Goal: Task Accomplishment & Management: Use online tool/utility

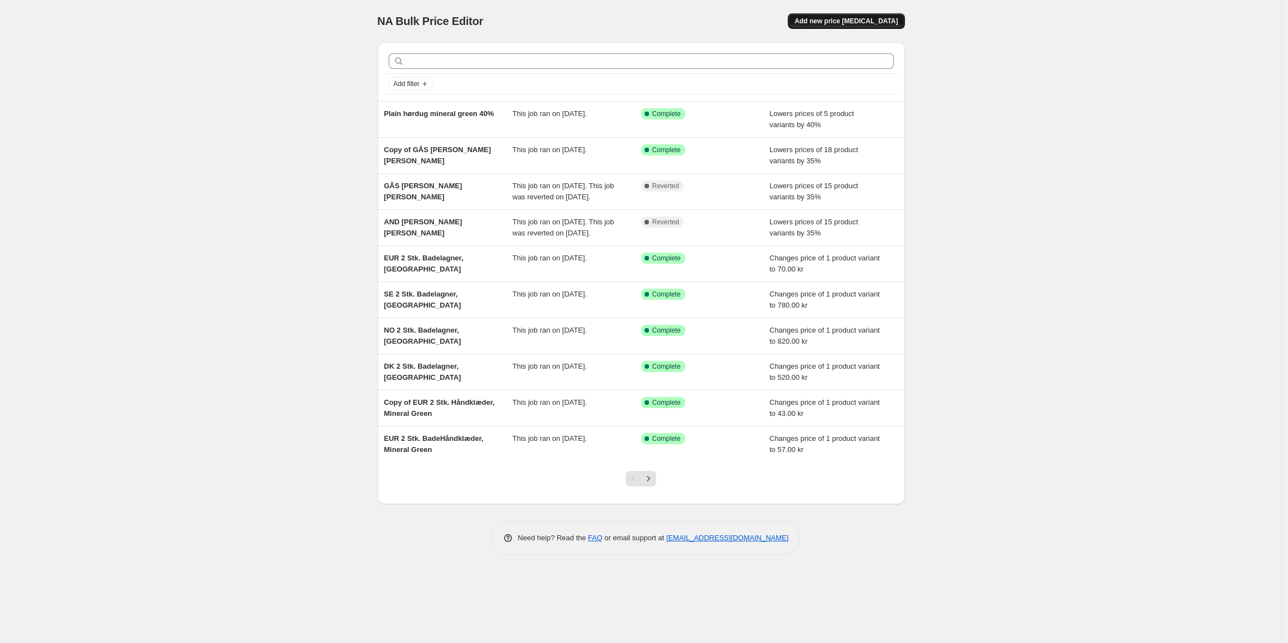
click at [836, 23] on span "Add new price [MEDICAL_DATA]" at bounding box center [846, 21] width 103 height 9
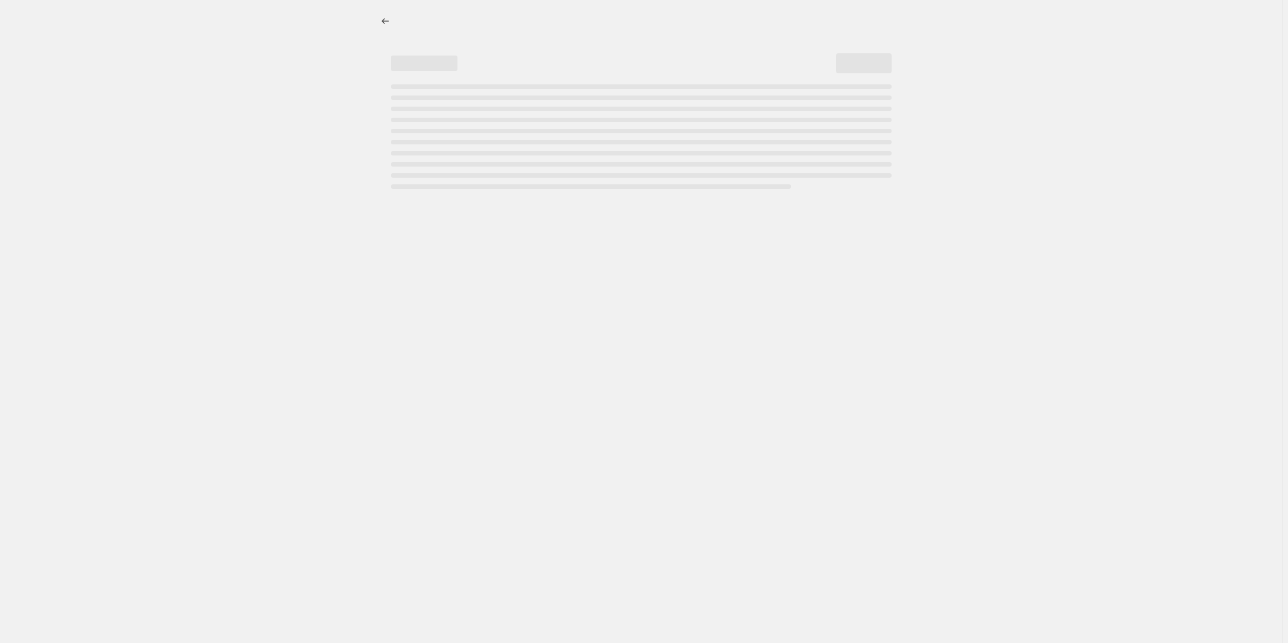
select select "percentage"
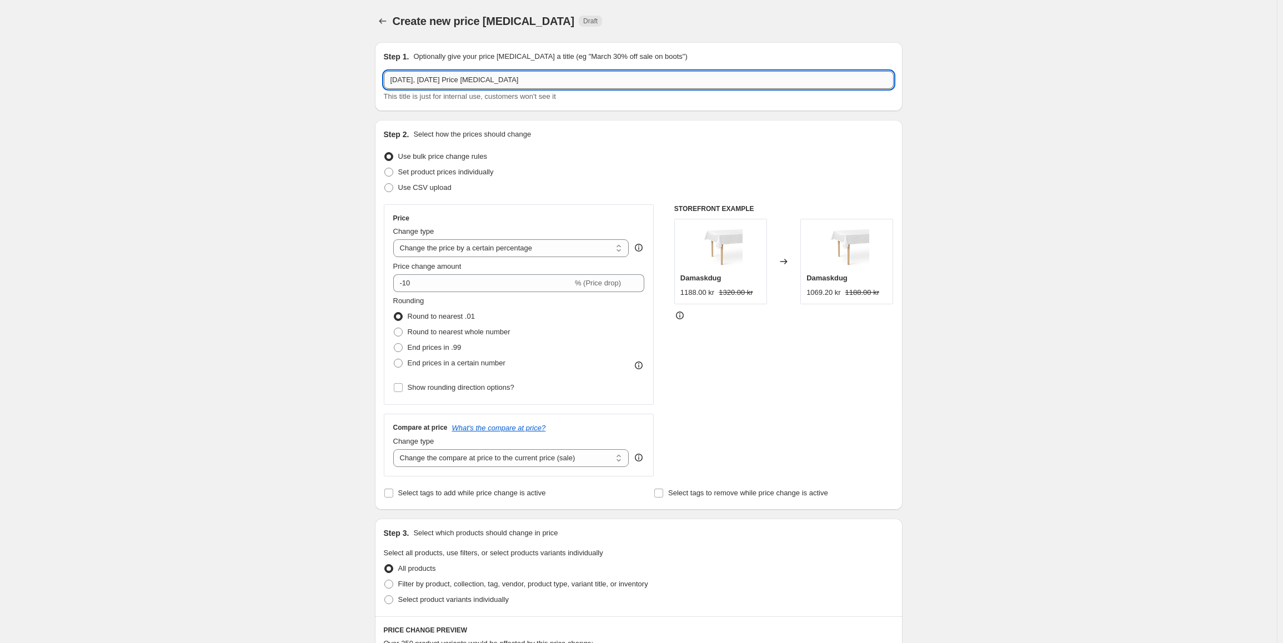
click at [492, 78] on input "2. sep. 2025, 14.01.54 Price change job" at bounding box center [639, 80] width 510 height 18
click at [390, 83] on input "Babypakke" at bounding box center [639, 80] width 510 height 18
click at [394, 81] on input "Forest Babypakke" at bounding box center [639, 80] width 510 height 18
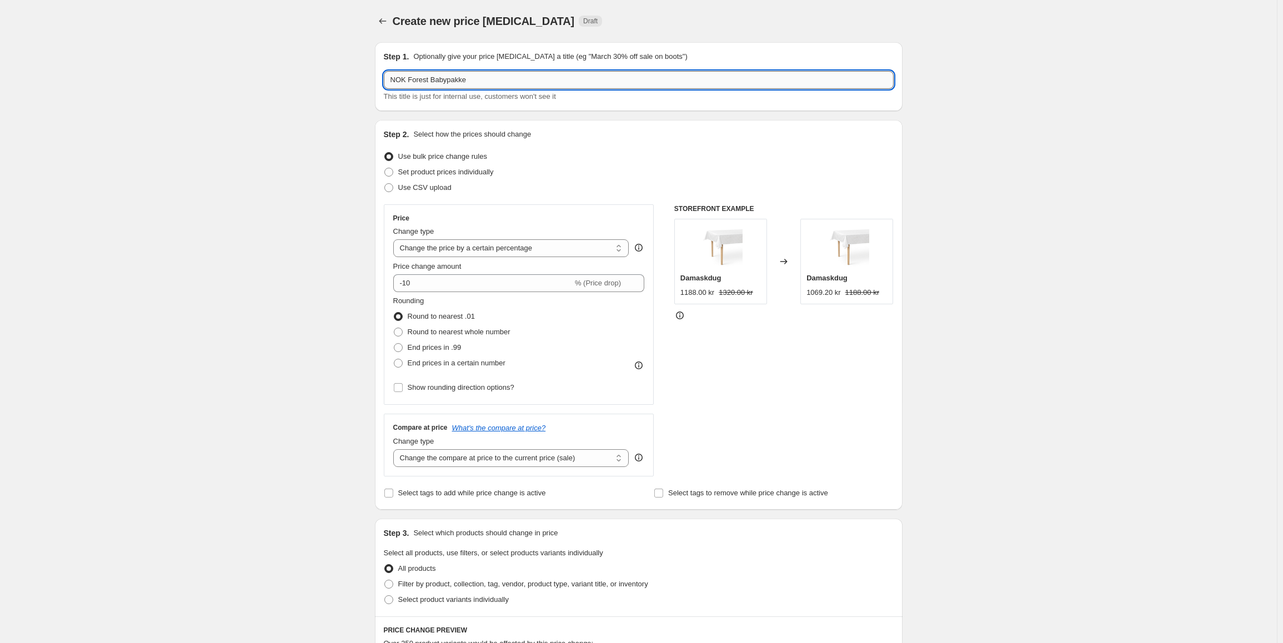
click at [488, 83] on input "NOK Forest Babypakke" at bounding box center [639, 80] width 510 height 18
type input "NOK Forest Babypakke"
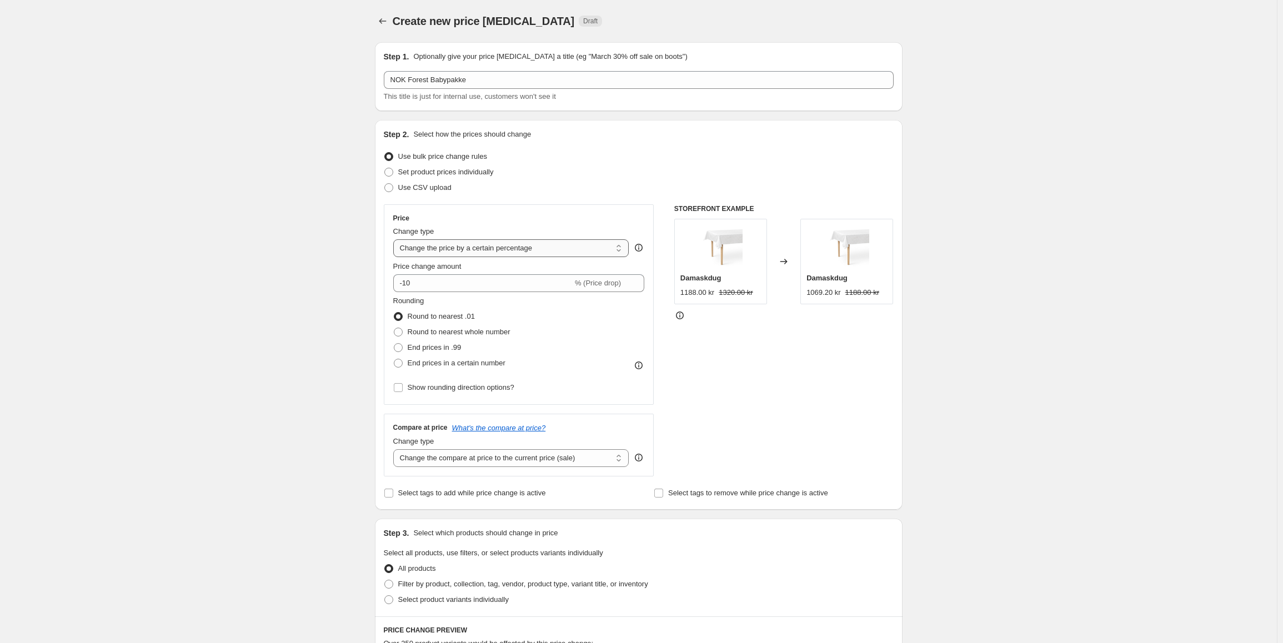
click at [524, 253] on select "Change the price to a certain amount Change the price by a certain amount Chang…" at bounding box center [511, 248] width 236 height 18
select select "to"
click at [395, 239] on select "Change the price to a certain amount Change the price by a certain amount Chang…" at bounding box center [511, 248] width 236 height 18
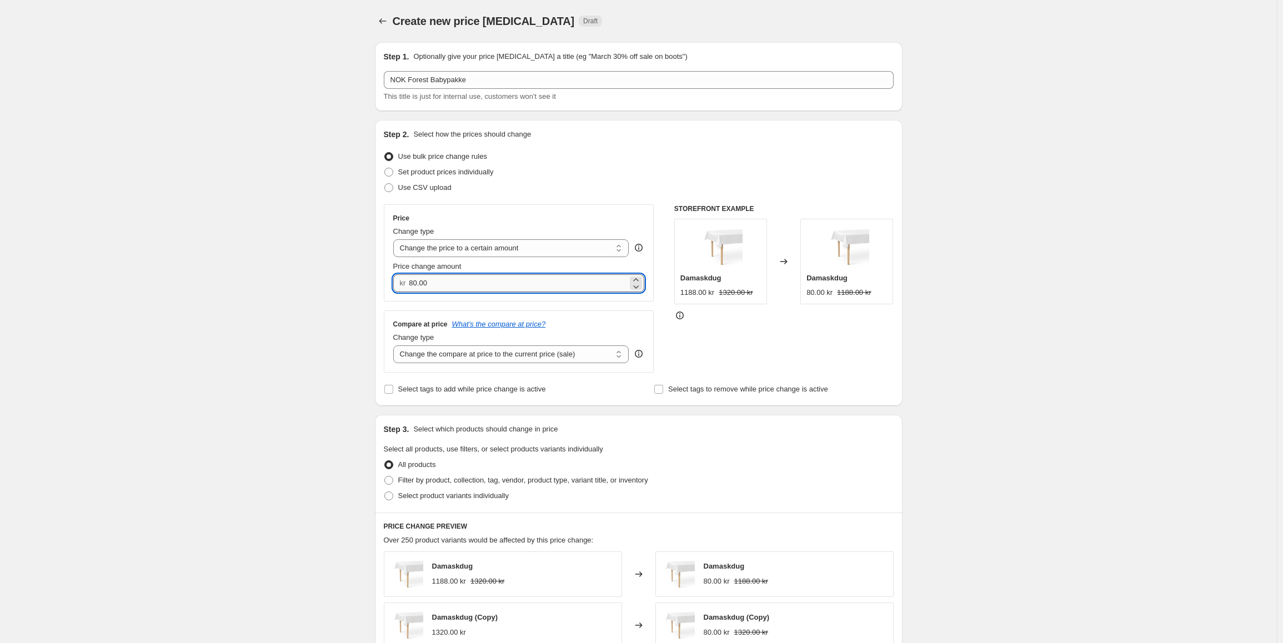
click at [464, 290] on input "80.00" at bounding box center [518, 283] width 219 height 18
drag, startPoint x: 444, startPoint y: 284, endPoint x: 411, endPoint y: 282, distance: 33.4
click at [411, 282] on div "kr 80.00" at bounding box center [519, 283] width 252 height 18
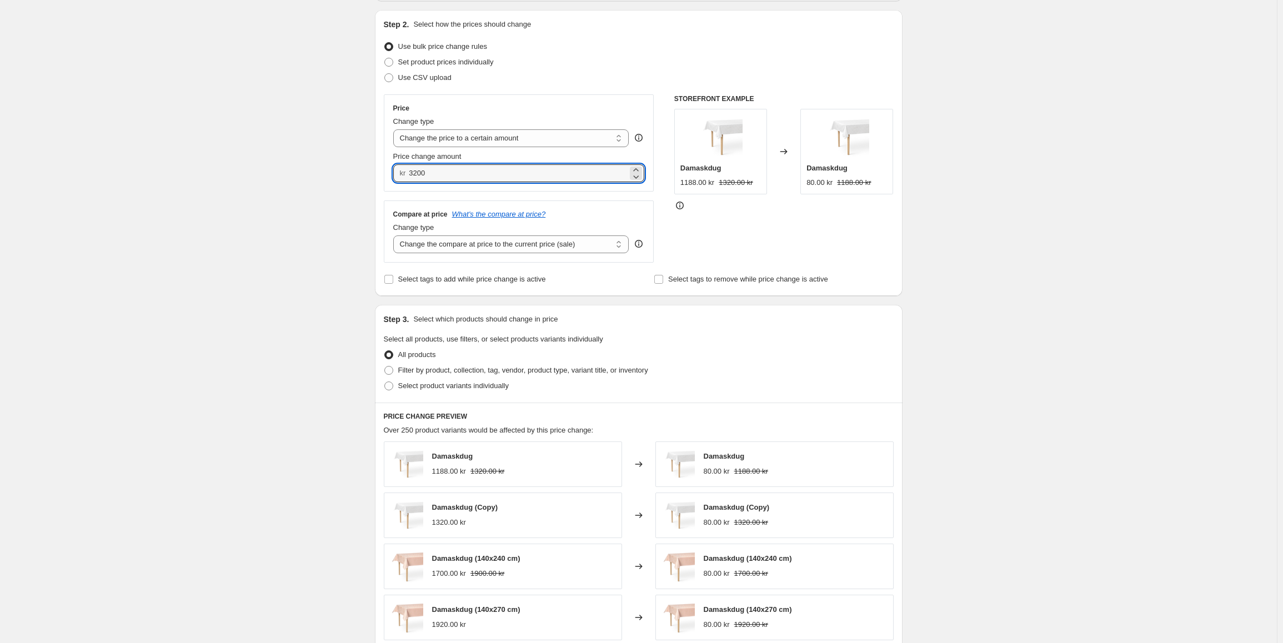
scroll to position [111, 0]
type input "3200.00"
click at [415, 389] on span "Select product variants individually" at bounding box center [453, 384] width 111 height 8
click at [385, 381] on input "Select product variants individually" at bounding box center [384, 380] width 1 height 1
radio input "true"
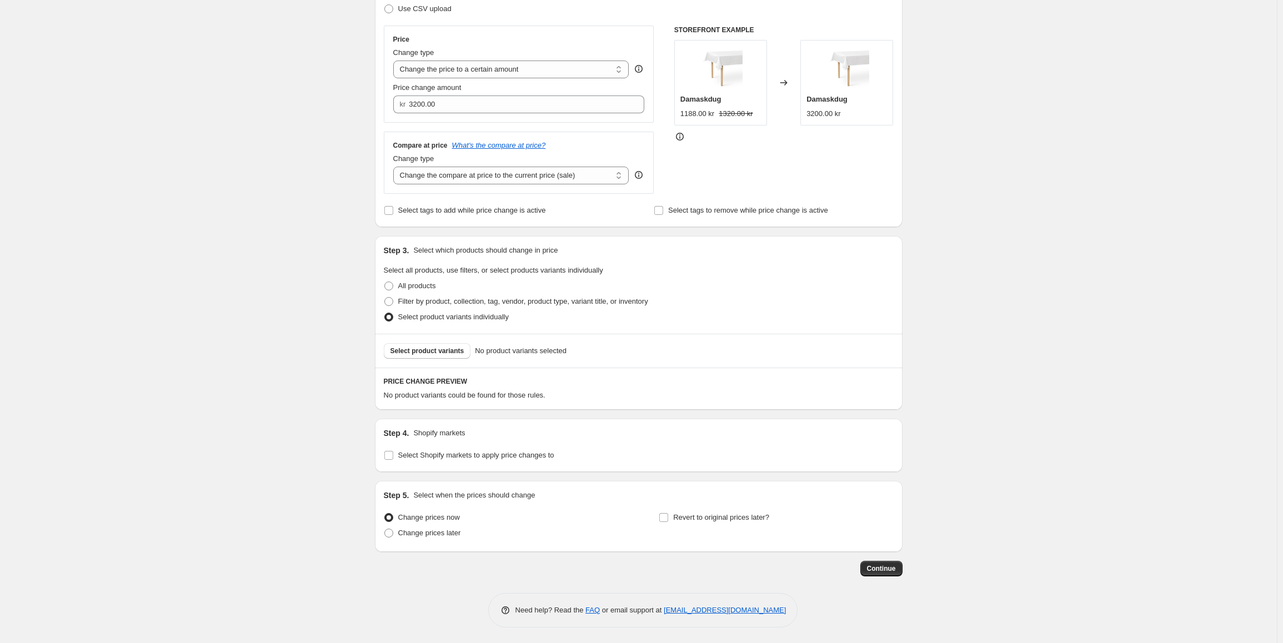
scroll to position [180, 0]
click at [448, 358] on div "Select product variants No product variants selected" at bounding box center [639, 350] width 528 height 34
click at [448, 353] on span "Select product variants" at bounding box center [427, 349] width 74 height 9
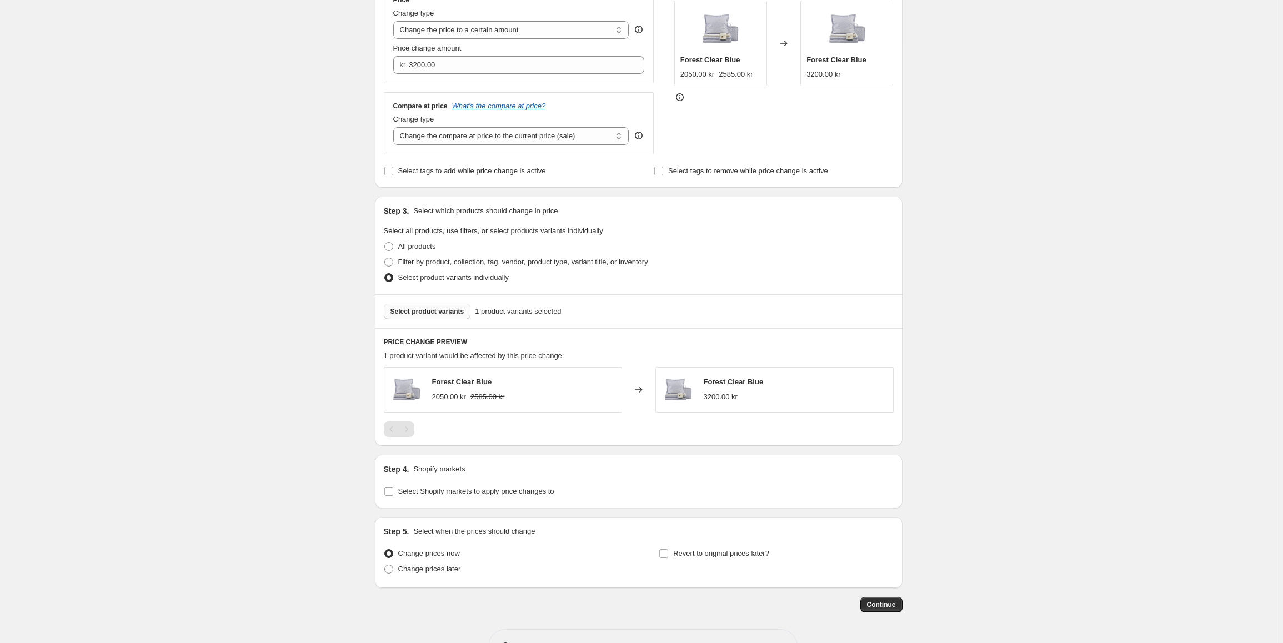
scroll to position [256, 0]
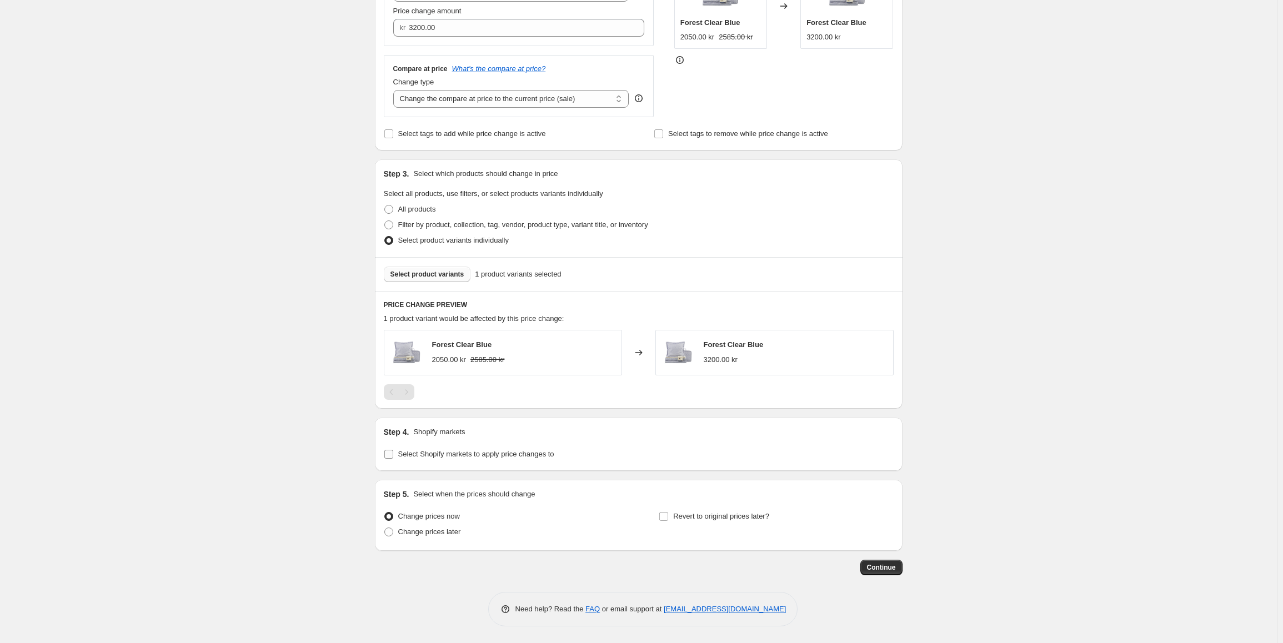
click at [429, 455] on span "Select Shopify markets to apply price changes to" at bounding box center [476, 454] width 156 height 8
click at [393, 455] on input "Select Shopify markets to apply price changes to" at bounding box center [388, 454] width 9 height 9
checkbox input "true"
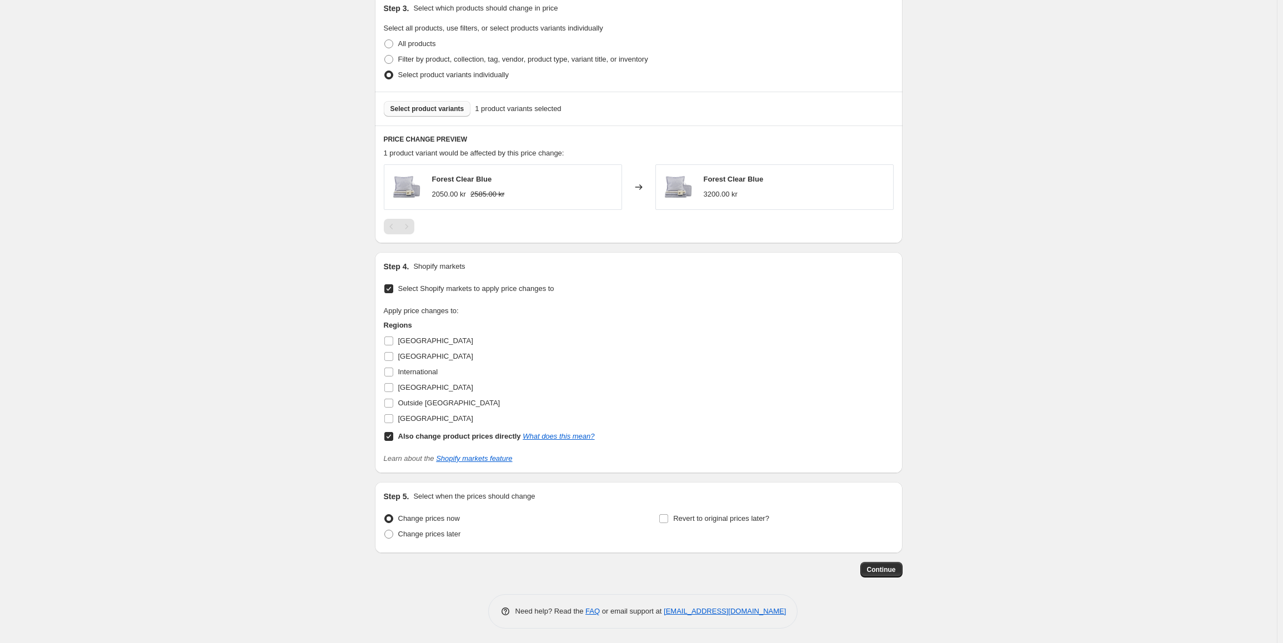
scroll to position [423, 0]
click at [392, 436] on input "Also change product prices directly What does this mean?" at bounding box center [388, 434] width 9 height 9
checkbox input "false"
click at [393, 386] on input "[GEOGRAPHIC_DATA]" at bounding box center [388, 385] width 9 height 9
checkbox input "true"
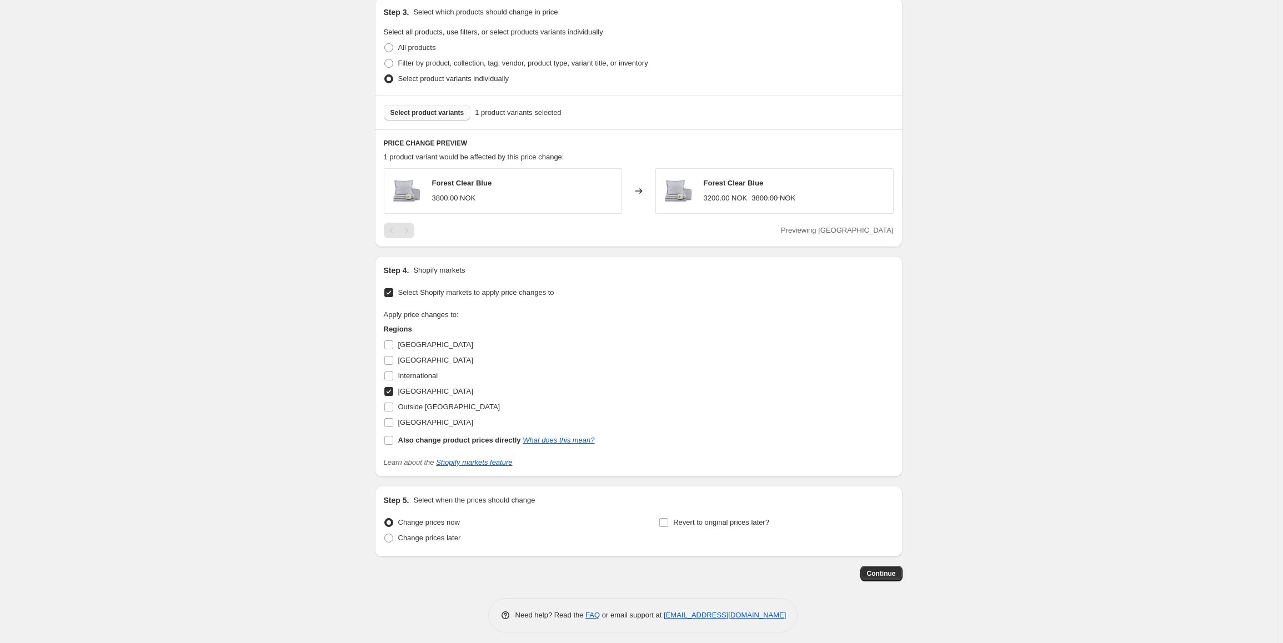
scroll to position [424, 0]
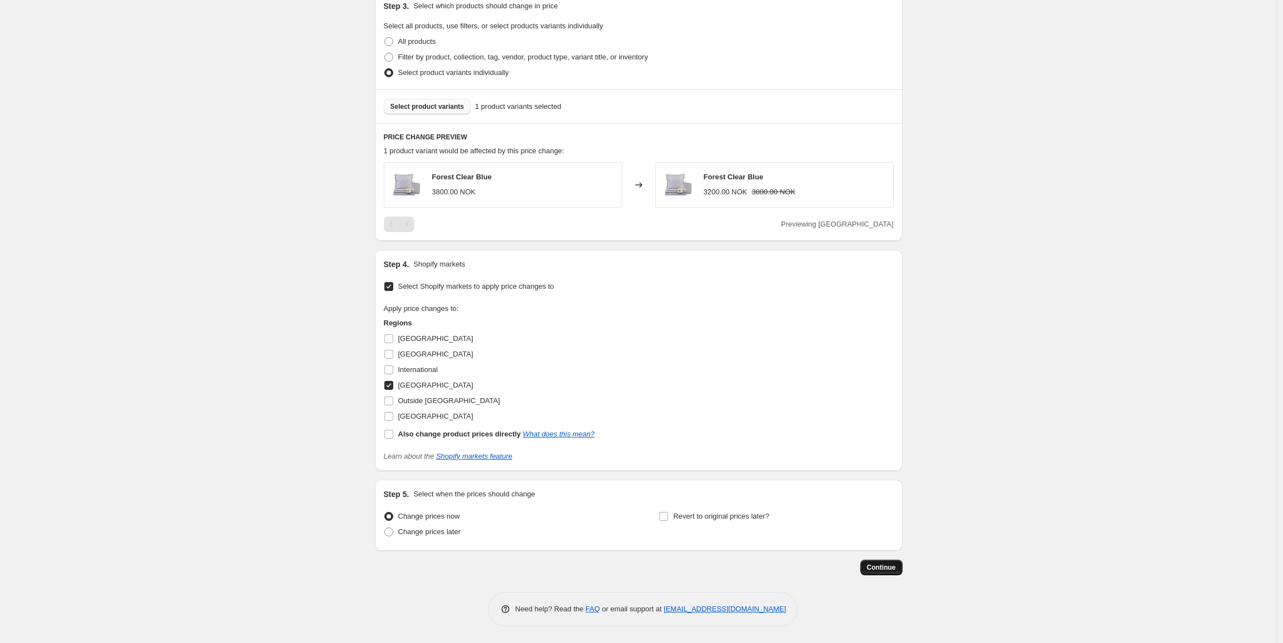
click at [877, 568] on span "Continue" at bounding box center [881, 567] width 29 height 9
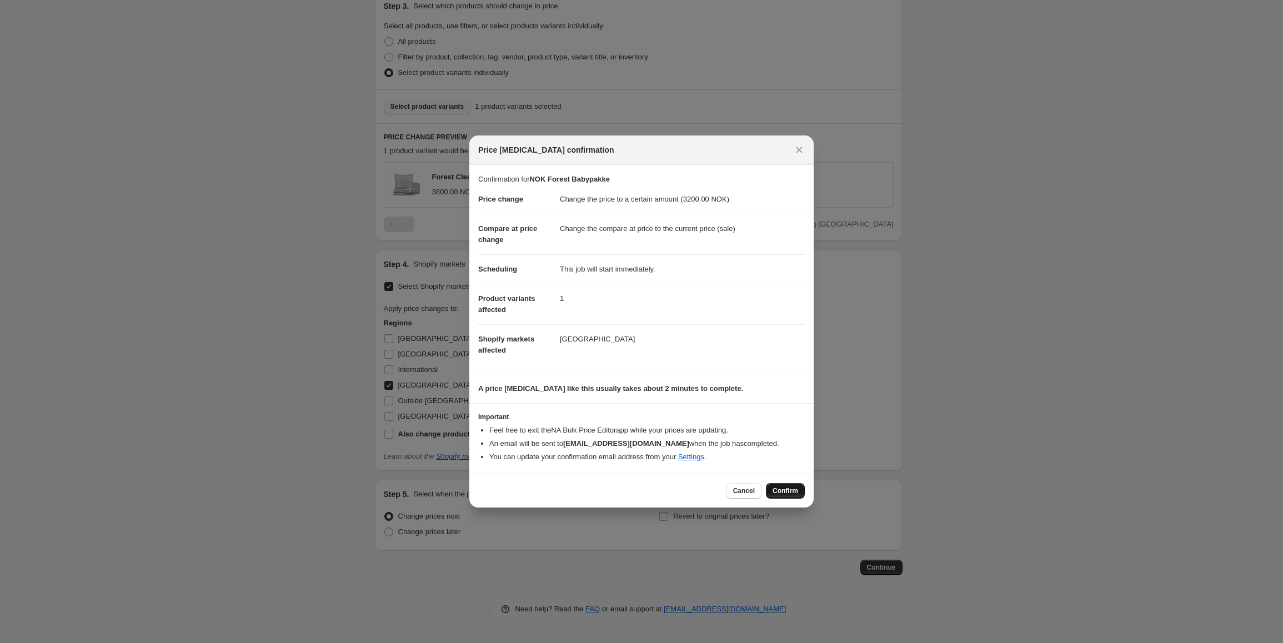
click at [787, 490] on span "Confirm" at bounding box center [785, 490] width 26 height 9
type input "NOK Forest Babypakke"
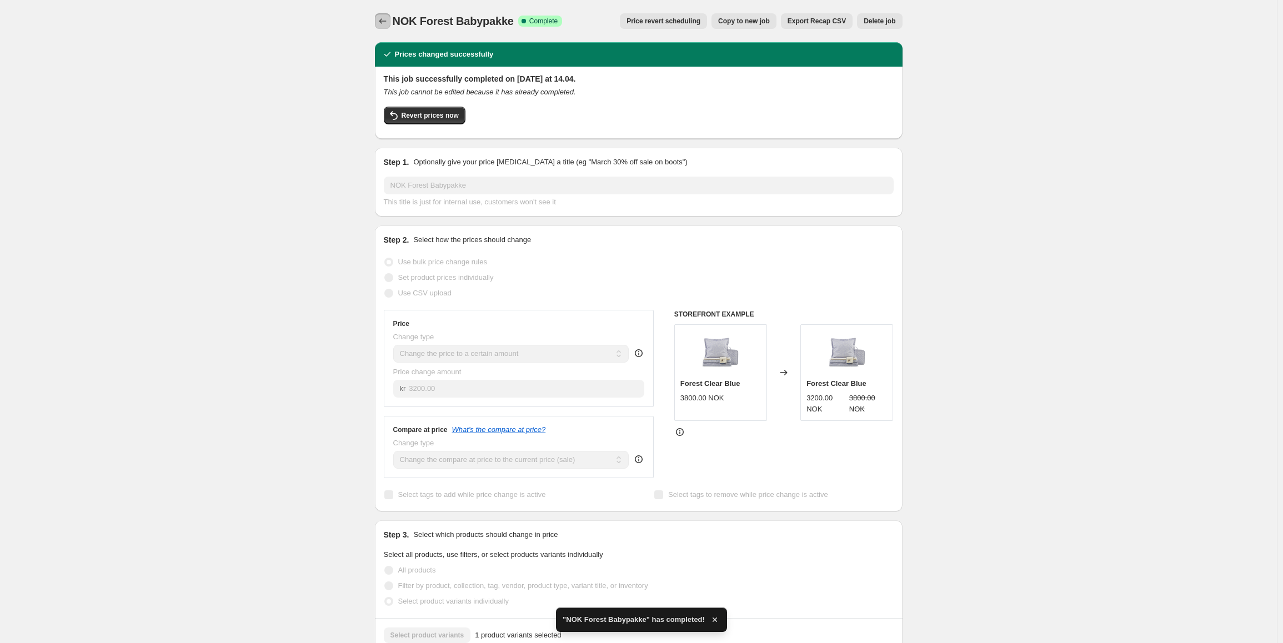
click at [385, 25] on icon "Price change jobs" at bounding box center [382, 21] width 11 height 11
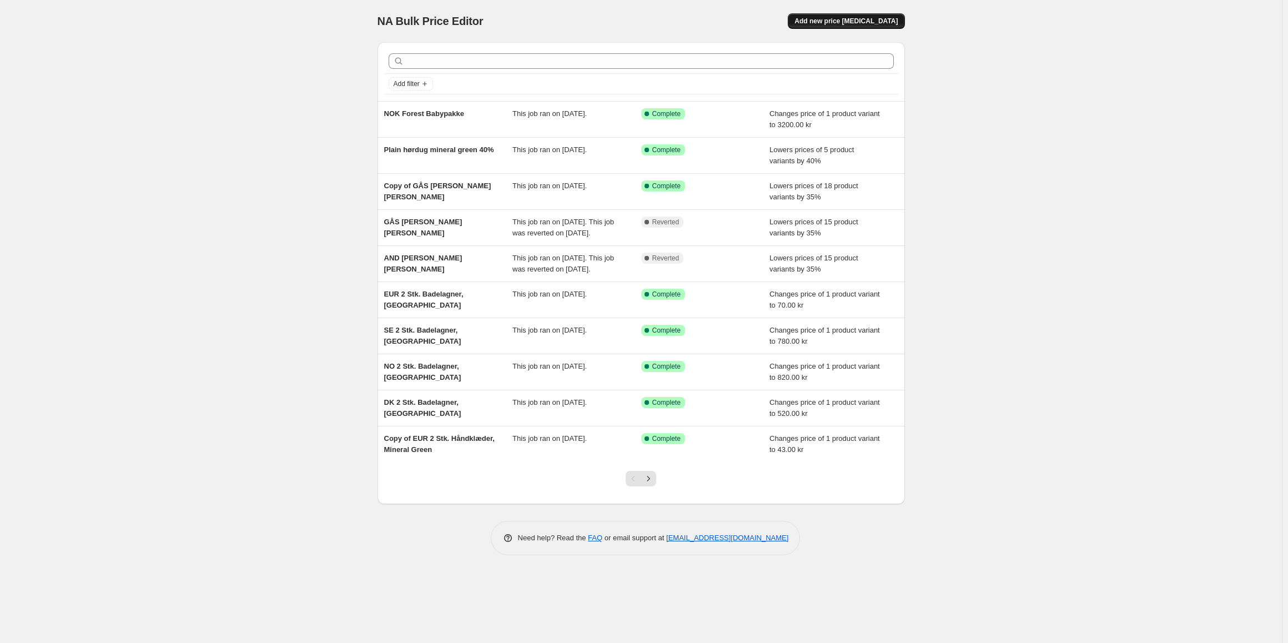
click at [877, 19] on span "Add new price [MEDICAL_DATA]" at bounding box center [846, 21] width 103 height 9
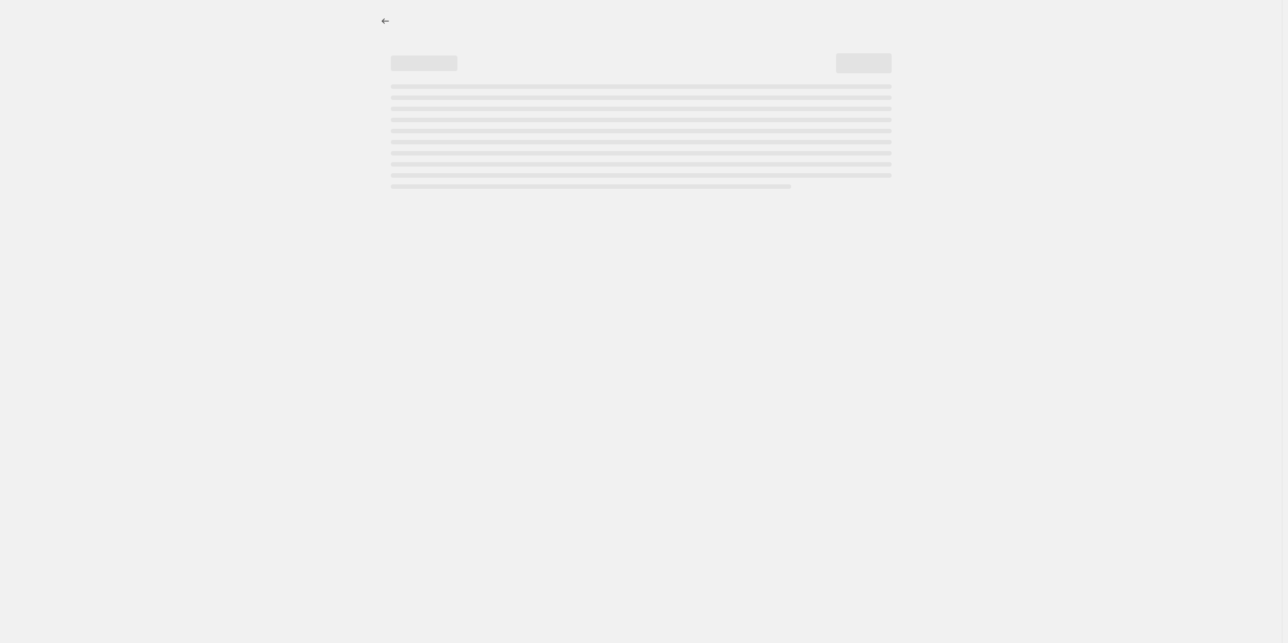
select select "percentage"
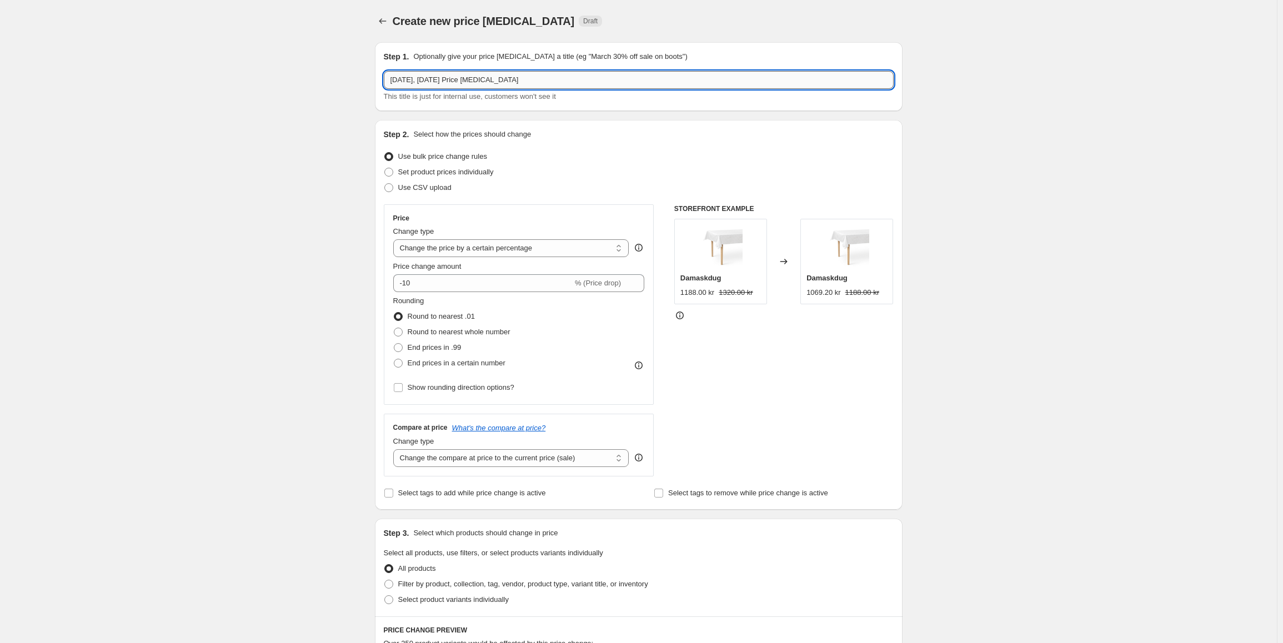
click at [439, 77] on input "2. sep. 2025, 14.01.54 Price change job" at bounding box center [639, 80] width 510 height 18
type input "SEK Forest Babypakke"
click at [465, 247] on select "Change the price to a certain amount Change the price by a certain amount Chang…" at bounding box center [511, 248] width 236 height 18
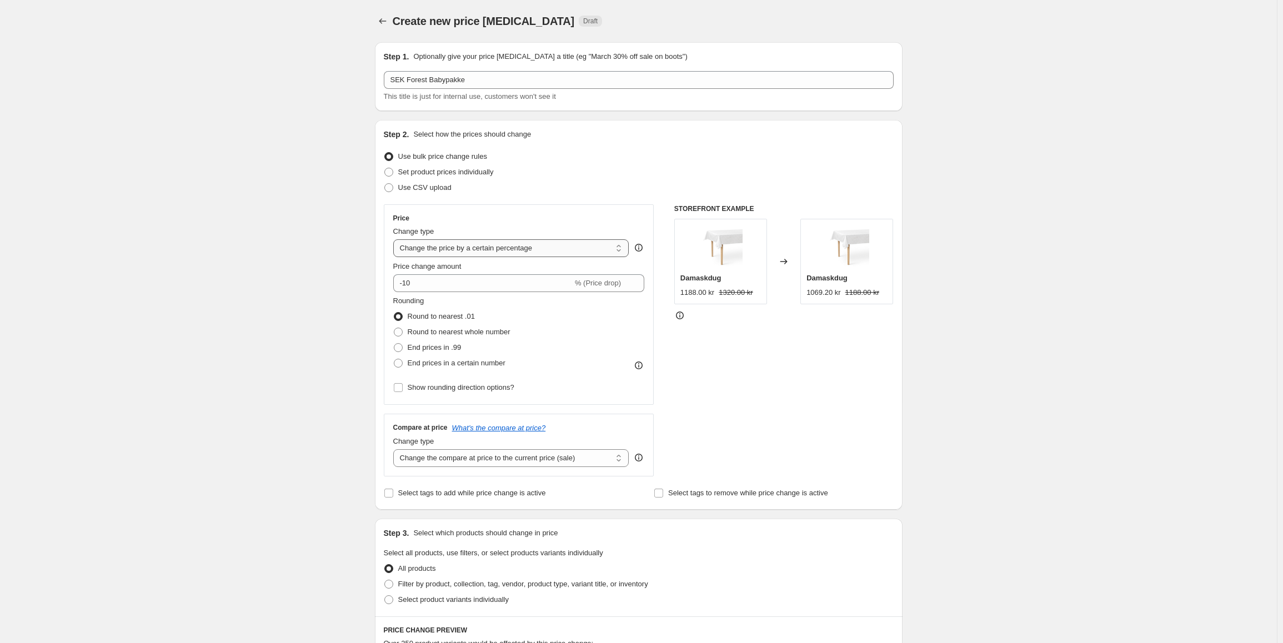
select select "to"
click at [395, 239] on select "Change the price to a certain amount Change the price by a certain amount Chang…" at bounding box center [511, 248] width 236 height 18
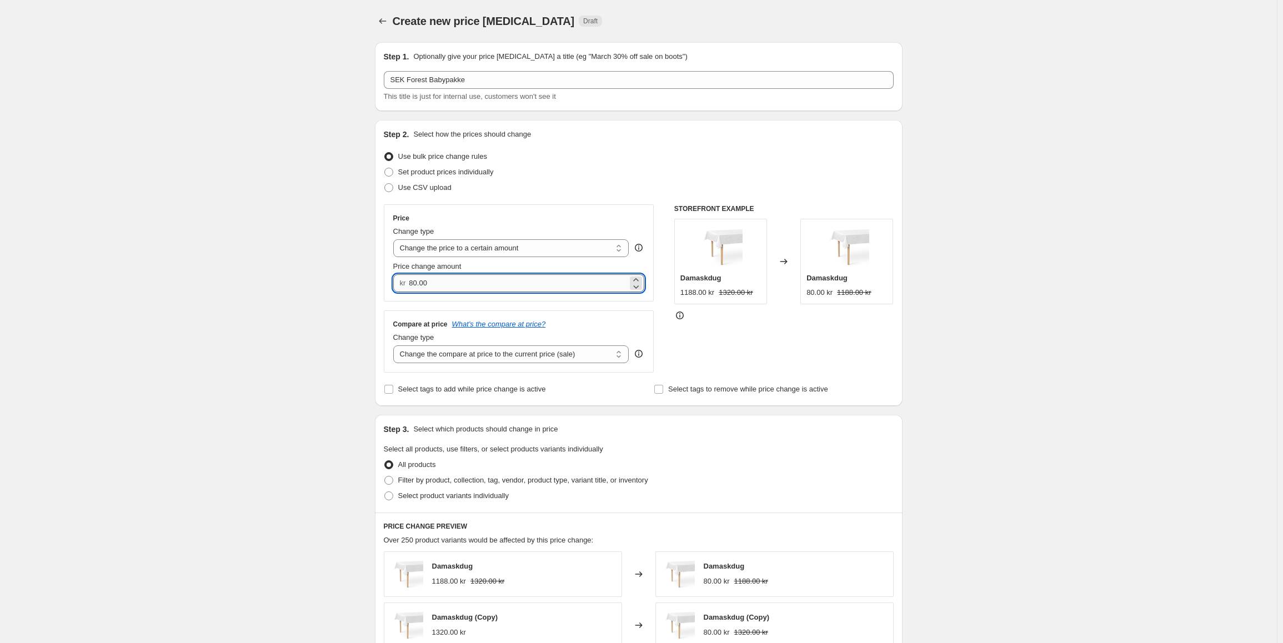
click at [425, 288] on input "80.00" at bounding box center [518, 283] width 219 height 18
click at [460, 281] on input "80.00" at bounding box center [518, 283] width 219 height 18
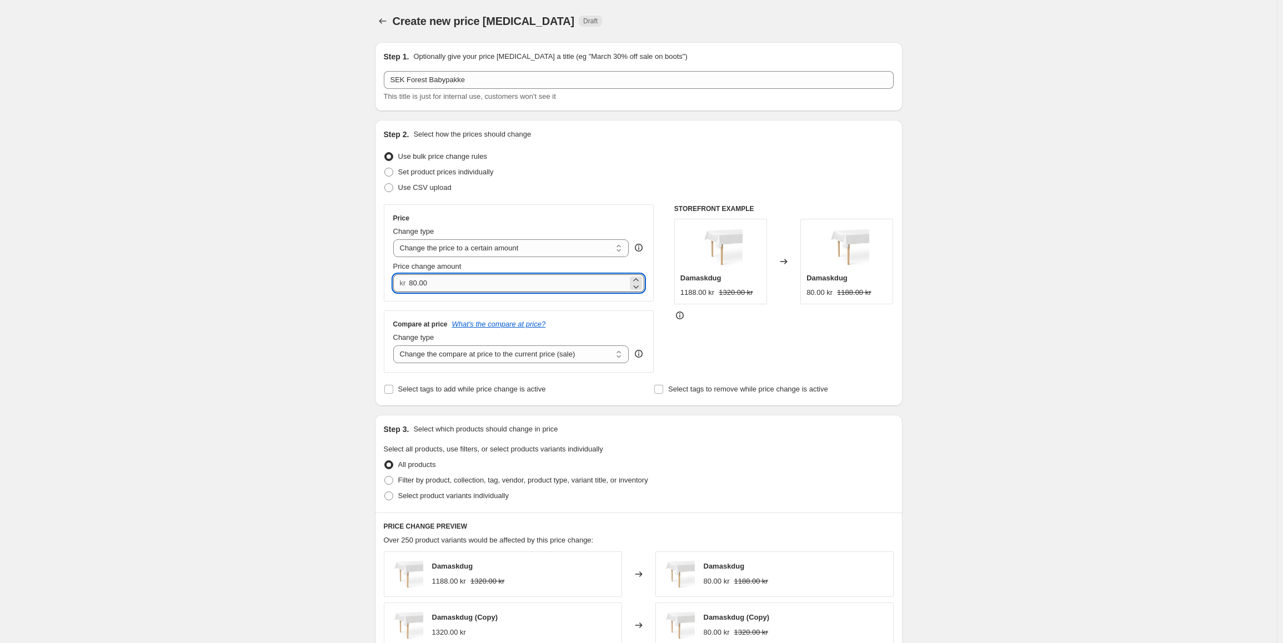
click at [460, 281] on input "80.00" at bounding box center [518, 283] width 219 height 18
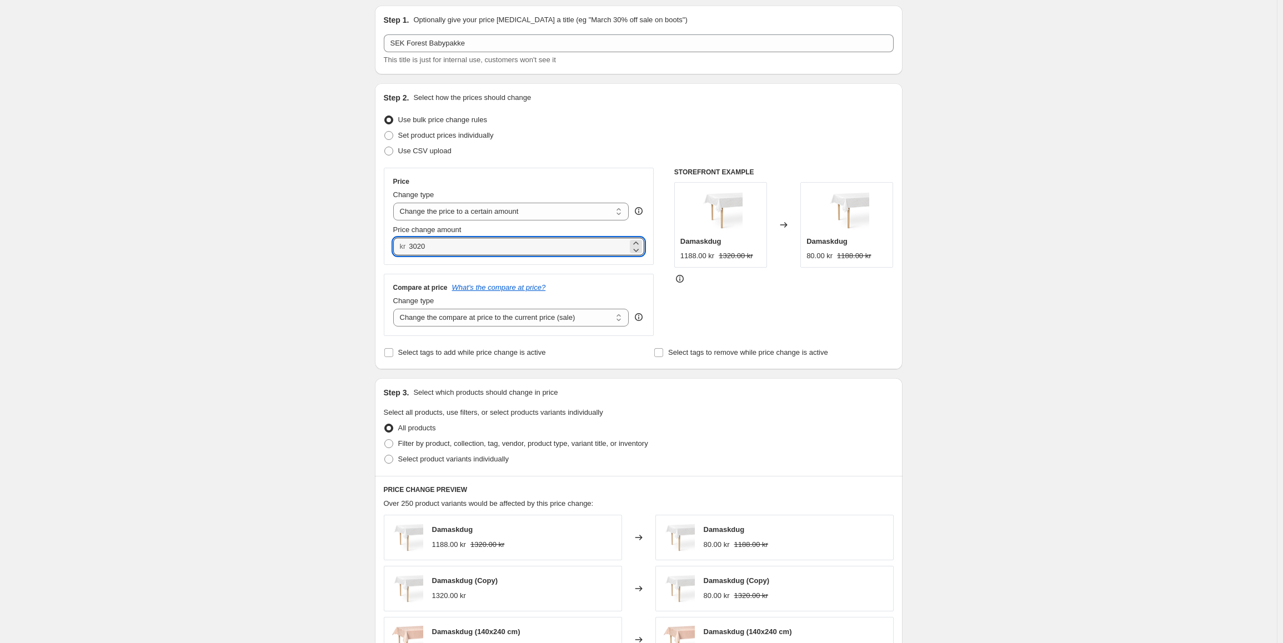
scroll to position [56, 0]
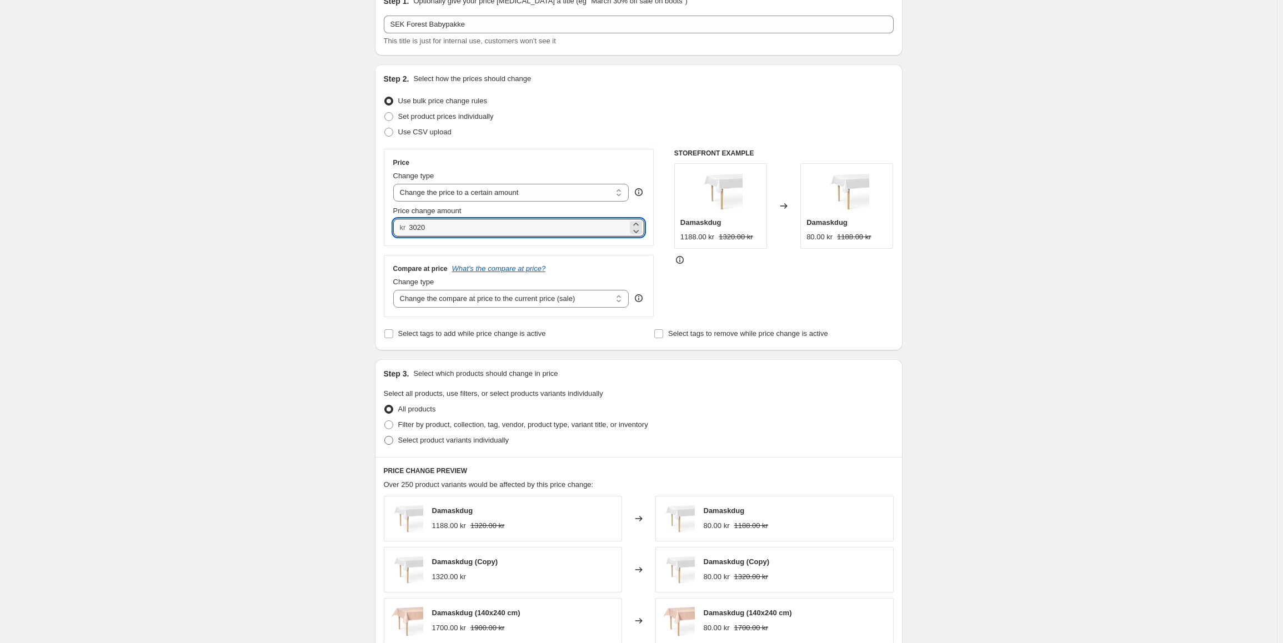
type input "3020.00"
click at [439, 436] on span "Select product variants individually" at bounding box center [453, 440] width 111 height 8
click at [385, 436] on input "Select product variants individually" at bounding box center [384, 436] width 1 height 1
radio input "true"
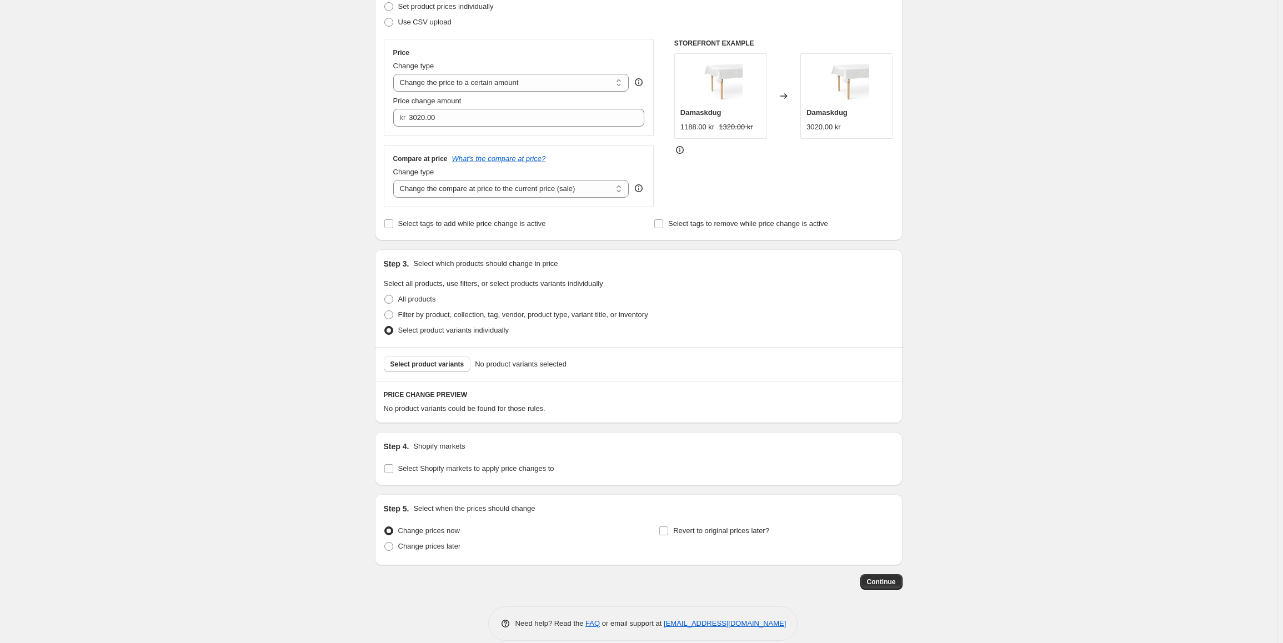
scroll to position [167, 0]
click at [433, 367] on span "Select product variants" at bounding box center [427, 363] width 74 height 9
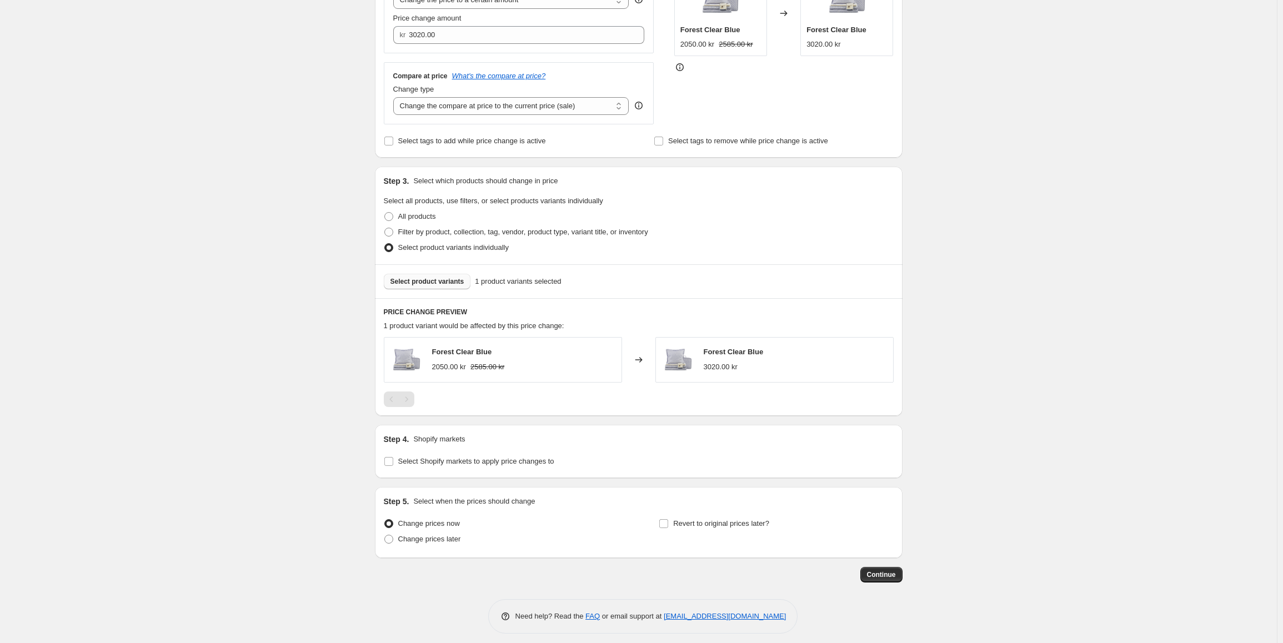
scroll to position [256, 0]
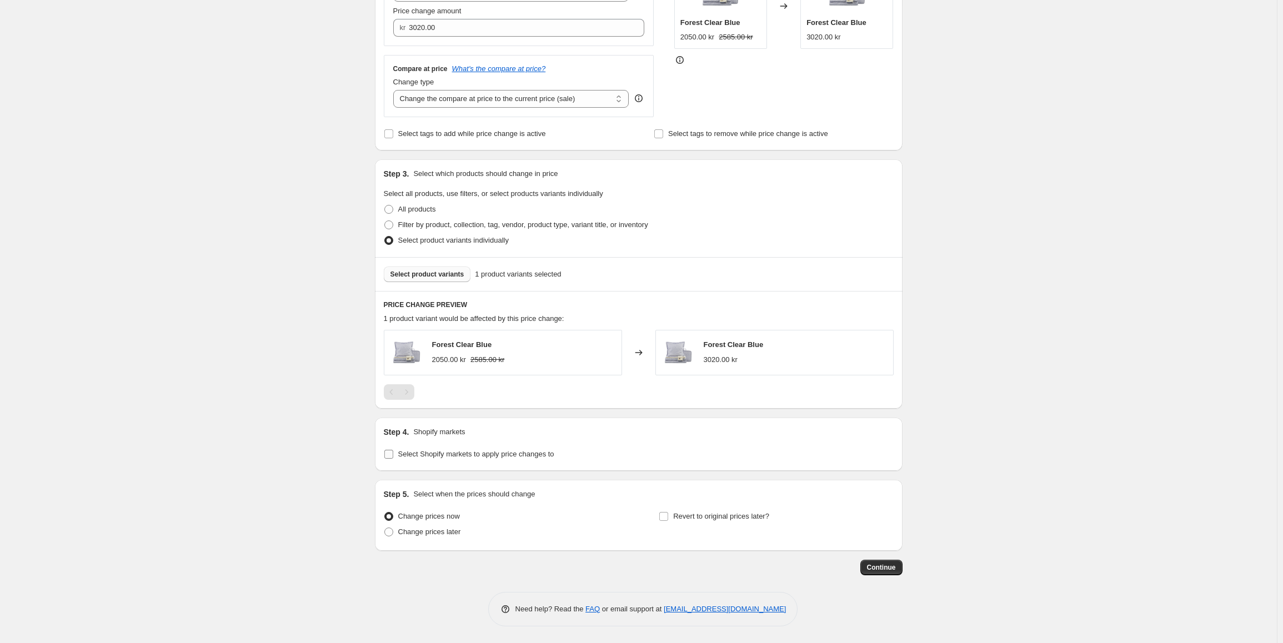
click at [446, 451] on span "Select Shopify markets to apply price changes to" at bounding box center [476, 454] width 156 height 8
click at [393, 451] on input "Select Shopify markets to apply price changes to" at bounding box center [388, 454] width 9 height 9
checkbox input "true"
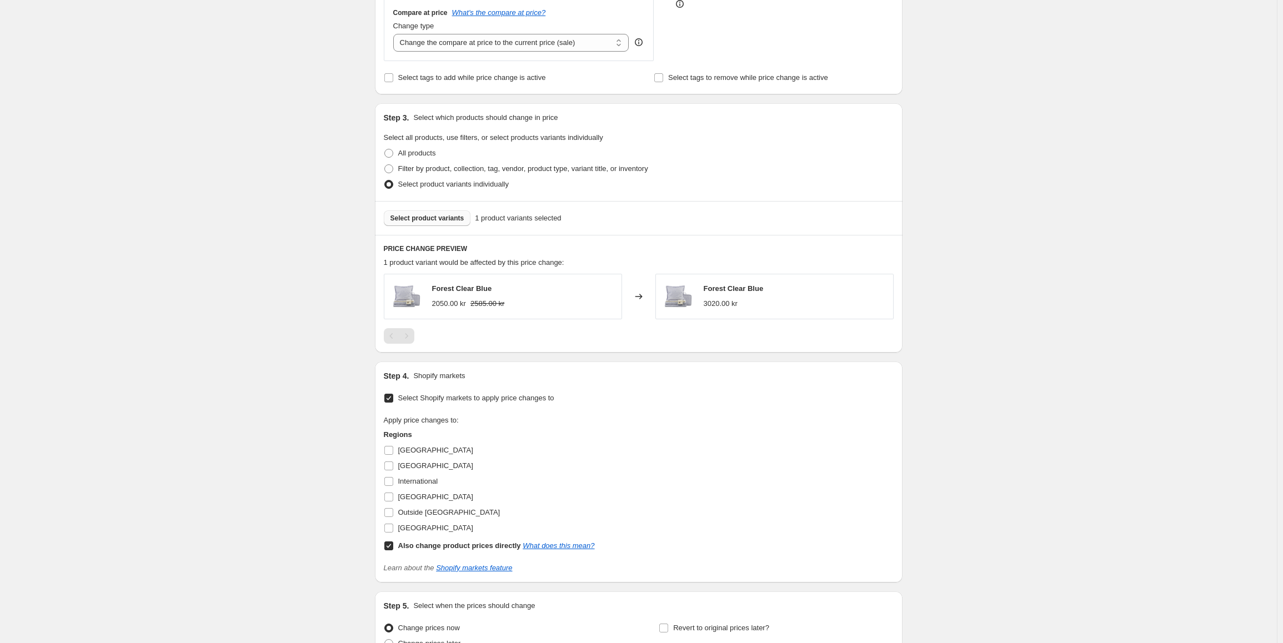
scroll to position [424, 0]
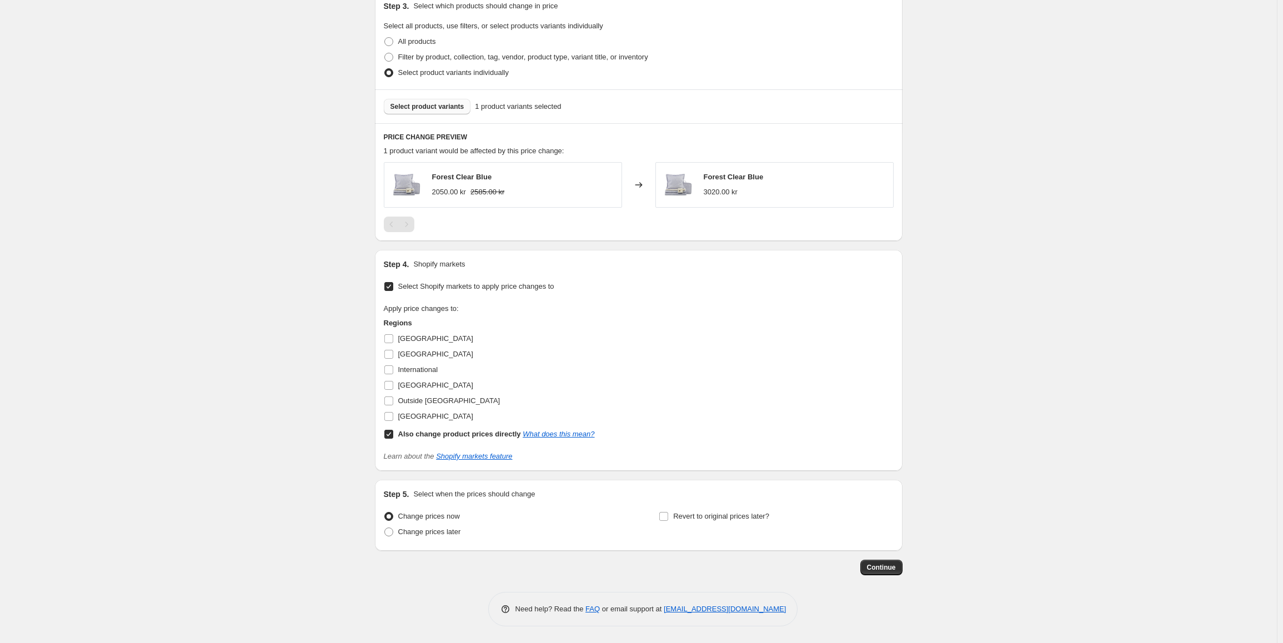
click at [388, 436] on input "Also change product prices directly What does this mean?" at bounding box center [388, 434] width 9 height 9
checkbox input "false"
click at [391, 419] on input "[GEOGRAPHIC_DATA]" at bounding box center [388, 416] width 9 height 9
checkbox input "true"
click at [890, 568] on span "Continue" at bounding box center [881, 567] width 29 height 9
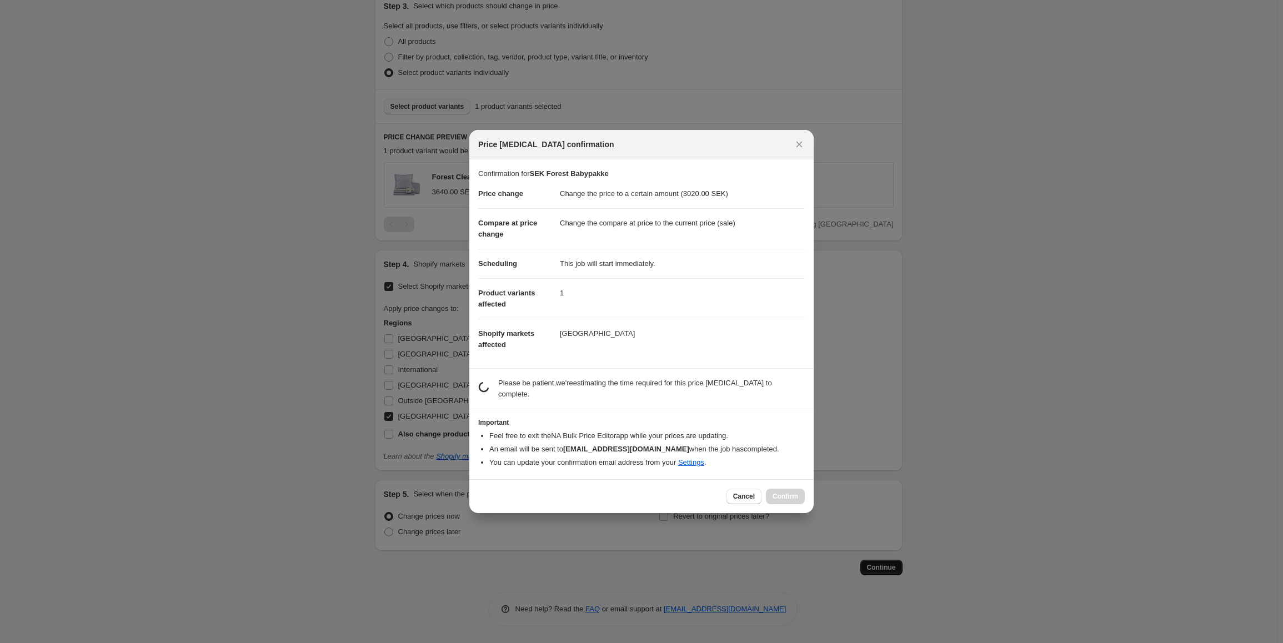
scroll to position [0, 0]
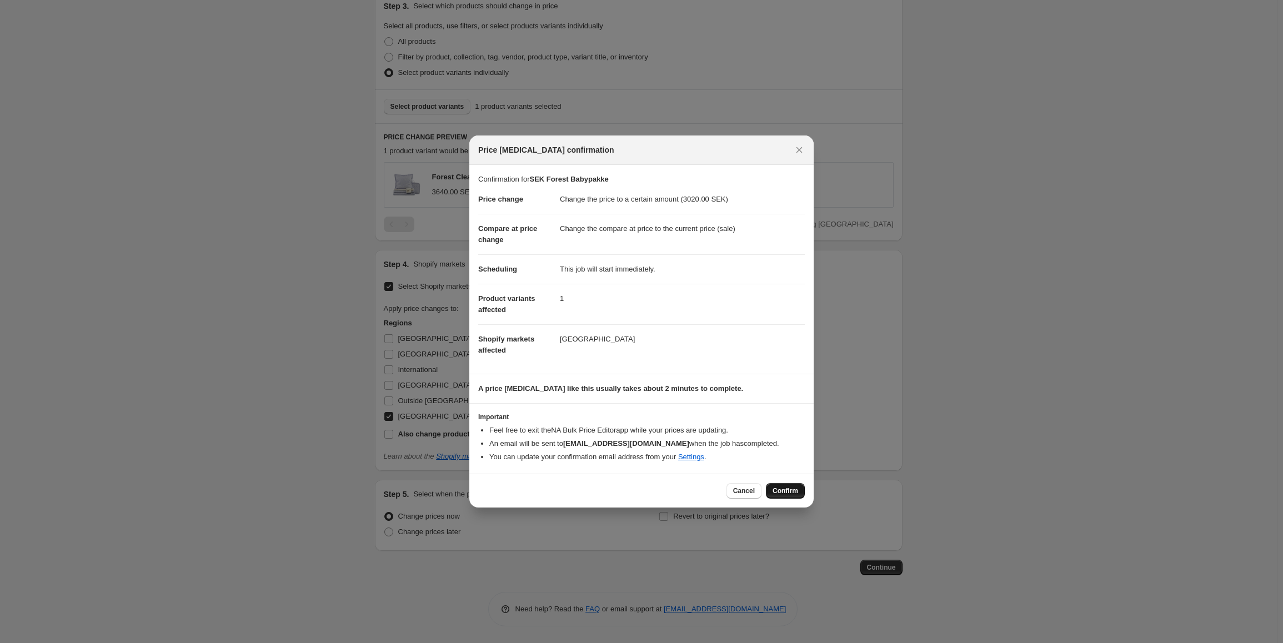
click at [788, 484] on button "Confirm" at bounding box center [785, 491] width 39 height 16
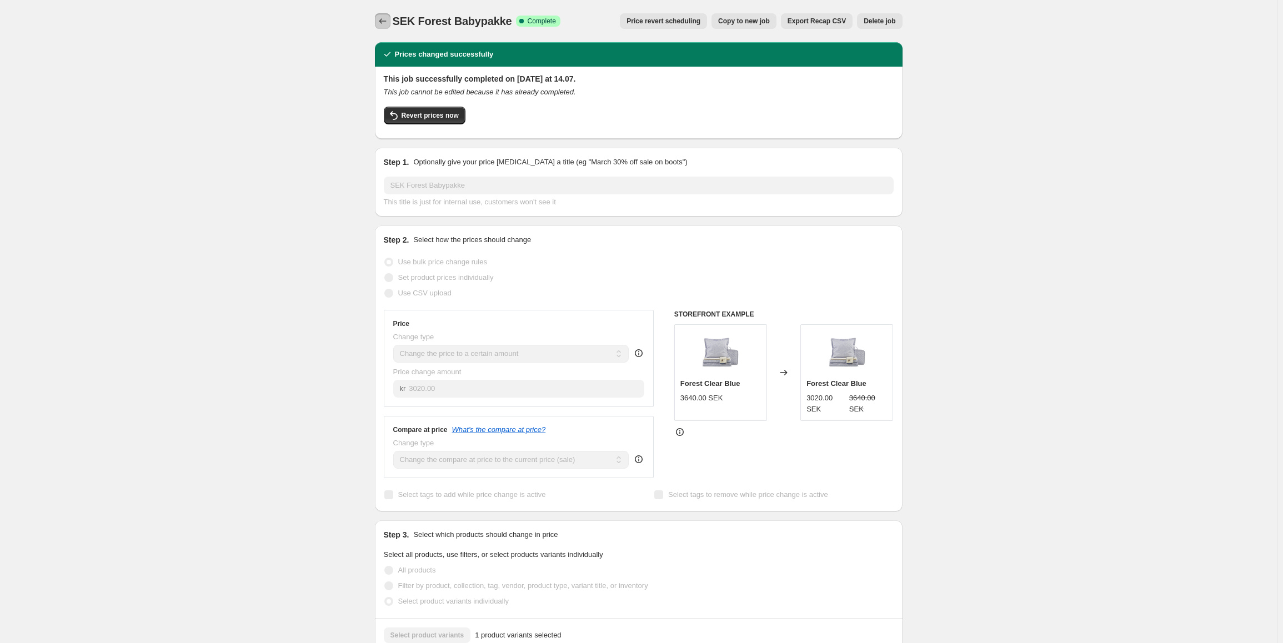
click at [385, 18] on icon "Price change jobs" at bounding box center [382, 21] width 11 height 11
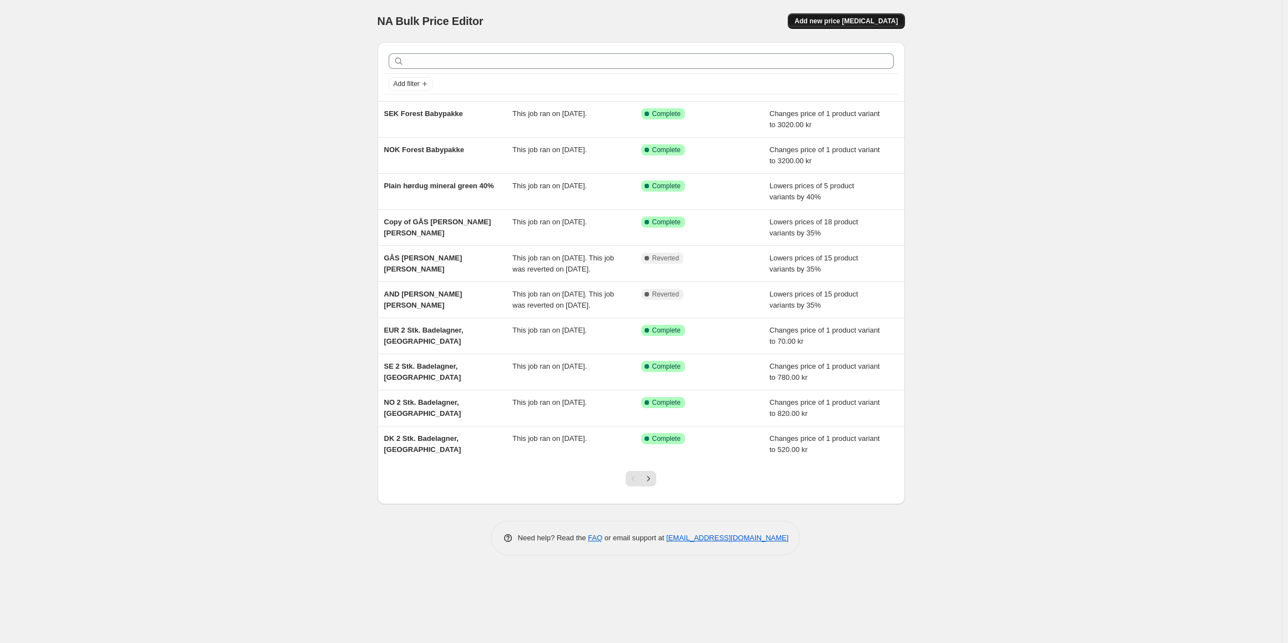
click at [831, 17] on span "Add new price [MEDICAL_DATA]" at bounding box center [846, 21] width 103 height 9
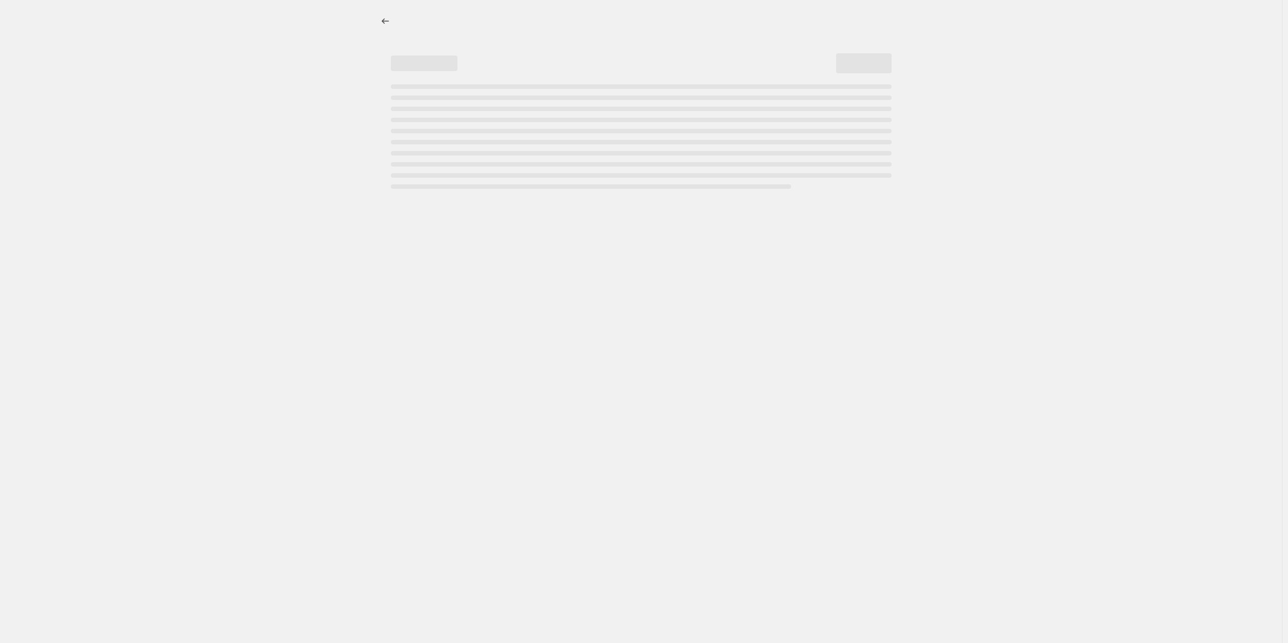
select select "percentage"
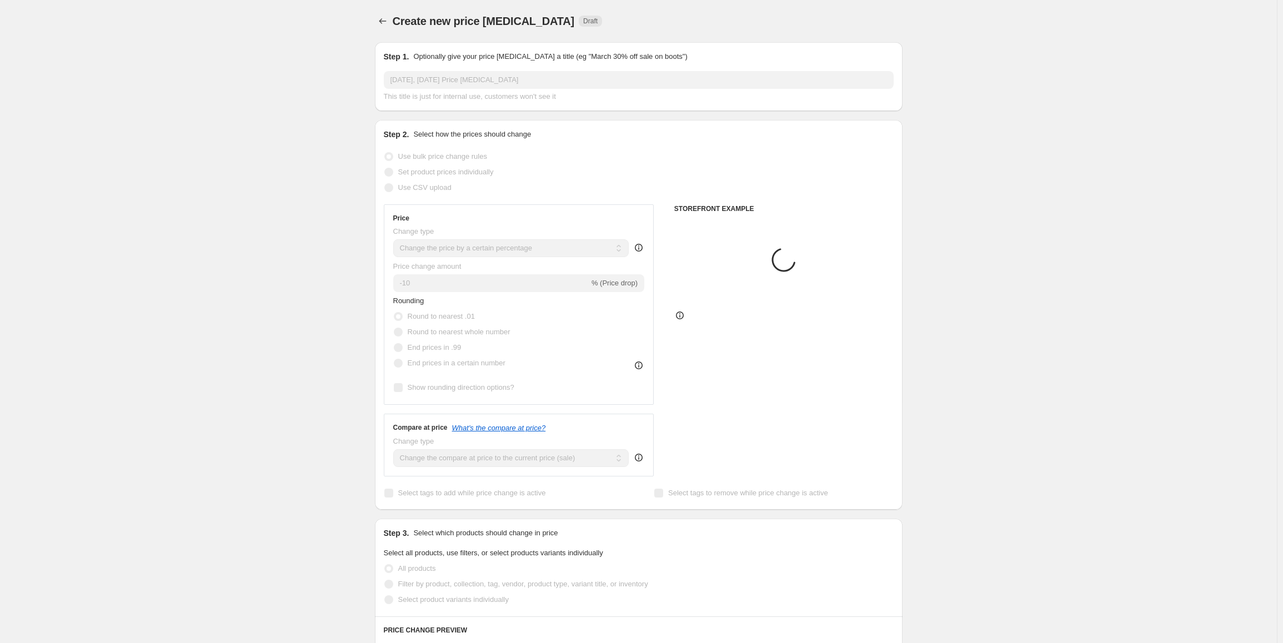
click at [439, 79] on input "2. sep. 2025, 14.01.54 Price change job" at bounding box center [639, 80] width 510 height 18
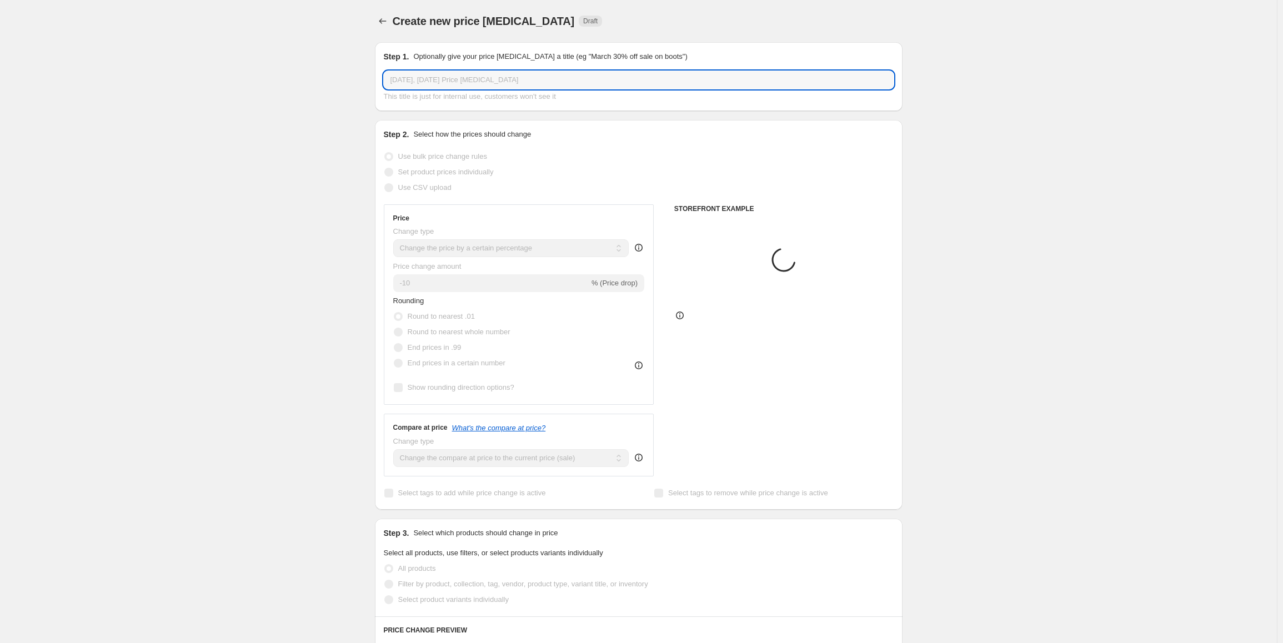
click at [439, 79] on input "2. sep. 2025, 14.01.54 Price change job" at bounding box center [639, 80] width 510 height 18
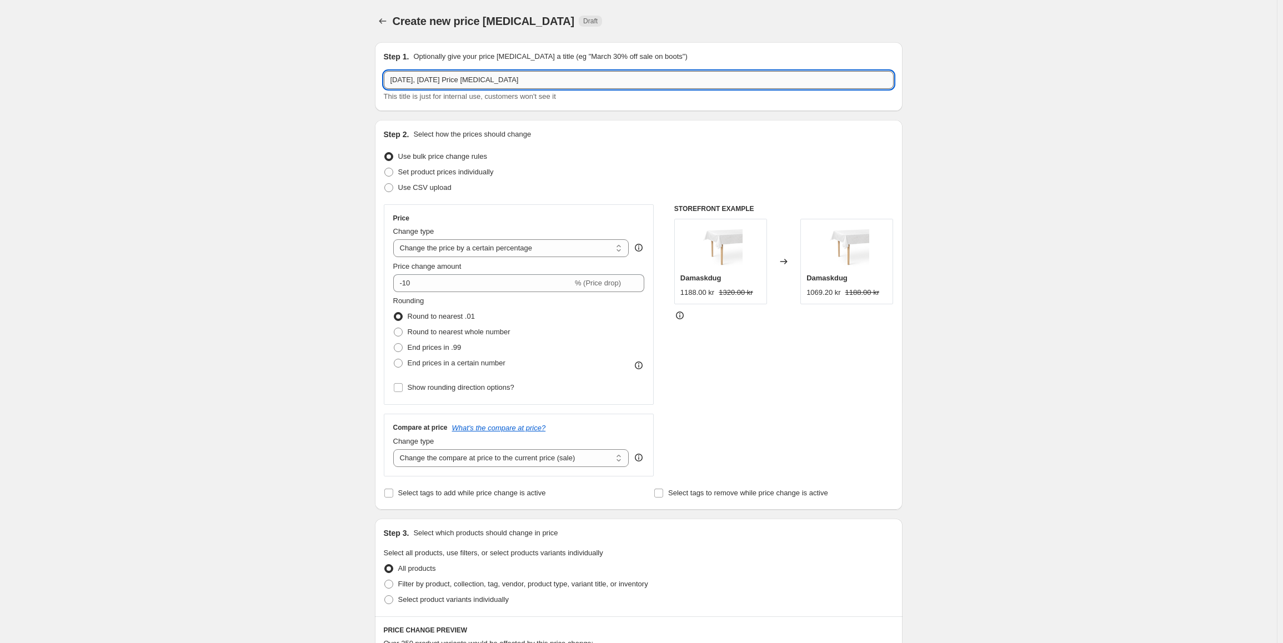
click at [439, 79] on input "2. sep. 2025, 14.01.54 Price change job" at bounding box center [639, 80] width 510 height 18
type input "EUR Forest Babypakke"
click at [479, 247] on select "Change the price to a certain amount Change the price by a certain amount Chang…" at bounding box center [511, 248] width 236 height 18
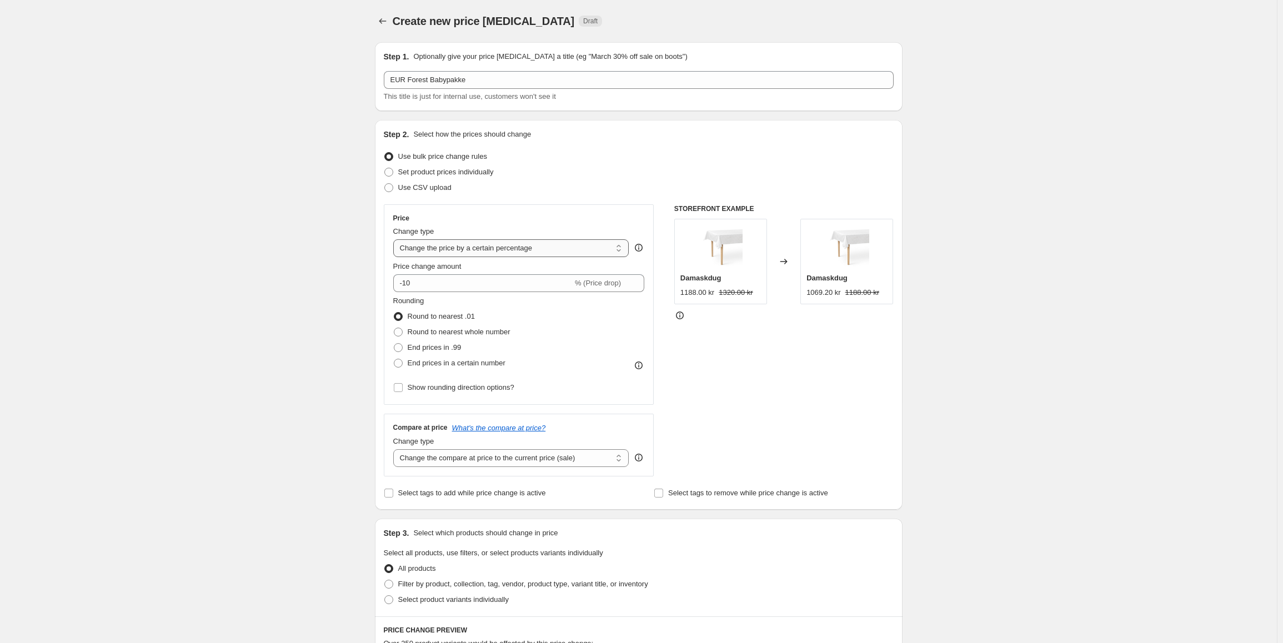
select select "by"
click at [395, 239] on select "Change the price to a certain amount Change the price by a certain amount Chang…" at bounding box center [511, 248] width 236 height 18
type input "-10.00"
click at [468, 288] on input "-10.00" at bounding box center [495, 283] width 172 height 18
click at [481, 250] on select "Change the price to a certain amount Change the price by a certain amount Chang…" at bounding box center [511, 248] width 236 height 18
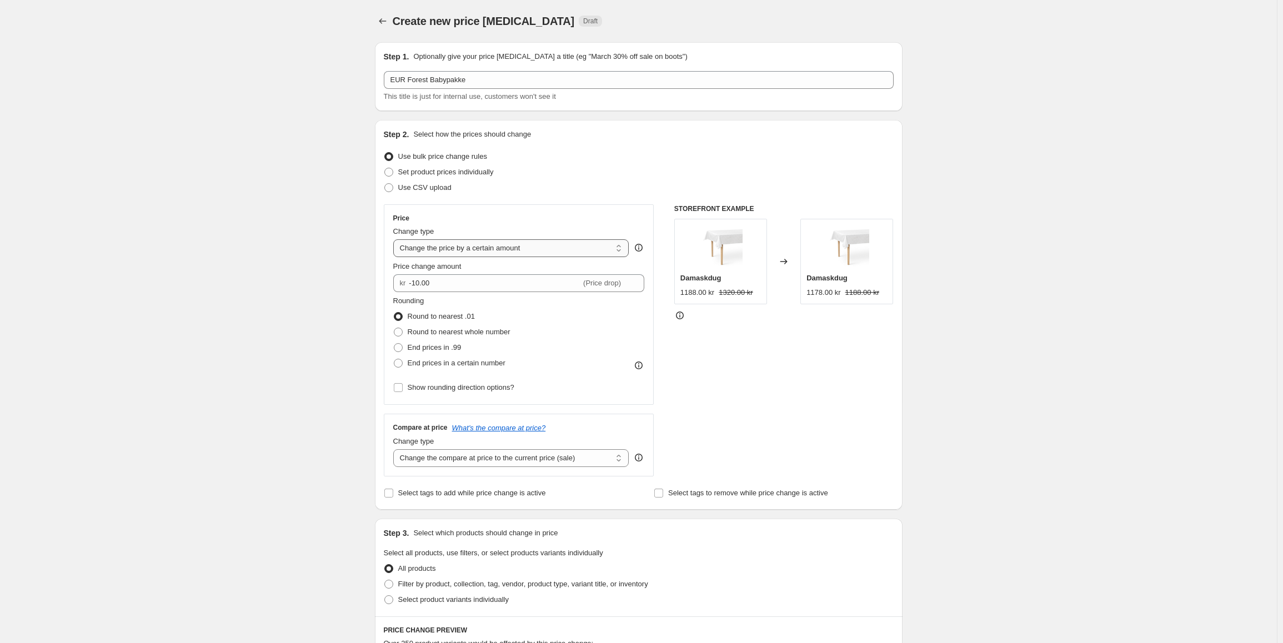
select select "to"
click at [395, 239] on select "Change the price to a certain amount Change the price by a certain amount Chang…" at bounding box center [511, 248] width 236 height 18
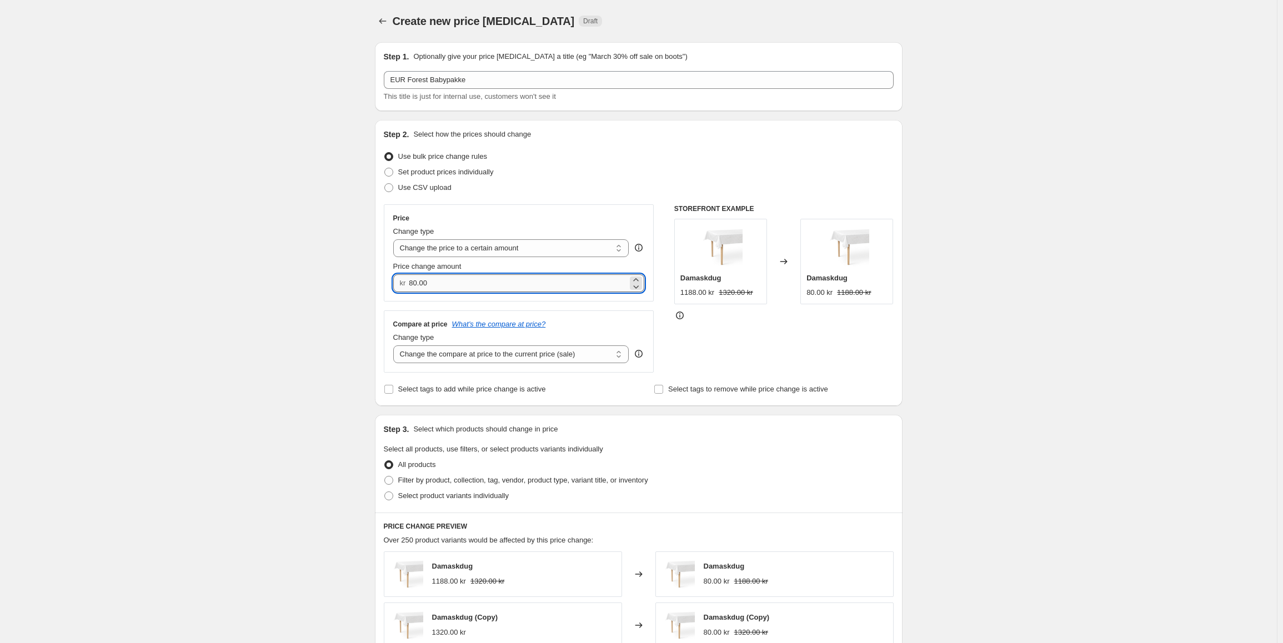
click at [453, 280] on input "80.00" at bounding box center [518, 283] width 219 height 18
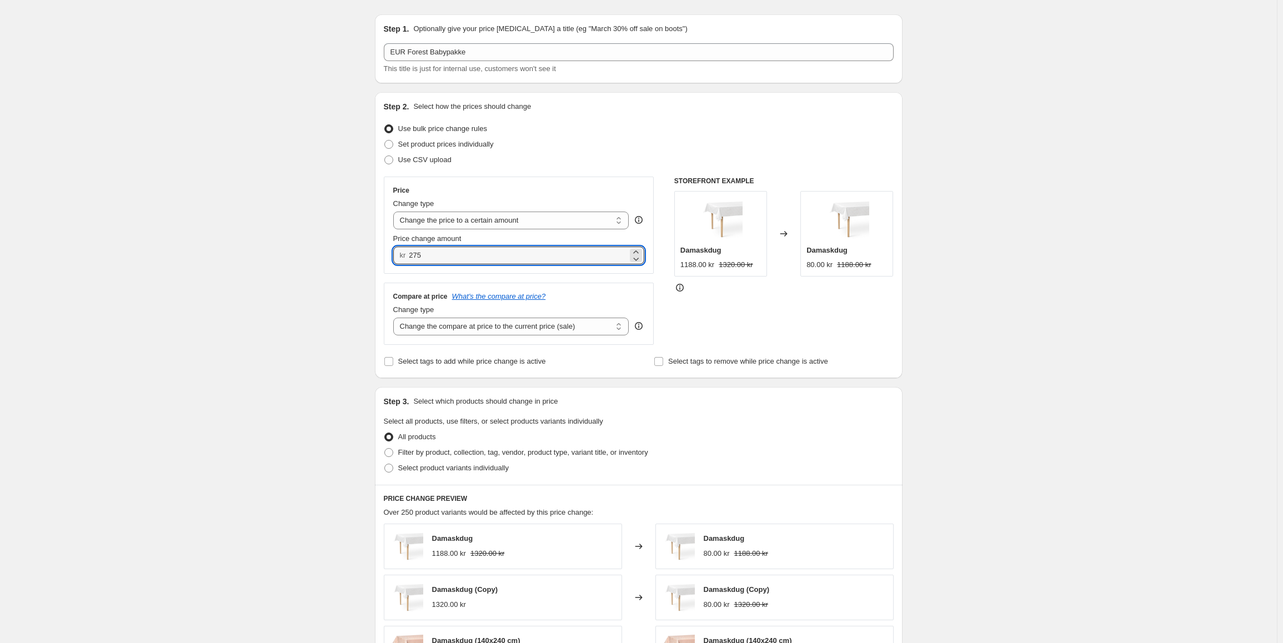
scroll to position [56, 0]
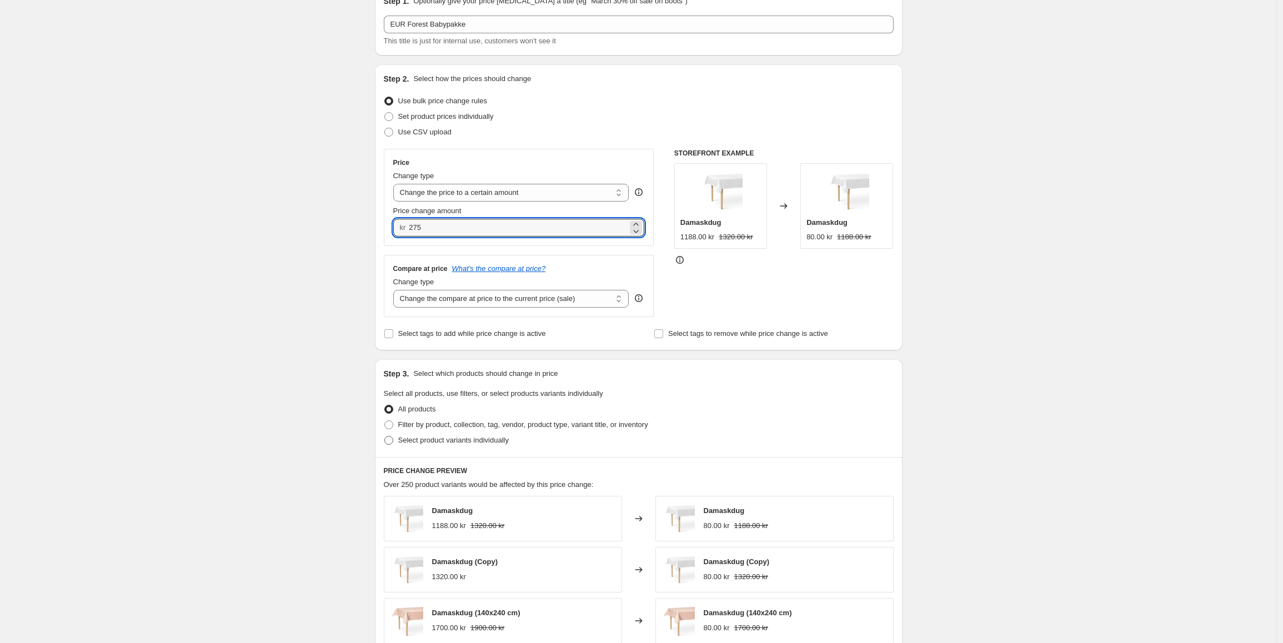
type input "275.00"
click at [460, 444] on span "Select product variants individually" at bounding box center [453, 440] width 111 height 8
click at [385, 436] on input "Select product variants individually" at bounding box center [384, 436] width 1 height 1
radio input "true"
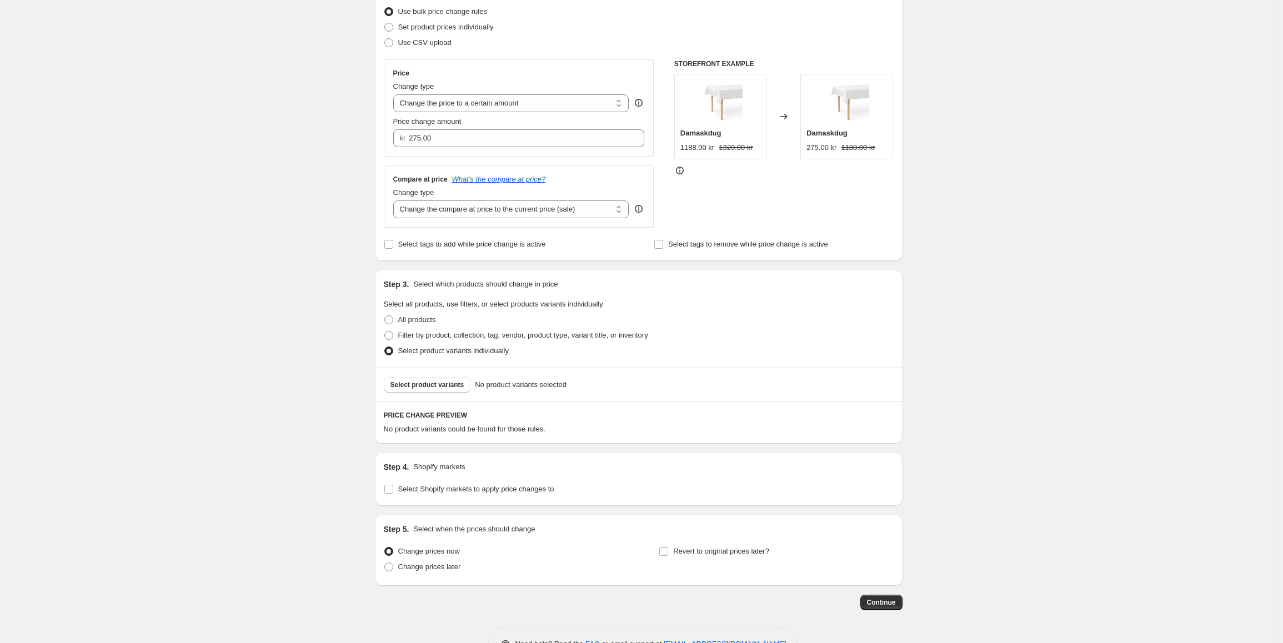
scroll to position [167, 0]
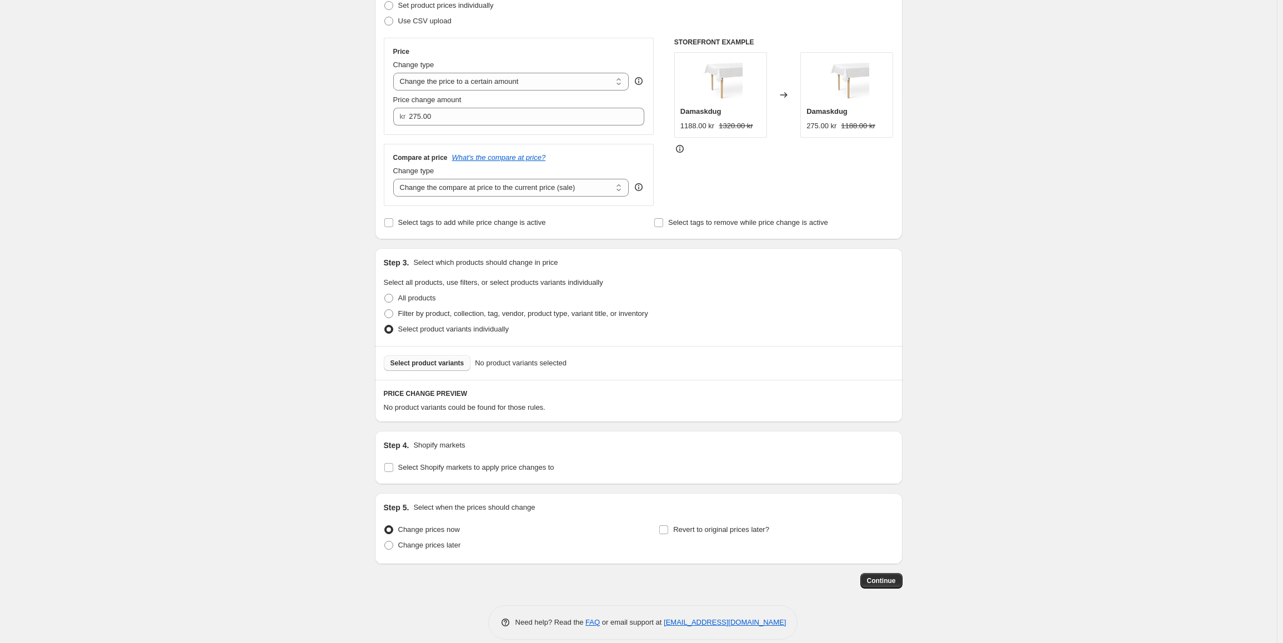
click at [444, 369] on button "Select product variants" at bounding box center [427, 363] width 87 height 16
click at [442, 367] on span "Select product variants" at bounding box center [427, 363] width 74 height 9
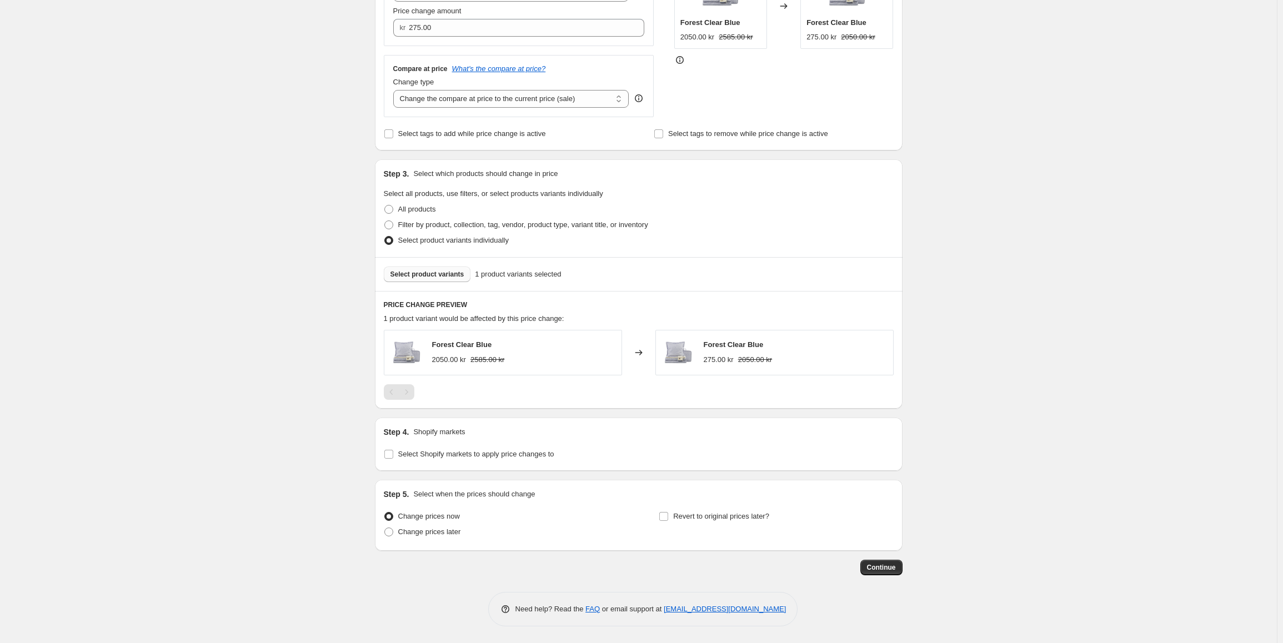
scroll to position [256, 0]
click at [474, 454] on span "Select Shopify markets to apply price changes to" at bounding box center [476, 454] width 156 height 8
click at [393, 454] on input "Select Shopify markets to apply price changes to" at bounding box center [388, 454] width 9 height 9
checkbox input "true"
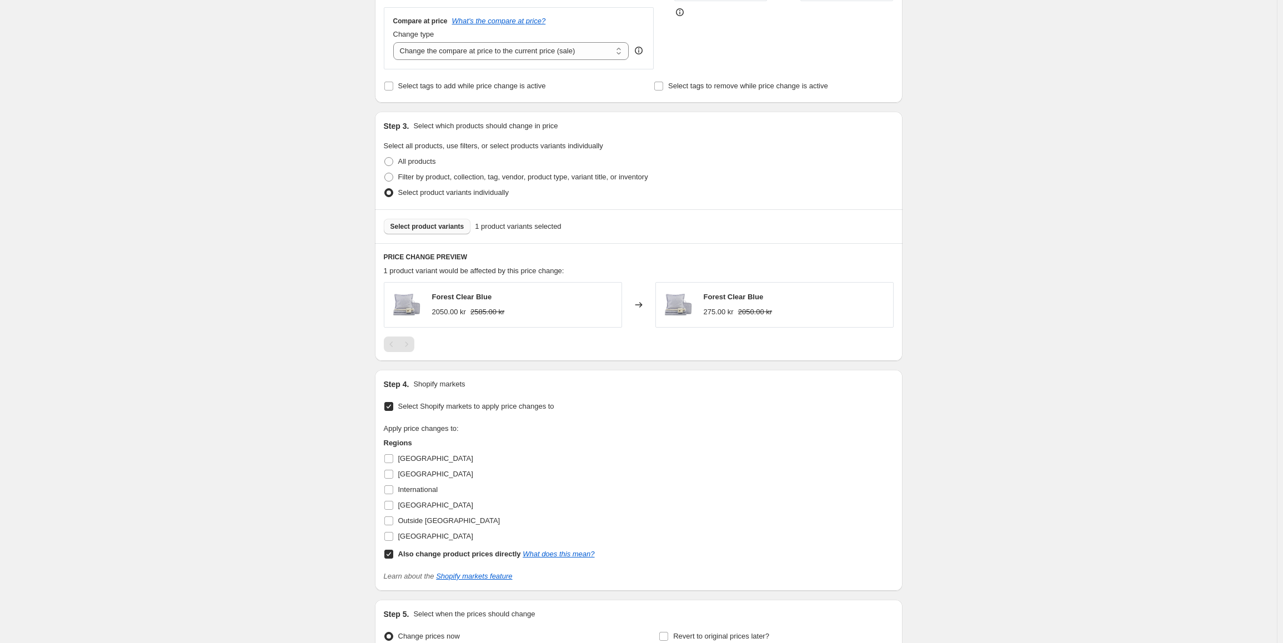
scroll to position [367, 0]
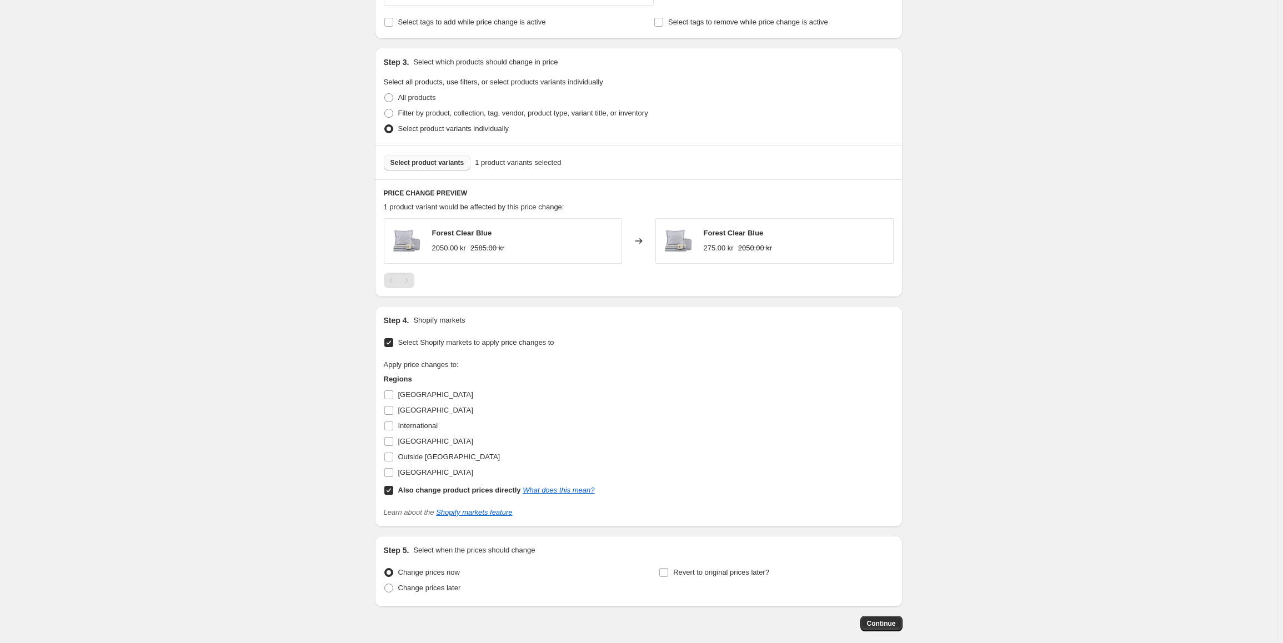
click at [392, 492] on input "Also change product prices directly What does this mean?" at bounding box center [388, 490] width 9 height 9
checkbox input "false"
click at [392, 429] on input "International" at bounding box center [388, 425] width 9 height 9
checkbox input "true"
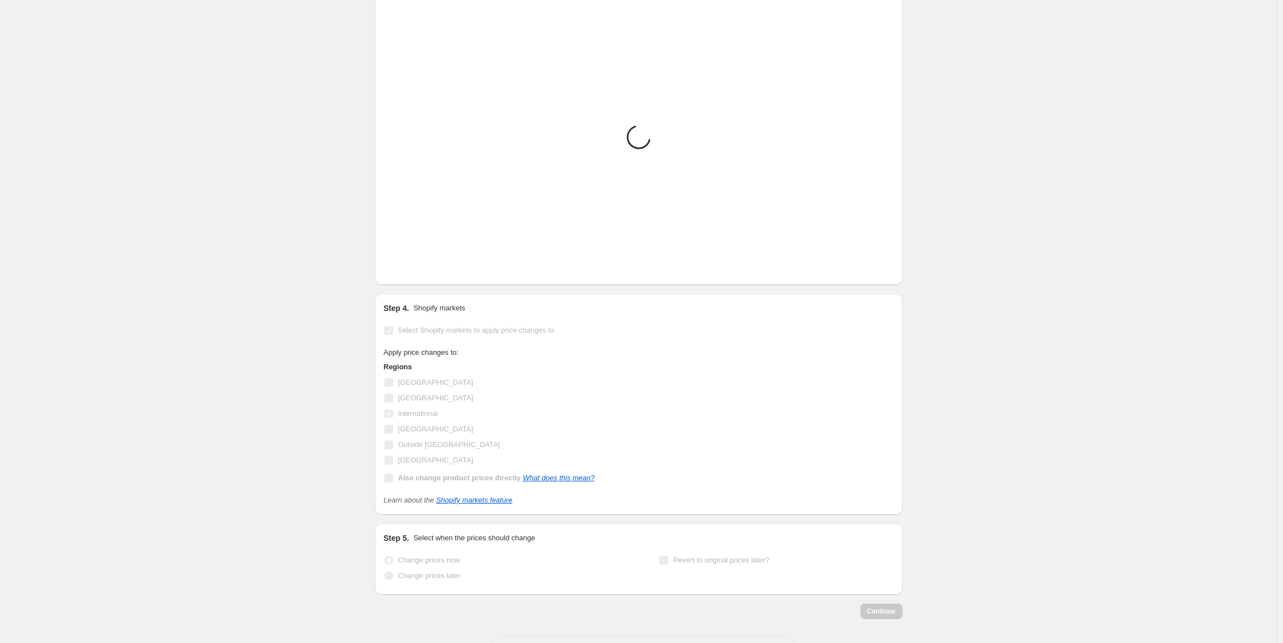
scroll to position [424, 0]
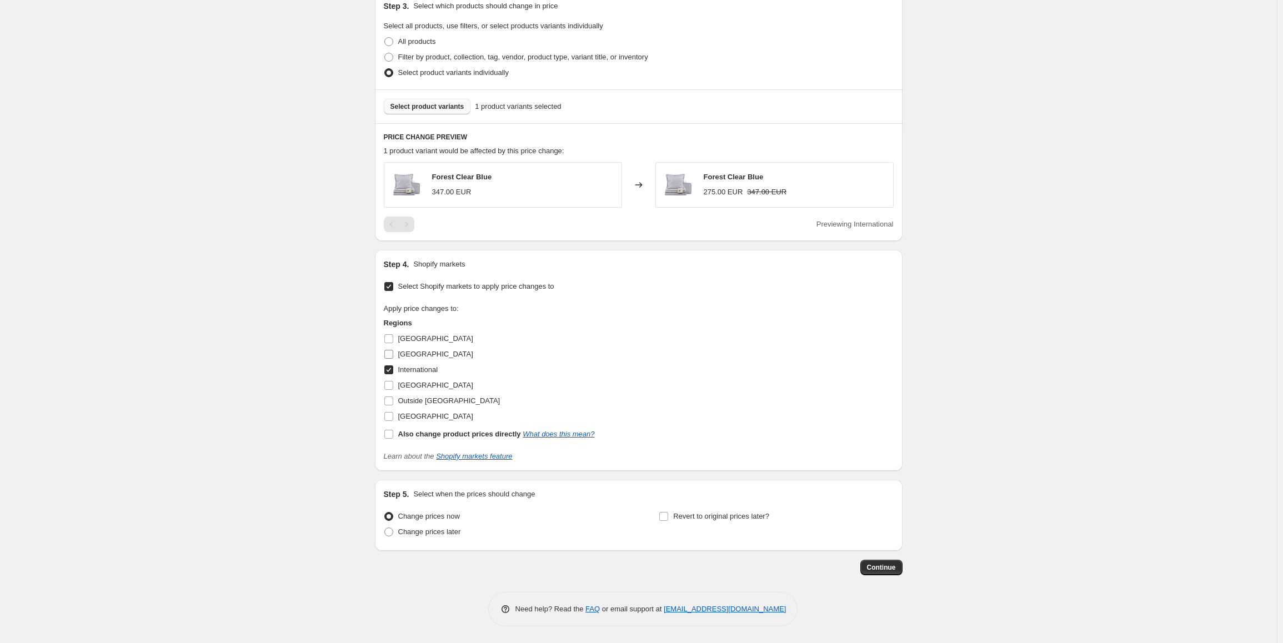
click at [393, 355] on input "[GEOGRAPHIC_DATA]" at bounding box center [388, 354] width 9 height 9
checkbox input "true"
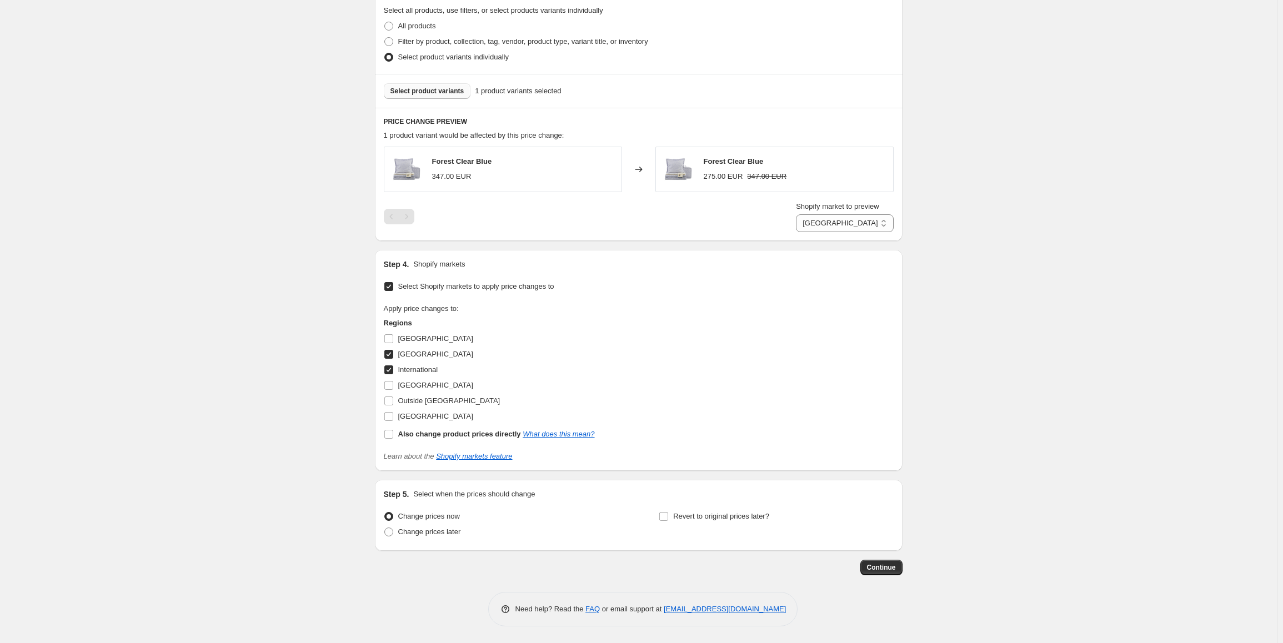
scroll to position [439, 0]
click at [879, 571] on span "Continue" at bounding box center [881, 567] width 29 height 9
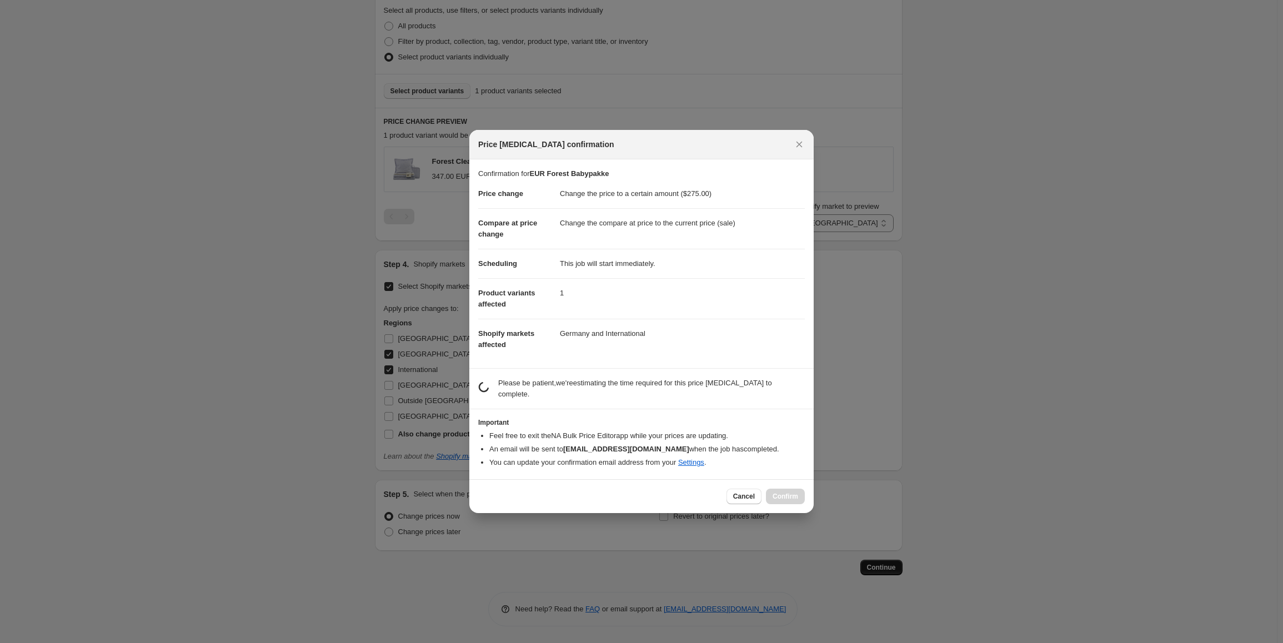
scroll to position [0, 0]
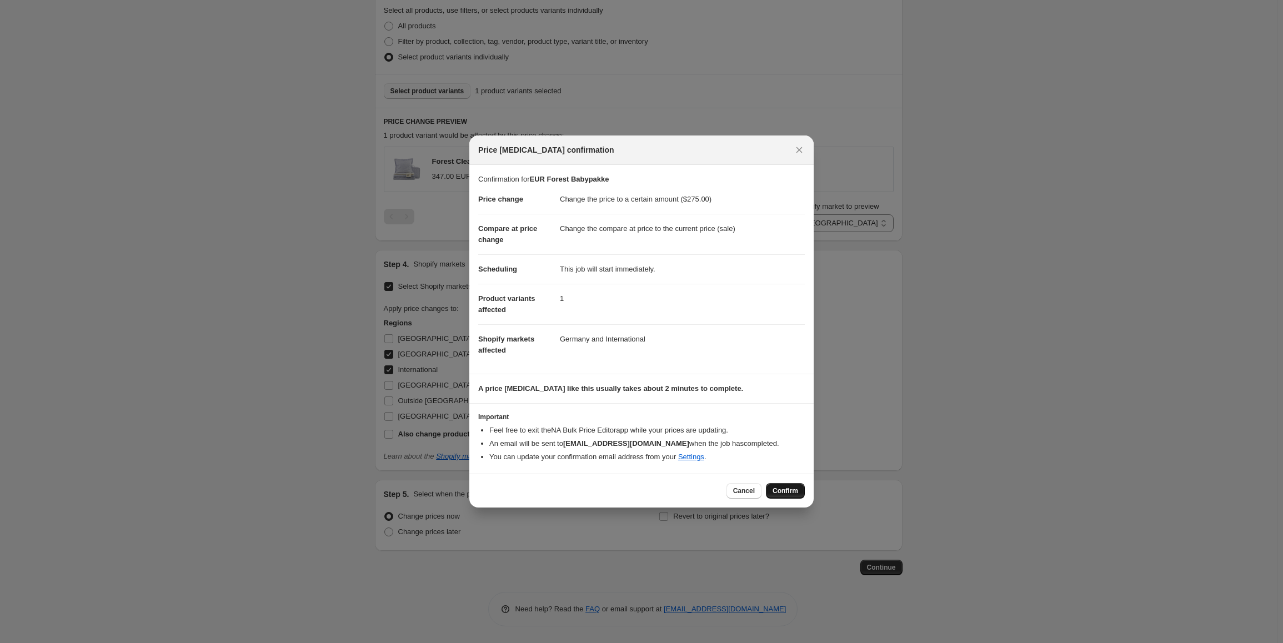
click at [797, 489] on span "Confirm" at bounding box center [785, 490] width 26 height 9
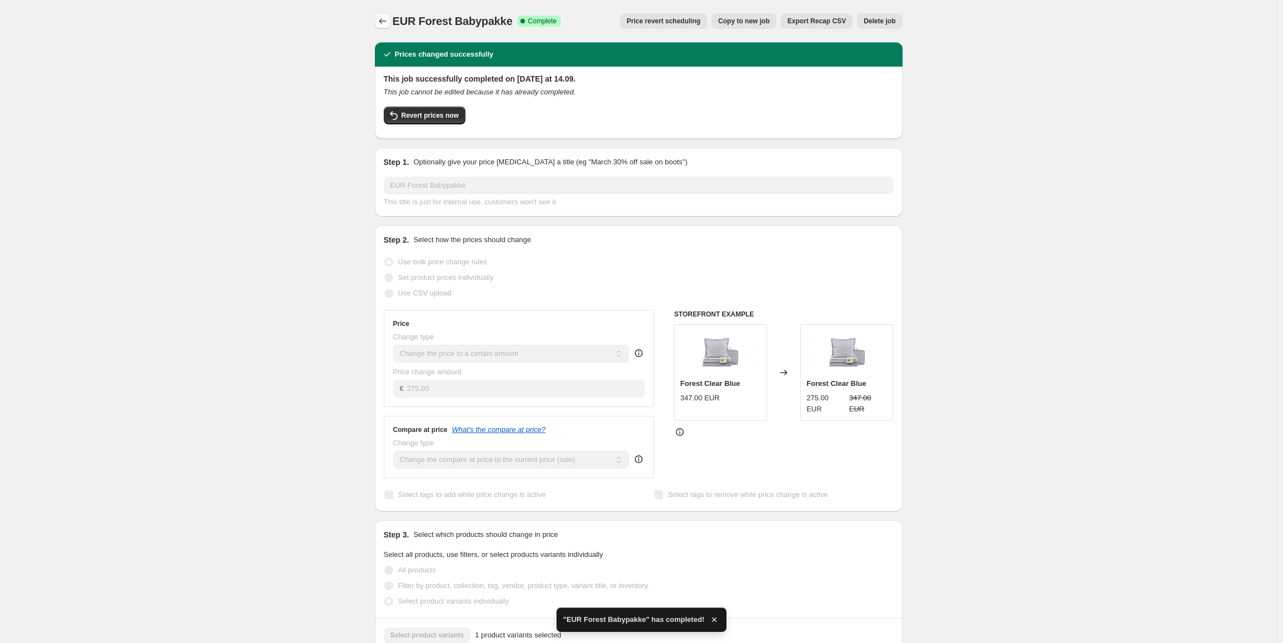
click at [387, 28] on button "Price change jobs" at bounding box center [383, 21] width 16 height 16
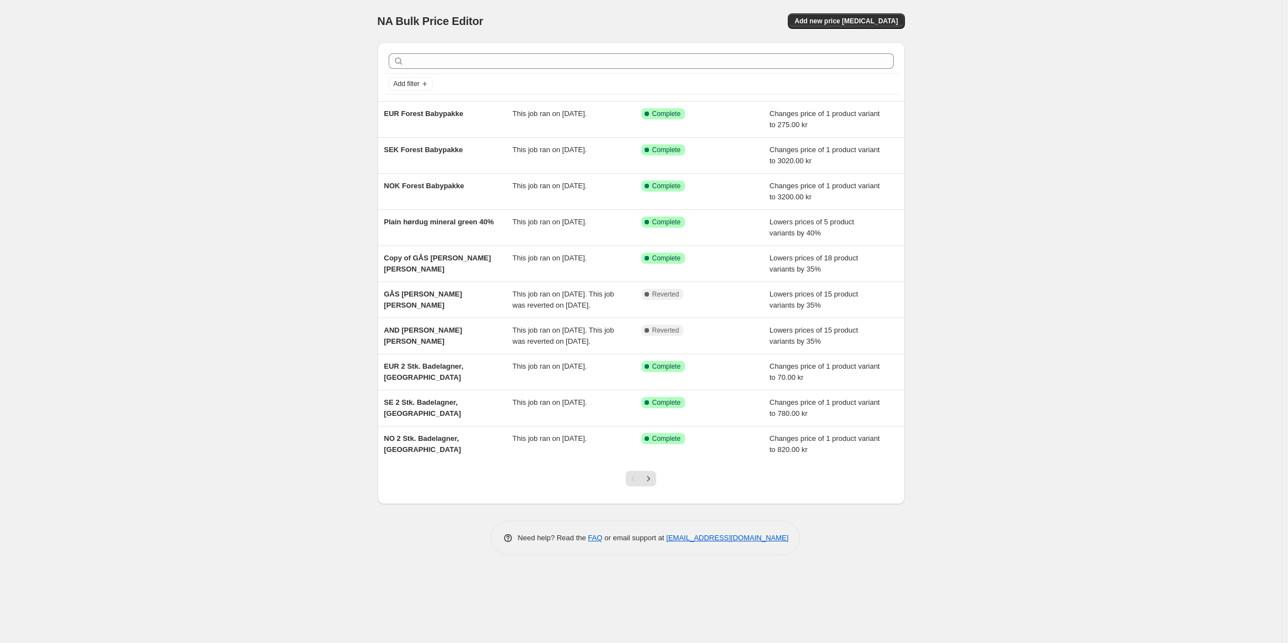
click at [849, 31] on div "NA Bulk Price Editor. This page is ready NA Bulk Price Editor Add new price cha…" at bounding box center [642, 21] width 528 height 42
click at [850, 25] on span "Add new price [MEDICAL_DATA]" at bounding box center [846, 21] width 103 height 9
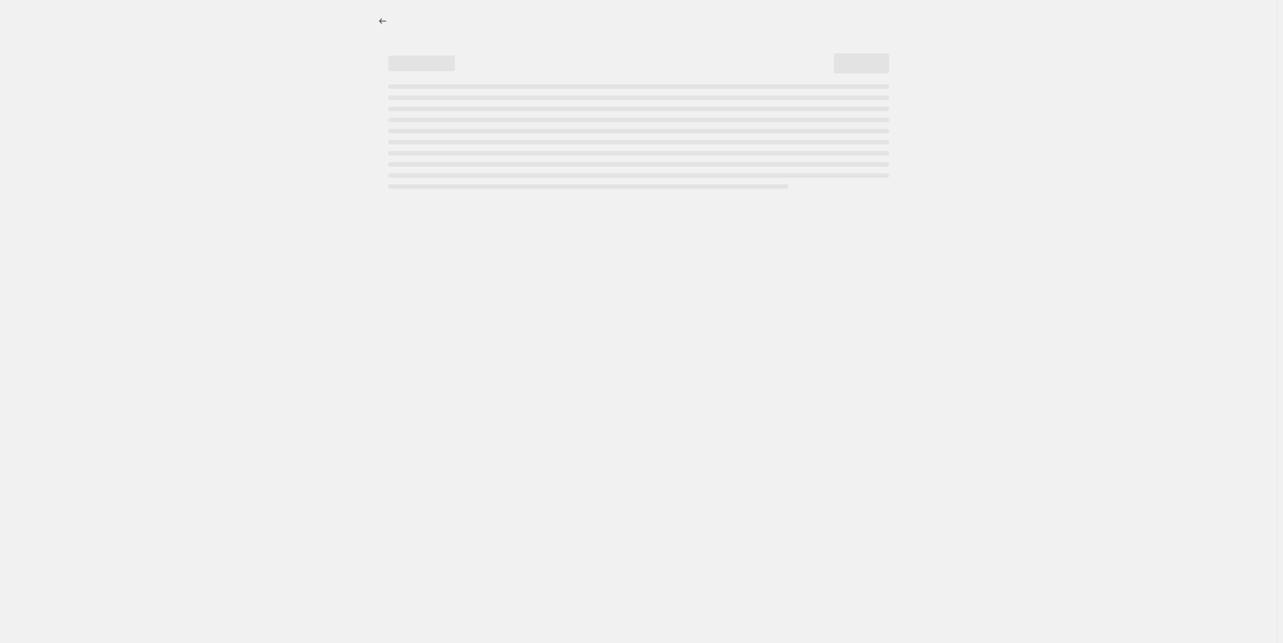
select select "percentage"
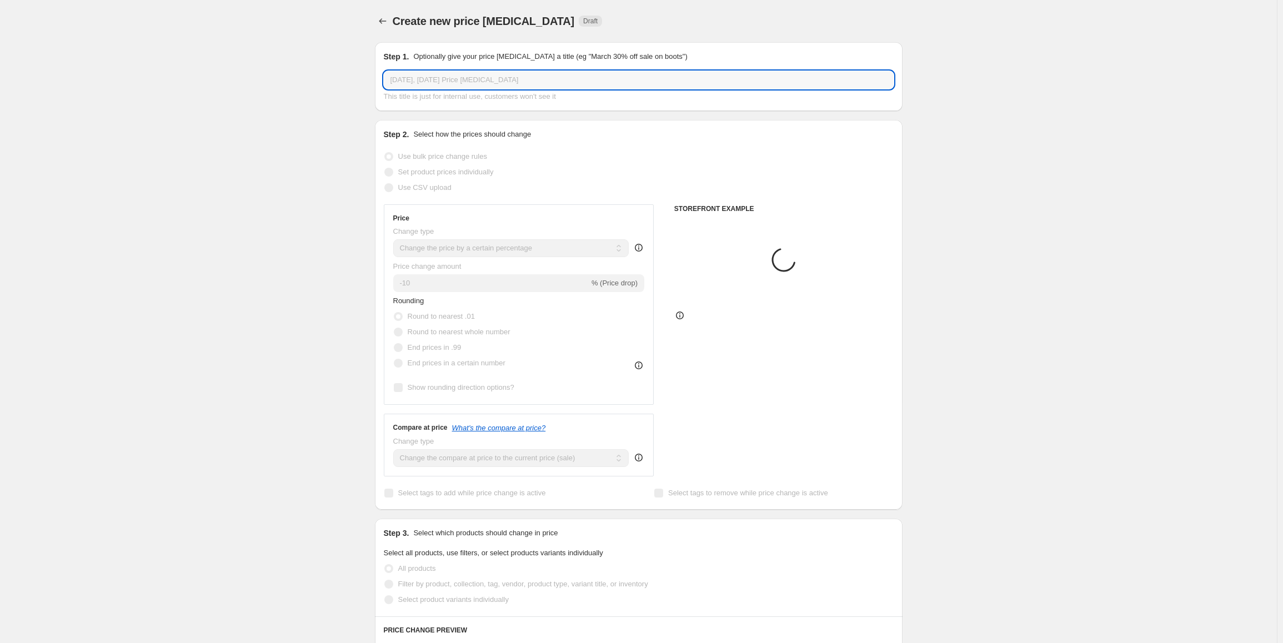
click at [460, 81] on input "2. sep. 2025, 14.01.54 Price change job" at bounding box center [639, 80] width 510 height 18
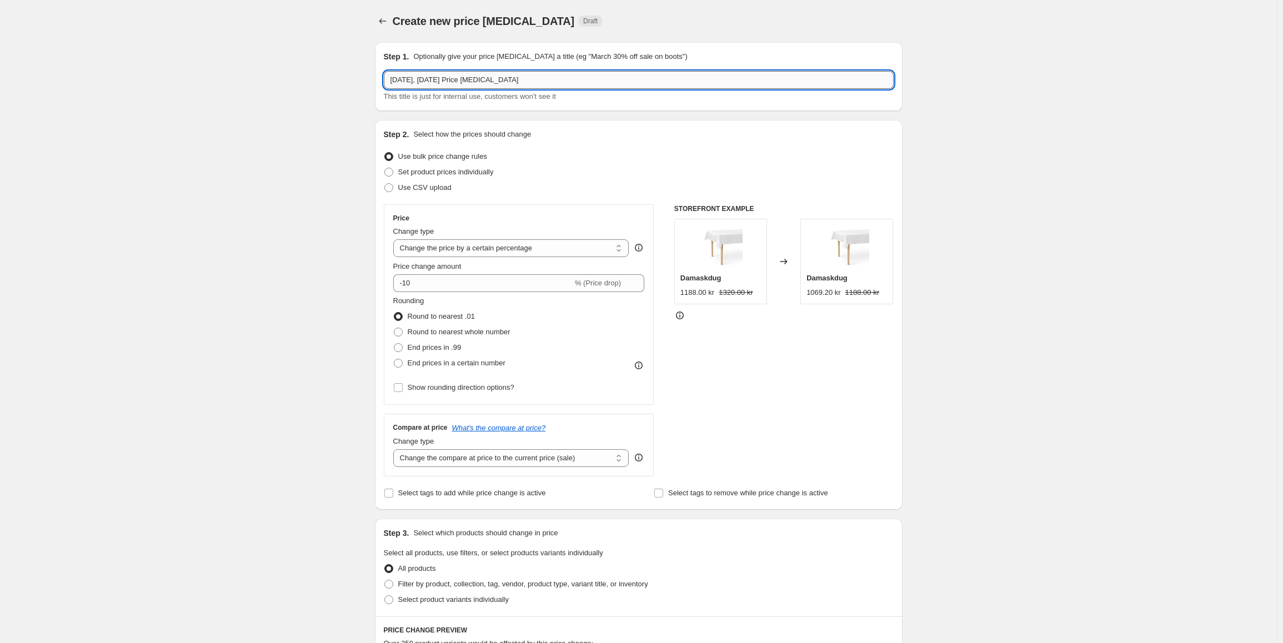
click at [460, 81] on input "2. sep. 2025, 14.01.54 Price change job" at bounding box center [639, 80] width 510 height 18
type input "NOK Fairytale Babypakke"
click at [478, 252] on select "Change the price to a certain amount Change the price by a certain amount Chang…" at bounding box center [511, 248] width 236 height 18
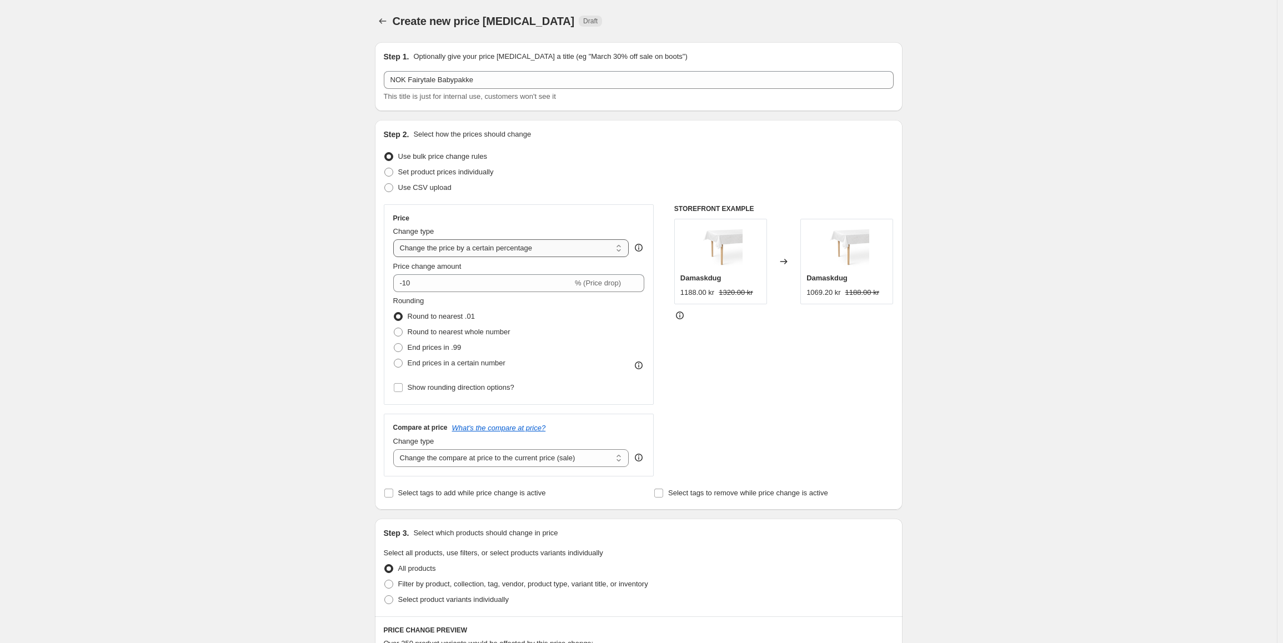
select select "to"
click at [395, 239] on select "Change the price to a certain amount Change the price by a certain amount Chang…" at bounding box center [511, 248] width 236 height 18
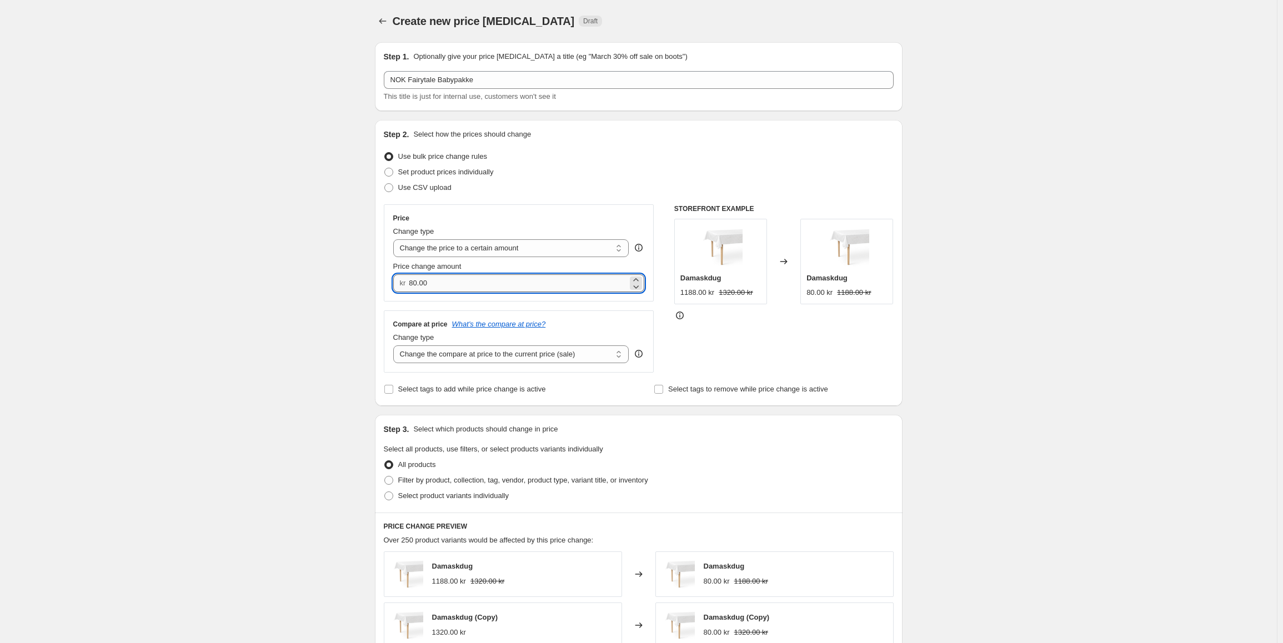
click at [436, 284] on input "80.00" at bounding box center [518, 283] width 219 height 18
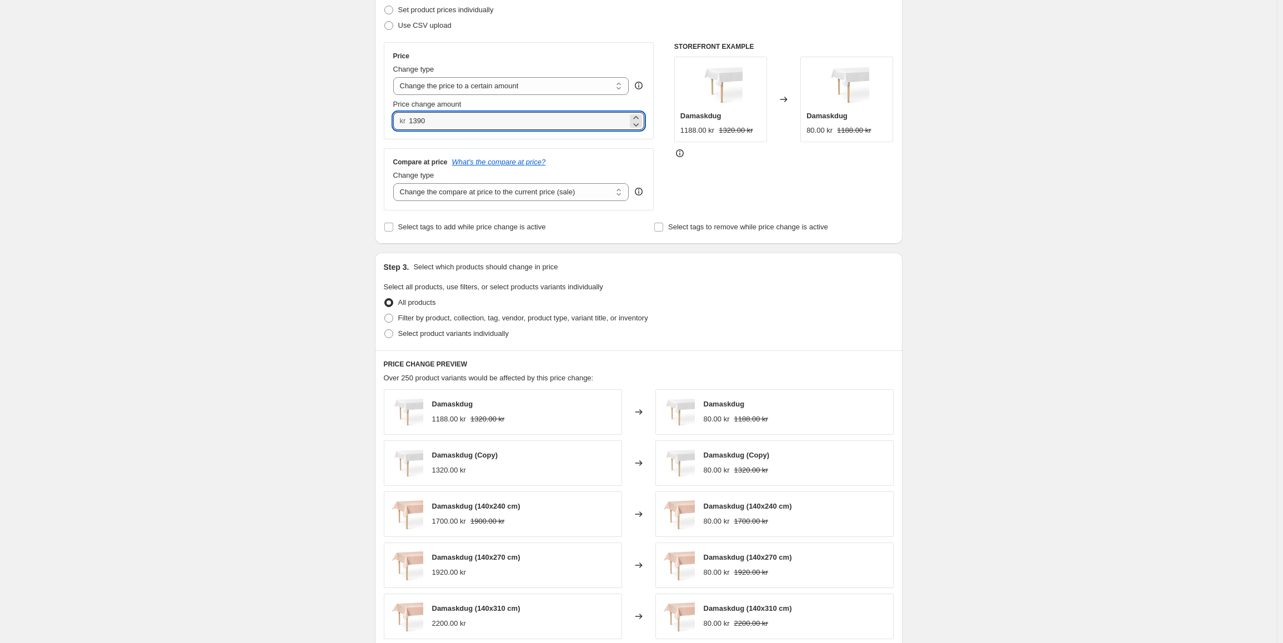
scroll to position [167, 0]
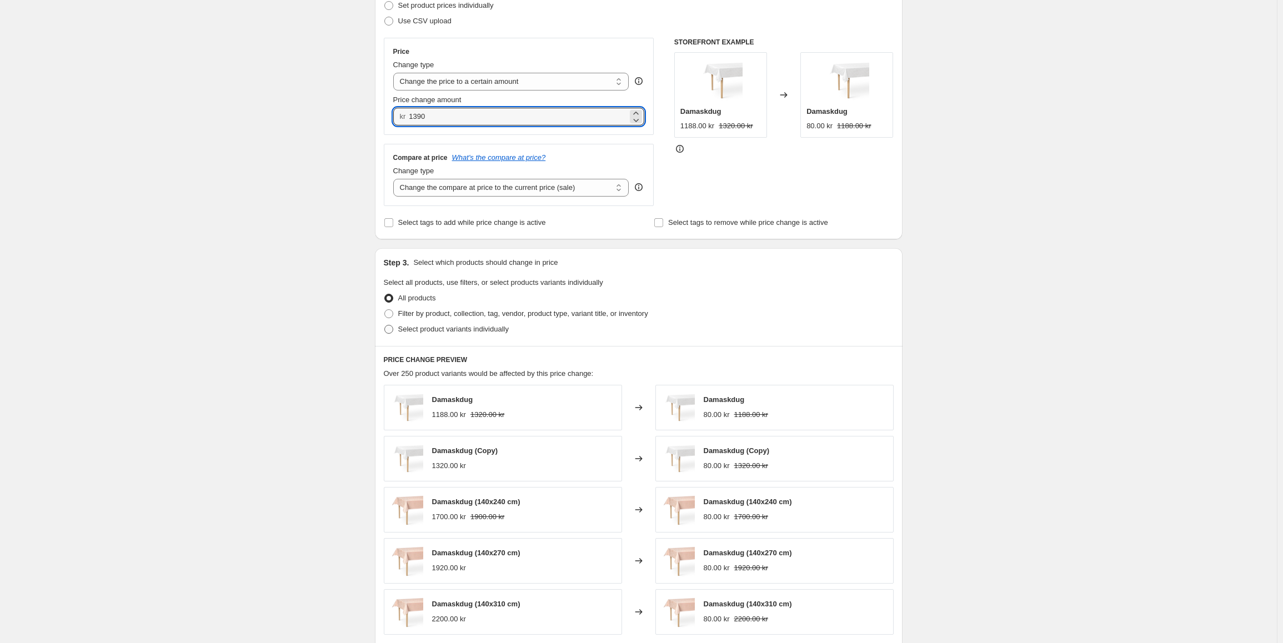
type input "1390.00"
click at [434, 337] on label "Select product variants individually" at bounding box center [446, 330] width 125 height 16
click at [385, 325] on input "Select product variants individually" at bounding box center [384, 325] width 1 height 1
radio input "true"
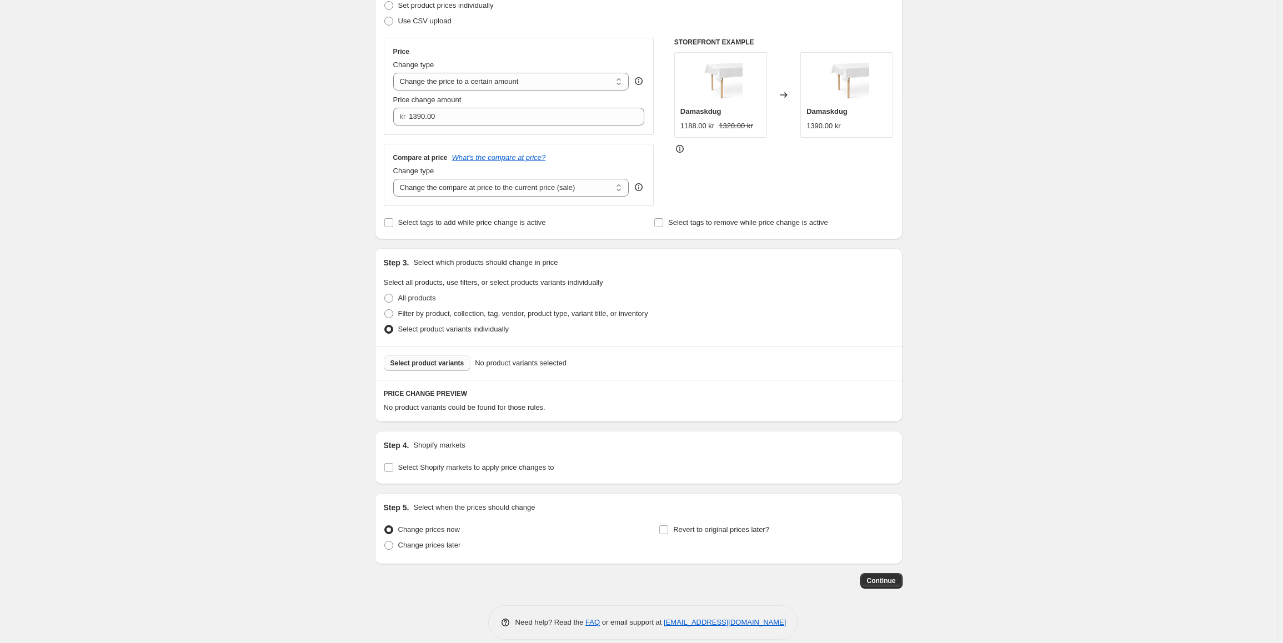
click at [441, 367] on span "Select product variants" at bounding box center [427, 363] width 74 height 9
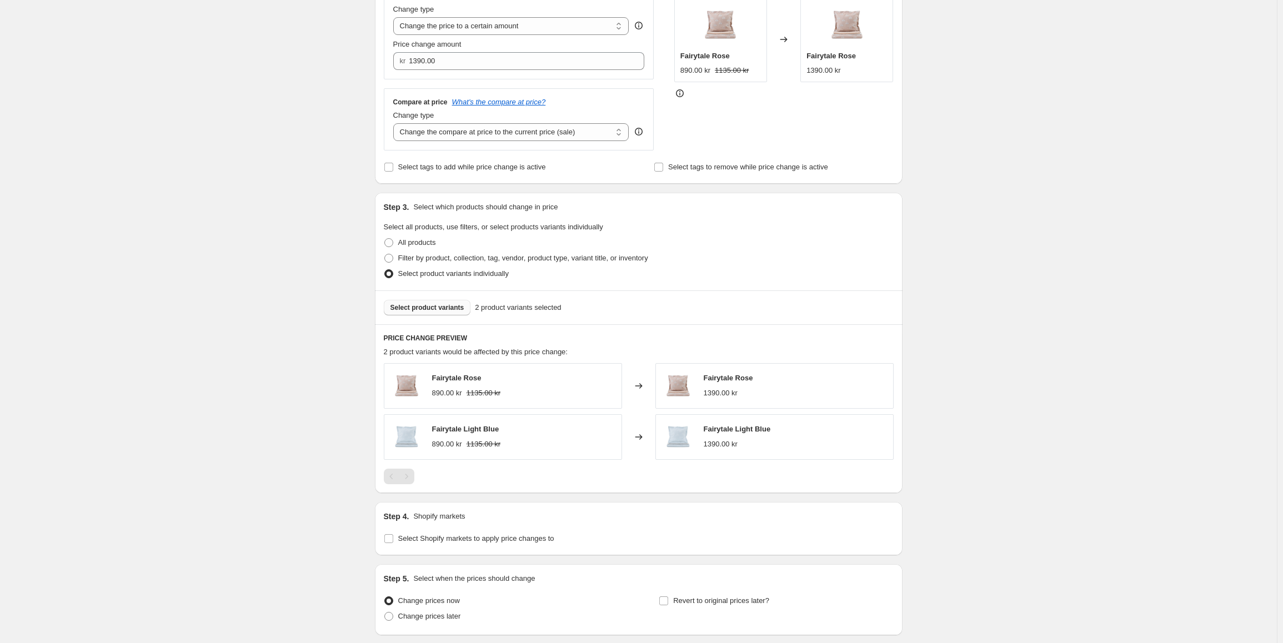
scroll to position [278, 0]
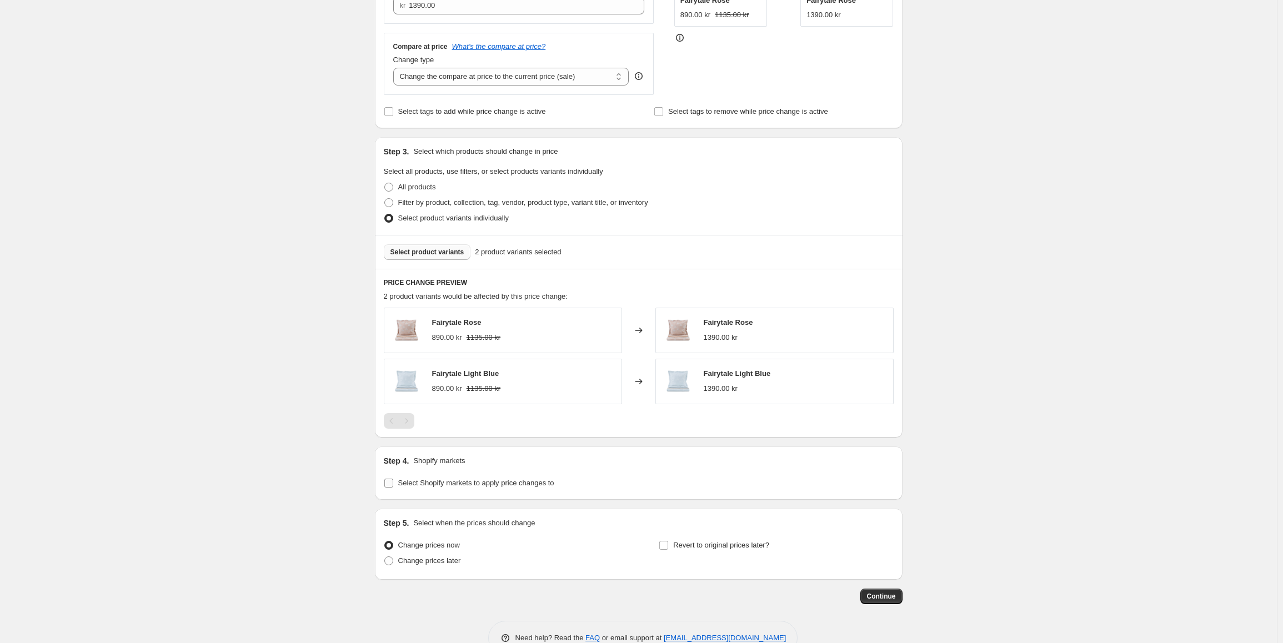
click at [457, 484] on span "Select Shopify markets to apply price changes to" at bounding box center [476, 483] width 156 height 8
click at [393, 484] on input "Select Shopify markets to apply price changes to" at bounding box center [388, 483] width 9 height 9
checkbox input "true"
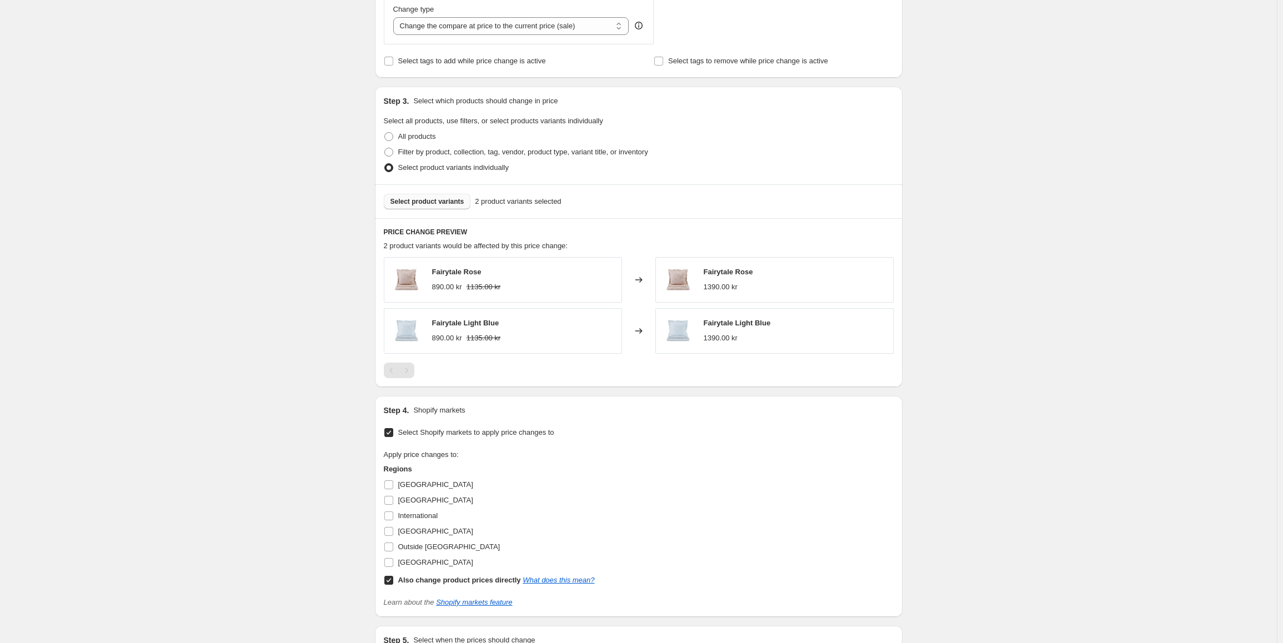
scroll to position [389, 0]
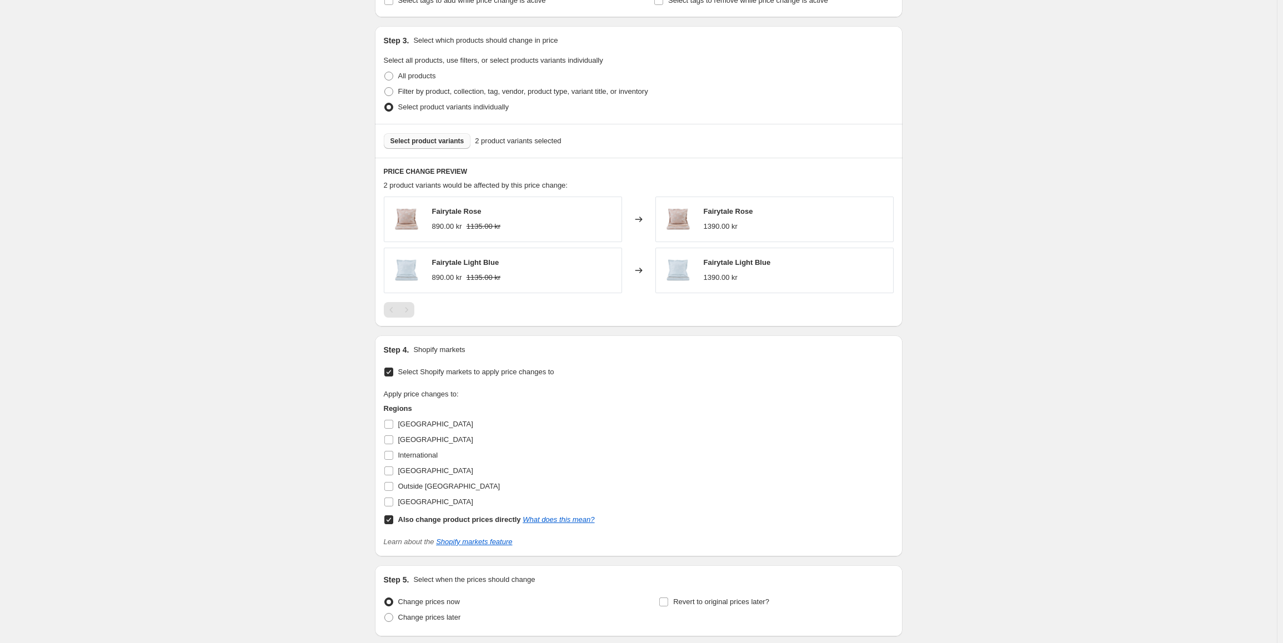
click at [389, 523] on input "Also change product prices directly What does this mean?" at bounding box center [388, 519] width 9 height 9
checkbox input "false"
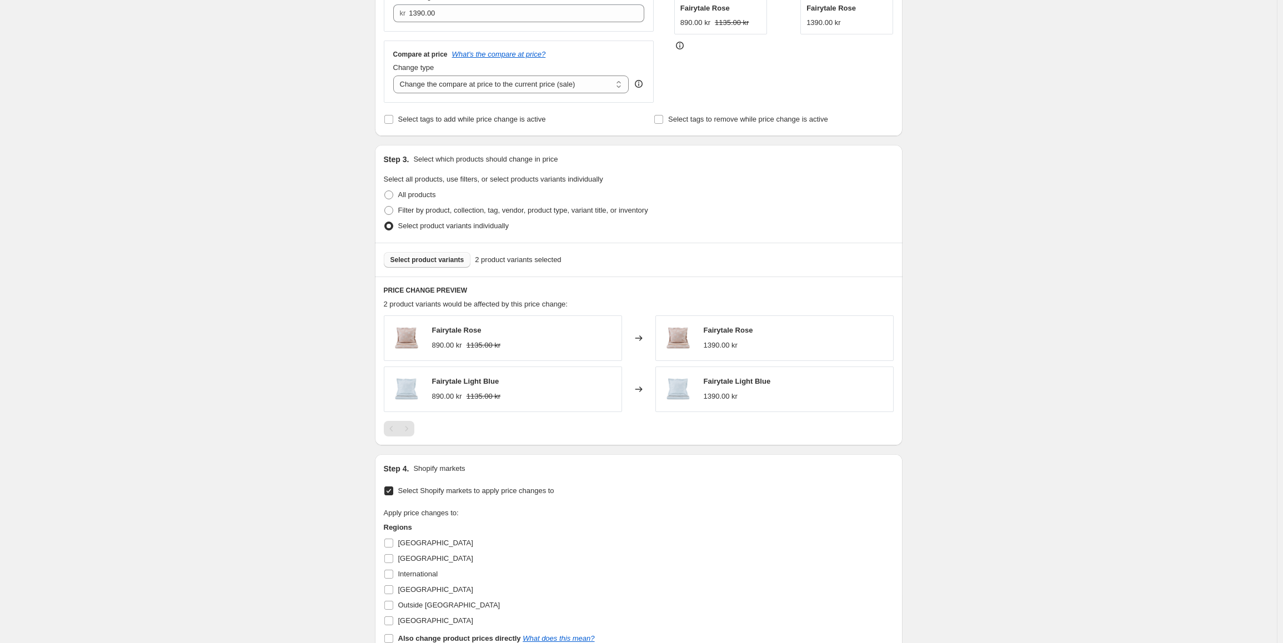
scroll to position [333, 0]
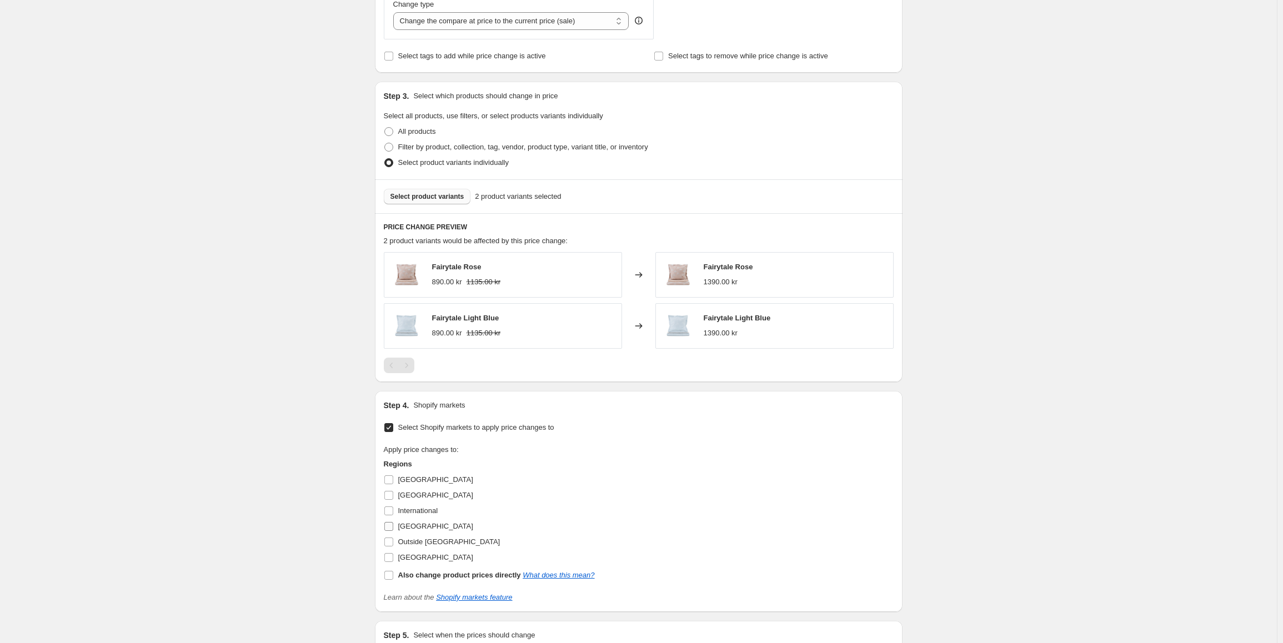
click at [405, 530] on span "[GEOGRAPHIC_DATA]" at bounding box center [435, 526] width 75 height 8
click at [393, 530] on input "[GEOGRAPHIC_DATA]" at bounding box center [388, 526] width 9 height 9
checkbox input "true"
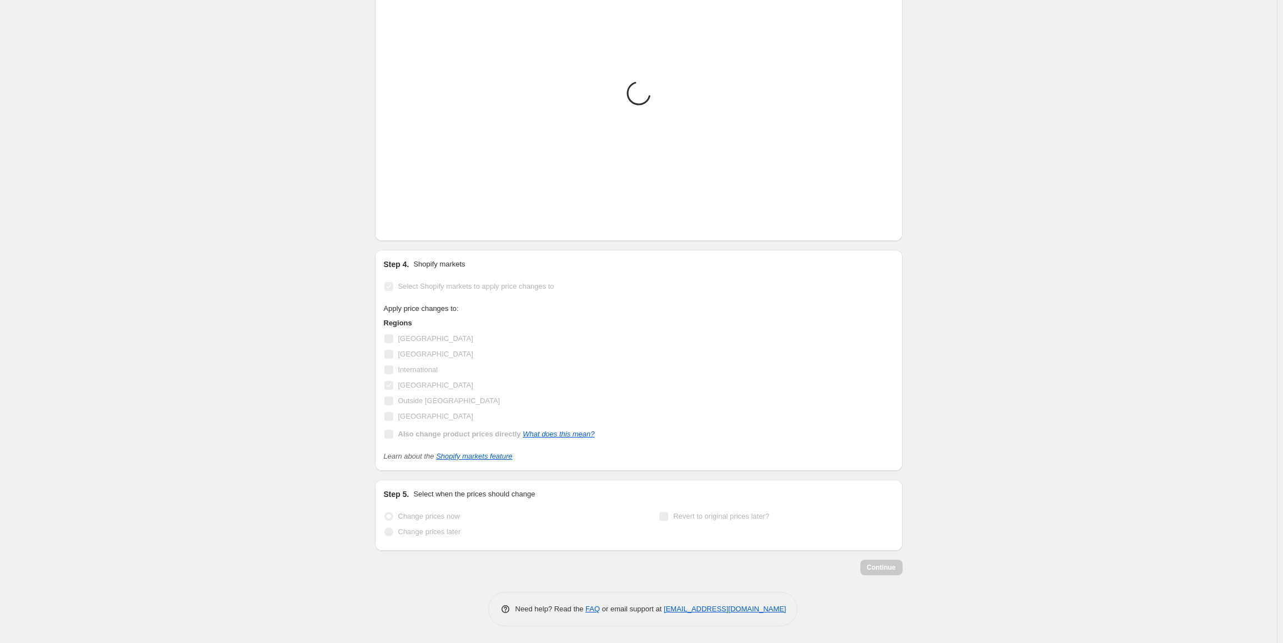
scroll to position [475, 0]
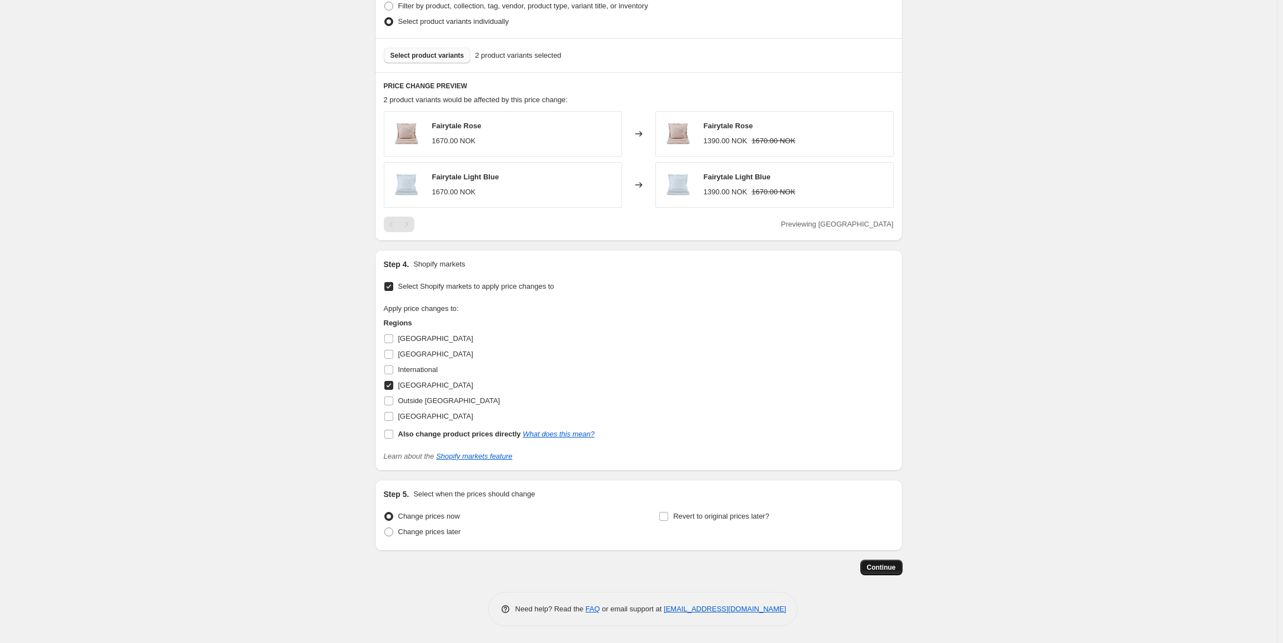
click at [879, 564] on span "Continue" at bounding box center [881, 567] width 29 height 9
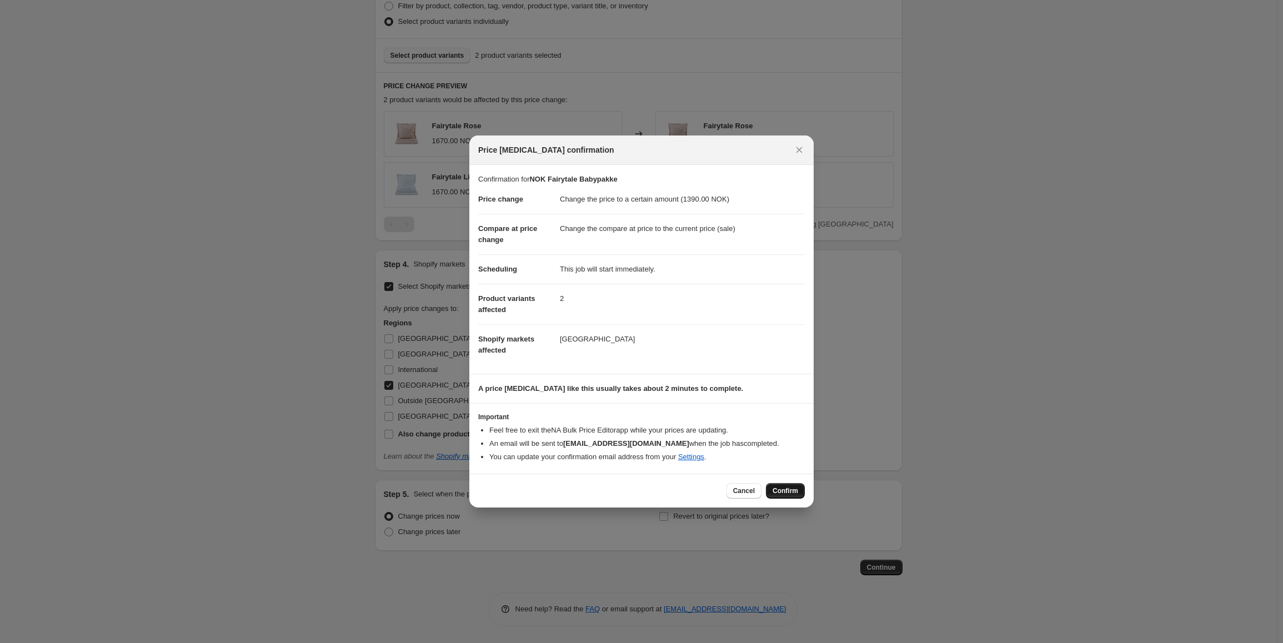
click at [797, 489] on span "Confirm" at bounding box center [785, 490] width 26 height 9
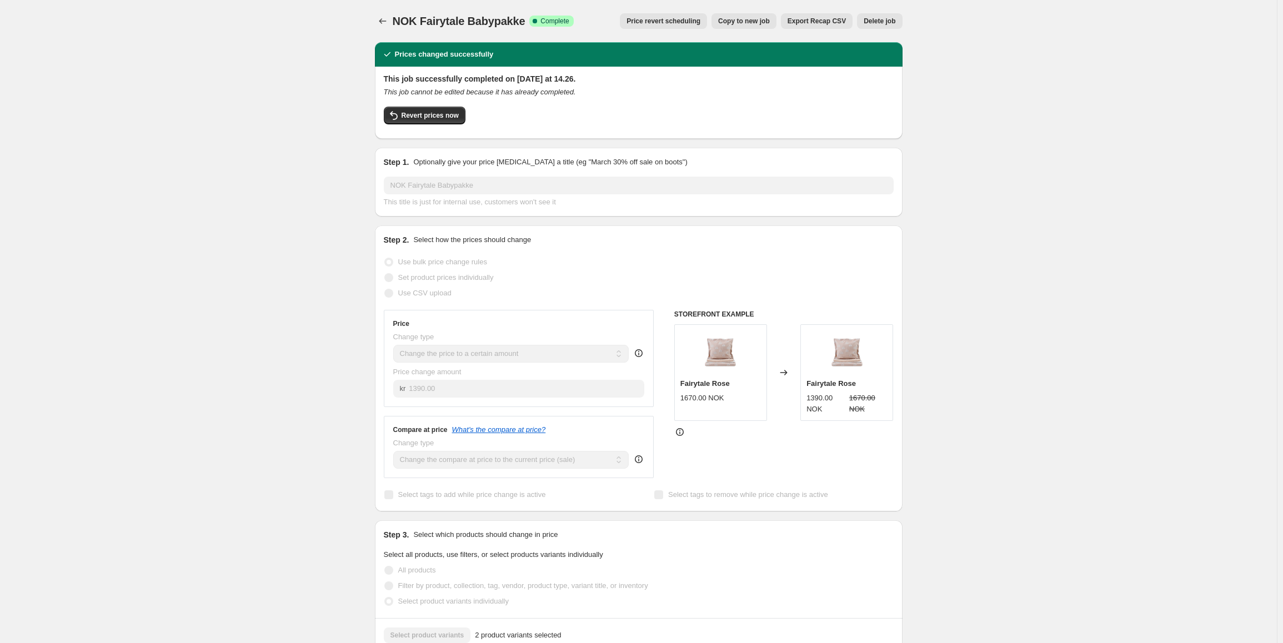
click at [470, 173] on div "Step 1. Optionally give your price change job a title (eg "March 30% off sale o…" at bounding box center [639, 182] width 510 height 51
click at [388, 20] on icon "Price change jobs" at bounding box center [382, 21] width 11 height 11
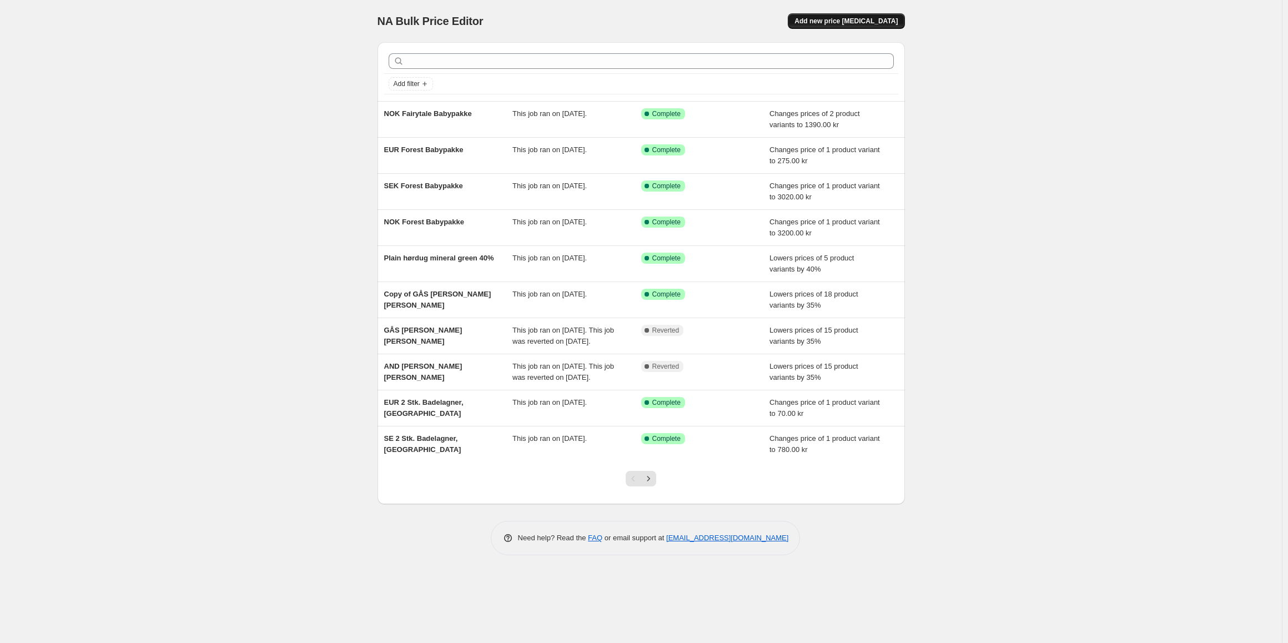
click at [851, 24] on span "Add new price [MEDICAL_DATA]" at bounding box center [846, 21] width 103 height 9
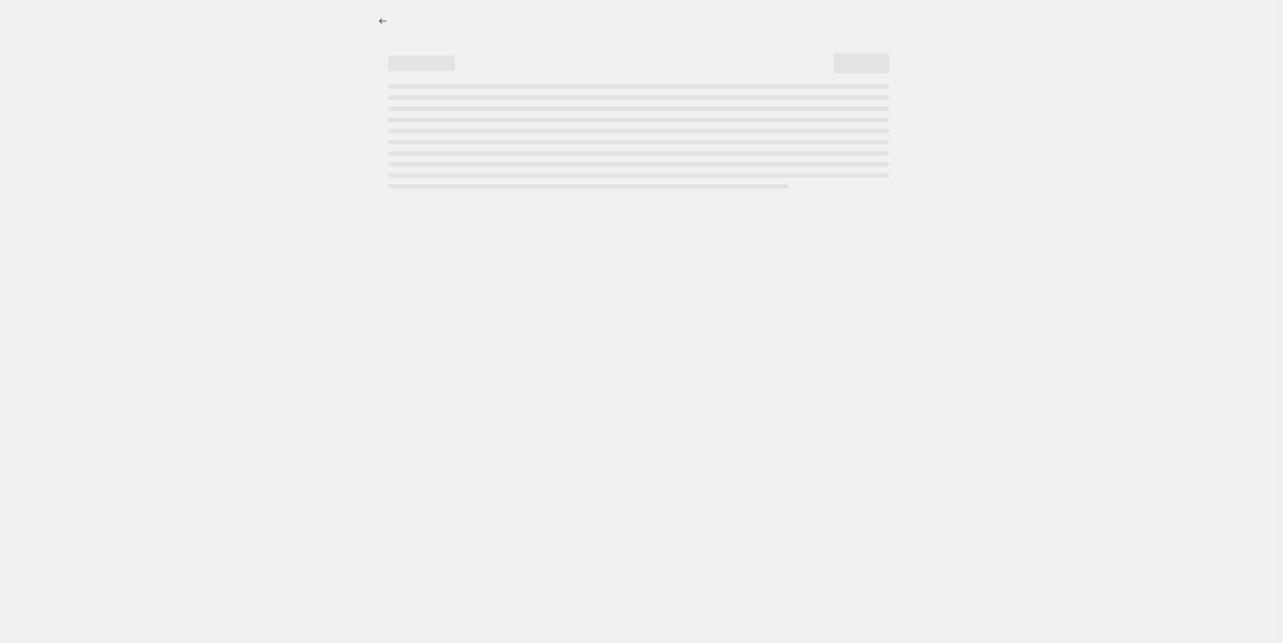
select select "percentage"
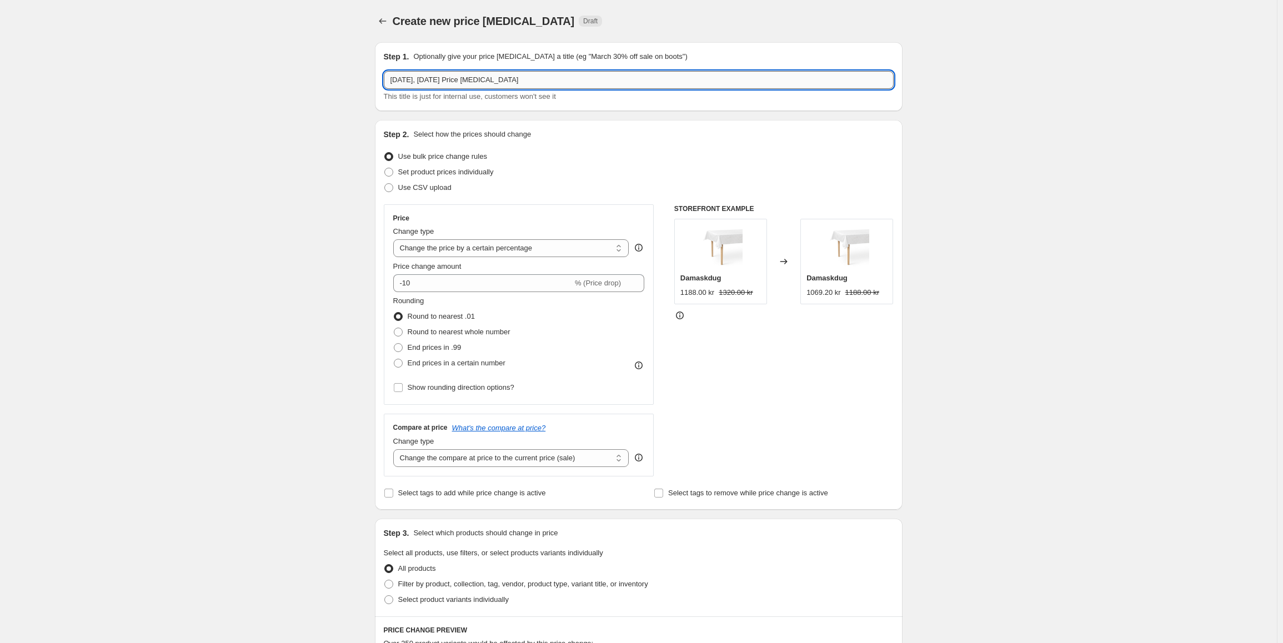
click at [476, 81] on input "2. sep. 2025, 14.01.54 Price change job" at bounding box center [639, 80] width 510 height 18
paste input "NOK Fairytale Babypakke"
click at [405, 84] on input "NOK Fairytale Babypakke" at bounding box center [639, 80] width 510 height 18
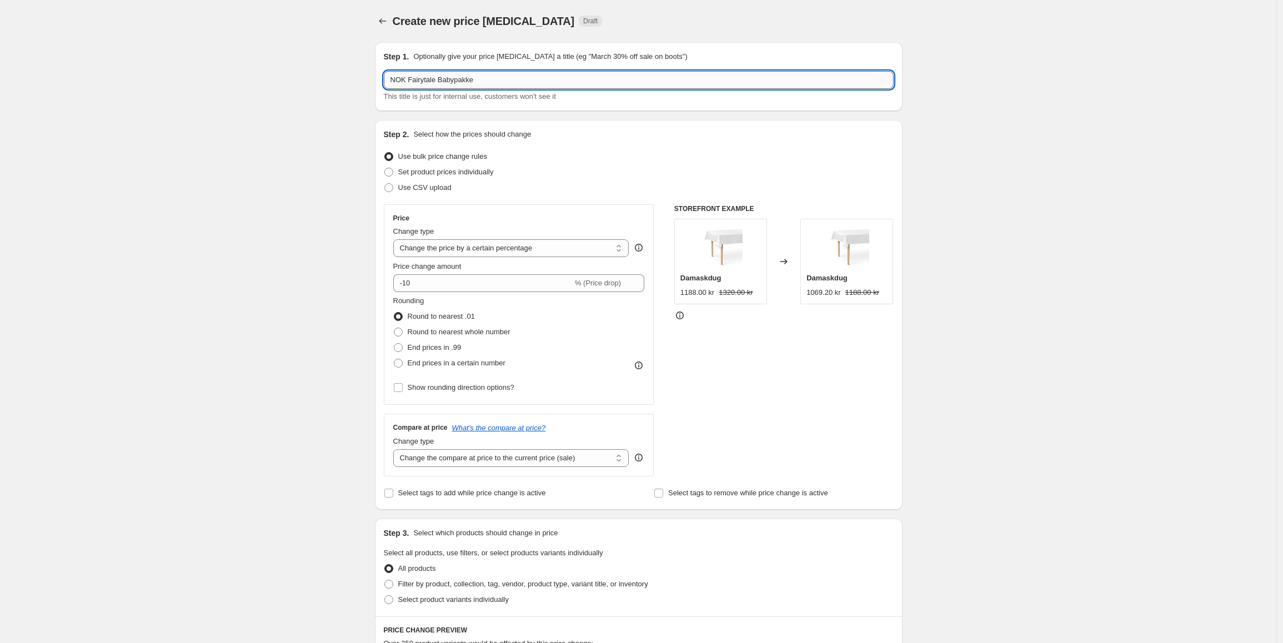
click at [405, 84] on input "NOK Fairytale Babypakke" at bounding box center [639, 80] width 510 height 18
type input "SEK Fairytale Babypakke"
click at [481, 249] on select "Change the price to a certain amount Change the price by a certain amount Chang…" at bounding box center [511, 248] width 236 height 18
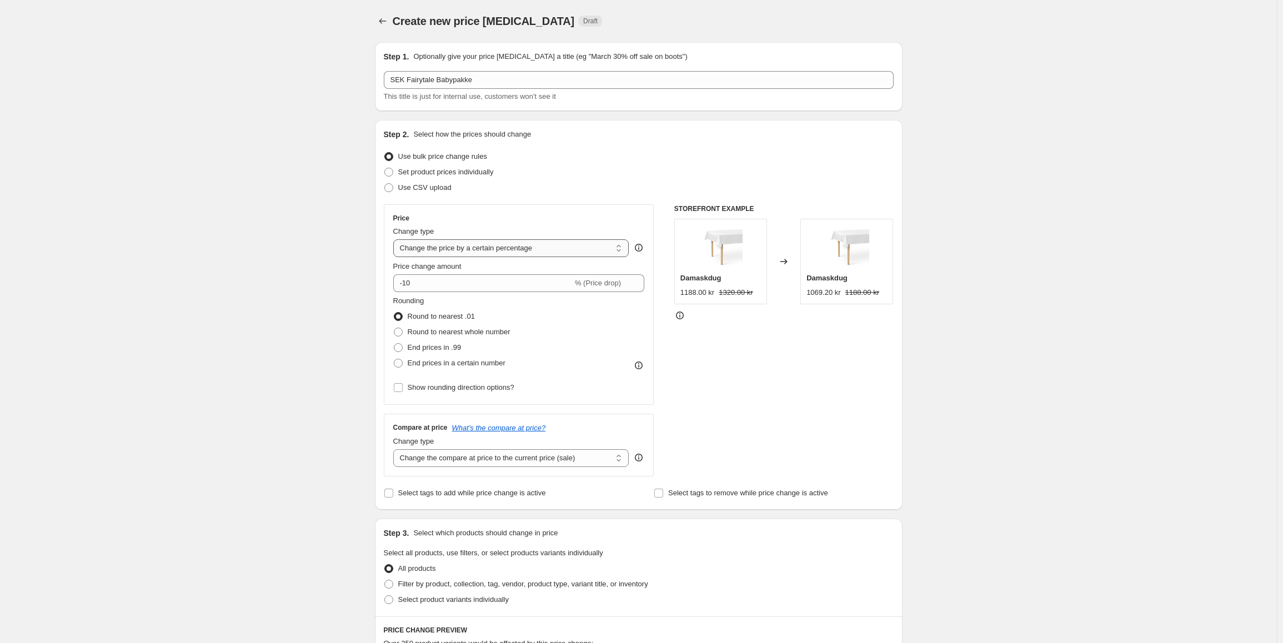
select select "to"
click at [395, 239] on select "Change the price to a certain amount Change the price by a certain amount Chang…" at bounding box center [511, 248] width 236 height 18
type input "80.00"
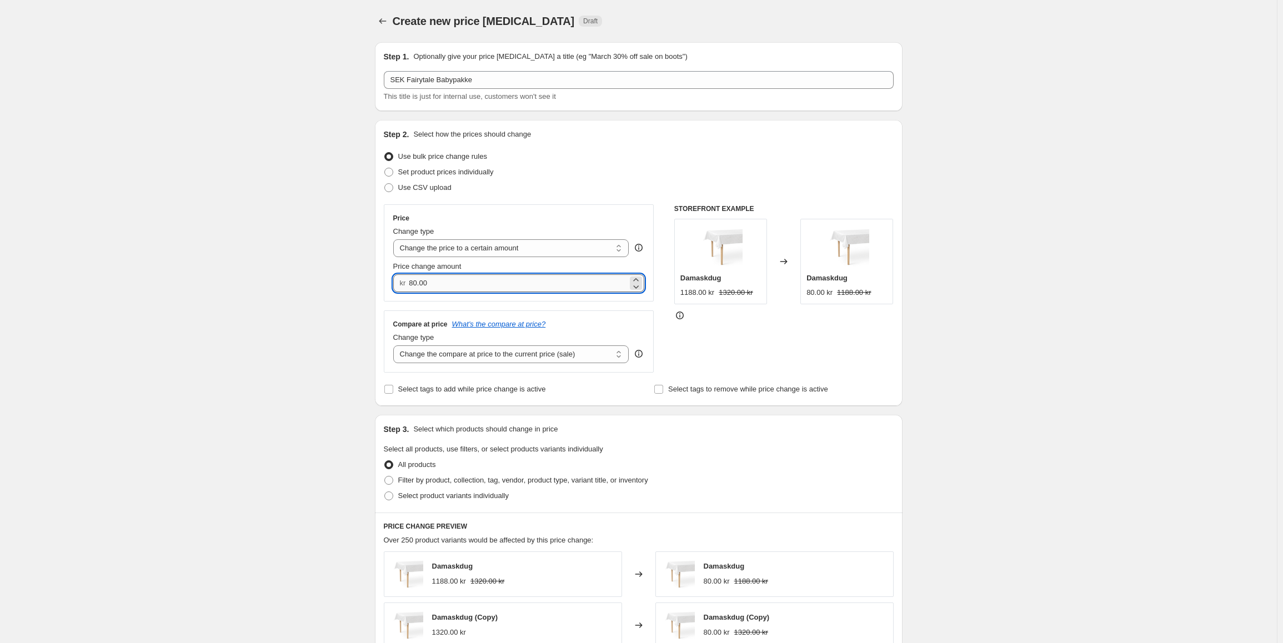
click at [455, 288] on input "80.00" at bounding box center [518, 283] width 219 height 18
click at [463, 287] on input "80.00" at bounding box center [518, 283] width 219 height 18
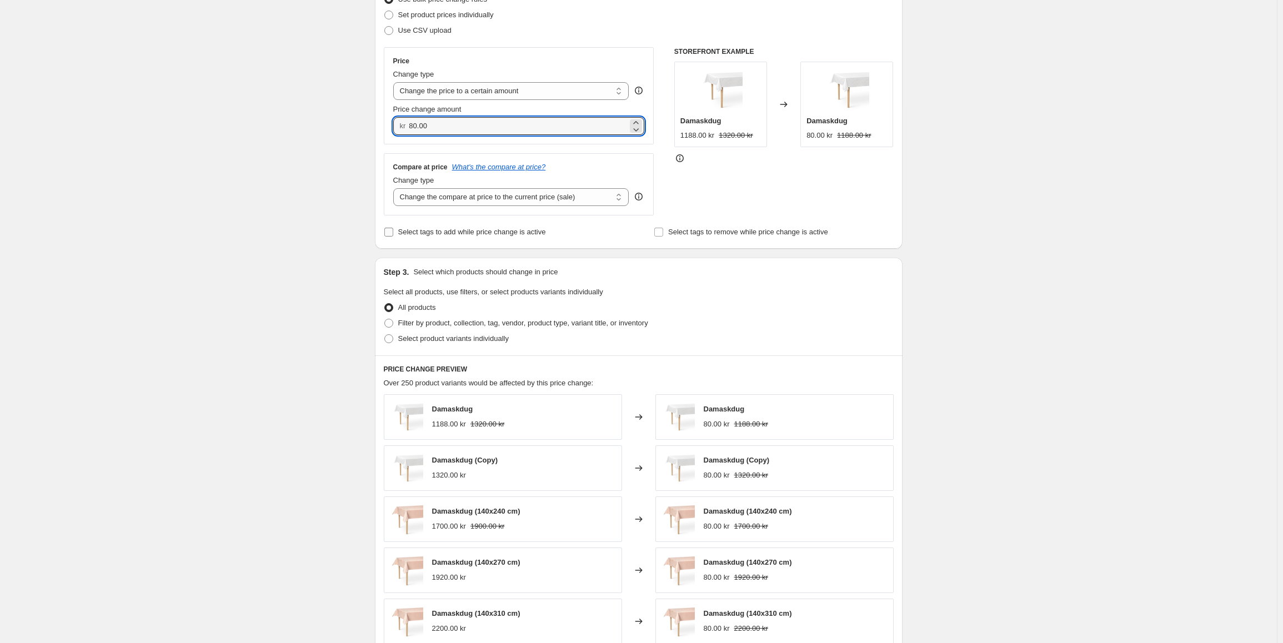
scroll to position [167, 0]
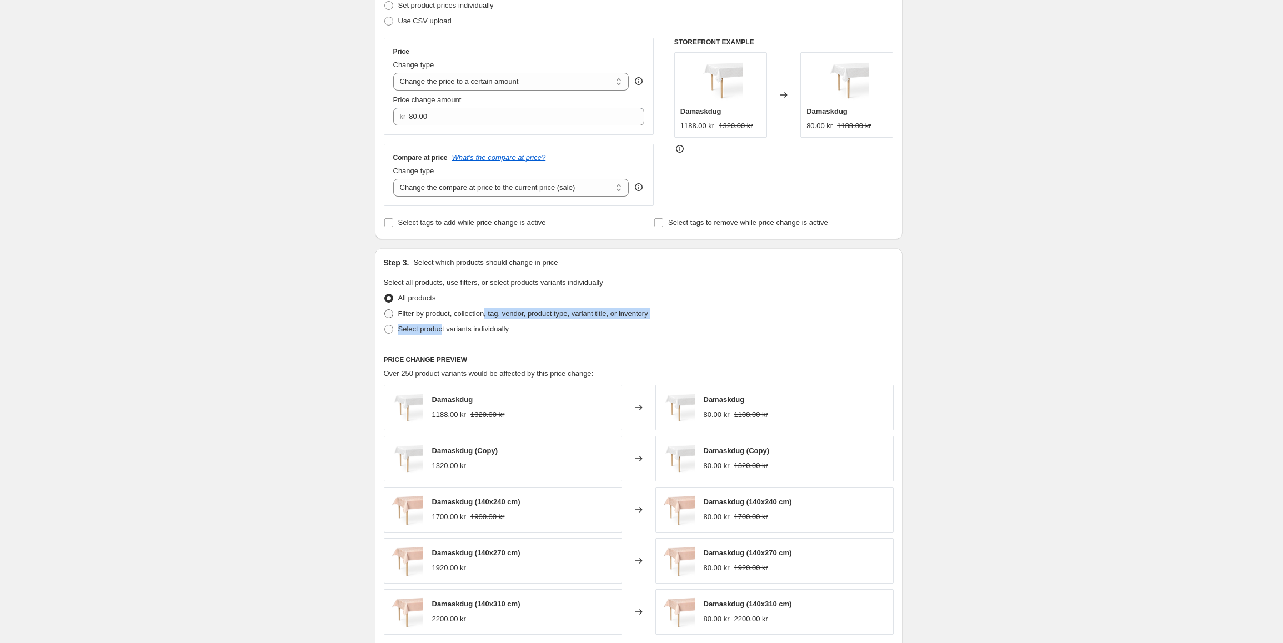
drag, startPoint x: 443, startPoint y: 329, endPoint x: 493, endPoint y: 320, distance: 50.8
click at [486, 321] on ul "All products Filter by product, collection, tag, vendor, product type, variant …" at bounding box center [639, 313] width 510 height 47
click at [445, 335] on span "Select product variants individually" at bounding box center [453, 329] width 111 height 11
click at [385, 325] on input "Select product variants individually" at bounding box center [384, 325] width 1 height 1
radio input "true"
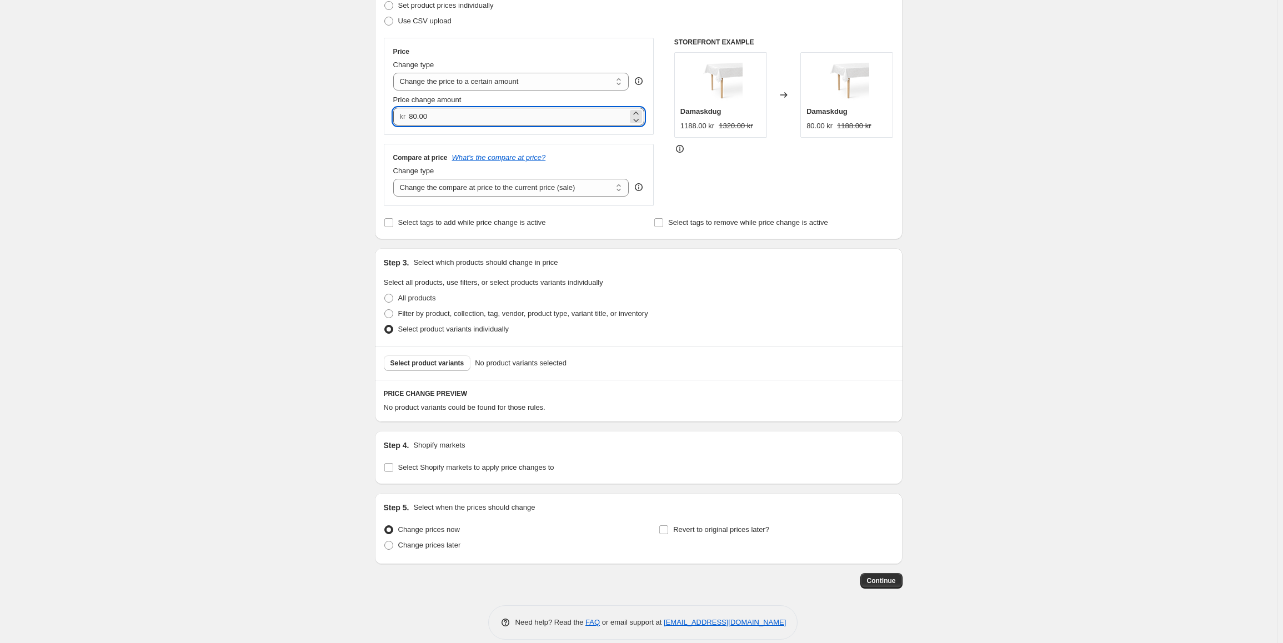
click at [460, 122] on input "80.00" at bounding box center [518, 117] width 219 height 18
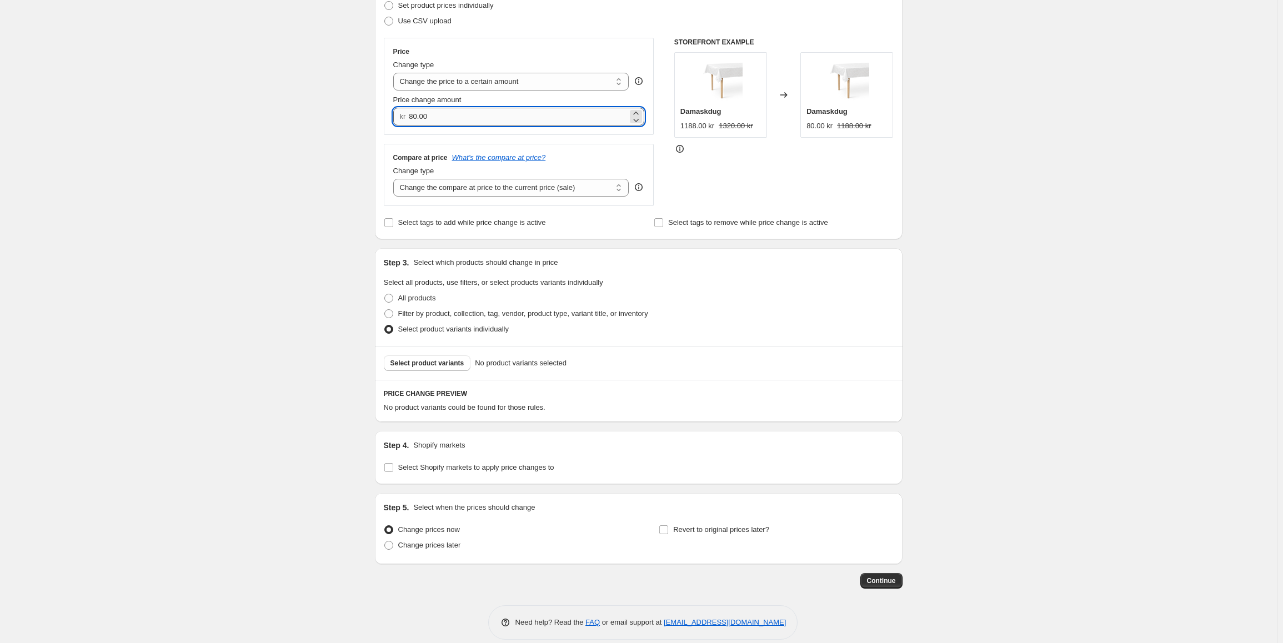
click at [460, 122] on input "80.00" at bounding box center [518, 117] width 219 height 18
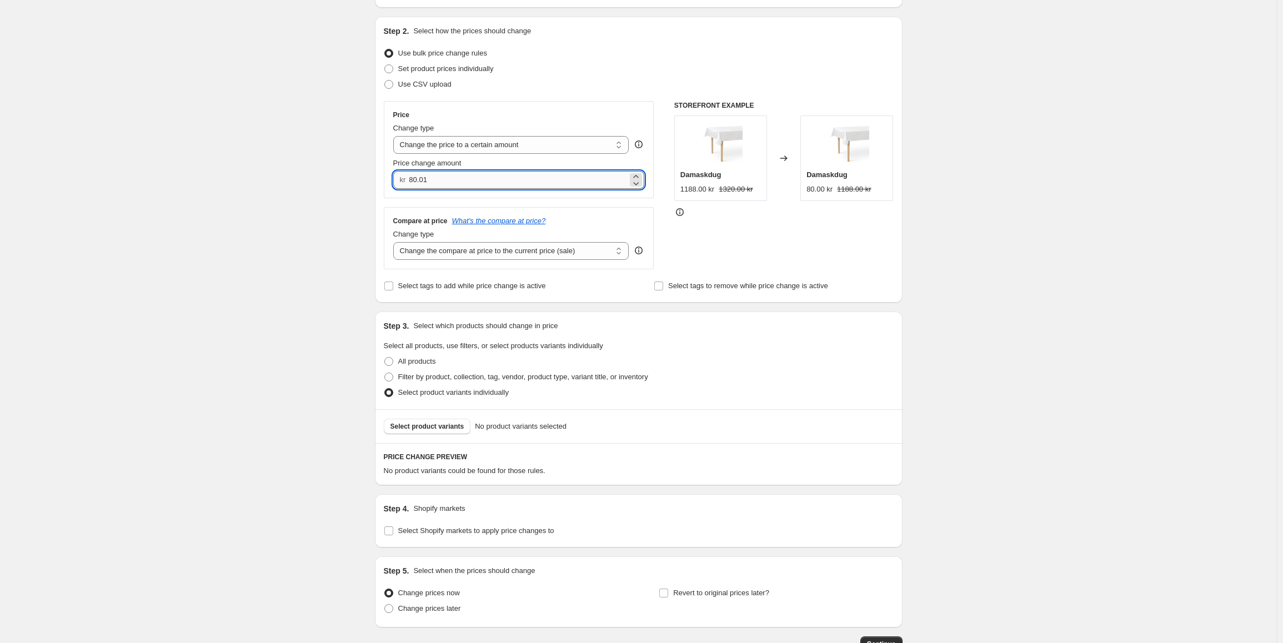
scroll to position [56, 0]
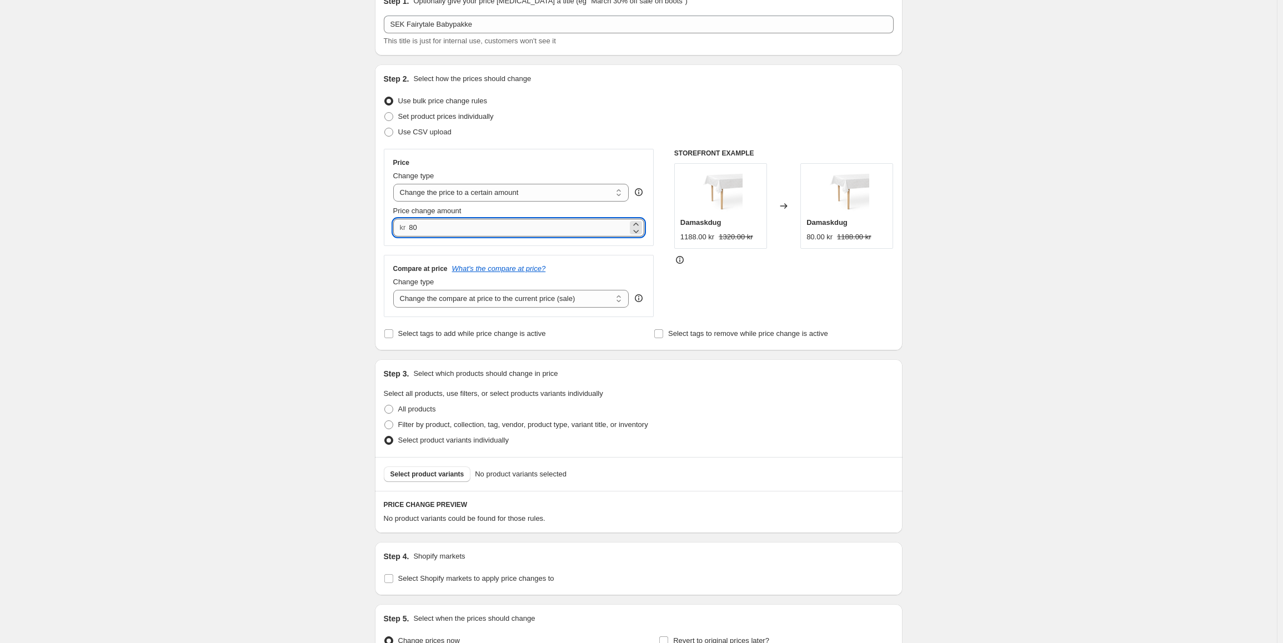
type input "8"
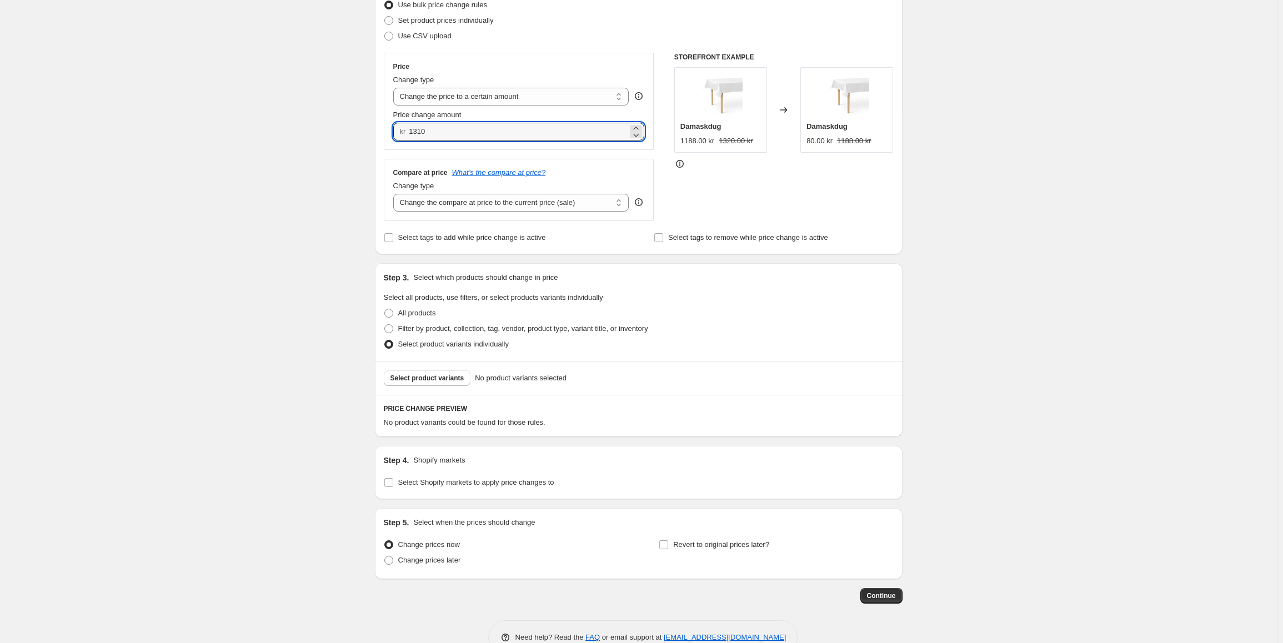
scroll to position [180, 0]
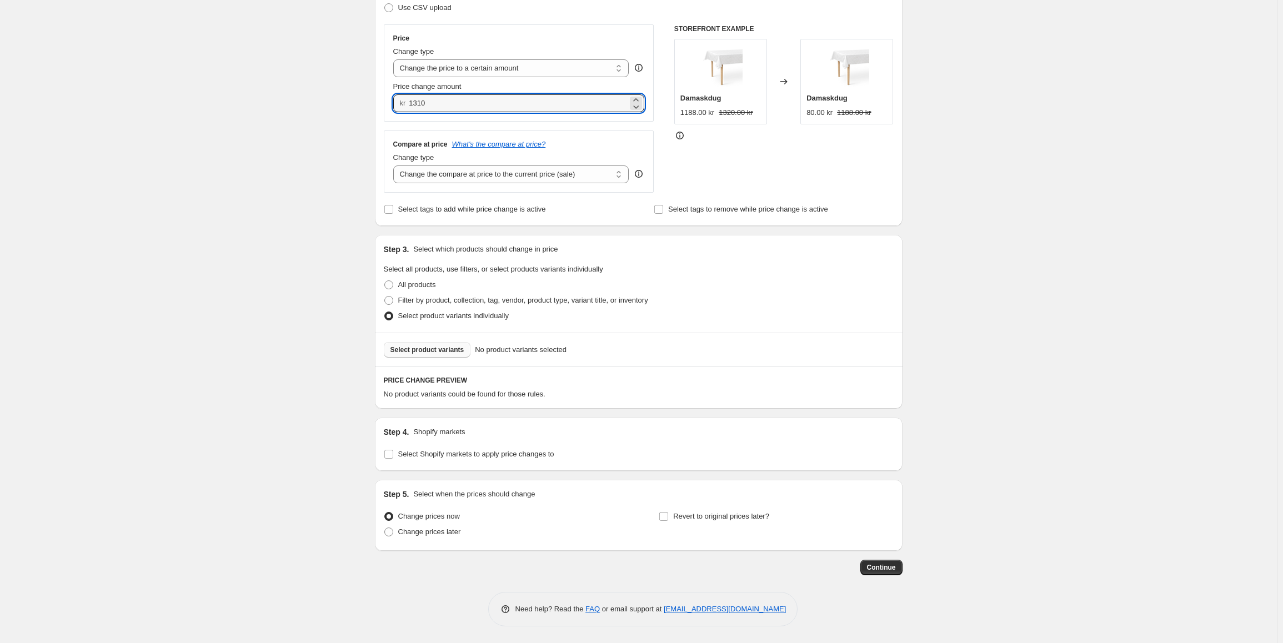
type input "1310.00"
click at [432, 347] on span "Select product variants" at bounding box center [427, 349] width 74 height 9
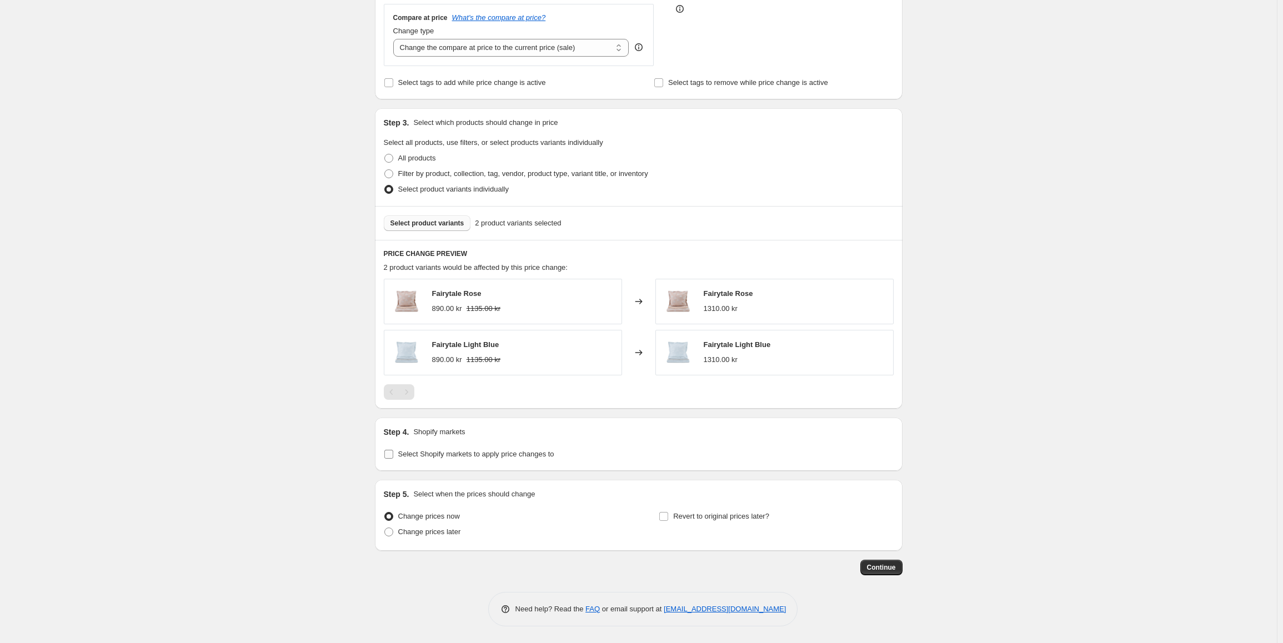
click at [456, 459] on span "Select Shopify markets to apply price changes to" at bounding box center [476, 454] width 156 height 11
click at [393, 459] on input "Select Shopify markets to apply price changes to" at bounding box center [388, 454] width 9 height 9
checkbox input "true"
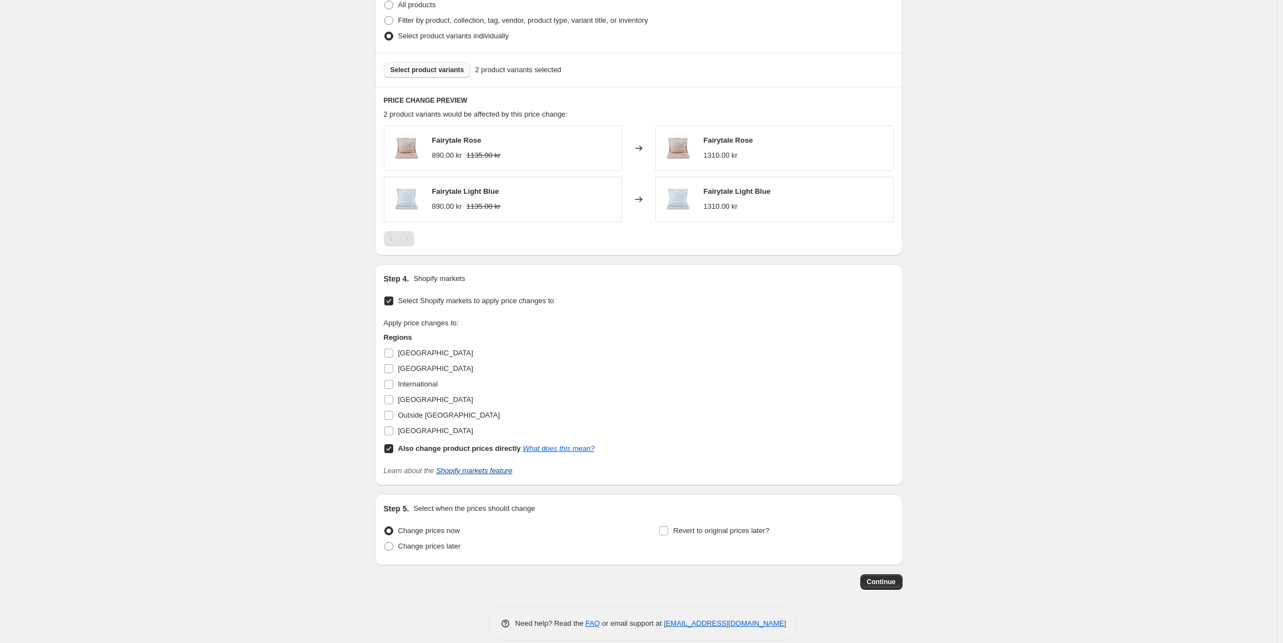
scroll to position [474, 0]
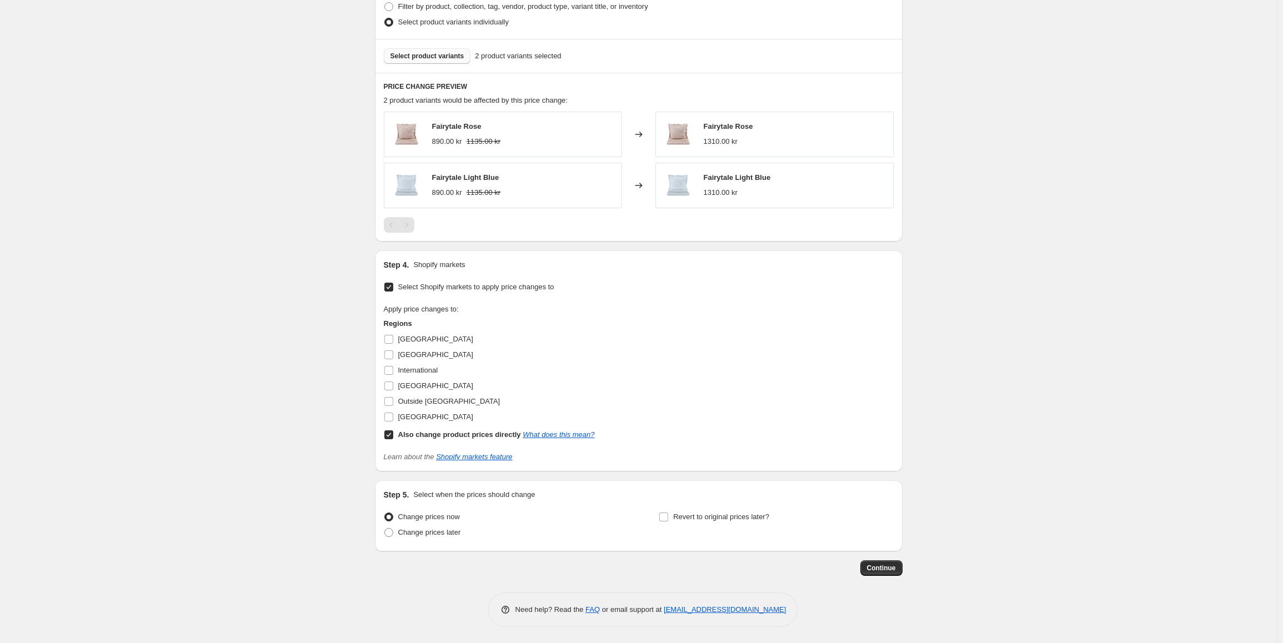
click at [396, 435] on label "Also change product prices directly What does this mean?" at bounding box center [489, 435] width 211 height 16
click at [393, 435] on input "Also change product prices directly What does this mean?" at bounding box center [388, 434] width 9 height 9
checkbox input "false"
click at [394, 420] on span at bounding box center [389, 417] width 10 height 10
click at [393, 420] on input "[GEOGRAPHIC_DATA]" at bounding box center [388, 417] width 9 height 9
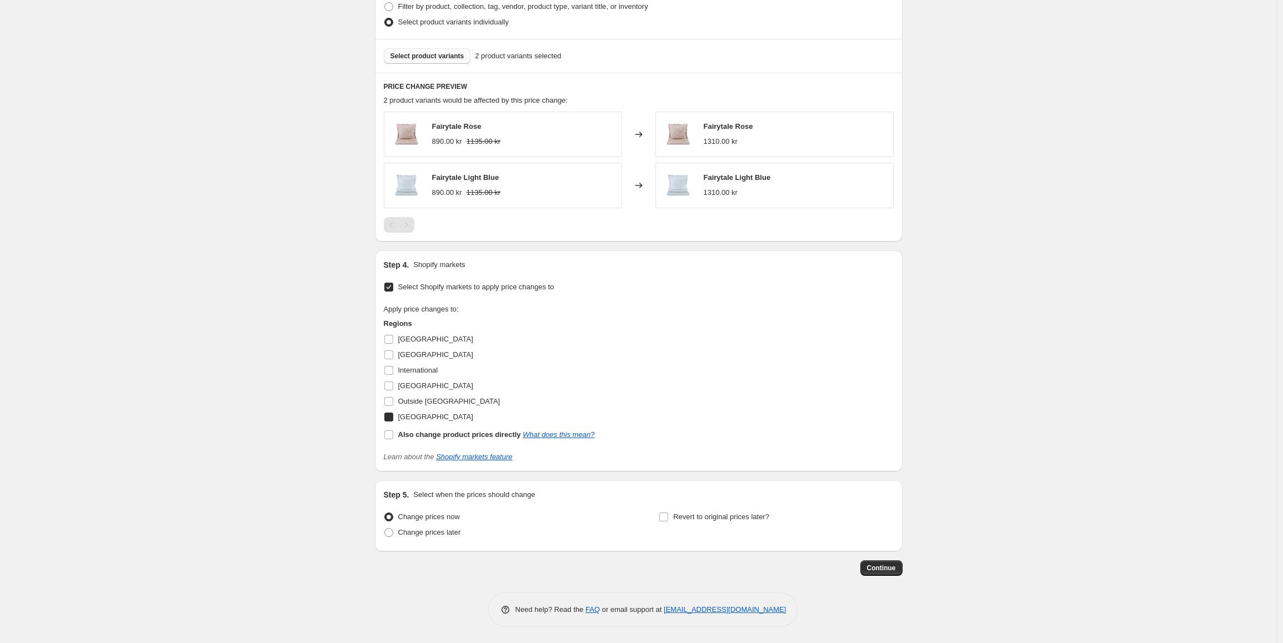
checkbox input "true"
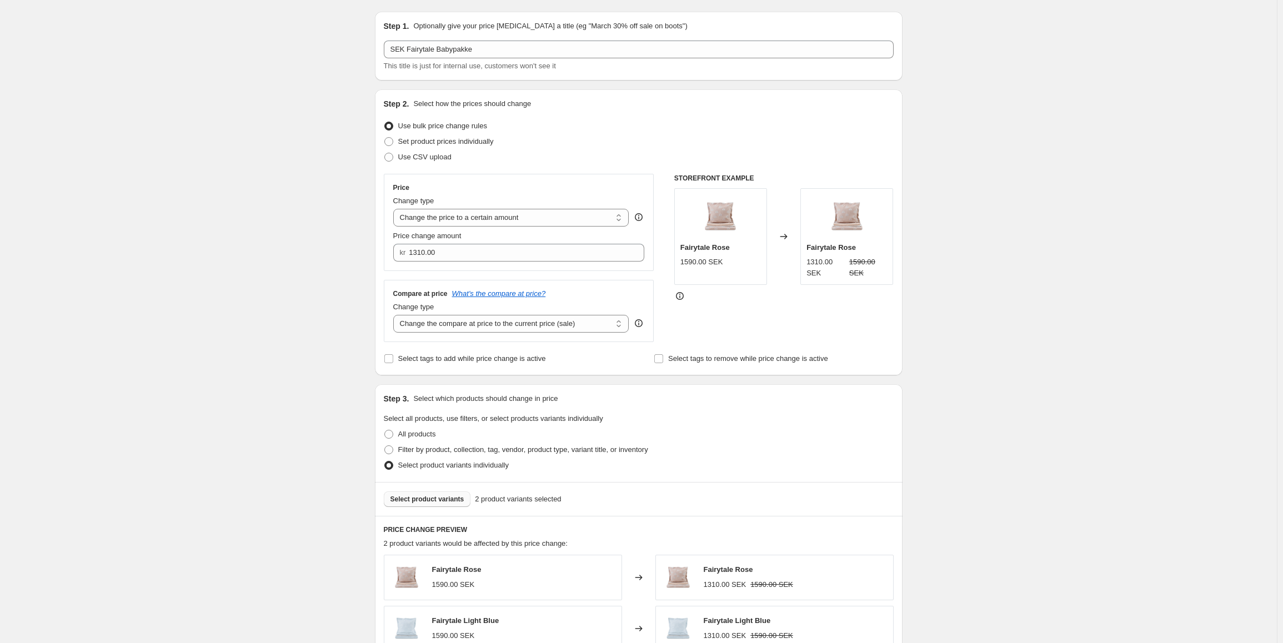
scroll to position [475, 0]
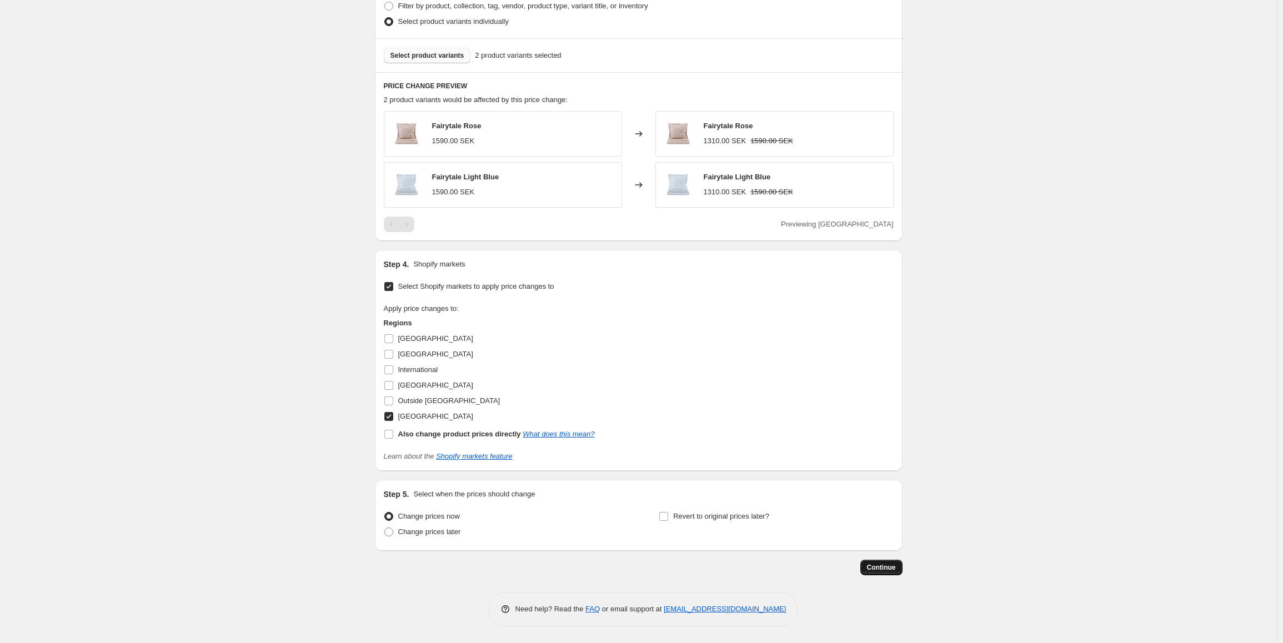
click at [876, 574] on button "Continue" at bounding box center [881, 568] width 42 height 16
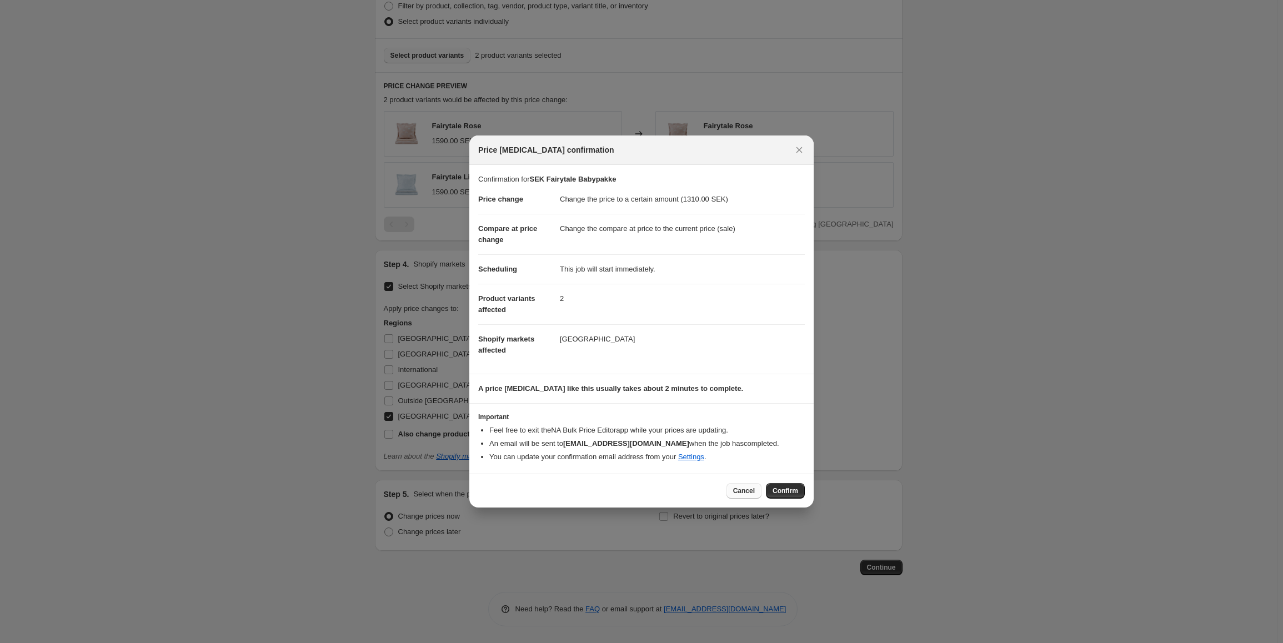
click at [761, 489] on button "Cancel" at bounding box center [743, 491] width 35 height 16
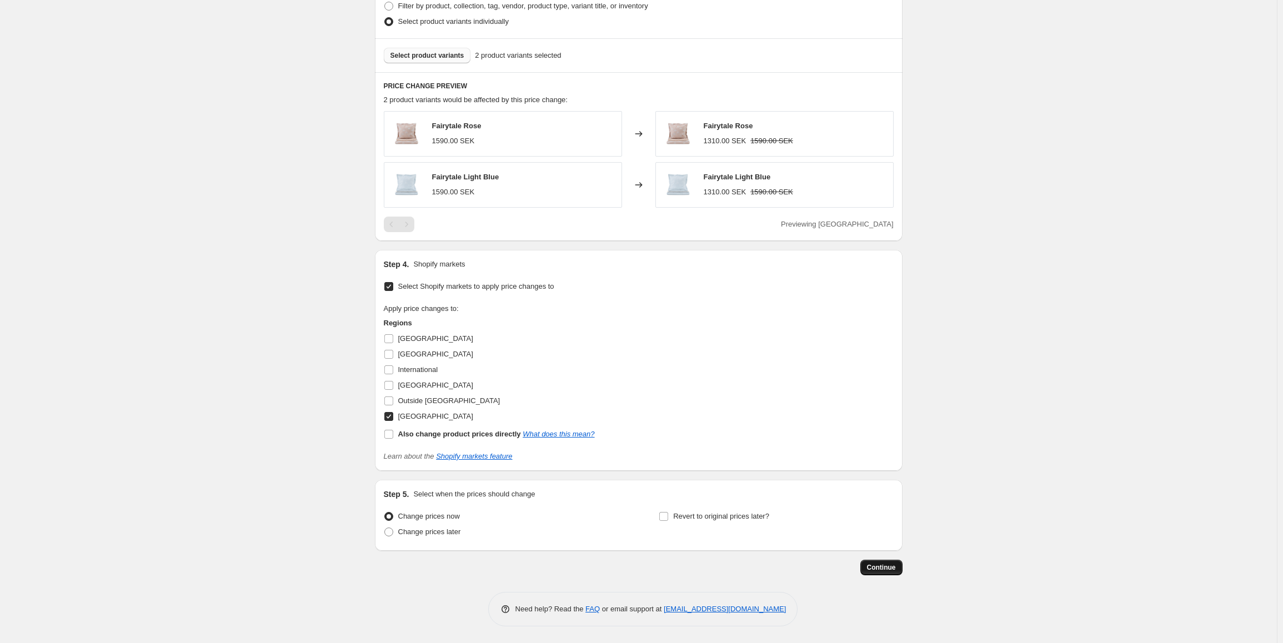
click at [880, 562] on button "Continue" at bounding box center [881, 568] width 42 height 16
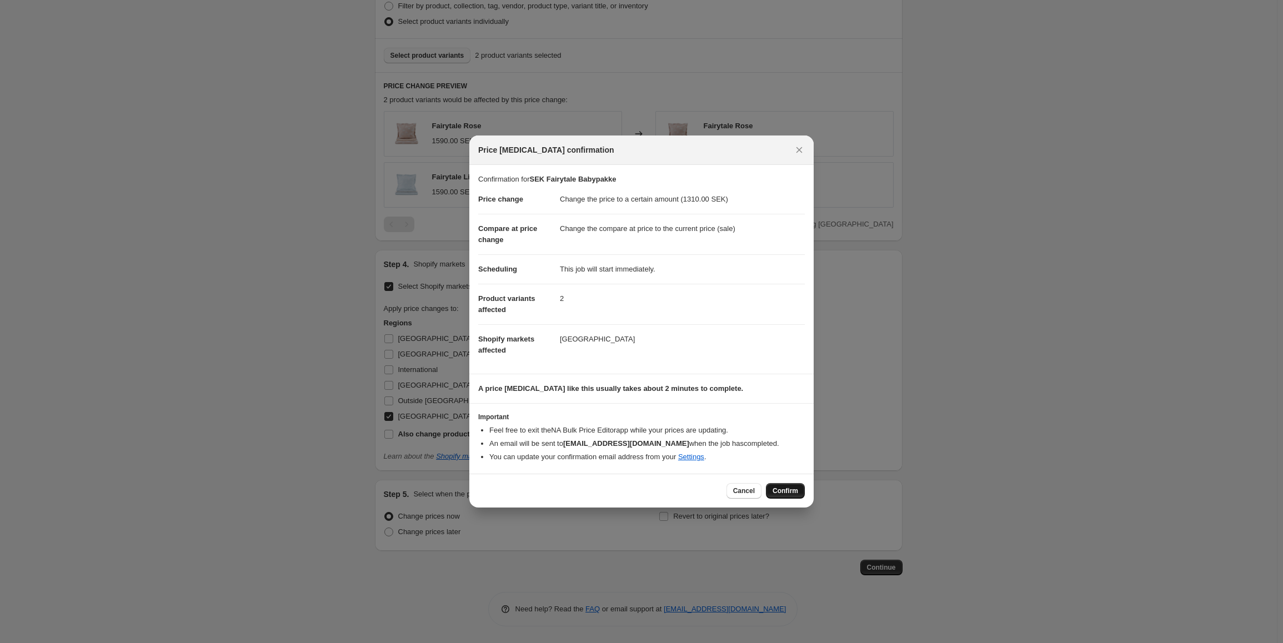
click at [792, 495] on span "Confirm" at bounding box center [785, 490] width 26 height 9
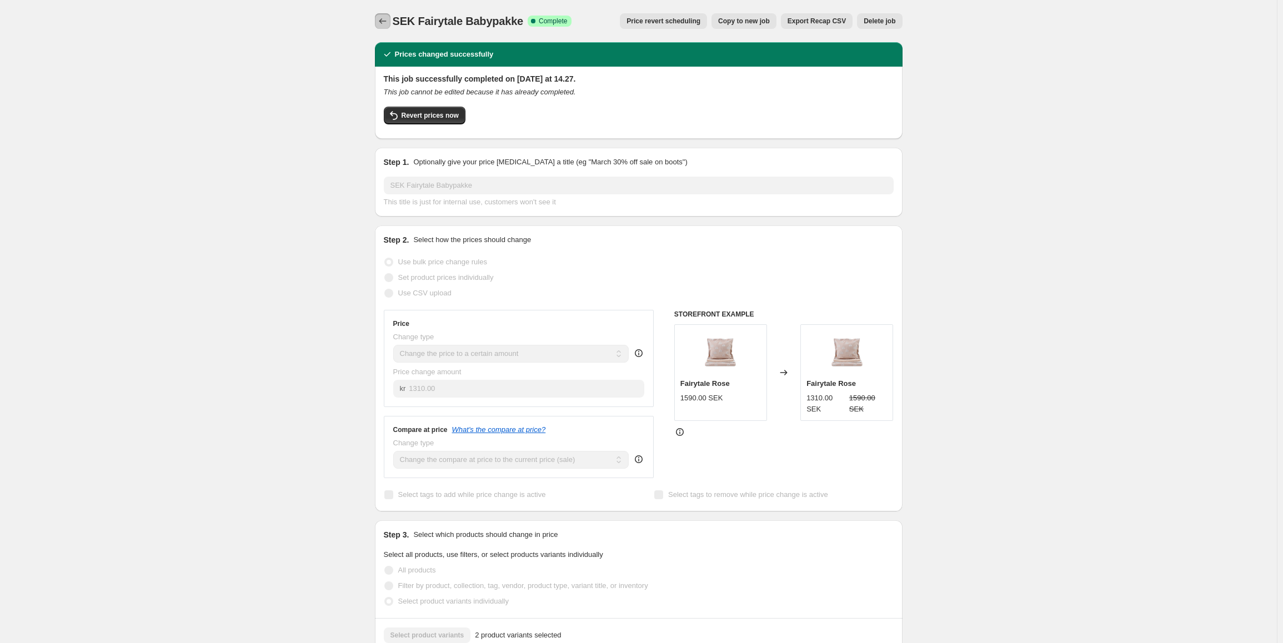
click at [386, 22] on icon "Price change jobs" at bounding box center [382, 21] width 11 height 11
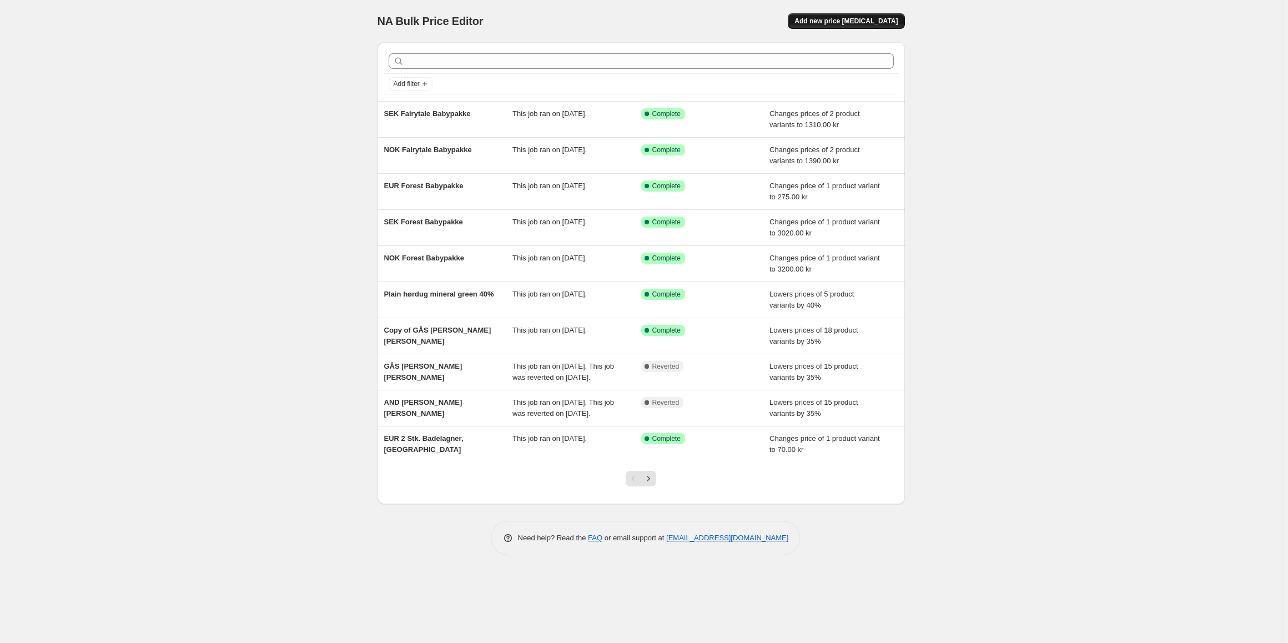
click at [862, 27] on button "Add new price [MEDICAL_DATA]" at bounding box center [846, 21] width 117 height 16
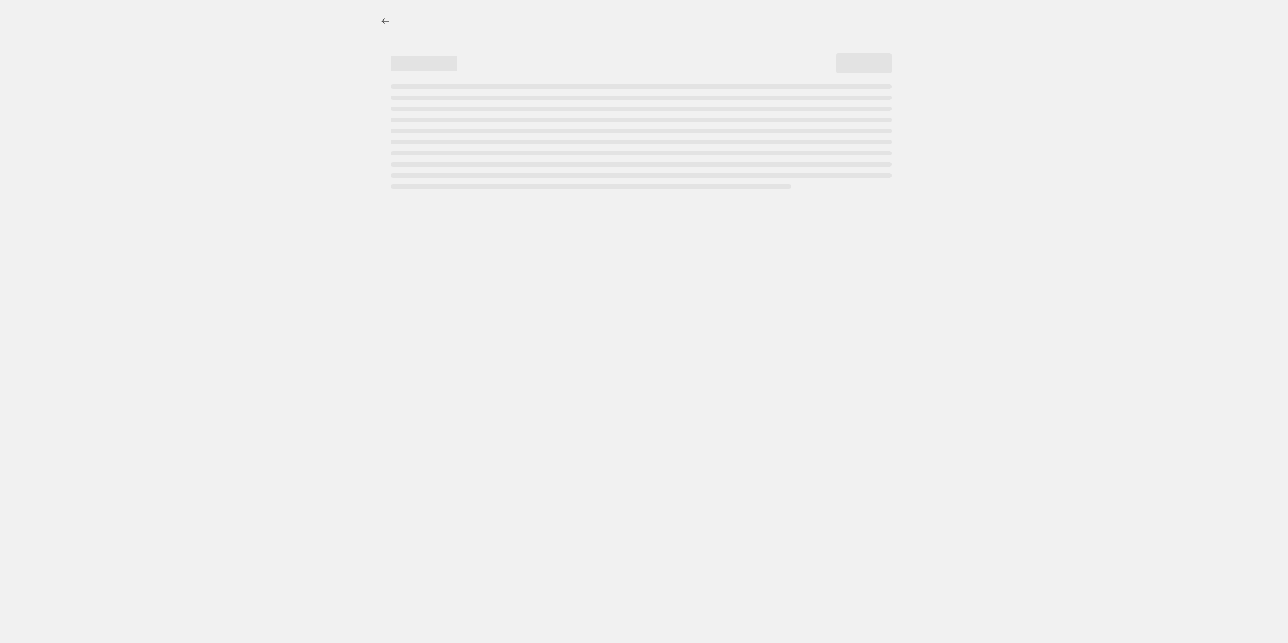
select select "percentage"
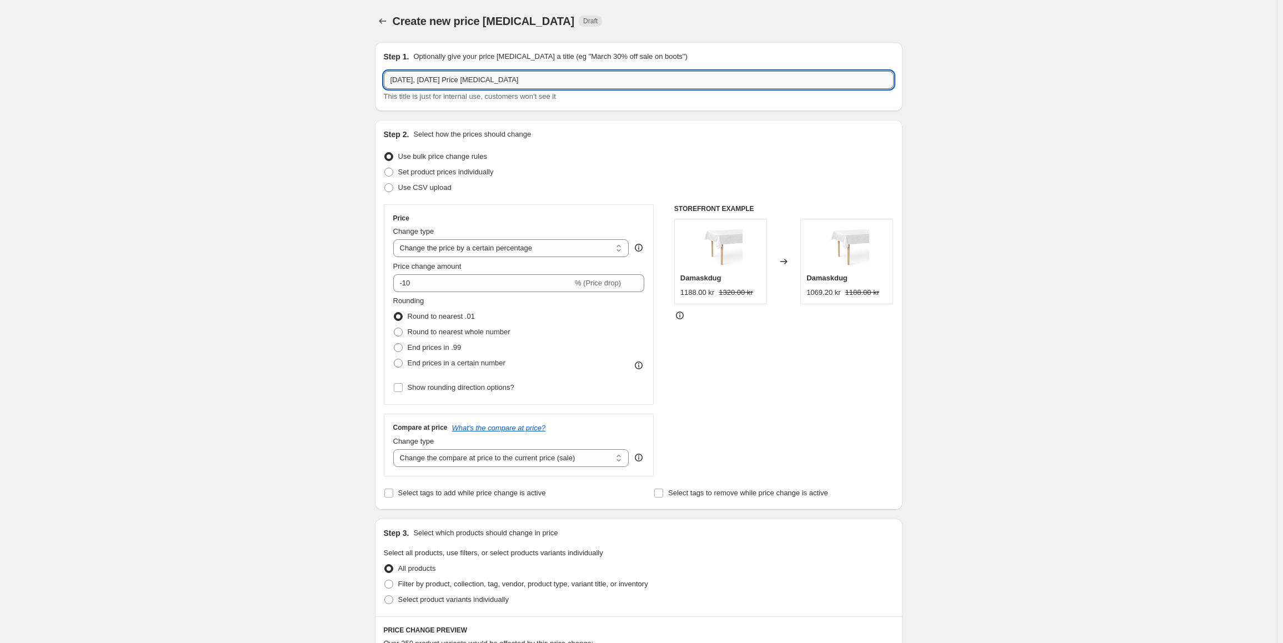
click at [510, 82] on input "2. sep. 2025, 14.01.54 Price change job" at bounding box center [639, 80] width 510 height 18
drag, startPoint x: 510, startPoint y: 82, endPoint x: 514, endPoint y: 87, distance: 6.5
click at [514, 87] on input "2. sep. 2025, 14.01.54 Price change job" at bounding box center [639, 80] width 510 height 18
paste input "SEK Fairytale Babypakke"
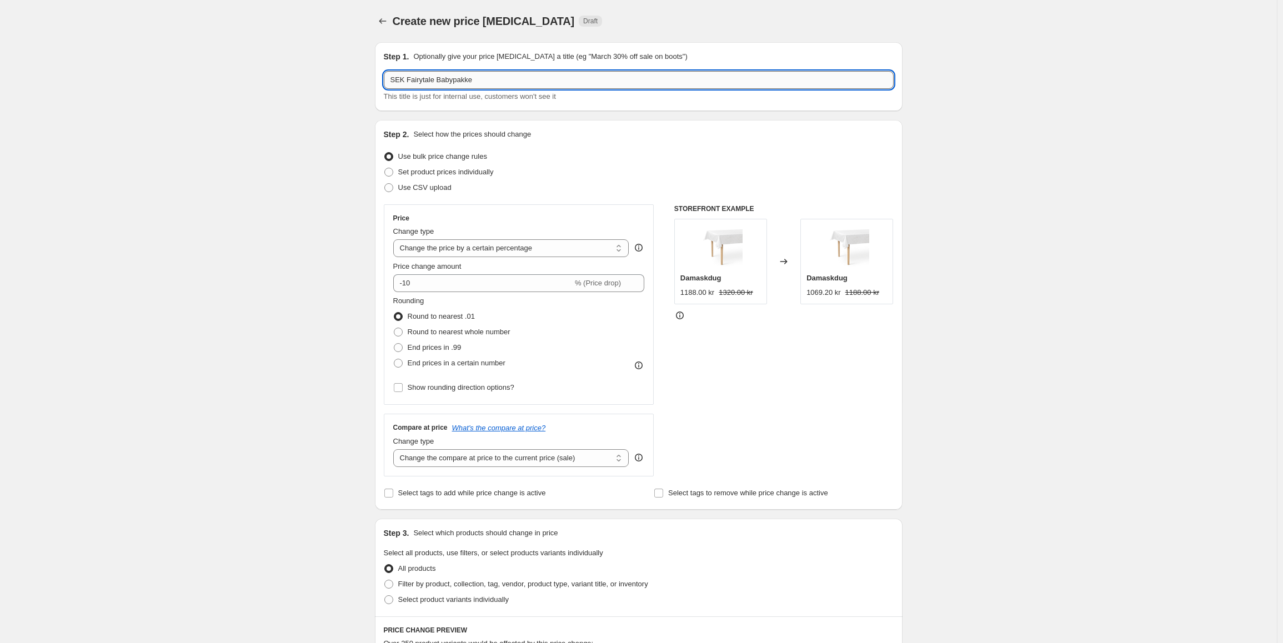
click at [395, 83] on input "SEK Fairytale Babypakke" at bounding box center [639, 80] width 510 height 18
type input "EUR Fairytale Babypakke"
click at [450, 248] on select "Change the price to a certain amount Change the price by a certain amount Chang…" at bounding box center [511, 248] width 236 height 18
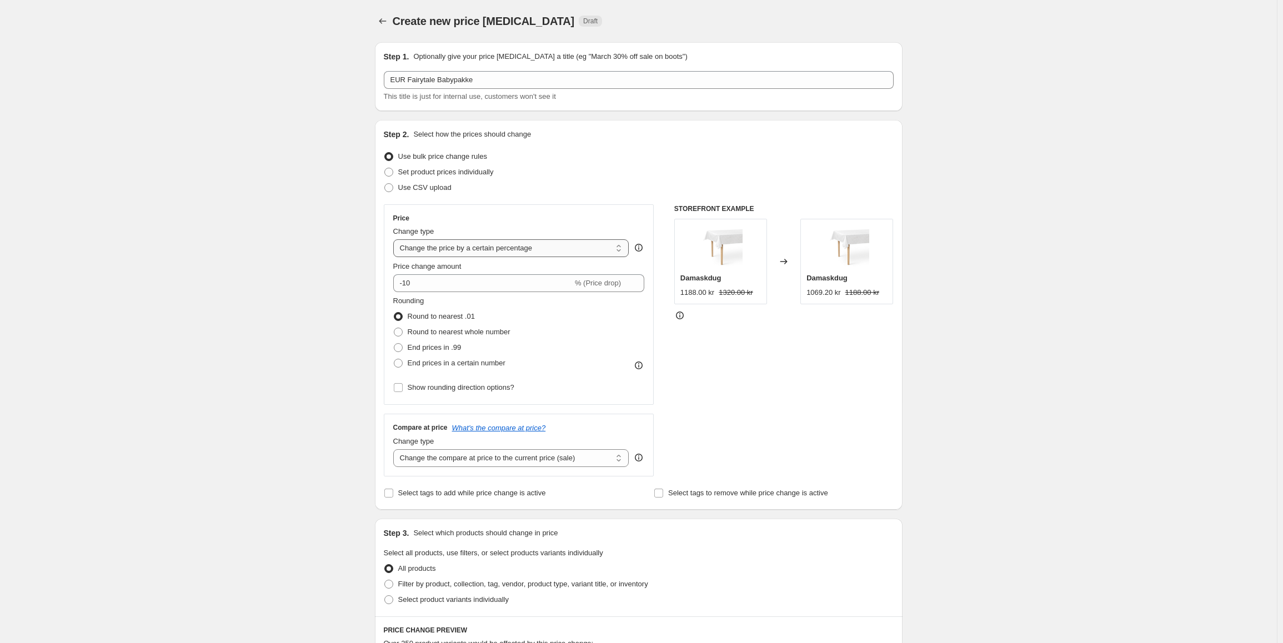
select select "to"
click at [395, 239] on select "Change the price to a certain amount Change the price by a certain amount Chang…" at bounding box center [511, 248] width 236 height 18
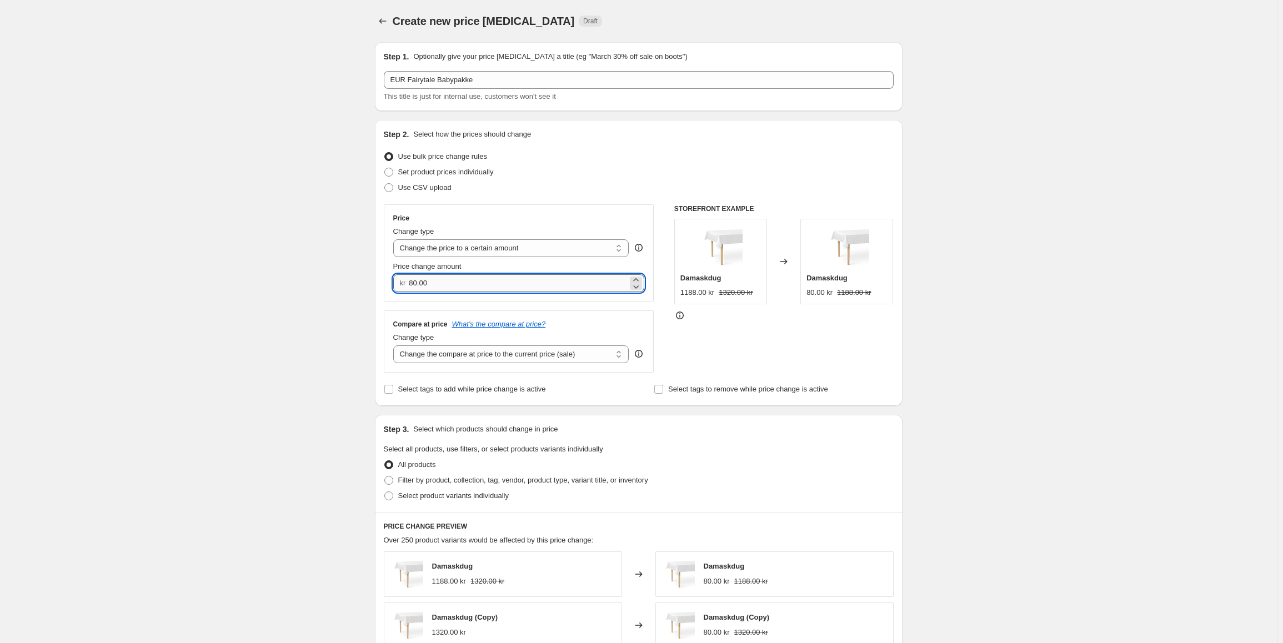
click at [430, 286] on input "80.00" at bounding box center [518, 283] width 219 height 18
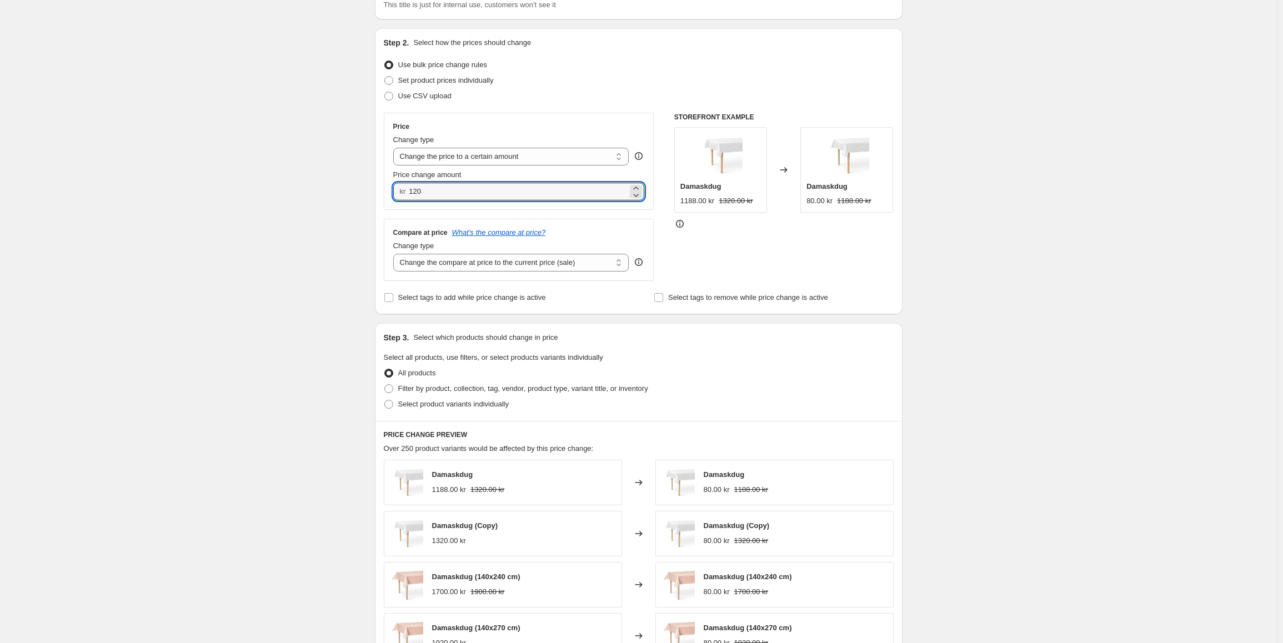
scroll to position [111, 0]
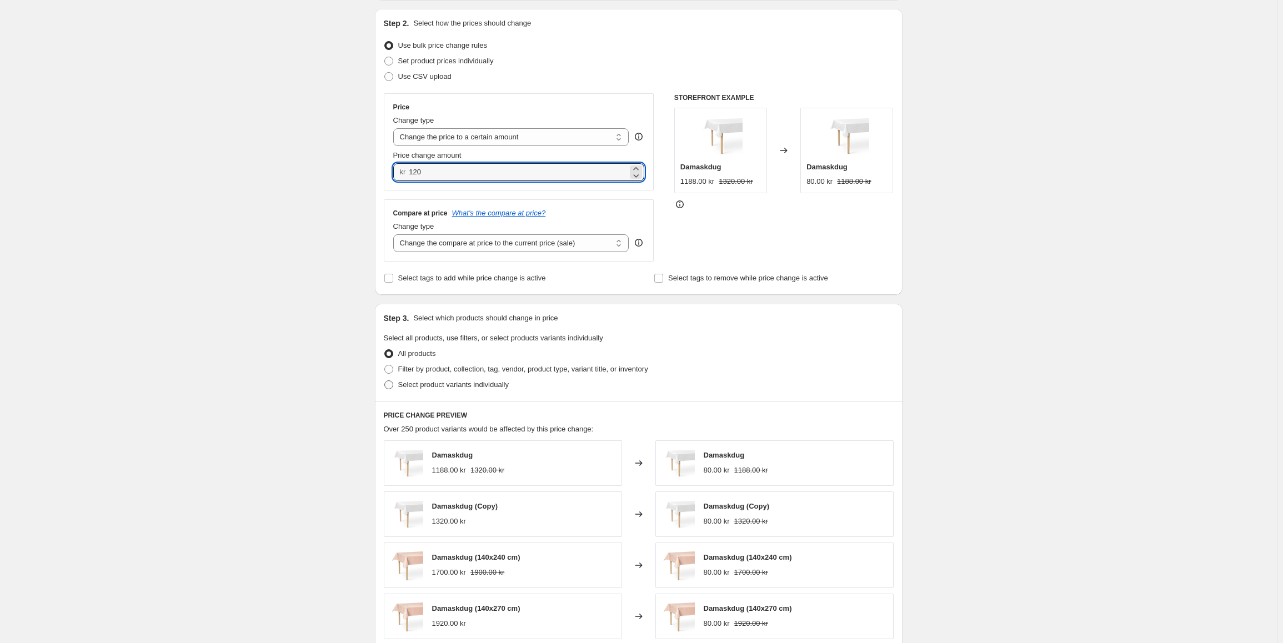
type input "120.00"
click at [473, 389] on span "Select product variants individually" at bounding box center [453, 384] width 111 height 8
click at [385, 381] on input "Select product variants individually" at bounding box center [384, 380] width 1 height 1
radio input "true"
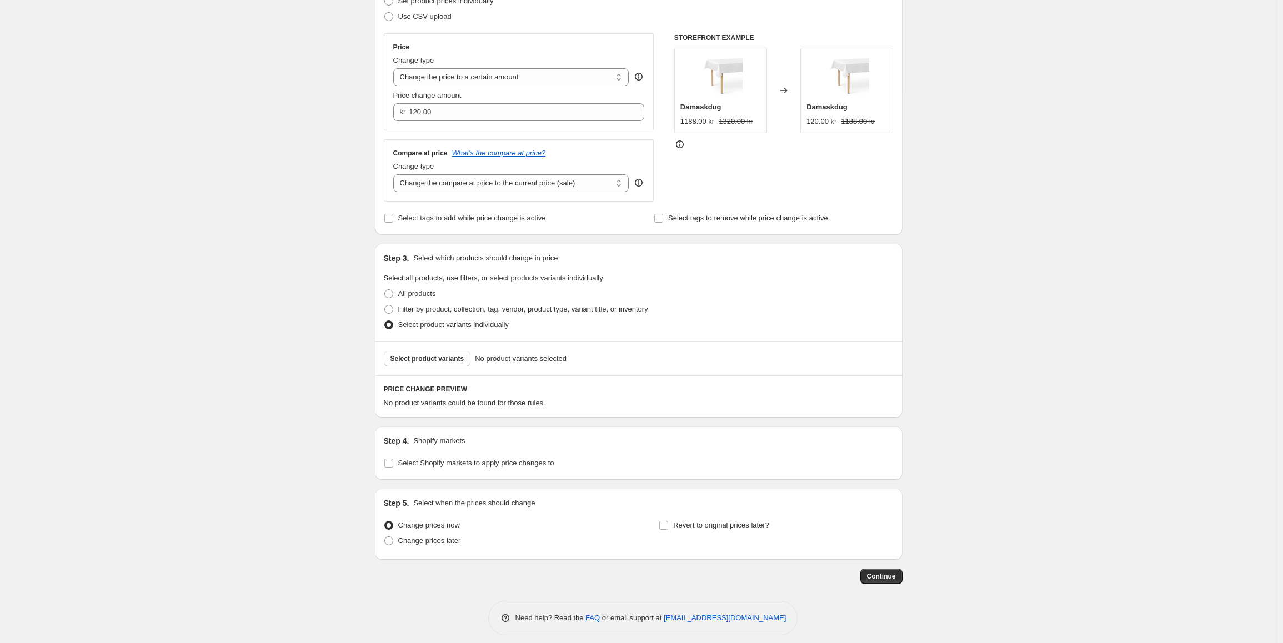
scroll to position [180, 0]
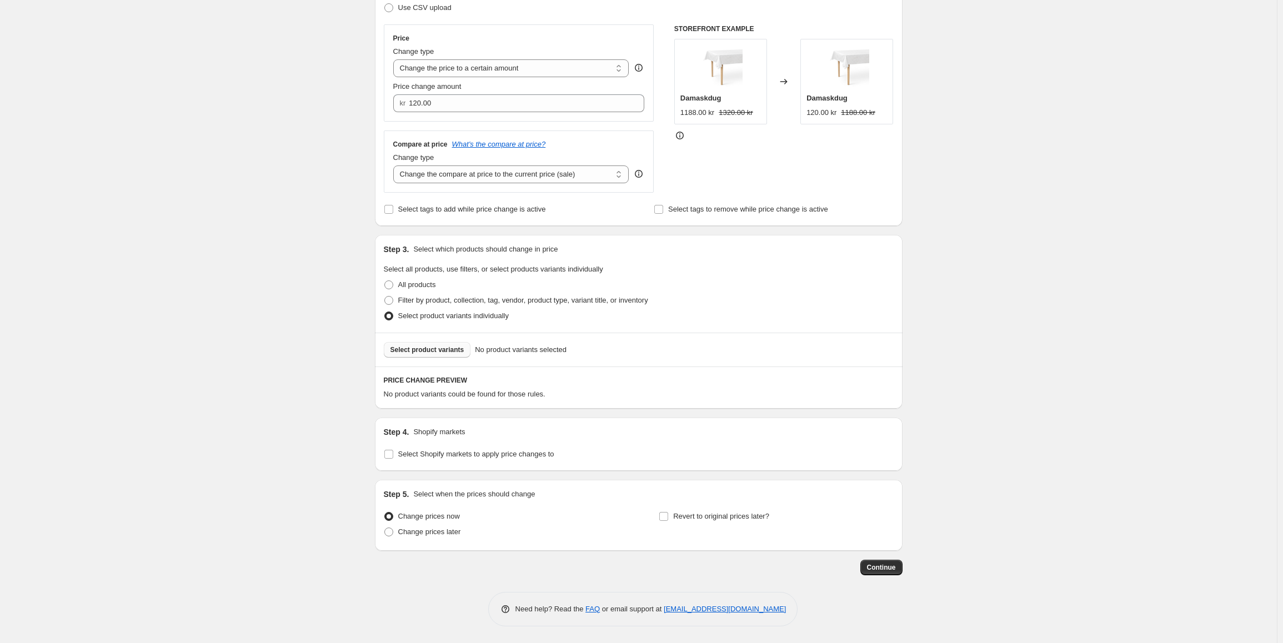
click at [435, 355] on button "Select product variants" at bounding box center [427, 350] width 87 height 16
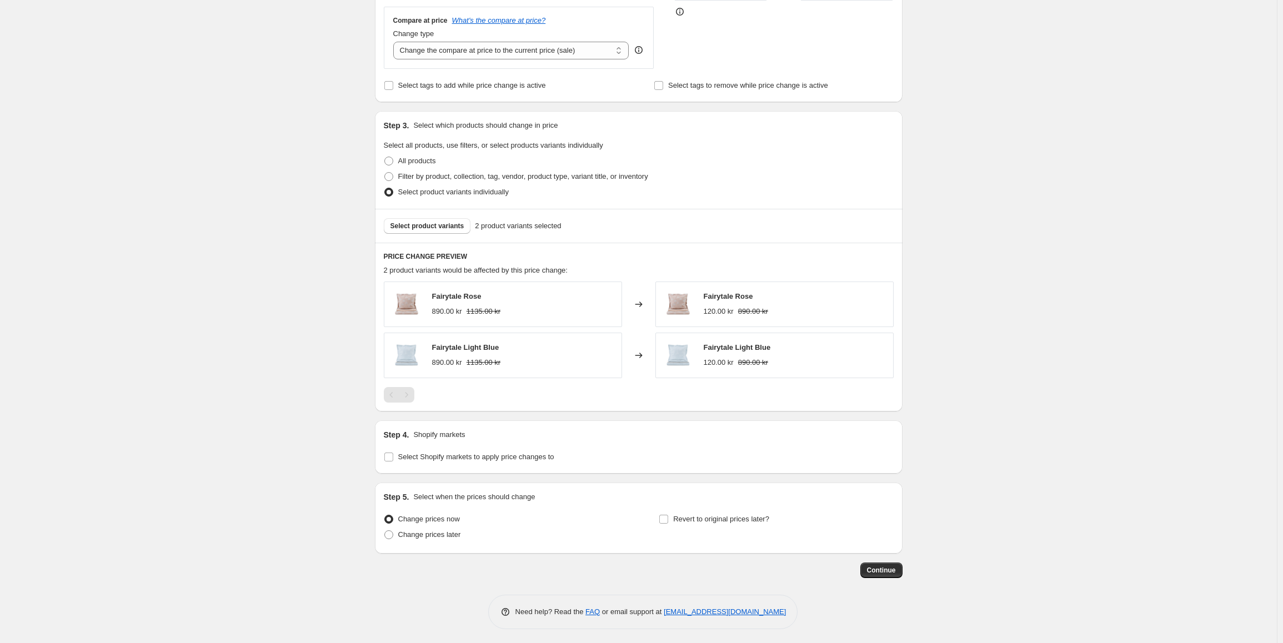
scroll to position [307, 0]
click at [473, 455] on span "Select Shopify markets to apply price changes to" at bounding box center [476, 454] width 156 height 8
click at [393, 455] on input "Select Shopify markets to apply price changes to" at bounding box center [388, 454] width 9 height 9
checkbox input "true"
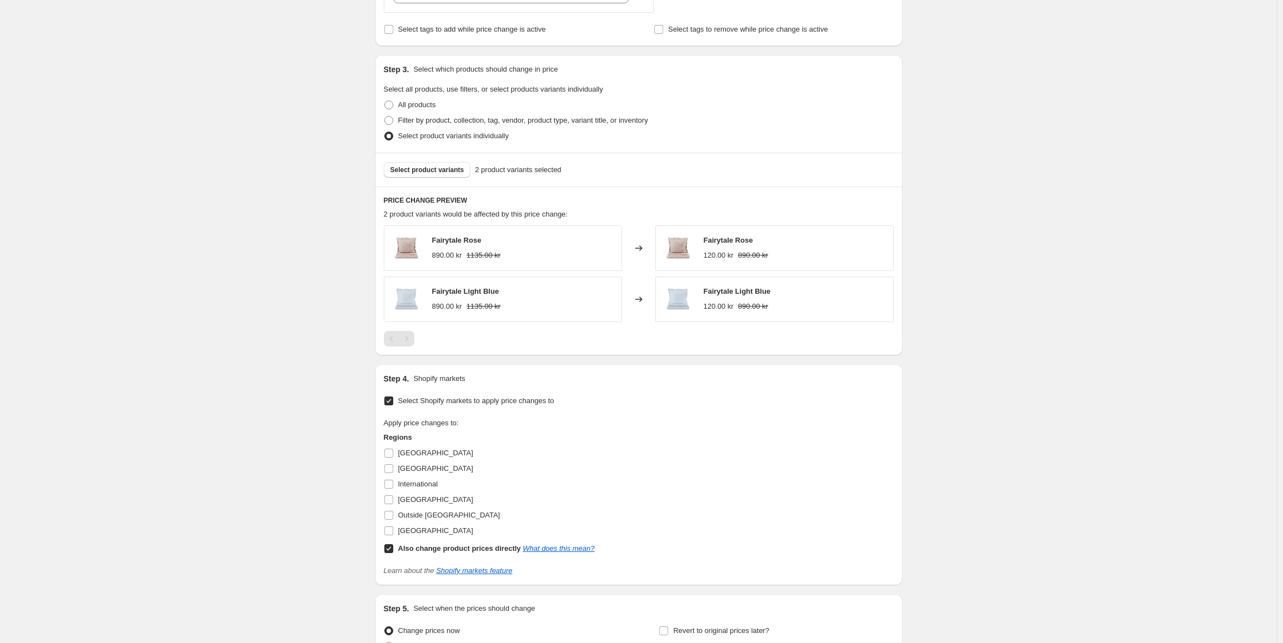
scroll to position [418, 0]
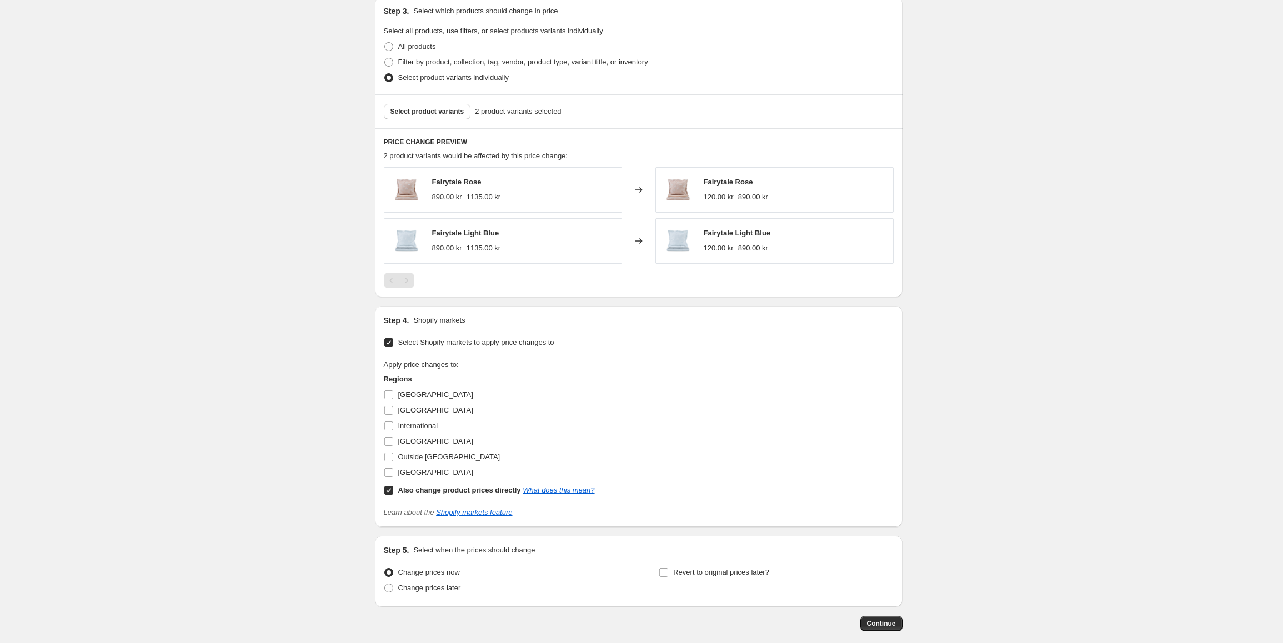
click at [391, 494] on input "Also change product prices directly What does this mean?" at bounding box center [388, 490] width 9 height 9
checkbox input "false"
click at [394, 429] on span at bounding box center [389, 426] width 10 height 10
click at [393, 429] on input "International" at bounding box center [388, 425] width 9 height 9
checkbox input "true"
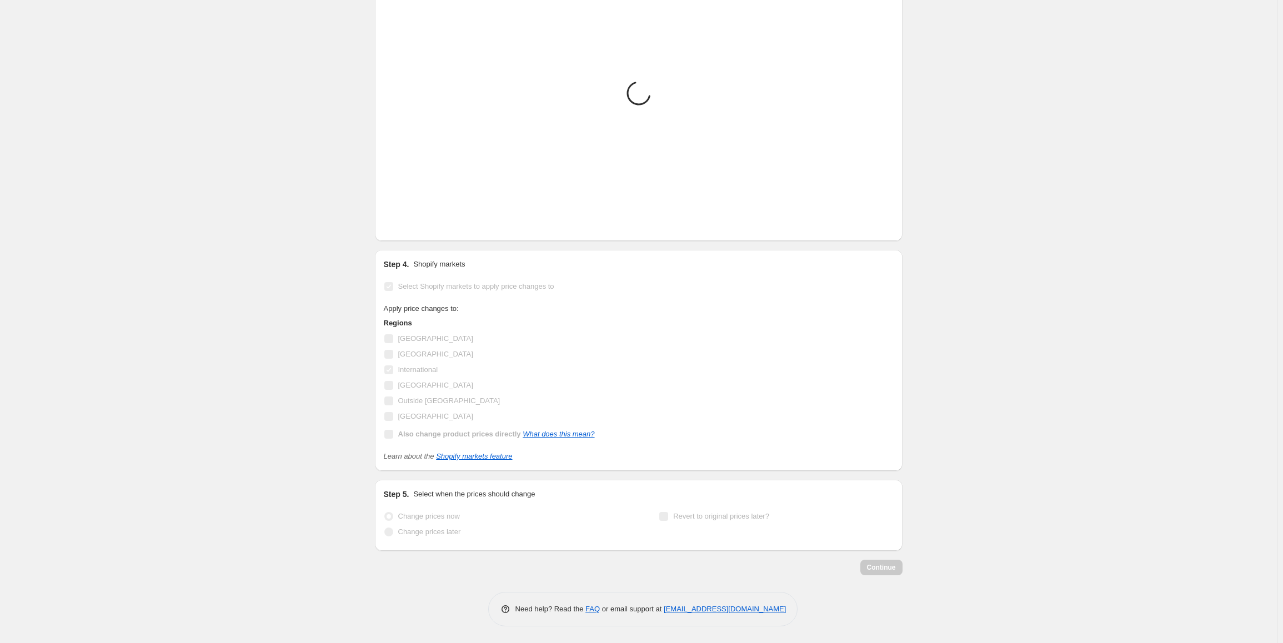
scroll to position [475, 0]
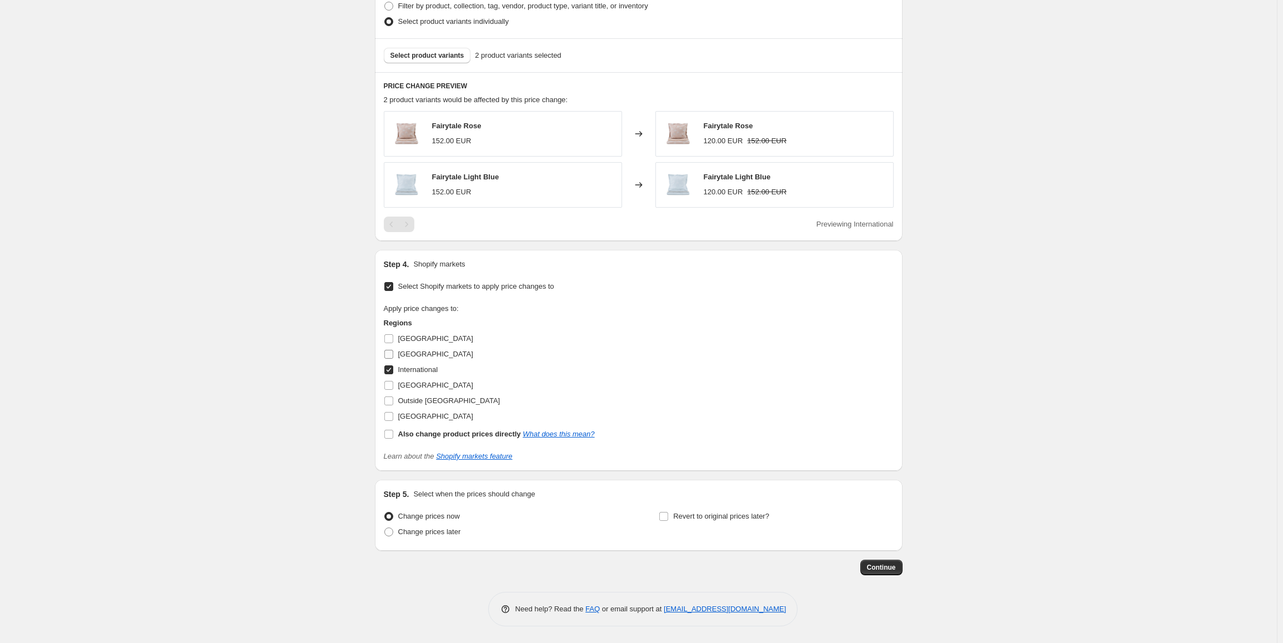
click at [393, 357] on input "[GEOGRAPHIC_DATA]" at bounding box center [388, 354] width 9 height 9
checkbox input "true"
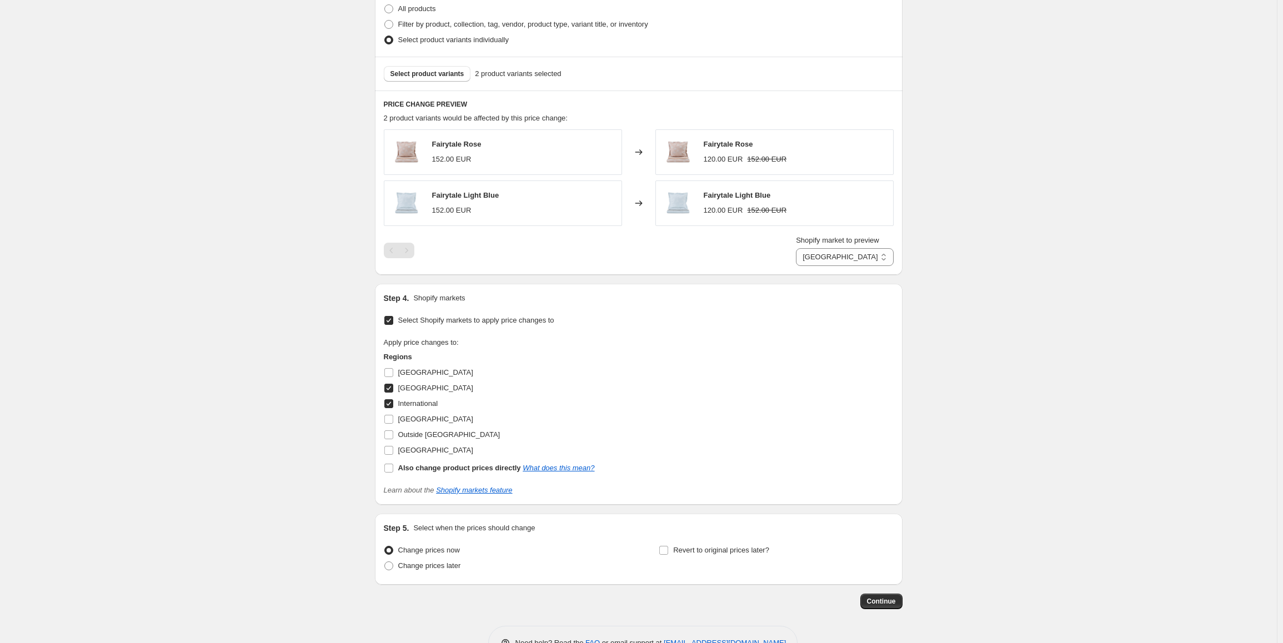
scroll to position [490, 0]
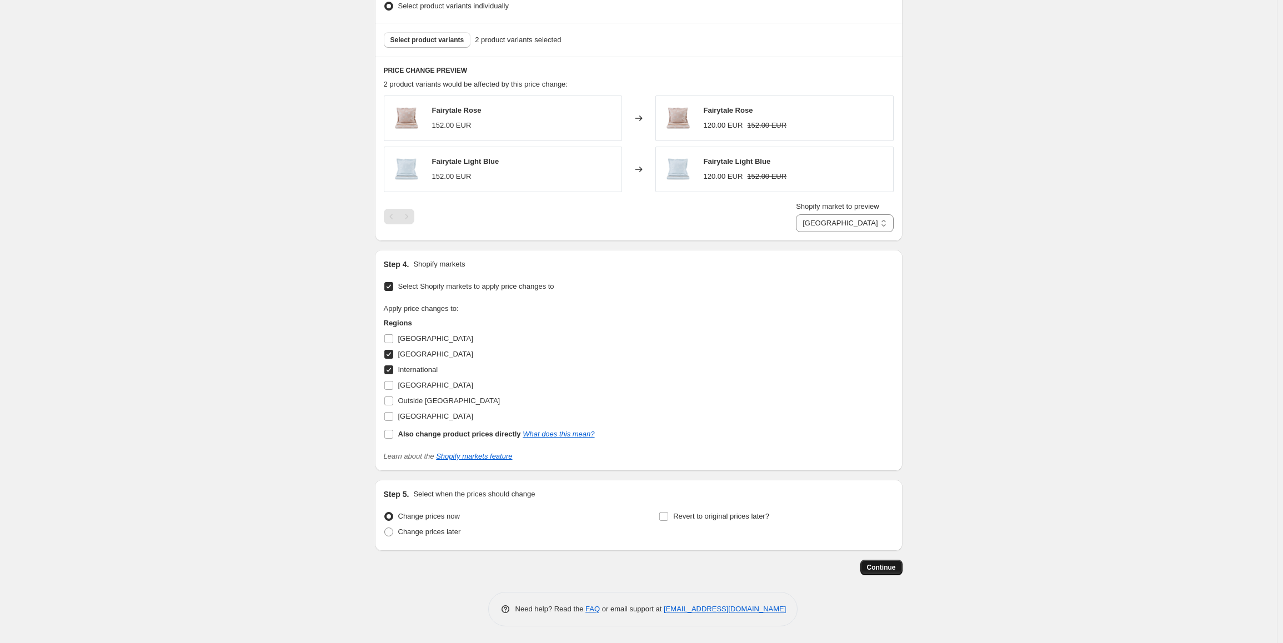
click at [883, 570] on span "Continue" at bounding box center [881, 567] width 29 height 9
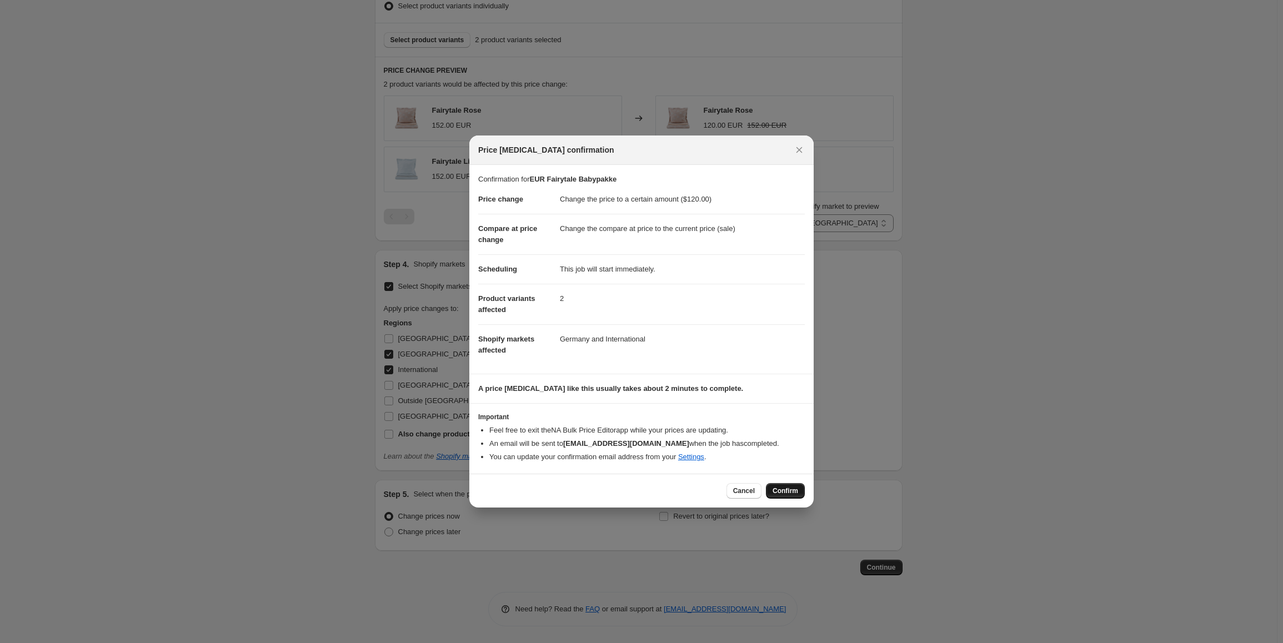
click at [804, 484] on button "Confirm" at bounding box center [785, 491] width 39 height 16
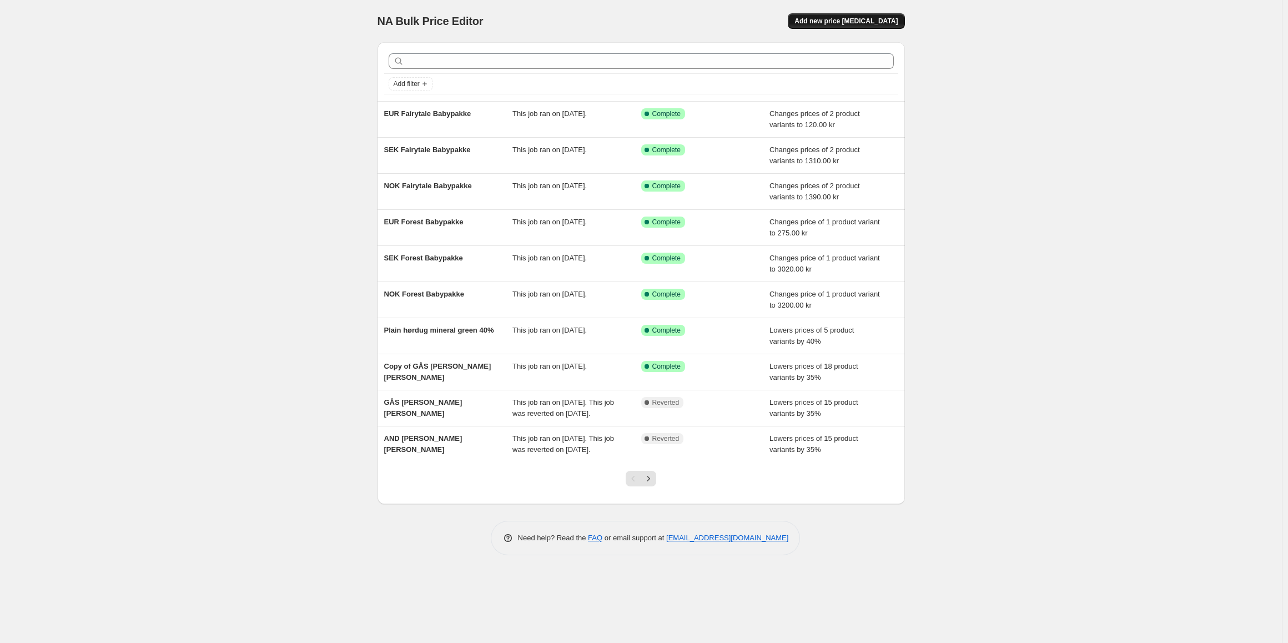
click at [875, 20] on span "Add new price [MEDICAL_DATA]" at bounding box center [846, 21] width 103 height 9
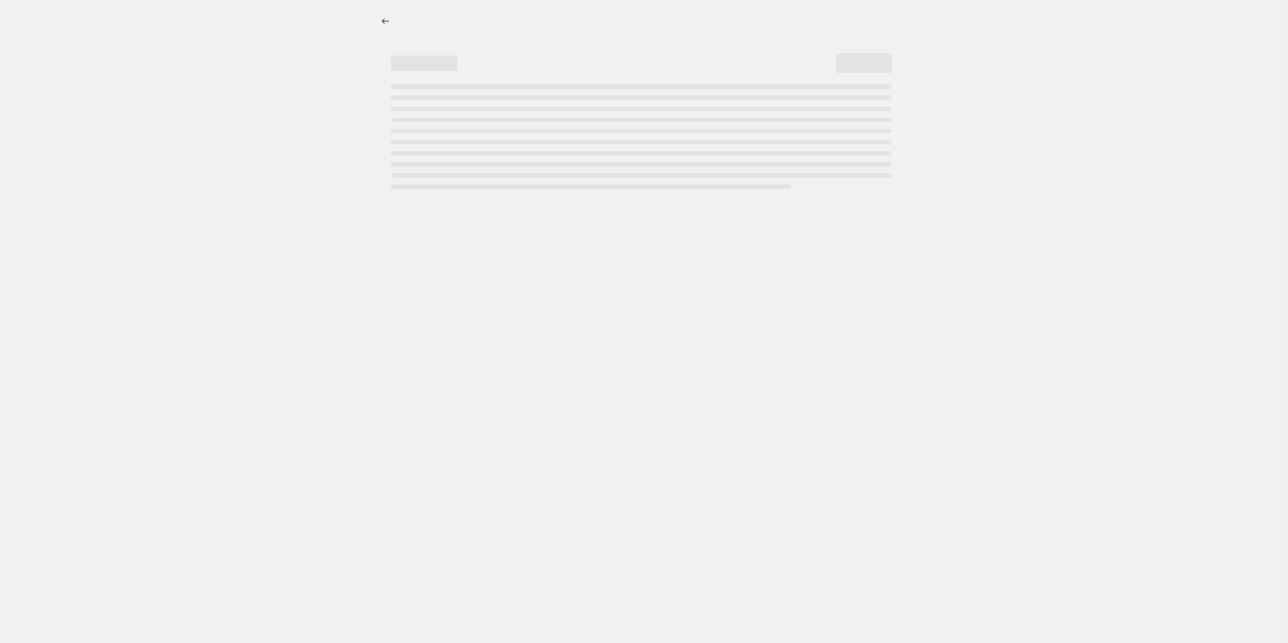
select select "percentage"
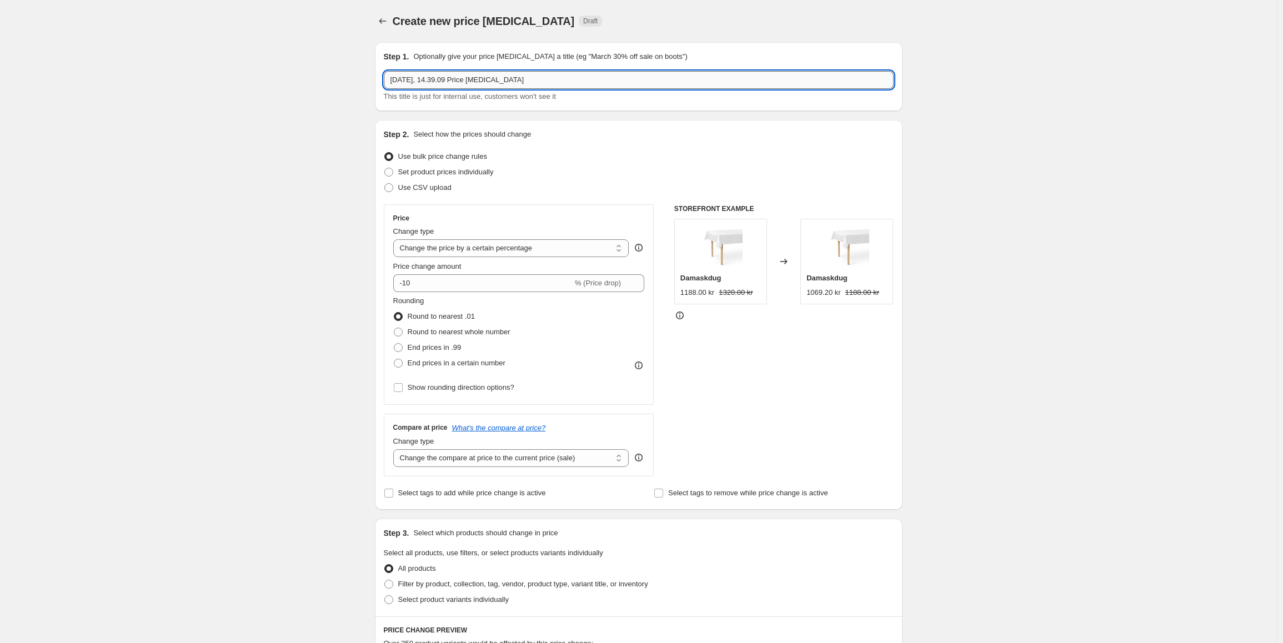
click at [503, 76] on input "[DATE], 14.39.09 Price [MEDICAL_DATA]" at bounding box center [639, 80] width 510 height 18
type input "F"
type input "NOK Facet Babypakke"
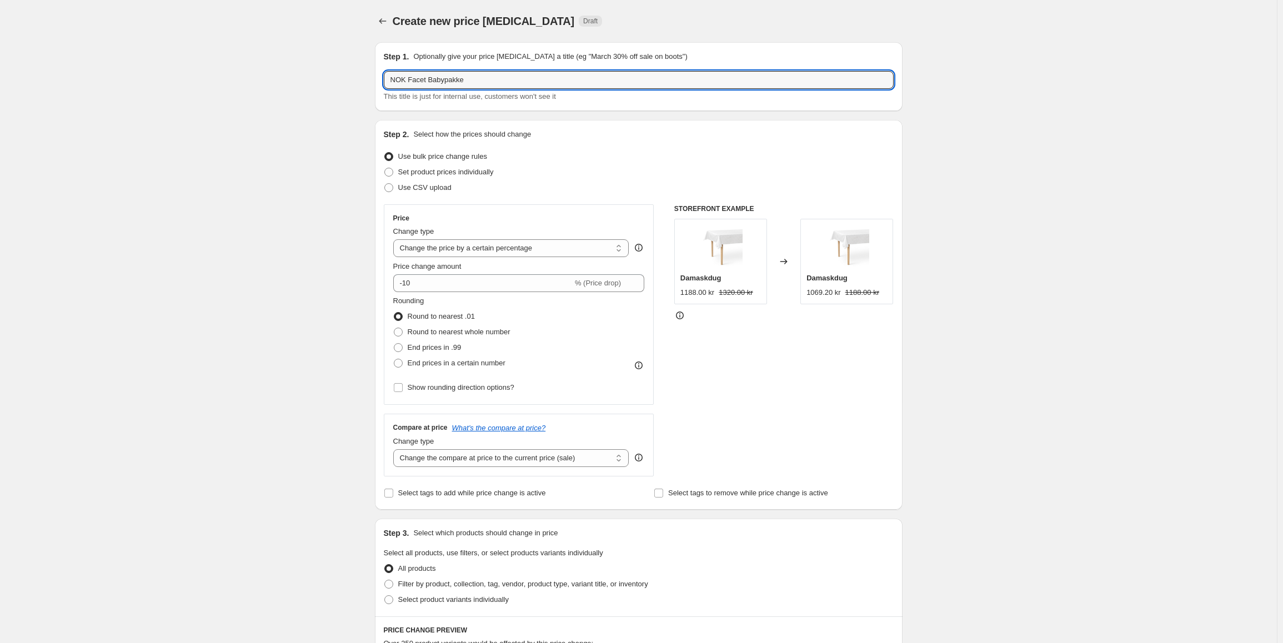
click at [529, 235] on div "Change type" at bounding box center [511, 231] width 236 height 11
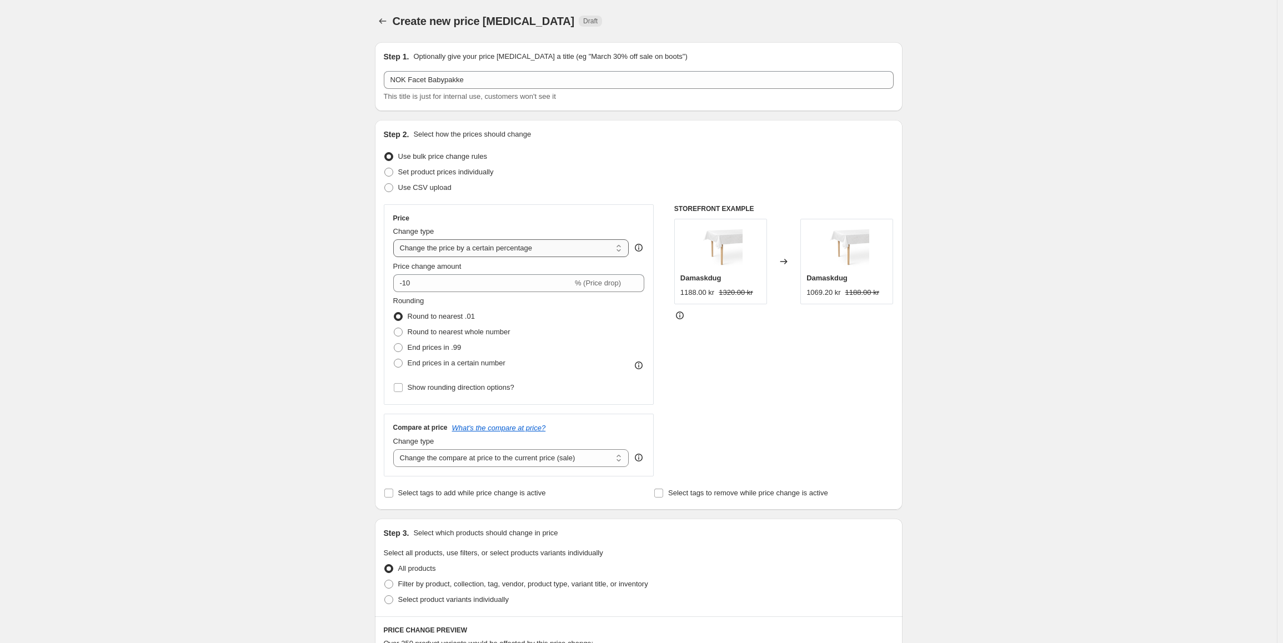
click at [554, 254] on select "Change the price to a certain amount Change the price by a certain amount Chang…" at bounding box center [511, 248] width 236 height 18
select select "by"
click at [395, 239] on select "Change the price to a certain amount Change the price by a certain amount Chang…" at bounding box center [511, 248] width 236 height 18
type input "-10.00"
click at [540, 253] on select "Change the price to a certain amount Change the price by a certain amount Chang…" at bounding box center [511, 248] width 236 height 18
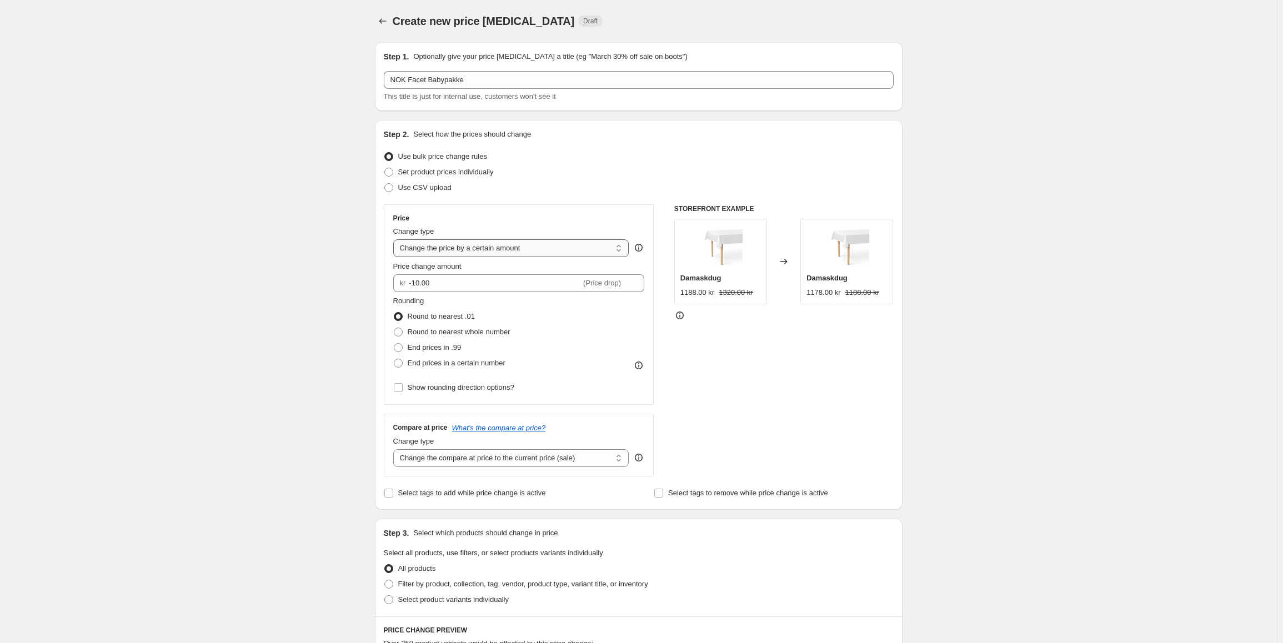
select select "to"
click at [395, 239] on select "Change the price to a certain amount Change the price by a certain amount Chang…" at bounding box center [511, 248] width 236 height 18
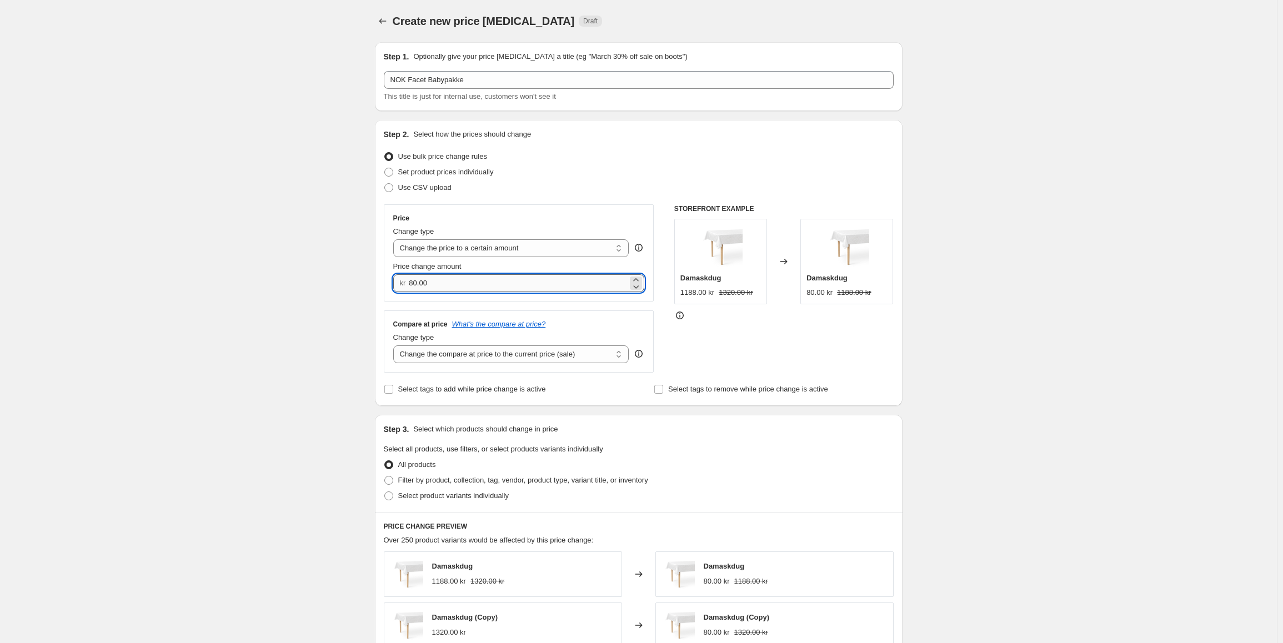
click at [464, 289] on input "80.00" at bounding box center [518, 283] width 219 height 18
type input "1720.00"
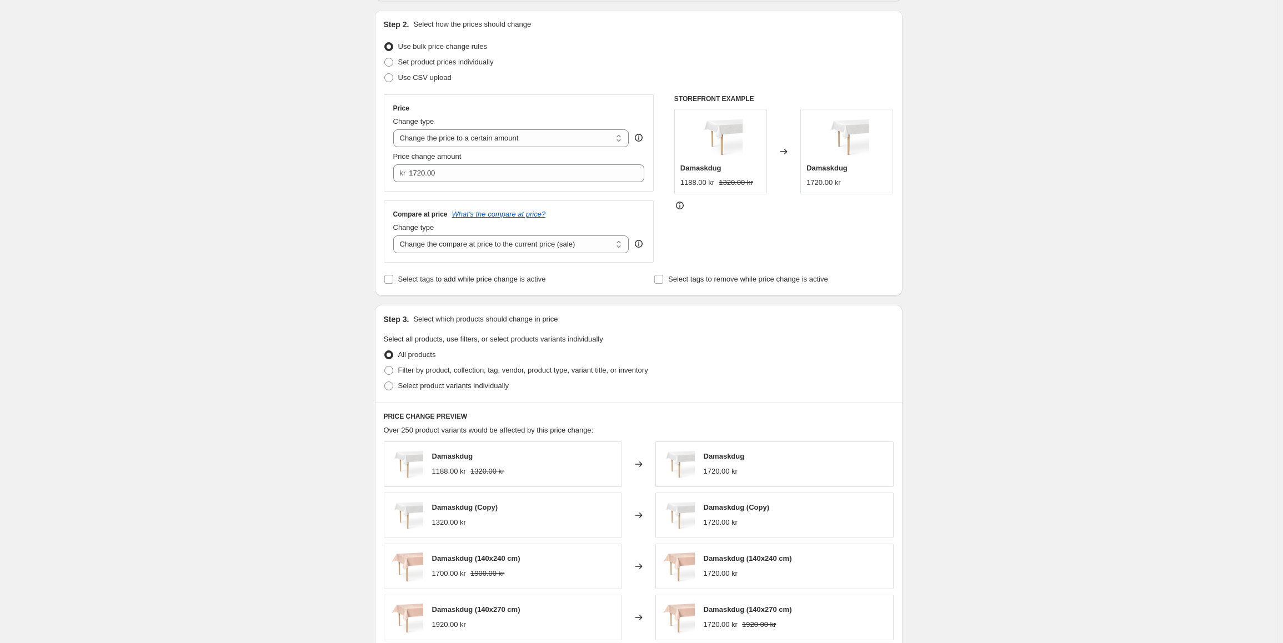
scroll to position [111, 0]
click at [443, 389] on span "Select product variants individually" at bounding box center [453, 384] width 111 height 8
click at [385, 381] on input "Select product variants individually" at bounding box center [384, 380] width 1 height 1
radio input "true"
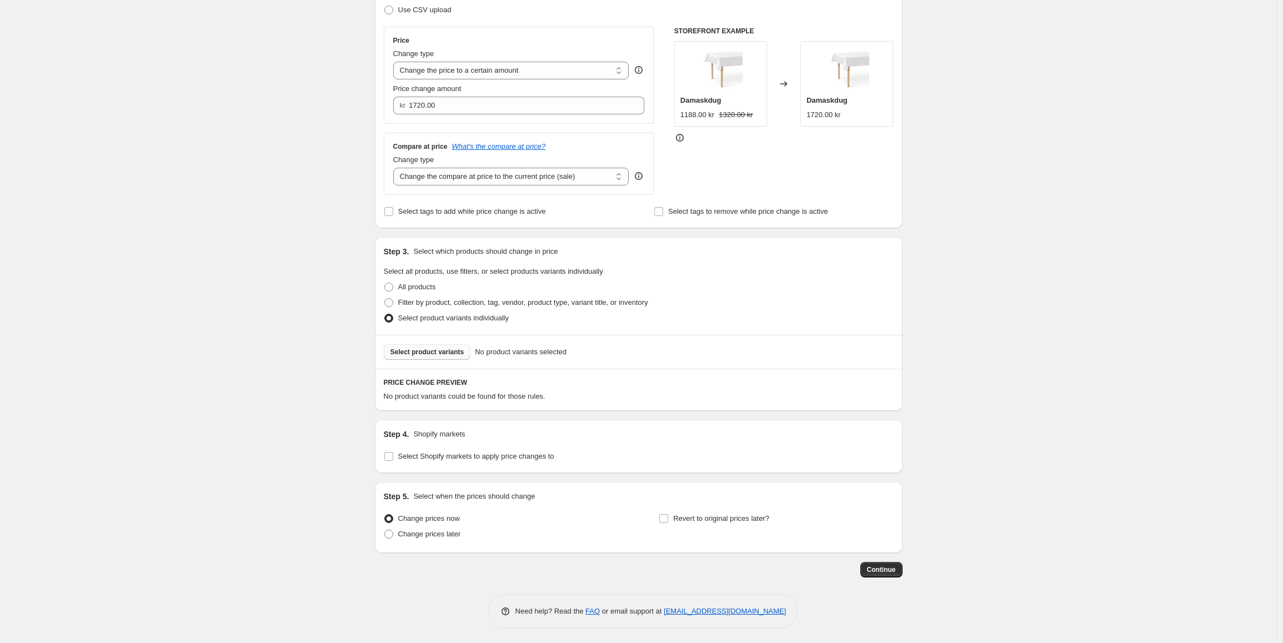
scroll to position [180, 0]
click at [450, 353] on span "Select product variants" at bounding box center [427, 349] width 74 height 9
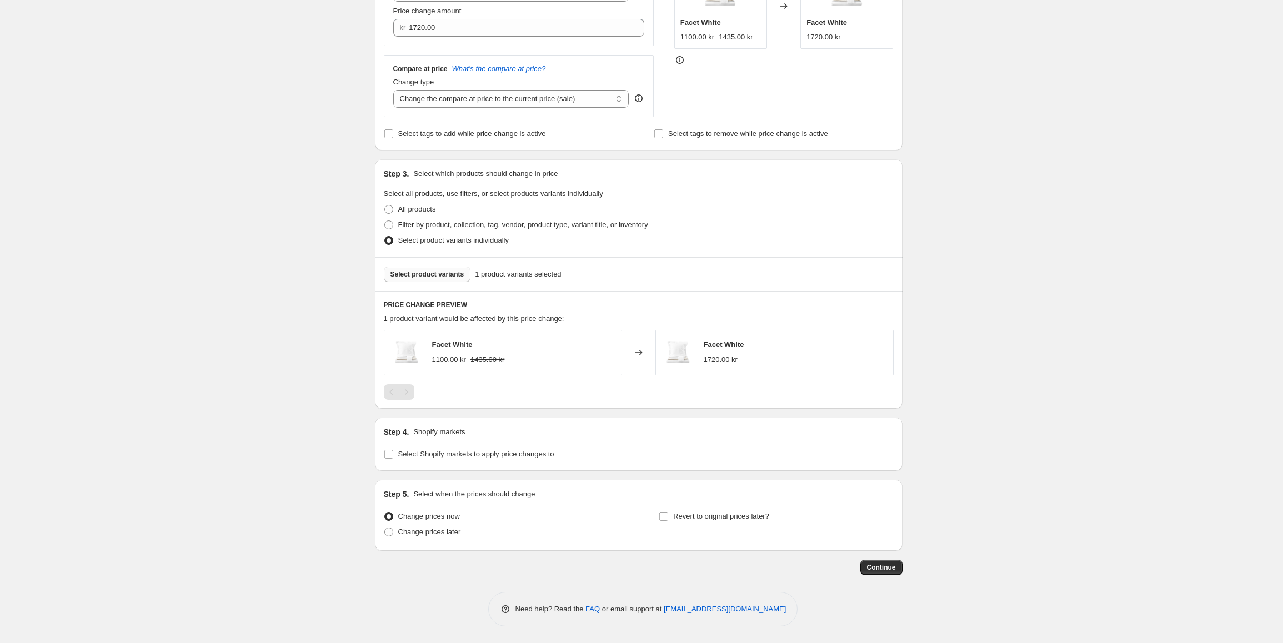
scroll to position [256, 0]
click at [424, 450] on span "Select Shopify markets to apply price changes to" at bounding box center [476, 454] width 156 height 8
click at [393, 450] on input "Select Shopify markets to apply price changes to" at bounding box center [388, 454] width 9 height 9
checkbox input "true"
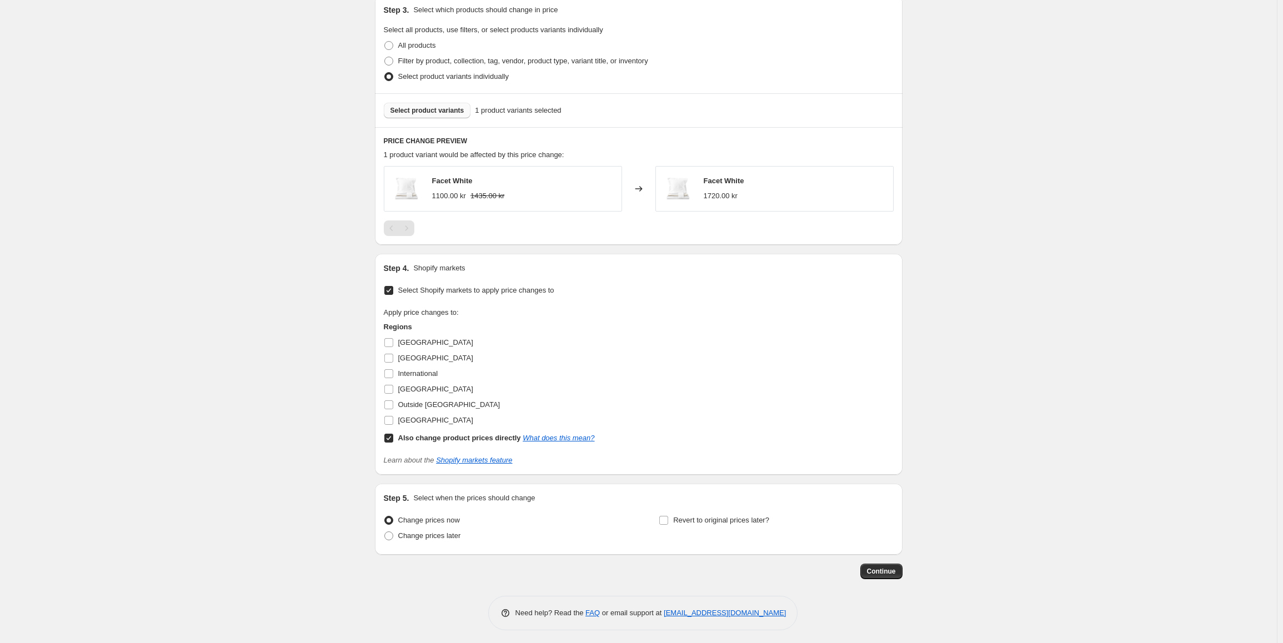
scroll to position [424, 0]
click at [391, 433] on input "Also change product prices directly What does this mean?" at bounding box center [388, 434] width 9 height 9
checkbox input "false"
click at [393, 385] on input "[GEOGRAPHIC_DATA]" at bounding box center [388, 385] width 9 height 9
checkbox input "true"
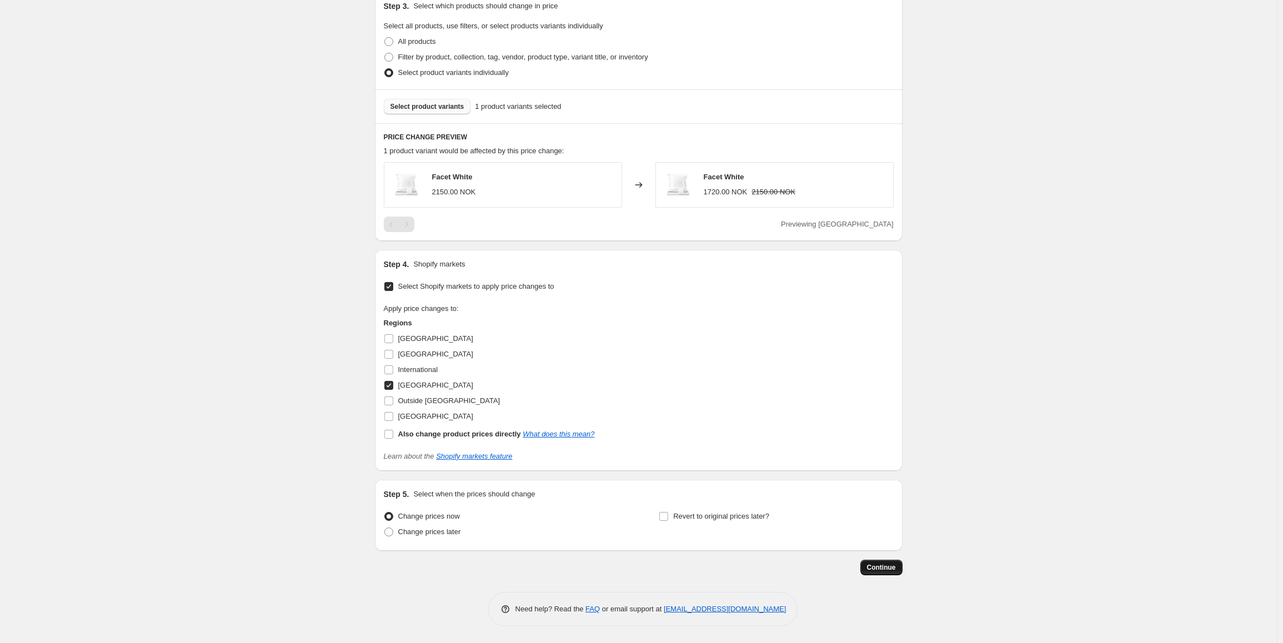
click at [885, 571] on span "Continue" at bounding box center [881, 567] width 29 height 9
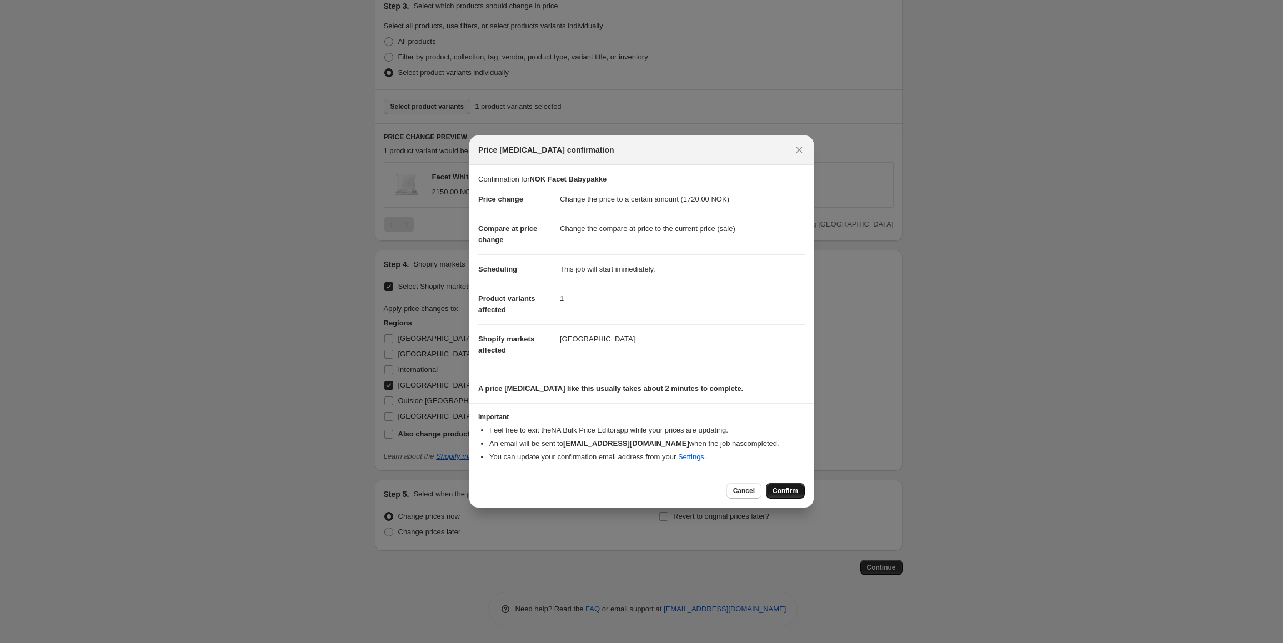
click at [779, 483] on div "Cancel Confirm" at bounding box center [641, 491] width 344 height 34
click at [785, 483] on button "Confirm" at bounding box center [785, 491] width 39 height 16
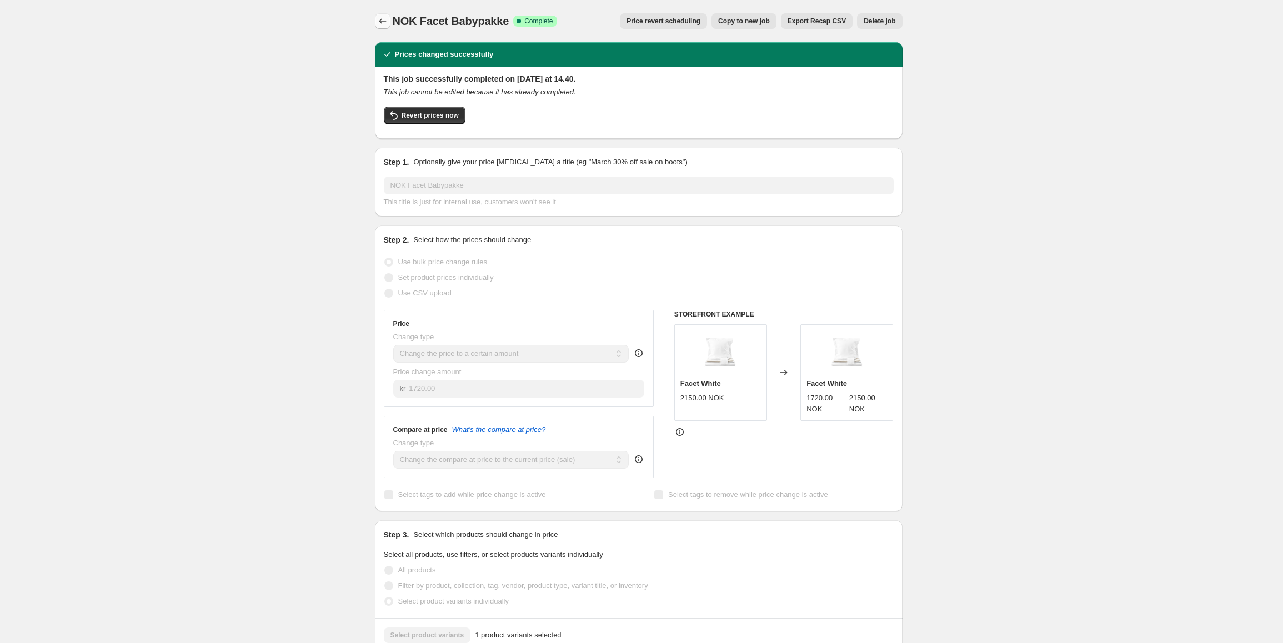
click at [388, 25] on icon "Price change jobs" at bounding box center [382, 21] width 11 height 11
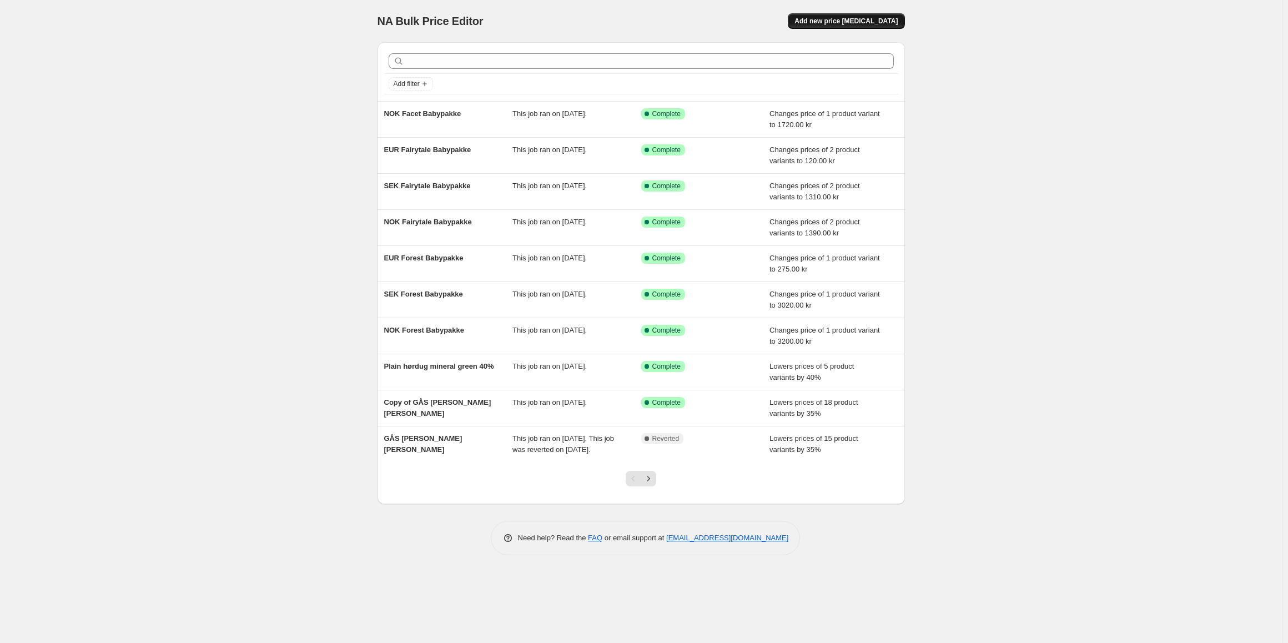
click at [842, 24] on span "Add new price [MEDICAL_DATA]" at bounding box center [846, 21] width 103 height 9
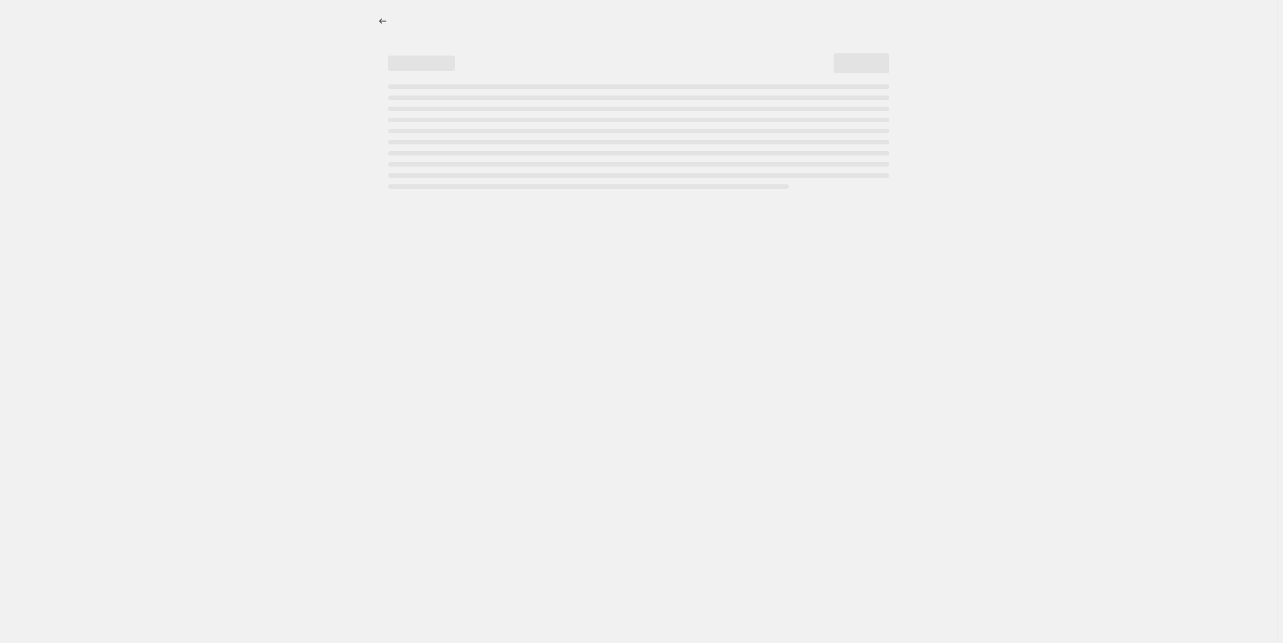
select select "percentage"
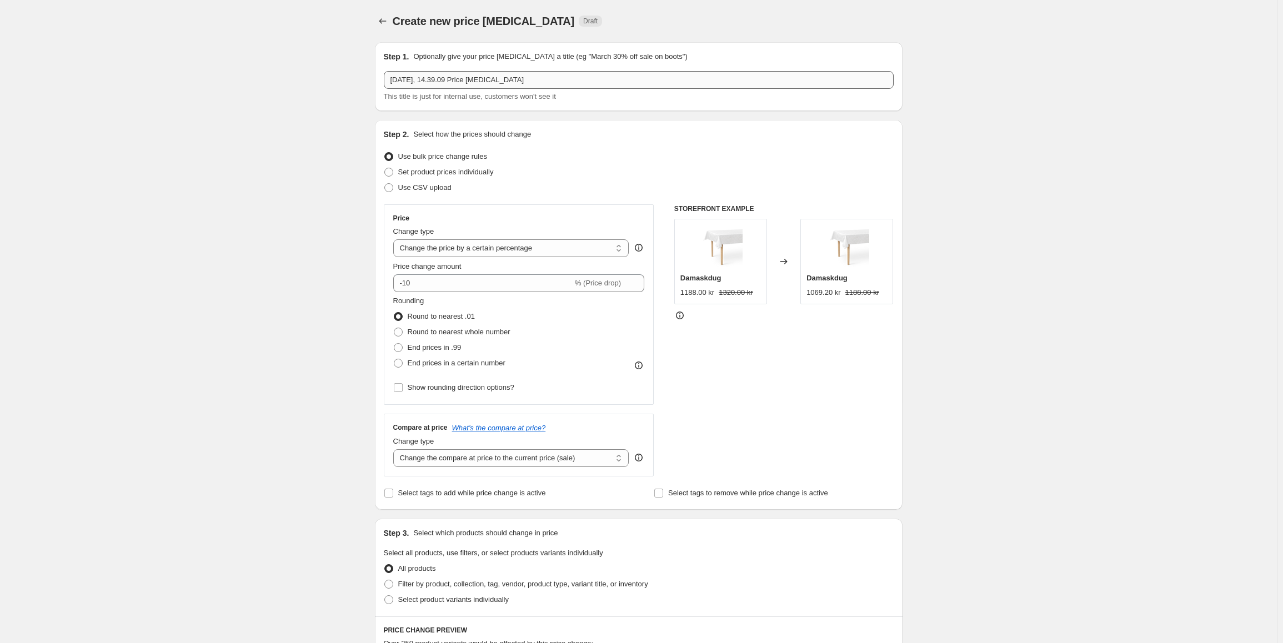
click at [472, 73] on input "[DATE], 14.39.09 Price [MEDICAL_DATA]" at bounding box center [639, 80] width 510 height 18
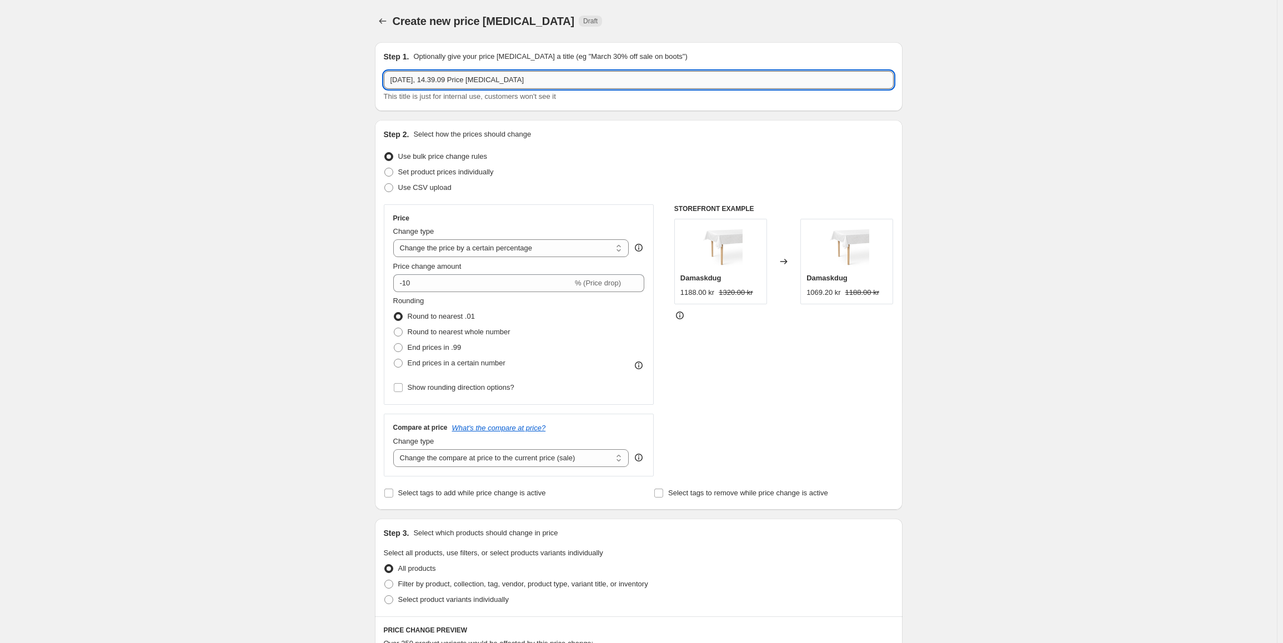
click at [473, 72] on input "[DATE], 14.39.09 Price [MEDICAL_DATA]" at bounding box center [639, 80] width 510 height 18
paste input "NOK Facet Babypakke"
click at [408, 79] on input "NOK Facet Babypakke" at bounding box center [639, 80] width 510 height 18
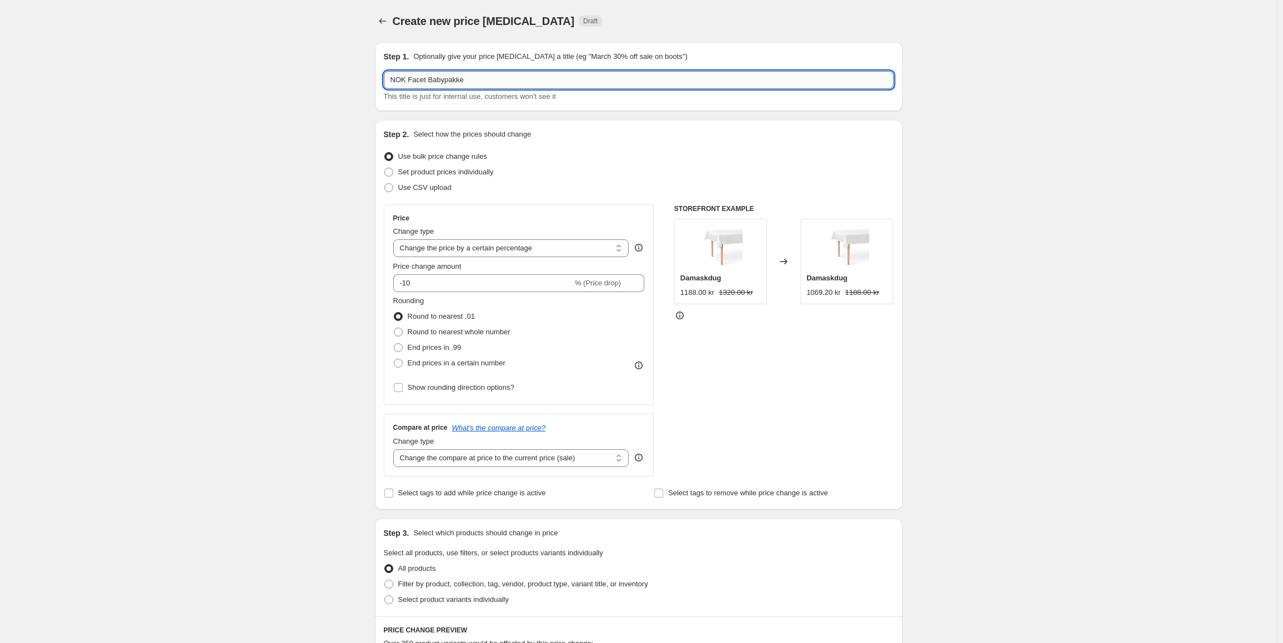
click at [401, 79] on input "NOK Facet Babypakke" at bounding box center [639, 80] width 510 height 18
type input "SEK Facet Babypakke"
click at [496, 249] on select "Change the price to a certain amount Change the price by a certain amount Chang…" at bounding box center [511, 248] width 236 height 18
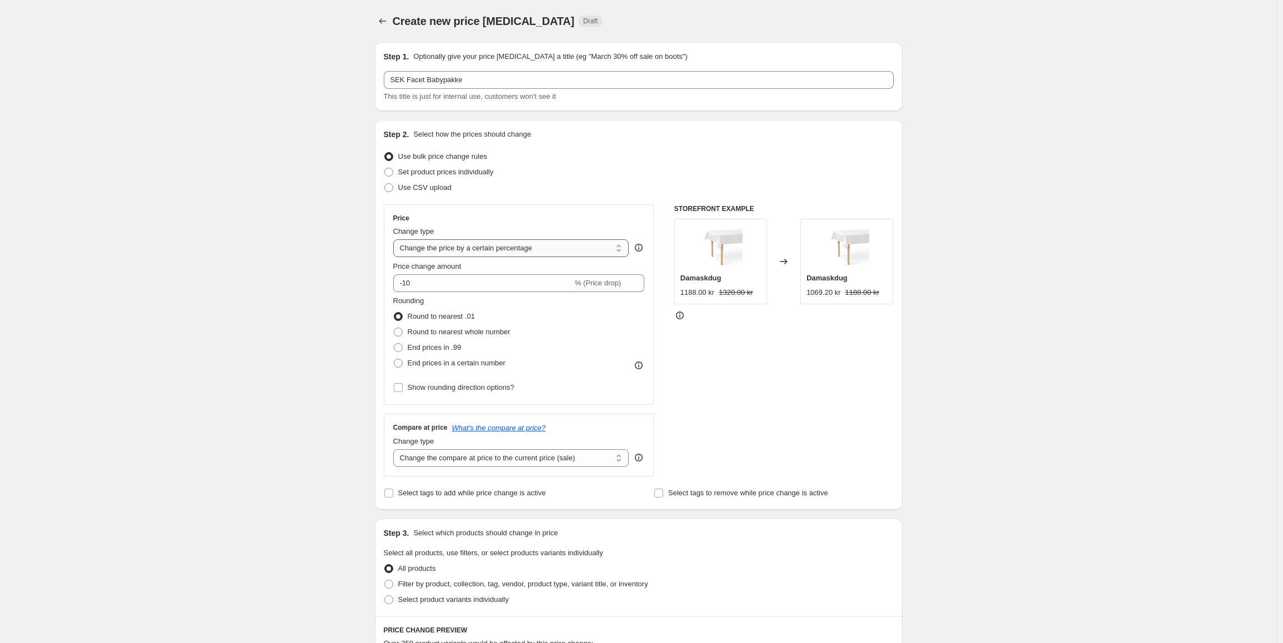
select select "to"
click at [395, 239] on select "Change the price to a certain amount Change the price by a certain amount Chang…" at bounding box center [511, 248] width 236 height 18
type input "80.00"
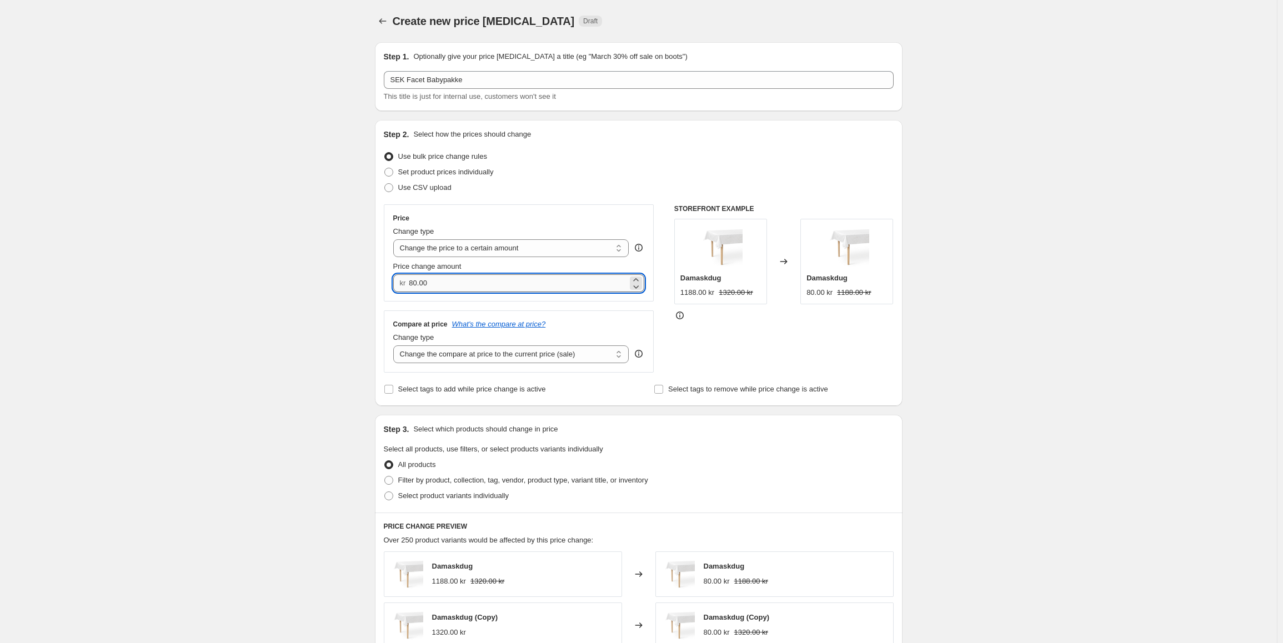
click at [452, 284] on input "80.00" at bounding box center [518, 283] width 219 height 18
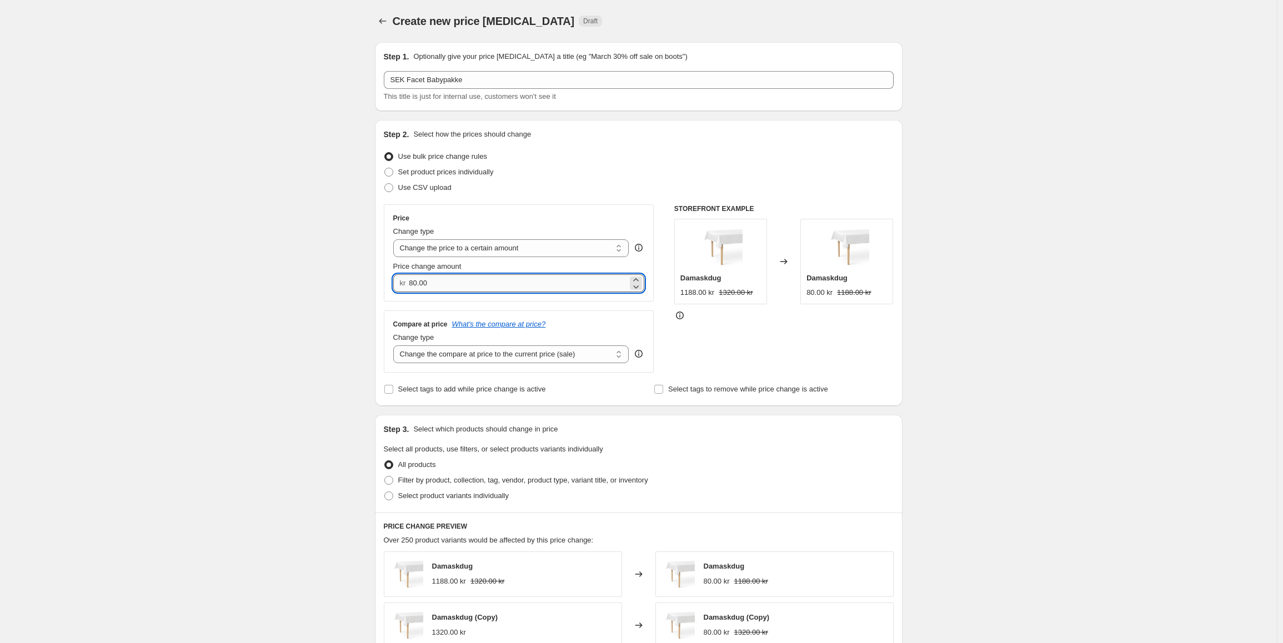
click at [452, 284] on input "80.00" at bounding box center [518, 283] width 219 height 18
click at [385, 19] on icon "Price change jobs" at bounding box center [382, 21] width 11 height 11
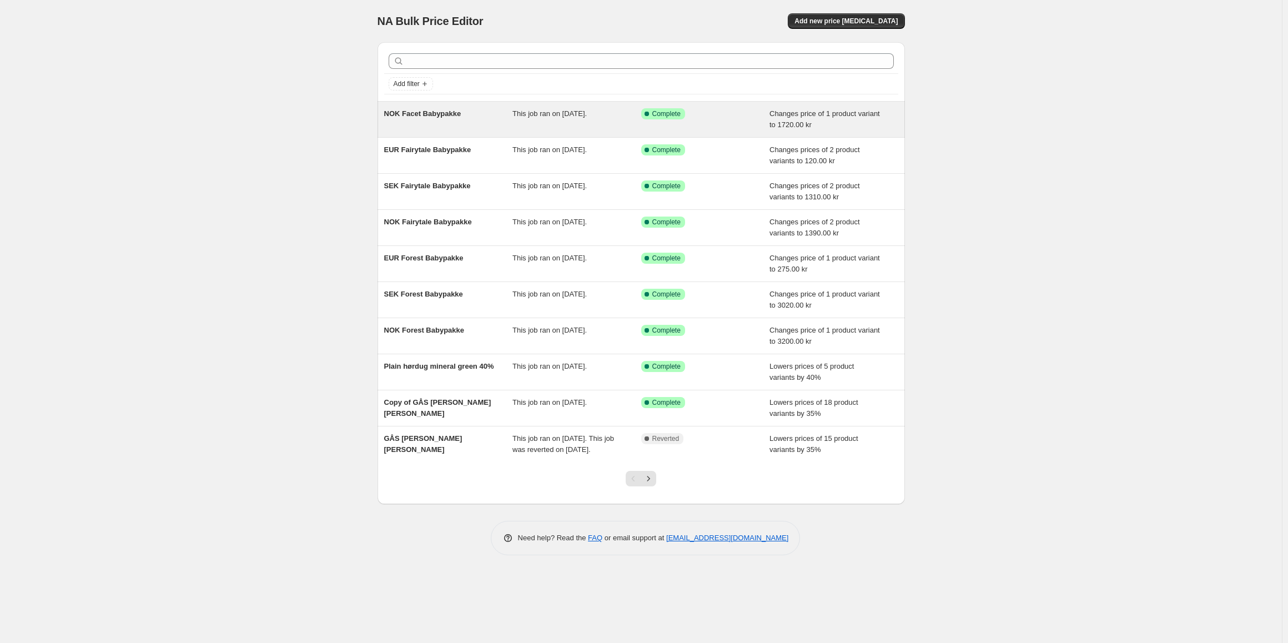
click at [520, 126] on div "This job ran on [DATE]." at bounding box center [577, 119] width 129 height 22
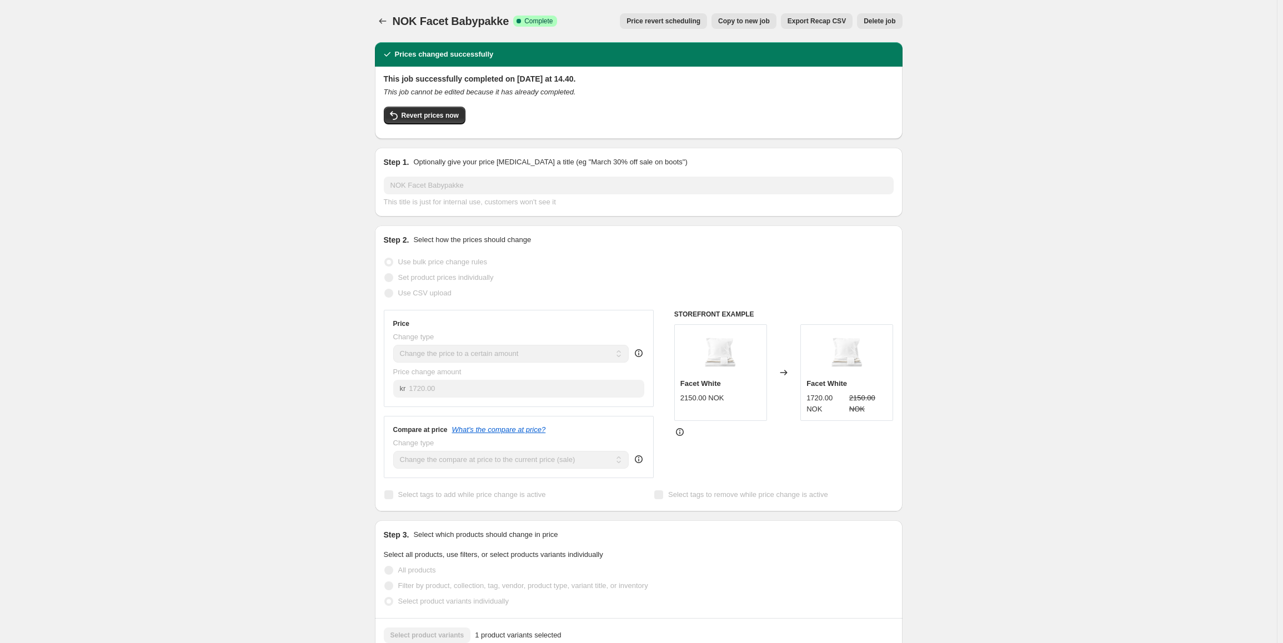
click at [887, 24] on span "Delete job" at bounding box center [880, 21] width 32 height 9
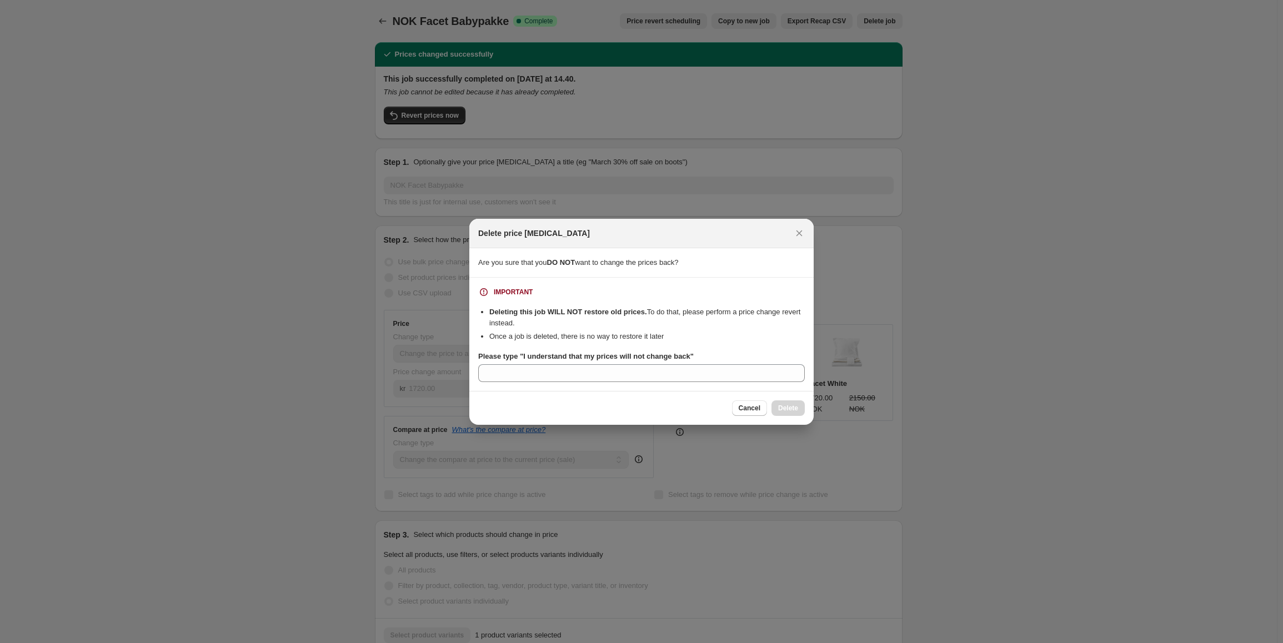
click at [944, 198] on div at bounding box center [641, 321] width 1283 height 643
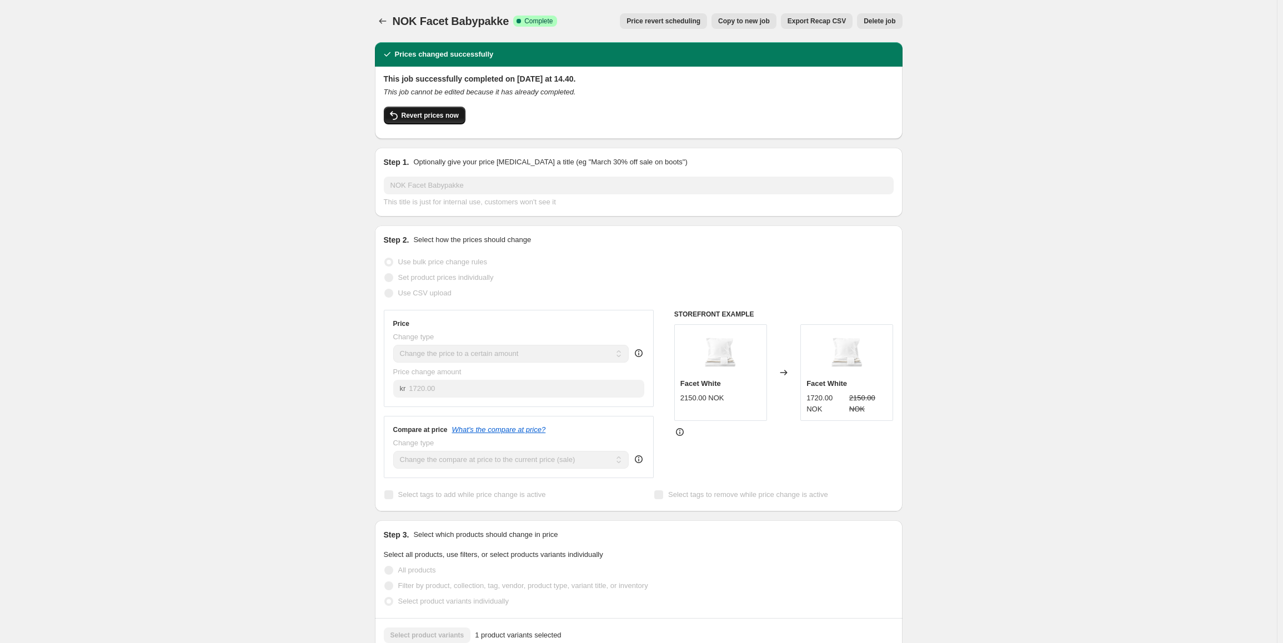
click at [439, 115] on span "Revert prices now" at bounding box center [429, 115] width 57 height 9
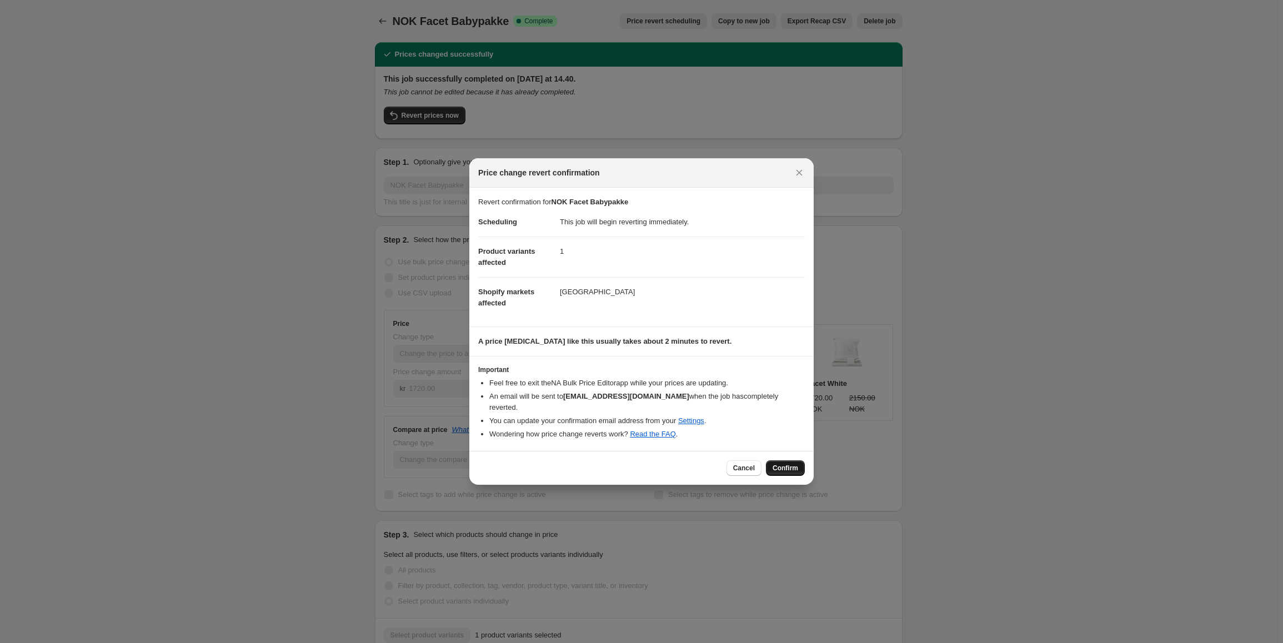
click at [787, 465] on span "Confirm" at bounding box center [785, 468] width 26 height 9
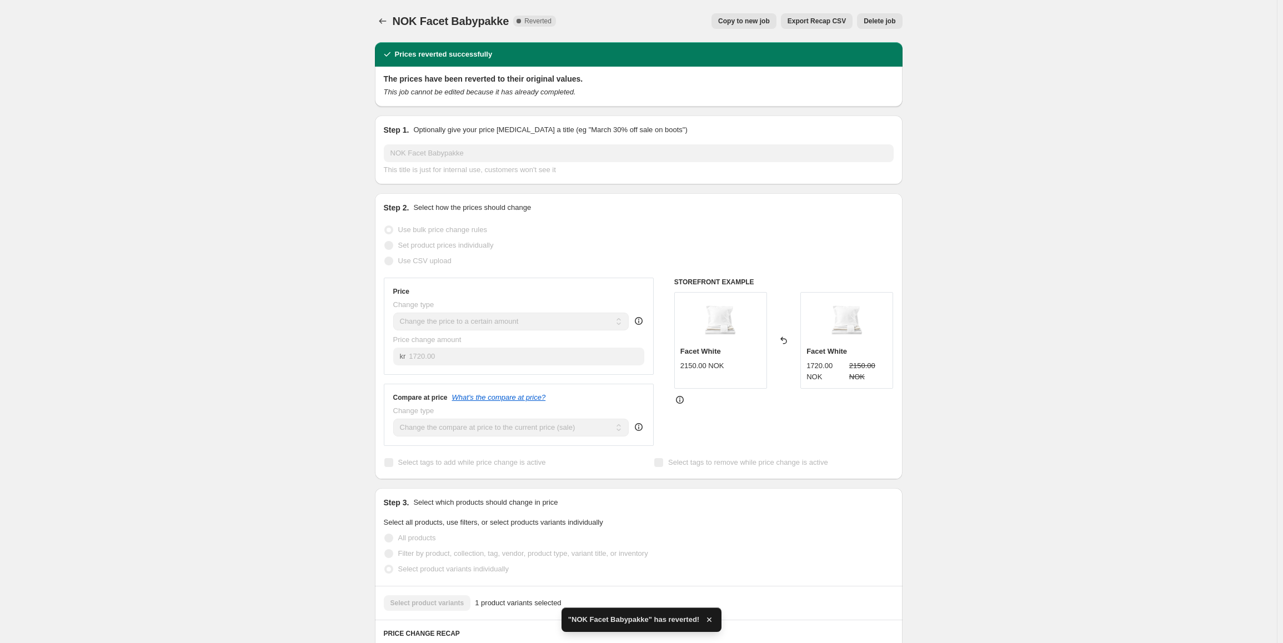
click at [885, 17] on span "Delete job" at bounding box center [880, 21] width 32 height 9
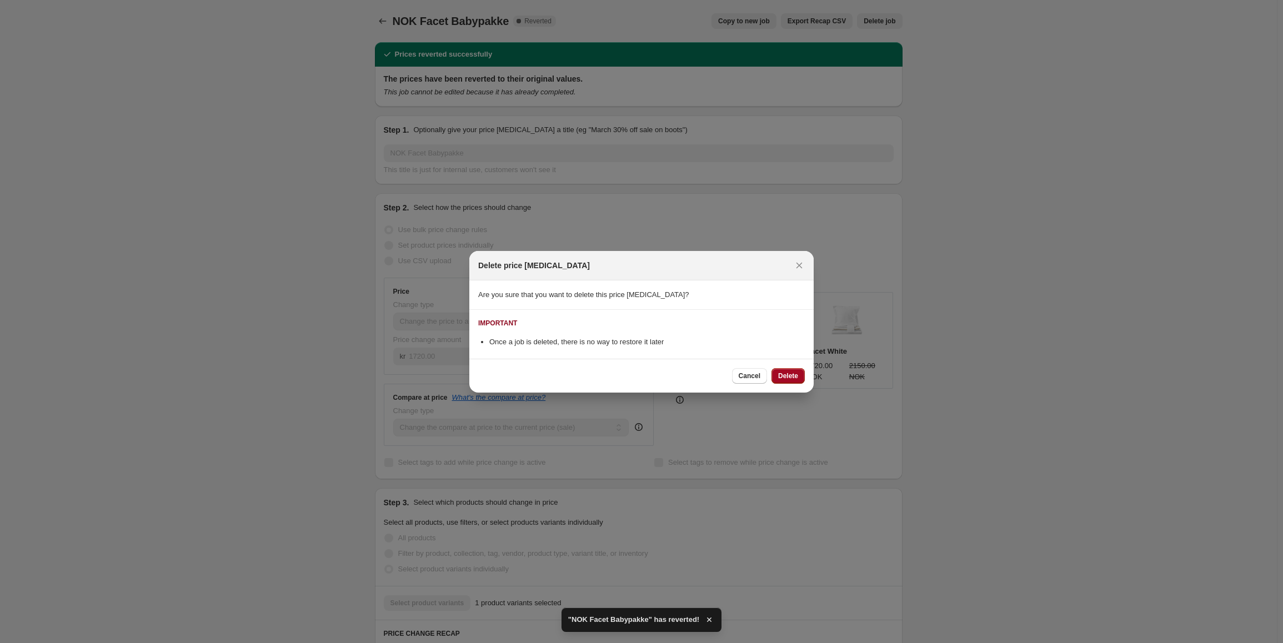
click at [794, 371] on button "Delete" at bounding box center [787, 376] width 33 height 16
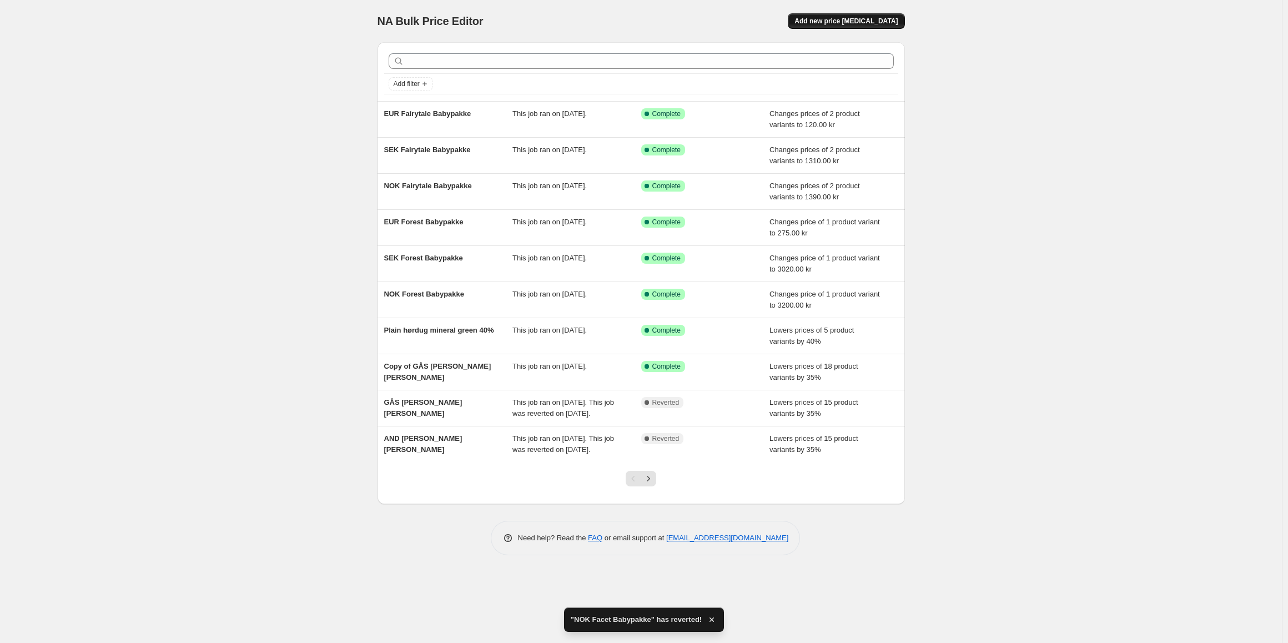
click at [860, 16] on button "Add new price [MEDICAL_DATA]" at bounding box center [846, 21] width 117 height 16
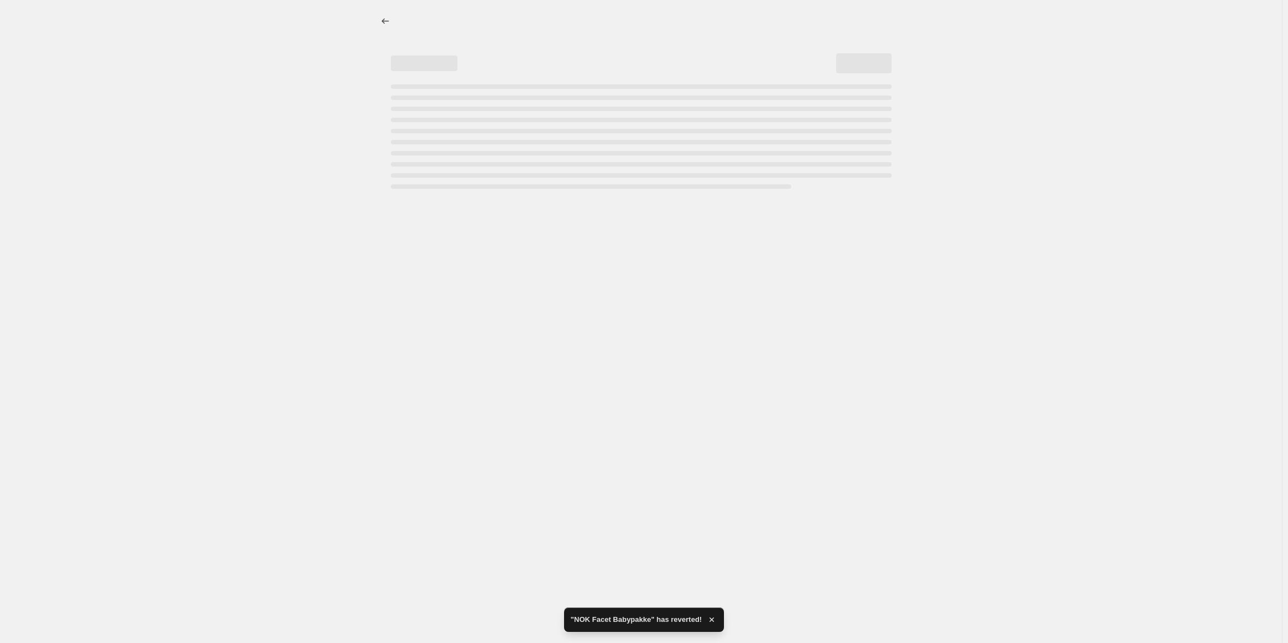
select select "percentage"
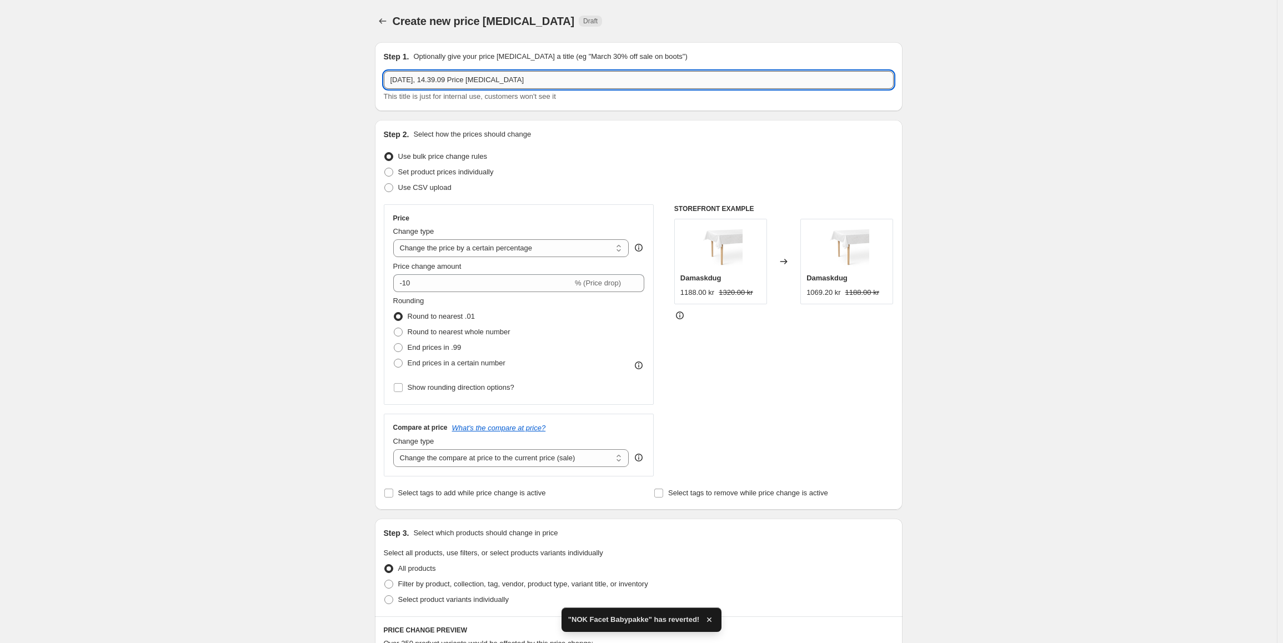
click at [491, 79] on input "[DATE], 14.39.09 Price [MEDICAL_DATA]" at bounding box center [639, 80] width 510 height 18
paste input "NOK Facet Babypakke"
type input "NOK Facet Babypakke"
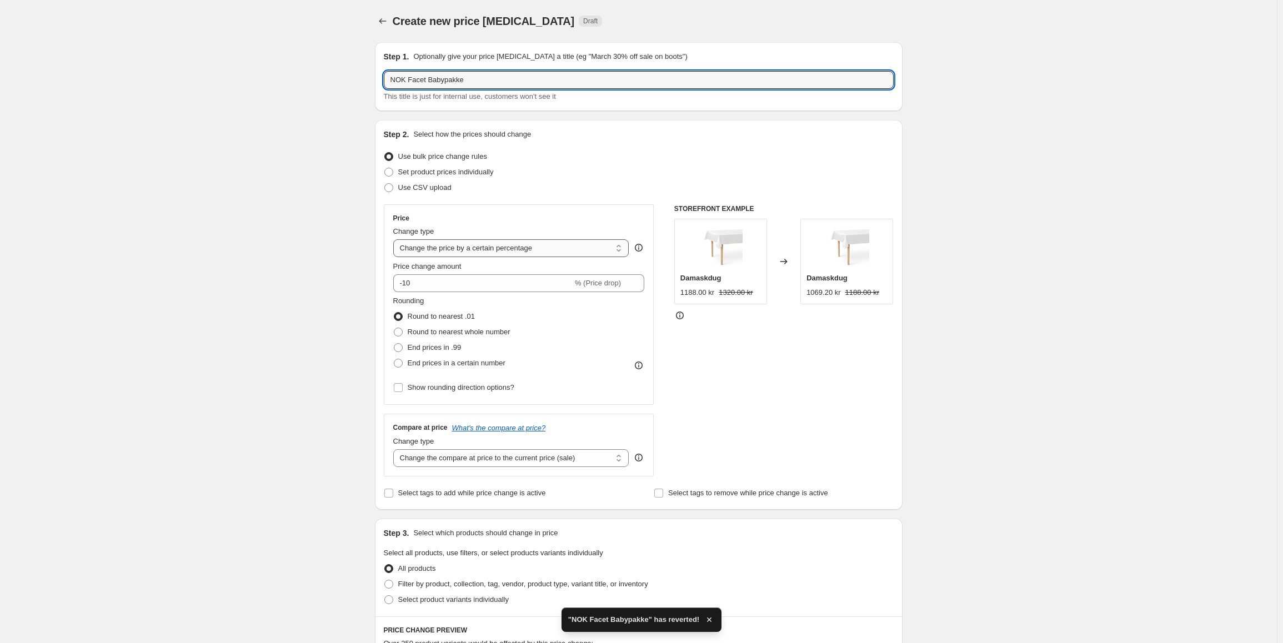
click at [485, 247] on select "Change the price to a certain amount Change the price by a certain amount Chang…" at bounding box center [511, 248] width 236 height 18
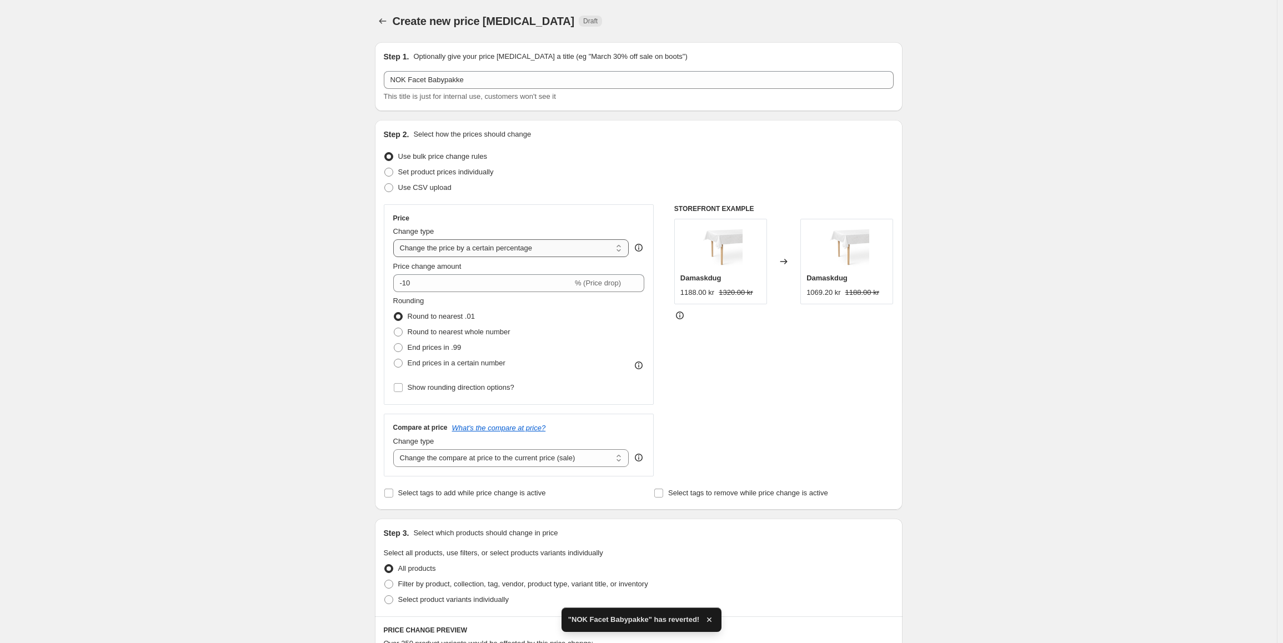
select select "to"
click at [395, 239] on select "Change the price to a certain amount Change the price by a certain amount Chang…" at bounding box center [511, 248] width 236 height 18
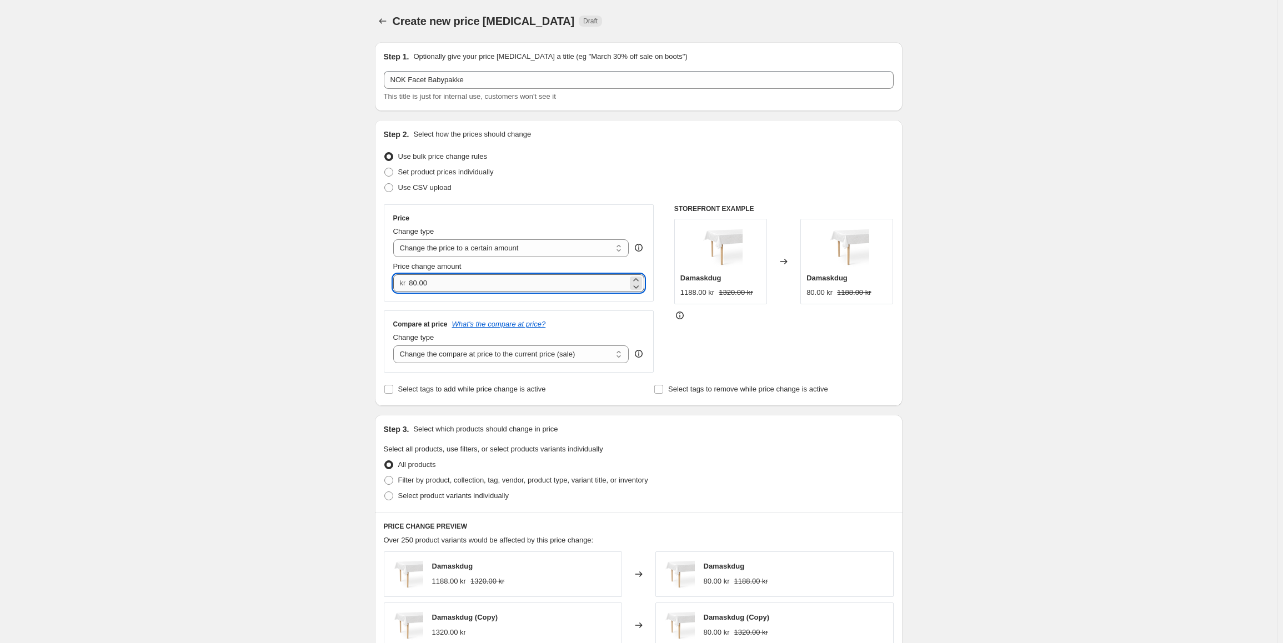
click at [474, 287] on input "80.00" at bounding box center [518, 283] width 219 height 18
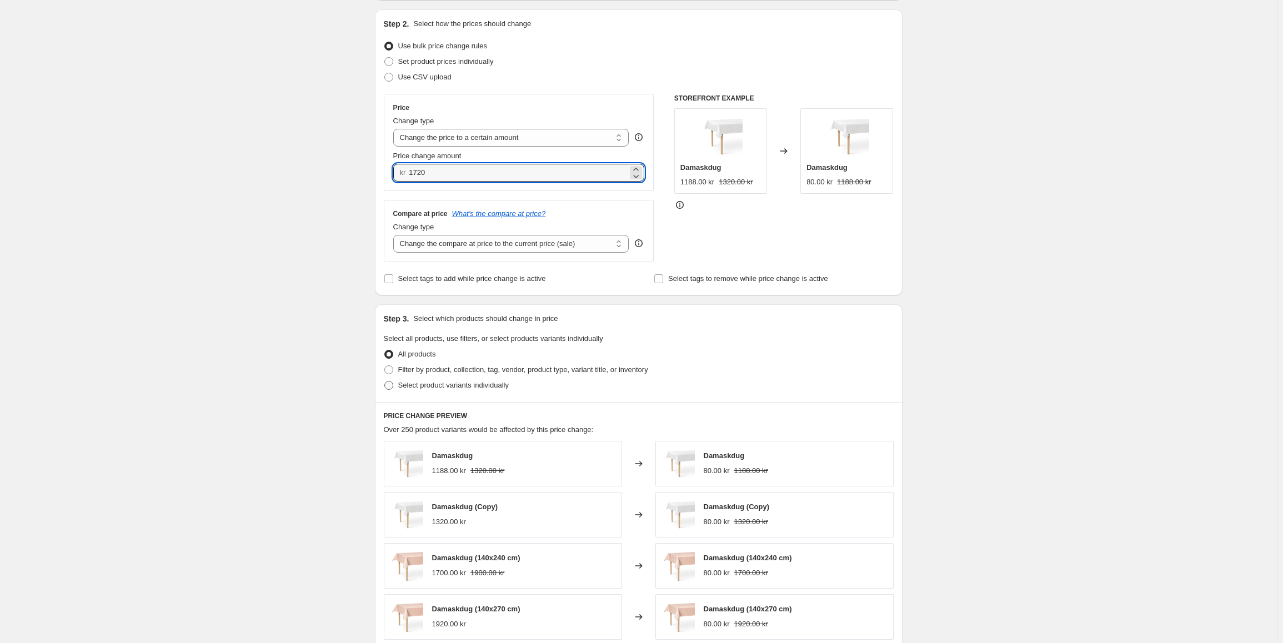
scroll to position [111, 0]
type input "1720.00"
click at [476, 389] on span "Select product variants individually" at bounding box center [453, 384] width 111 height 8
click at [385, 381] on input "Select product variants individually" at bounding box center [384, 380] width 1 height 1
radio input "true"
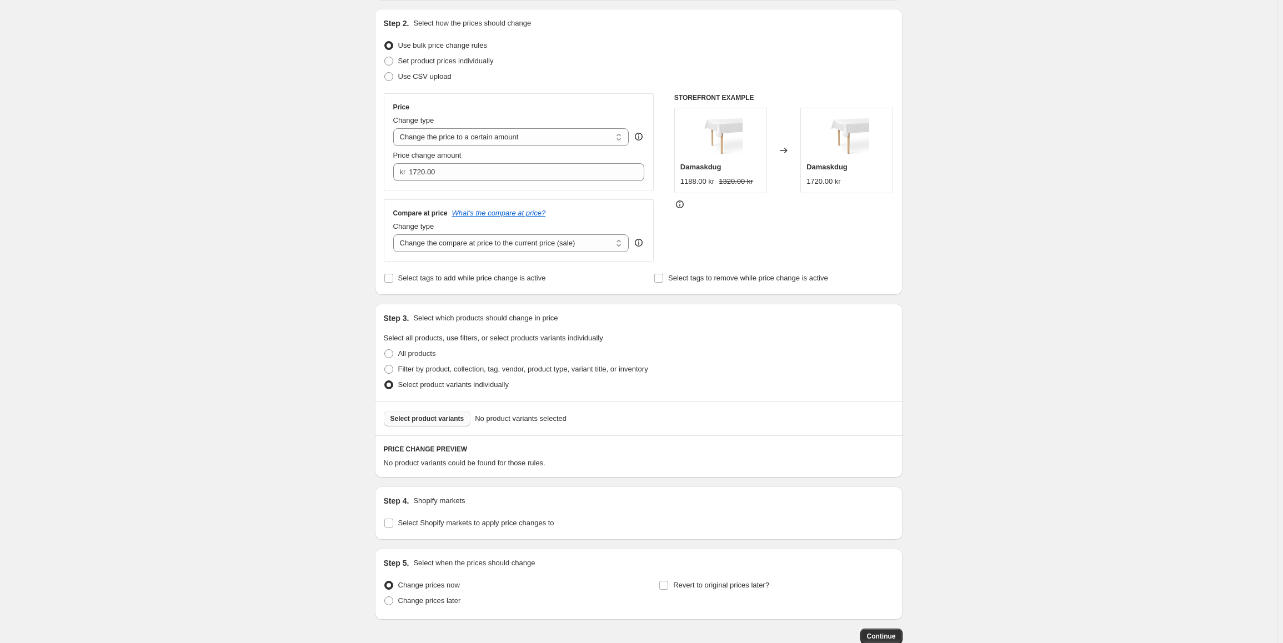
click at [463, 426] on button "Select product variants" at bounding box center [427, 419] width 87 height 16
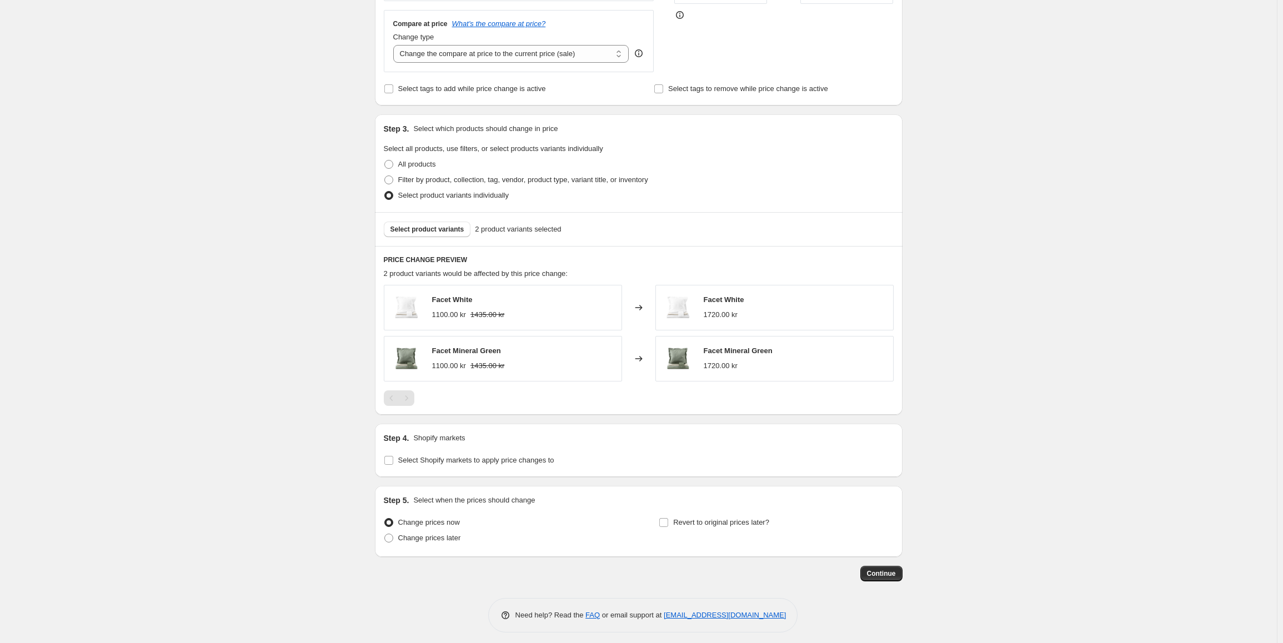
scroll to position [307, 0]
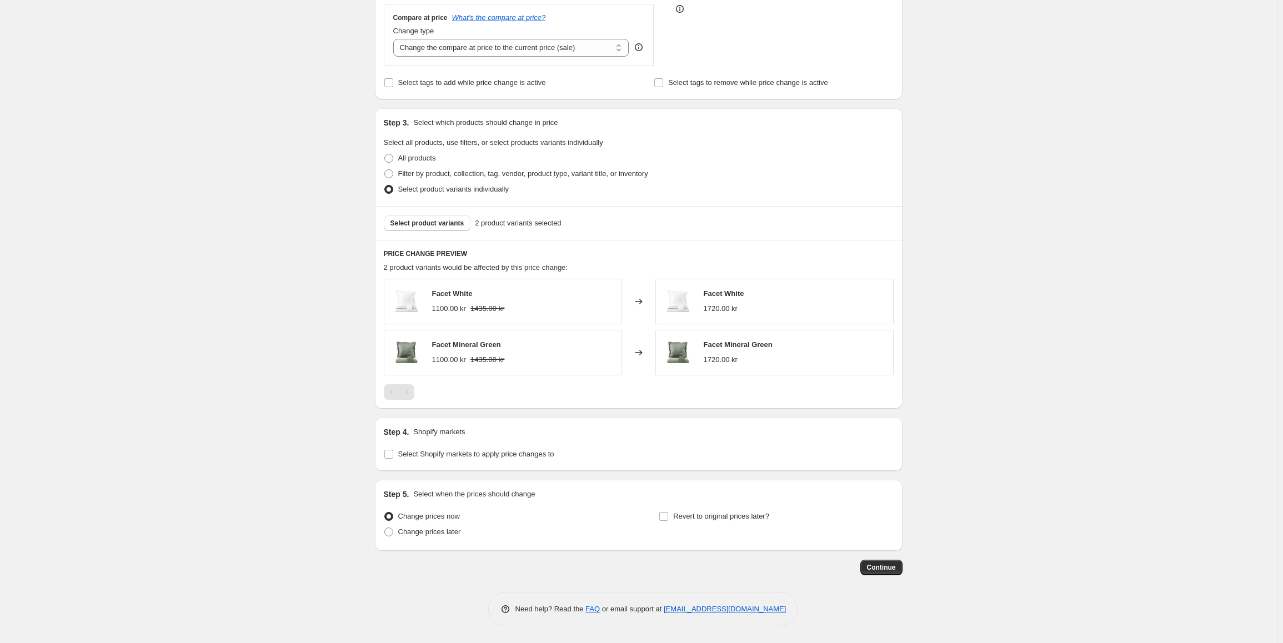
click at [464, 462] on div "Step 4. Shopify markets Select Shopify markets to apply price changes to" at bounding box center [639, 444] width 528 height 53
click at [515, 460] on label "Select Shopify markets to apply price changes to" at bounding box center [469, 454] width 170 height 16
click at [393, 459] on input "Select Shopify markets to apply price changes to" at bounding box center [388, 454] width 9 height 9
checkbox input "true"
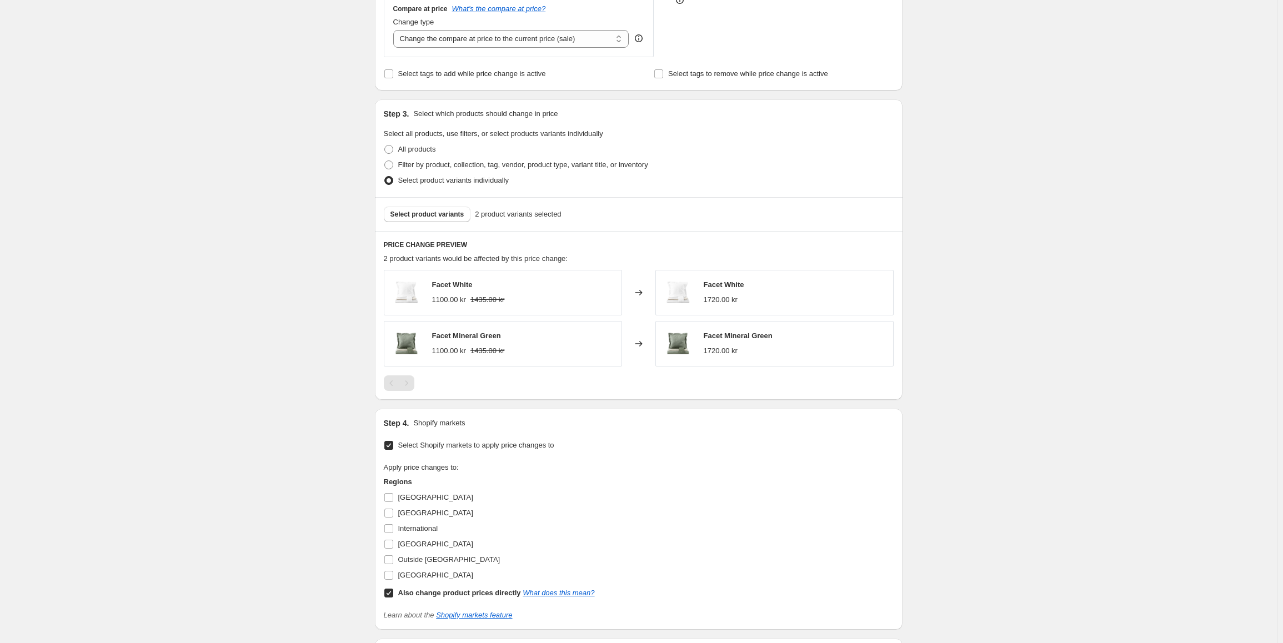
scroll to position [418, 0]
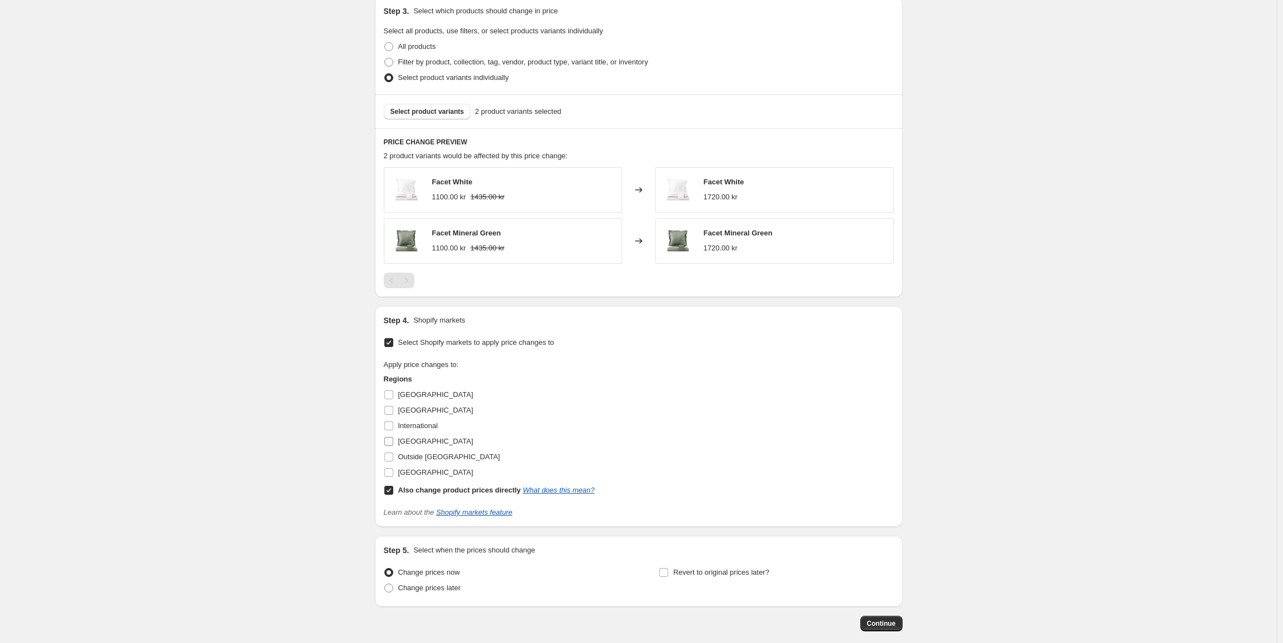
click at [391, 445] on input "[GEOGRAPHIC_DATA]" at bounding box center [388, 441] width 9 height 9
checkbox input "true"
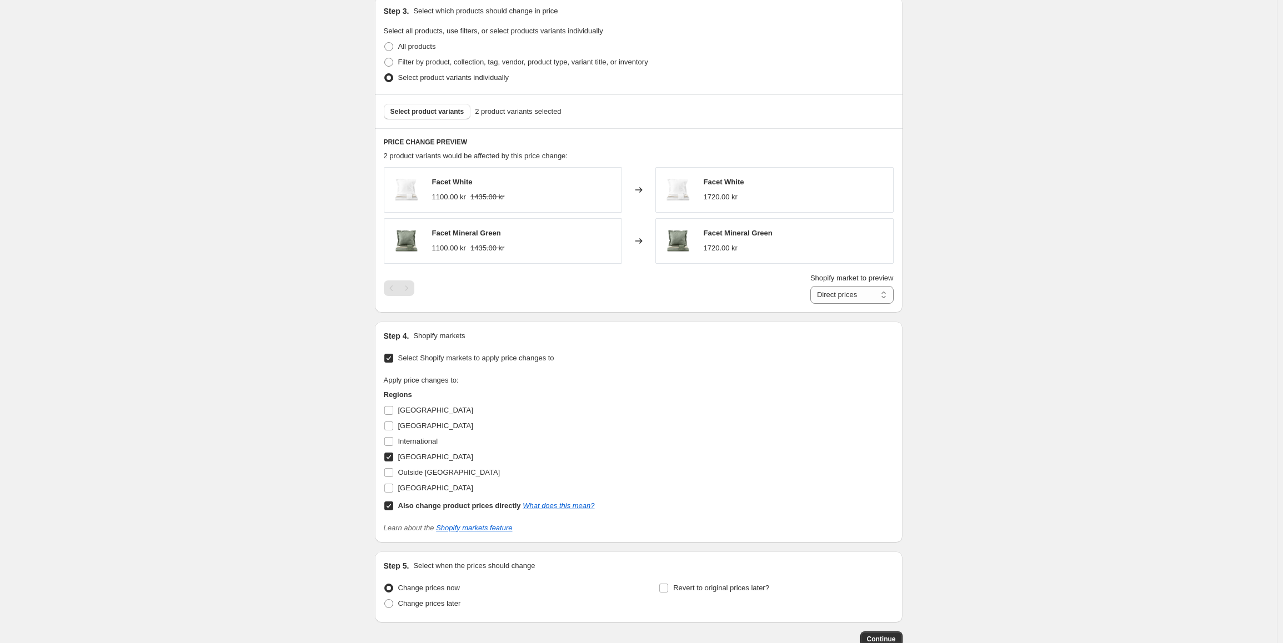
click at [388, 508] on input "Also change product prices directly What does this mean?" at bounding box center [388, 505] width 9 height 9
checkbox input "false"
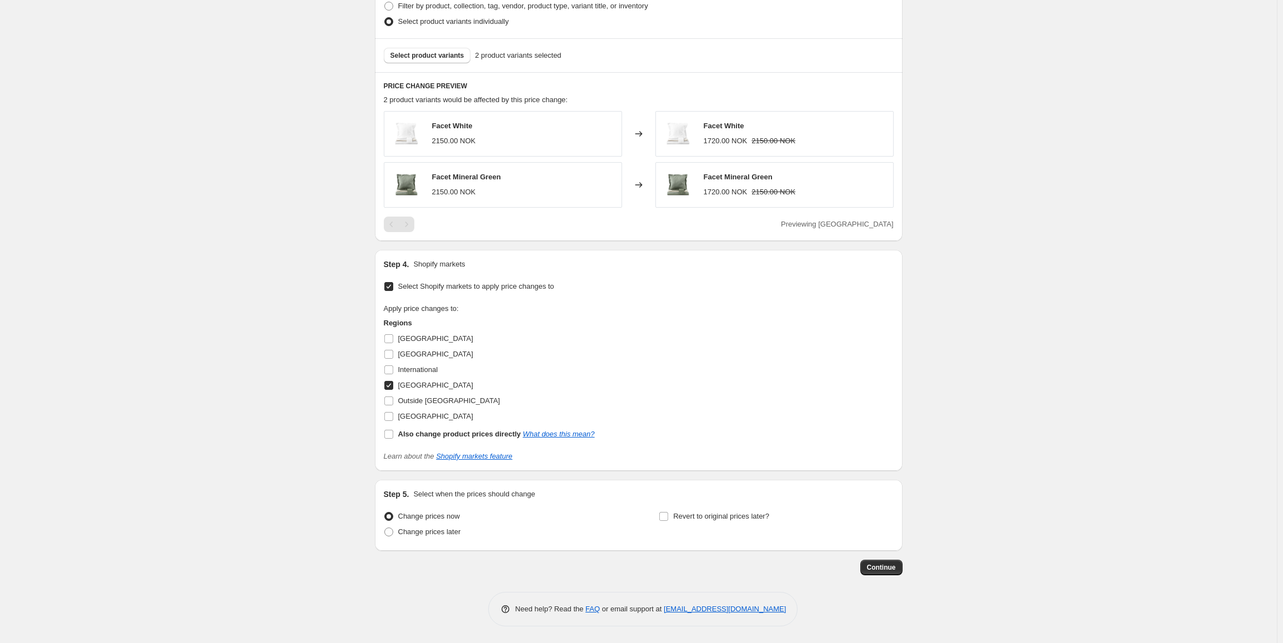
scroll to position [475, 0]
click at [895, 569] on span "Continue" at bounding box center [881, 567] width 29 height 9
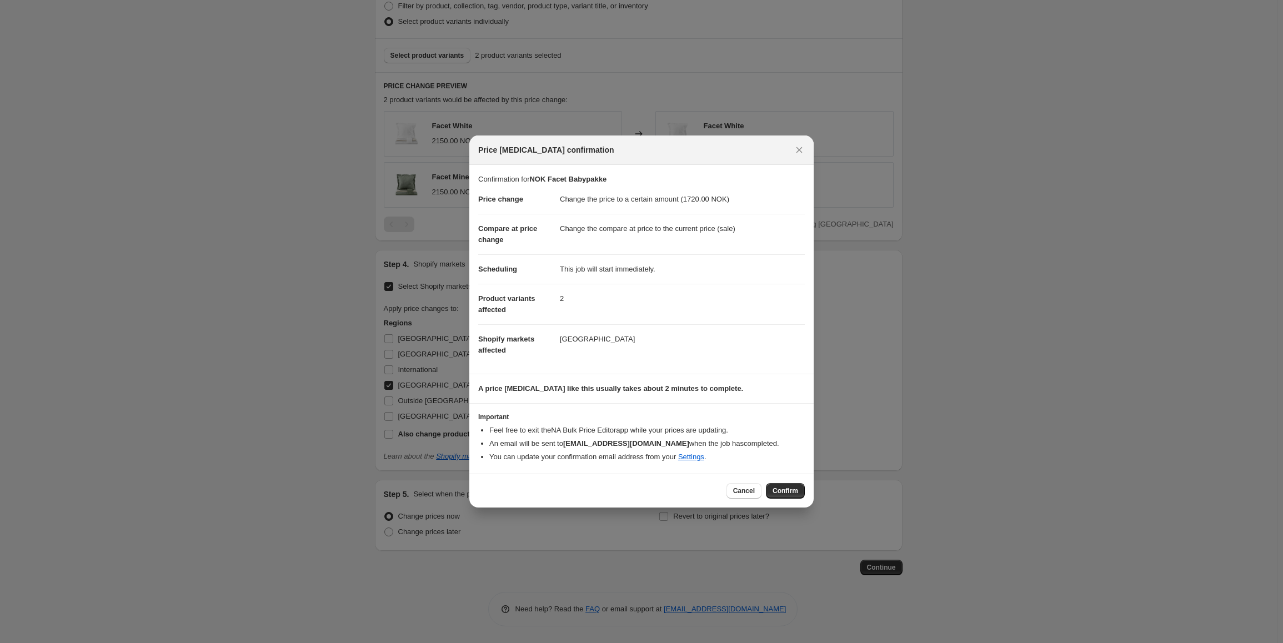
click at [789, 491] on div "Cancel Confirm" at bounding box center [765, 491] width 78 height 16
click at [789, 491] on span "Confirm" at bounding box center [785, 490] width 26 height 9
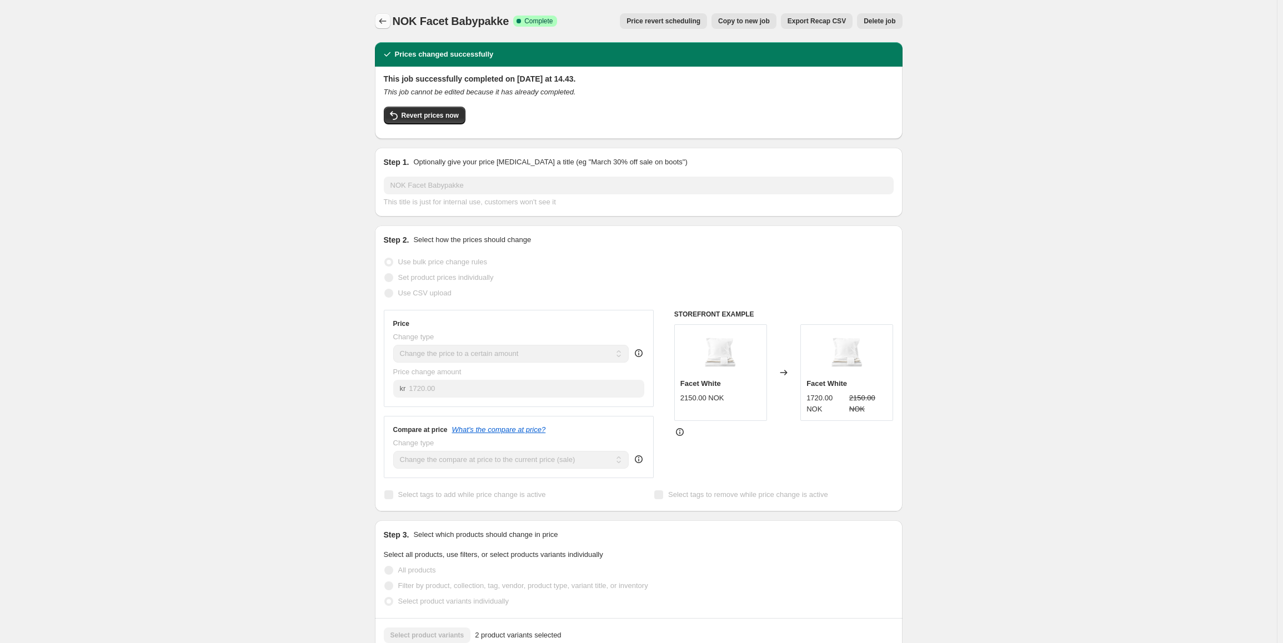
click at [385, 24] on icon "Price change jobs" at bounding box center [382, 21] width 11 height 11
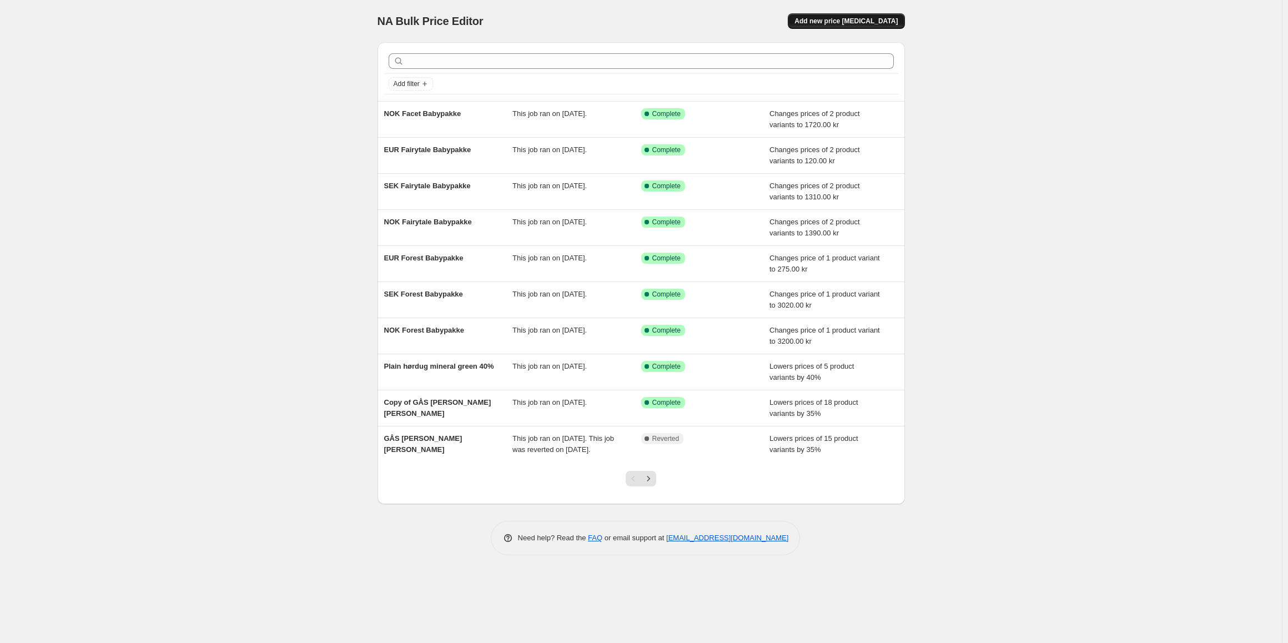
click at [834, 22] on span "Add new price [MEDICAL_DATA]" at bounding box center [846, 21] width 103 height 9
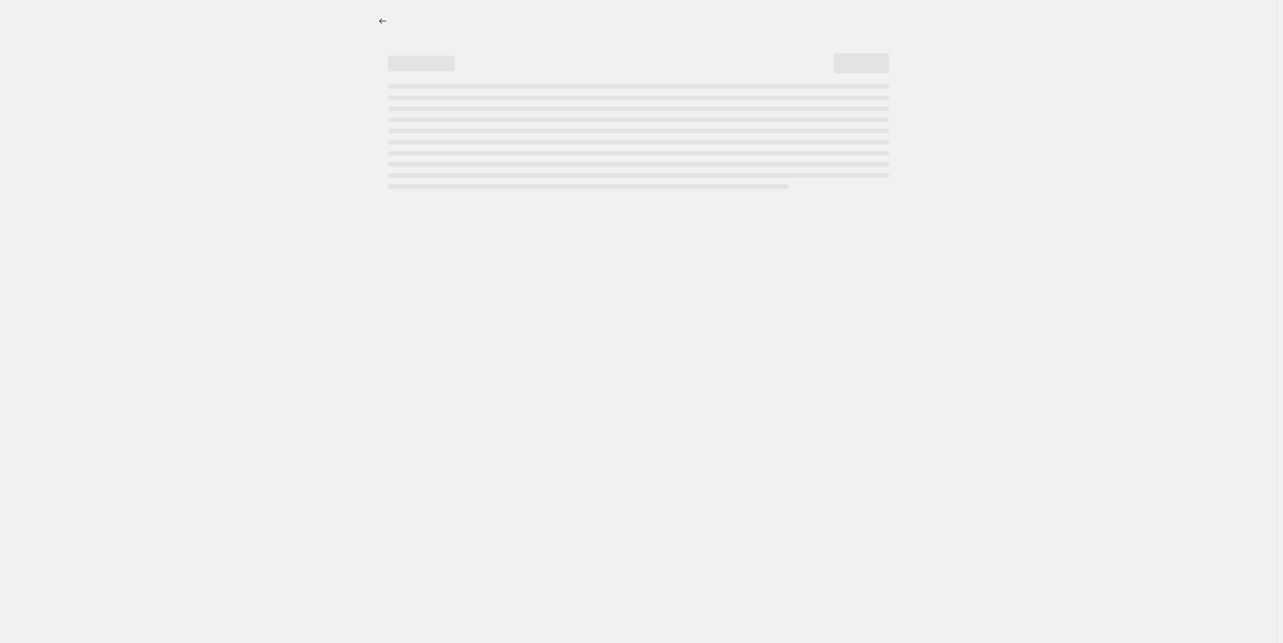
select select "percentage"
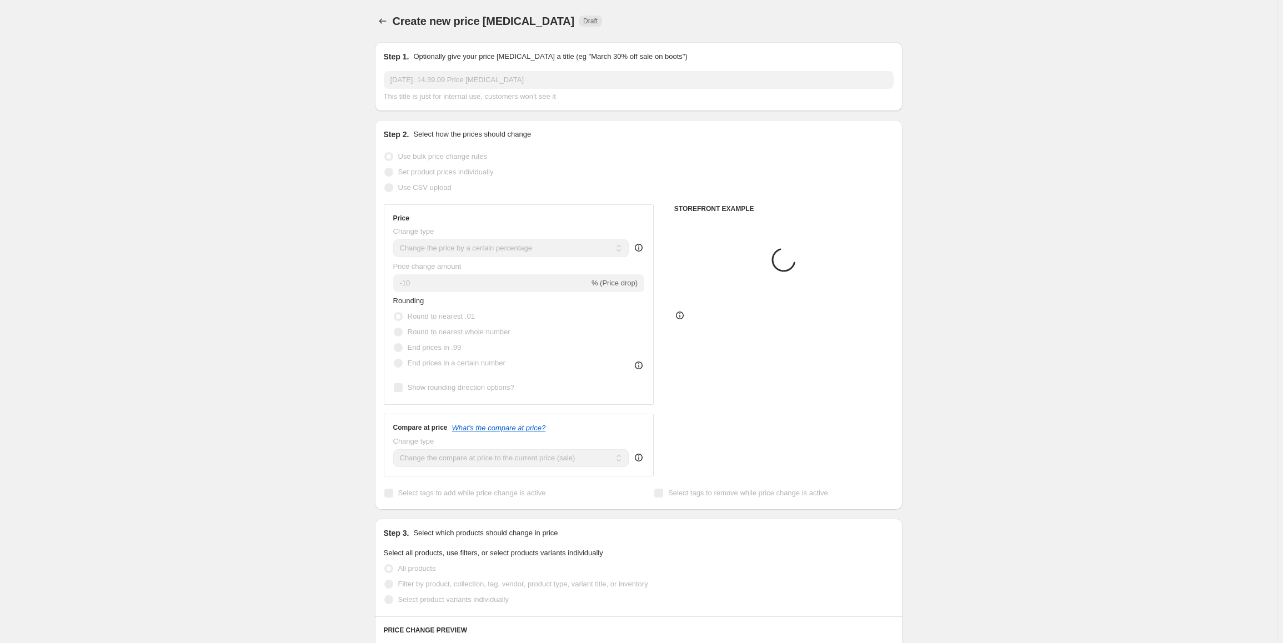
click at [447, 84] on input "[DATE], 14.39.09 Price [MEDICAL_DATA]" at bounding box center [639, 80] width 510 height 18
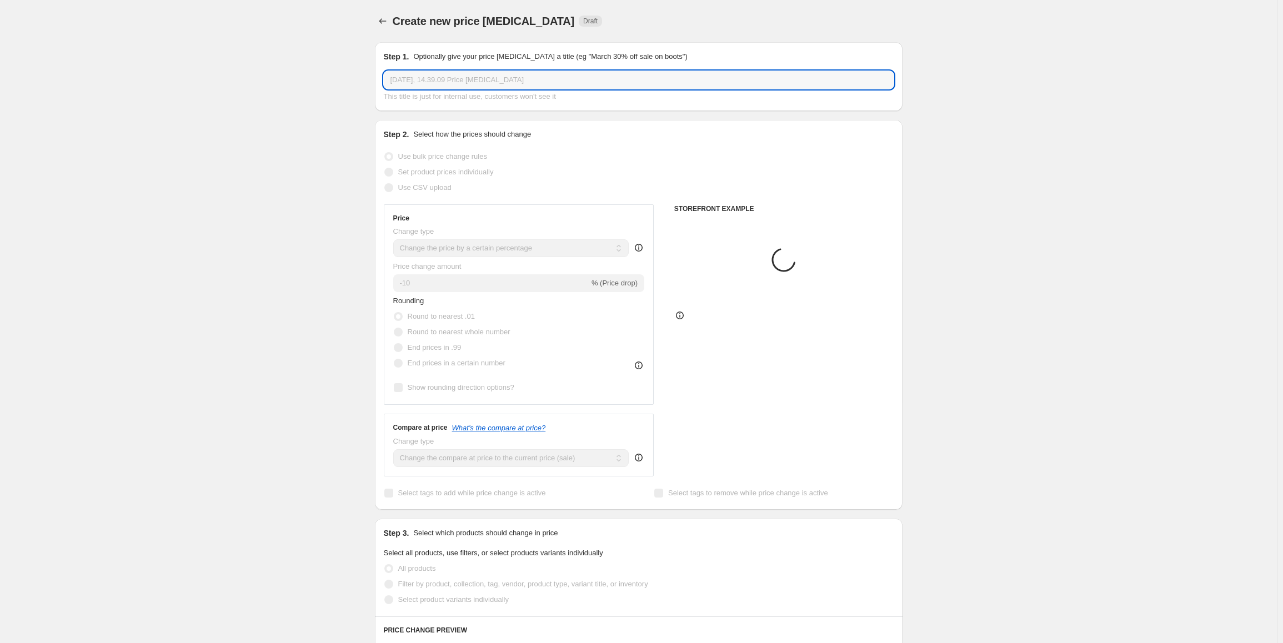
click at [447, 84] on input "[DATE], 14.39.09 Price [MEDICAL_DATA]" at bounding box center [639, 80] width 510 height 18
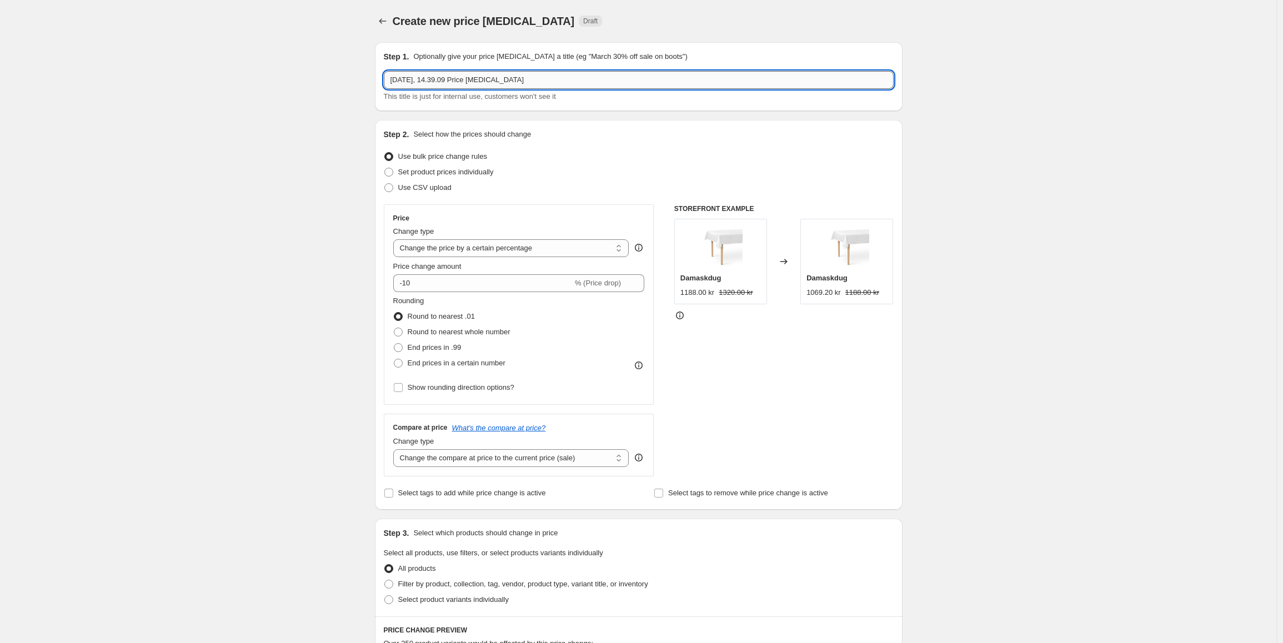
click at [447, 84] on input "[DATE], 14.39.09 Price [MEDICAL_DATA]" at bounding box center [639, 80] width 510 height 18
paste input "NOK Facet Babypakke"
click at [398, 81] on input "NOK Facet Babypakke" at bounding box center [639, 80] width 510 height 18
type input "SEK Facet Babypakke"
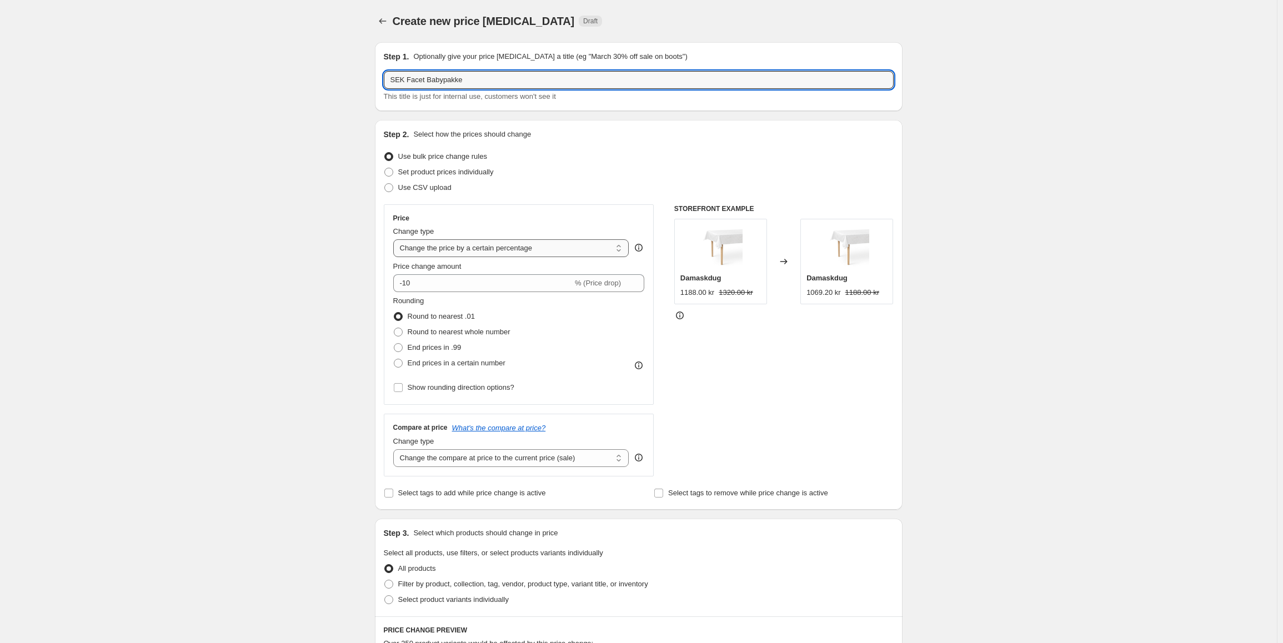
click at [471, 252] on select "Change the price to a certain amount Change the price by a certain amount Chang…" at bounding box center [511, 248] width 236 height 18
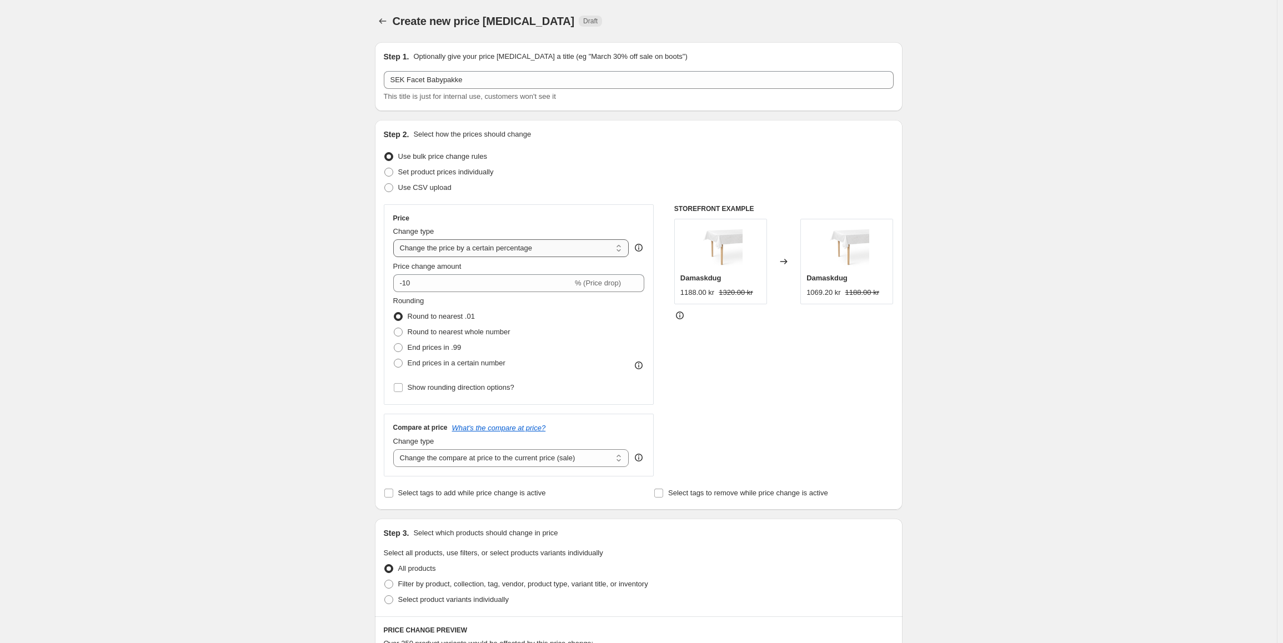
select select "to"
click at [395, 239] on select "Change the price to a certain amount Change the price by a certain amount Chang…" at bounding box center [511, 248] width 236 height 18
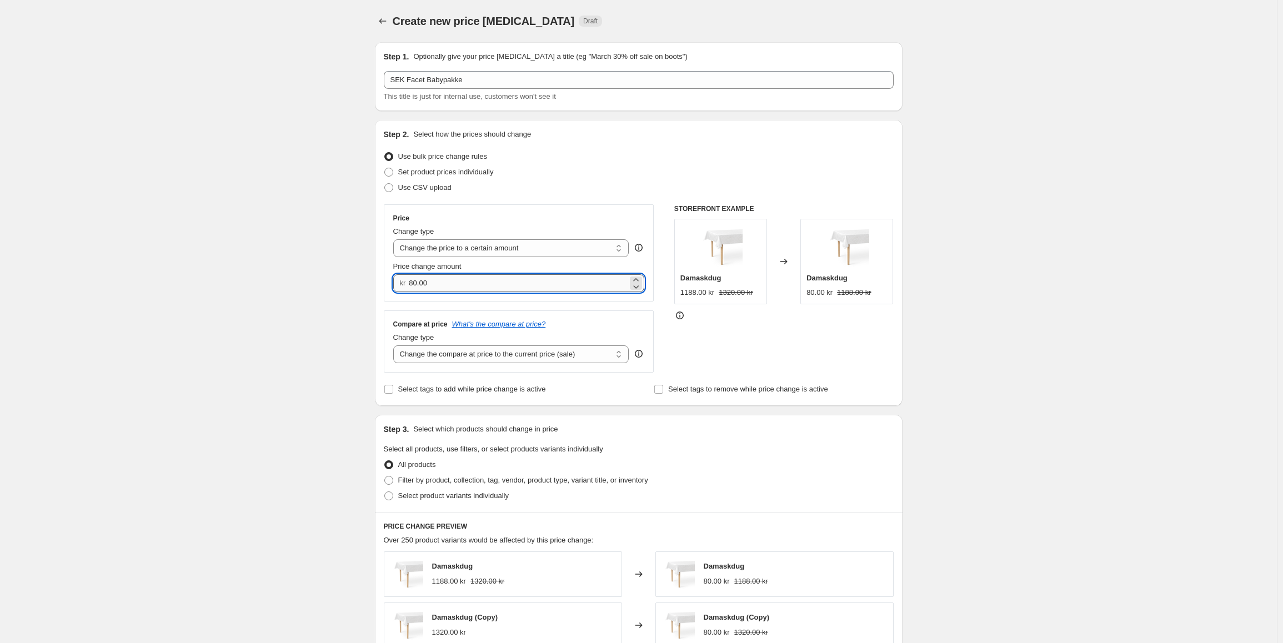
click at [444, 285] on input "80.00" at bounding box center [518, 283] width 219 height 18
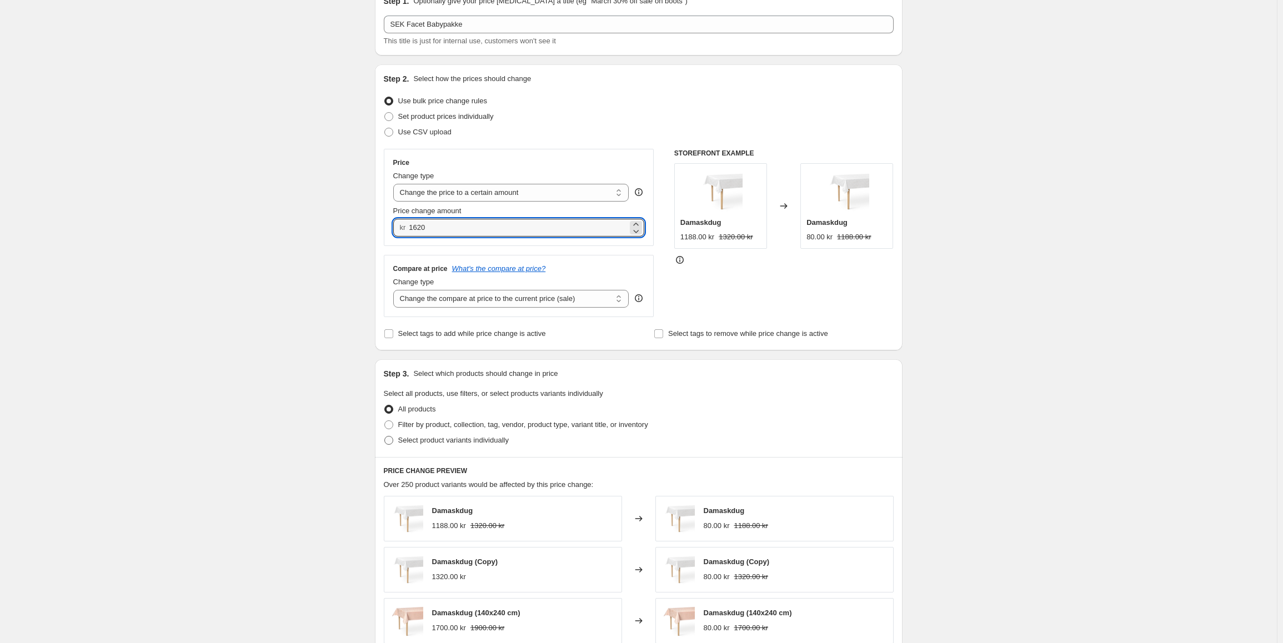
type input "1620.00"
click at [442, 436] on span "Select product variants individually" at bounding box center [453, 440] width 111 height 8
click at [385, 436] on input "Select product variants individually" at bounding box center [384, 436] width 1 height 1
radio input "true"
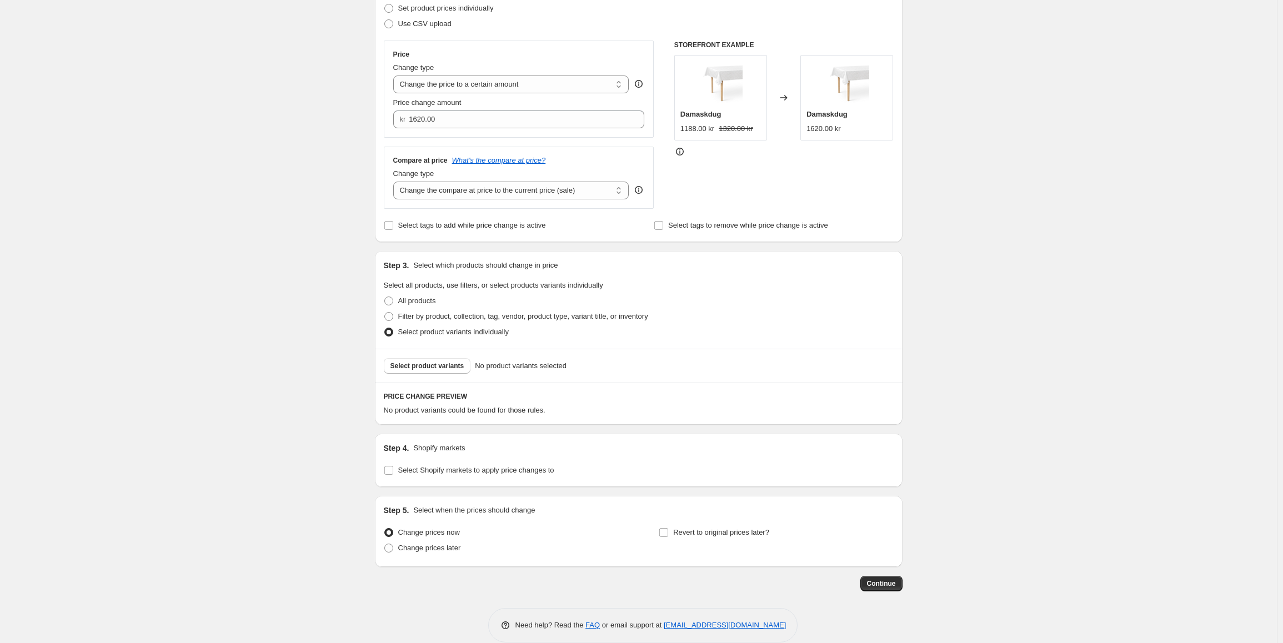
scroll to position [180, 0]
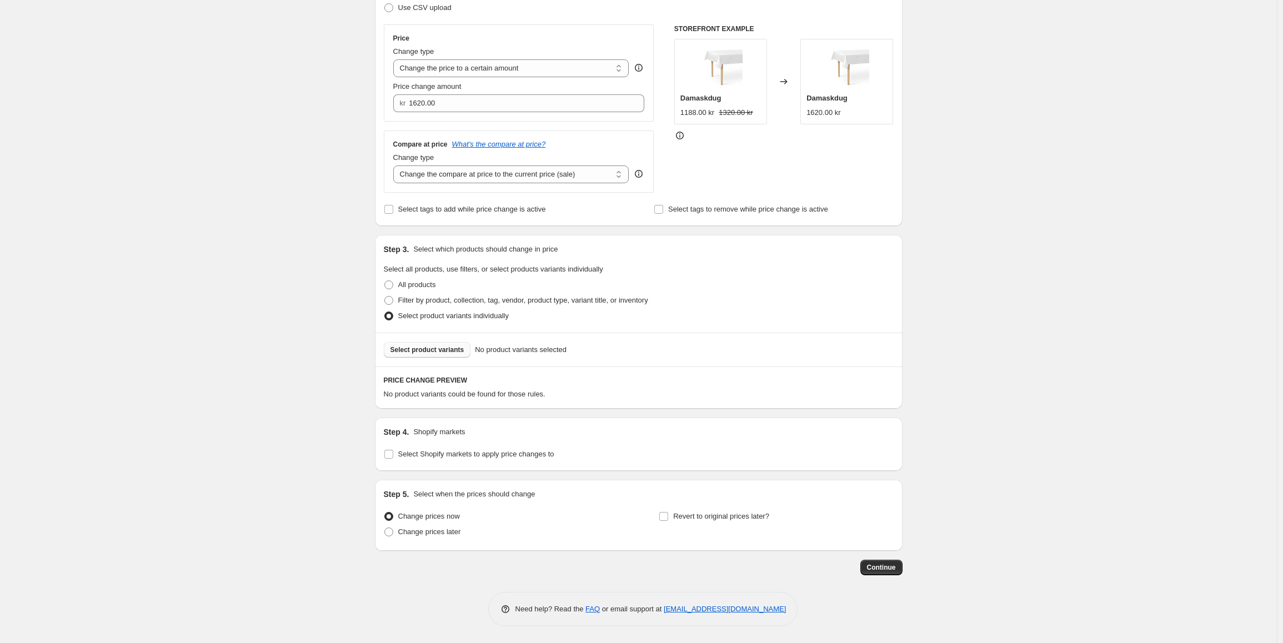
click at [439, 353] on span "Select product variants" at bounding box center [427, 349] width 74 height 9
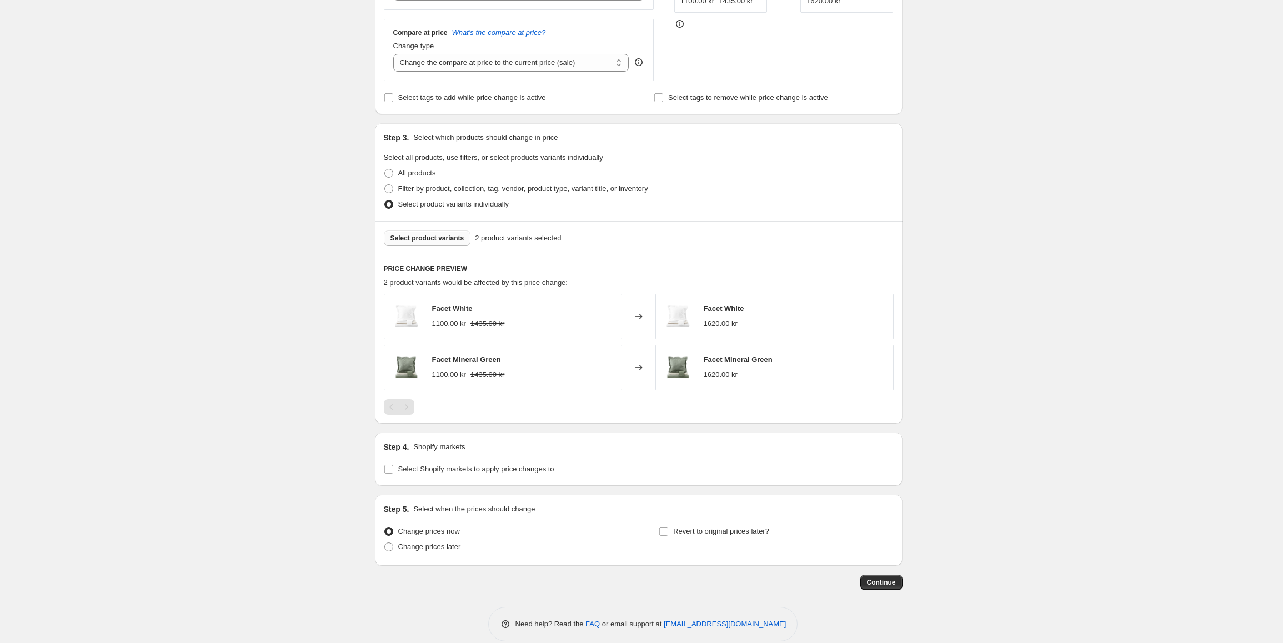
scroll to position [307, 0]
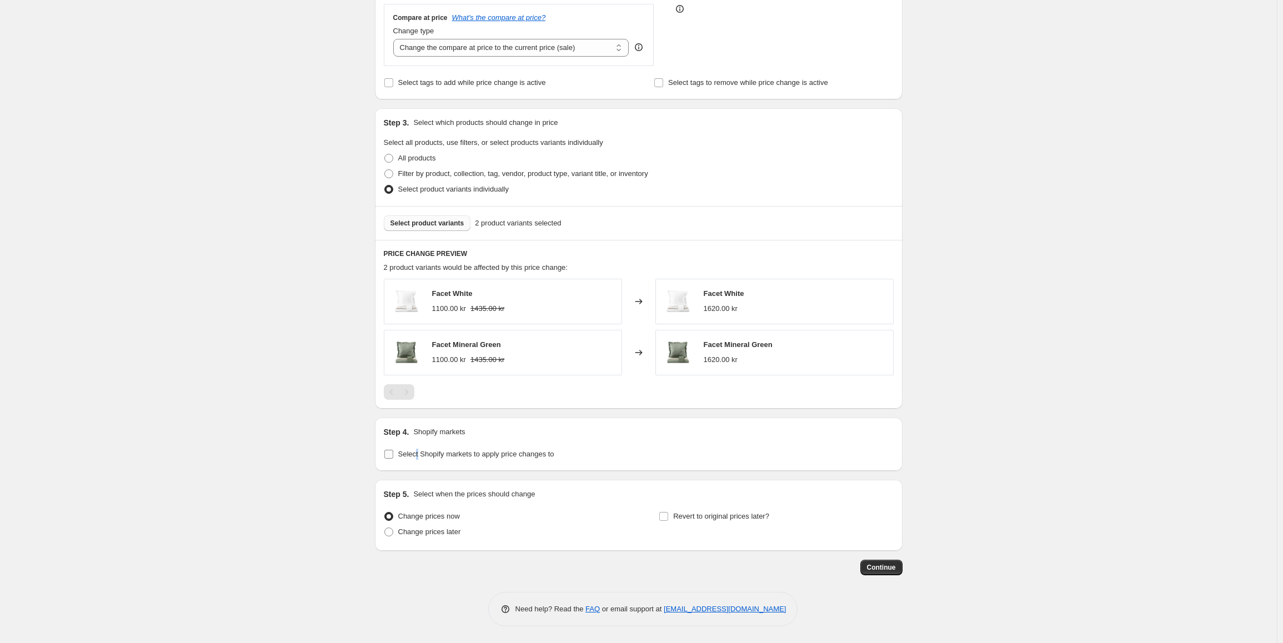
click at [419, 457] on span "Select Shopify markets to apply price changes to" at bounding box center [476, 454] width 156 height 8
click at [436, 445] on div "Step 4. Shopify markets Select Shopify markets to apply price changes to" at bounding box center [639, 444] width 510 height 36
drag, startPoint x: 431, startPoint y: 453, endPoint x: 436, endPoint y: 452, distance: 5.7
click at [428, 453] on span "Select Shopify markets to apply price changes to" at bounding box center [476, 454] width 156 height 8
click at [393, 453] on input "Select Shopify markets to apply price changes to" at bounding box center [388, 454] width 9 height 9
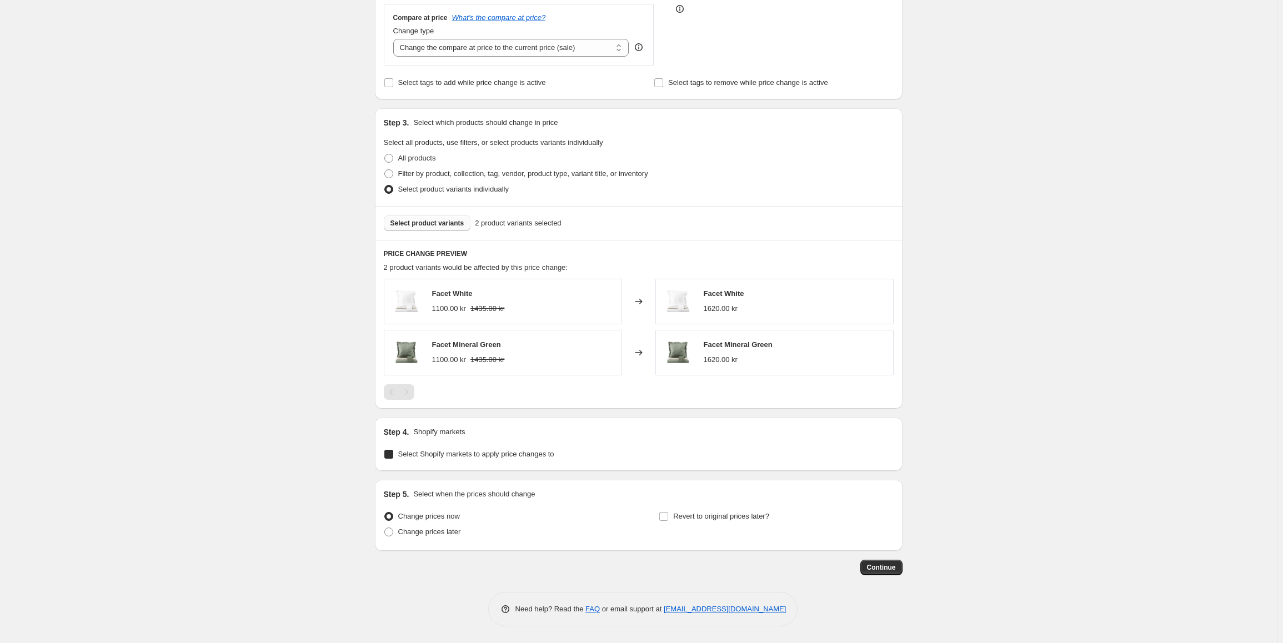
checkbox input "true"
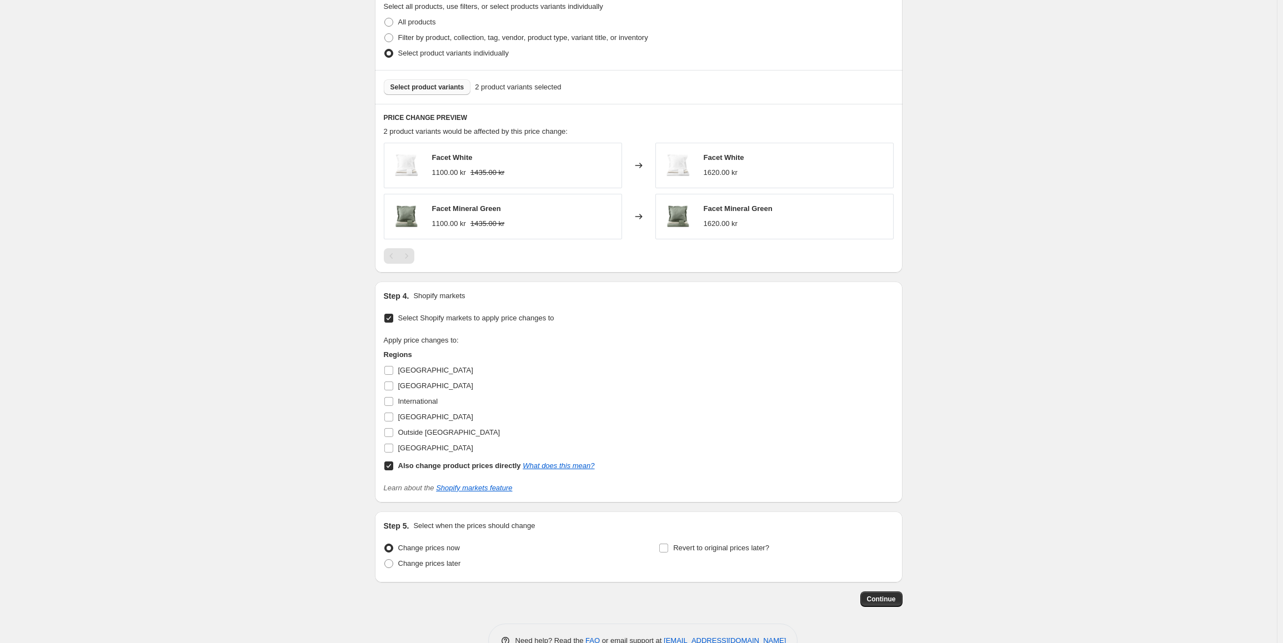
scroll to position [474, 0]
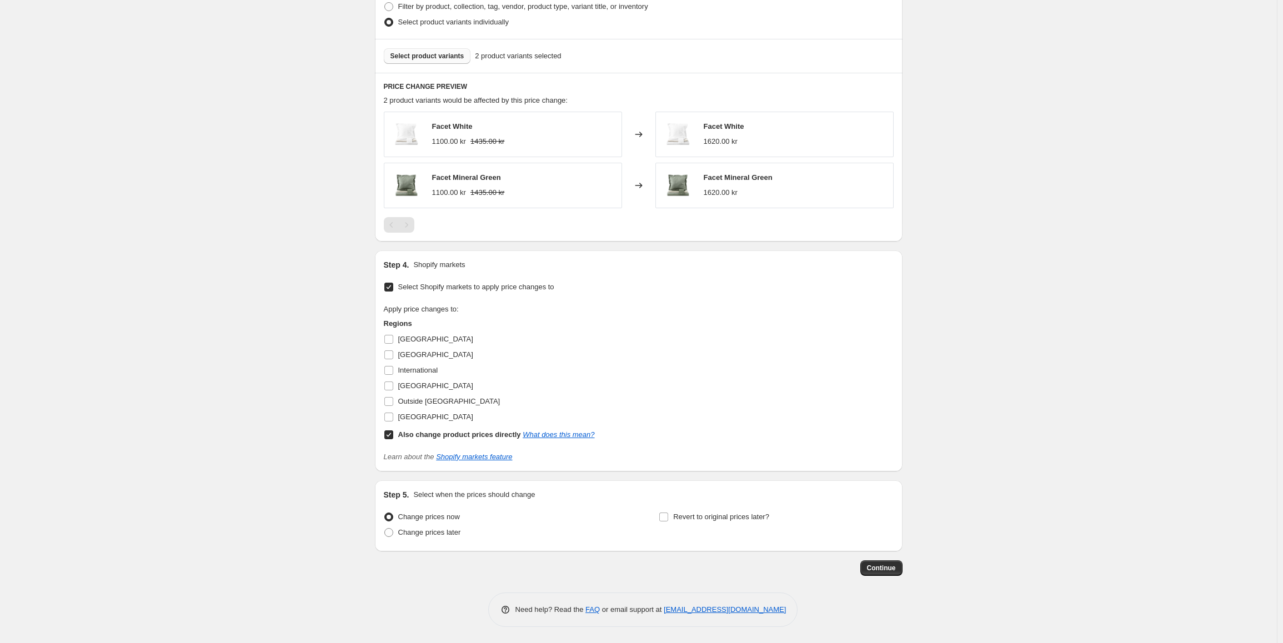
click at [390, 435] on input "Also change product prices directly What does this mean?" at bounding box center [388, 434] width 9 height 9
checkbox input "false"
click at [391, 387] on input "[GEOGRAPHIC_DATA]" at bounding box center [388, 385] width 9 height 9
checkbox input "true"
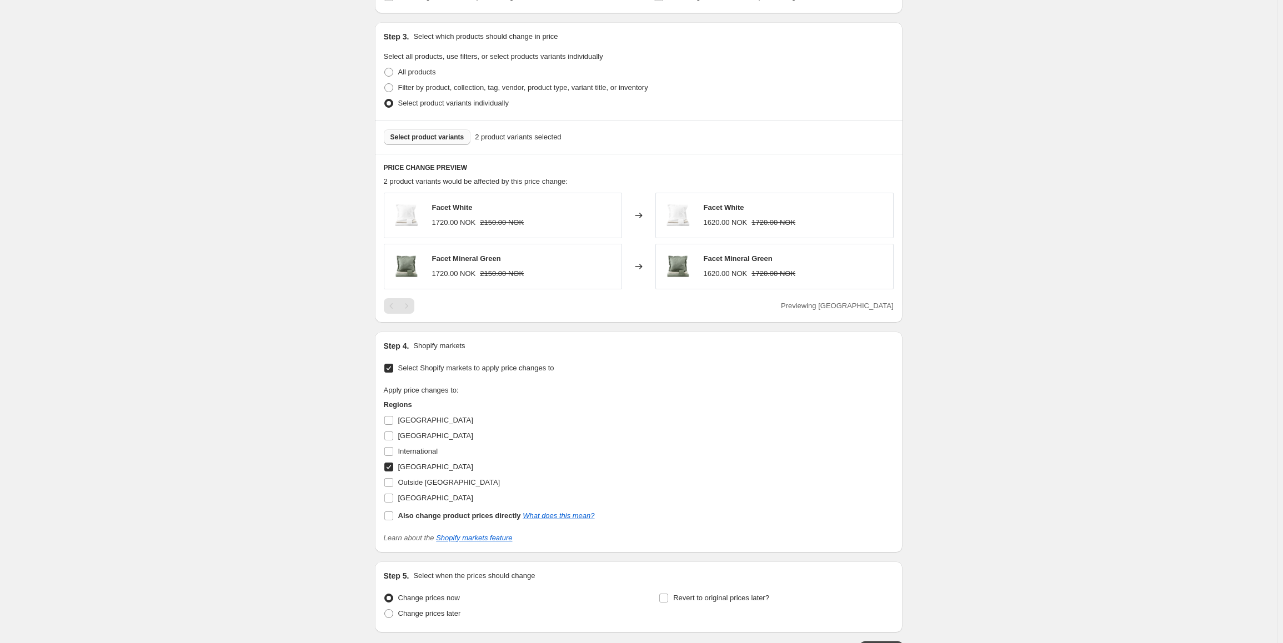
scroll to position [475, 0]
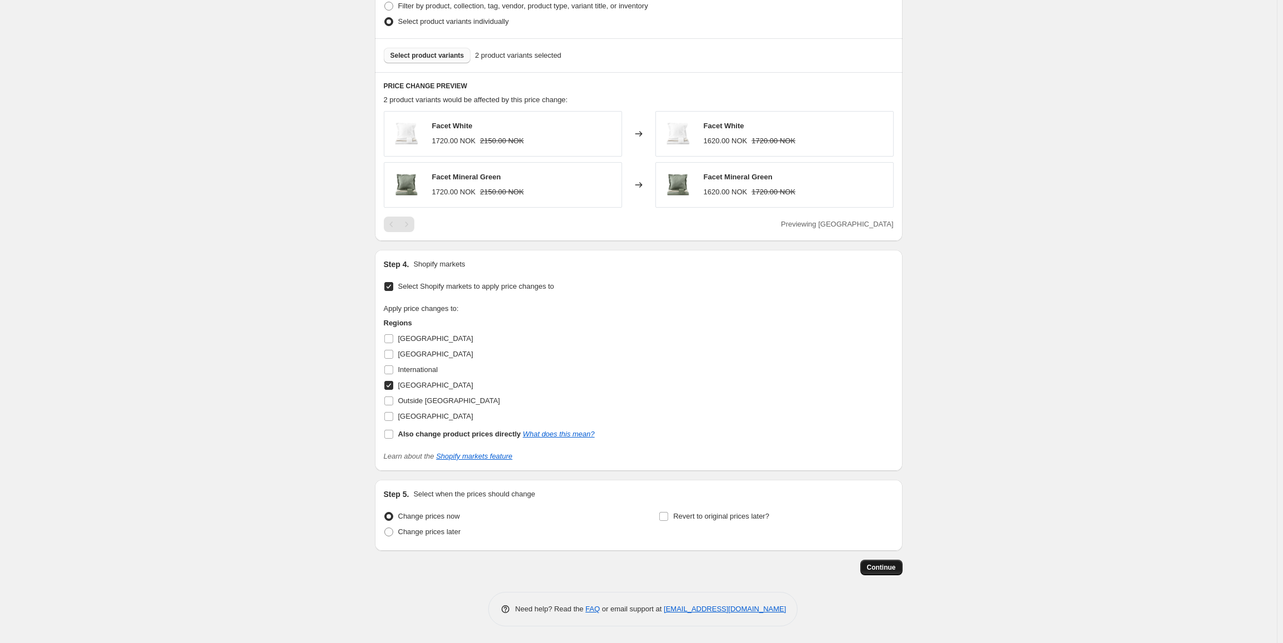
click at [879, 569] on span "Continue" at bounding box center [881, 567] width 29 height 9
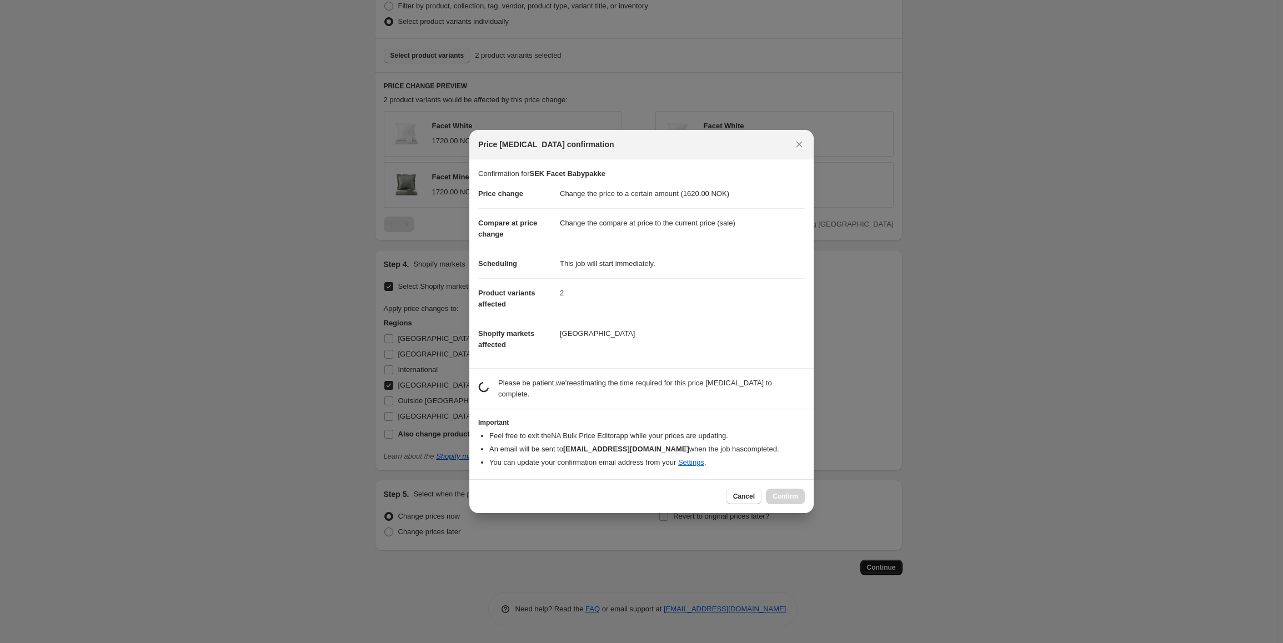
scroll to position [0, 0]
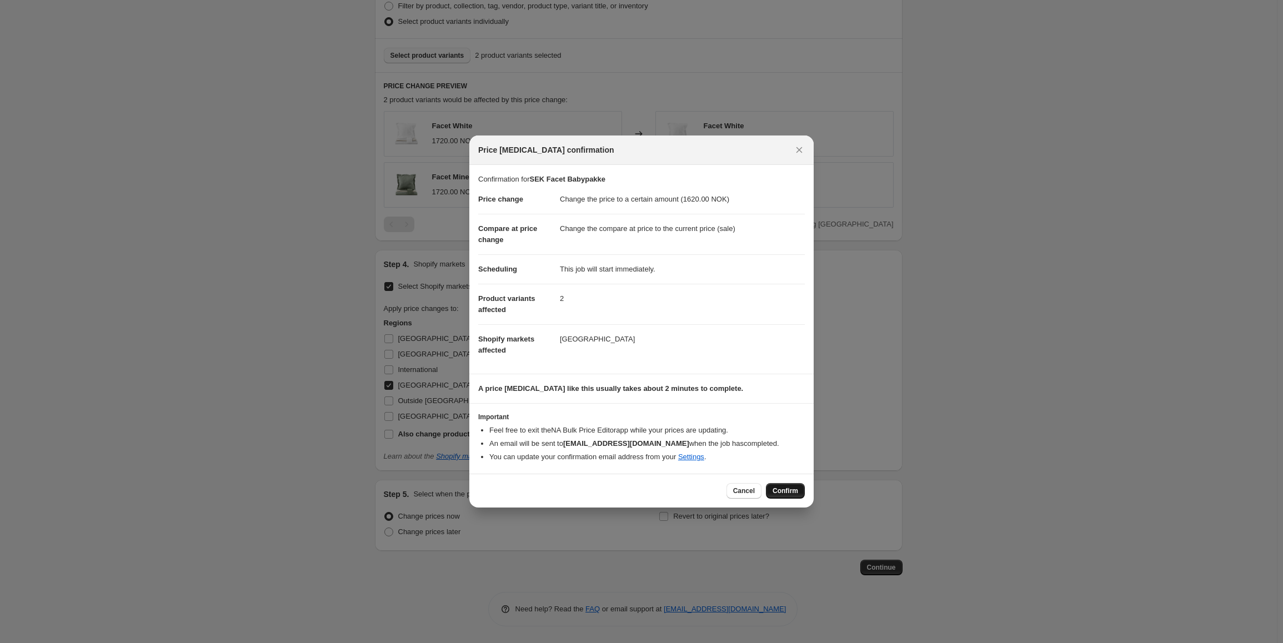
click at [779, 498] on button "Confirm" at bounding box center [785, 491] width 39 height 16
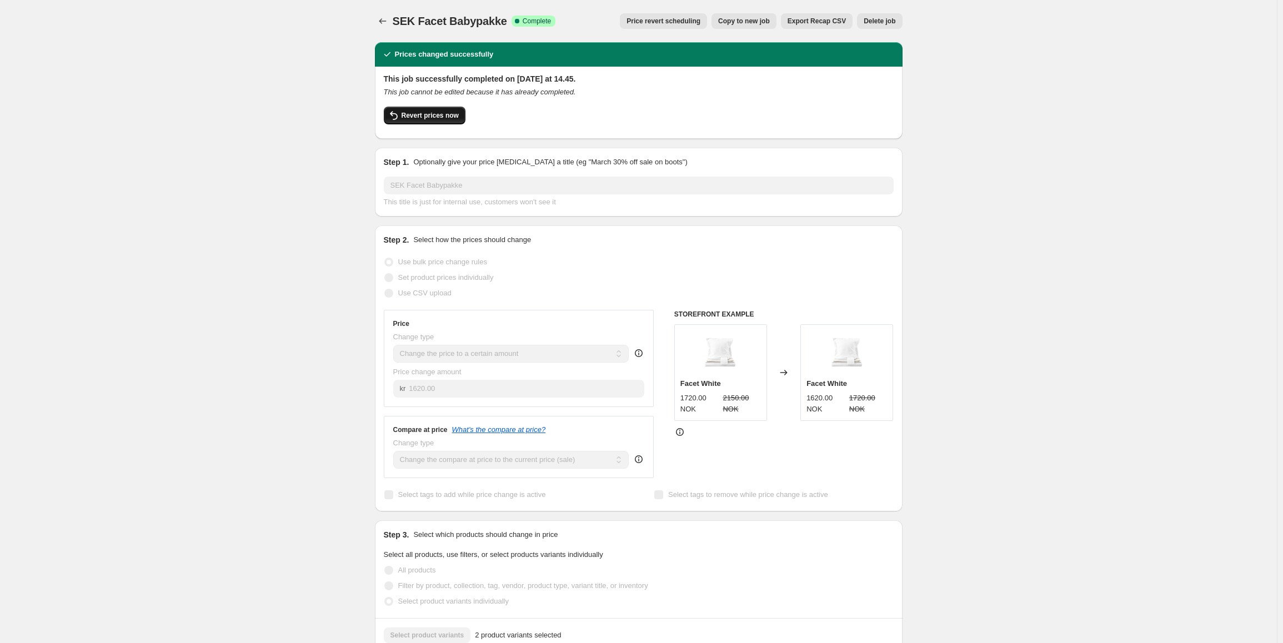
click at [430, 117] on span "Revert prices now" at bounding box center [429, 115] width 57 height 9
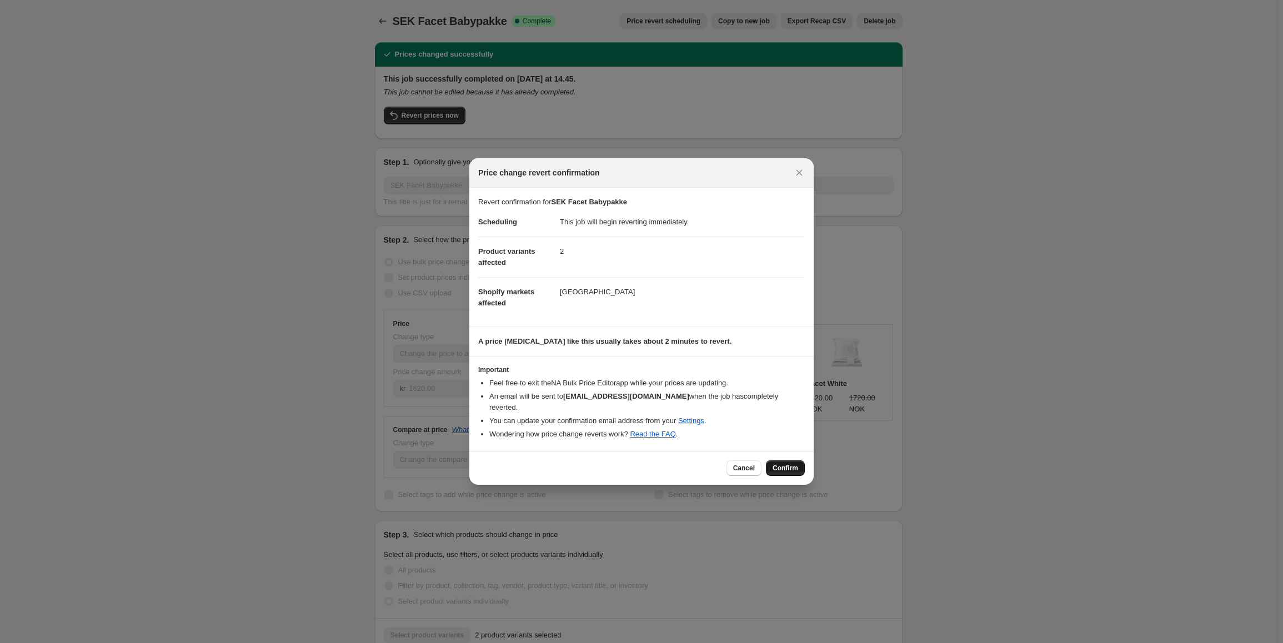
click at [800, 462] on button "Confirm" at bounding box center [785, 468] width 39 height 16
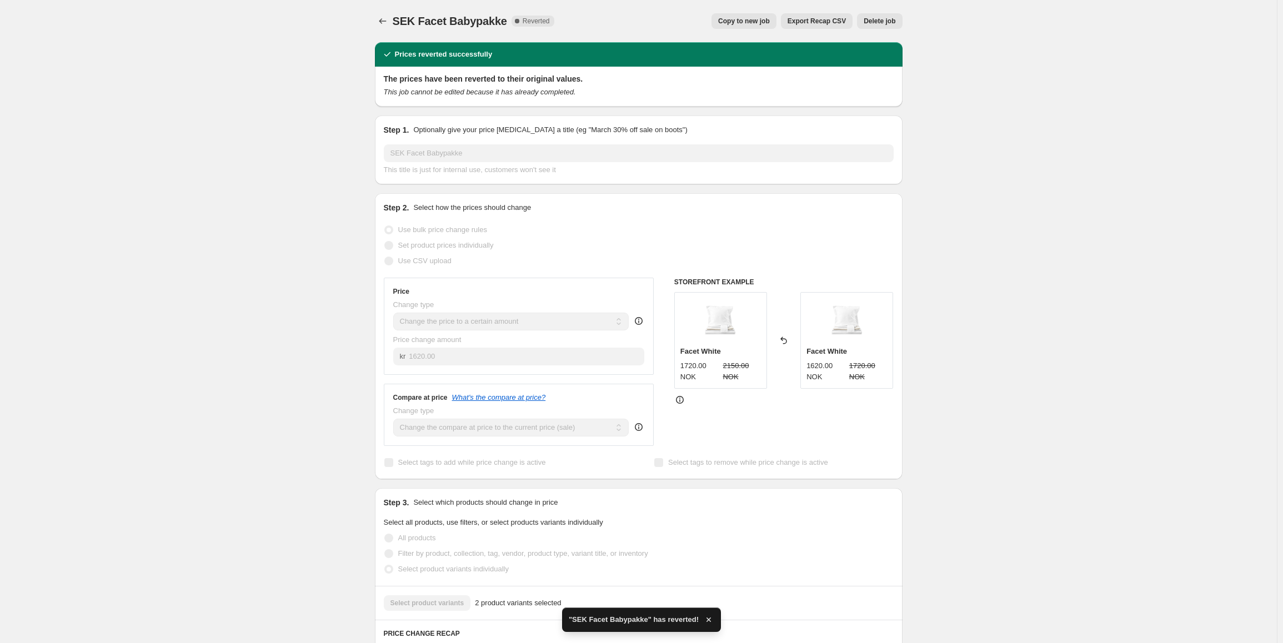
click at [887, 23] on span "Delete job" at bounding box center [880, 21] width 32 height 9
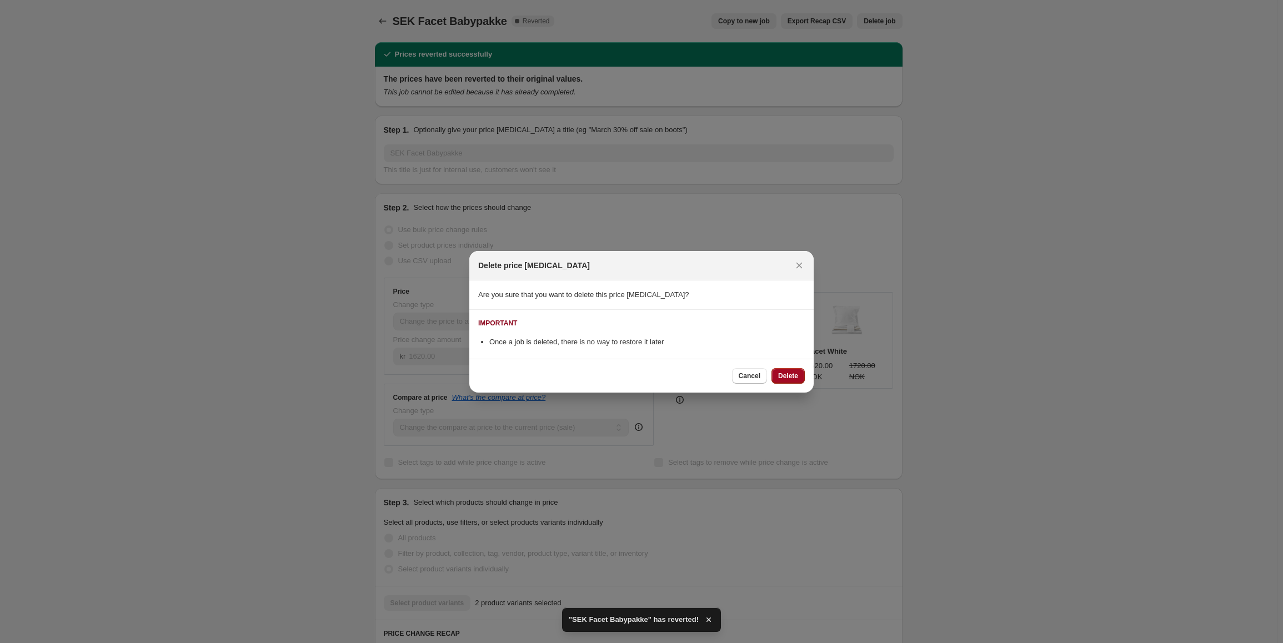
click at [790, 372] on span "Delete" at bounding box center [788, 376] width 20 height 9
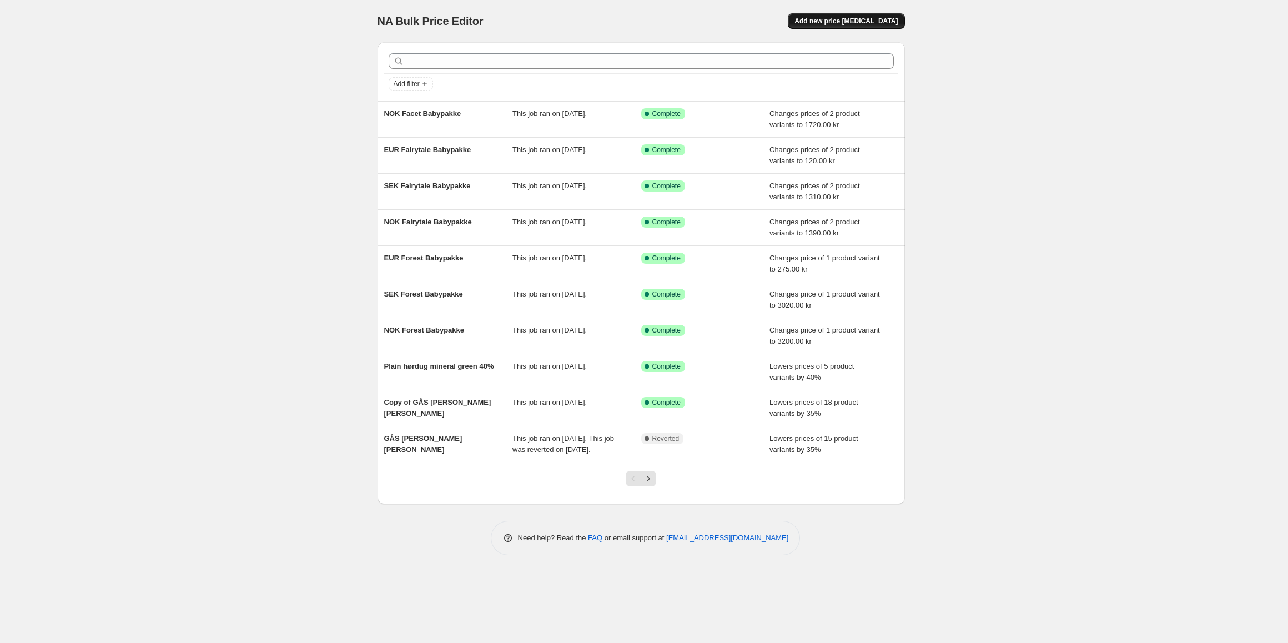
click at [842, 24] on span "Add new price [MEDICAL_DATA]" at bounding box center [846, 21] width 103 height 9
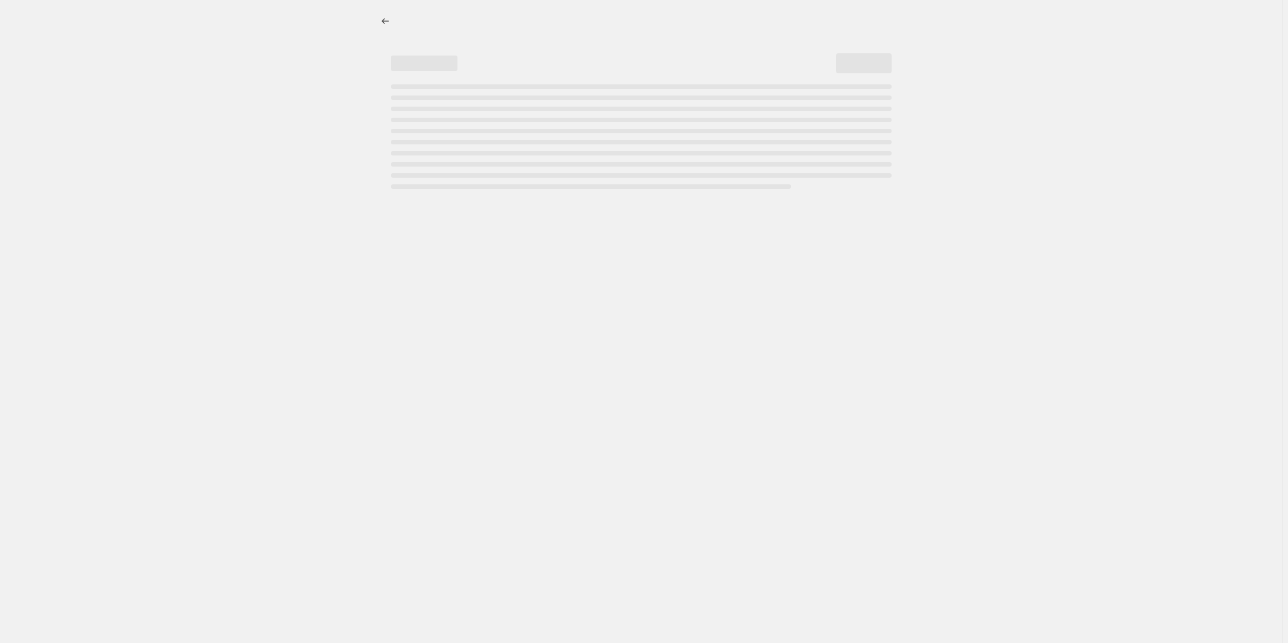
select select "percentage"
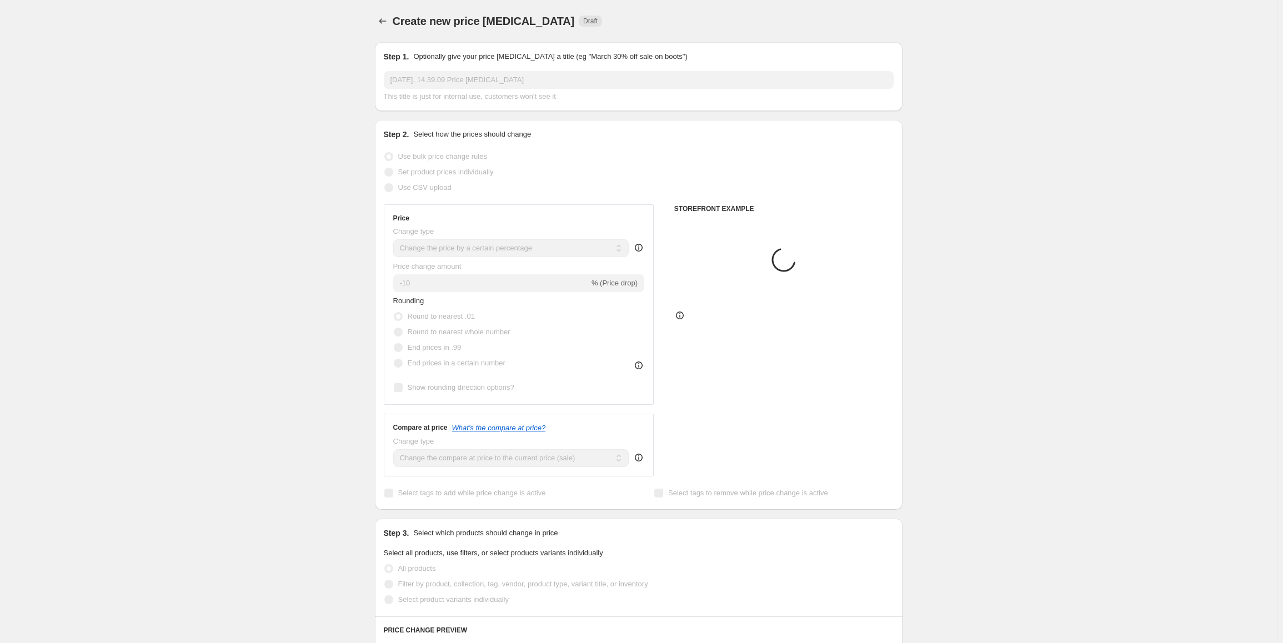
click at [424, 92] on span "This title is just for internal use, customers won't see it" at bounding box center [470, 96] width 172 height 8
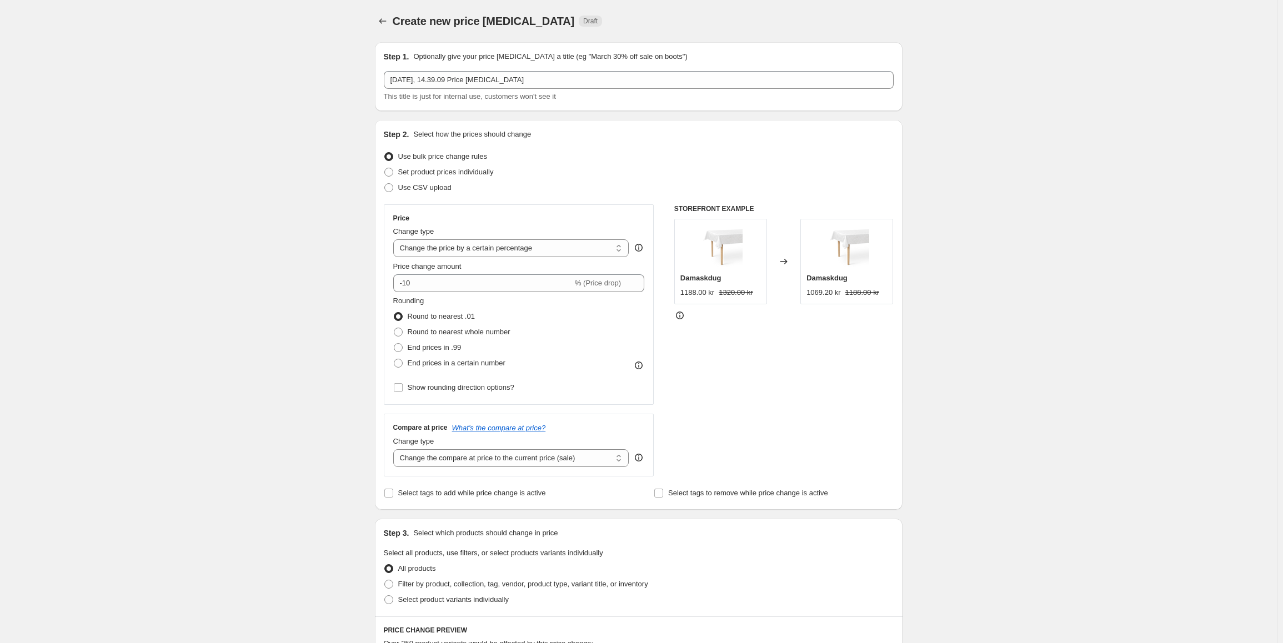
click at [423, 89] on div "[DATE], 14.39.09 Price [MEDICAL_DATA] This title is just for internal use, cust…" at bounding box center [639, 86] width 510 height 31
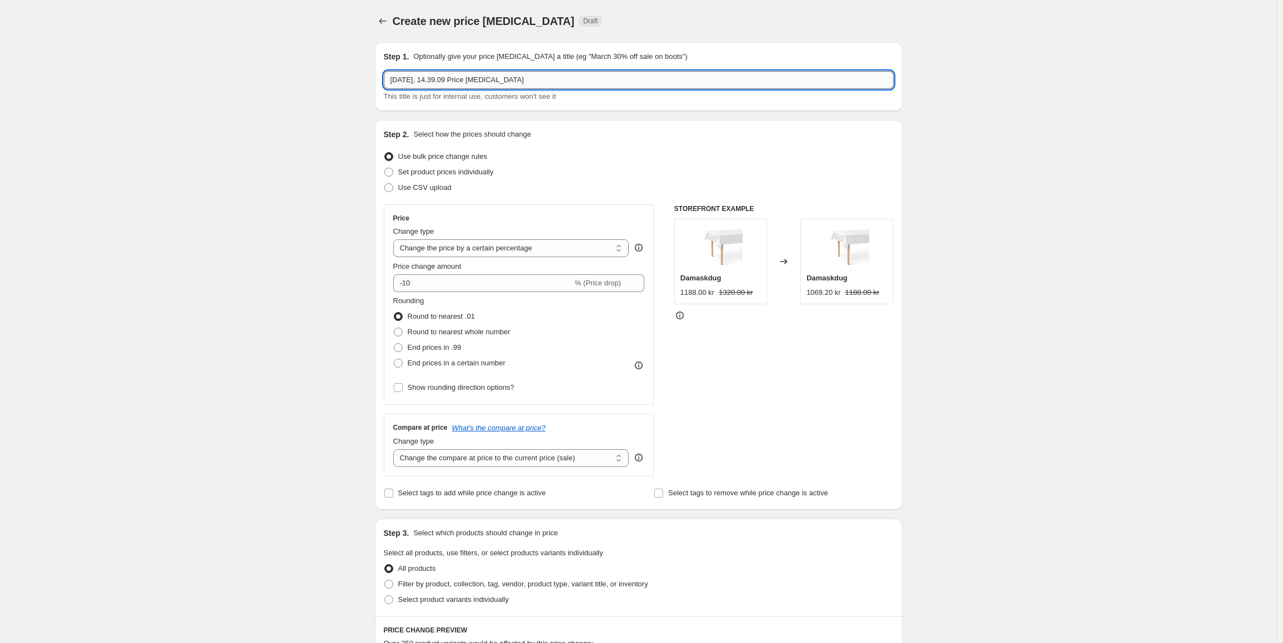
click at [428, 85] on input "[DATE], 14.39.09 Price [MEDICAL_DATA]" at bounding box center [639, 80] width 510 height 18
paste input "NOK Facet Babypakke"
click at [410, 85] on input "NOK Facet Babypakke" at bounding box center [639, 80] width 510 height 18
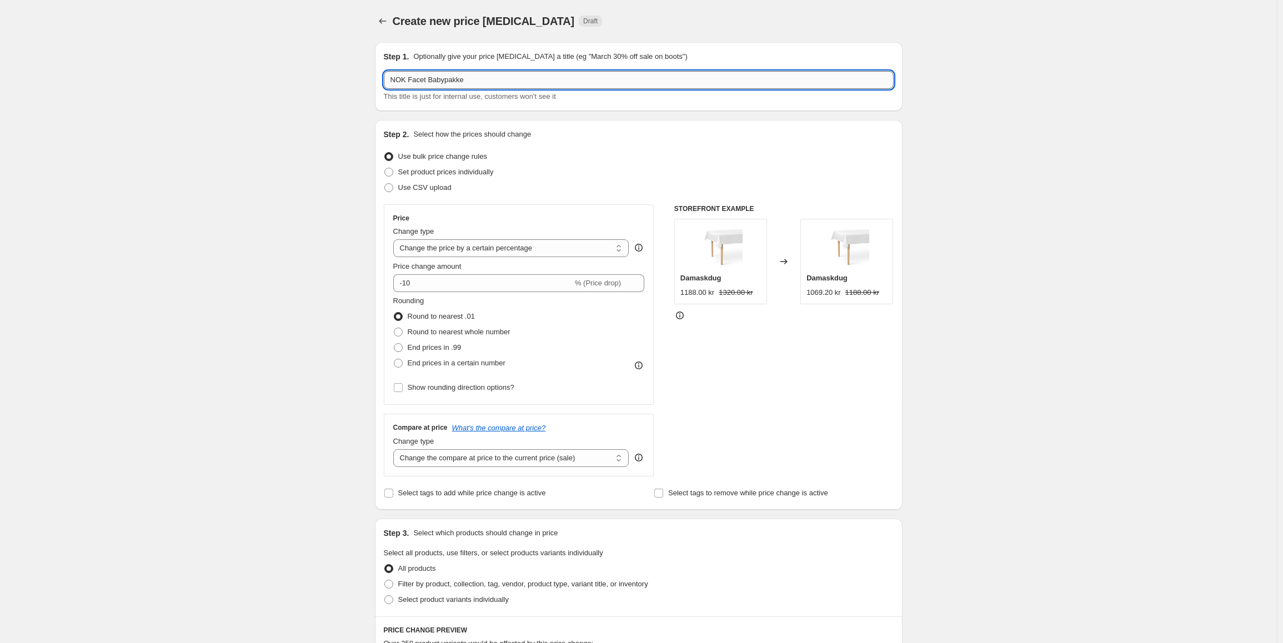
click at [401, 84] on input "NOK Facet Babypakke" at bounding box center [639, 80] width 510 height 18
click at [401, 83] on input "NOK Facet Babypakke" at bounding box center [639, 80] width 510 height 18
type input "SEK Facet Babypakke"
click at [481, 251] on select "Change the price to a certain amount Change the price by a certain amount Chang…" at bounding box center [511, 248] width 236 height 18
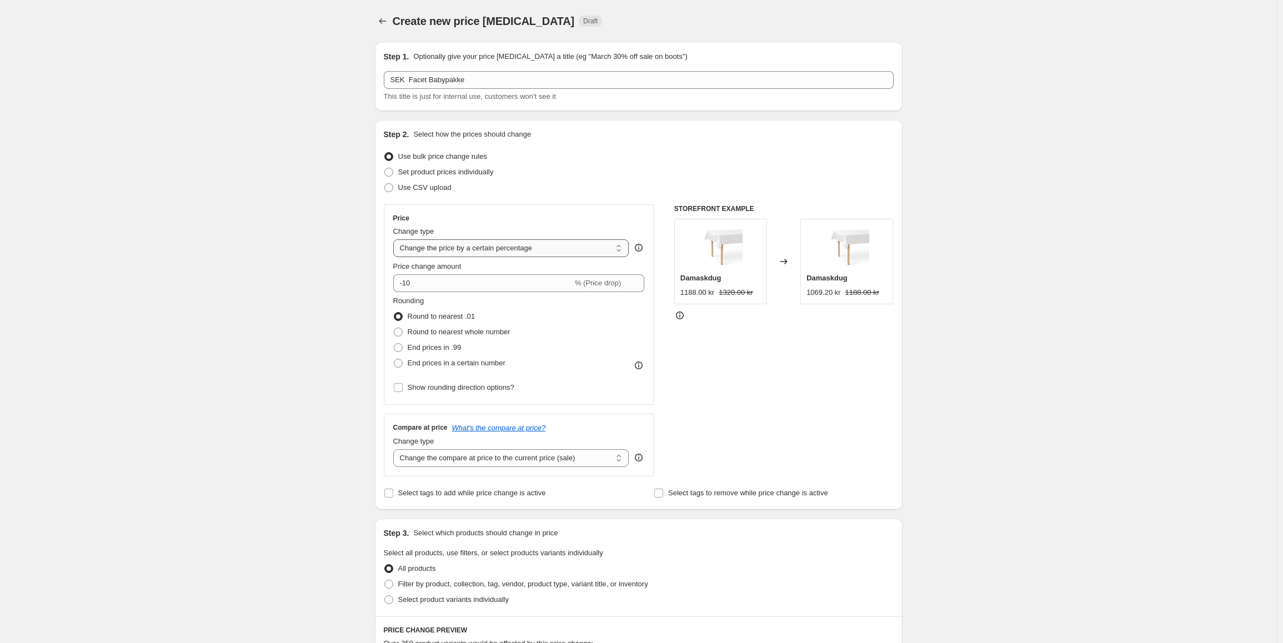
select select "to"
click at [395, 239] on select "Change the price to a certain amount Change the price by a certain amount Chang…" at bounding box center [511, 248] width 236 height 18
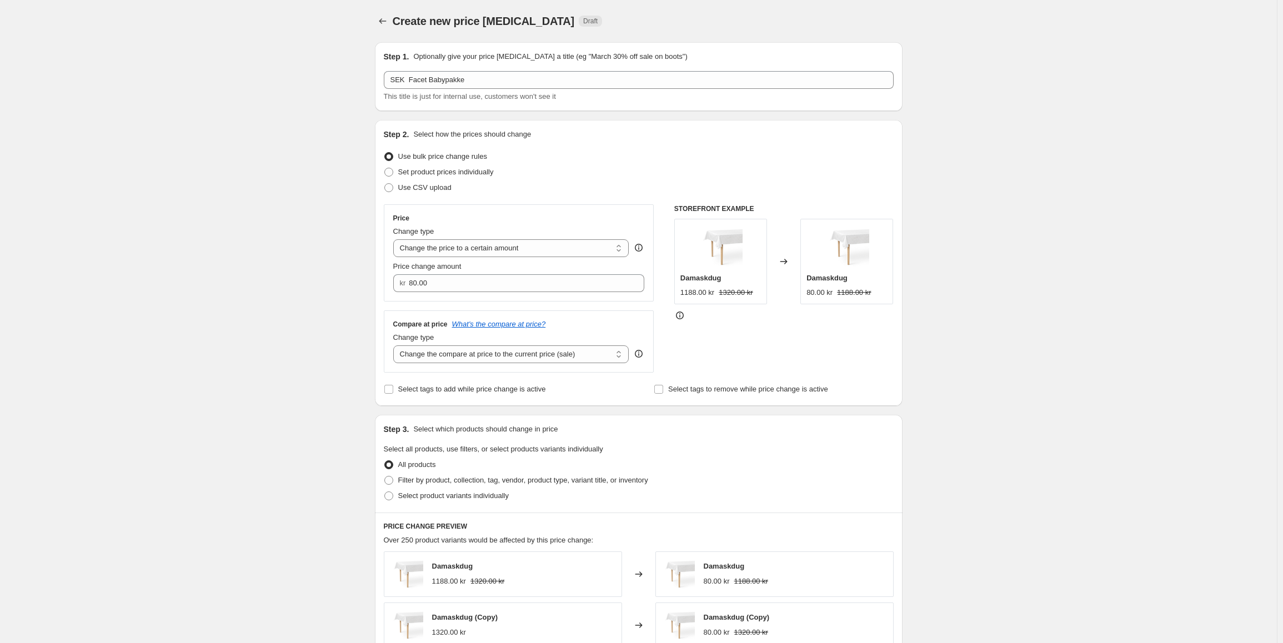
click at [439, 292] on div "Price Change type Change the price to a certain amount Change the price by a ce…" at bounding box center [519, 252] width 270 height 97
click at [448, 285] on input "80.00" at bounding box center [518, 283] width 219 height 18
click at [449, 285] on input "80.00" at bounding box center [518, 283] width 219 height 18
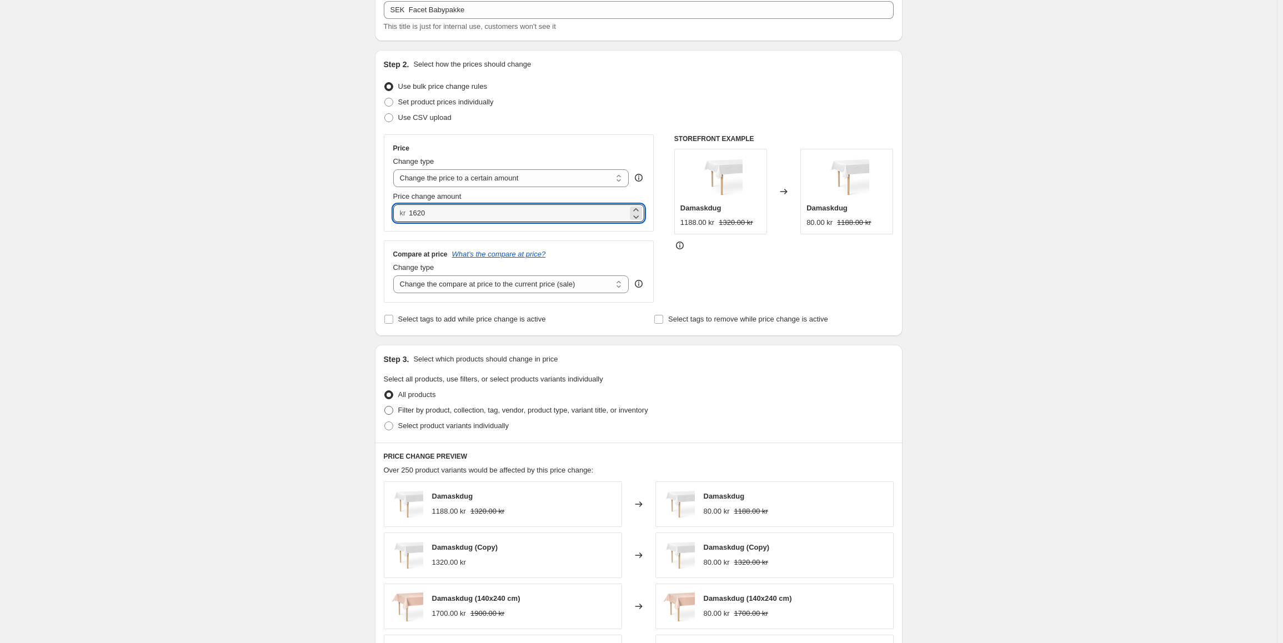
scroll to position [111, 0]
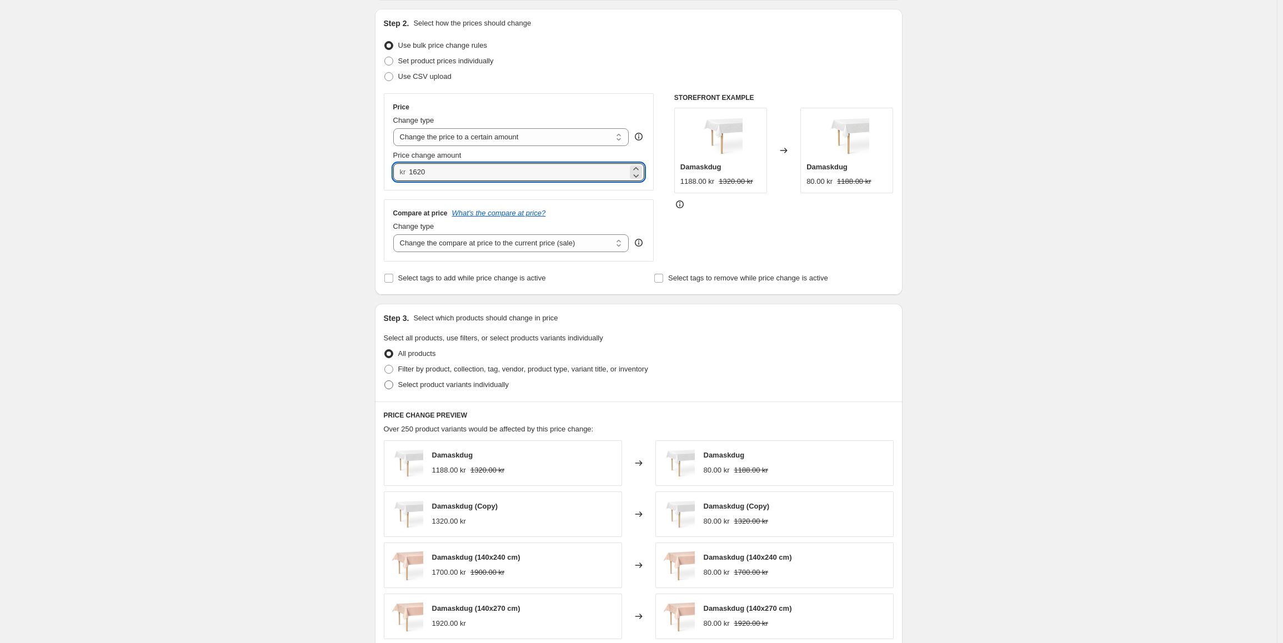
type input "1620.00"
drag, startPoint x: 475, startPoint y: 390, endPoint x: 436, endPoint y: 392, distance: 38.9
click at [440, 392] on label "Select product variants individually" at bounding box center [446, 385] width 125 height 16
click at [434, 388] on span "Select product variants individually" at bounding box center [453, 384] width 111 height 8
click at [385, 381] on input "Select product variants individually" at bounding box center [384, 380] width 1 height 1
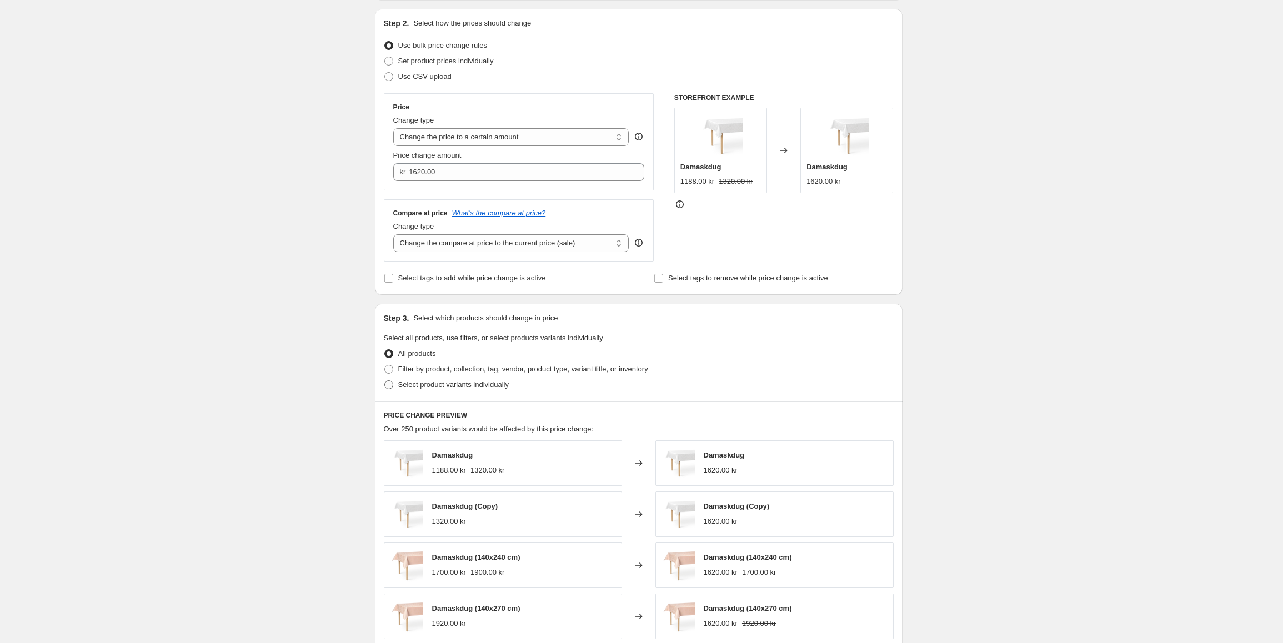
radio input "true"
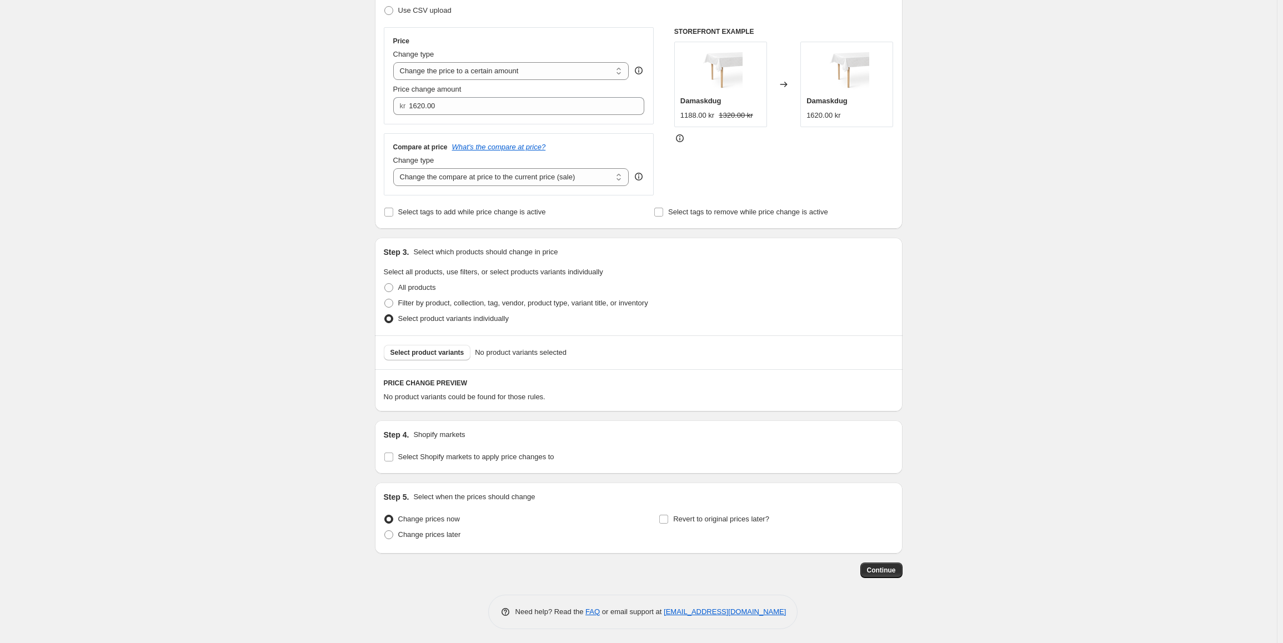
scroll to position [180, 0]
click at [445, 353] on span "Select product variants" at bounding box center [427, 349] width 74 height 9
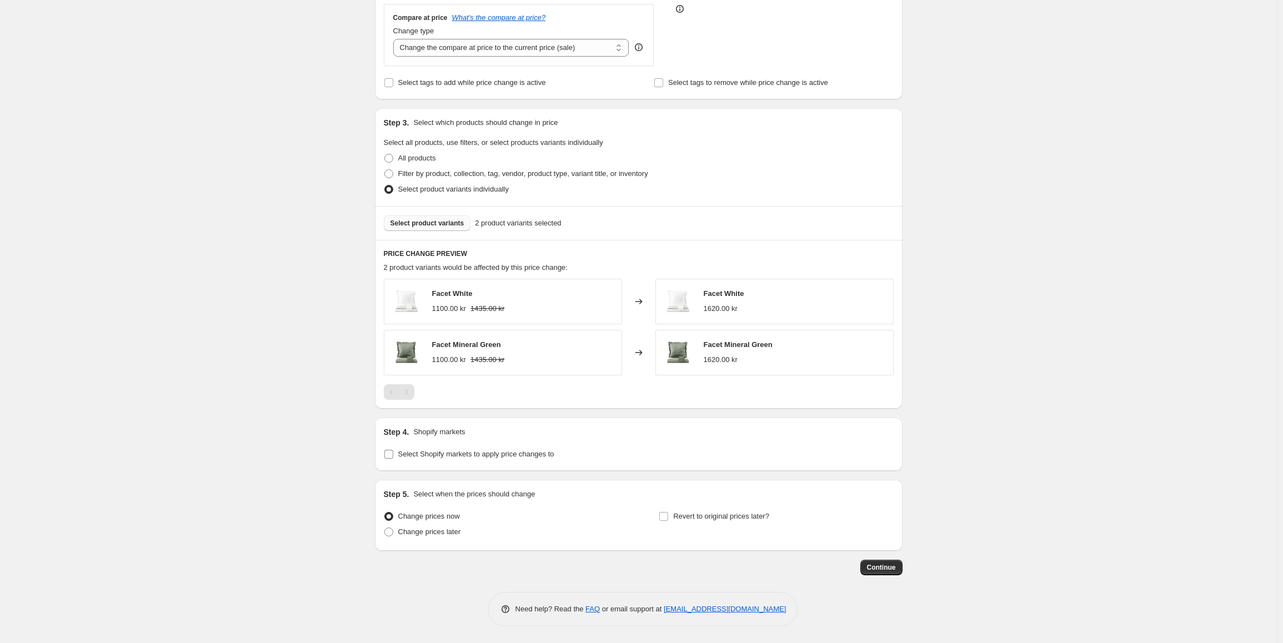
click at [416, 451] on span "Select Shopify markets to apply price changes to" at bounding box center [476, 454] width 156 height 8
click at [393, 451] on input "Select Shopify markets to apply price changes to" at bounding box center [388, 454] width 9 height 9
checkbox input "true"
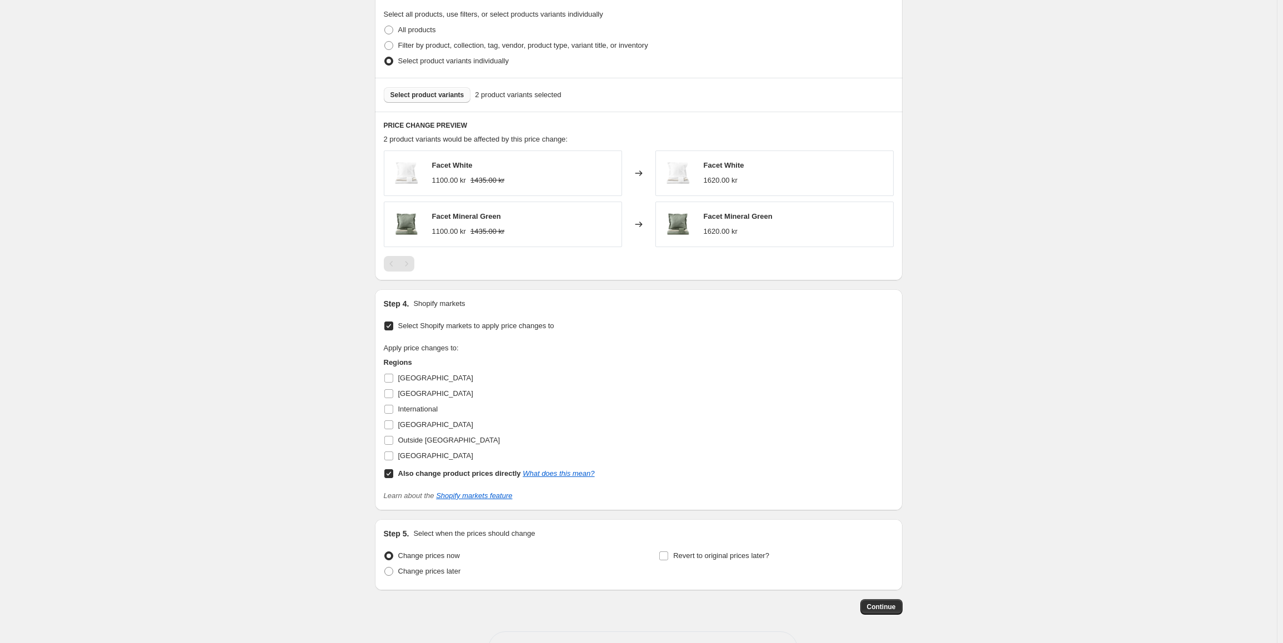
scroll to position [474, 0]
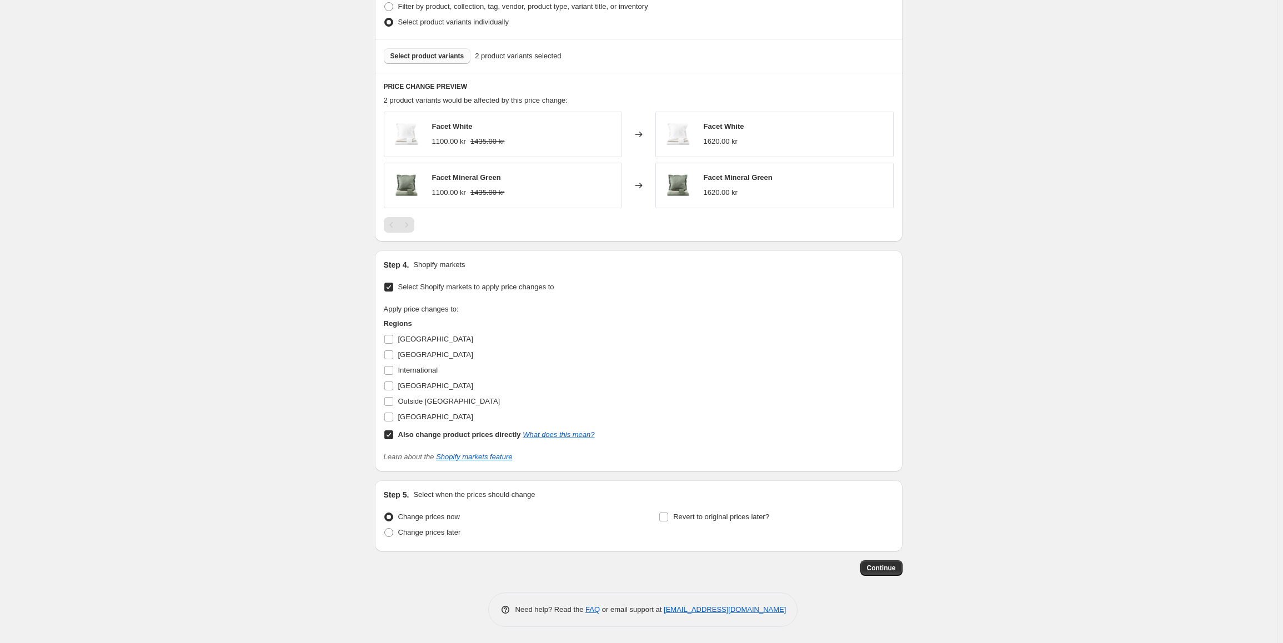
click at [393, 436] on input "Also change product prices directly What does this mean?" at bounding box center [388, 434] width 9 height 9
checkbox input "false"
click at [393, 419] on input "[GEOGRAPHIC_DATA]" at bounding box center [388, 417] width 9 height 9
checkbox input "true"
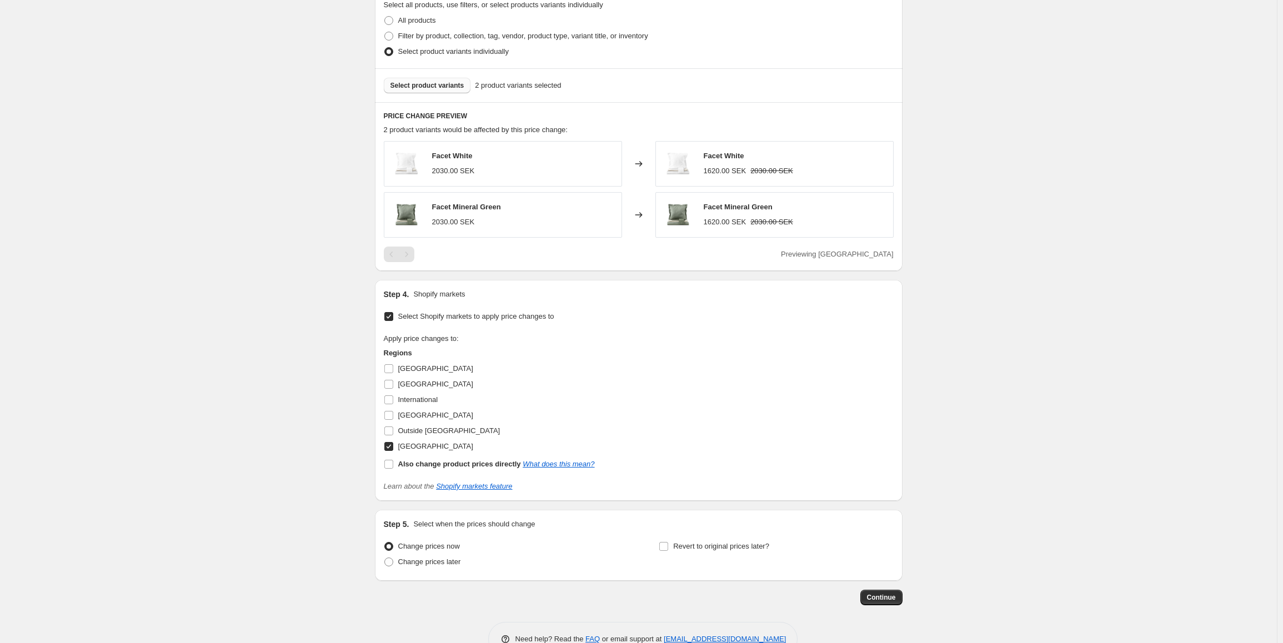
scroll to position [475, 0]
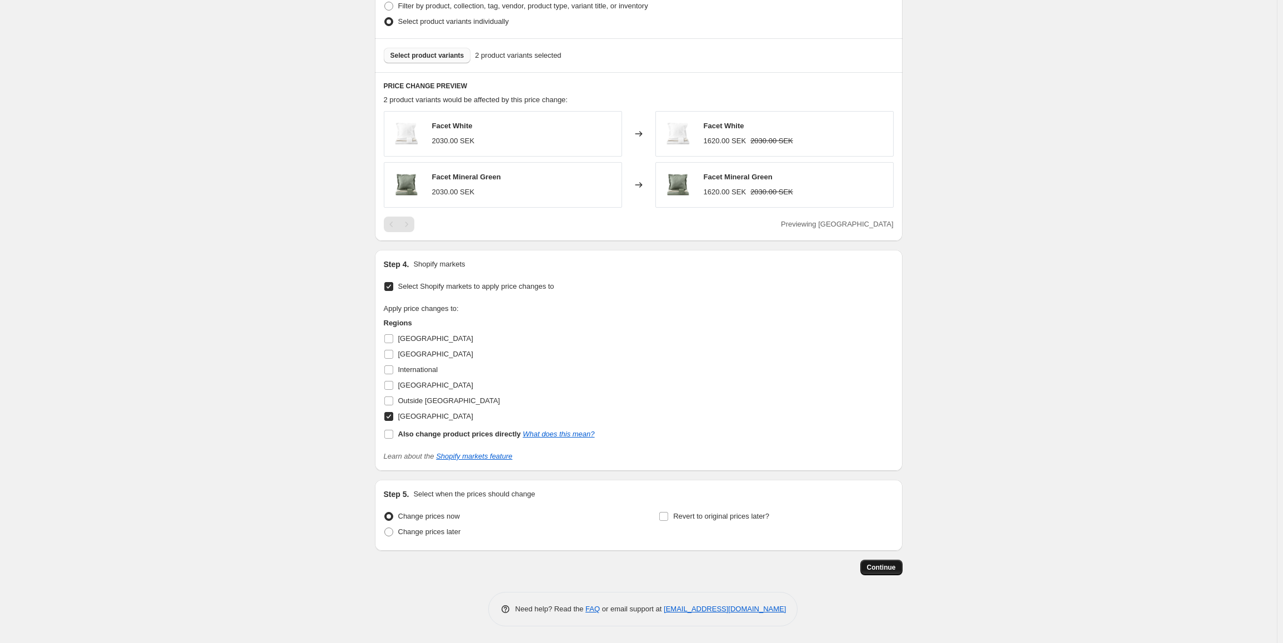
click at [874, 569] on span "Continue" at bounding box center [881, 567] width 29 height 9
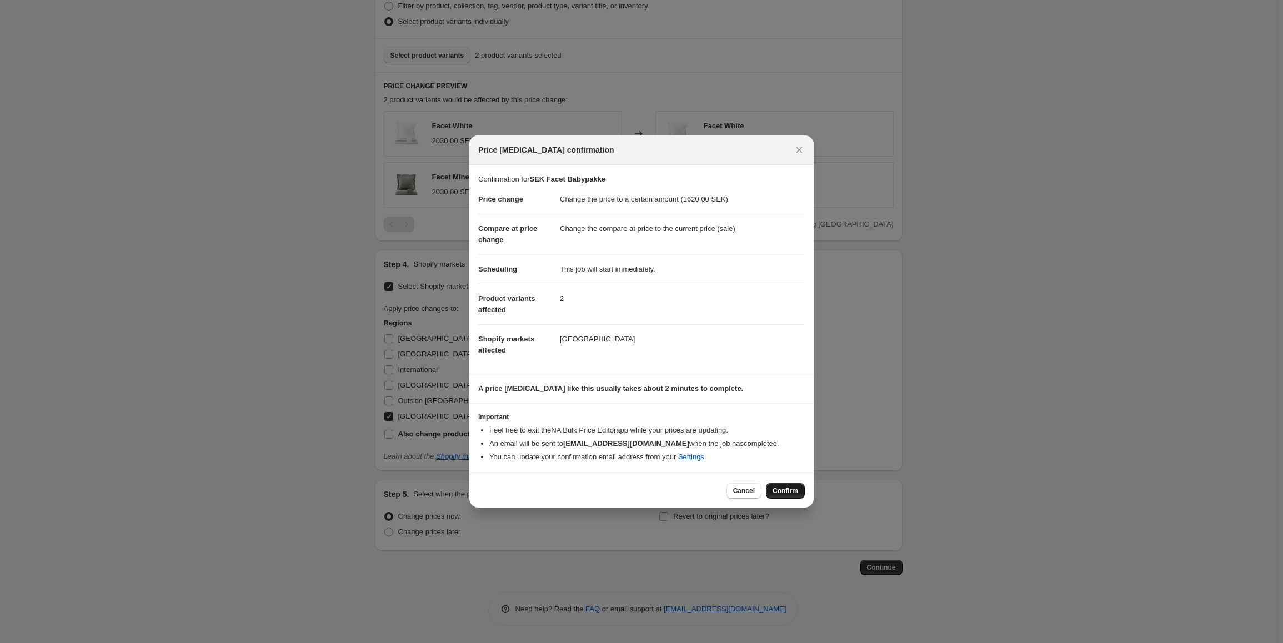
click at [794, 493] on span "Confirm" at bounding box center [785, 490] width 26 height 9
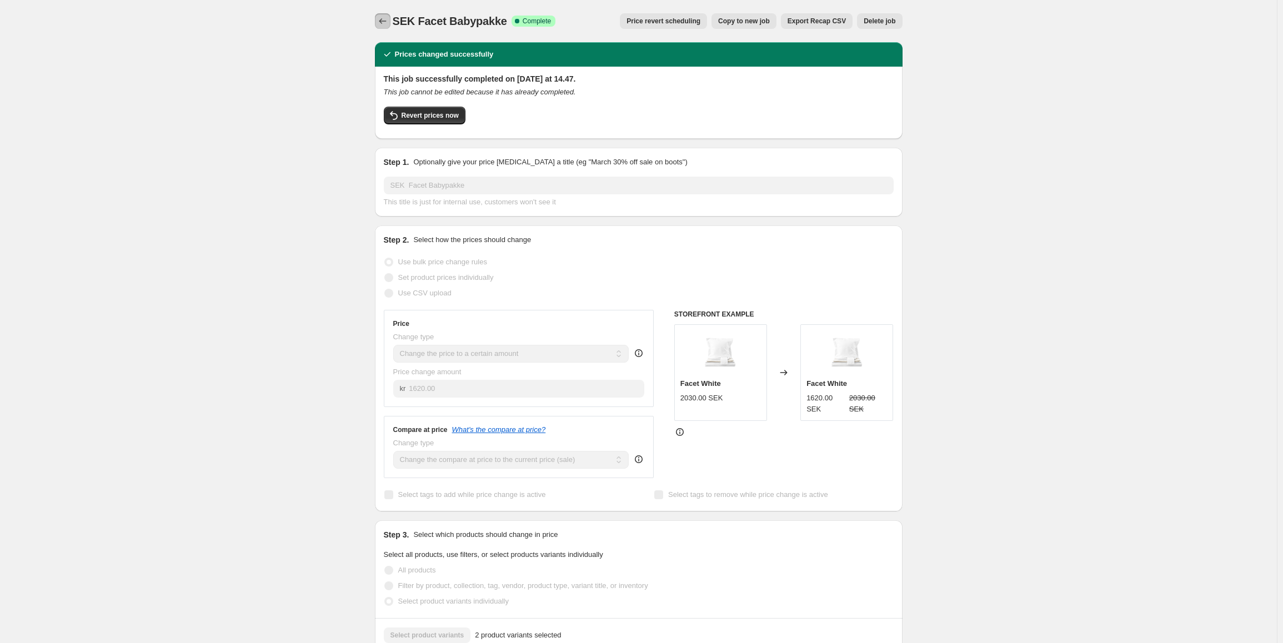
click at [380, 14] on button "Price change jobs" at bounding box center [383, 21] width 16 height 16
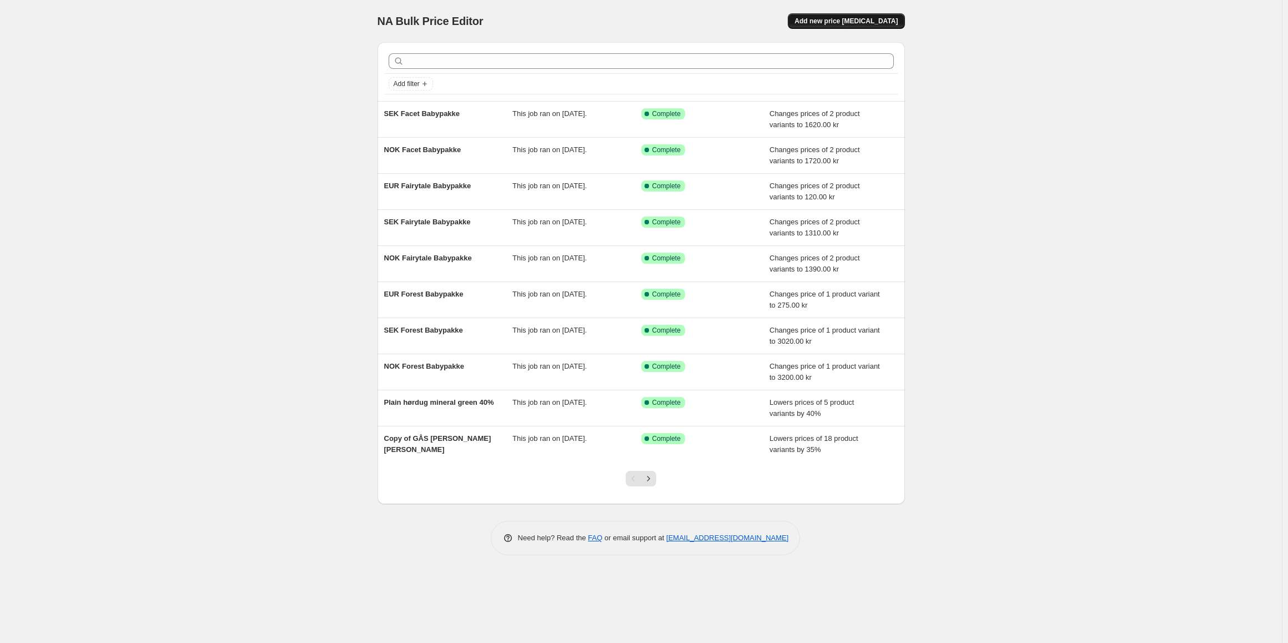
click at [863, 16] on button "Add new price [MEDICAL_DATA]" at bounding box center [846, 21] width 117 height 16
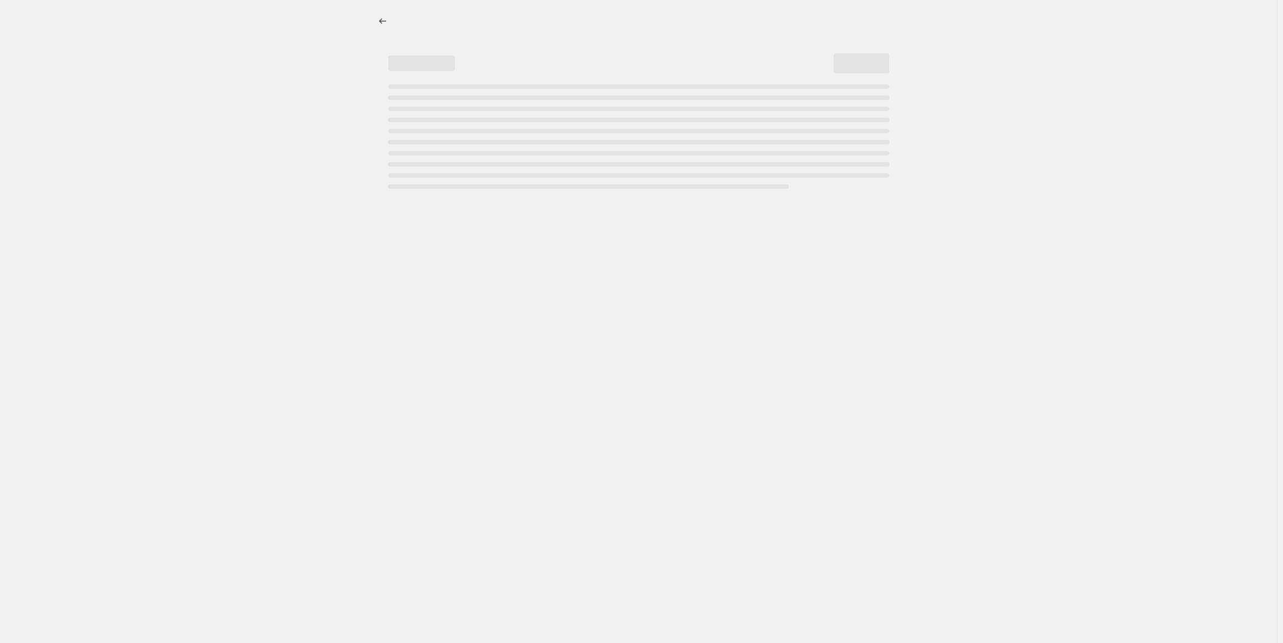
select select "percentage"
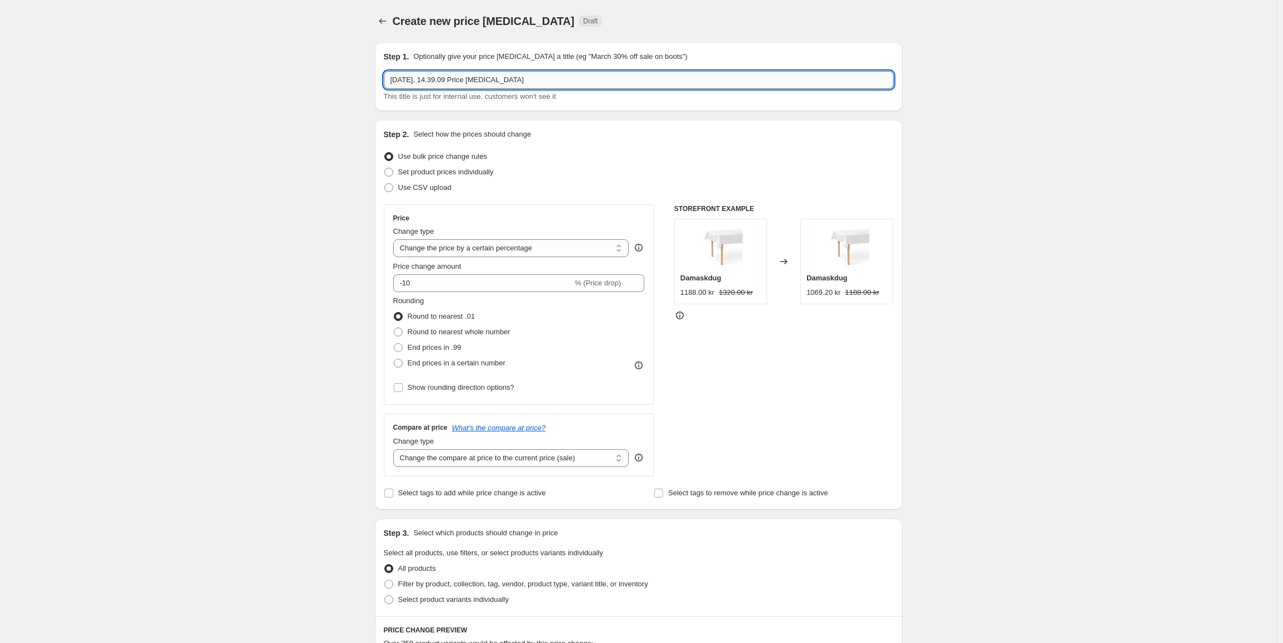
click at [469, 73] on input "[DATE], 14.39.09 Price [MEDICAL_DATA]" at bounding box center [639, 80] width 510 height 18
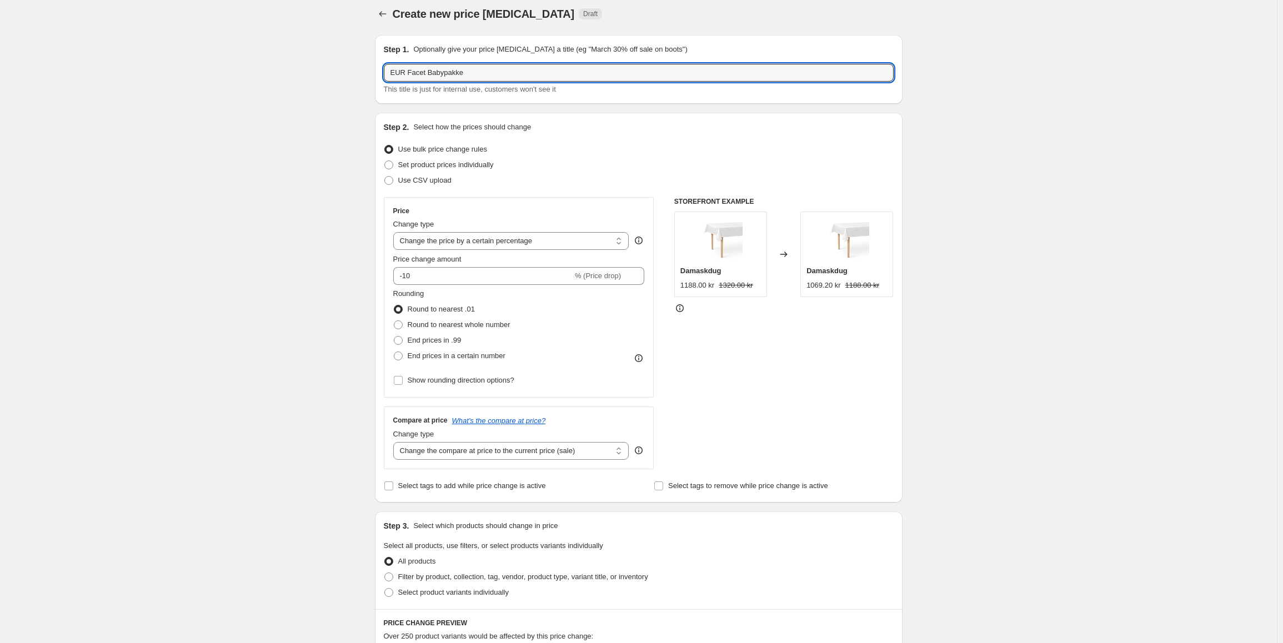
scroll to position [56, 0]
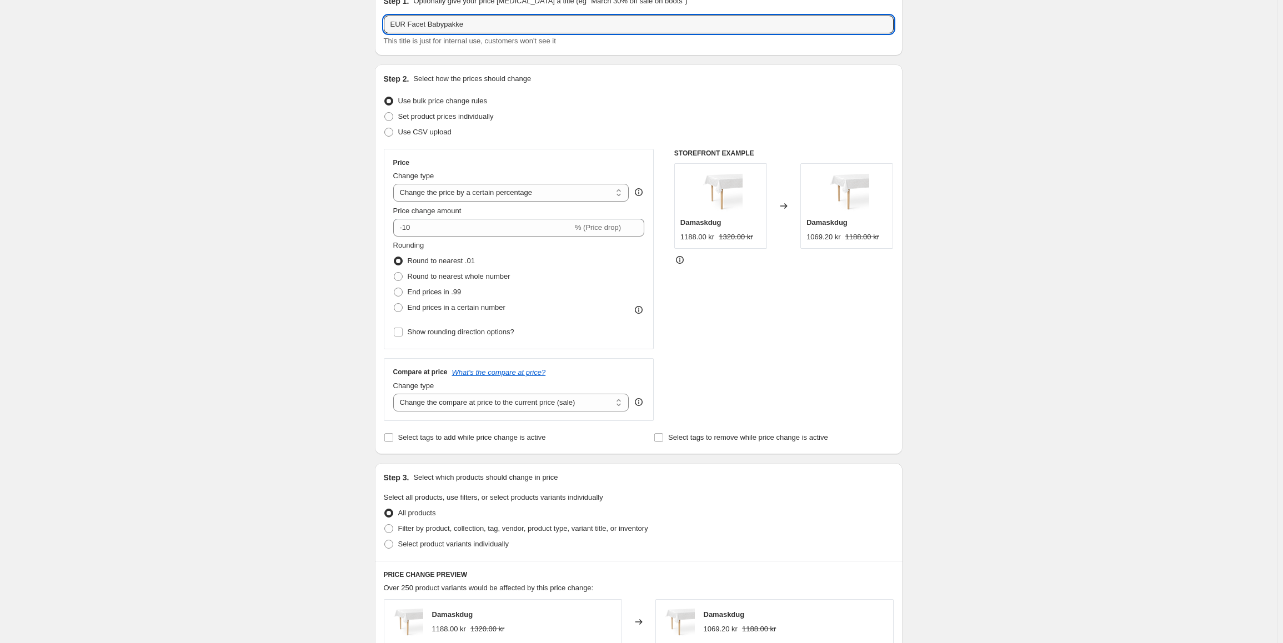
type input "EUR Facet Babypakke"
click at [488, 203] on div "Price Change type Change the price to a certain amount Change the price by a ce…" at bounding box center [519, 249] width 252 height 182
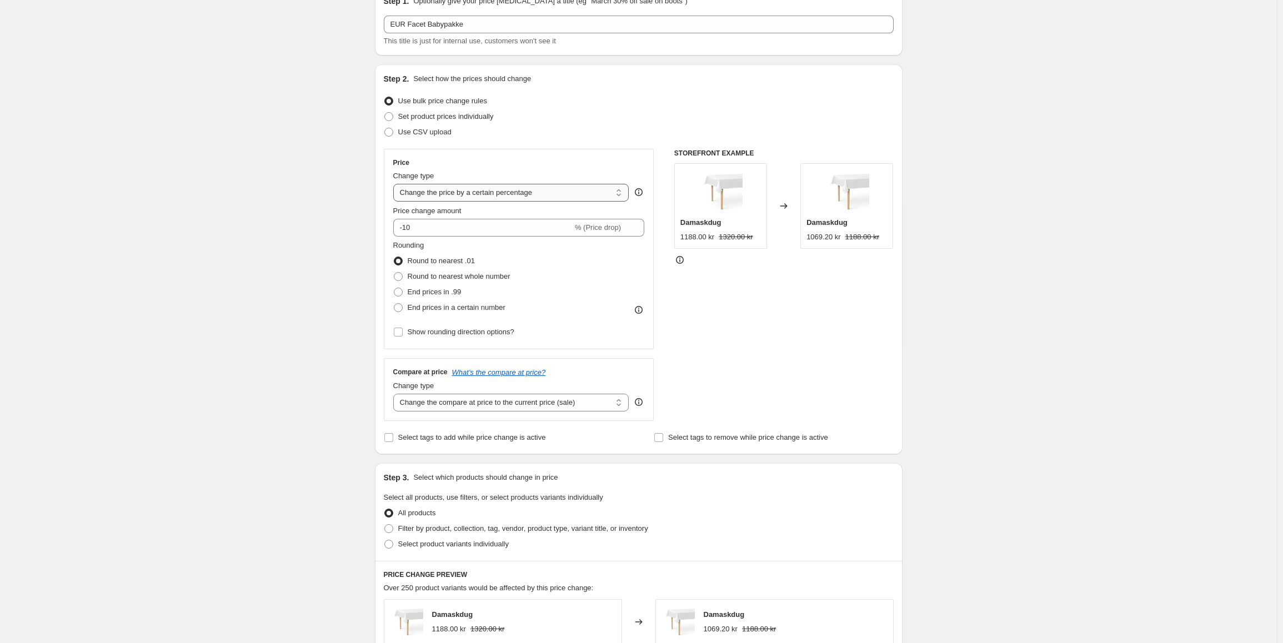
click at [499, 192] on select "Change the price to a certain amount Change the price by a certain amount Chang…" at bounding box center [511, 193] width 236 height 18
select select "to"
click at [395, 184] on select "Change the price to a certain amount Change the price by a certain amount Chang…" at bounding box center [511, 193] width 236 height 18
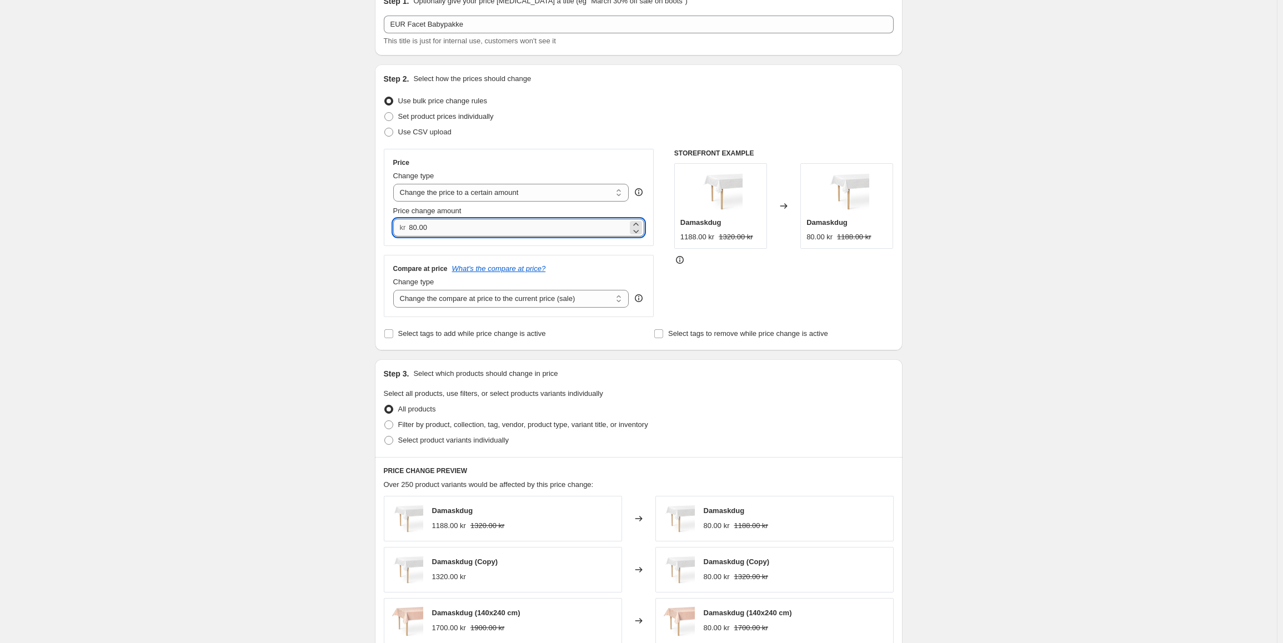
click at [436, 228] on input "80.00" at bounding box center [518, 228] width 219 height 18
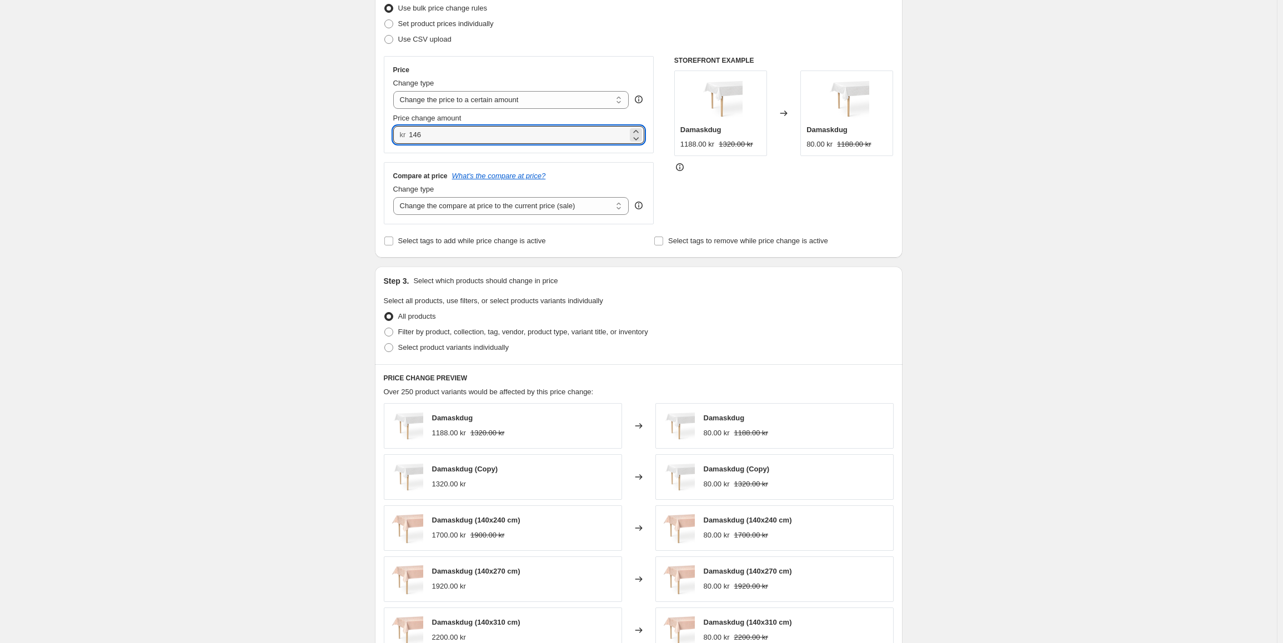
scroll to position [167, 0]
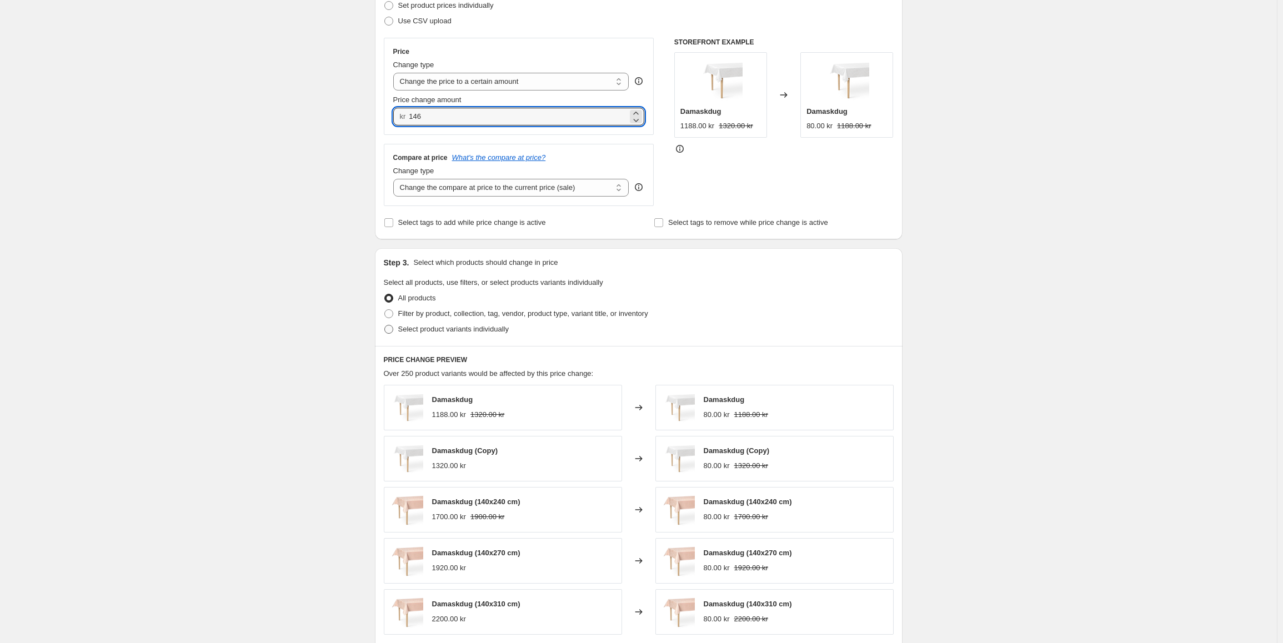
type input "146.00"
click at [446, 327] on span "Select product variants individually" at bounding box center [453, 329] width 111 height 8
click at [385, 325] on input "Select product variants individually" at bounding box center [384, 325] width 1 height 1
radio input "true"
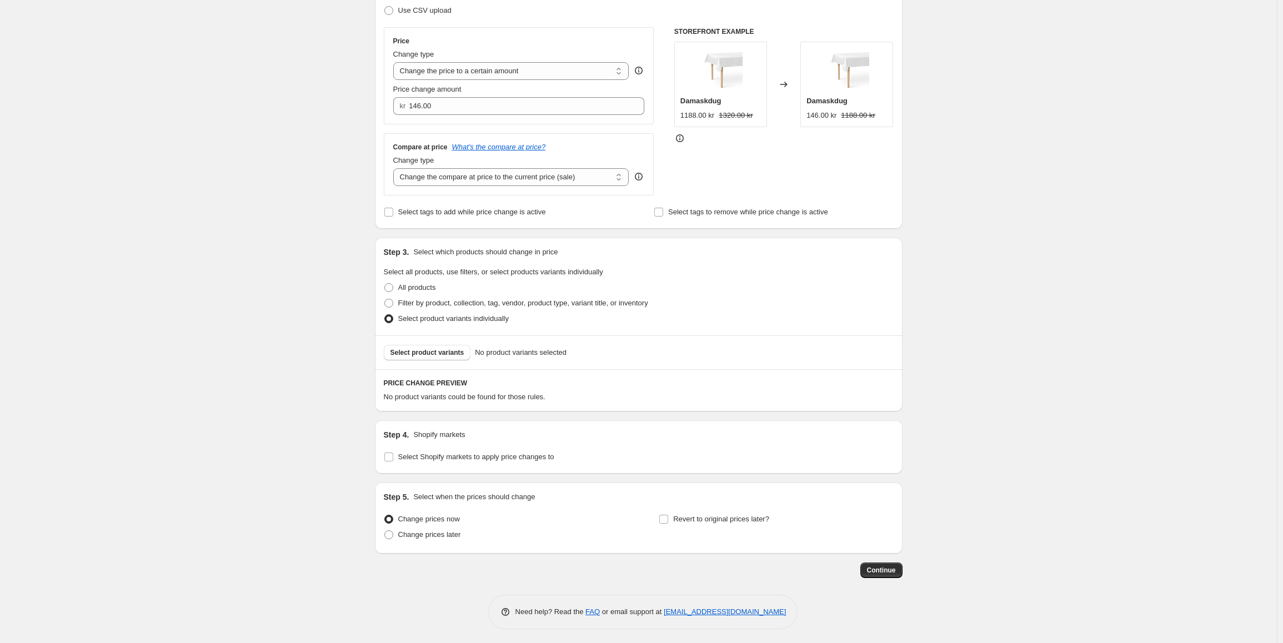
scroll to position [180, 0]
click at [416, 357] on button "Select product variants" at bounding box center [427, 350] width 87 height 16
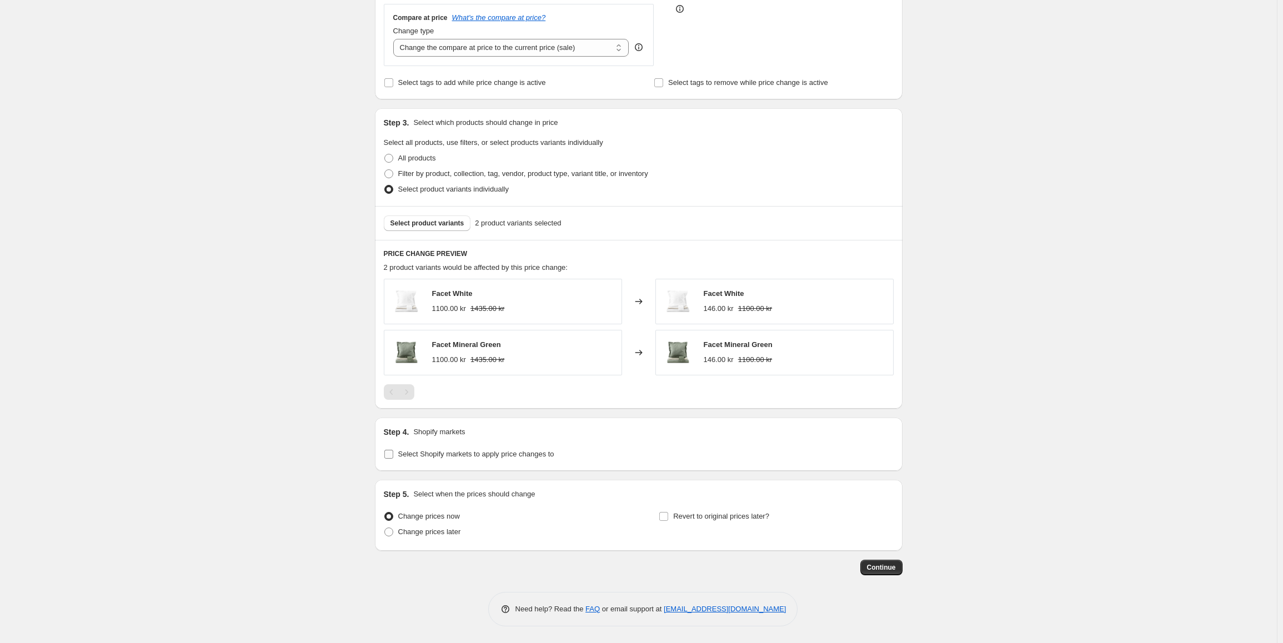
click at [450, 455] on span "Select Shopify markets to apply price changes to" at bounding box center [476, 454] width 156 height 8
click at [393, 455] on input "Select Shopify markets to apply price changes to" at bounding box center [388, 454] width 9 height 9
checkbox input "true"
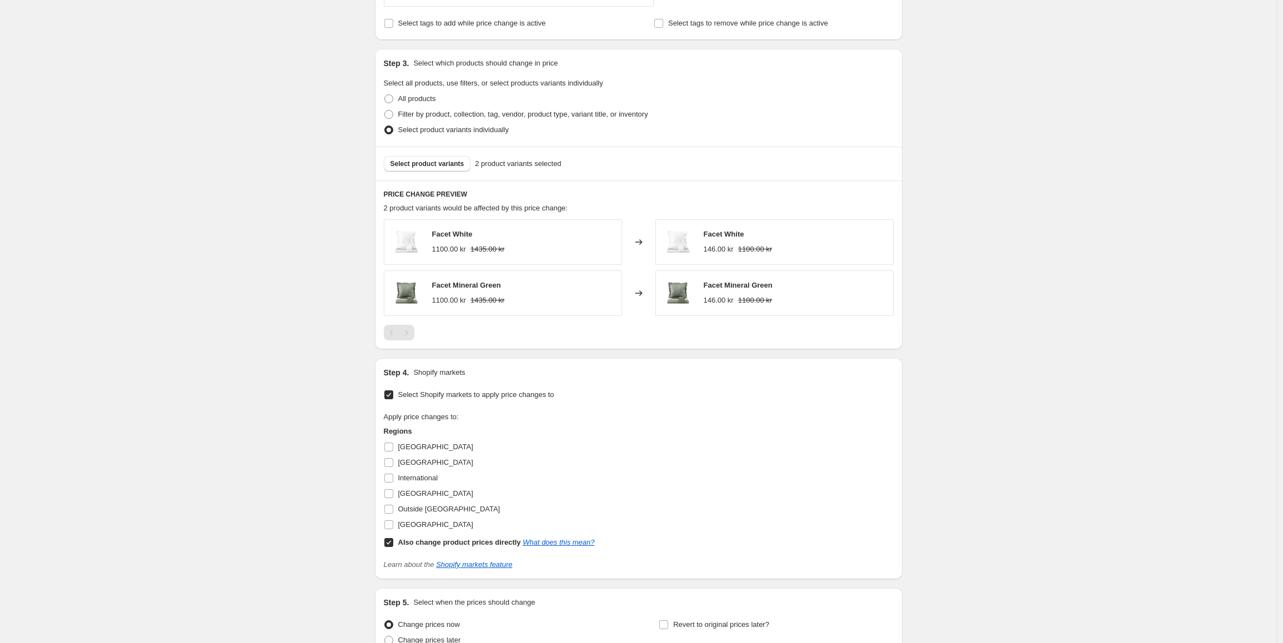
scroll to position [418, 0]
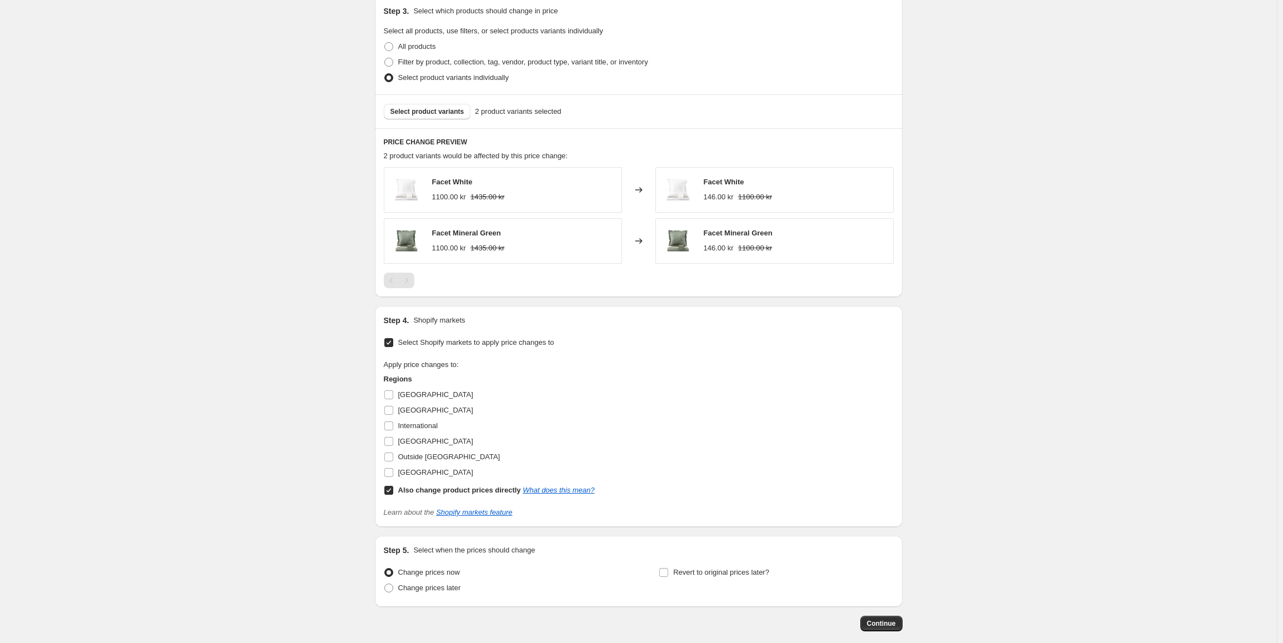
click at [393, 495] on span at bounding box center [389, 490] width 10 height 10
click at [393, 495] on input "Also change product prices directly What does this mean?" at bounding box center [388, 490] width 9 height 9
checkbox input "false"
click at [393, 428] on input "International" at bounding box center [388, 425] width 9 height 9
checkbox input "true"
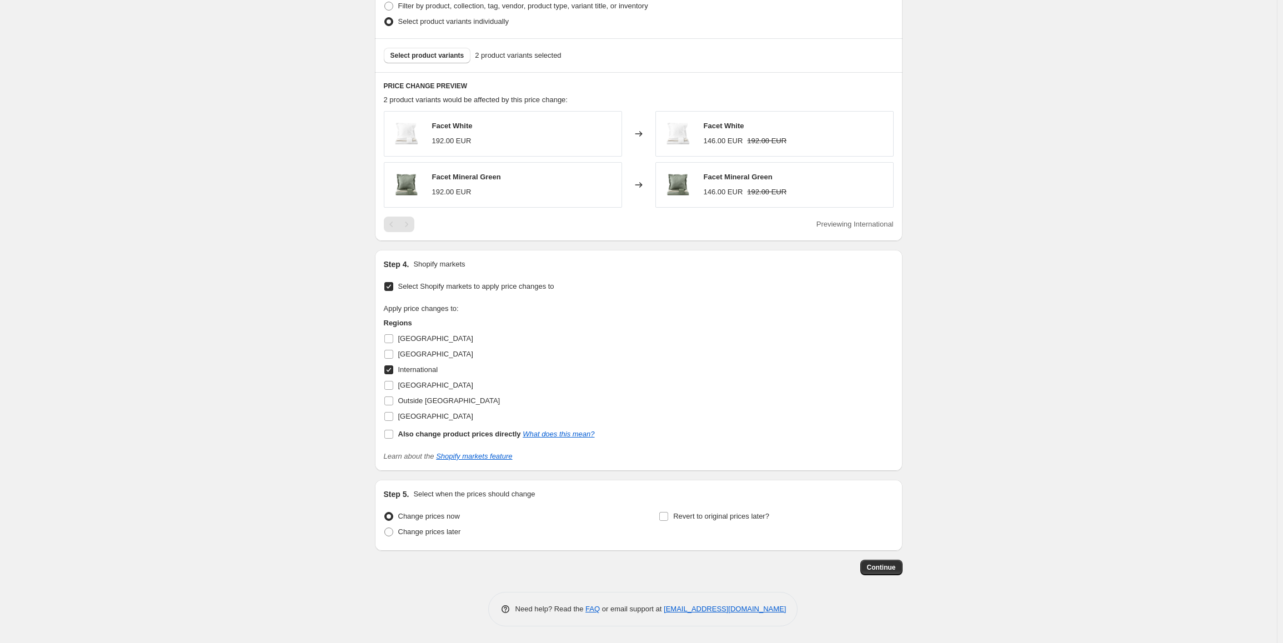
scroll to position [475, 0]
click at [388, 352] on input "[GEOGRAPHIC_DATA]" at bounding box center [388, 354] width 9 height 9
checkbox input "true"
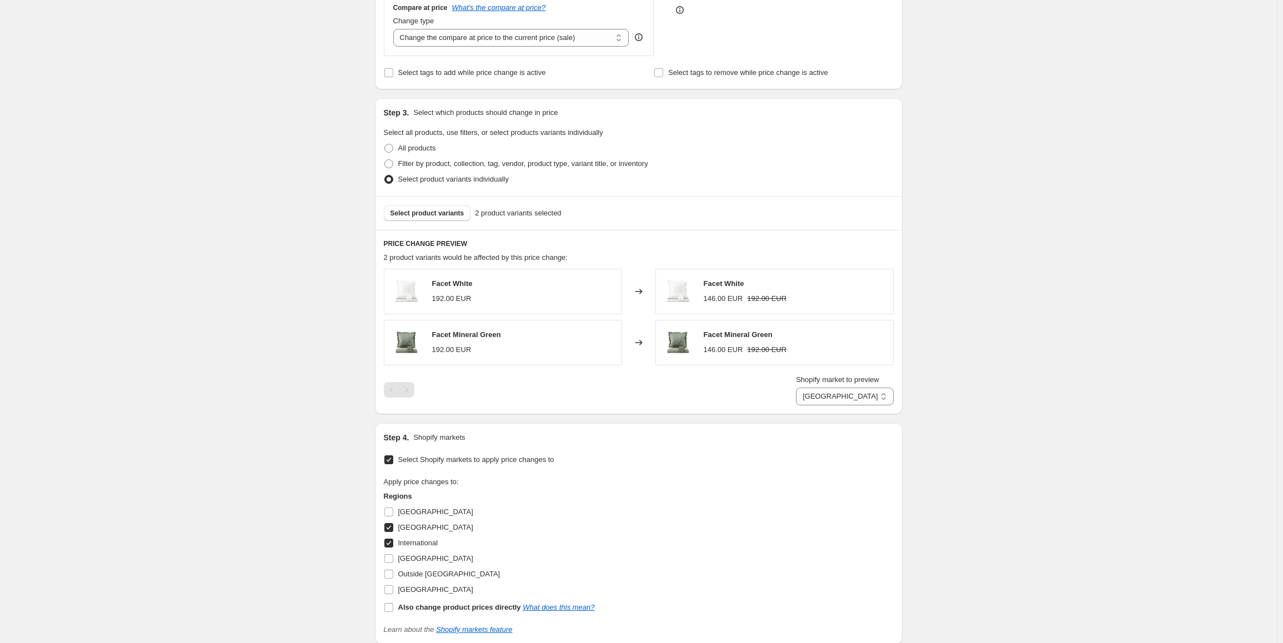
scroll to position [490, 0]
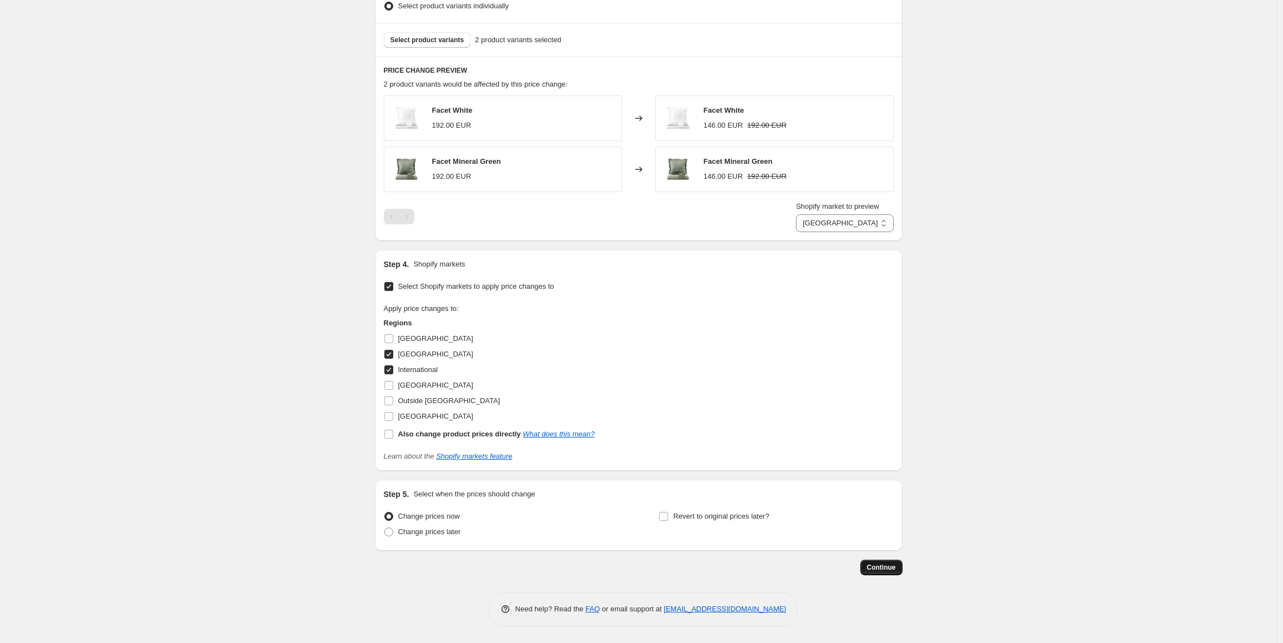
click at [894, 569] on span "Continue" at bounding box center [881, 567] width 29 height 9
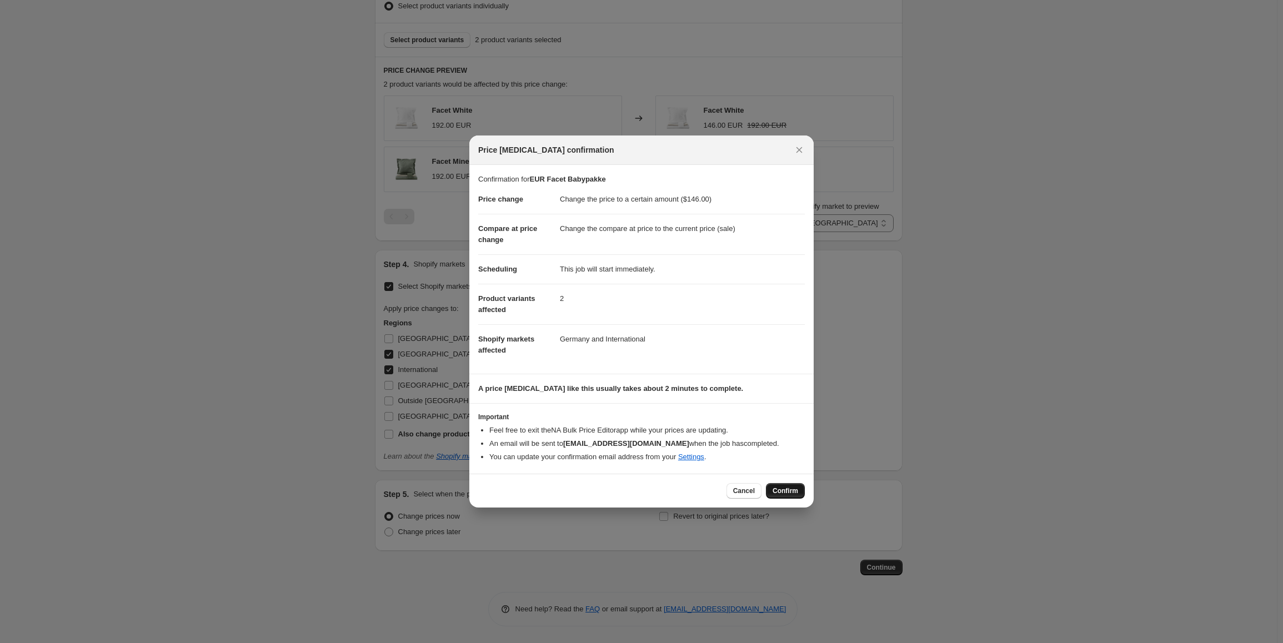
click at [787, 497] on button "Confirm" at bounding box center [785, 491] width 39 height 16
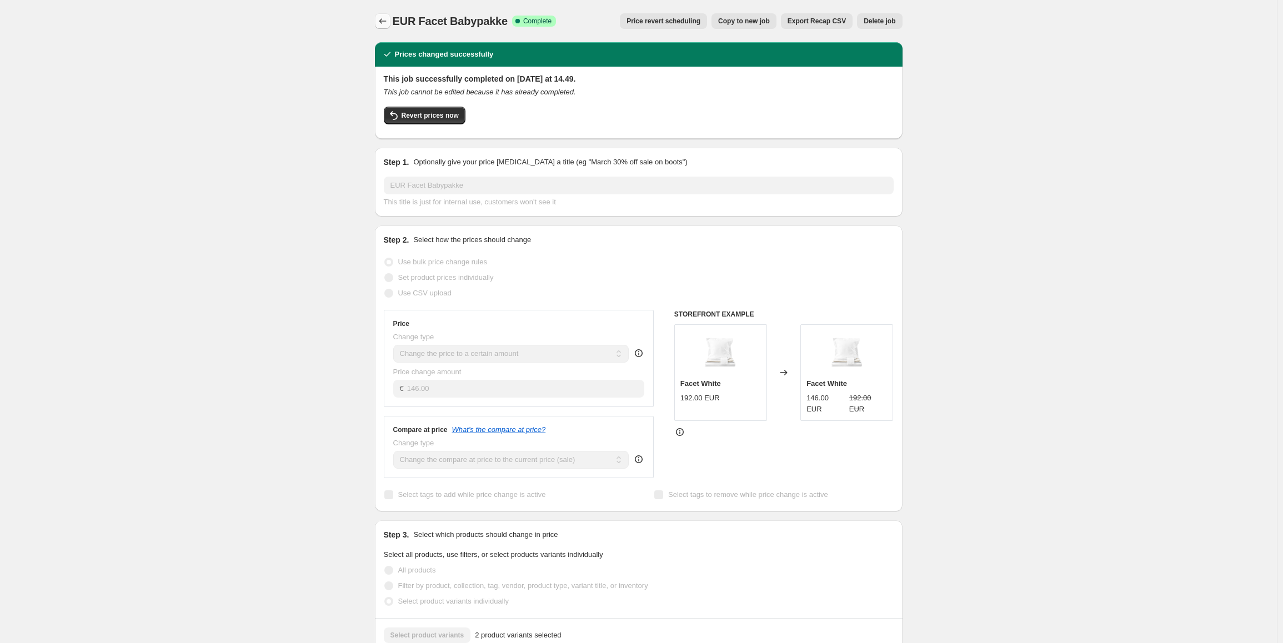
click at [378, 20] on button "Price change jobs" at bounding box center [383, 21] width 16 height 16
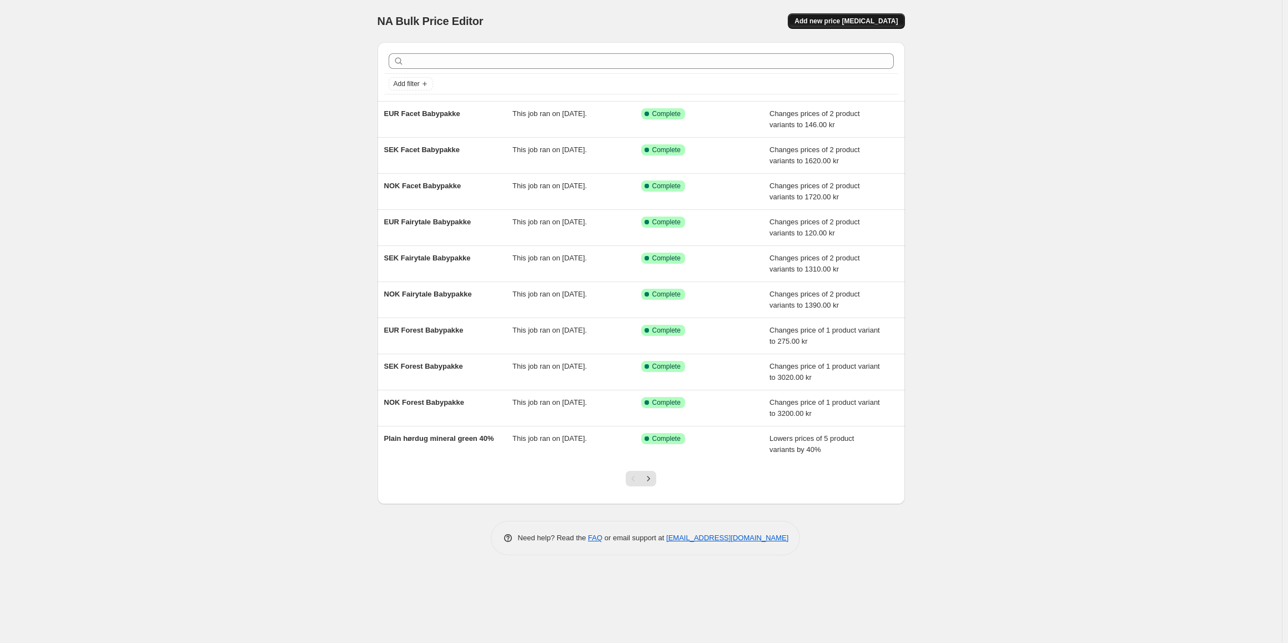
click at [855, 17] on span "Add new price [MEDICAL_DATA]" at bounding box center [846, 21] width 103 height 9
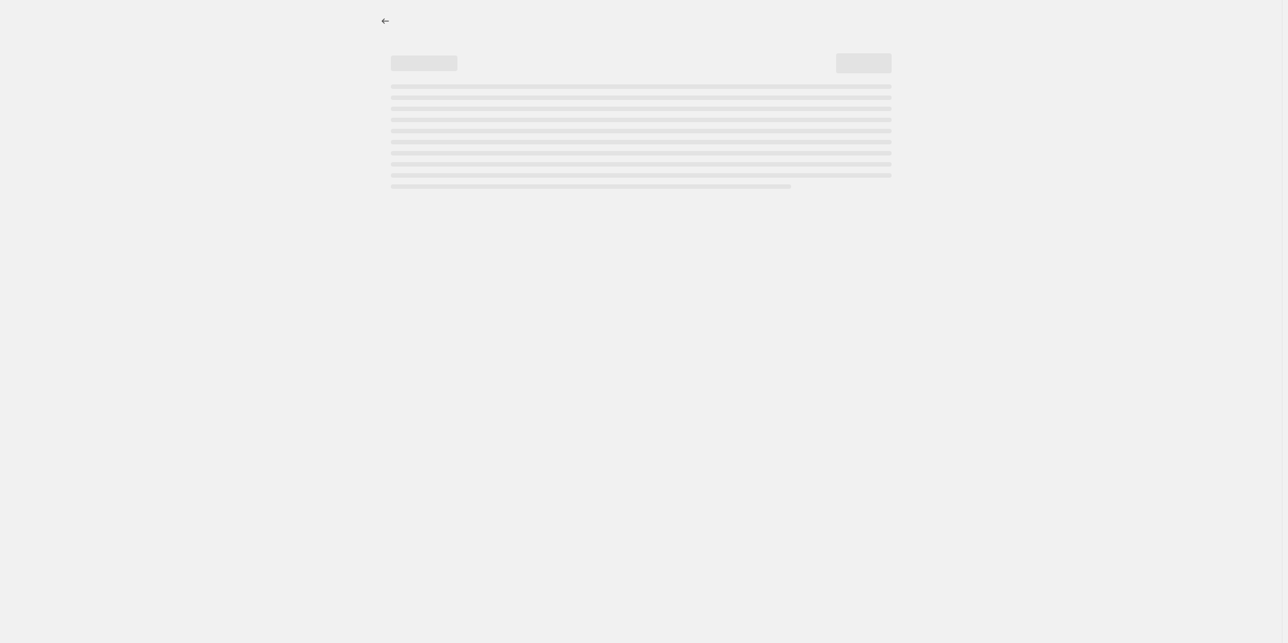
select select "percentage"
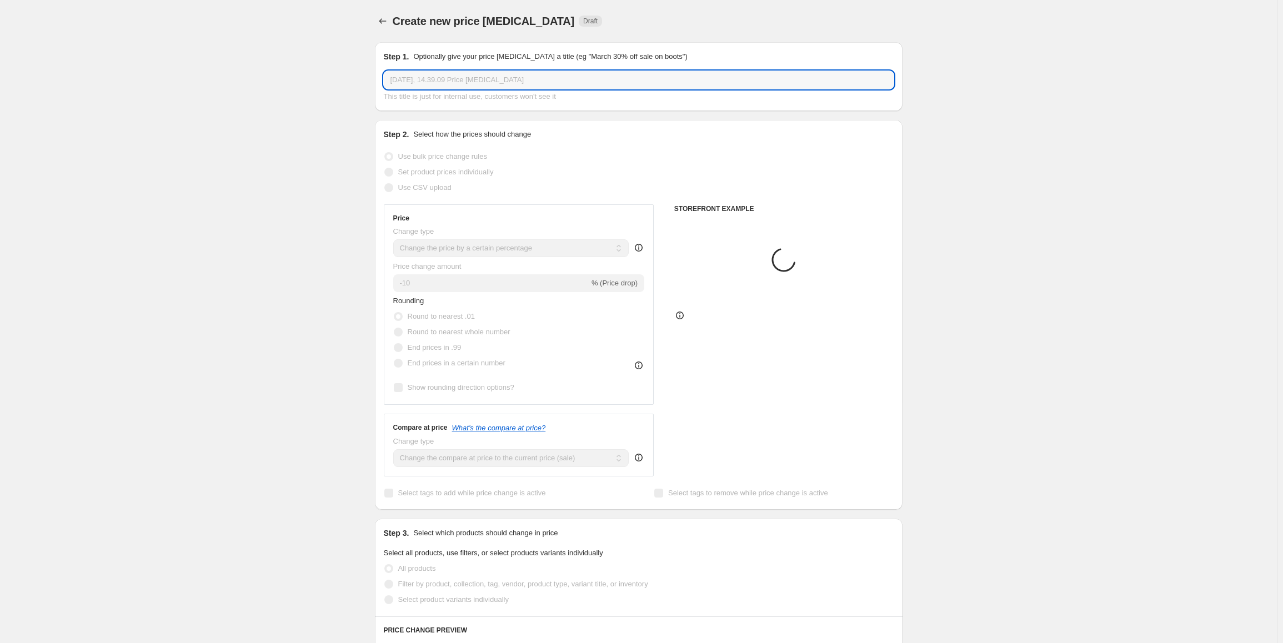
click at [459, 75] on input "[DATE], 14.39.09 Price [MEDICAL_DATA]" at bounding box center [639, 80] width 510 height 18
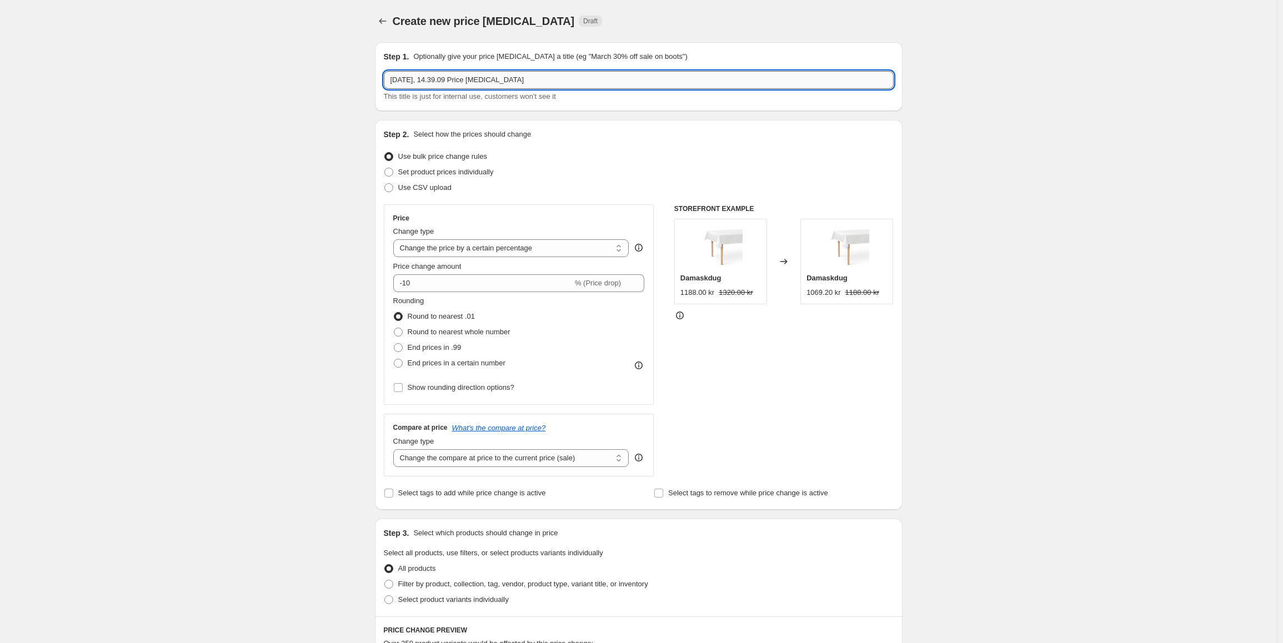
click at [459, 75] on input "[DATE], 14.39.09 Price [MEDICAL_DATA]" at bounding box center [639, 80] width 510 height 18
type input "NOK Supima Percale Walnut"
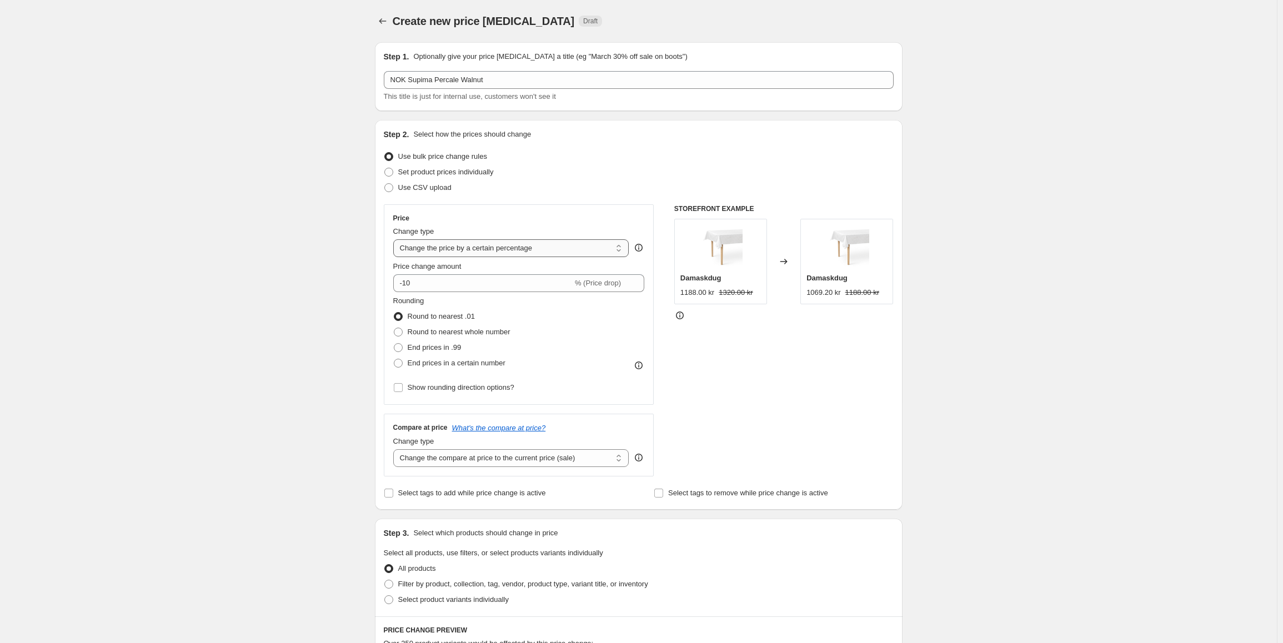
drag, startPoint x: 475, startPoint y: 250, endPoint x: 483, endPoint y: 252, distance: 8.0
click at [475, 250] on select "Change the price to a certain amount Change the price by a certain amount Chang…" at bounding box center [511, 248] width 236 height 18
select select "to"
click at [395, 239] on select "Change the price to a certain amount Change the price by a certain amount Chang…" at bounding box center [511, 248] width 236 height 18
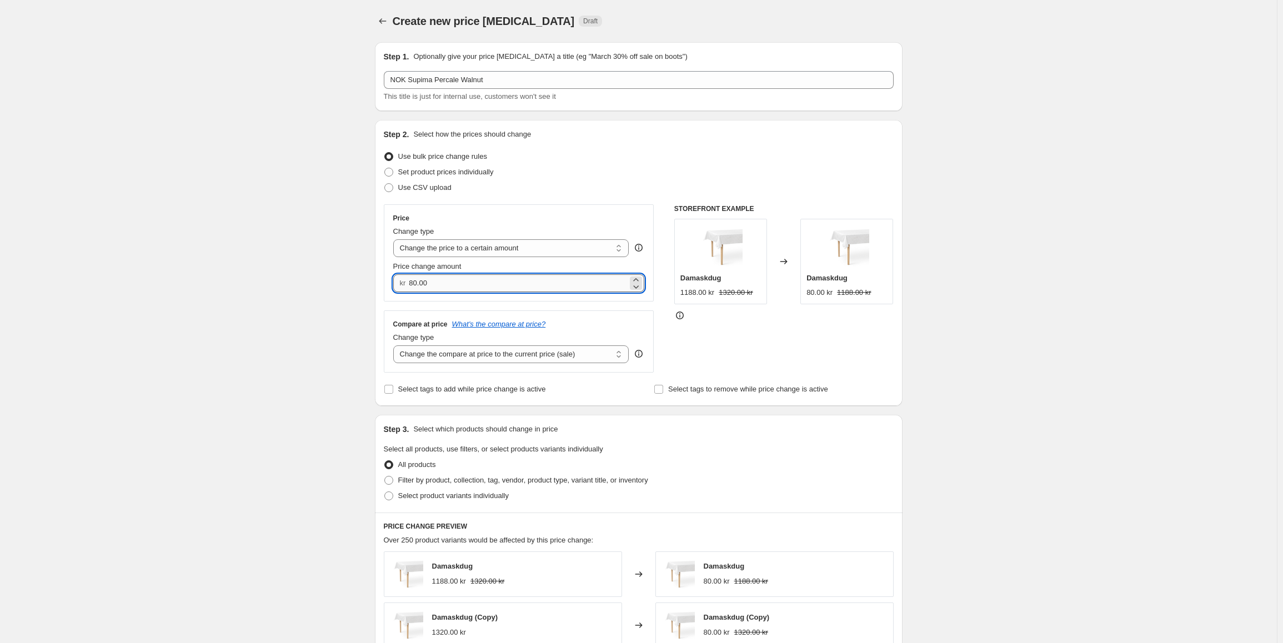
click at [468, 275] on input "80.00" at bounding box center [518, 283] width 219 height 18
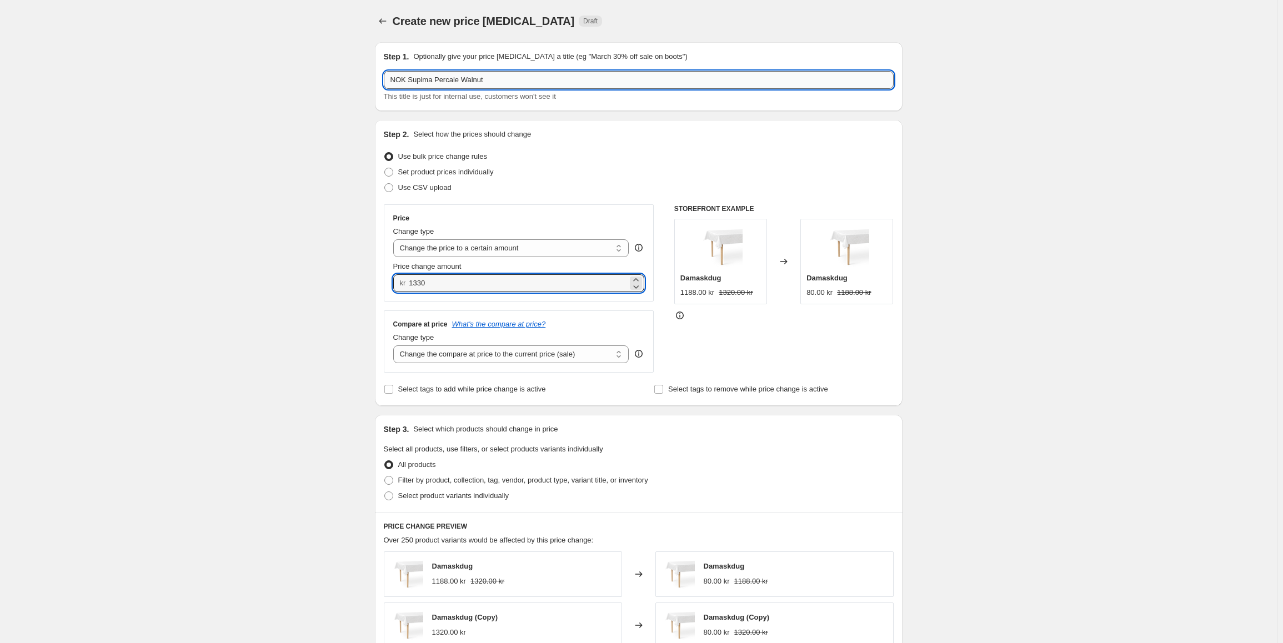
type input "1330.00"
click at [533, 76] on input "NOK Supima Percale Walnut" at bounding box center [639, 80] width 510 height 18
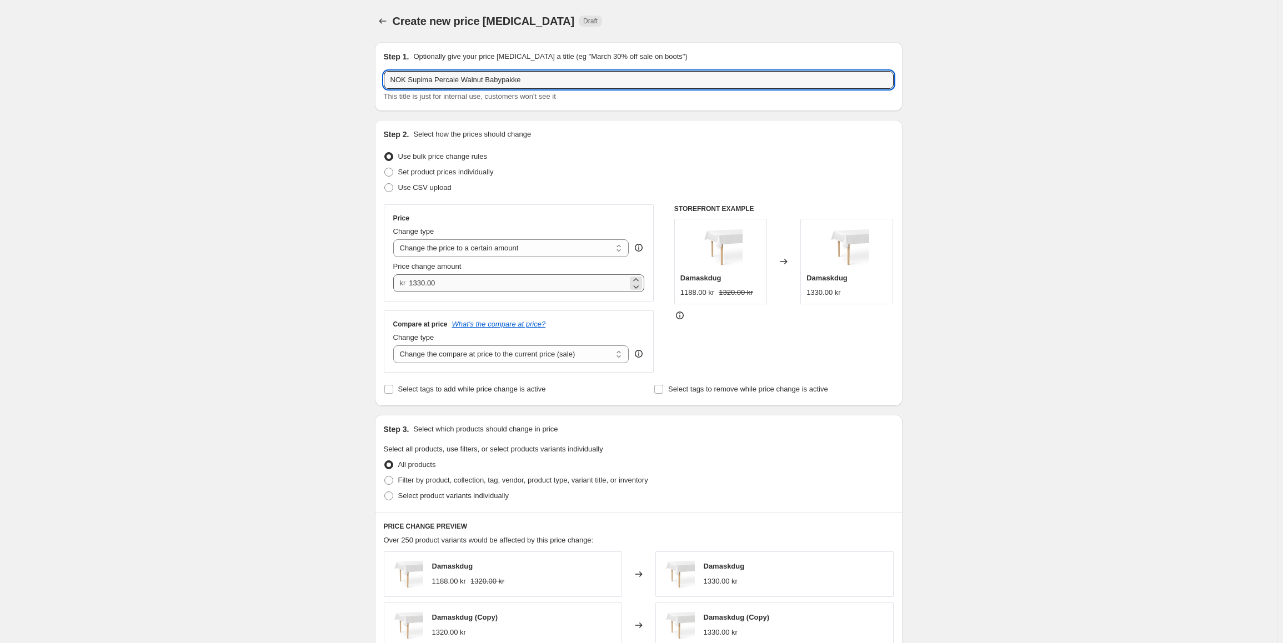
type input "NOK Supima Percale Walnut Babypakke"
click at [485, 277] on input "1330.00" at bounding box center [518, 283] width 219 height 18
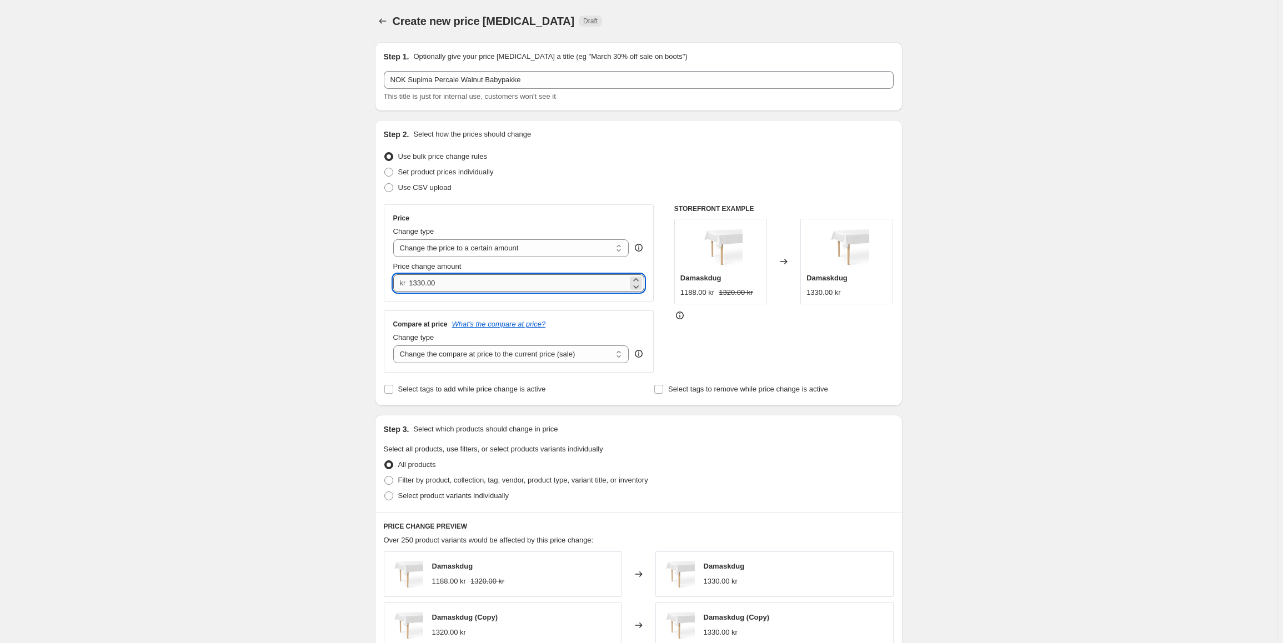
click at [485, 277] on input "1330.00" at bounding box center [518, 283] width 219 height 18
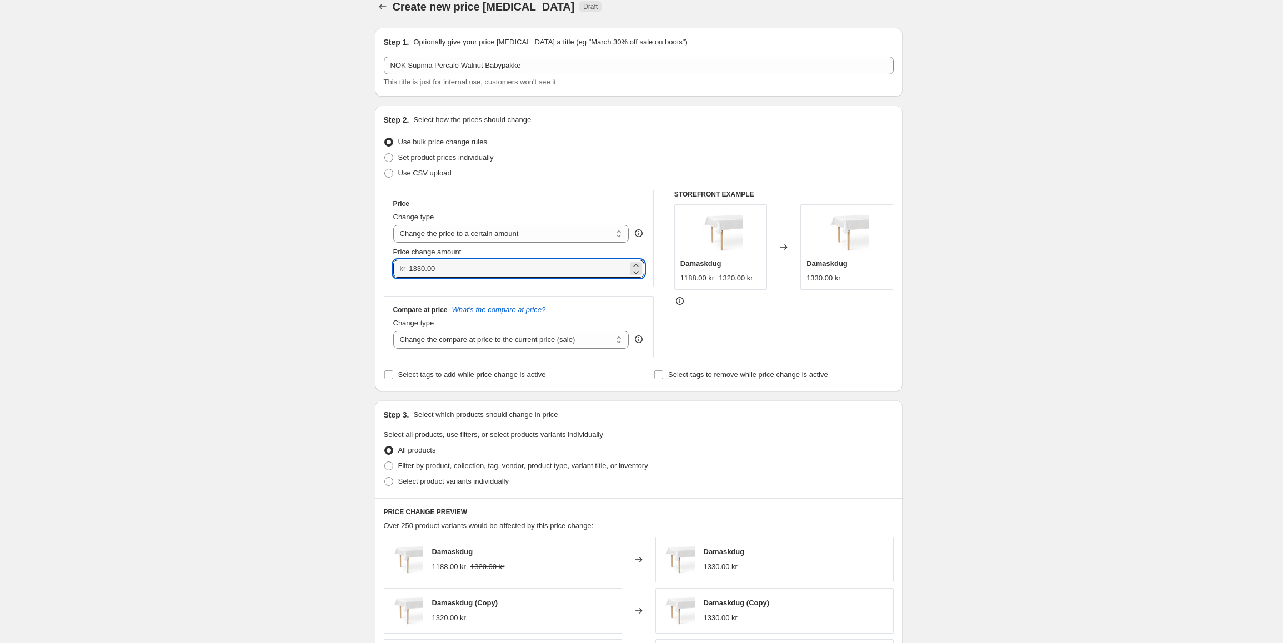
scroll to position [56, 0]
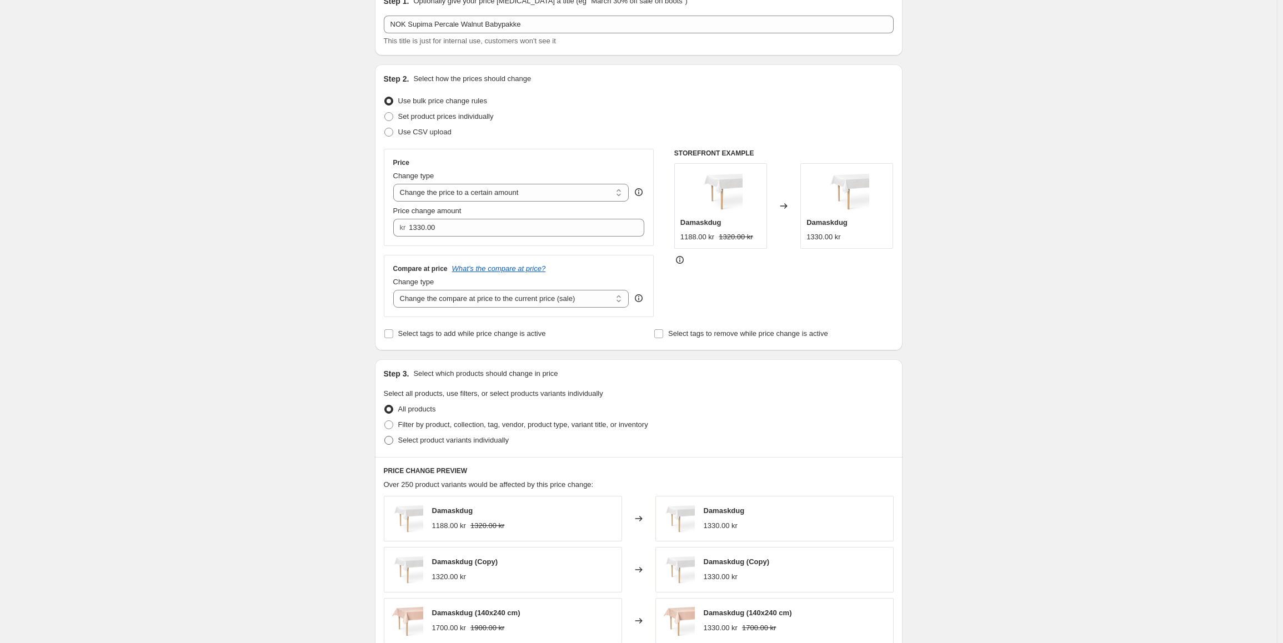
click at [436, 440] on span "Select product variants individually" at bounding box center [453, 440] width 111 height 8
click at [385, 436] on input "Select product variants individually" at bounding box center [384, 436] width 1 height 1
radio input "true"
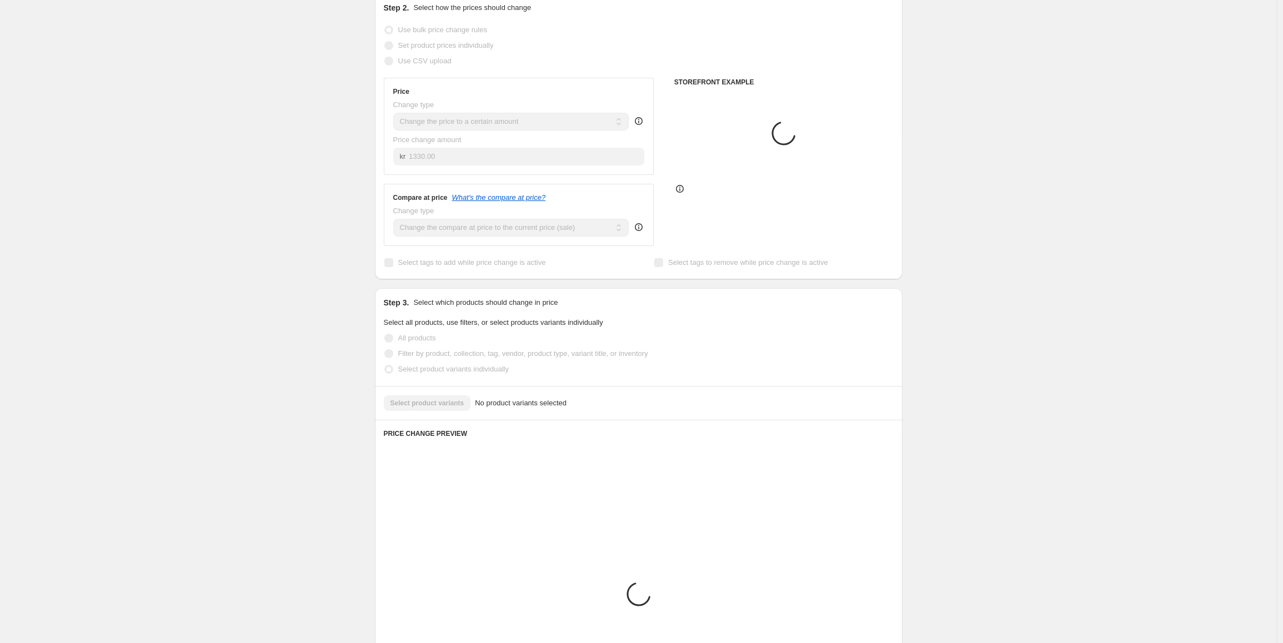
scroll to position [180, 0]
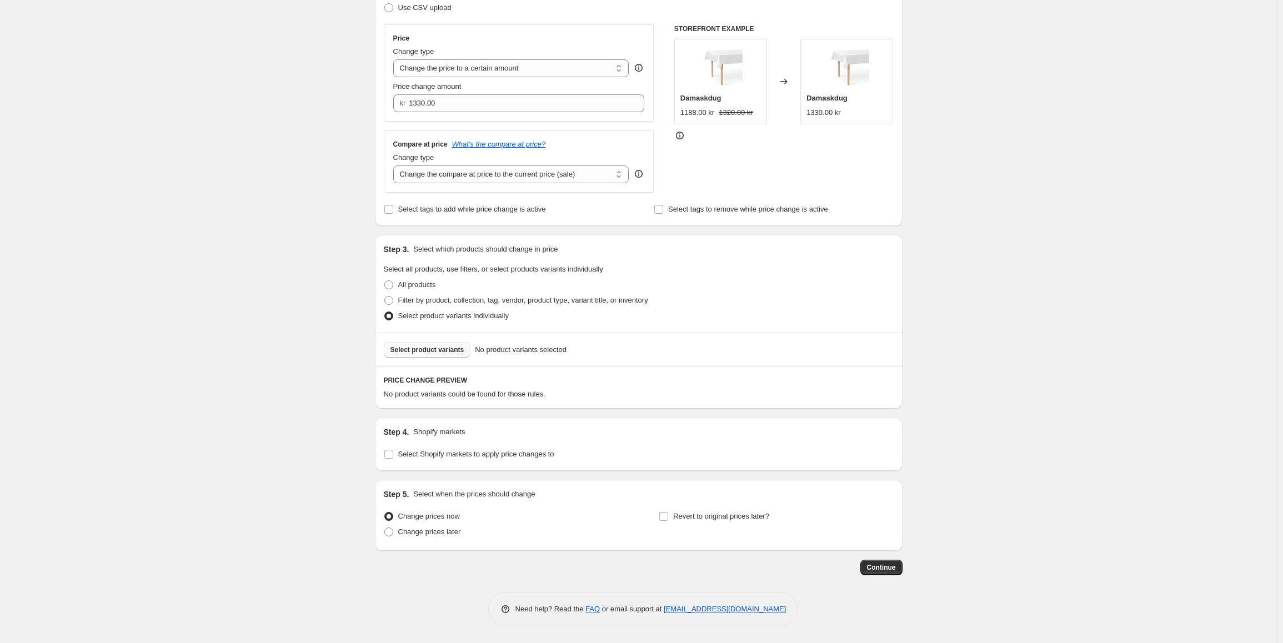
click at [456, 346] on span "Select product variants" at bounding box center [427, 349] width 74 height 9
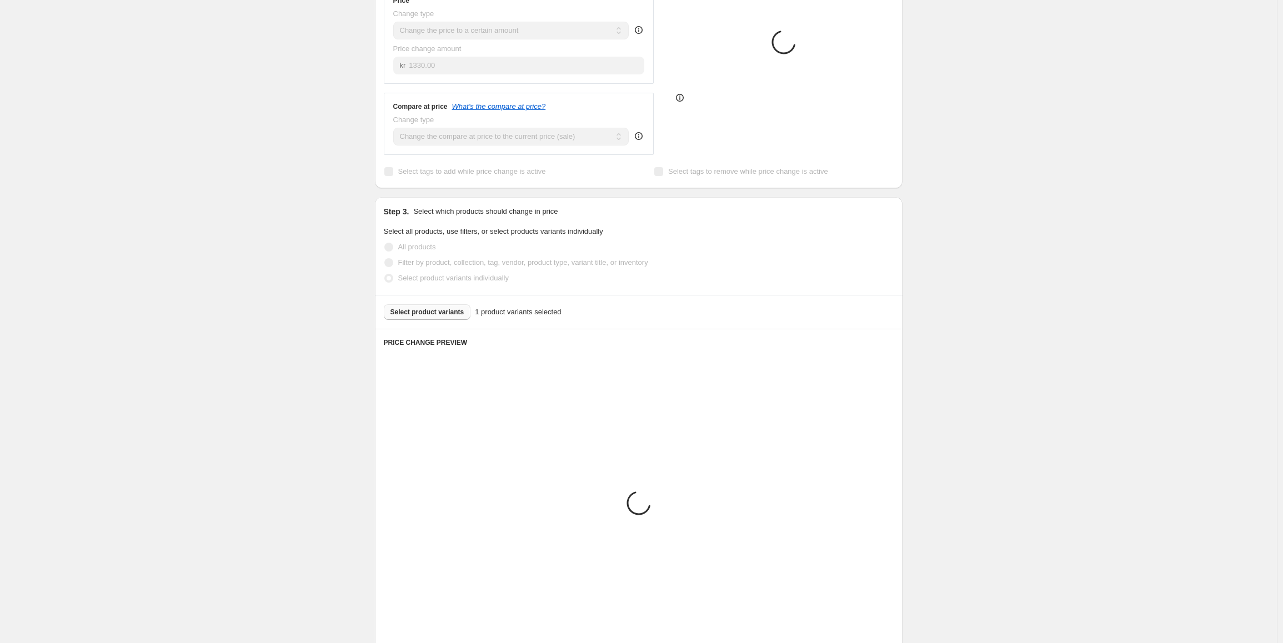
scroll to position [256, 0]
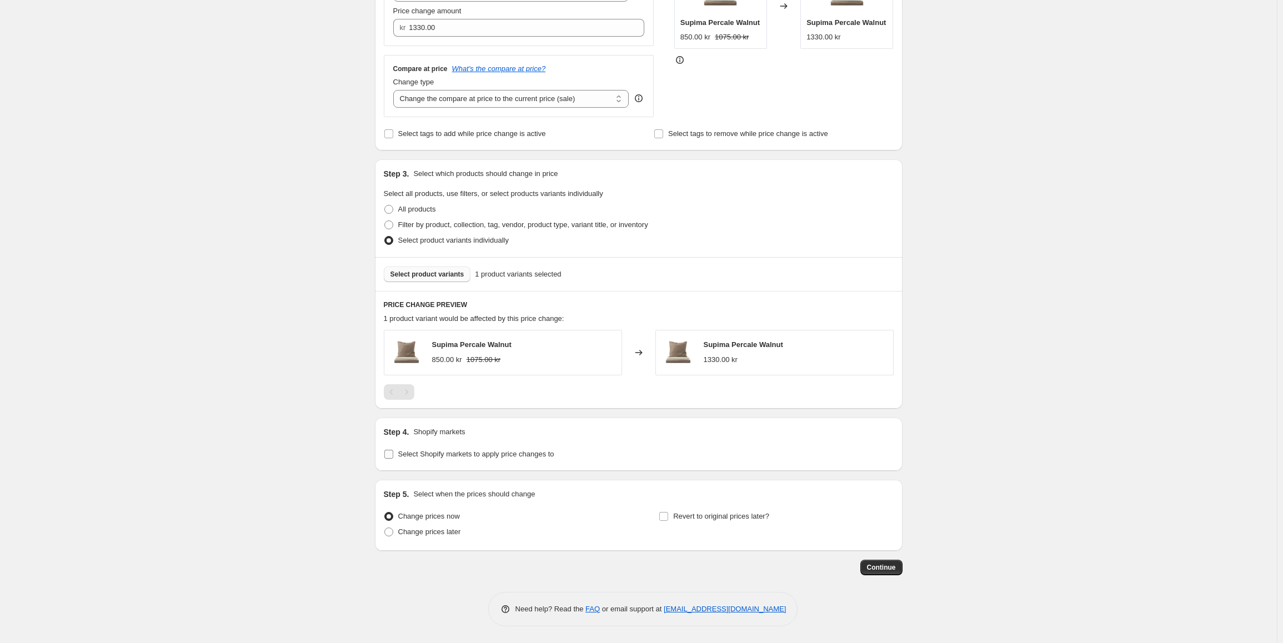
click at [485, 458] on span "Select Shopify markets to apply price changes to" at bounding box center [476, 454] width 156 height 8
click at [393, 458] on input "Select Shopify markets to apply price changes to" at bounding box center [388, 454] width 9 height 9
checkbox input "true"
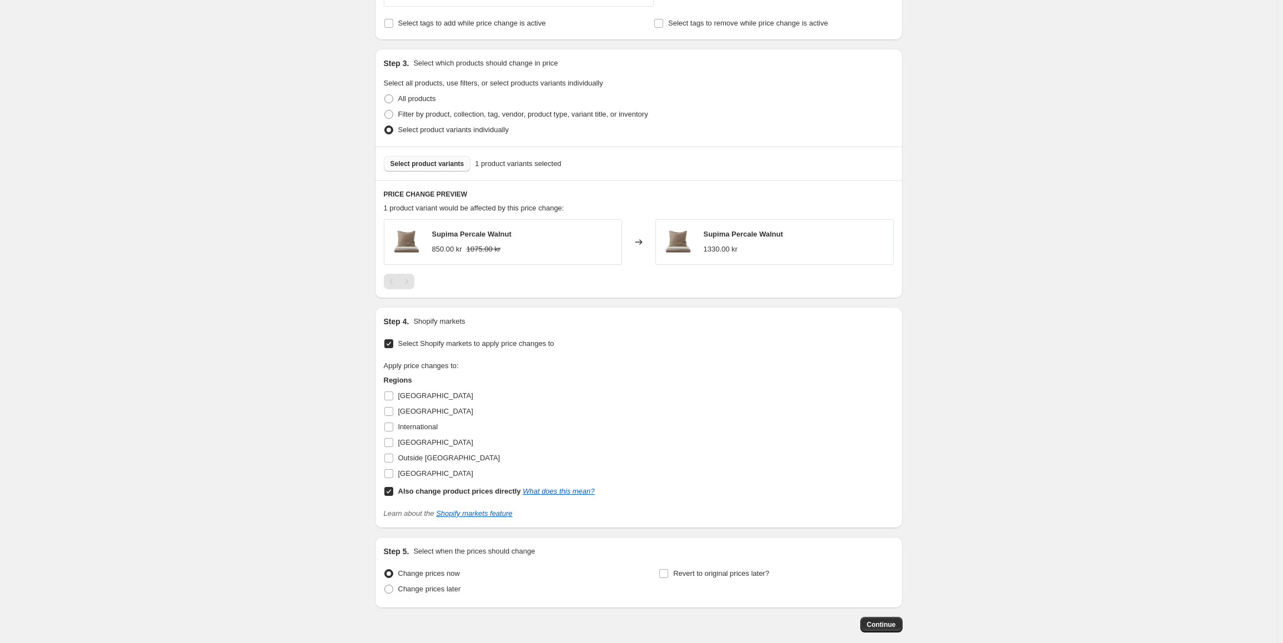
scroll to position [367, 0]
click at [393, 491] on input "Also change product prices directly What does this mean?" at bounding box center [388, 490] width 9 height 9
checkbox input "false"
click at [388, 444] on input "[GEOGRAPHIC_DATA]" at bounding box center [388, 441] width 9 height 9
checkbox input "true"
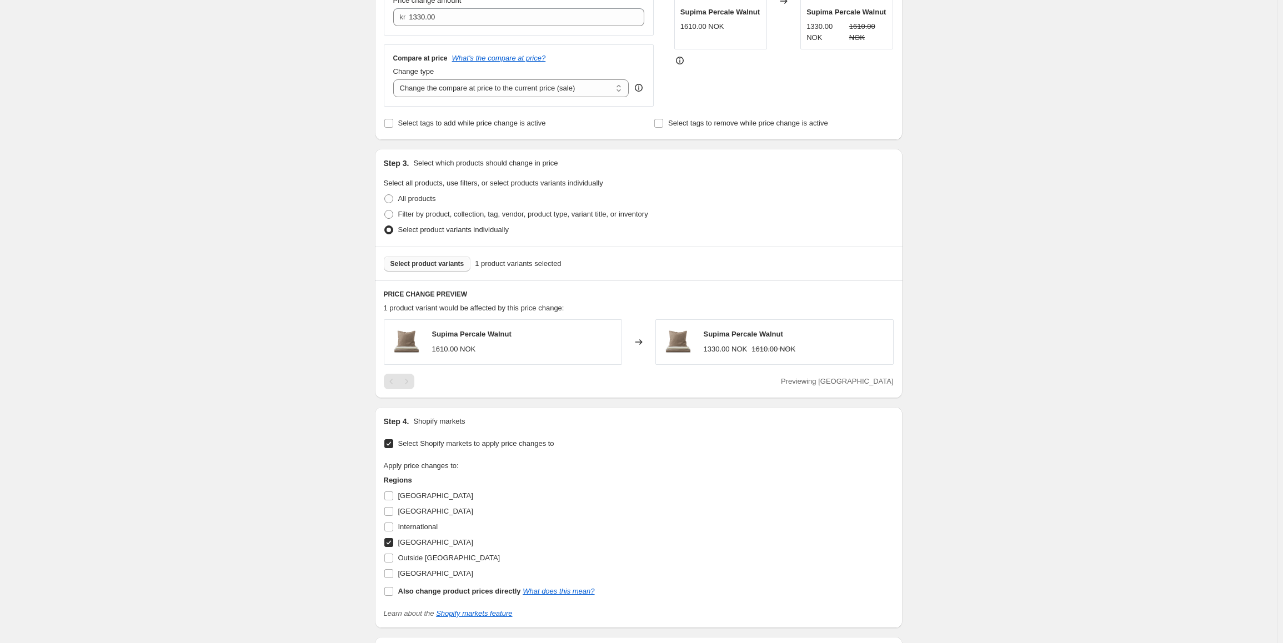
scroll to position [424, 0]
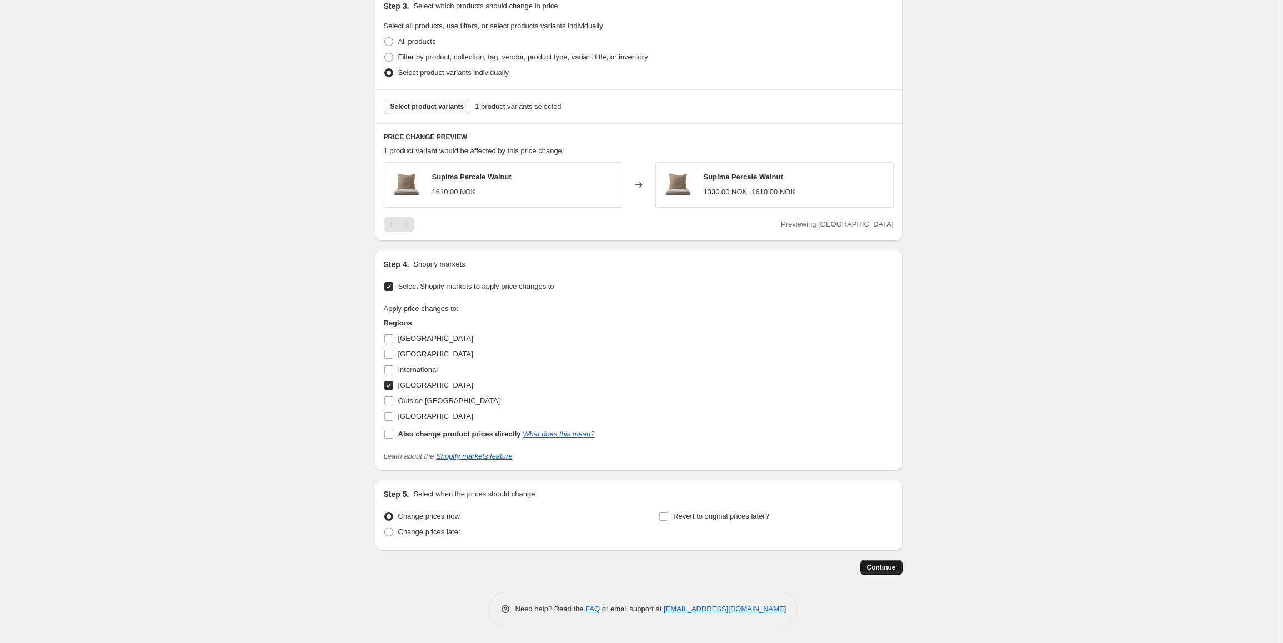
click at [873, 565] on span "Continue" at bounding box center [881, 567] width 29 height 9
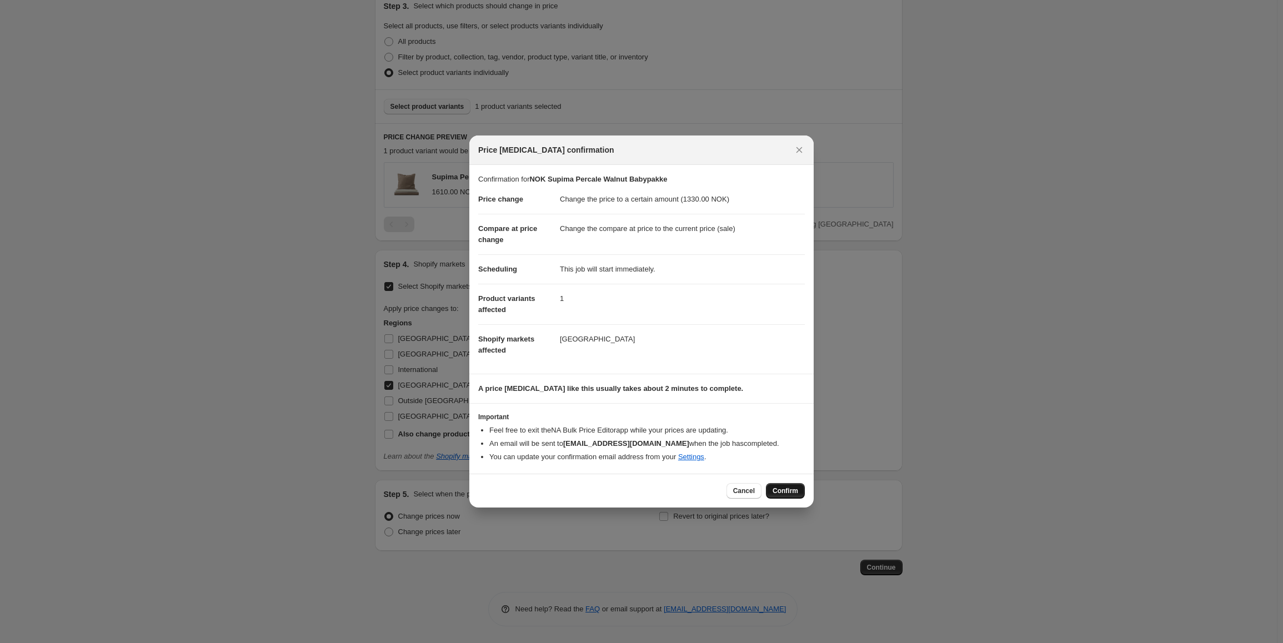
click at [802, 490] on button "Confirm" at bounding box center [785, 491] width 39 height 16
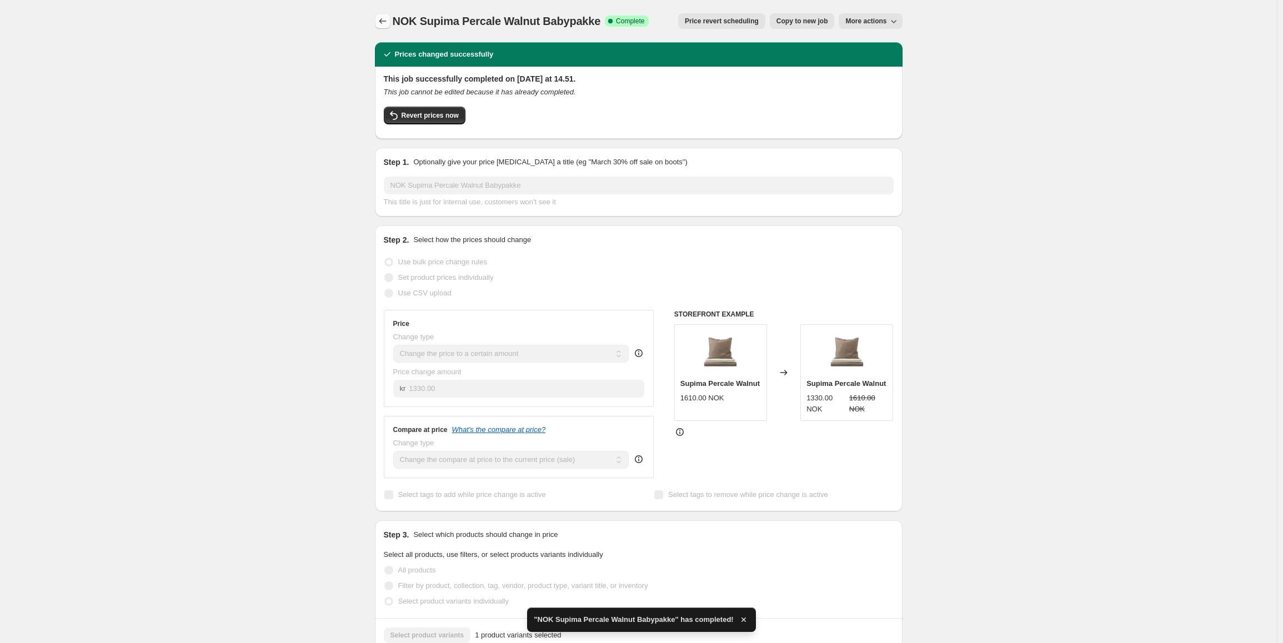
click at [388, 21] on icon "Price change jobs" at bounding box center [382, 21] width 11 height 11
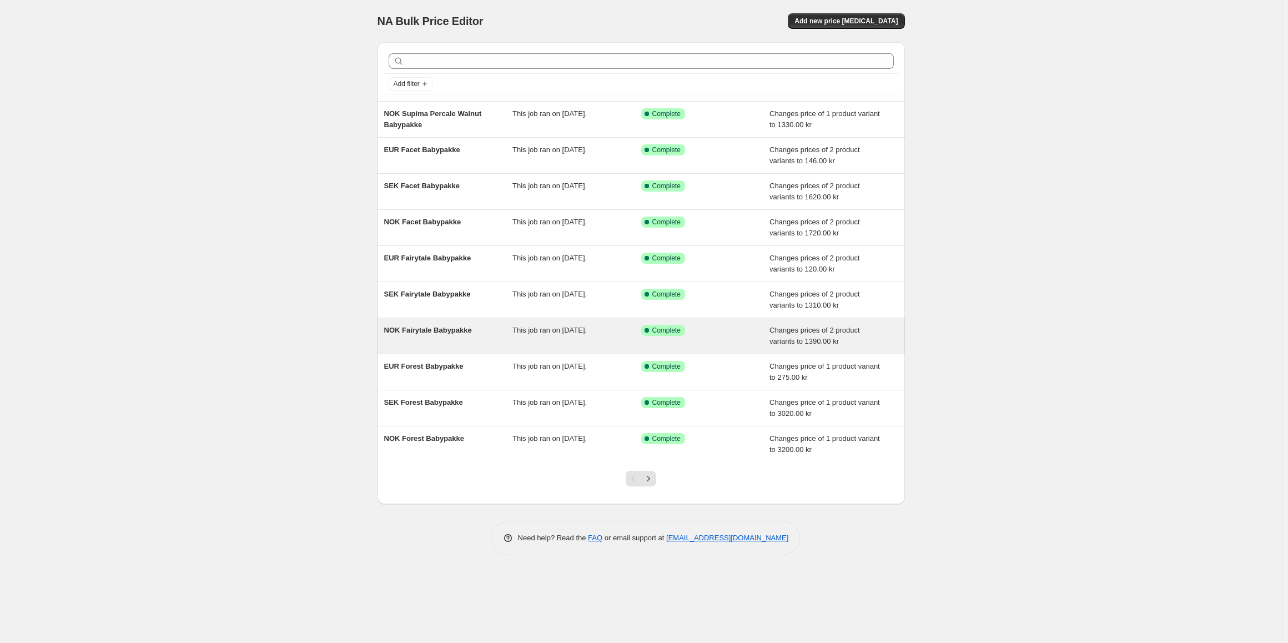
click at [429, 338] on div "NOK Fairytale Babypakke" at bounding box center [448, 336] width 129 height 22
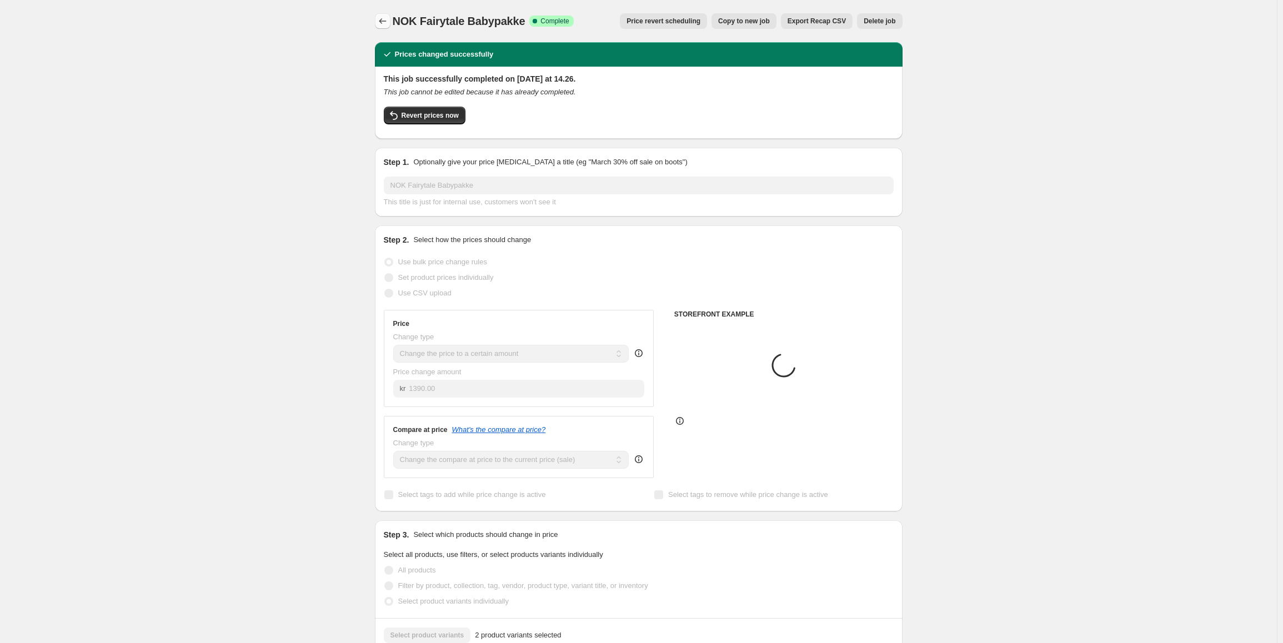
click at [385, 23] on icon "Price change jobs" at bounding box center [382, 21] width 11 height 11
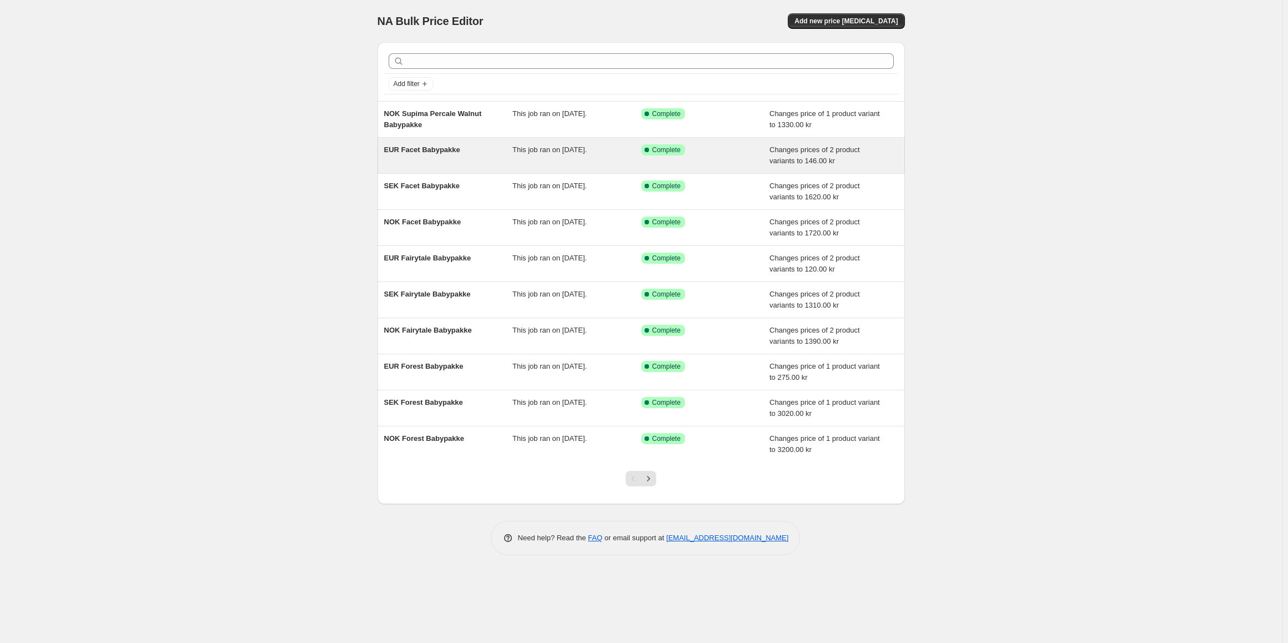
click at [503, 167] on div "EUR Facet Babypakke This job ran on [DATE]. Success Complete Complete Changes p…" at bounding box center [642, 156] width 528 height 36
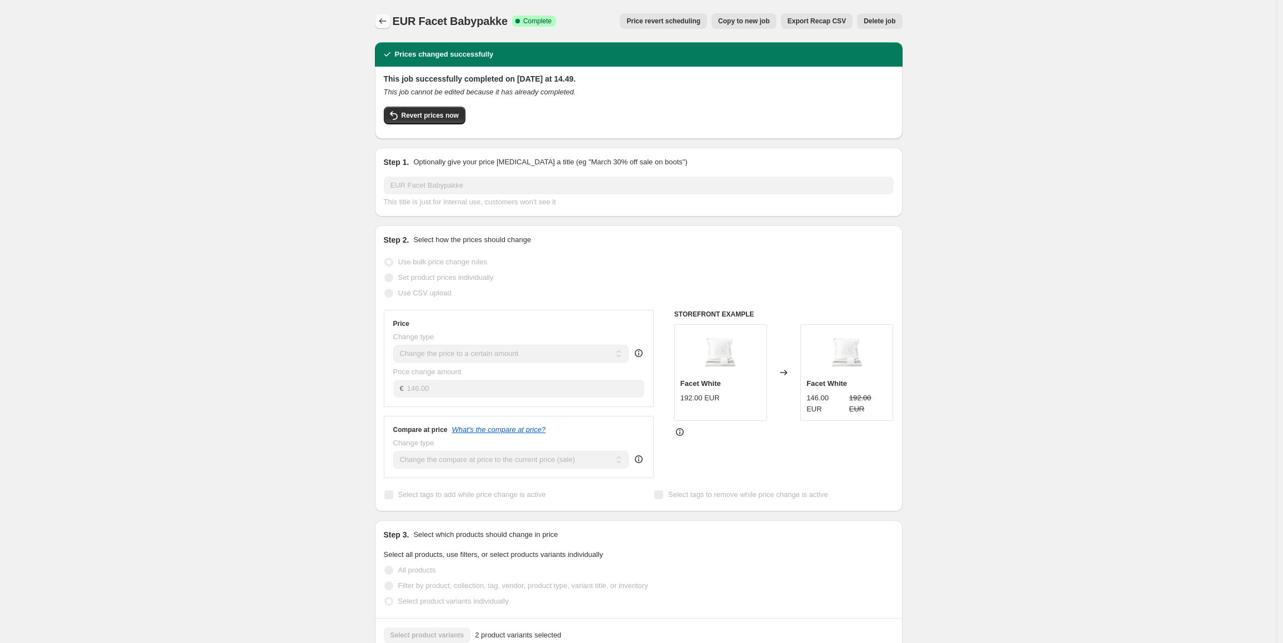
click at [383, 17] on icon "Price change jobs" at bounding box center [382, 21] width 11 height 11
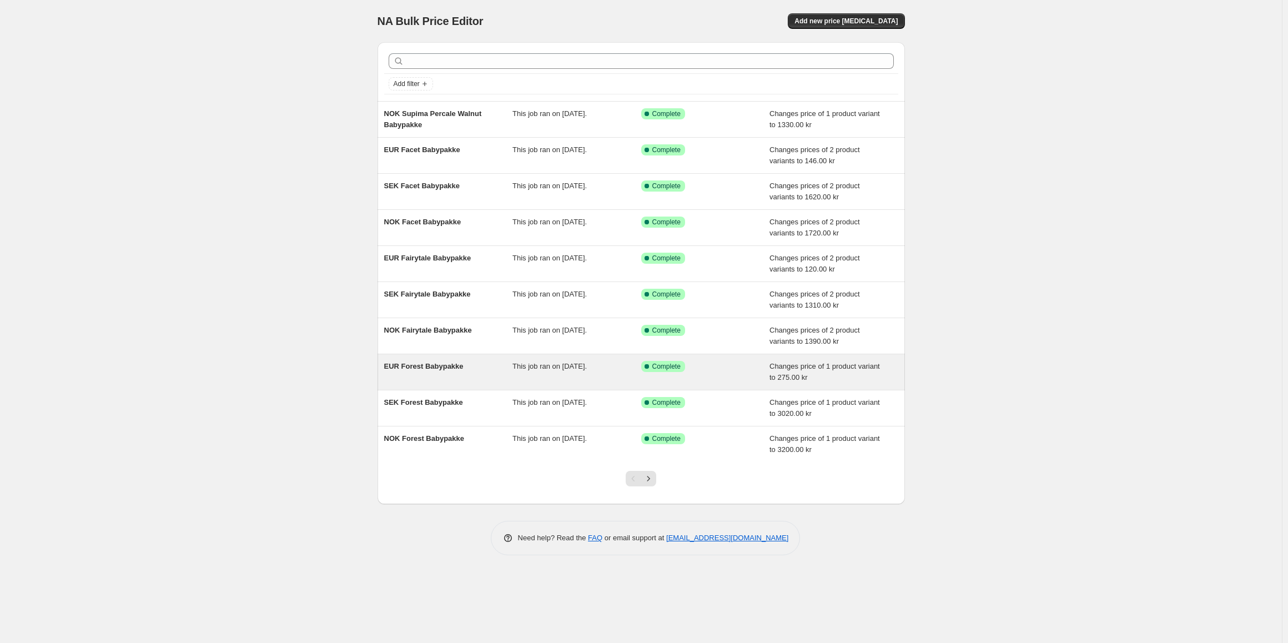
click at [466, 377] on div "EUR Forest Babypakke" at bounding box center [448, 372] width 129 height 22
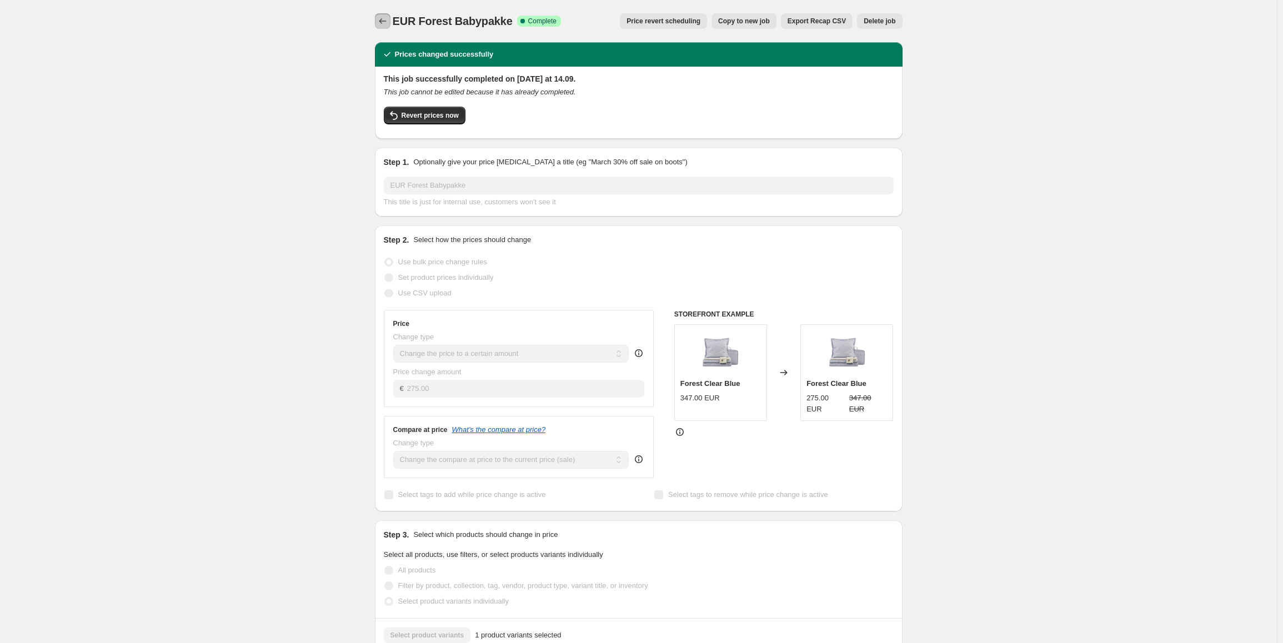
click at [381, 14] on button "Price change jobs" at bounding box center [383, 21] width 16 height 16
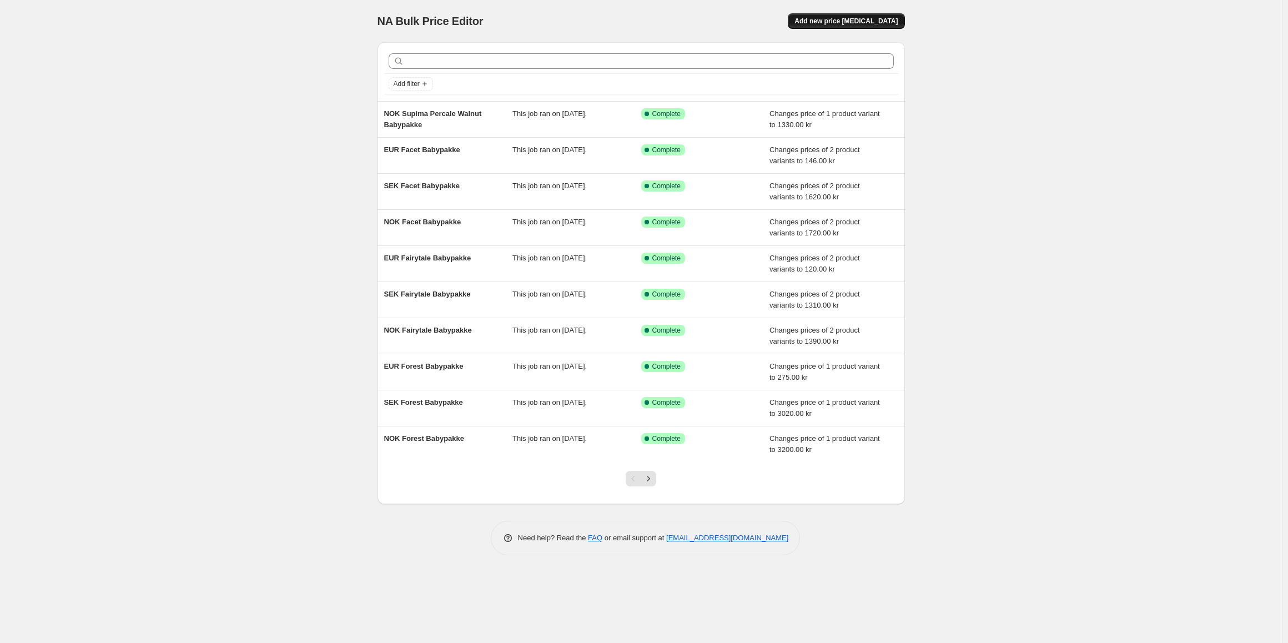
click at [859, 19] on span "Add new price [MEDICAL_DATA]" at bounding box center [846, 21] width 103 height 9
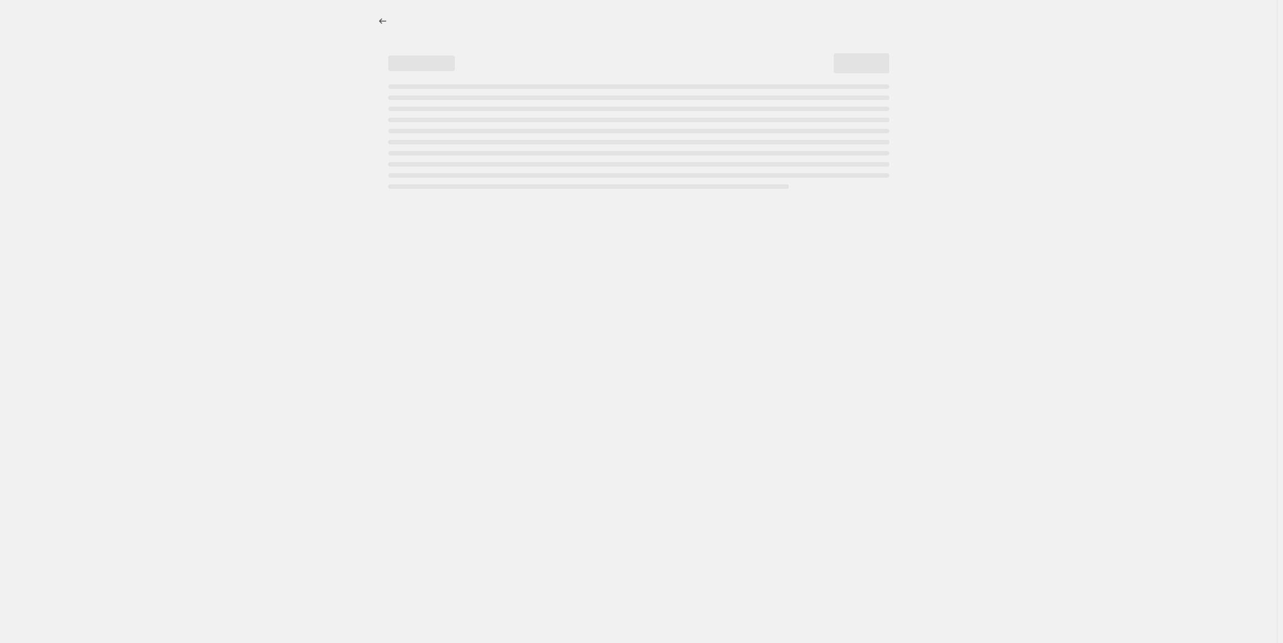
select select "percentage"
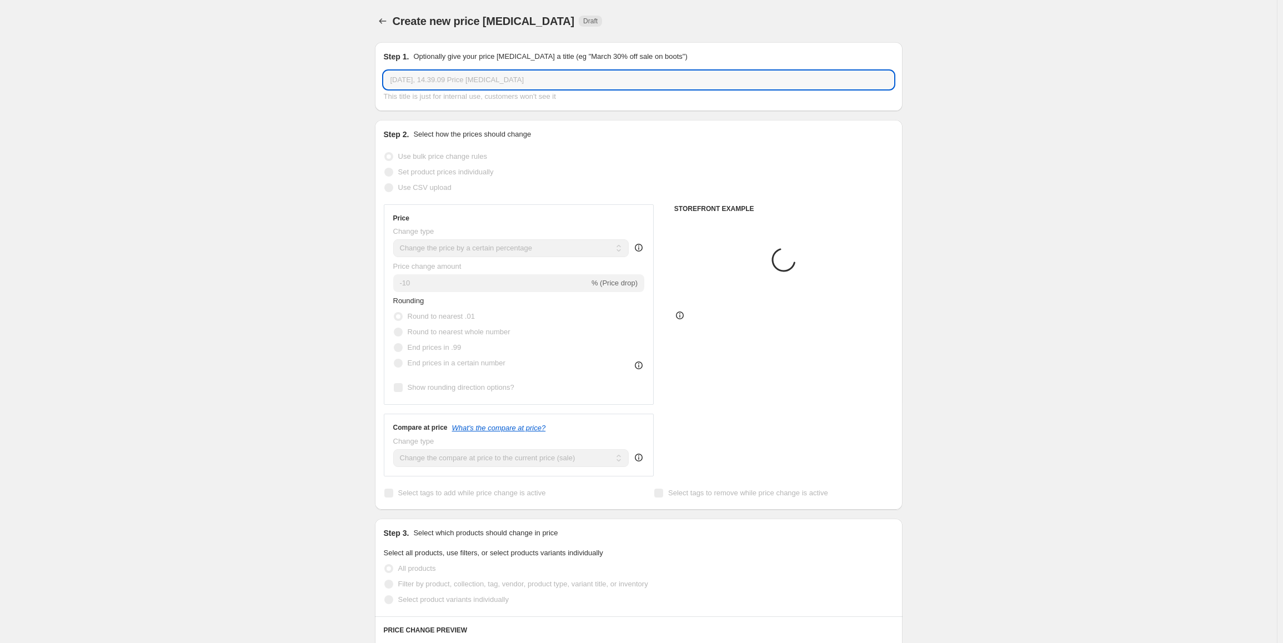
click at [444, 79] on input "[DATE], 14.39.09 Price [MEDICAL_DATA]" at bounding box center [639, 80] width 510 height 18
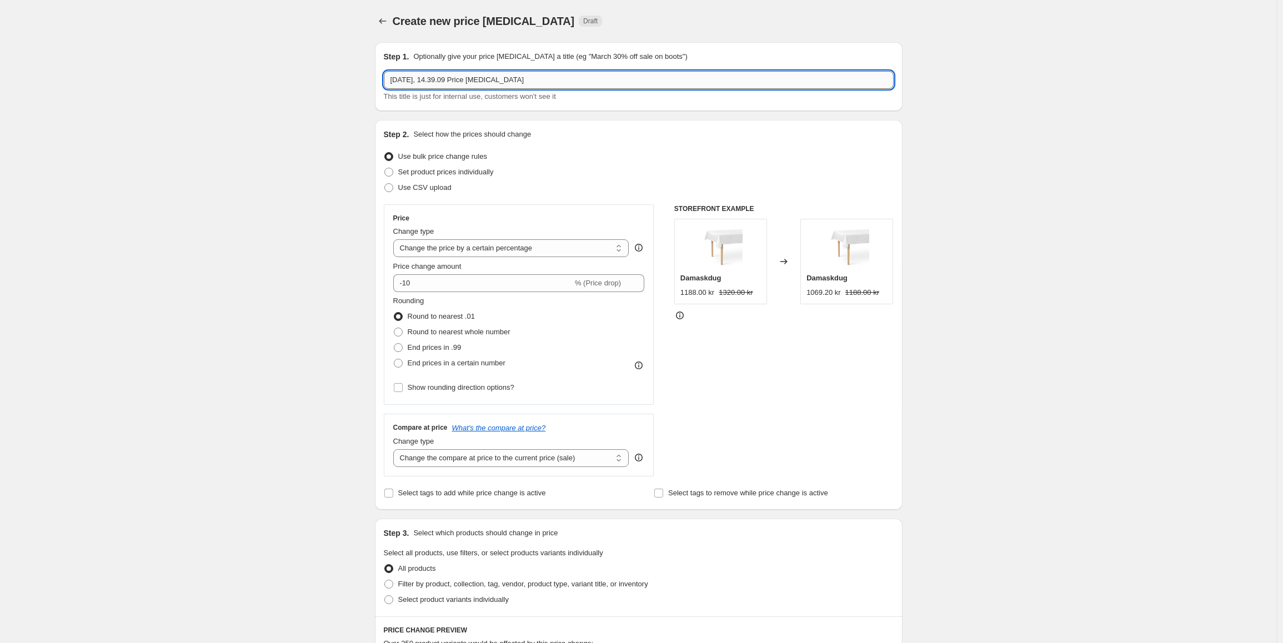
click at [444, 79] on input "[DATE], 14.39.09 Price [MEDICAL_DATA]" at bounding box center [639, 80] width 510 height 18
type input "SEK Supima Percale Walnut Babypakke"
click at [474, 243] on select "Change the price to a certain amount Change the price by a certain amount Chang…" at bounding box center [511, 248] width 236 height 18
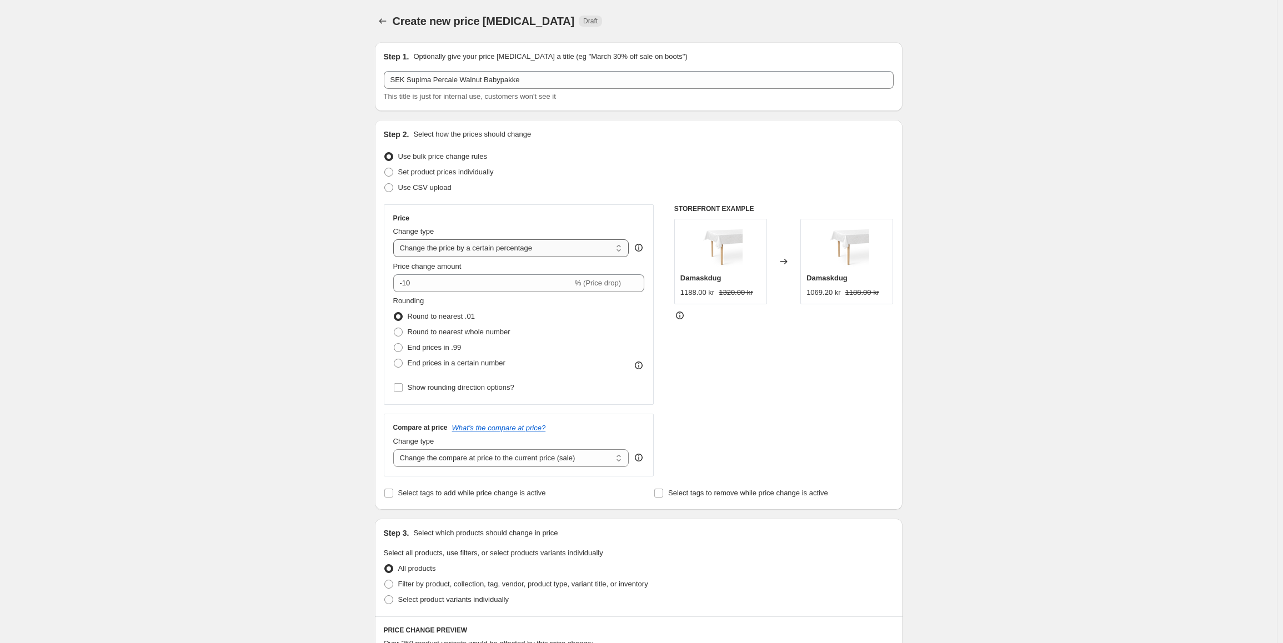
select select "to"
click at [395, 239] on select "Change the price to a certain amount Change the price by a certain amount Chang…" at bounding box center [511, 248] width 236 height 18
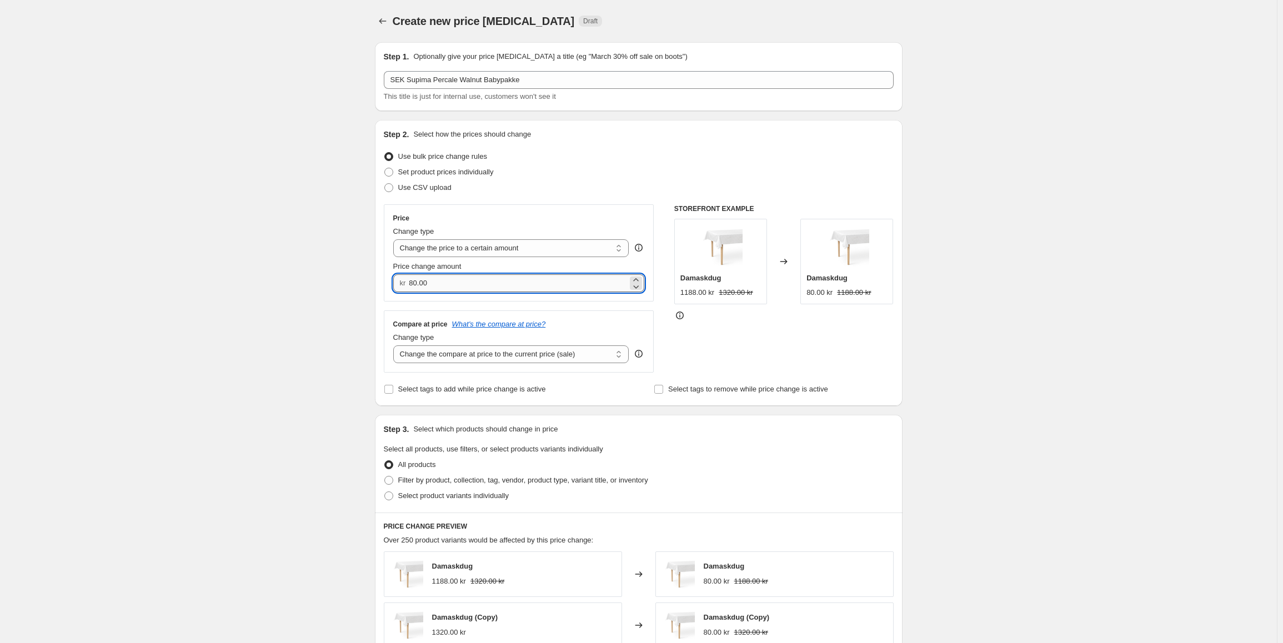
click at [422, 282] on input "80.00" at bounding box center [518, 283] width 219 height 18
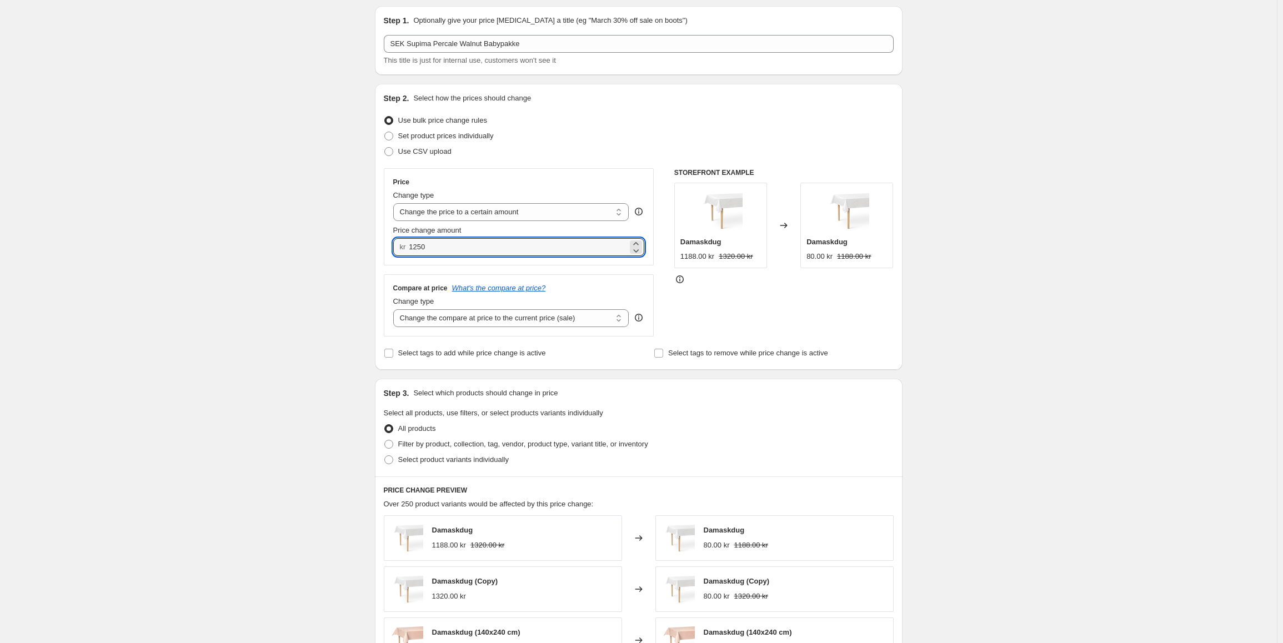
scroll to position [56, 0]
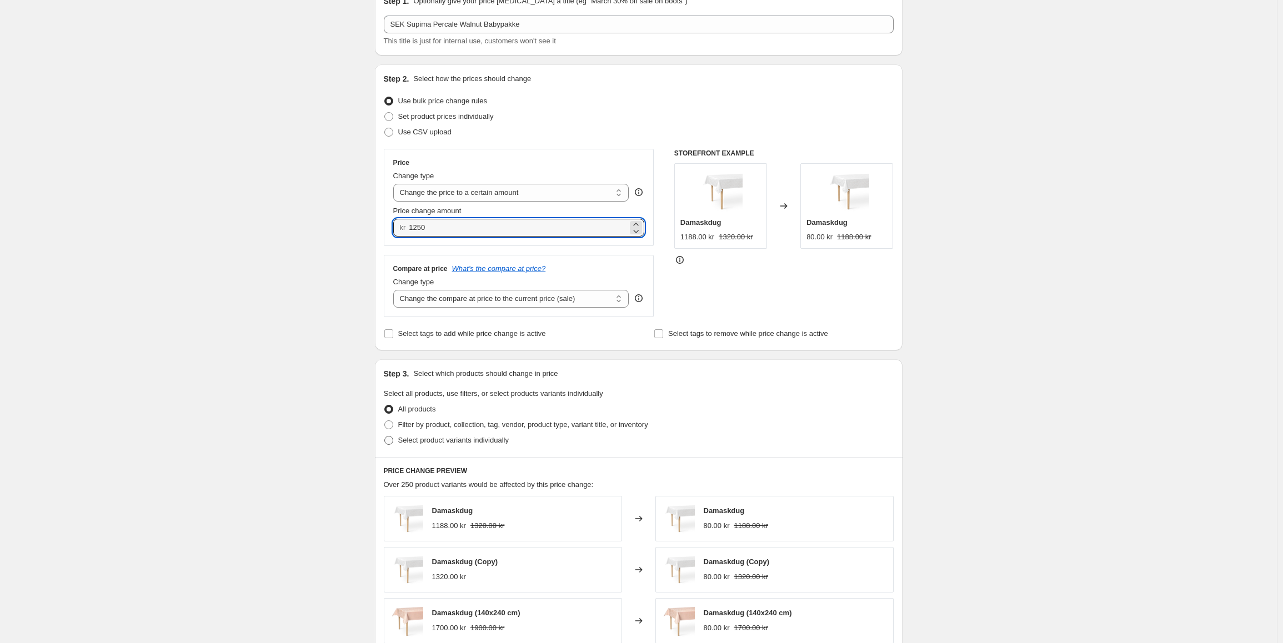
type input "1250.00"
click at [461, 438] on span "Select product variants individually" at bounding box center [453, 440] width 111 height 8
click at [385, 436] on input "Select product variants individually" at bounding box center [384, 436] width 1 height 1
radio input "true"
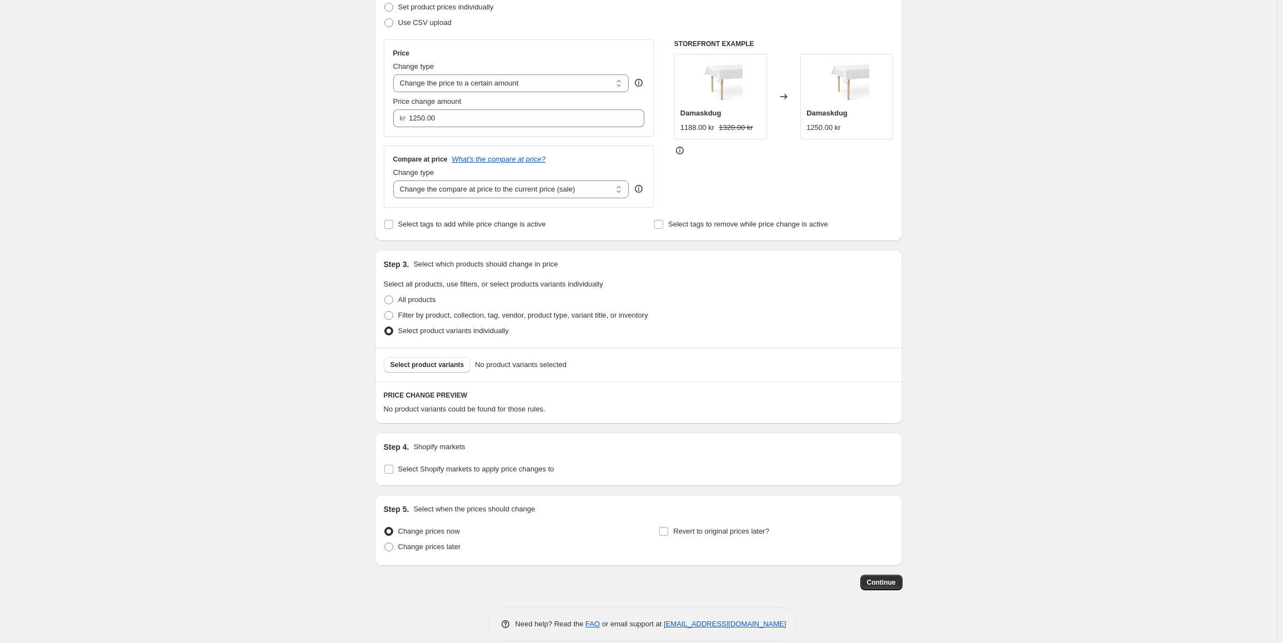
scroll to position [180, 0]
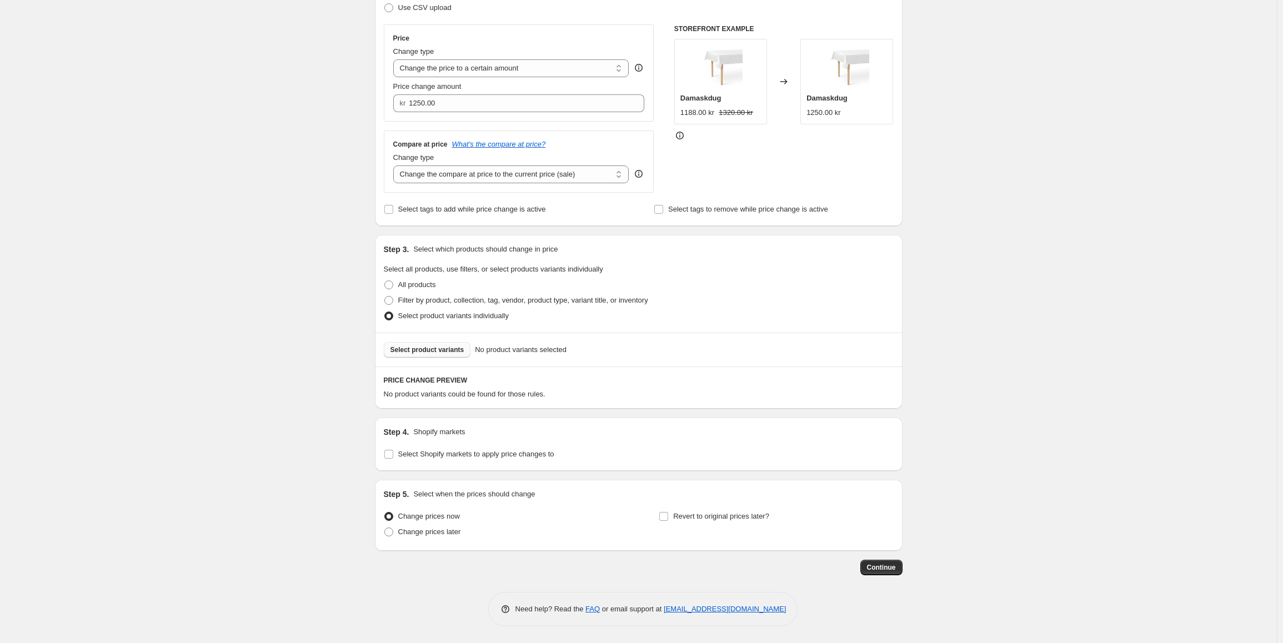
click at [437, 348] on span "Select product variants" at bounding box center [427, 349] width 74 height 9
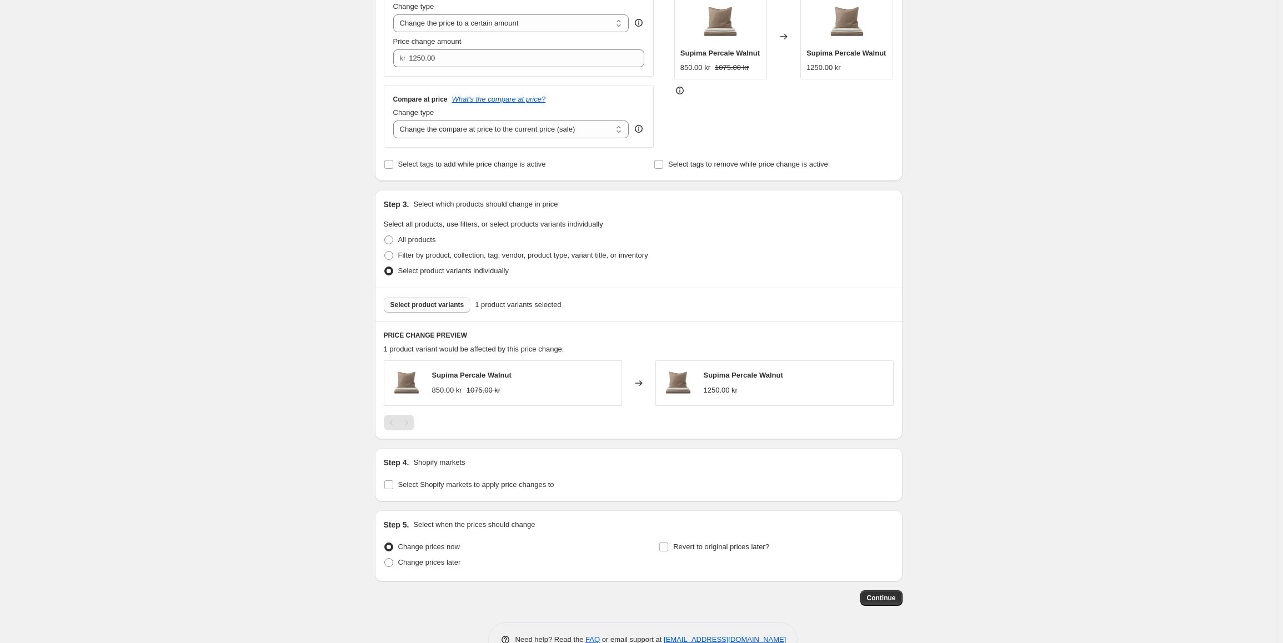
scroll to position [256, 0]
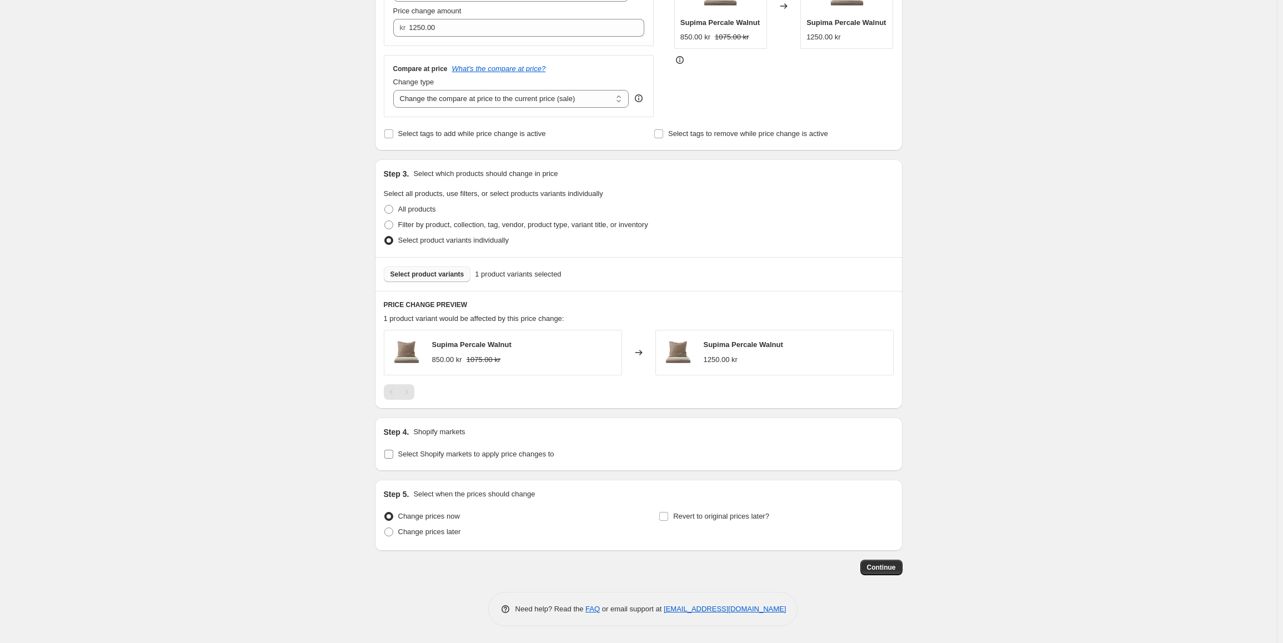
click at [429, 454] on span "Select Shopify markets to apply price changes to" at bounding box center [476, 454] width 156 height 8
click at [393, 454] on input "Select Shopify markets to apply price changes to" at bounding box center [388, 454] width 9 height 9
checkbox input "true"
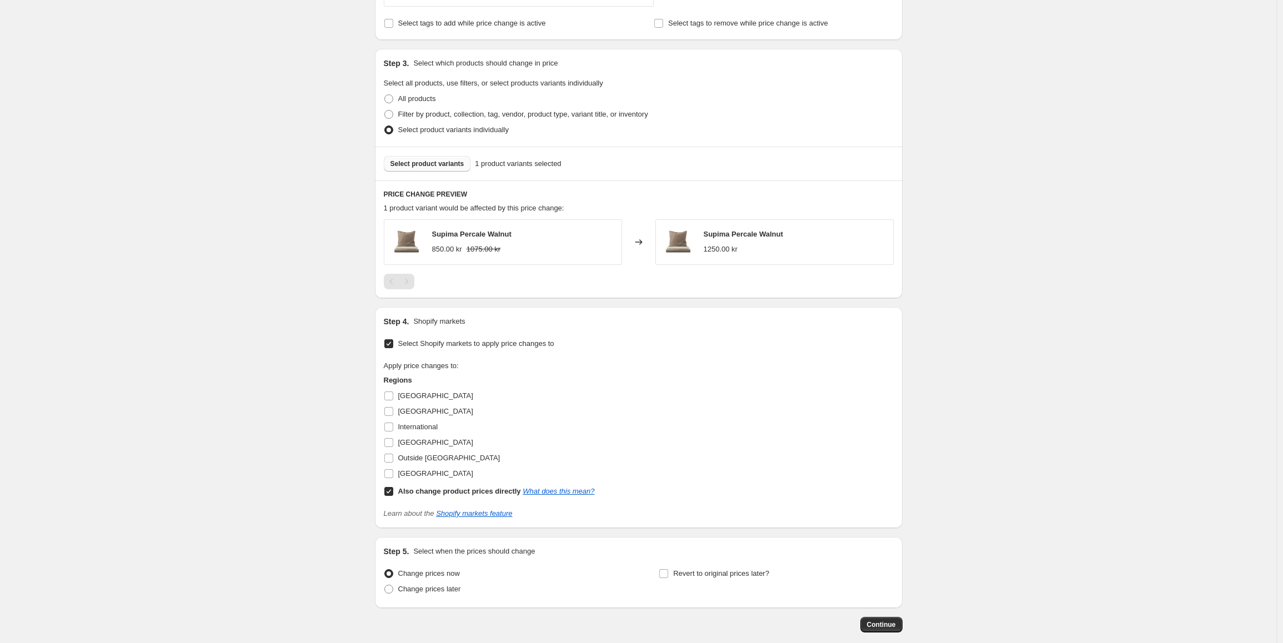
scroll to position [367, 0]
click at [391, 485] on span at bounding box center [389, 490] width 10 height 10
click at [391, 486] on input "Also change product prices directly What does this mean?" at bounding box center [388, 490] width 9 height 9
checkbox input "false"
click at [393, 471] on input "[GEOGRAPHIC_DATA]" at bounding box center [388, 472] width 9 height 9
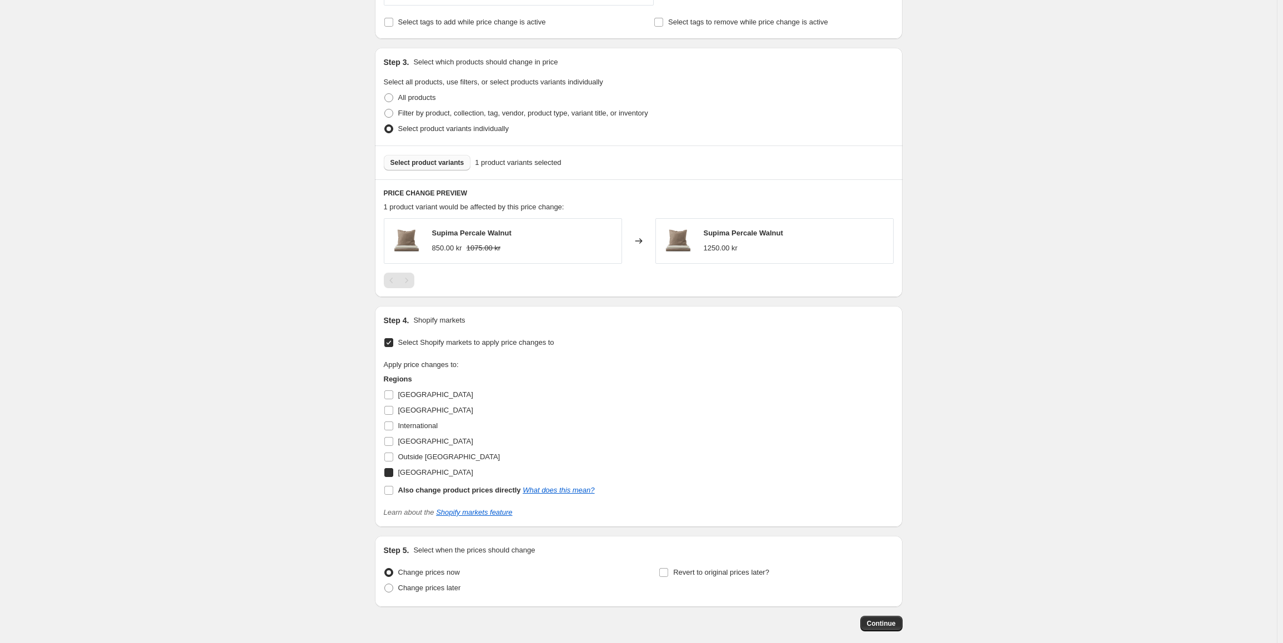
checkbox input "true"
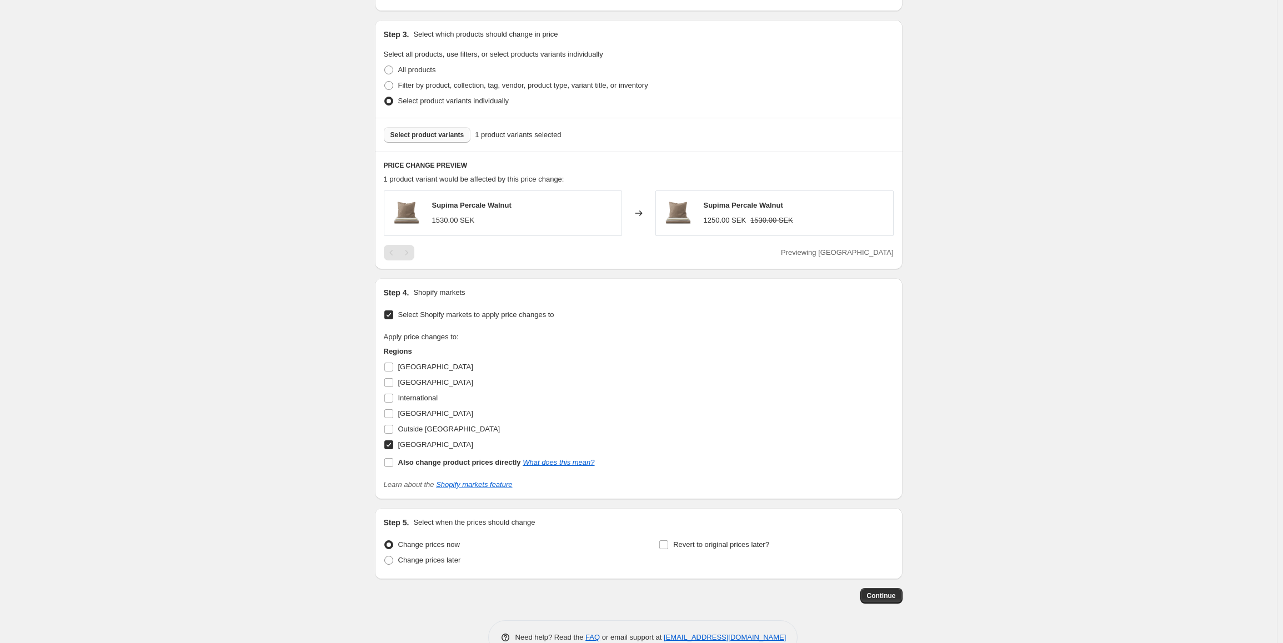
scroll to position [424, 0]
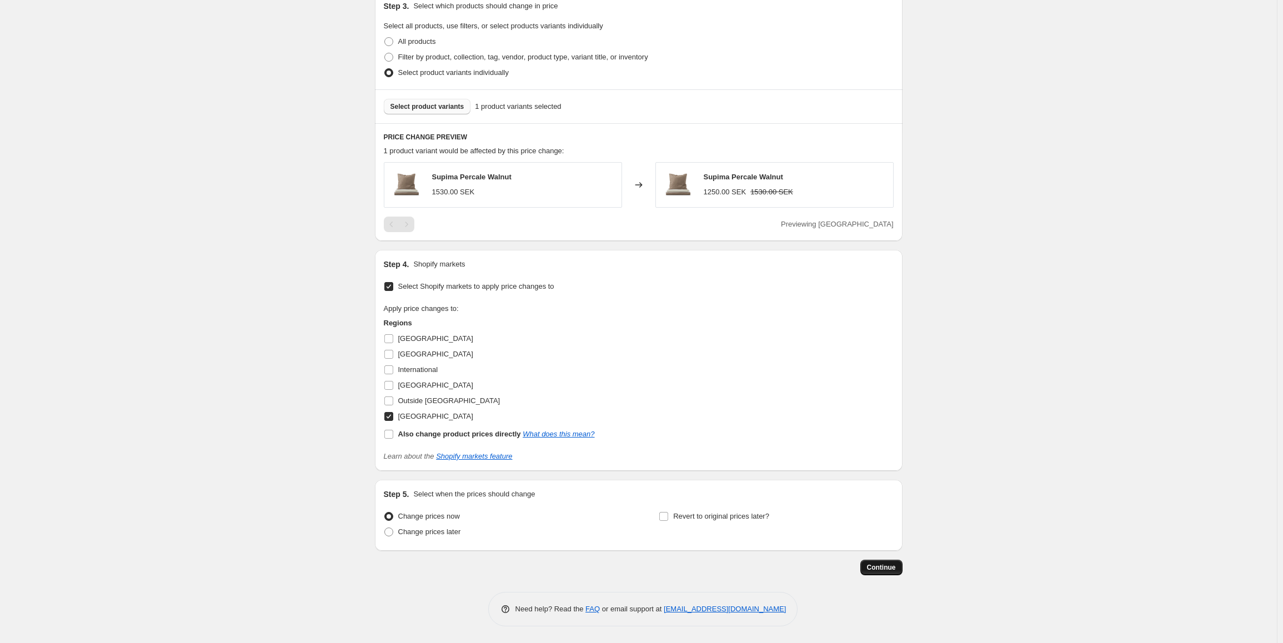
click at [892, 561] on button "Continue" at bounding box center [881, 568] width 42 height 16
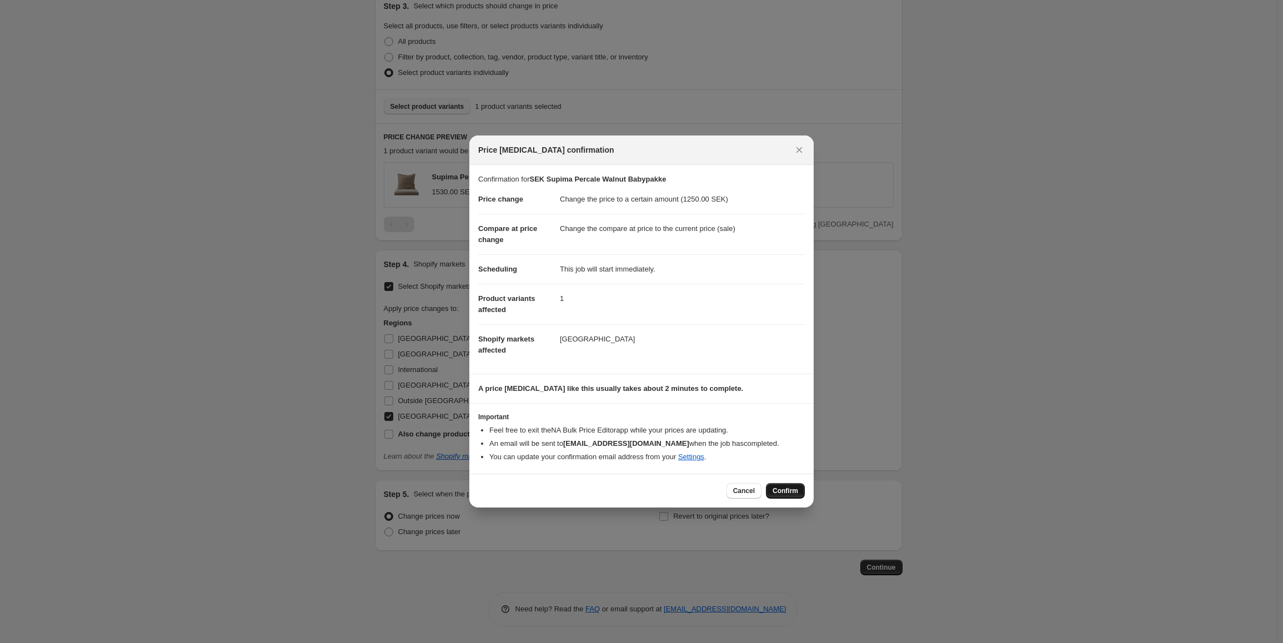
click at [798, 486] on button "Confirm" at bounding box center [785, 491] width 39 height 16
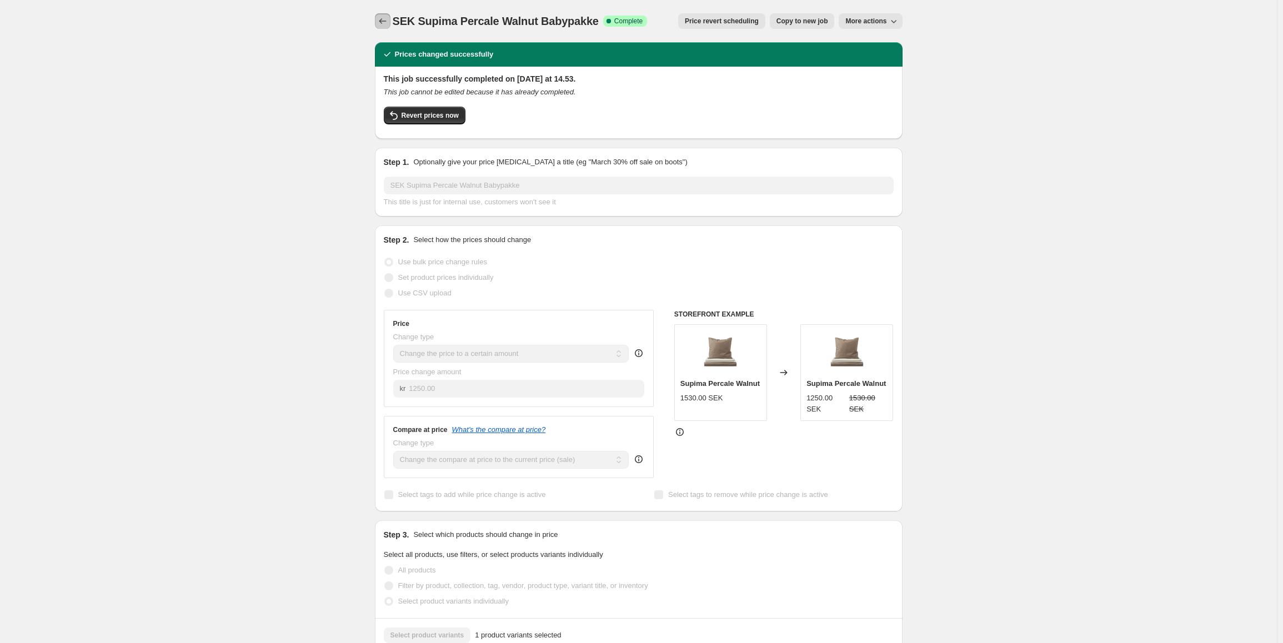
click at [381, 17] on icon "Price change jobs" at bounding box center [382, 21] width 11 height 11
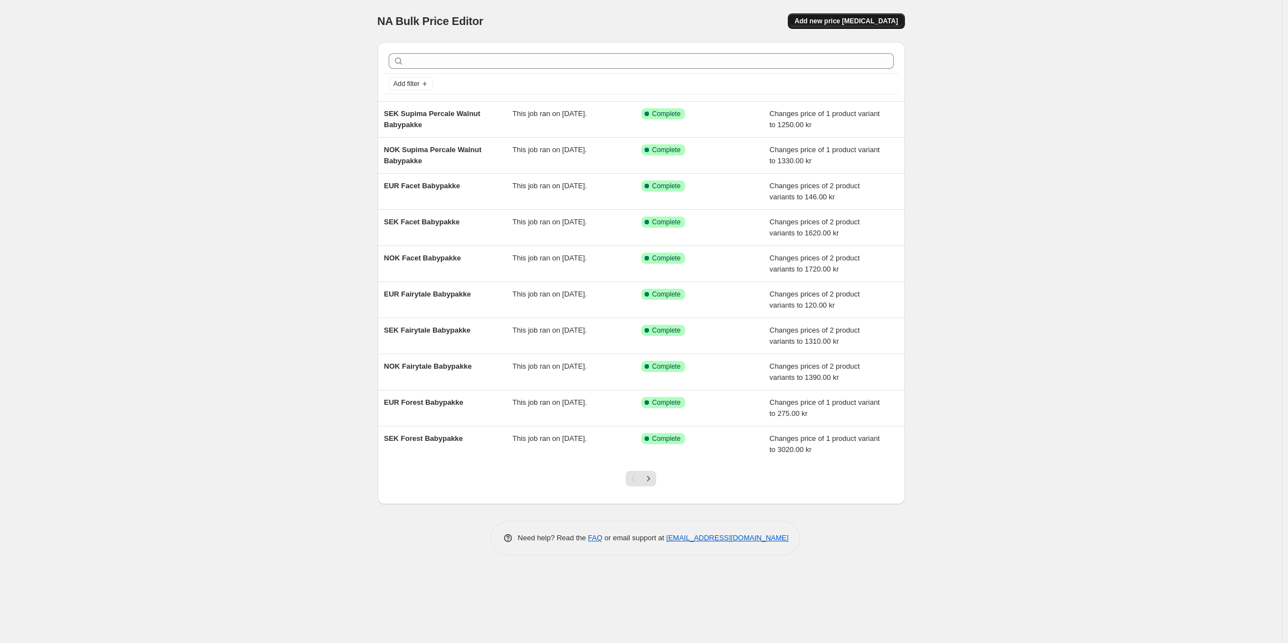
click at [850, 25] on span "Add new price [MEDICAL_DATA]" at bounding box center [846, 21] width 103 height 9
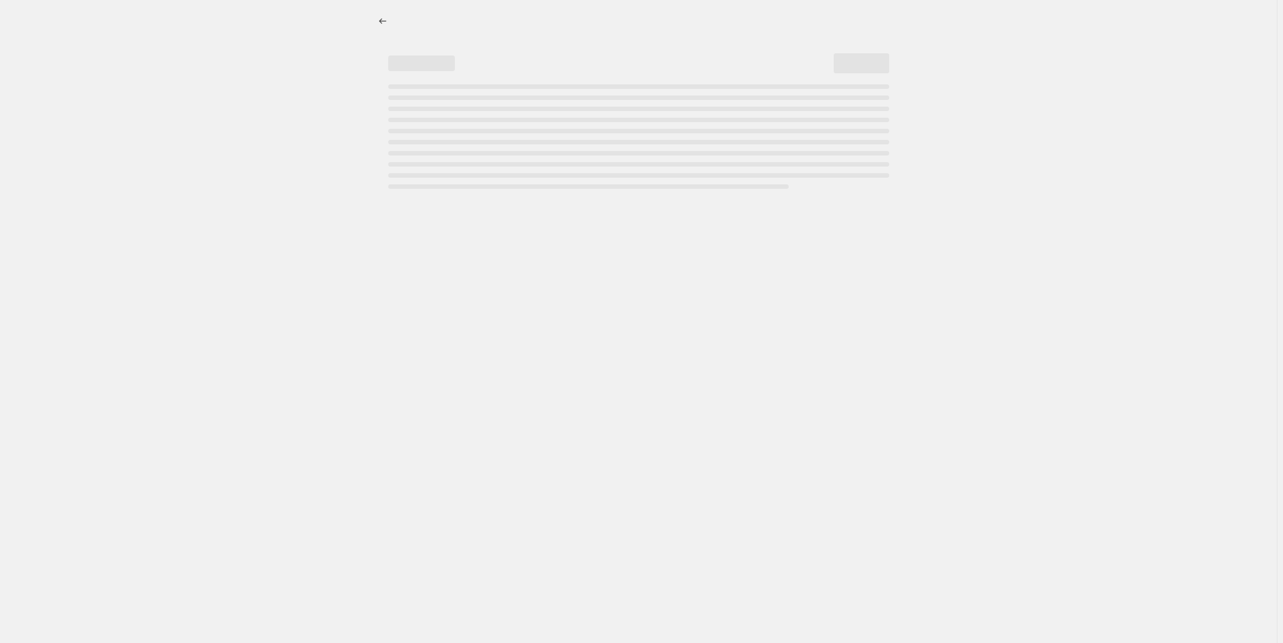
select select "percentage"
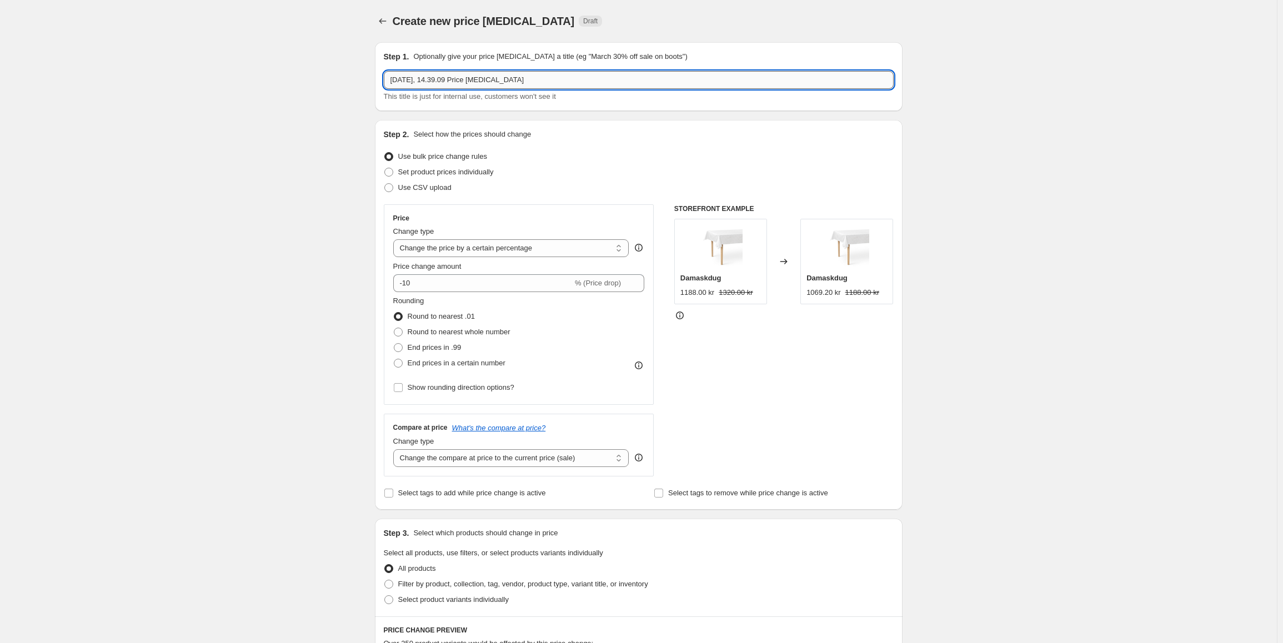
click at [439, 78] on input "[DATE], 14.39.09 Price [MEDICAL_DATA]" at bounding box center [639, 80] width 510 height 18
paste input "SEK Supima Percale Walnut Babypakke"
click at [392, 82] on input "SEK Supima Percale Walnut Babypakke" at bounding box center [639, 80] width 510 height 18
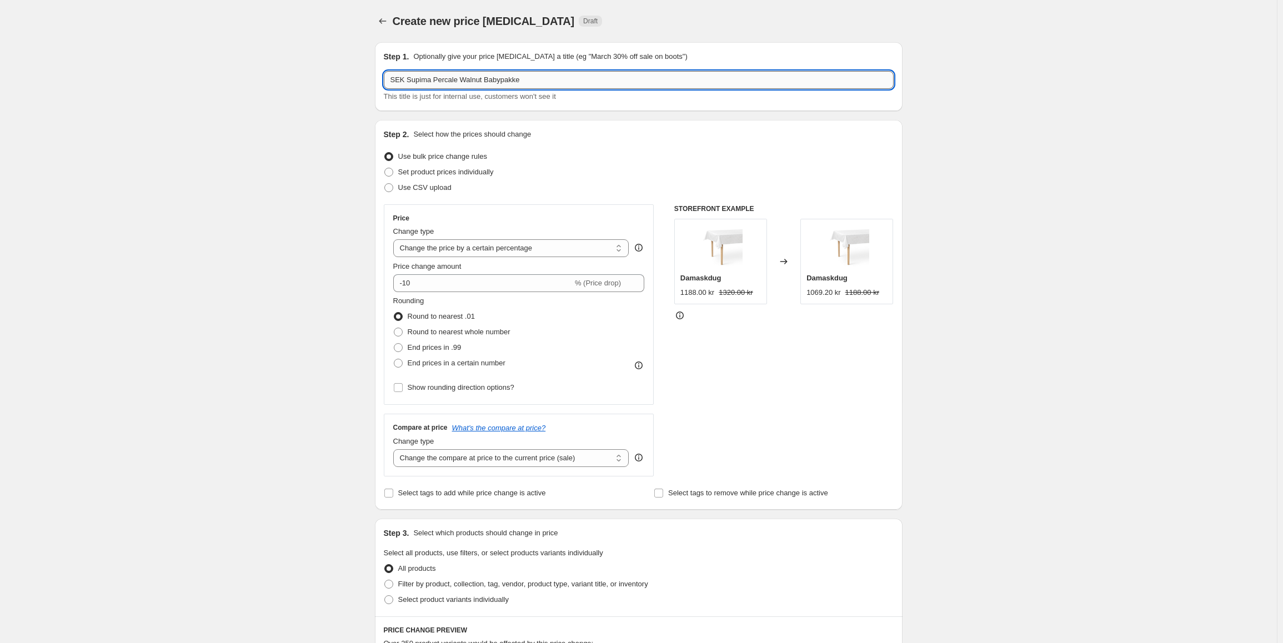
click at [392, 82] on input "SEK Supima Percale Walnut Babypakke" at bounding box center [639, 80] width 510 height 18
type input "EUR Supima Percale Walnut Babypakke"
click at [460, 250] on select "Change the price to a certain amount Change the price by a certain amount Chang…" at bounding box center [511, 248] width 236 height 18
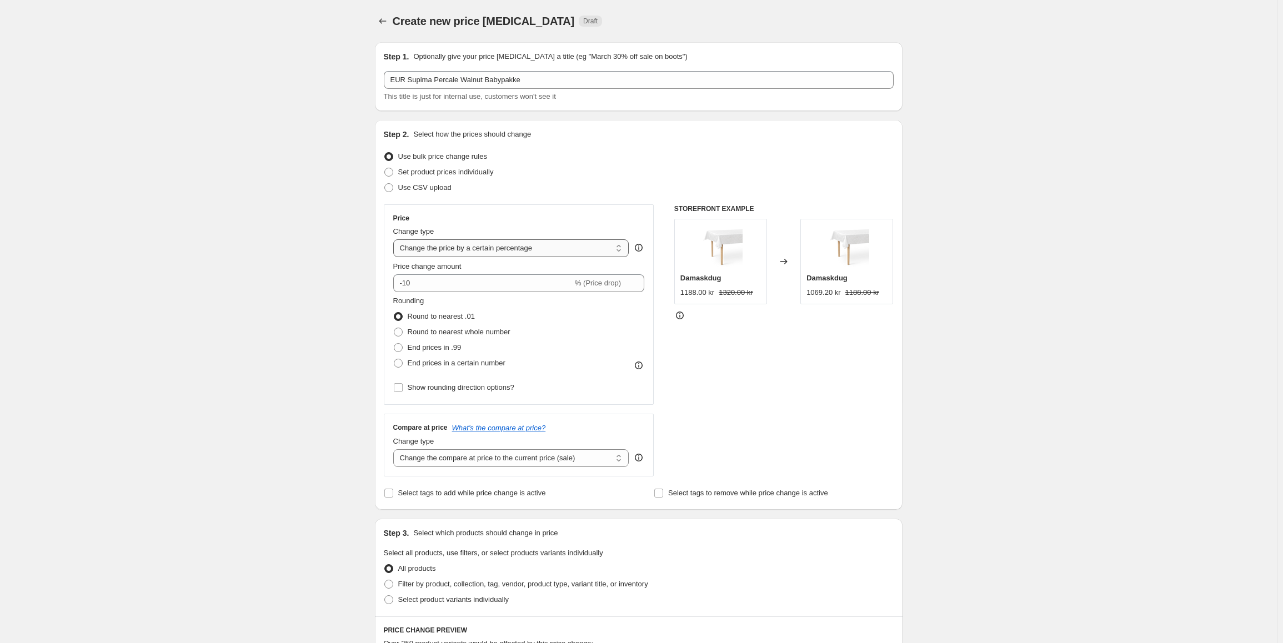
select select "to"
click at [395, 239] on select "Change the price to a certain amount Change the price by a certain amount Chang…" at bounding box center [511, 248] width 236 height 18
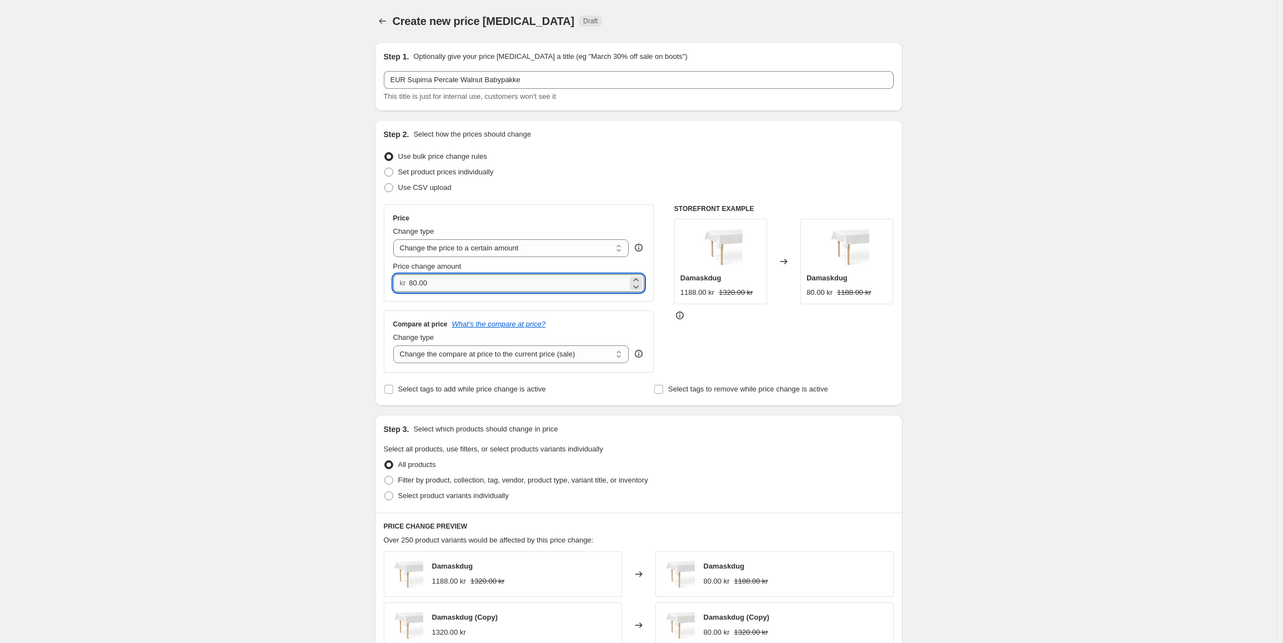
click at [442, 283] on input "80.00" at bounding box center [518, 283] width 219 height 18
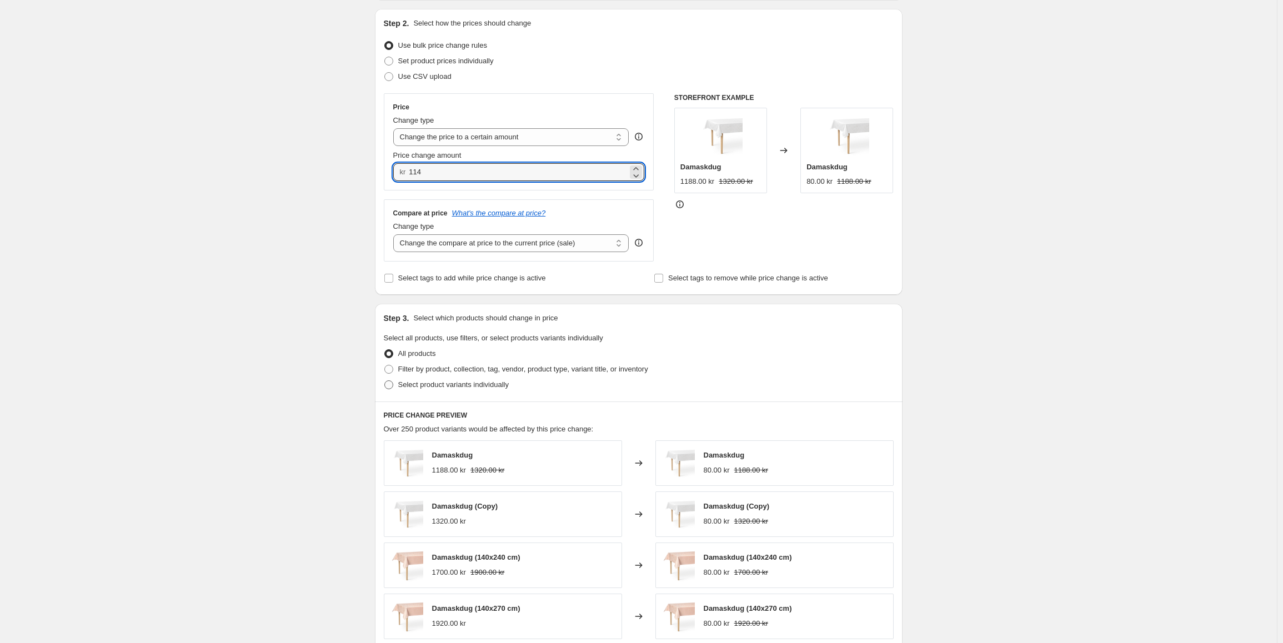
type input "114.00"
click at [444, 386] on span "Select product variants individually" at bounding box center [453, 384] width 111 height 8
click at [385, 381] on input "Select product variants individually" at bounding box center [384, 380] width 1 height 1
radio input "true"
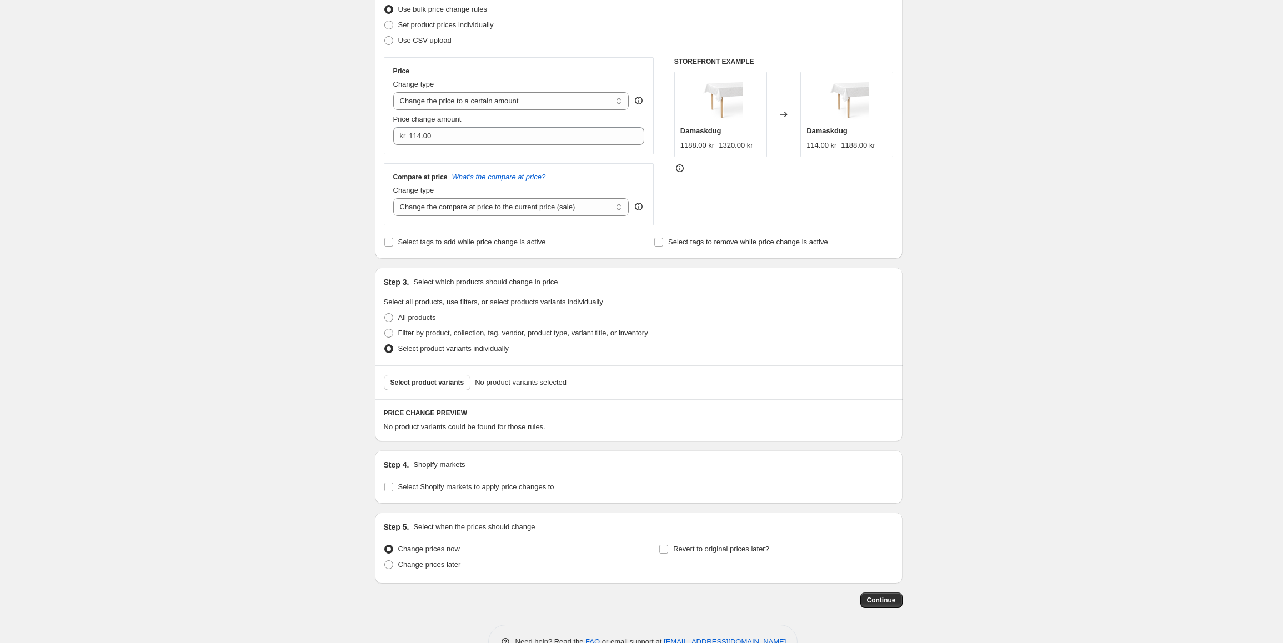
scroll to position [167, 0]
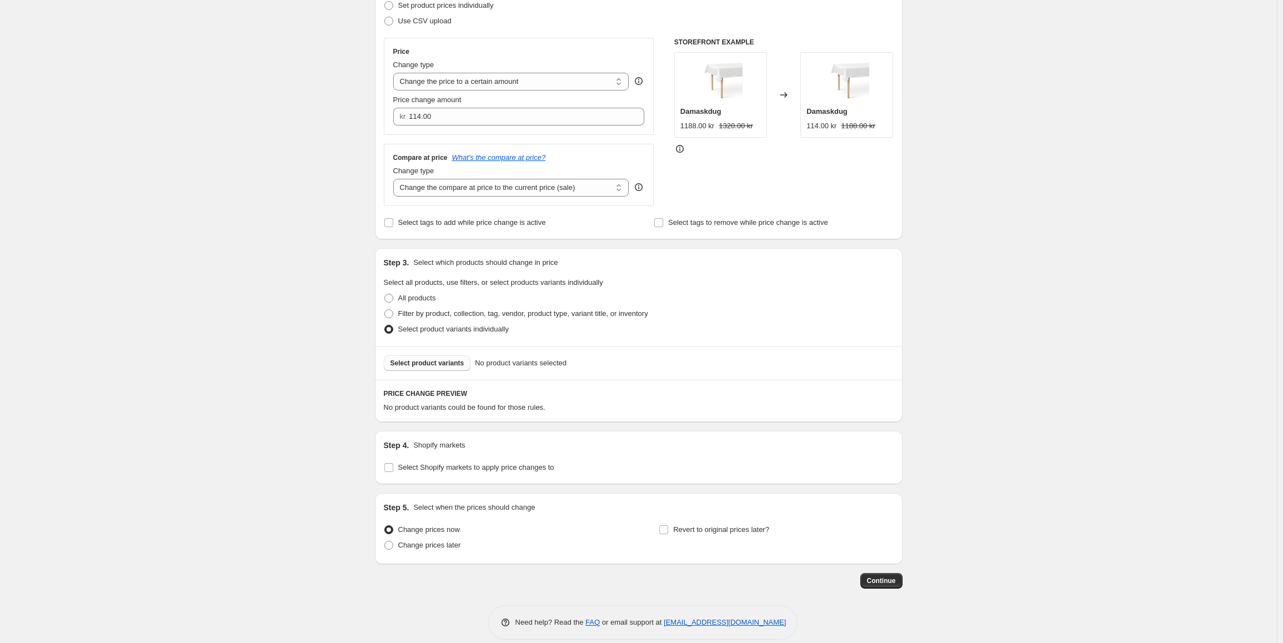
click at [422, 368] on span "Select product variants" at bounding box center [427, 363] width 74 height 9
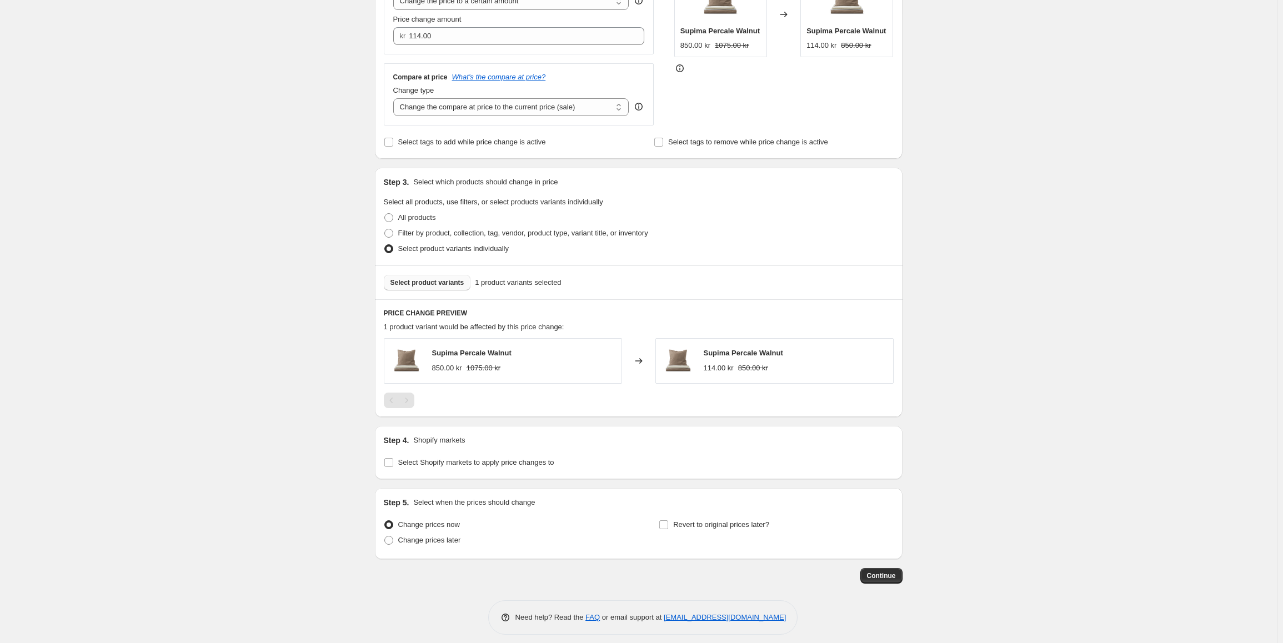
scroll to position [256, 0]
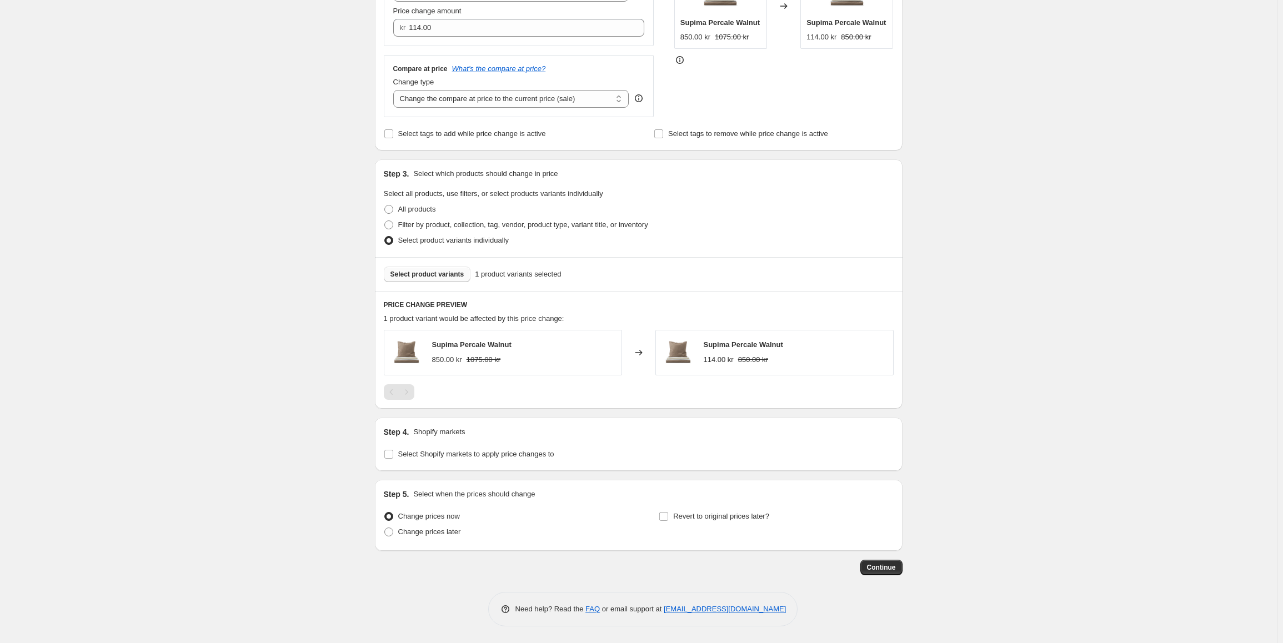
click at [447, 468] on div "Step 4. Shopify markets Select Shopify markets to apply price changes to" at bounding box center [639, 444] width 528 height 53
click at [446, 461] on label "Select Shopify markets to apply price changes to" at bounding box center [469, 454] width 170 height 16
click at [393, 459] on input "Select Shopify markets to apply price changes to" at bounding box center [388, 454] width 9 height 9
checkbox input "true"
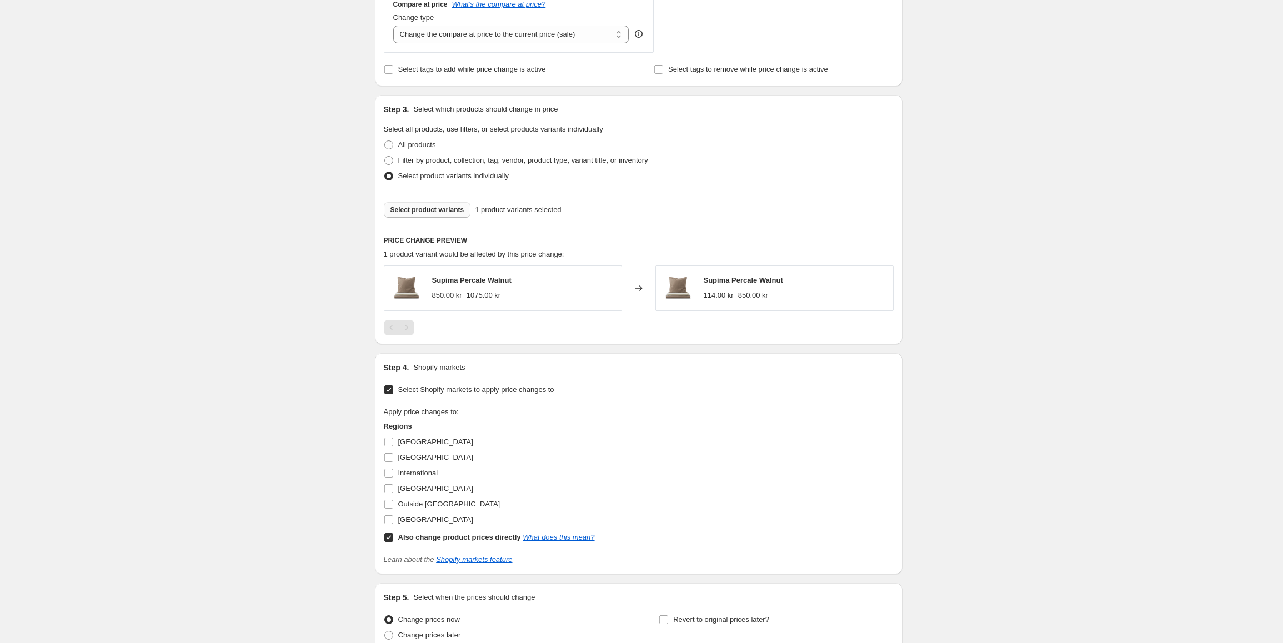
scroll to position [367, 0]
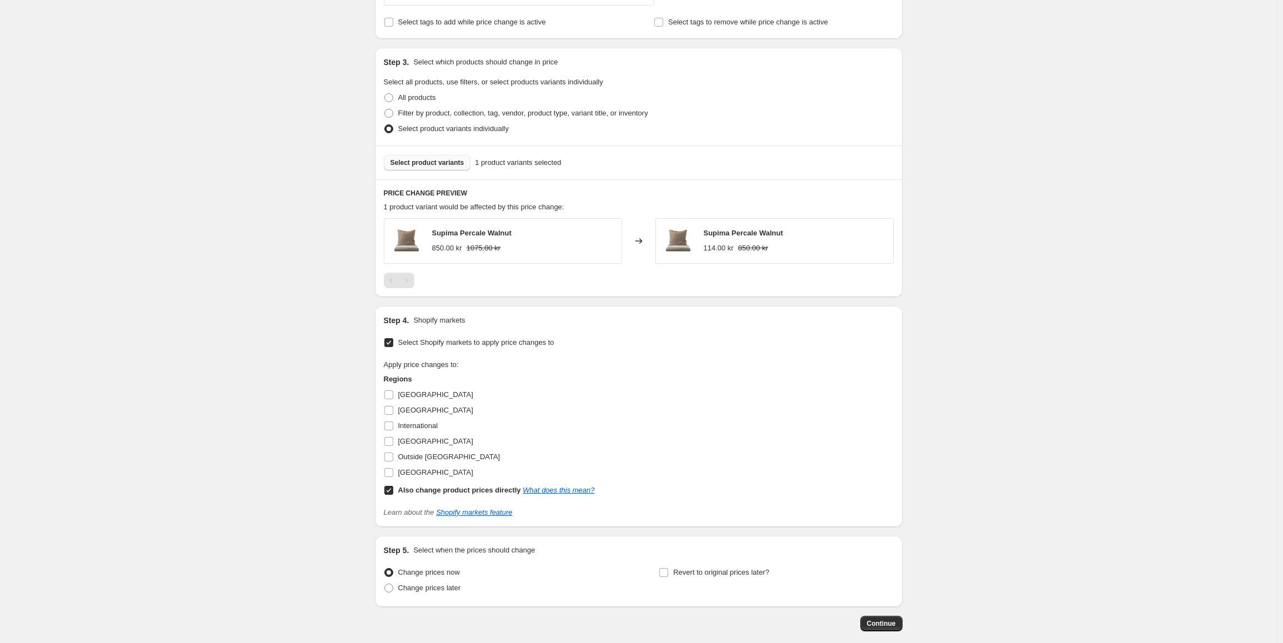
click at [399, 489] on label "Also change product prices directly What does this mean?" at bounding box center [489, 491] width 211 height 16
click at [393, 489] on input "Also change product prices directly What does this mean?" at bounding box center [388, 490] width 9 height 9
checkbox input "false"
click at [389, 425] on input "International" at bounding box center [388, 425] width 9 height 9
checkbox input "true"
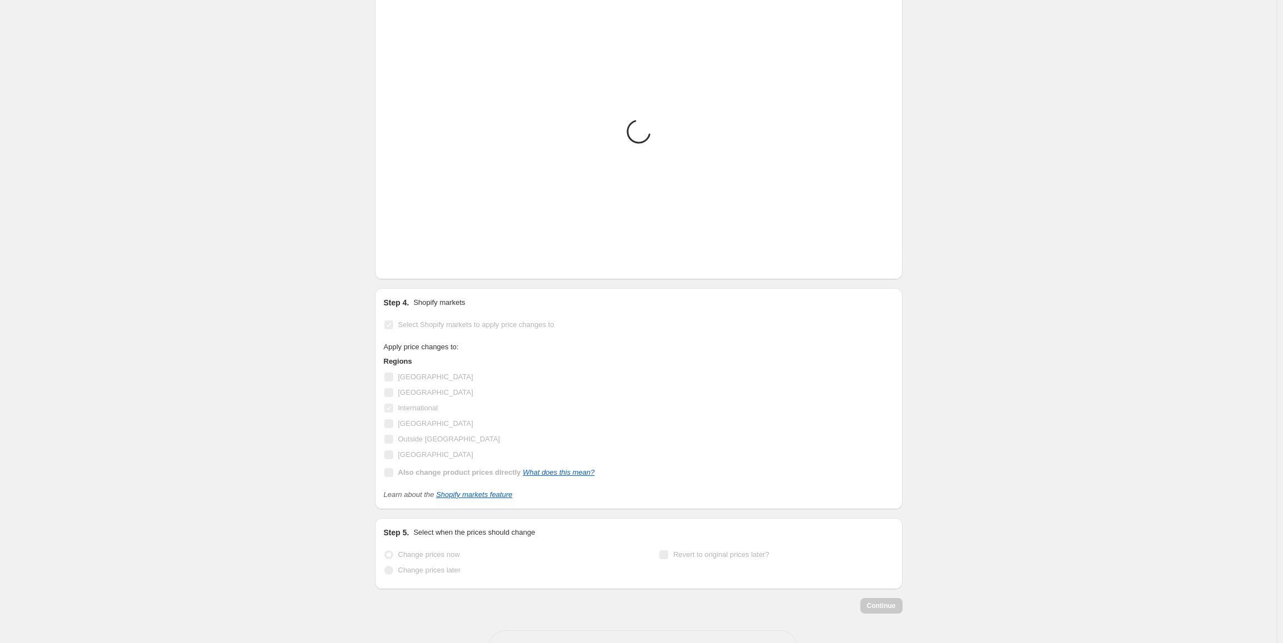
scroll to position [424, 0]
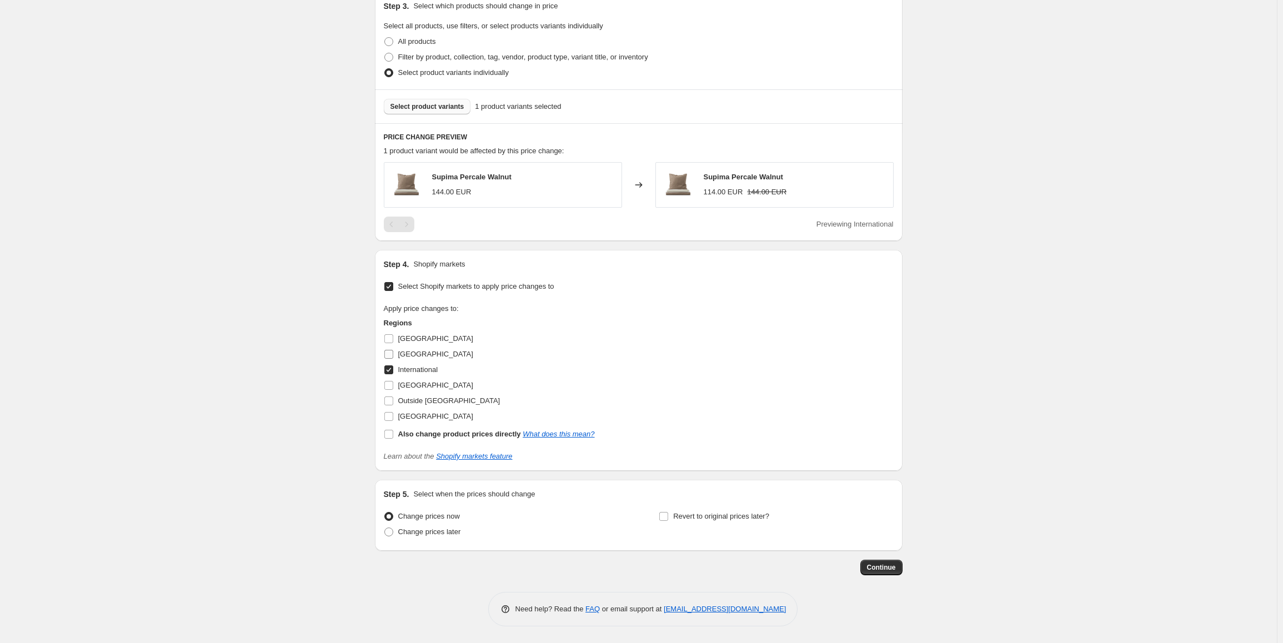
click at [389, 354] on input "[GEOGRAPHIC_DATA]" at bounding box center [388, 354] width 9 height 9
checkbox input "true"
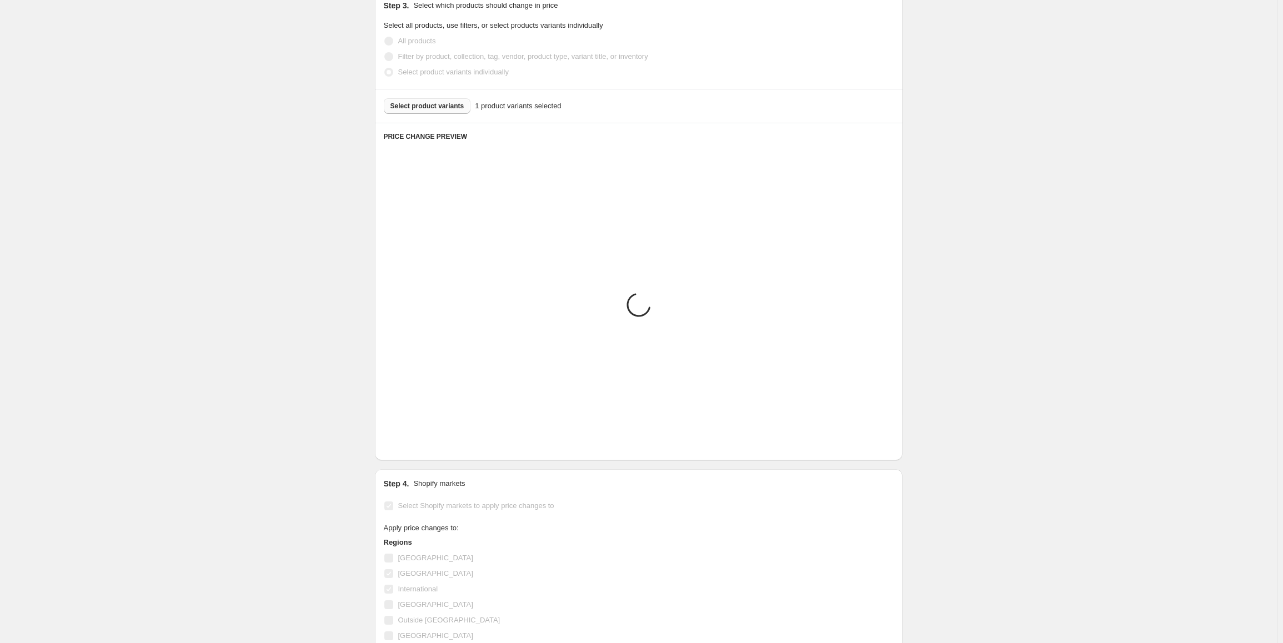
scroll to position [439, 0]
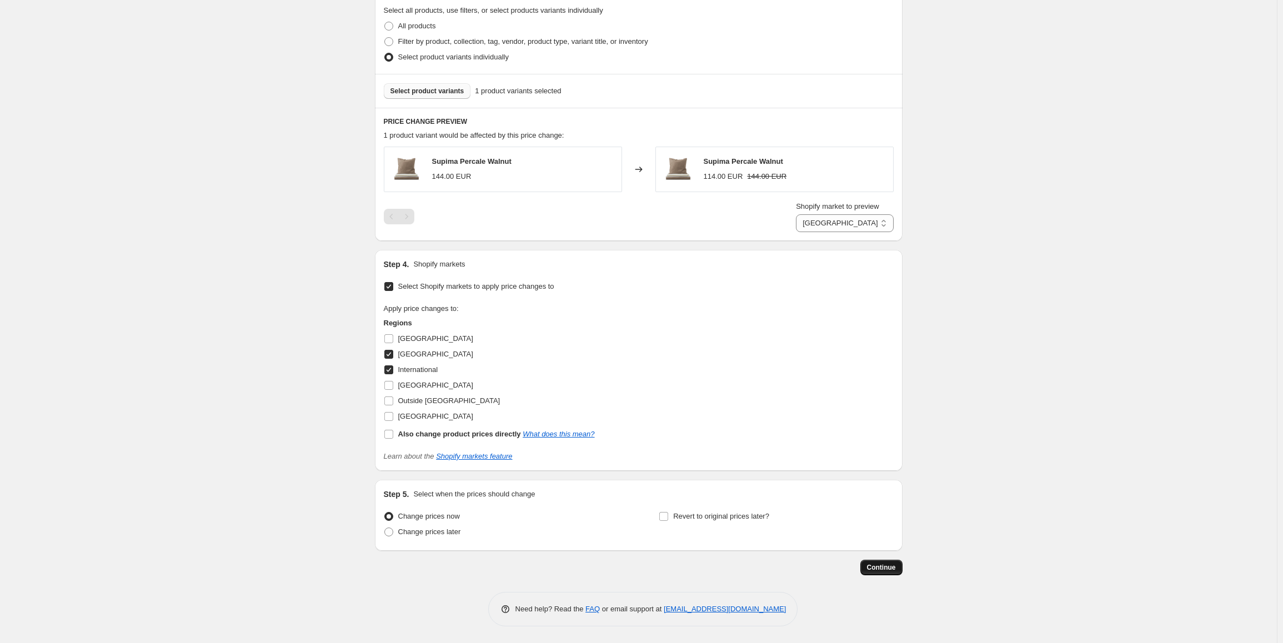
click at [886, 570] on span "Continue" at bounding box center [881, 567] width 29 height 9
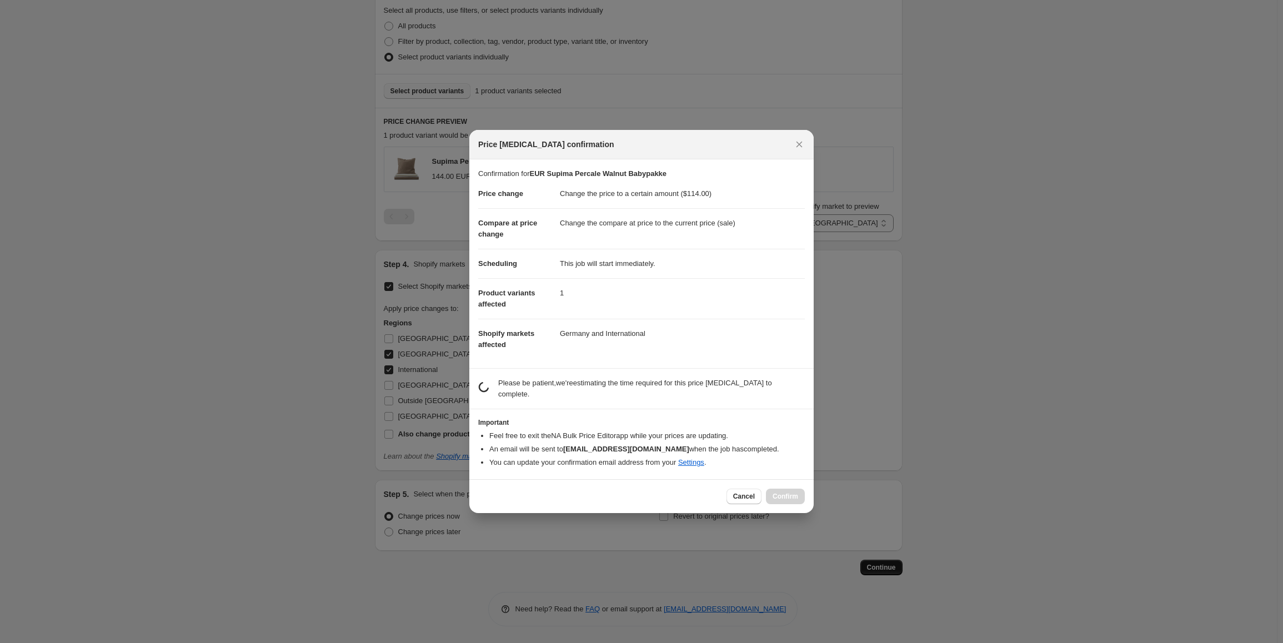
scroll to position [0, 0]
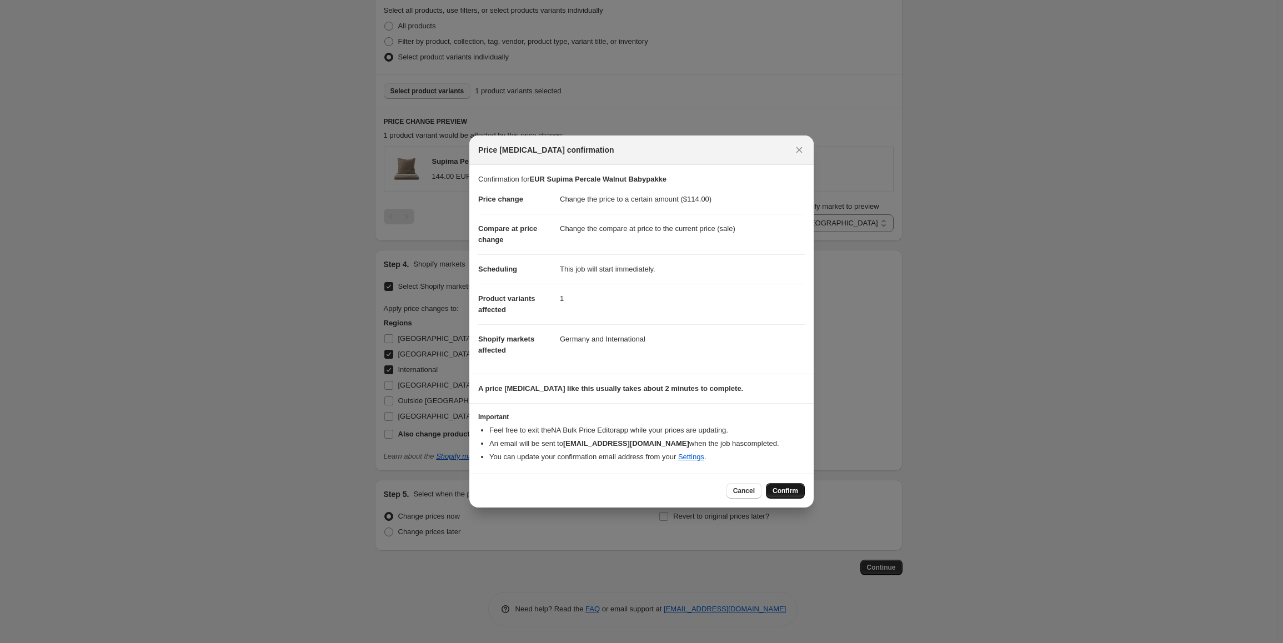
click at [787, 488] on span "Confirm" at bounding box center [785, 490] width 26 height 9
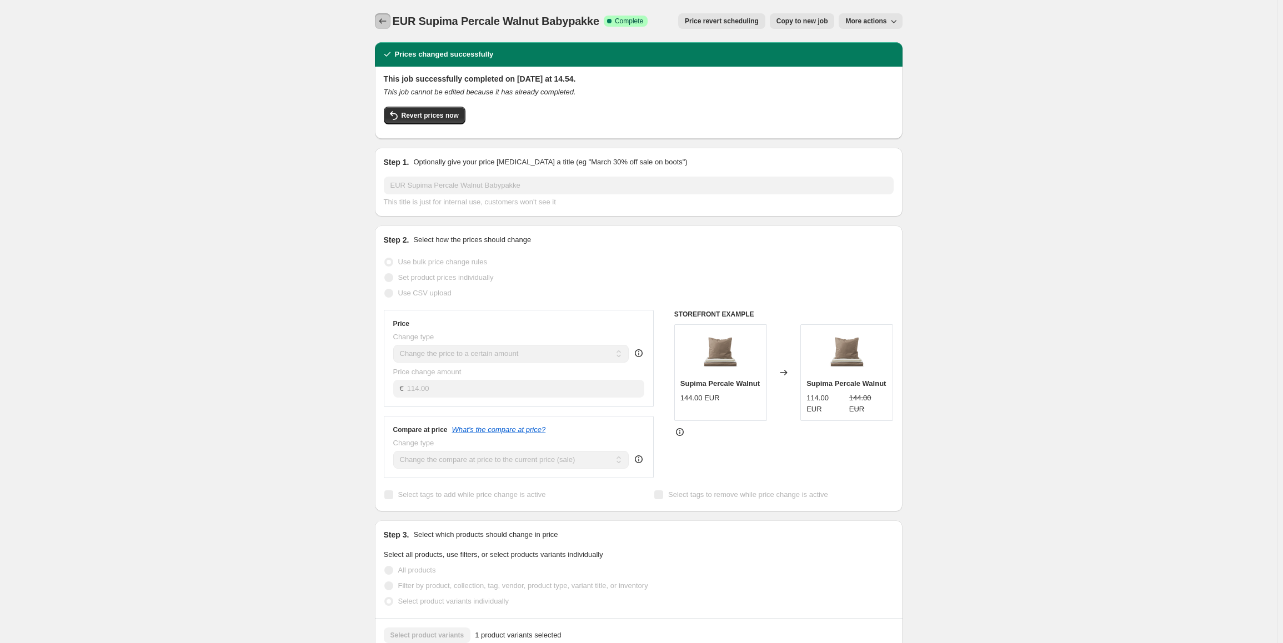
click at [380, 23] on icon "Price change jobs" at bounding box center [382, 21] width 11 height 11
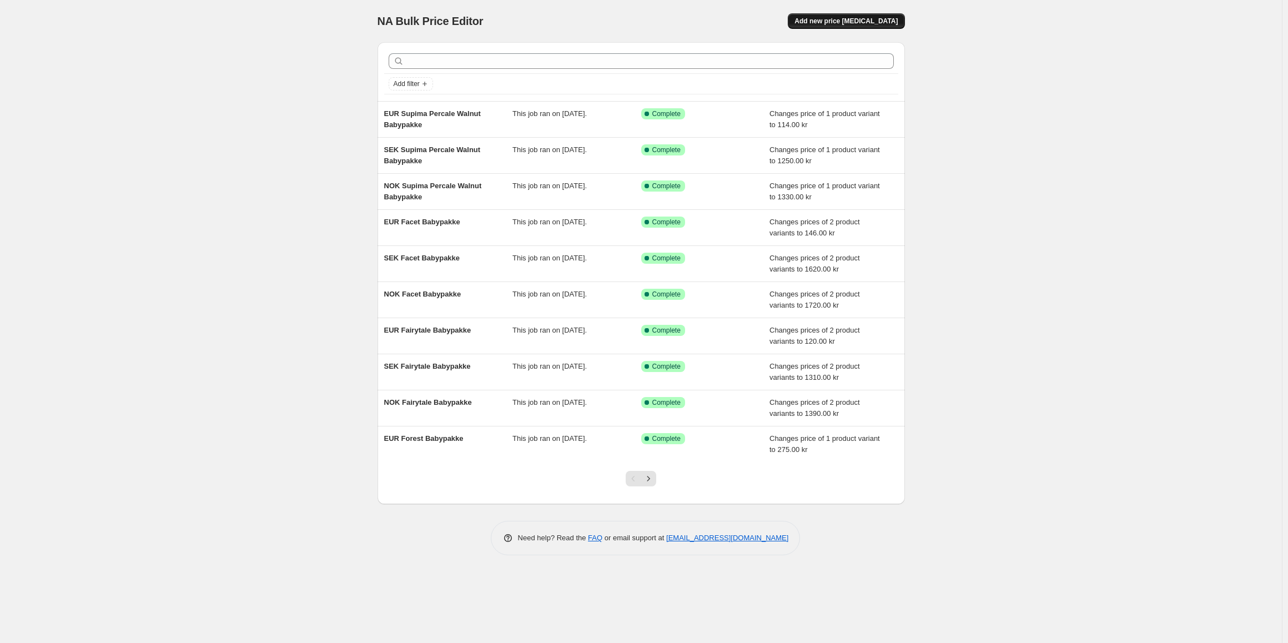
click at [861, 21] on span "Add new price [MEDICAL_DATA]" at bounding box center [846, 21] width 103 height 9
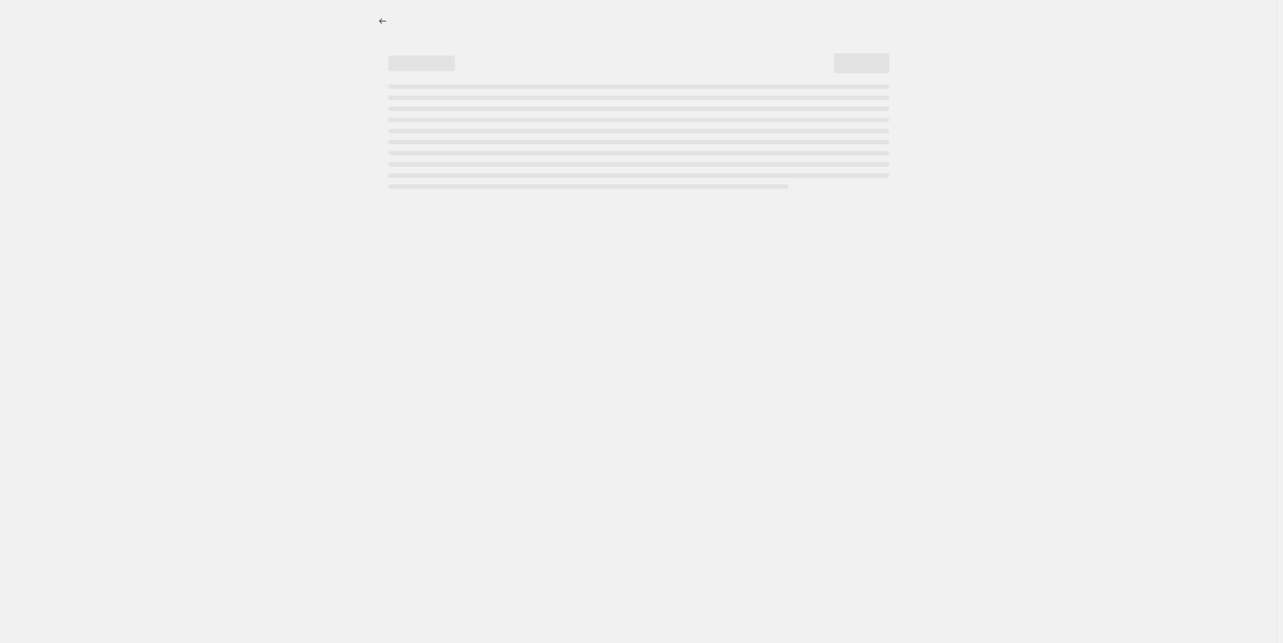
select select "percentage"
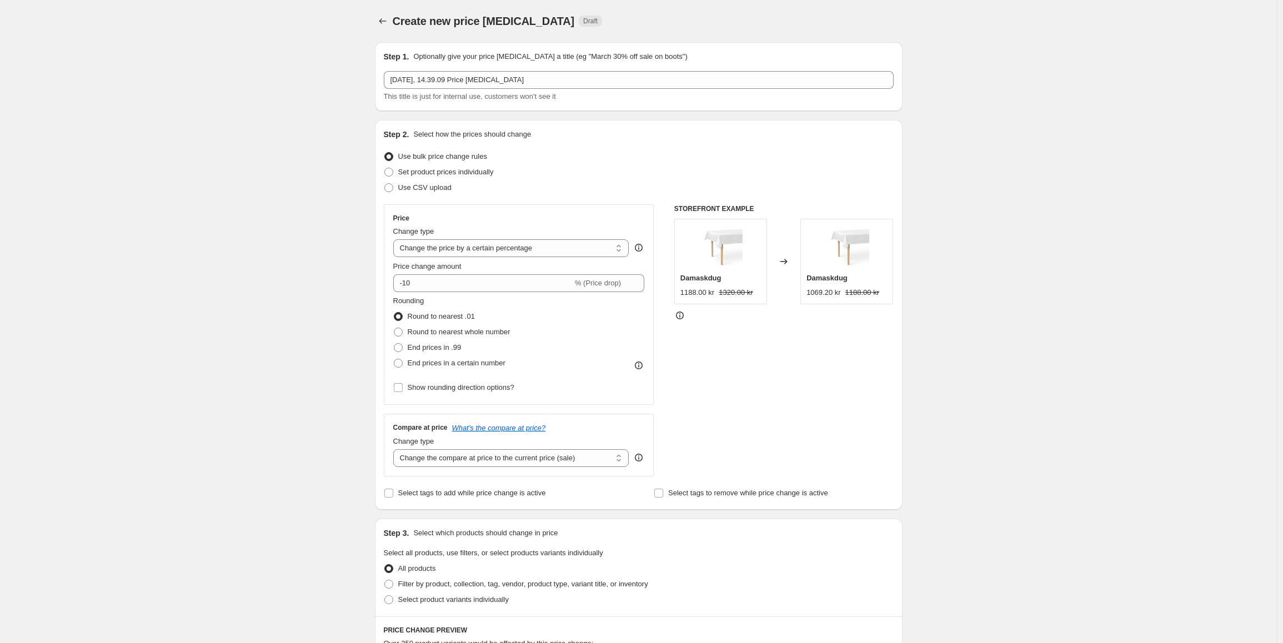
click at [508, 89] on div "[DATE], 14.39.09 Price [MEDICAL_DATA] This title is just for internal use, cust…" at bounding box center [639, 86] width 510 height 31
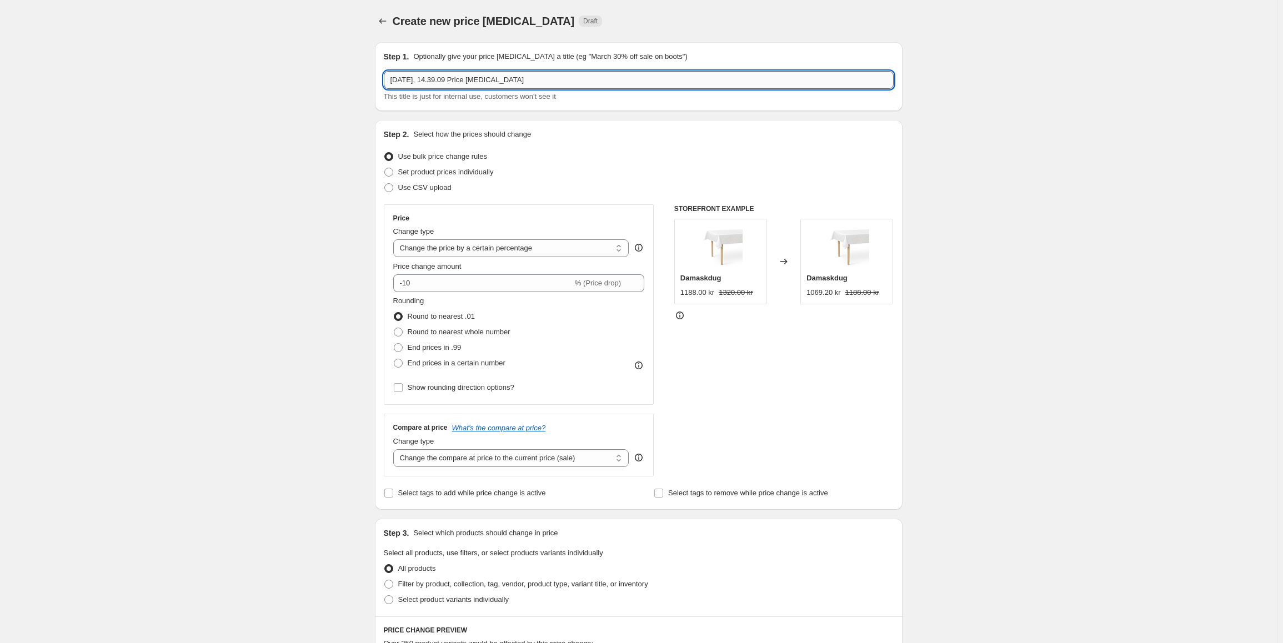
click at [518, 79] on input "[DATE], 14.39.09 Price [MEDICAL_DATA]" at bounding box center [639, 80] width 510 height 18
click at [406, 79] on input "NOK Juniorpakke" at bounding box center [639, 80] width 510 height 18
type input "NOK Fairytale Juniorpakke"
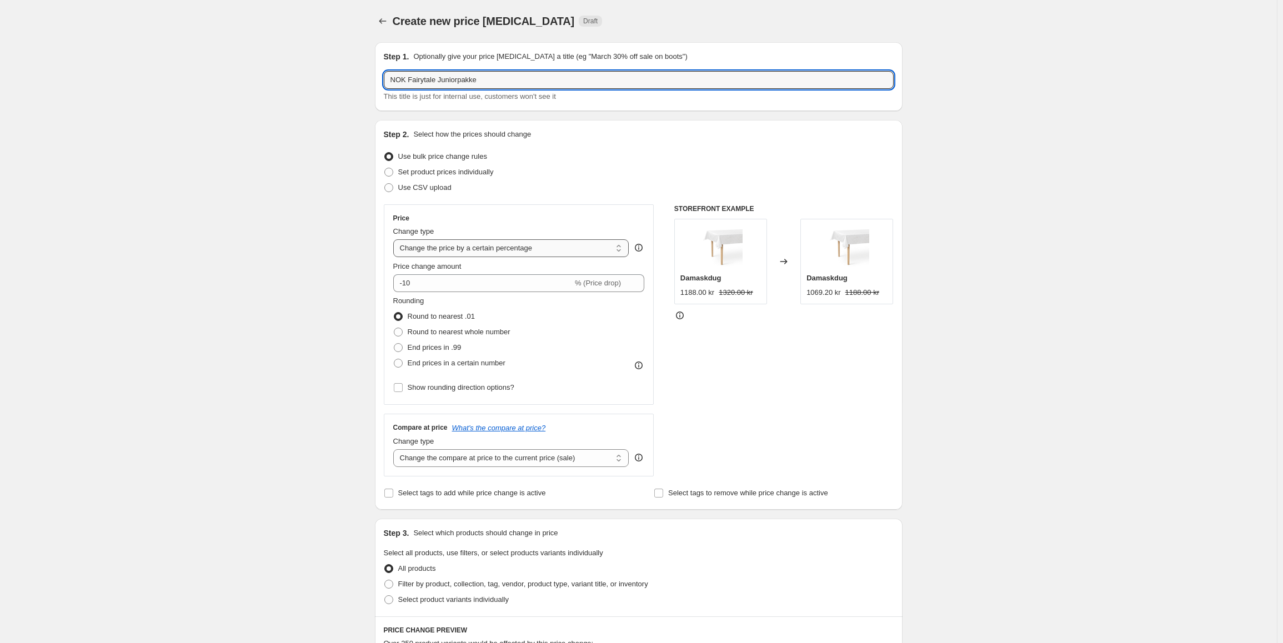
click at [464, 251] on select "Change the price to a certain amount Change the price by a certain amount Chang…" at bounding box center [511, 248] width 236 height 18
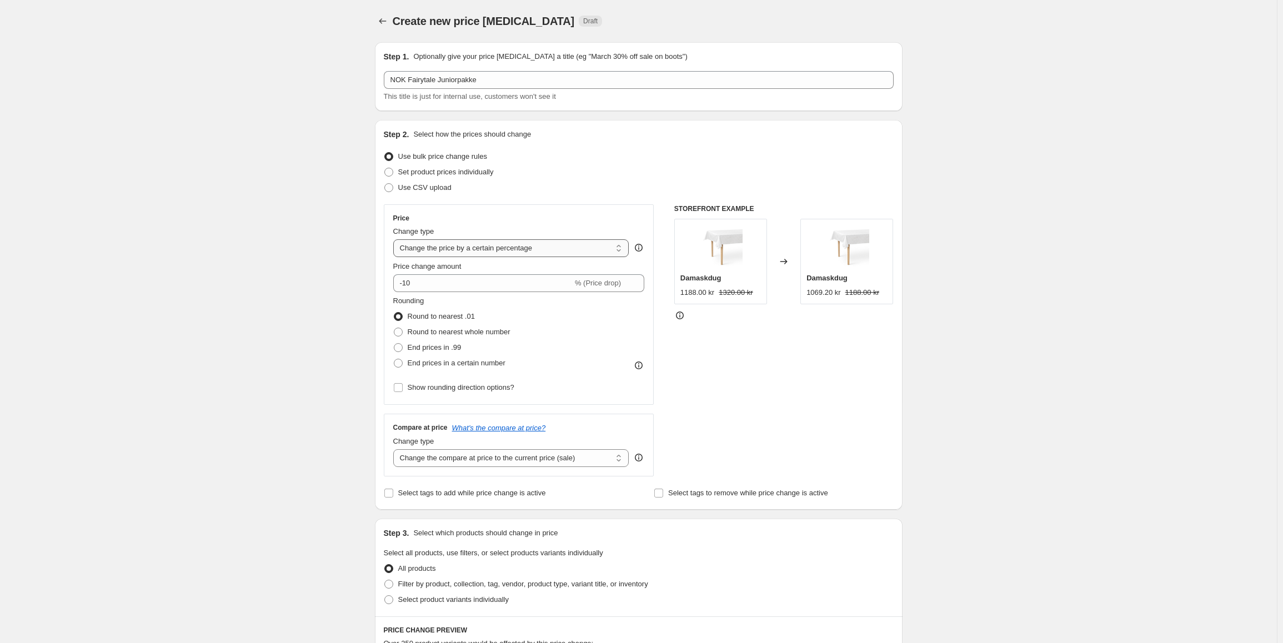
select select "to"
click at [395, 239] on select "Change the price to a certain amount Change the price by a certain amount Chang…" at bounding box center [511, 248] width 236 height 18
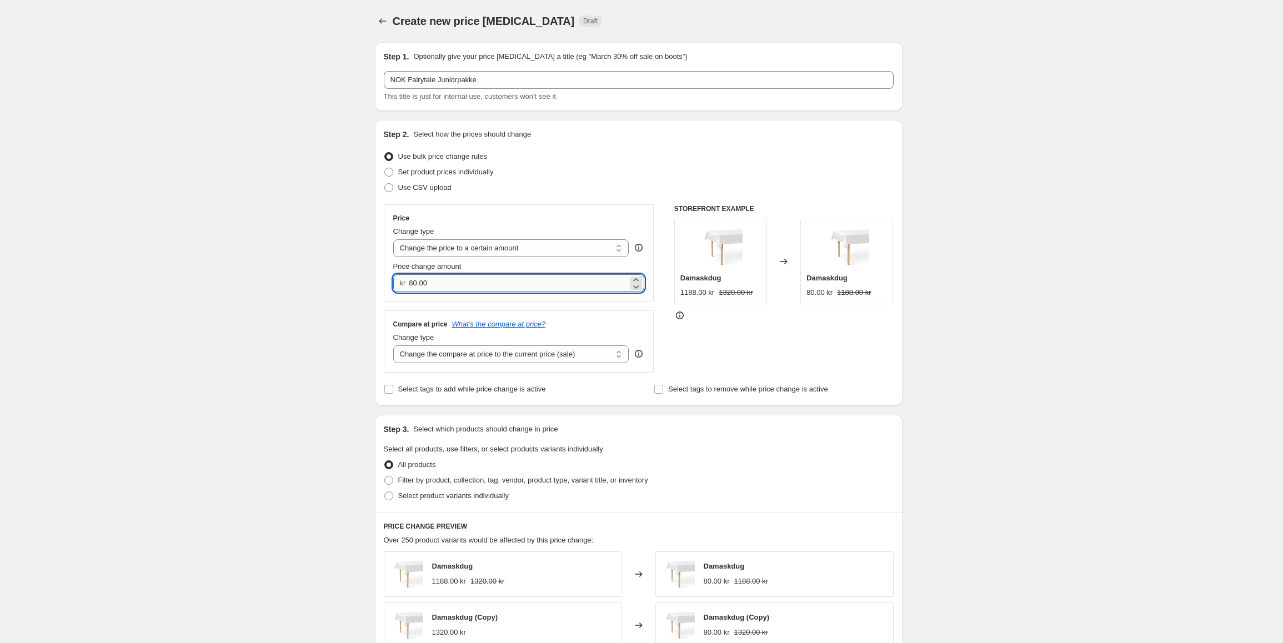
click at [446, 280] on input "80.00" at bounding box center [518, 283] width 219 height 18
type input "2020"
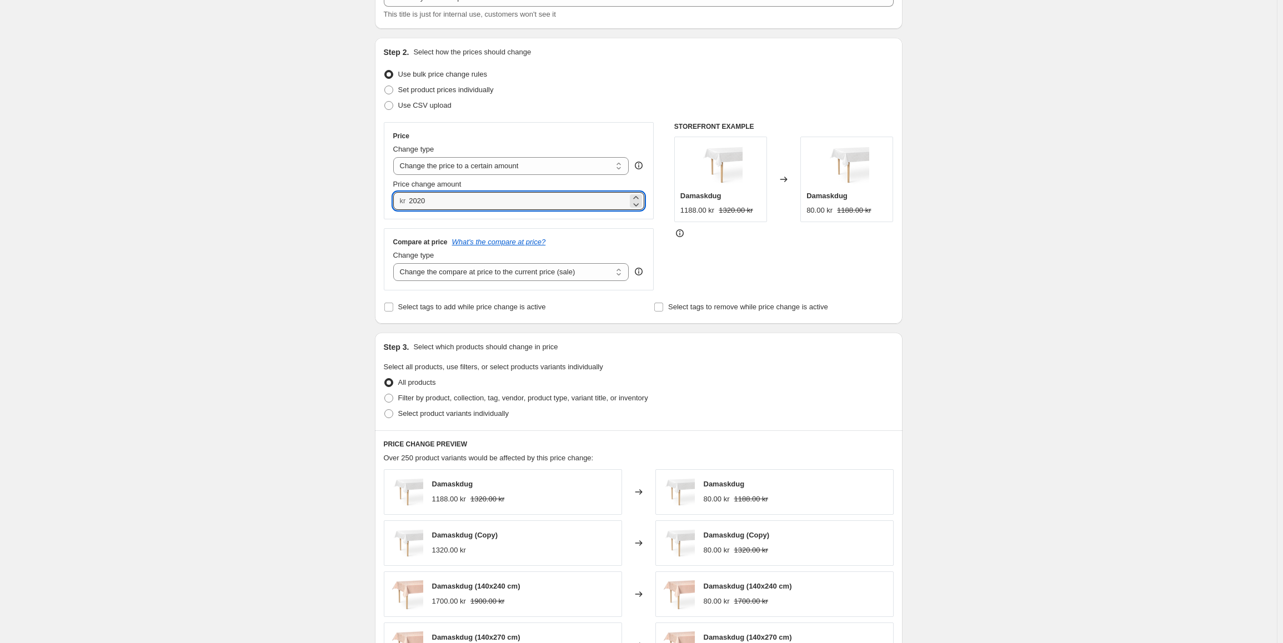
scroll to position [111, 0]
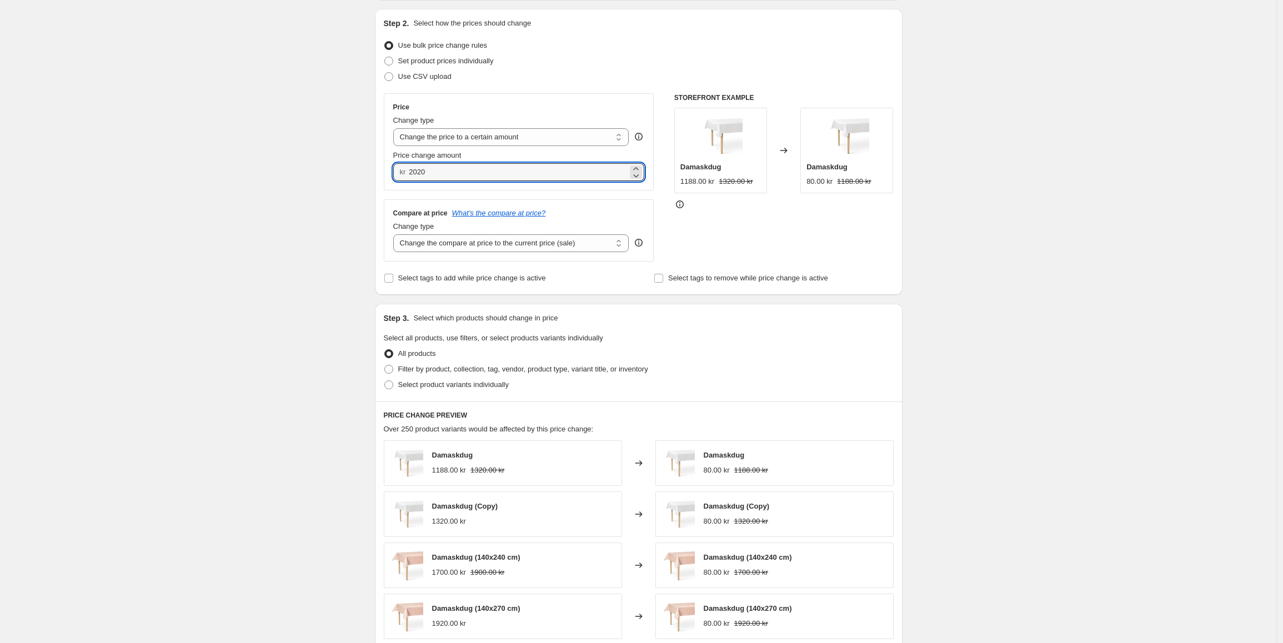
drag, startPoint x: 431, startPoint y: 168, endPoint x: 376, endPoint y: 163, distance: 55.8
click at [376, 163] on div "Step 1. Optionally give your price [MEDICAL_DATA] a title (eg "March 30% off sa…" at bounding box center [634, 406] width 536 height 968
type input "0.00"
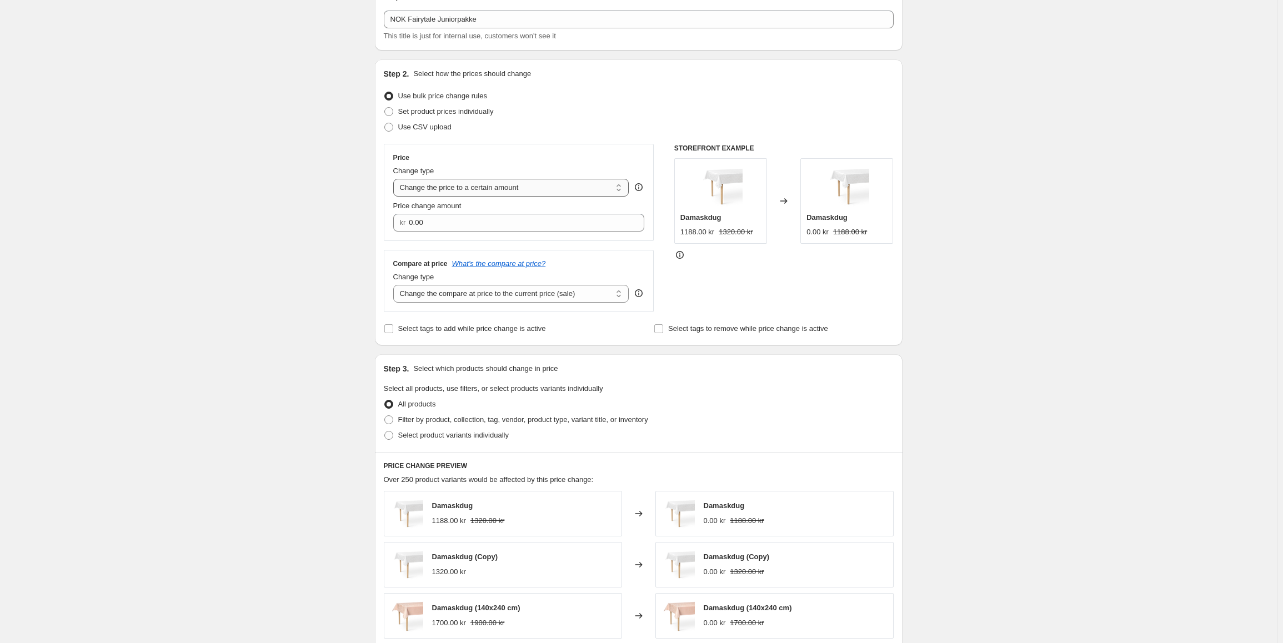
scroll to position [0, 0]
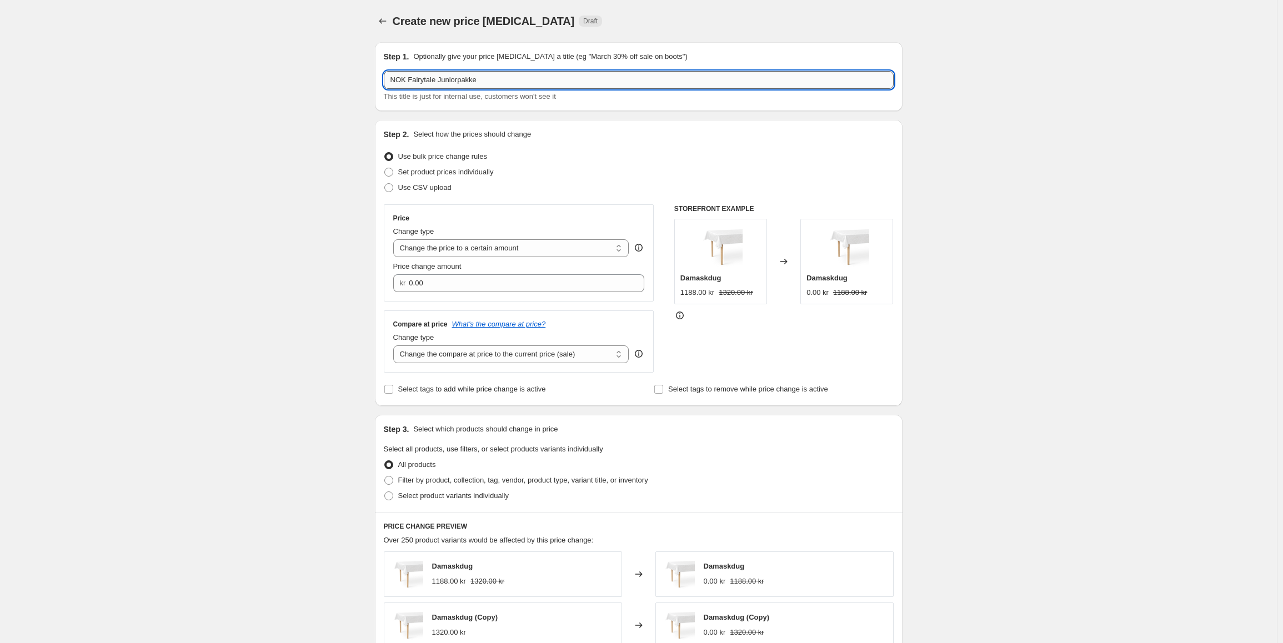
click at [515, 82] on input "NOK Fairytale Juniorpakke" at bounding box center [639, 80] width 510 height 18
click at [400, 77] on input "NOK Fairytale Juniorpakke" at bounding box center [639, 80] width 510 height 18
type input "DKK Fairytale Juniorpakke"
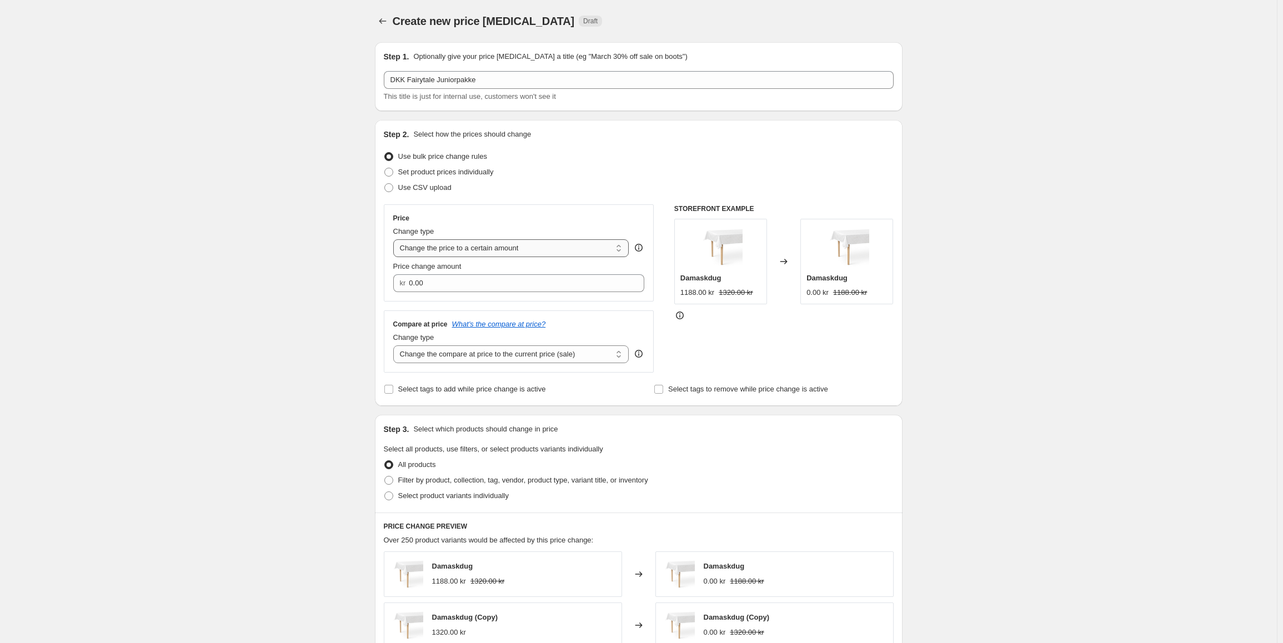
click at [470, 248] on select "Change the price to a certain amount Change the price by a certain amount Chang…" at bounding box center [511, 248] width 236 height 18
click at [395, 239] on select "Change the price to a certain amount Change the price by a certain amount Chang…" at bounding box center [511, 248] width 236 height 18
click at [445, 287] on input "0.00" at bounding box center [518, 283] width 219 height 18
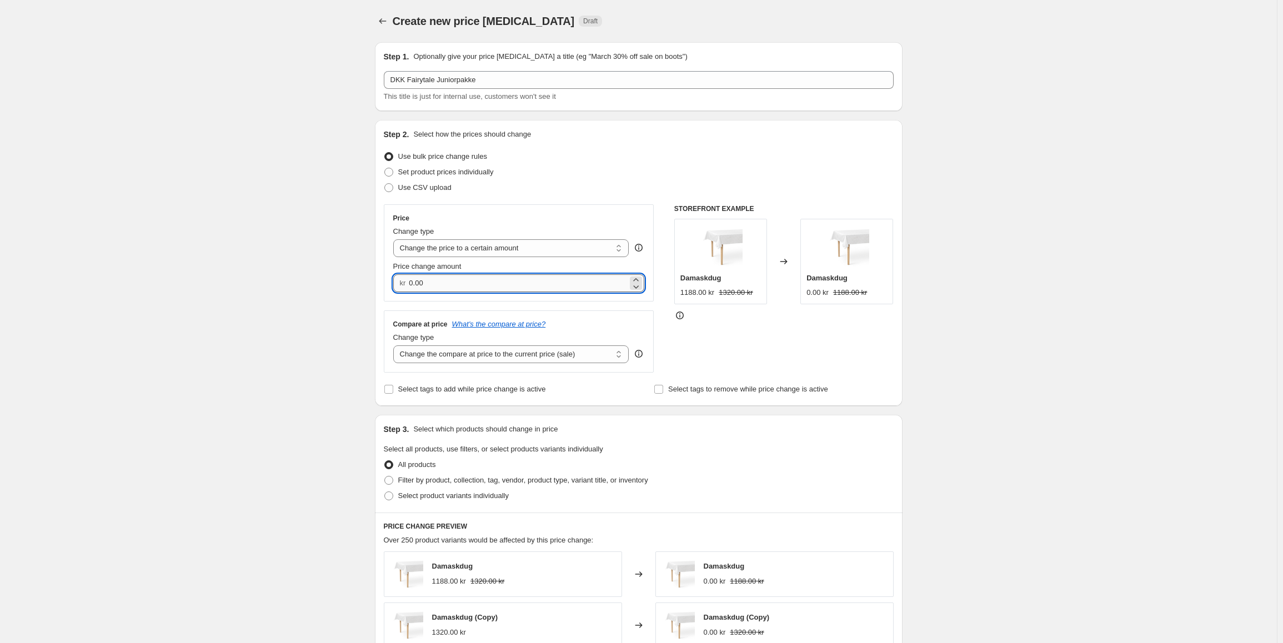
click at [445, 287] on input "0.00" at bounding box center [518, 283] width 219 height 18
type input "990.00"
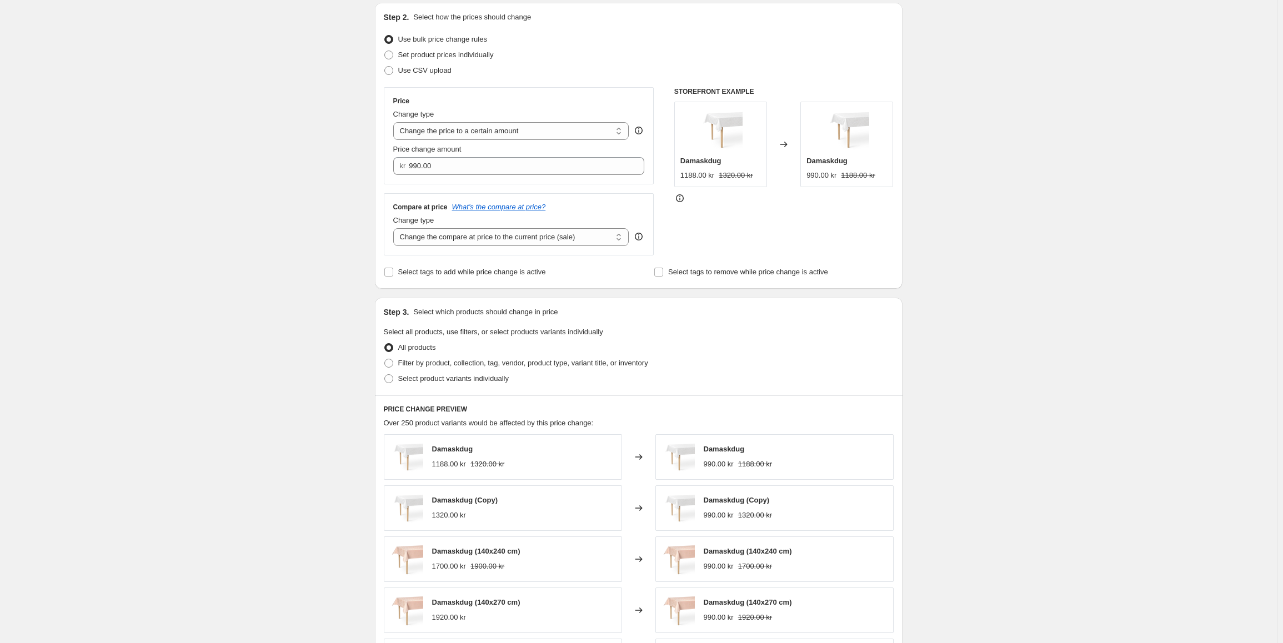
scroll to position [167, 0]
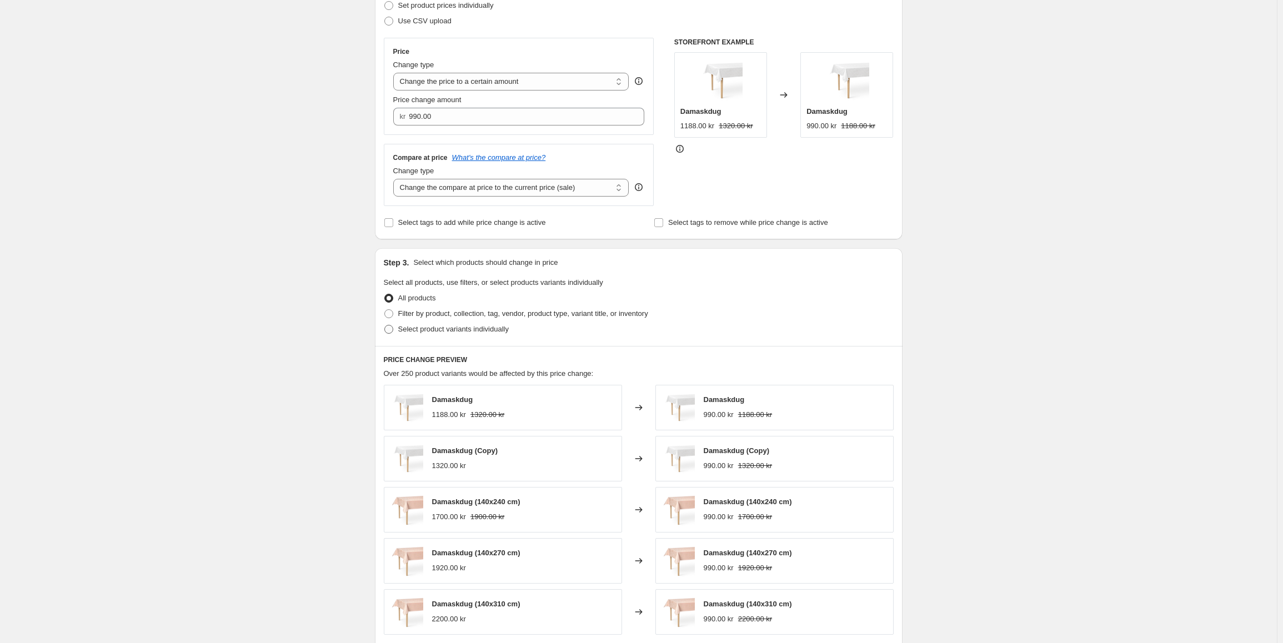
click at [412, 330] on span "Select product variants individually" at bounding box center [453, 329] width 111 height 8
click at [385, 325] on input "Select product variants individually" at bounding box center [384, 325] width 1 height 1
radio input "true"
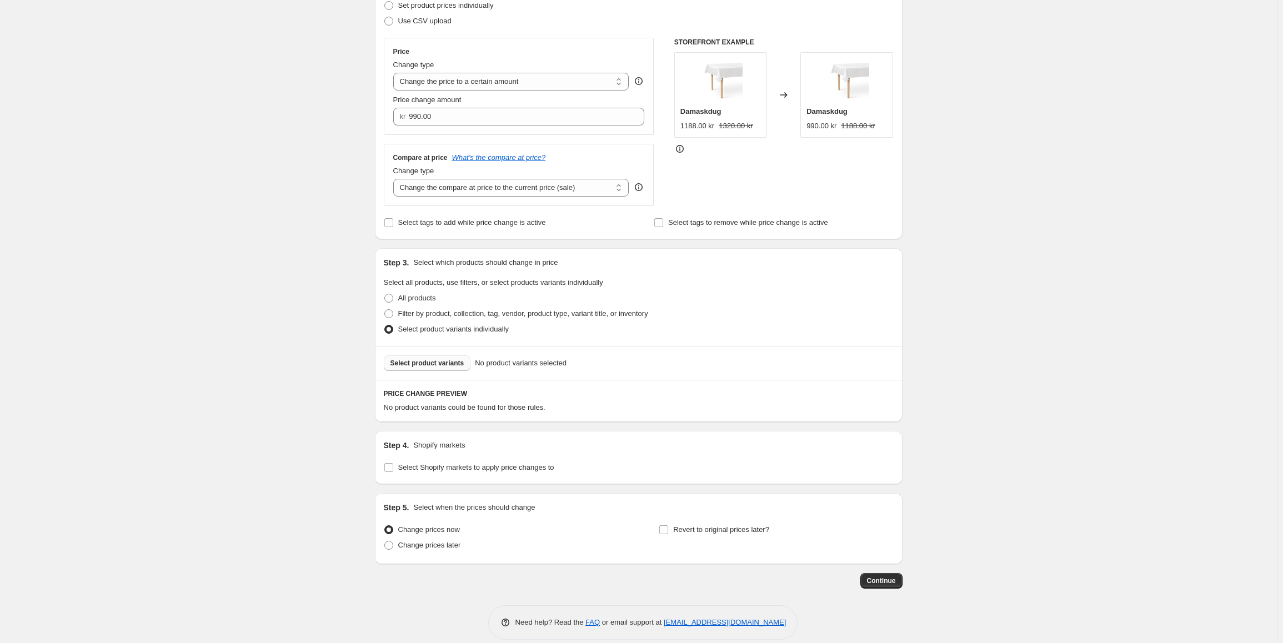
click at [423, 368] on span "Select product variants" at bounding box center [427, 363] width 74 height 9
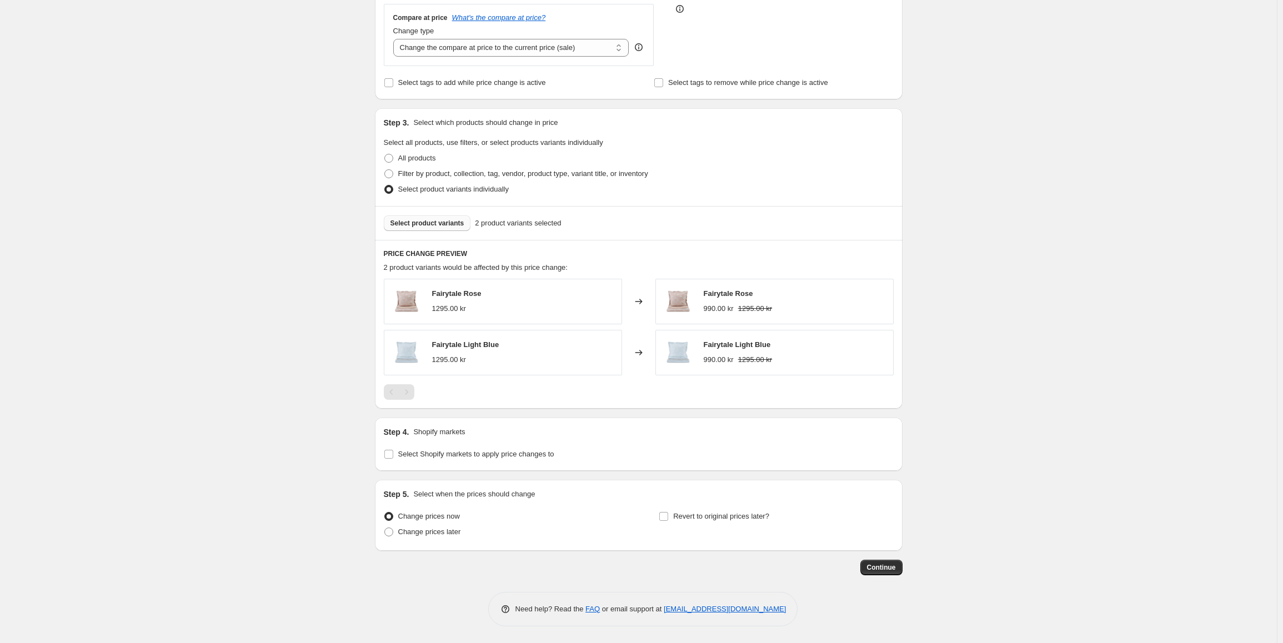
scroll to position [307, 0]
click at [422, 453] on span "Select Shopify markets to apply price changes to" at bounding box center [476, 454] width 156 height 8
click at [393, 453] on input "Select Shopify markets to apply price changes to" at bounding box center [388, 454] width 9 height 9
checkbox input "true"
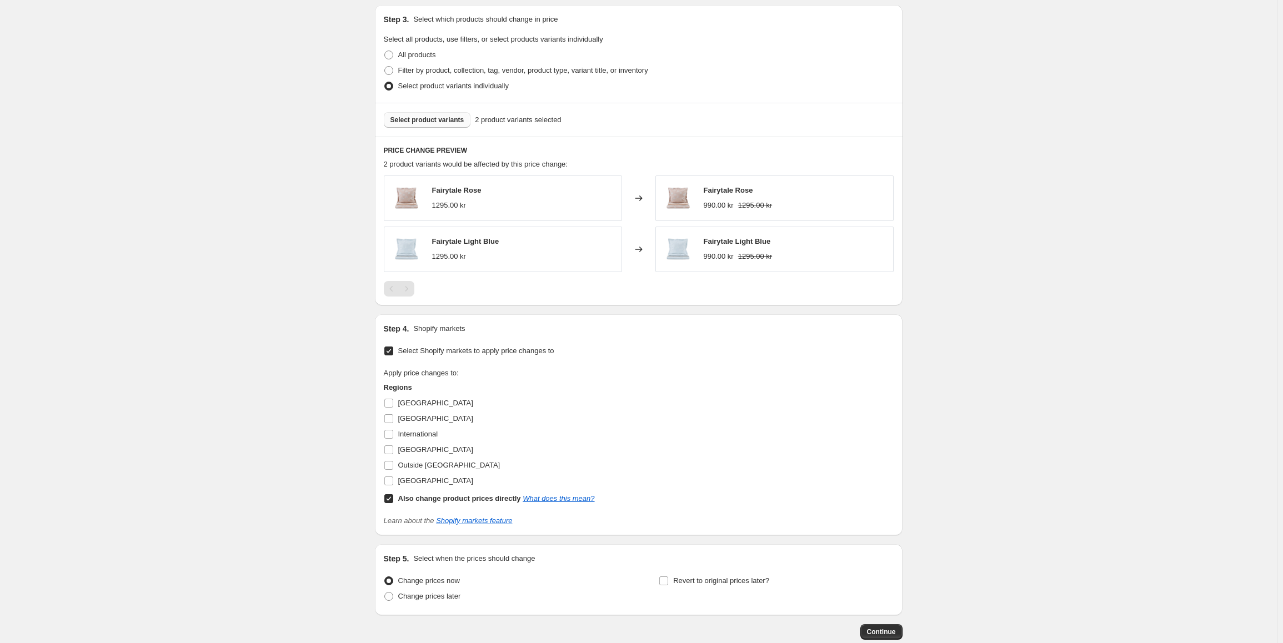
scroll to position [418, 0]
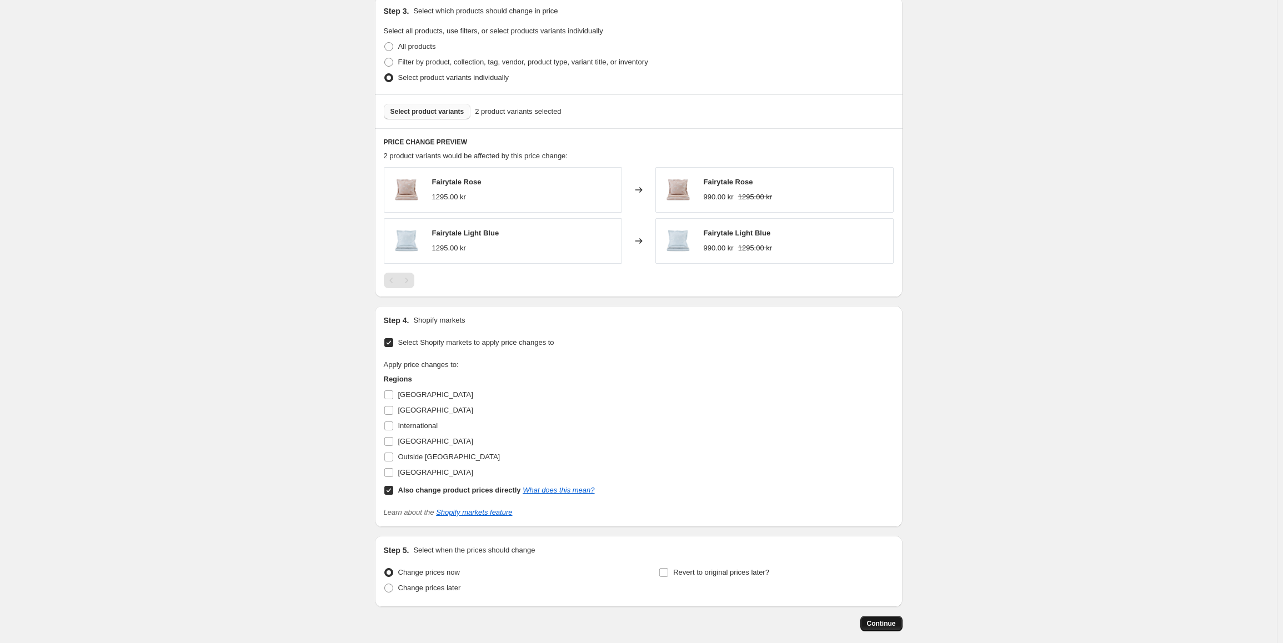
click at [899, 624] on button "Continue" at bounding box center [881, 624] width 42 height 16
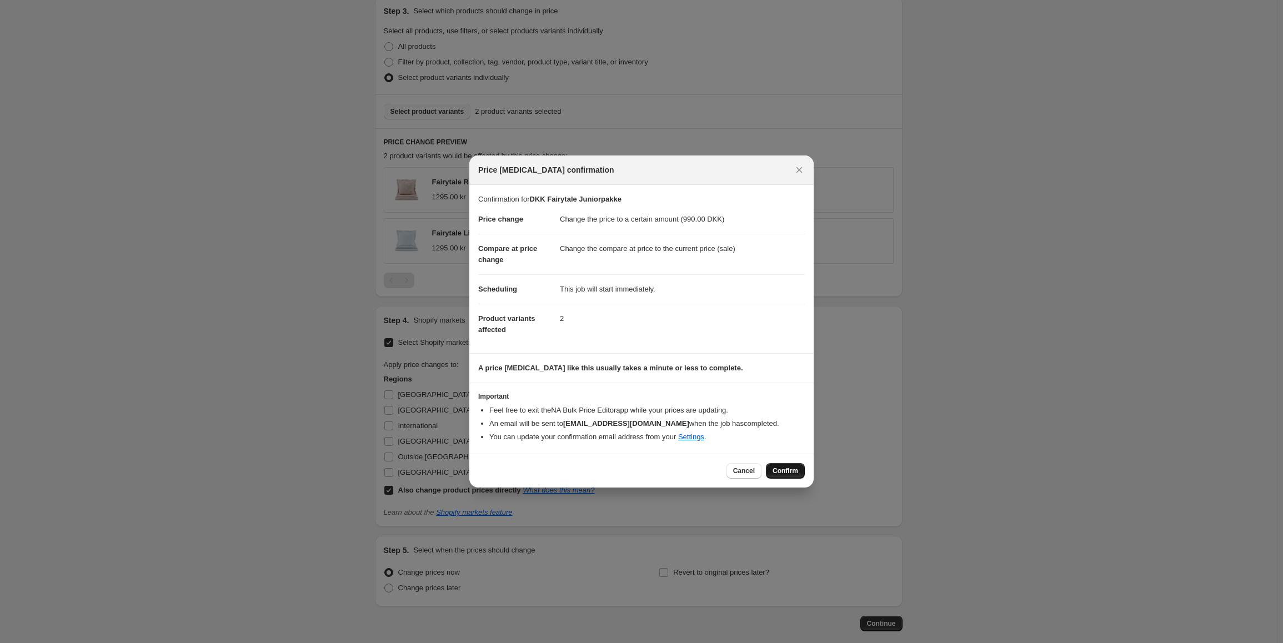
click at [789, 474] on span "Confirm" at bounding box center [785, 470] width 26 height 9
type input "DKK Fairytale Juniorpakke"
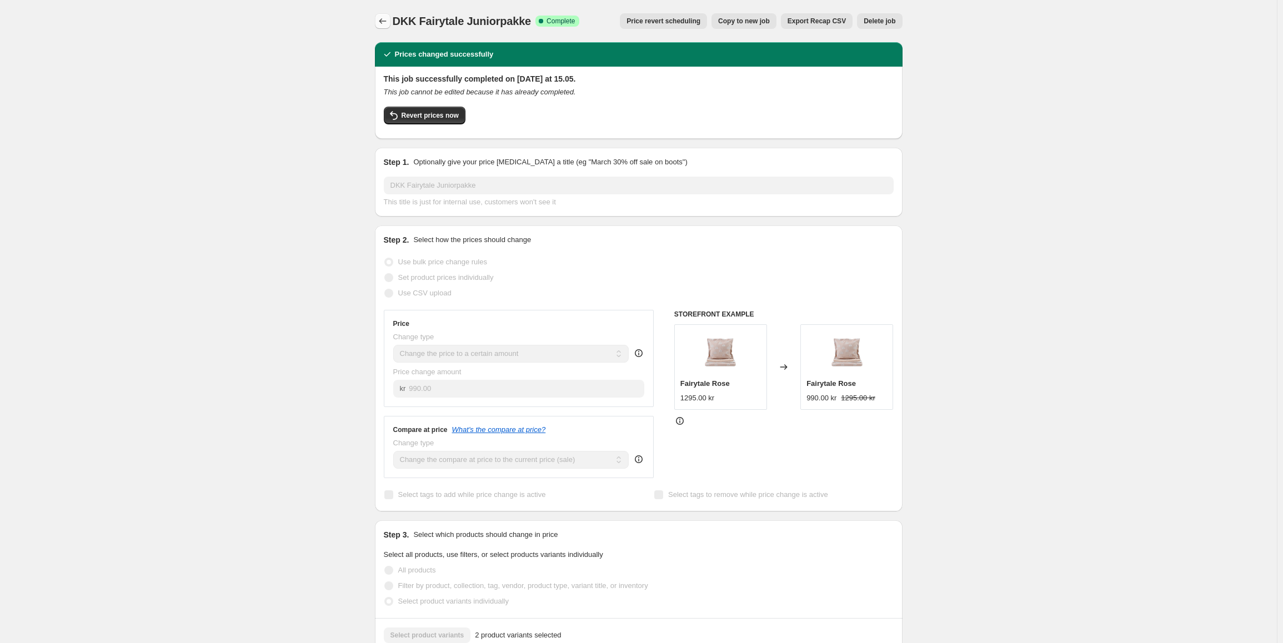
click at [386, 20] on icon "Price change jobs" at bounding box center [382, 21] width 11 height 11
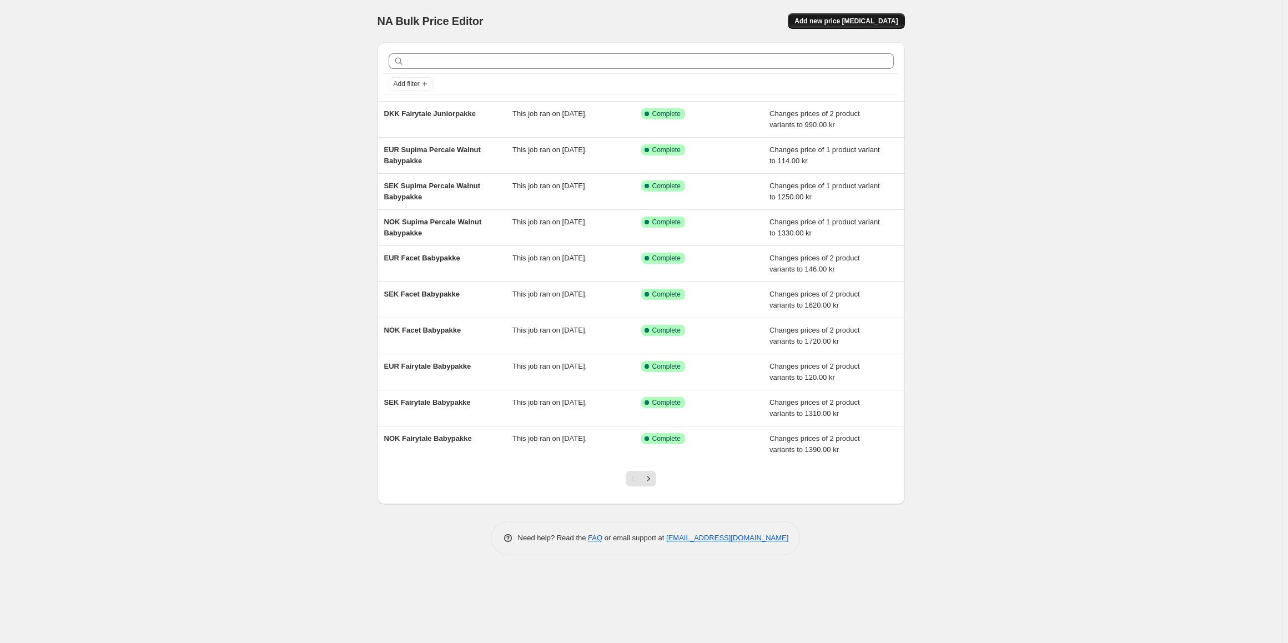
click at [867, 24] on span "Add new price [MEDICAL_DATA]" at bounding box center [846, 21] width 103 height 9
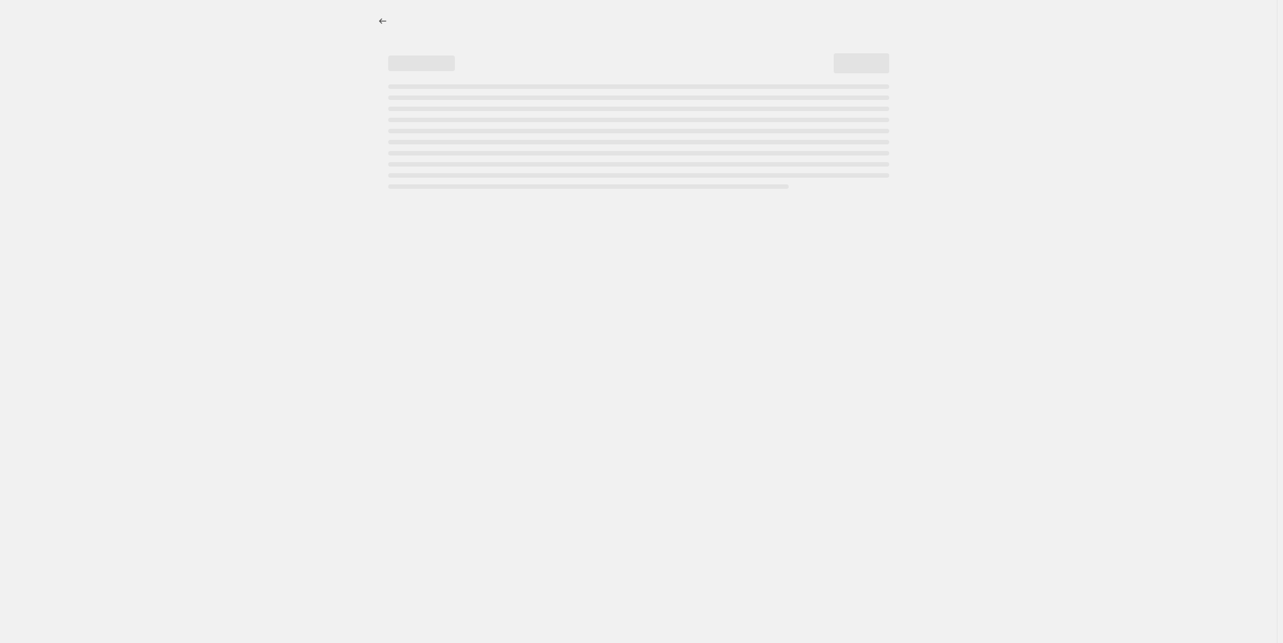
select select "percentage"
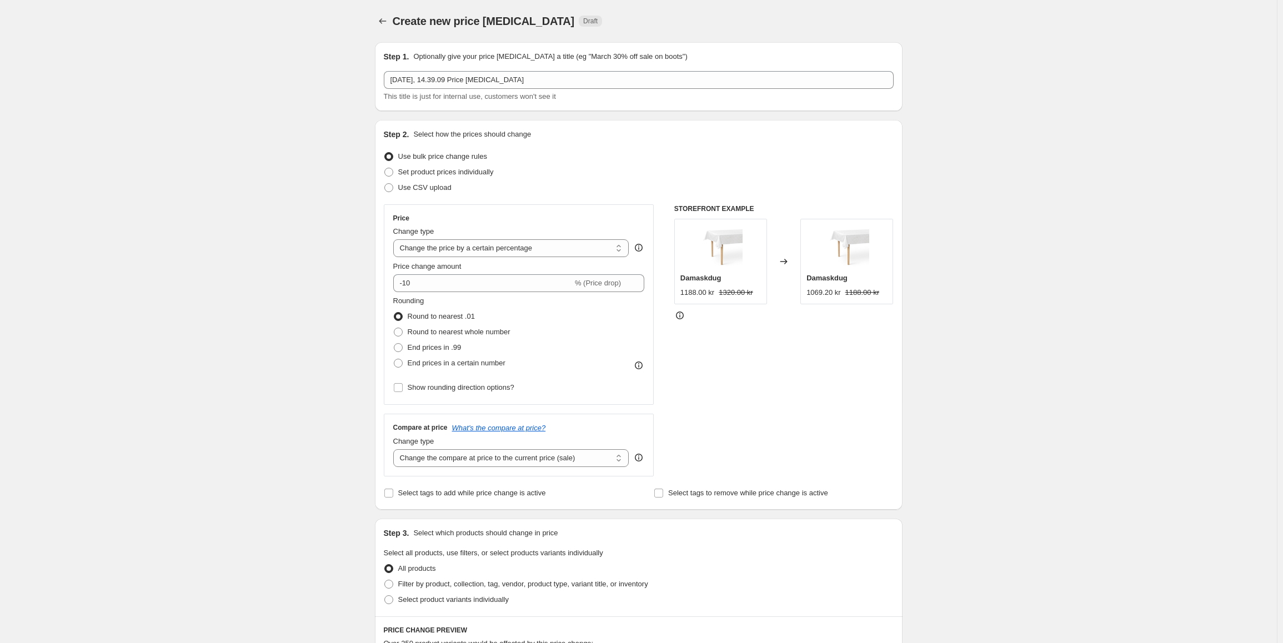
click at [405, 70] on div "Step 1. Optionally give your price [MEDICAL_DATA] a title (eg "March 30% off sa…" at bounding box center [639, 76] width 510 height 51
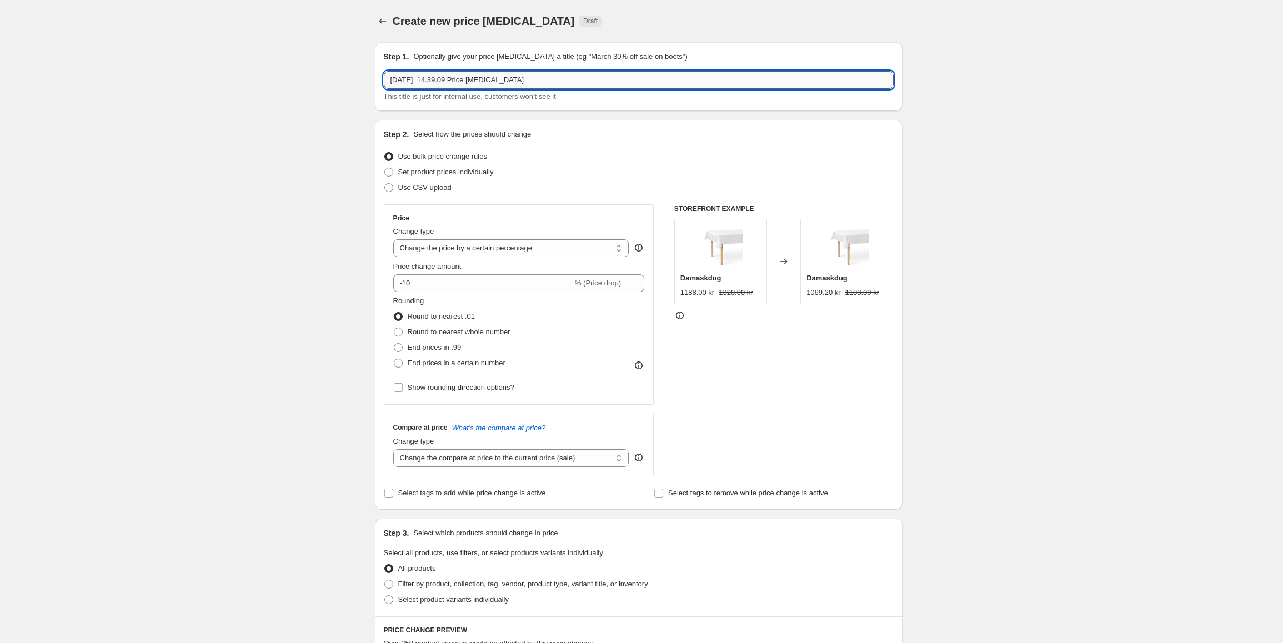
click at [446, 78] on input "[DATE], 14.39.09 Price [MEDICAL_DATA]" at bounding box center [639, 80] width 510 height 18
type input "NOK Fairytale Juniorpakke"
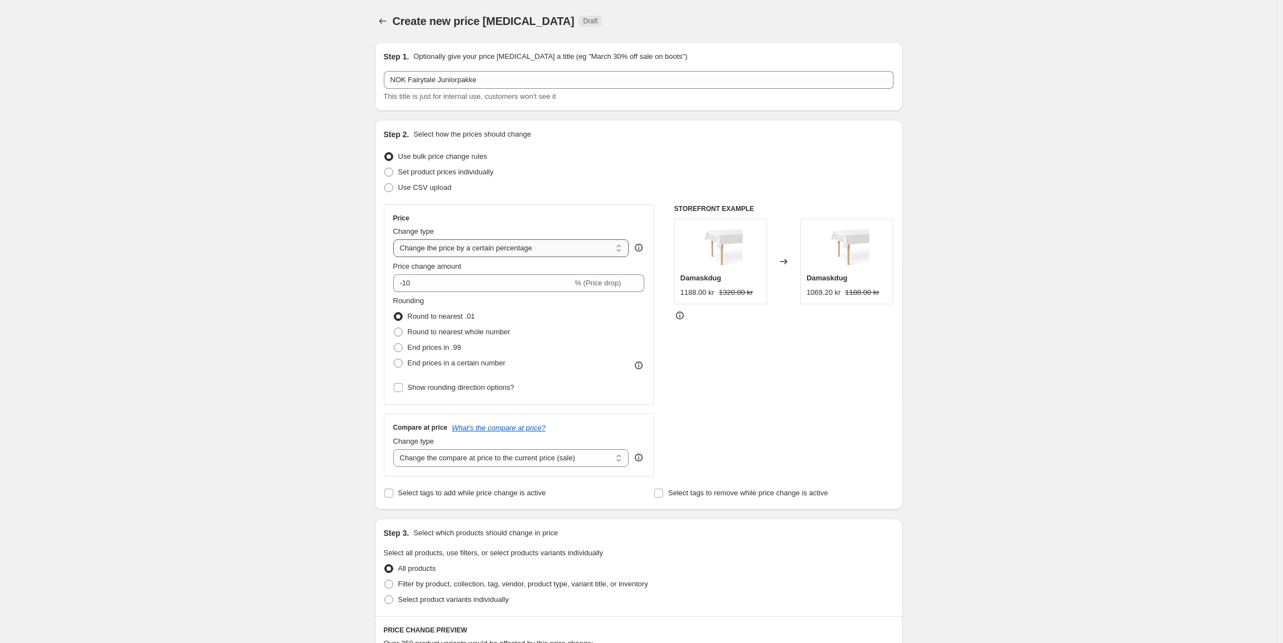
click at [509, 250] on select "Change the price to a certain amount Change the price by a certain amount Chang…" at bounding box center [511, 248] width 236 height 18
select select "to"
click at [395, 239] on select "Change the price to a certain amount Change the price by a certain amount Chang…" at bounding box center [511, 248] width 236 height 18
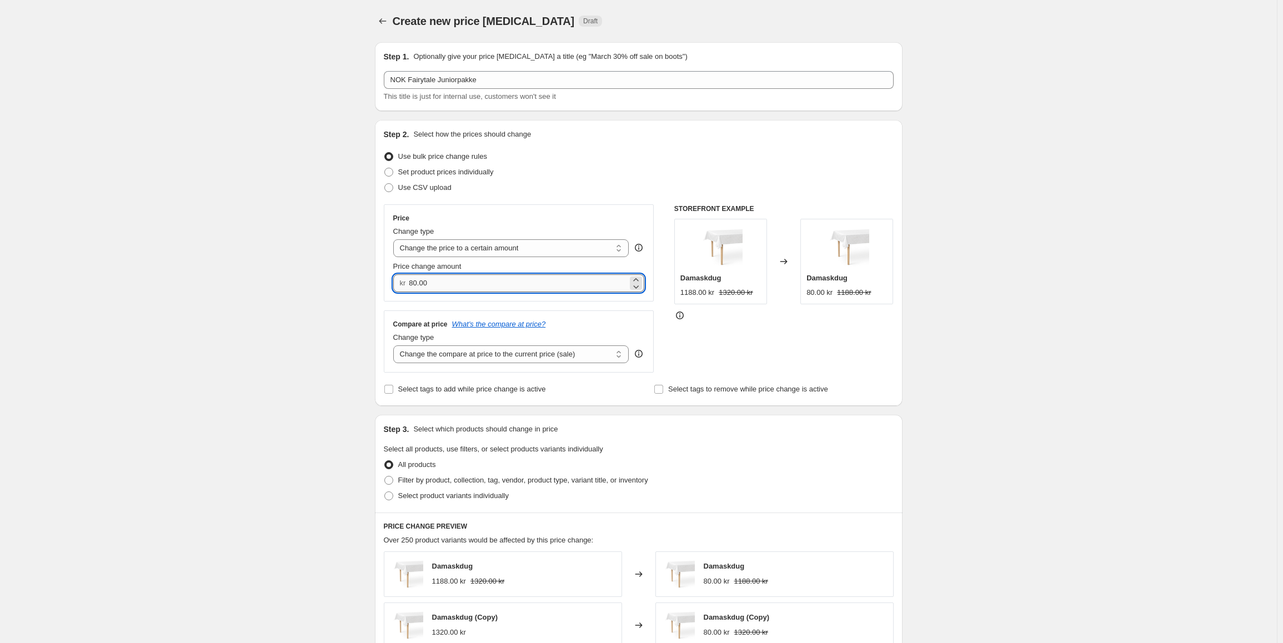
click at [435, 279] on input "80.00" at bounding box center [518, 283] width 219 height 18
type input "1550.00"
click at [414, 498] on span "Select product variants individually" at bounding box center [453, 495] width 111 height 8
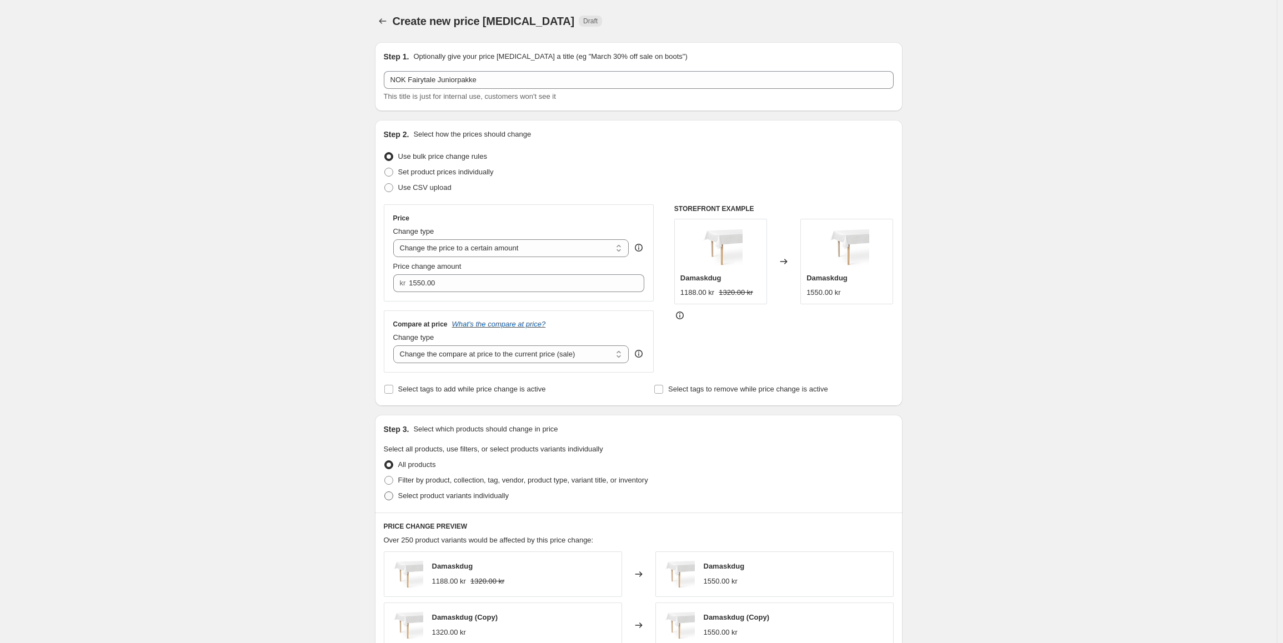
click at [385, 492] on input "Select product variants individually" at bounding box center [384, 491] width 1 height 1
radio input "true"
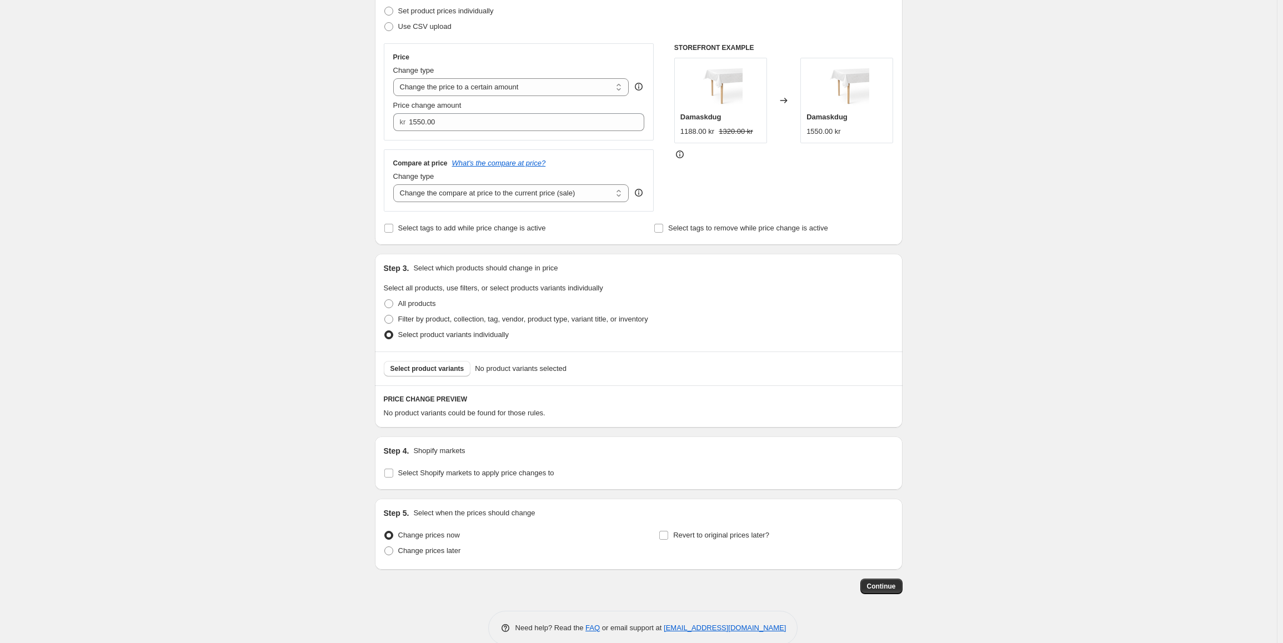
scroll to position [167, 0]
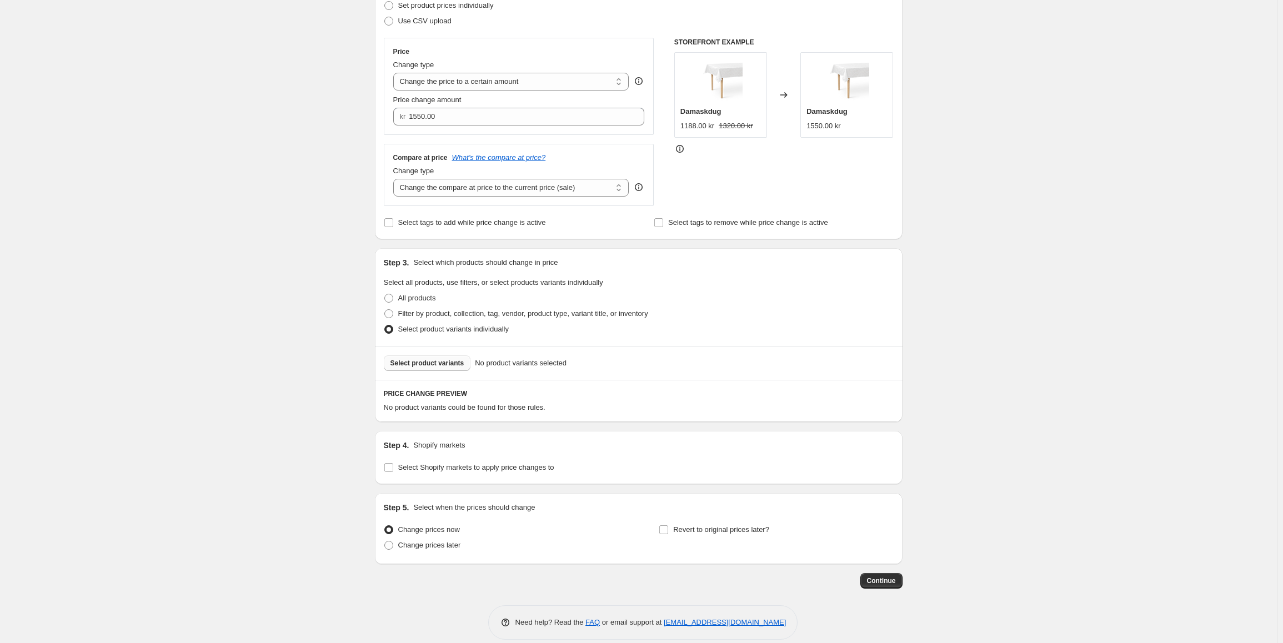
click at [422, 363] on span "Select product variants" at bounding box center [427, 363] width 74 height 9
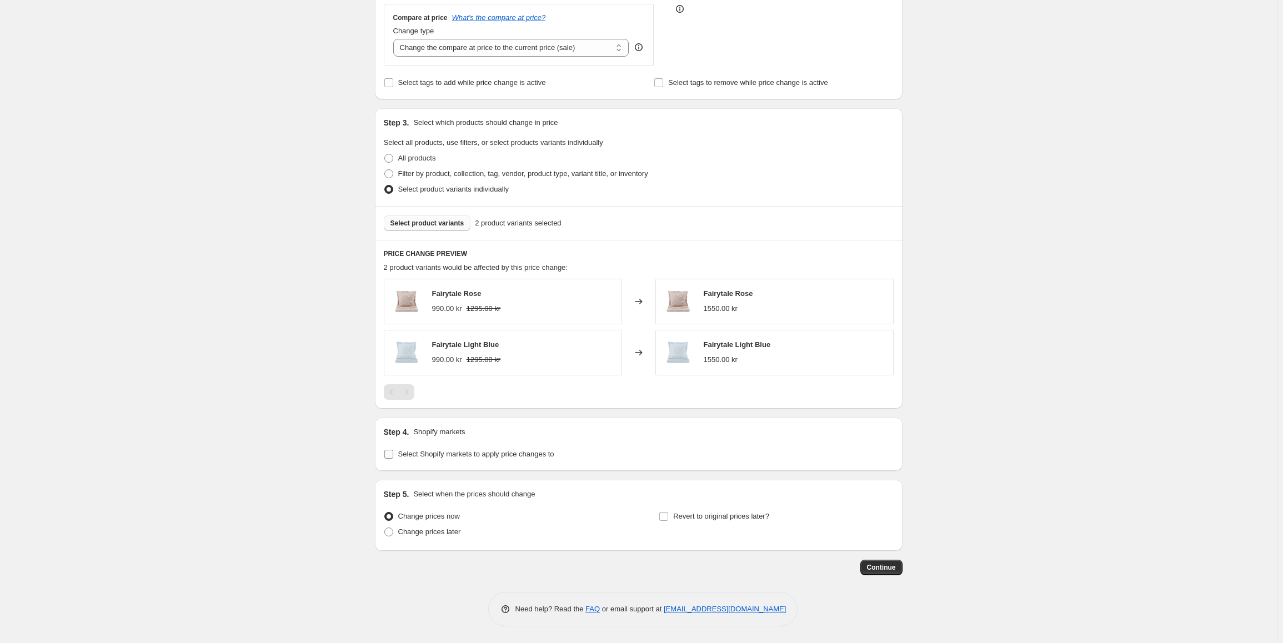
click at [433, 453] on span "Select Shopify markets to apply price changes to" at bounding box center [476, 454] width 156 height 8
click at [393, 453] on input "Select Shopify markets to apply price changes to" at bounding box center [388, 454] width 9 height 9
checkbox input "true"
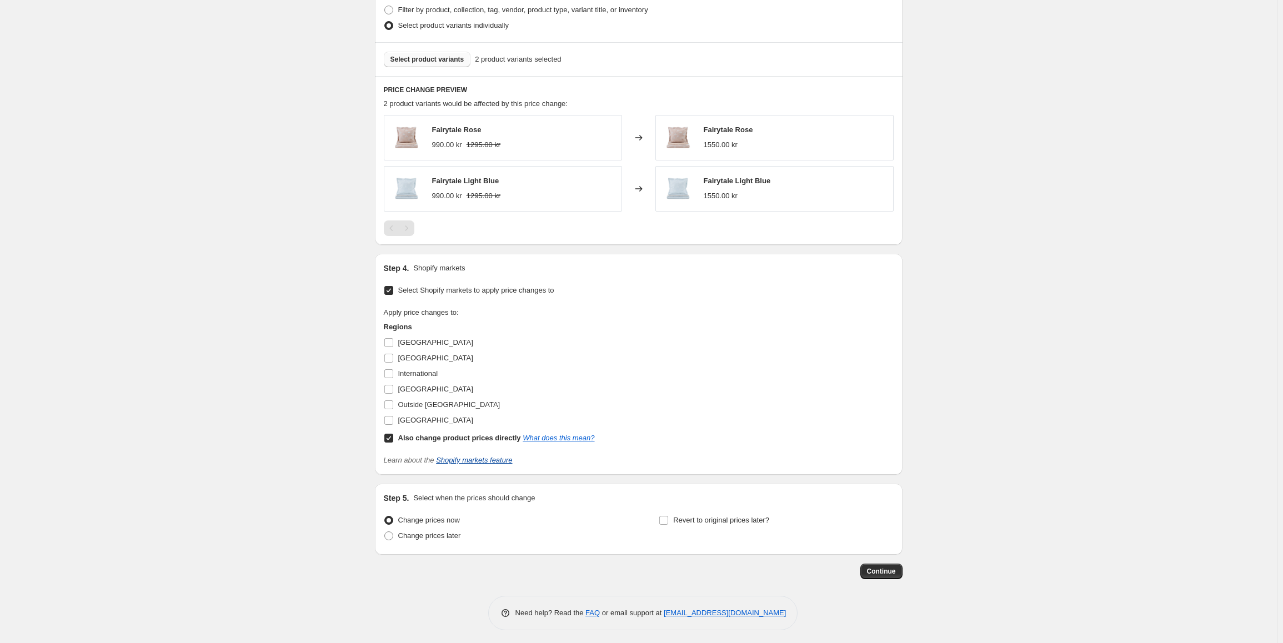
scroll to position [475, 0]
click at [389, 437] on input "Also change product prices directly What does this mean?" at bounding box center [388, 434] width 9 height 9
checkbox input "false"
click at [391, 385] on input "[GEOGRAPHIC_DATA]" at bounding box center [388, 385] width 9 height 9
checkbox input "true"
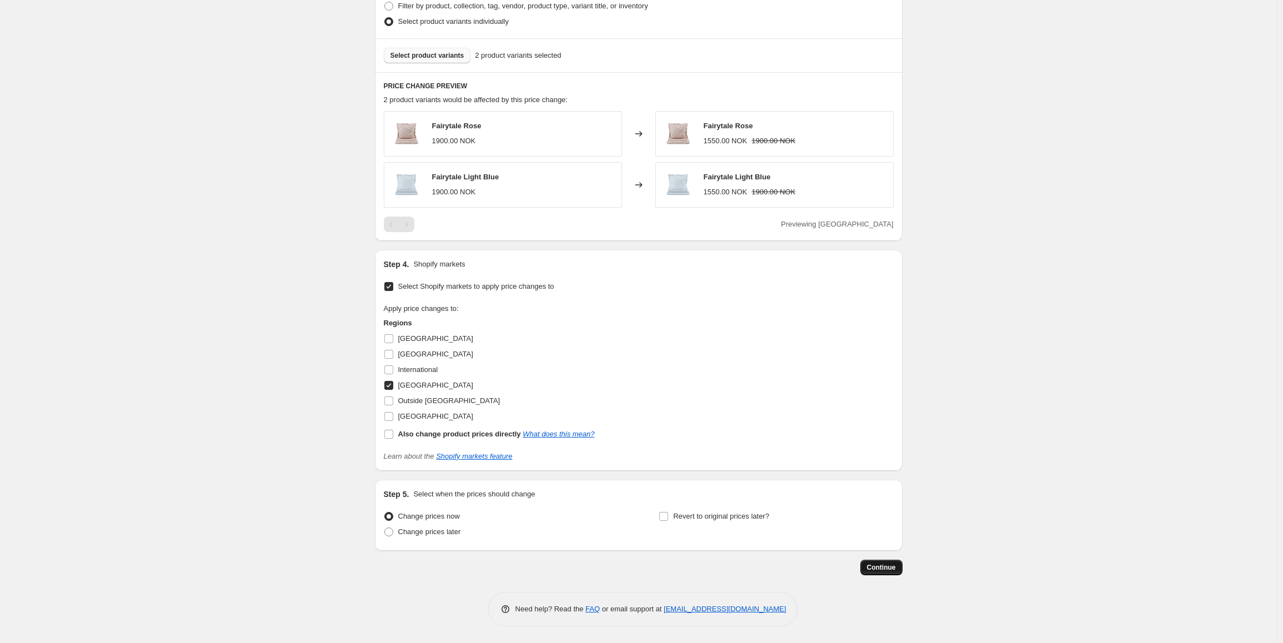
click at [889, 571] on span "Continue" at bounding box center [881, 567] width 29 height 9
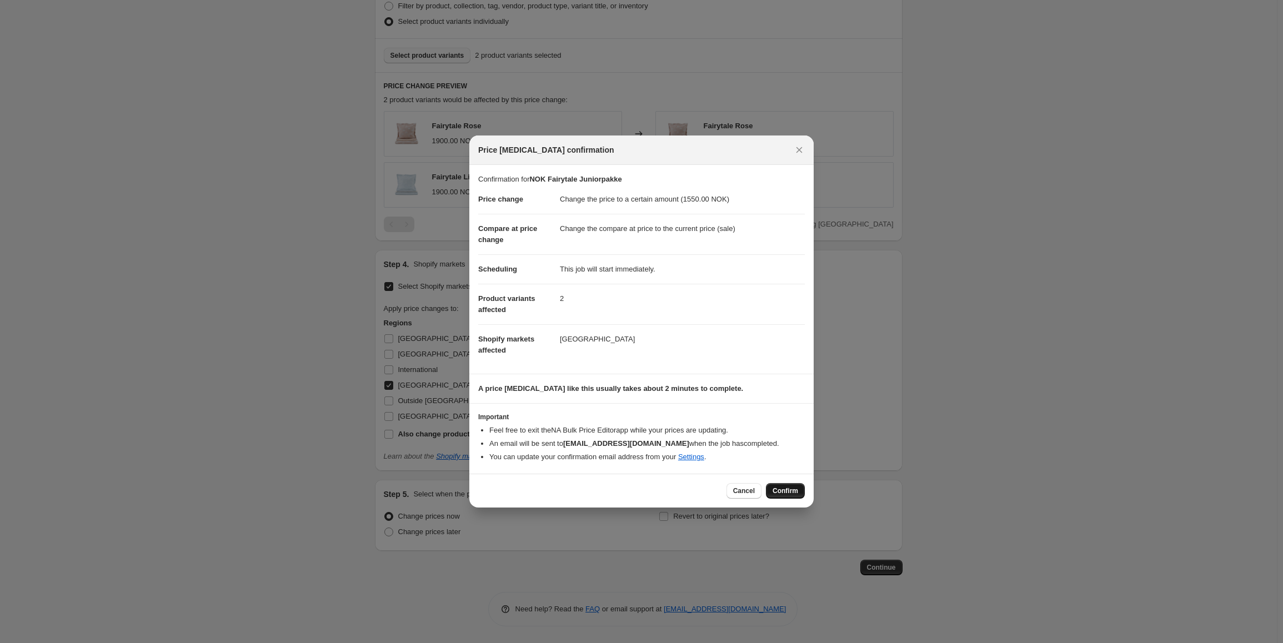
click at [791, 494] on span "Confirm" at bounding box center [785, 490] width 26 height 9
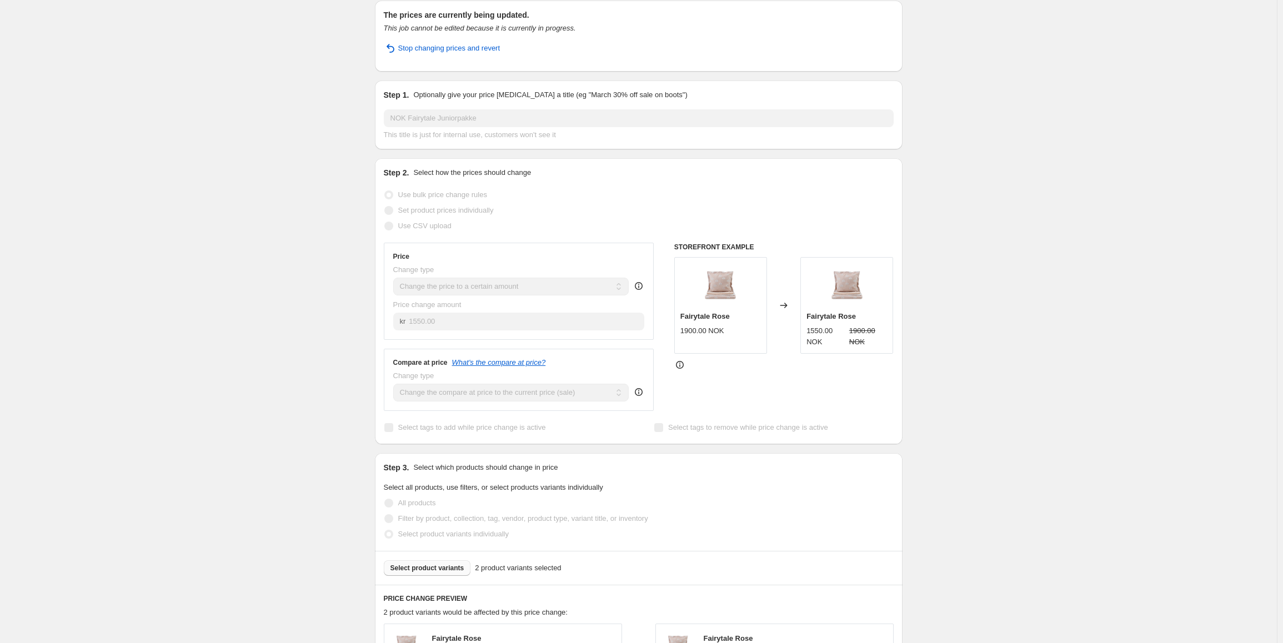
scroll to position [4, 0]
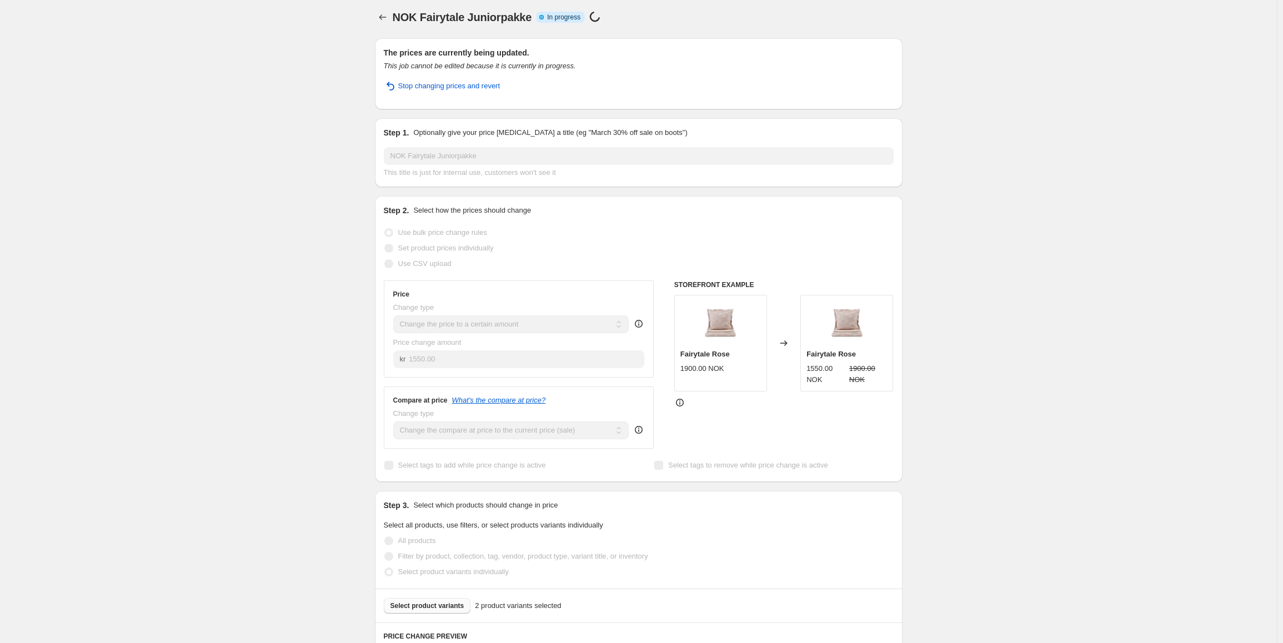
click at [441, 145] on div "Step 1. Optionally give your price [MEDICAL_DATA] a title (eg "March 30% off sa…" at bounding box center [639, 152] width 510 height 51
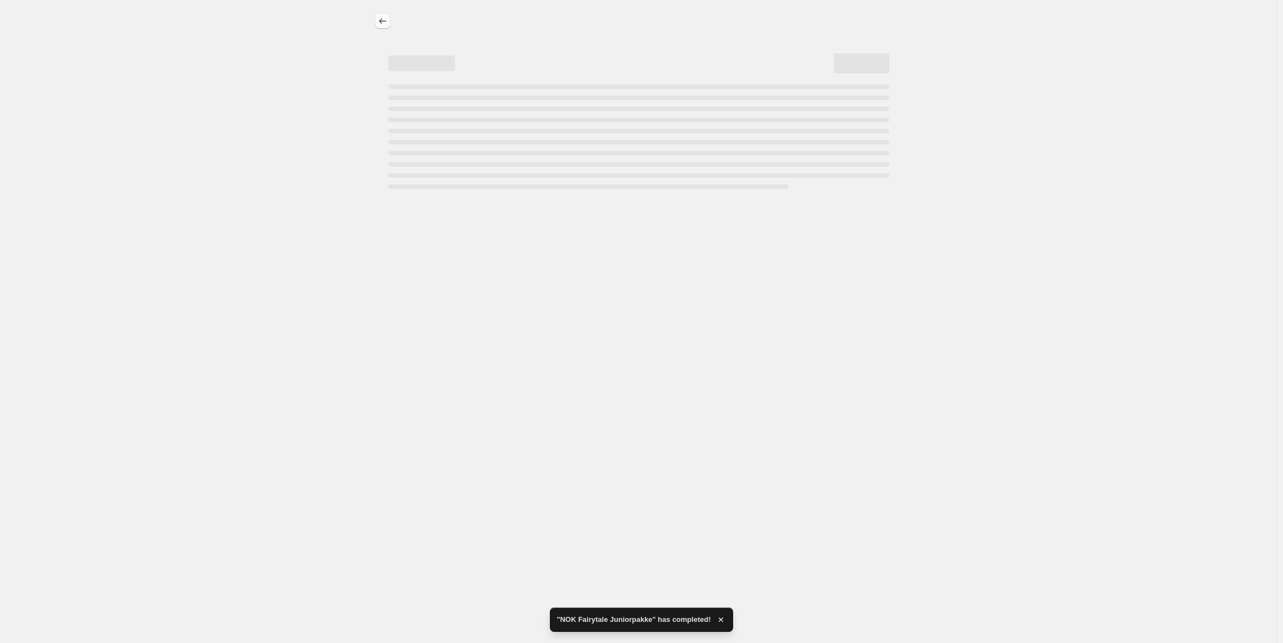
scroll to position [0, 0]
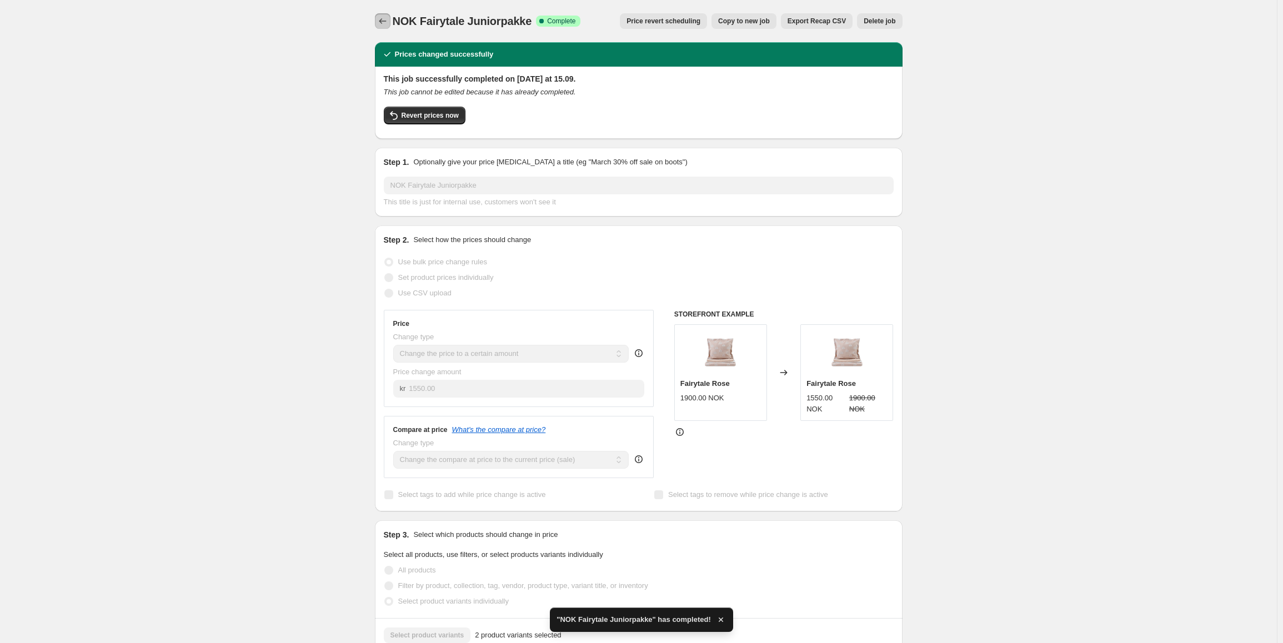
click at [387, 20] on icon "Price change jobs" at bounding box center [382, 21] width 11 height 11
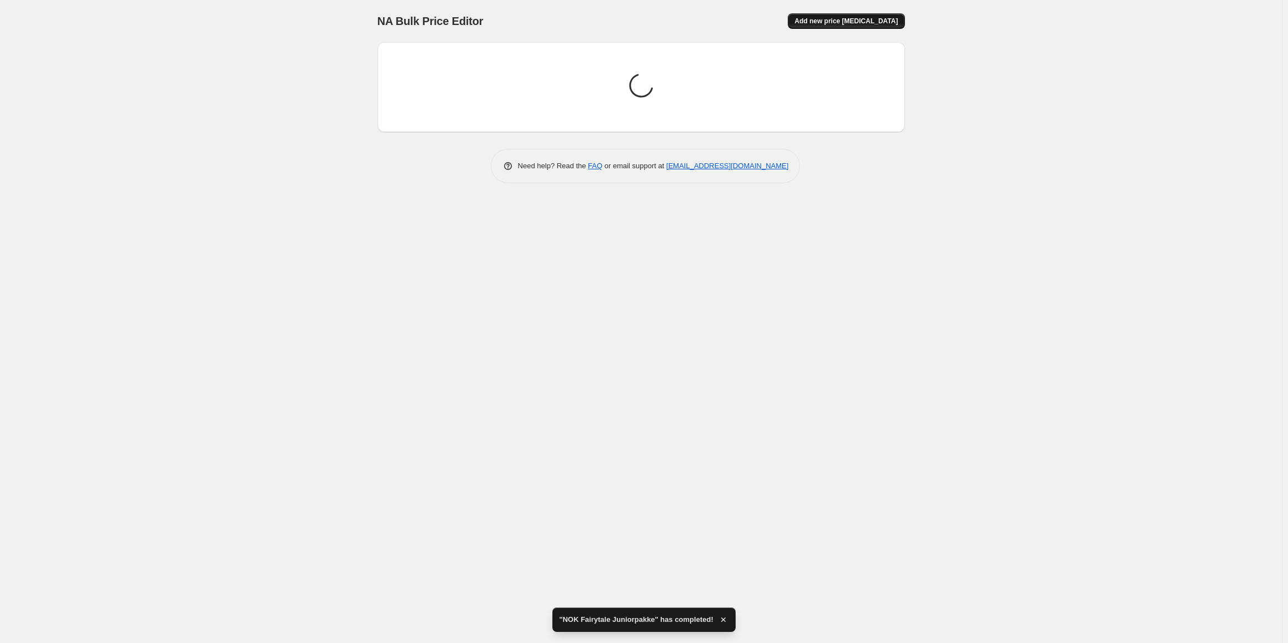
click at [847, 22] on span "Add new price [MEDICAL_DATA]" at bounding box center [846, 21] width 103 height 9
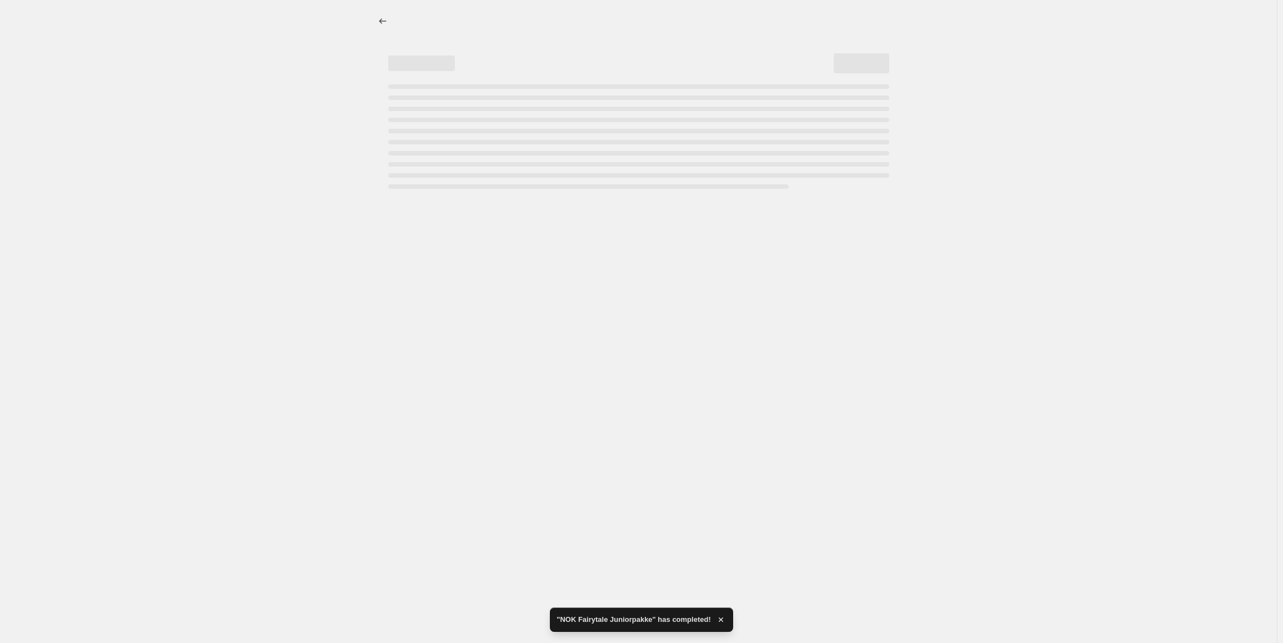
select select "percentage"
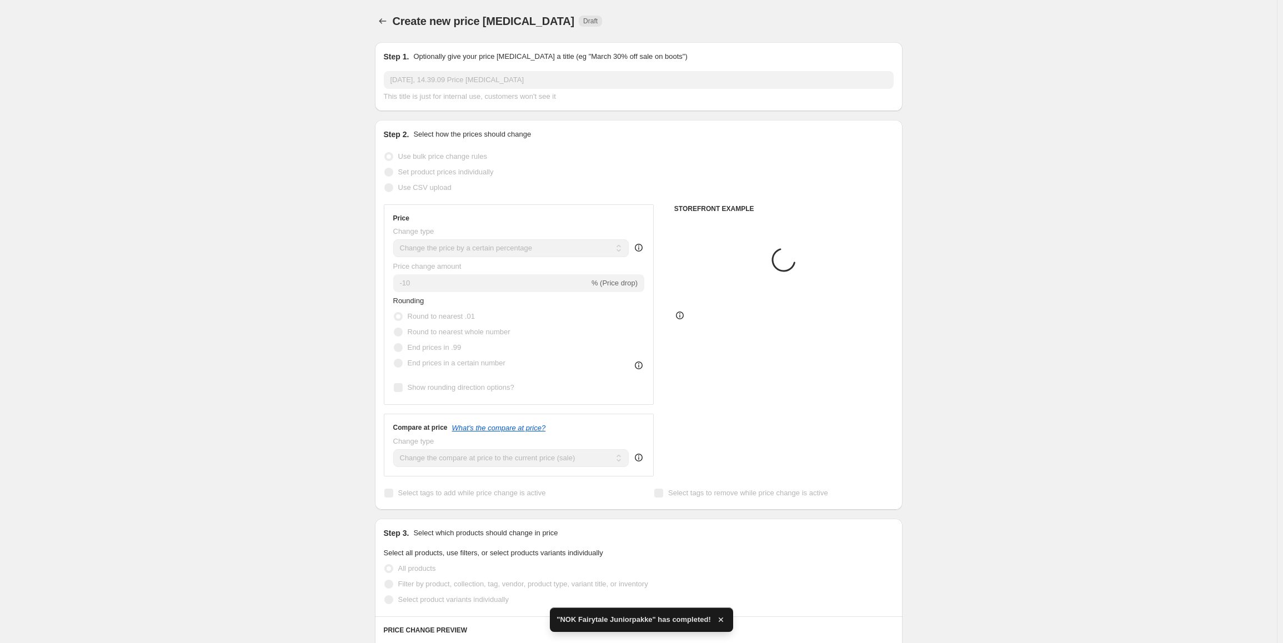
click at [486, 102] on div "Step 1. Optionally give your price [MEDICAL_DATA] a title (eg "March 30% off sa…" at bounding box center [639, 76] width 528 height 69
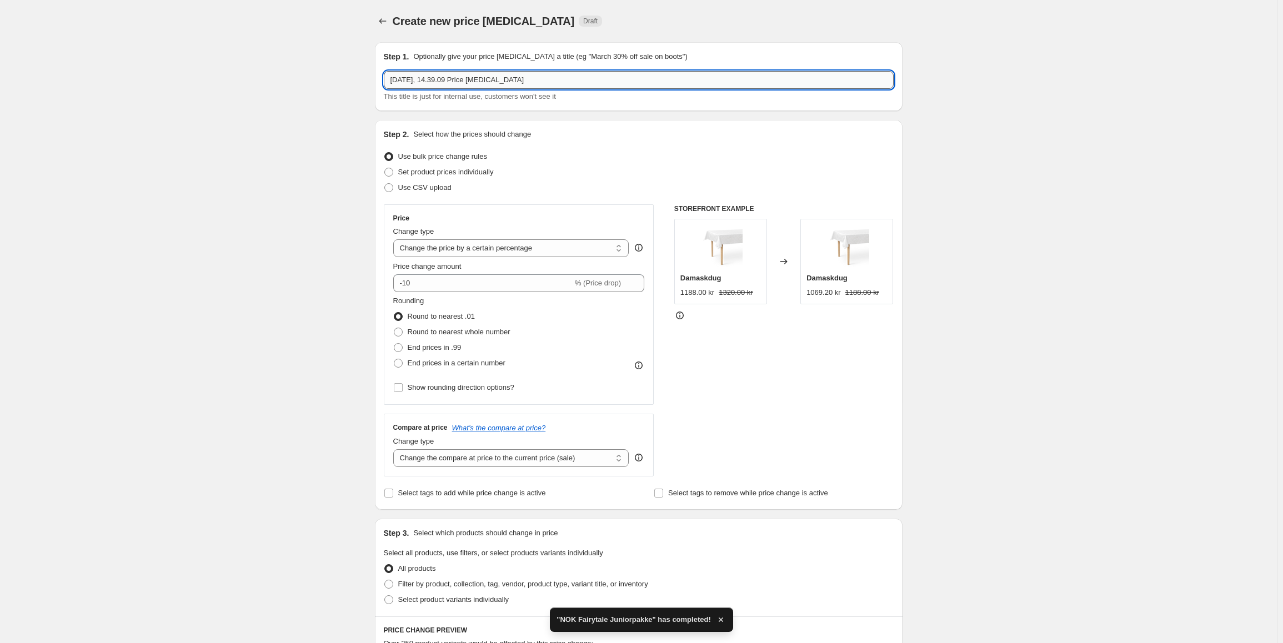
click at [485, 87] on input "[DATE], 14.39.09 Price [MEDICAL_DATA]" at bounding box center [639, 80] width 510 height 18
paste input "NOK Fairytale Juniorpakke"
click at [400, 76] on input "NOK Fairytale Juniorpakke" at bounding box center [639, 80] width 510 height 18
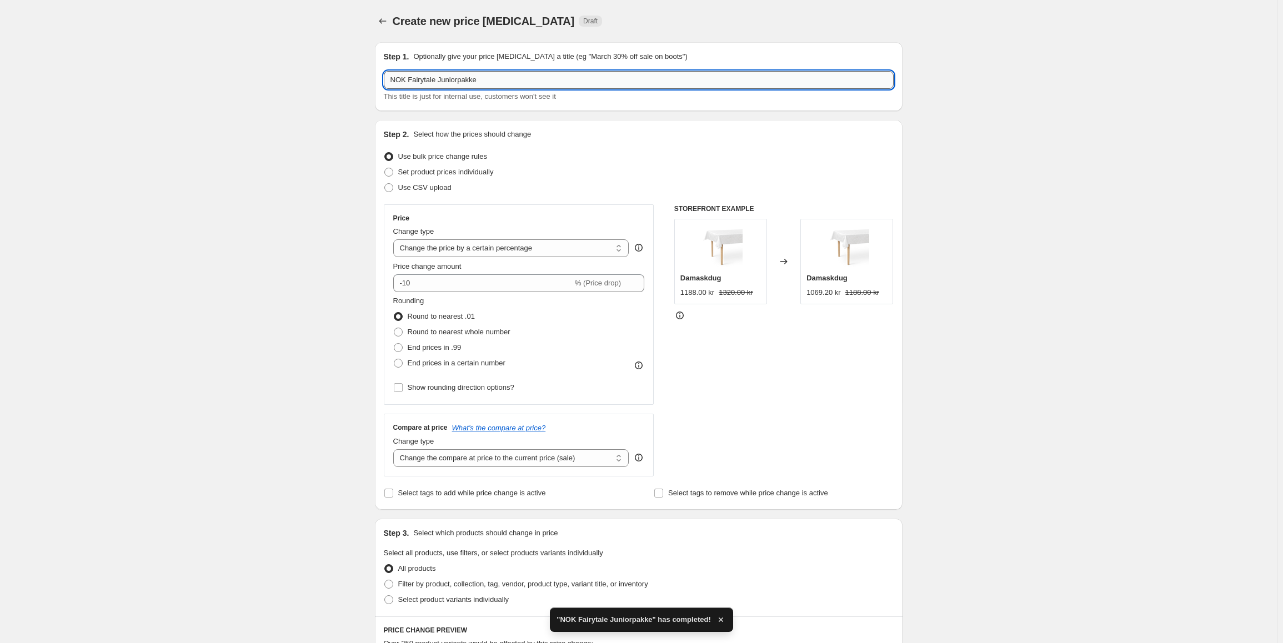
click at [400, 76] on input "NOK Fairytale Juniorpakke" at bounding box center [639, 80] width 510 height 18
type input "SEK Fairytale Juniorpakke"
click at [534, 252] on select "Change the price to a certain amount Change the price by a certain amount Chang…" at bounding box center [511, 248] width 236 height 18
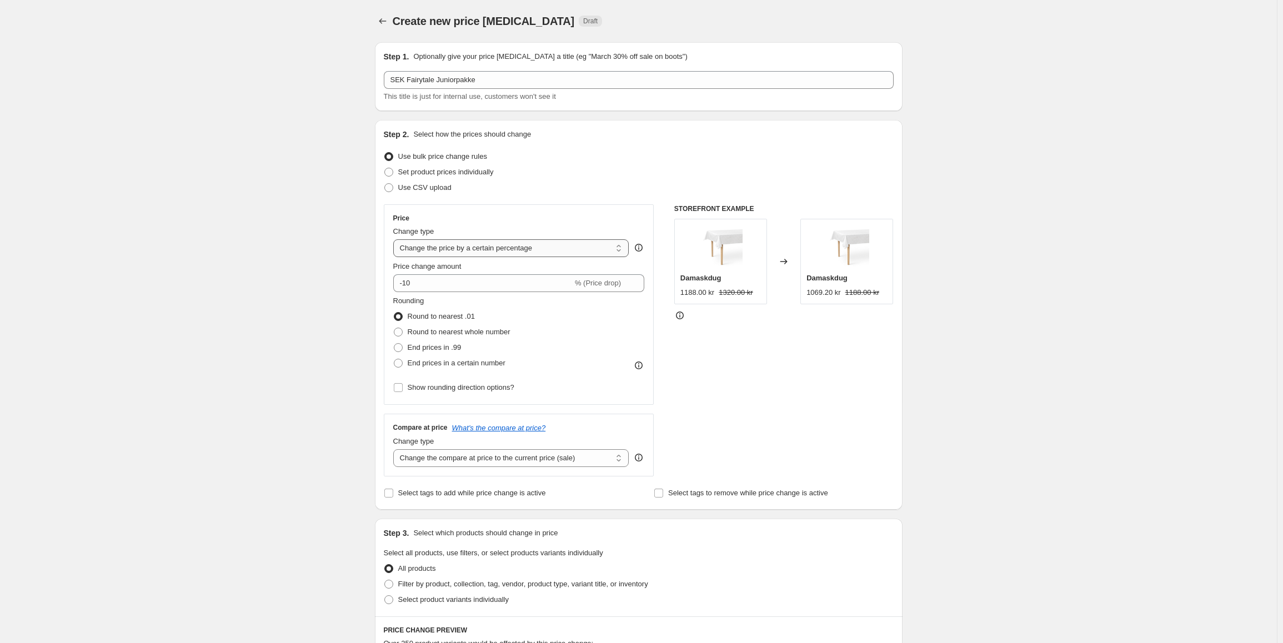
select select "to"
click at [395, 239] on select "Change the price to a certain amount Change the price by a certain amount Chang…" at bounding box center [511, 248] width 236 height 18
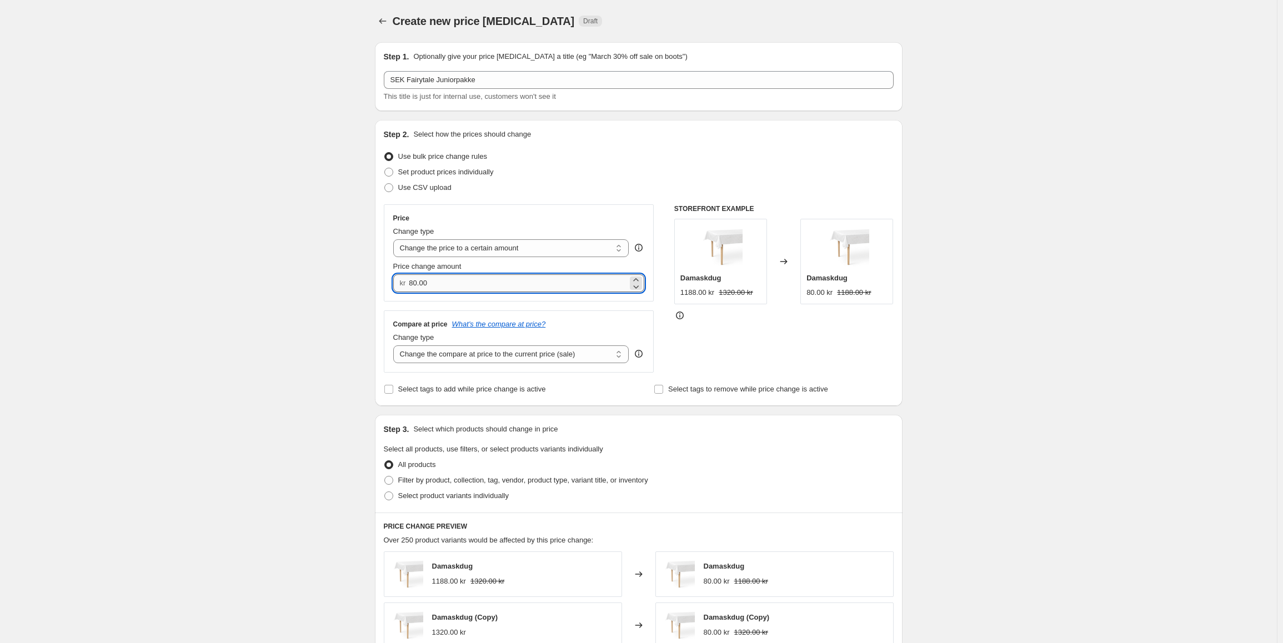
click at [465, 288] on input "80.00" at bounding box center [518, 283] width 219 height 18
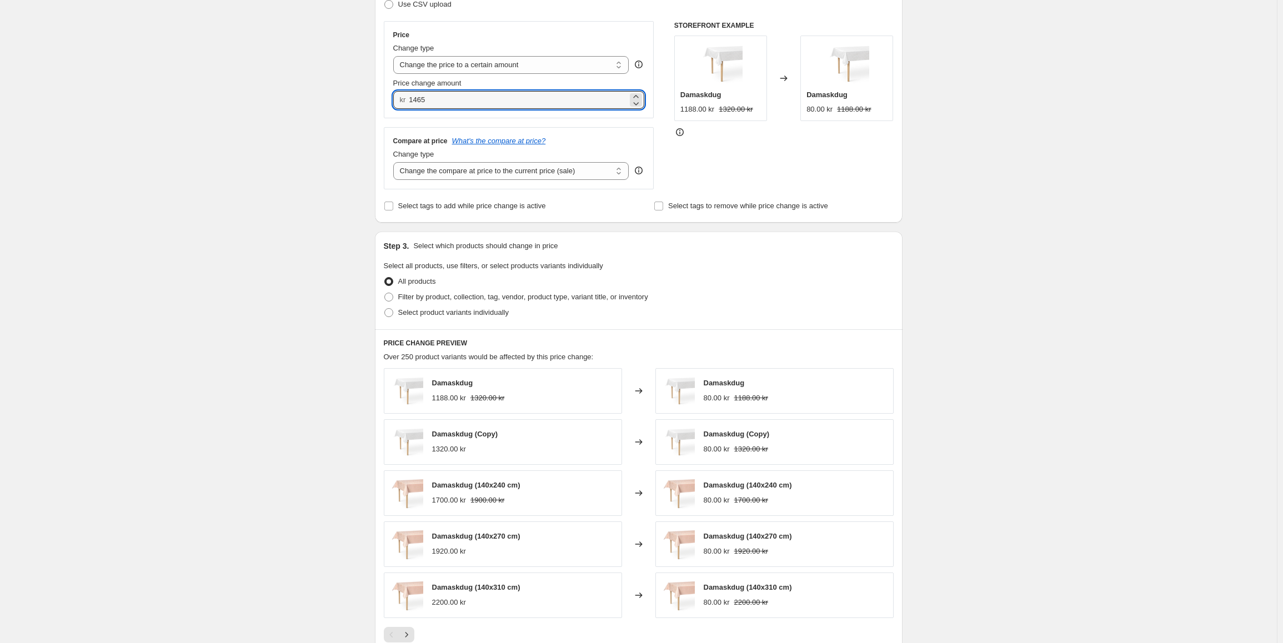
scroll to position [222, 0]
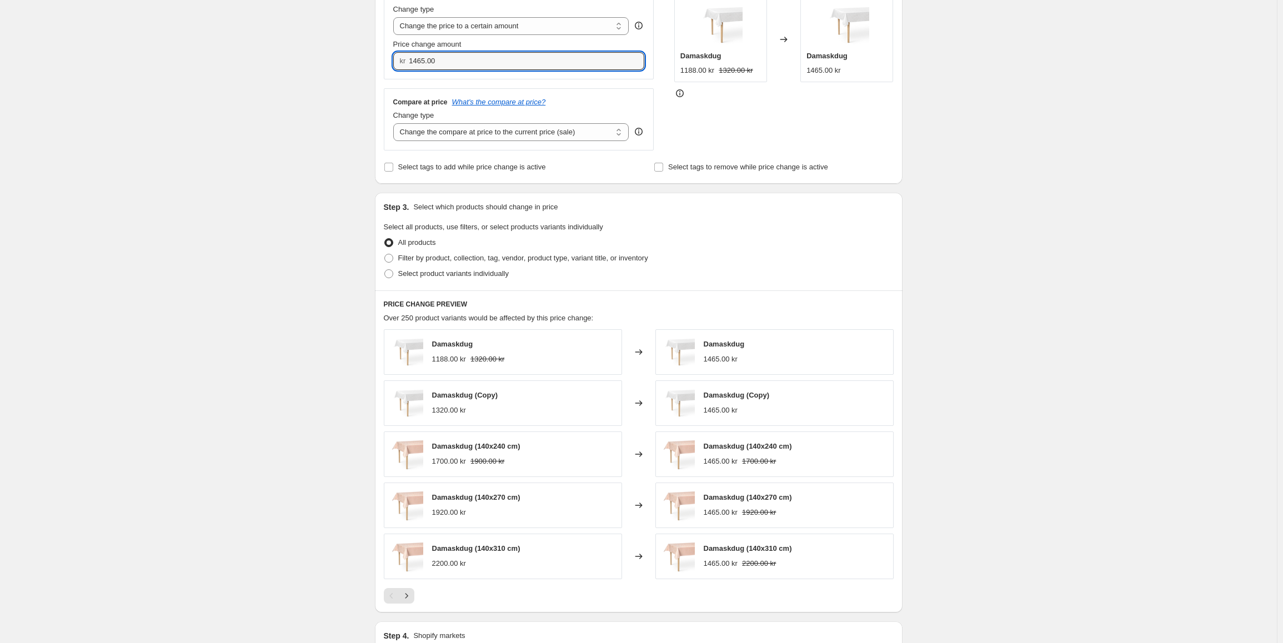
drag, startPoint x: 424, startPoint y: 66, endPoint x: 441, endPoint y: 102, distance: 40.0
click at [424, 66] on input "1465.00" at bounding box center [518, 61] width 219 height 18
type input "1460.00"
click at [415, 265] on label "Filter by product, collection, tag, vendor, product type, variant title, or inv…" at bounding box center [516, 258] width 264 height 16
click at [385, 254] on input "Filter by product, collection, tag, vendor, product type, variant title, or inv…" at bounding box center [384, 254] width 1 height 1
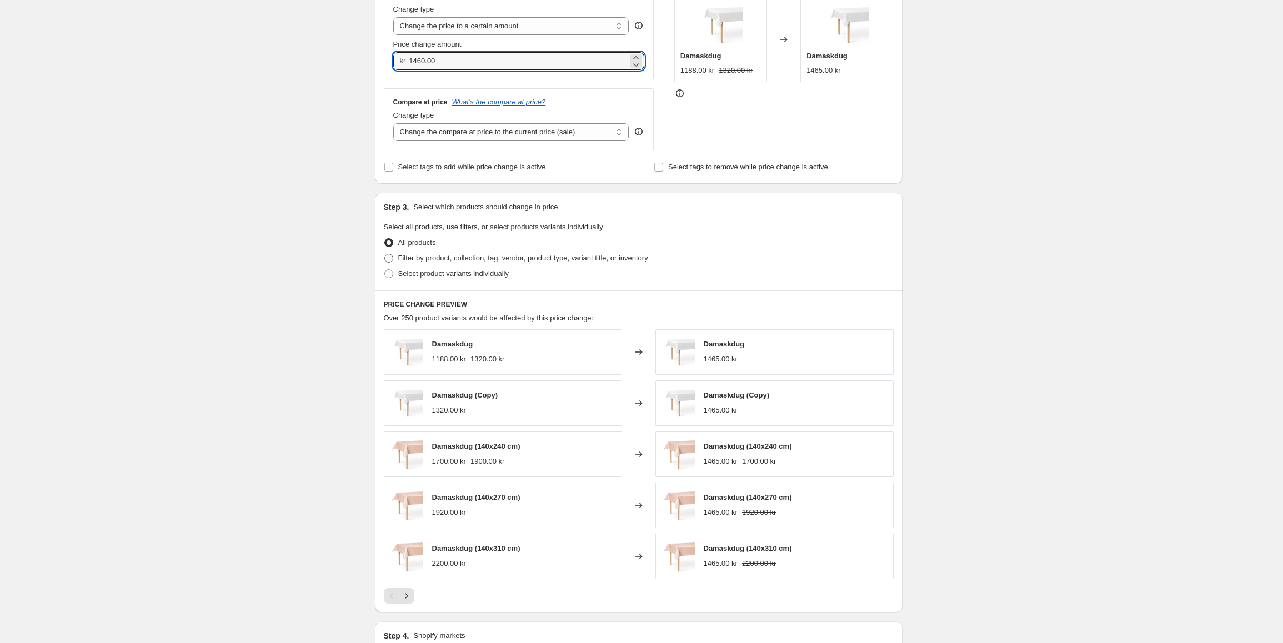
radio input "true"
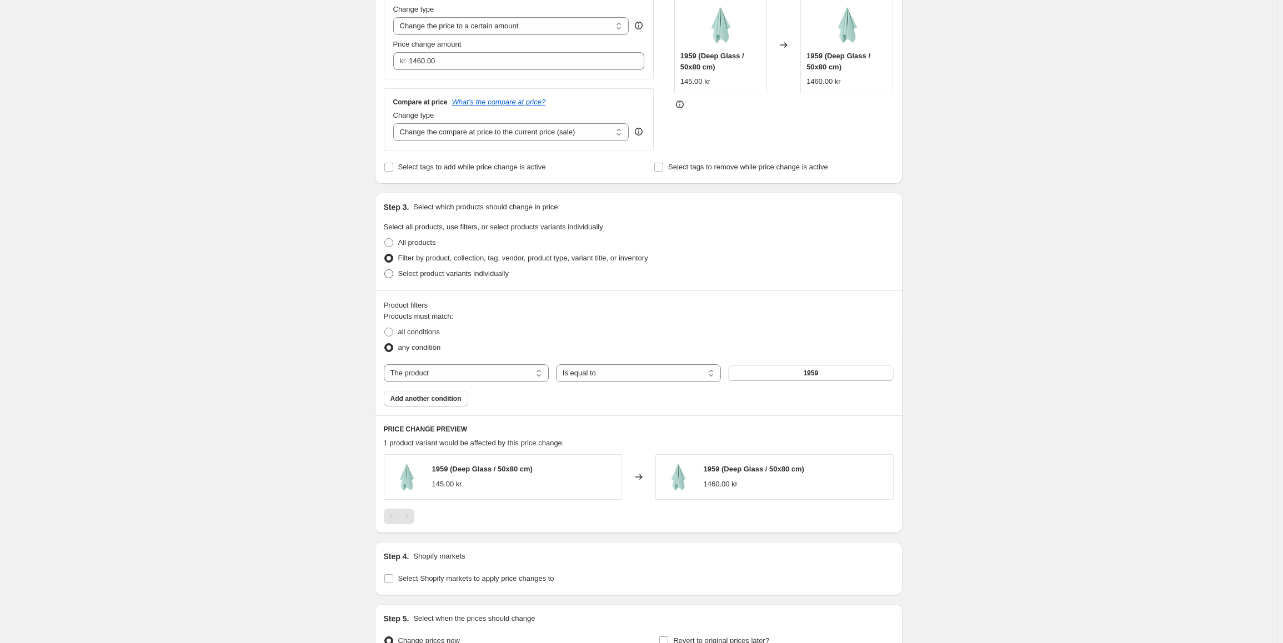
click at [429, 275] on span "Select product variants individually" at bounding box center [453, 273] width 111 height 8
click at [385, 270] on input "Select product variants individually" at bounding box center [384, 269] width 1 height 1
radio input "true"
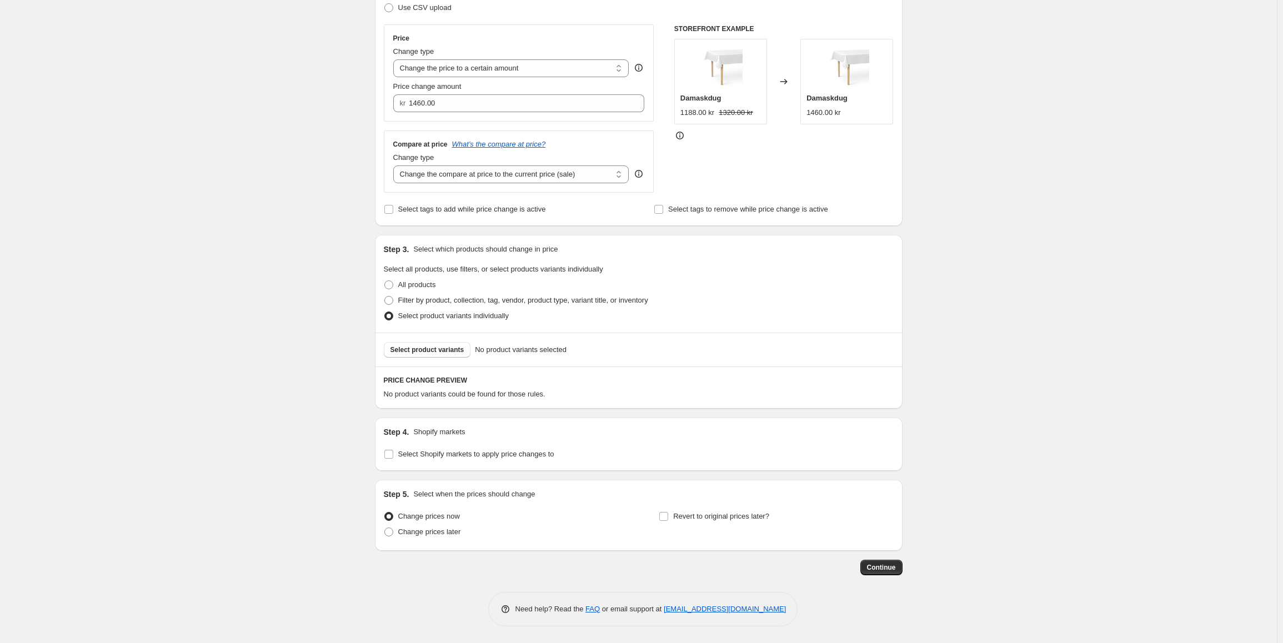
scroll to position [180, 0]
drag, startPoint x: 419, startPoint y: 342, endPoint x: 418, endPoint y: 349, distance: 7.4
click at [418, 346] on div "Select product variants No product variants selected" at bounding box center [639, 350] width 528 height 34
click at [418, 349] on span "Select product variants" at bounding box center [427, 349] width 74 height 9
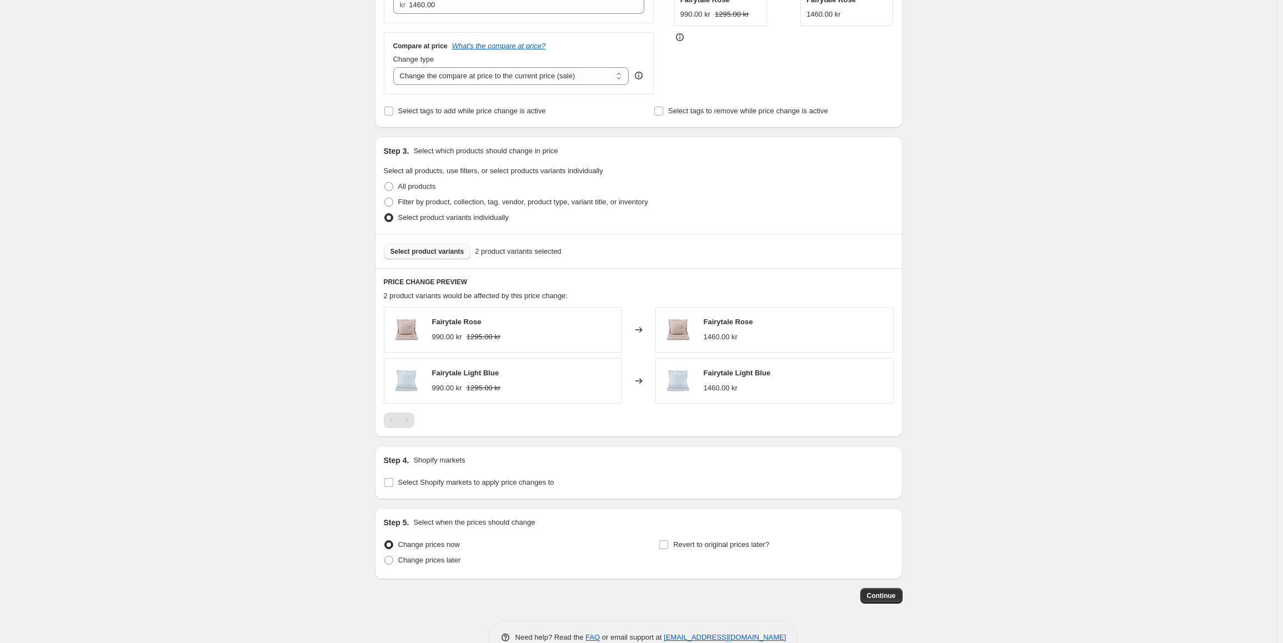
scroll to position [307, 0]
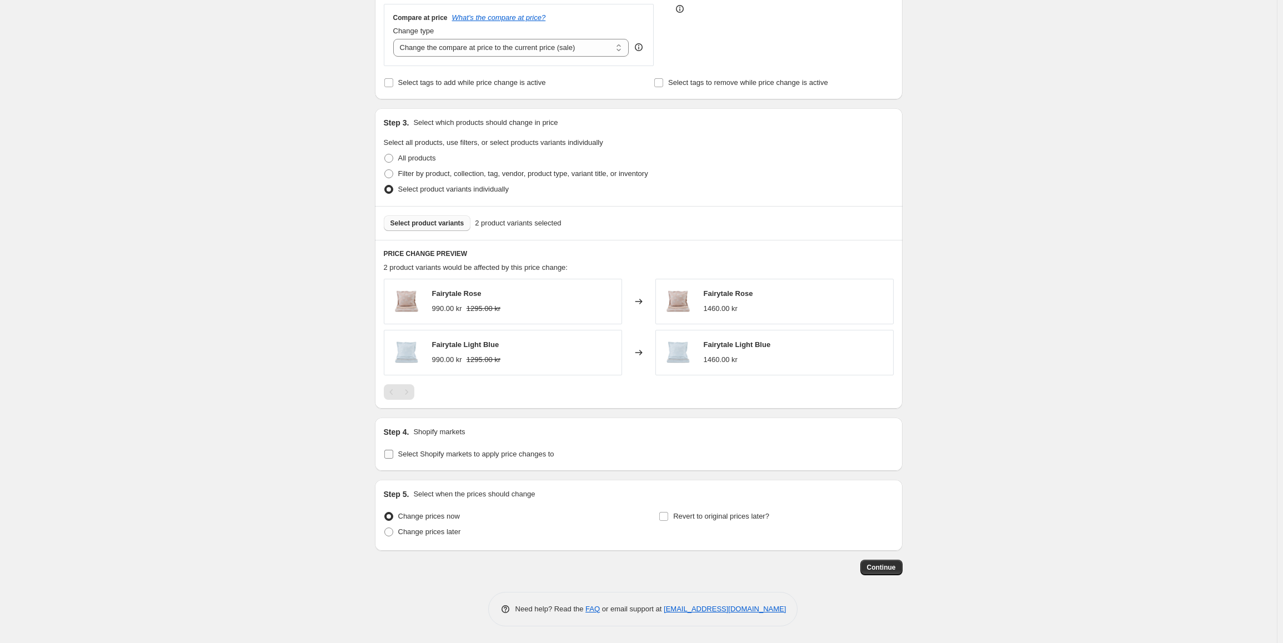
click at [490, 458] on span "Select Shopify markets to apply price changes to" at bounding box center [476, 454] width 156 height 8
click at [393, 458] on input "Select Shopify markets to apply price changes to" at bounding box center [388, 454] width 9 height 9
checkbox input "true"
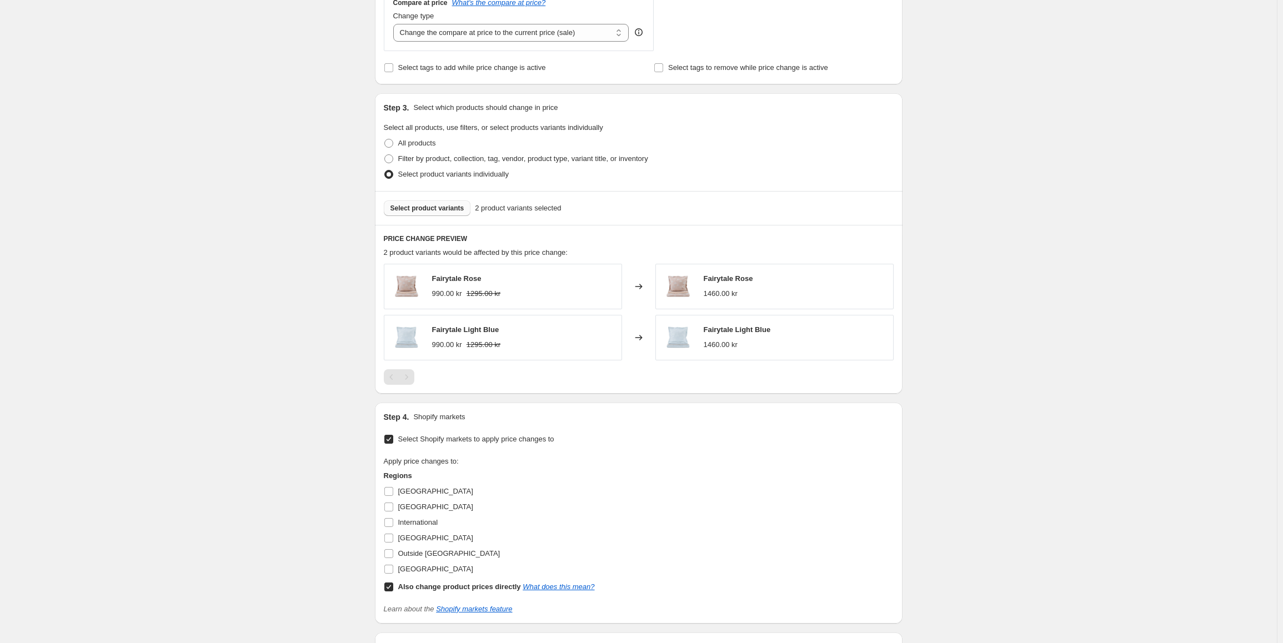
scroll to position [363, 0]
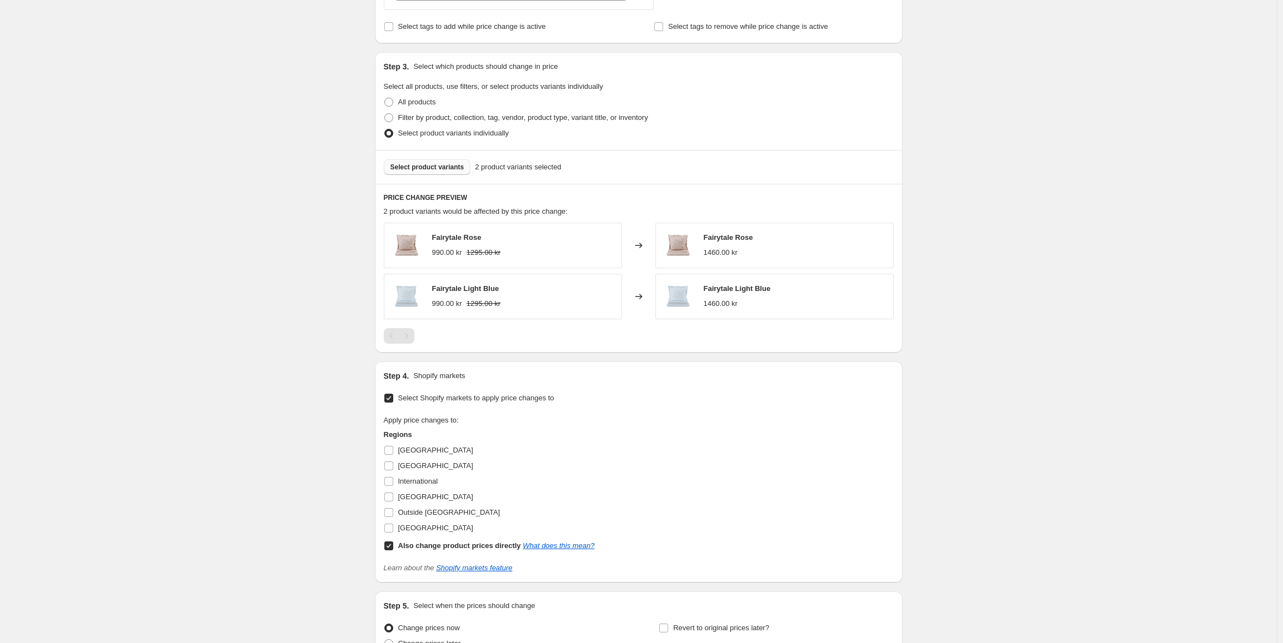
click at [393, 548] on input "Also change product prices directly What does this mean?" at bounding box center [388, 545] width 9 height 9
checkbox input "false"
click at [404, 529] on span "[GEOGRAPHIC_DATA]" at bounding box center [435, 528] width 75 height 8
click at [393, 529] on input "[GEOGRAPHIC_DATA]" at bounding box center [388, 528] width 9 height 9
checkbox input "true"
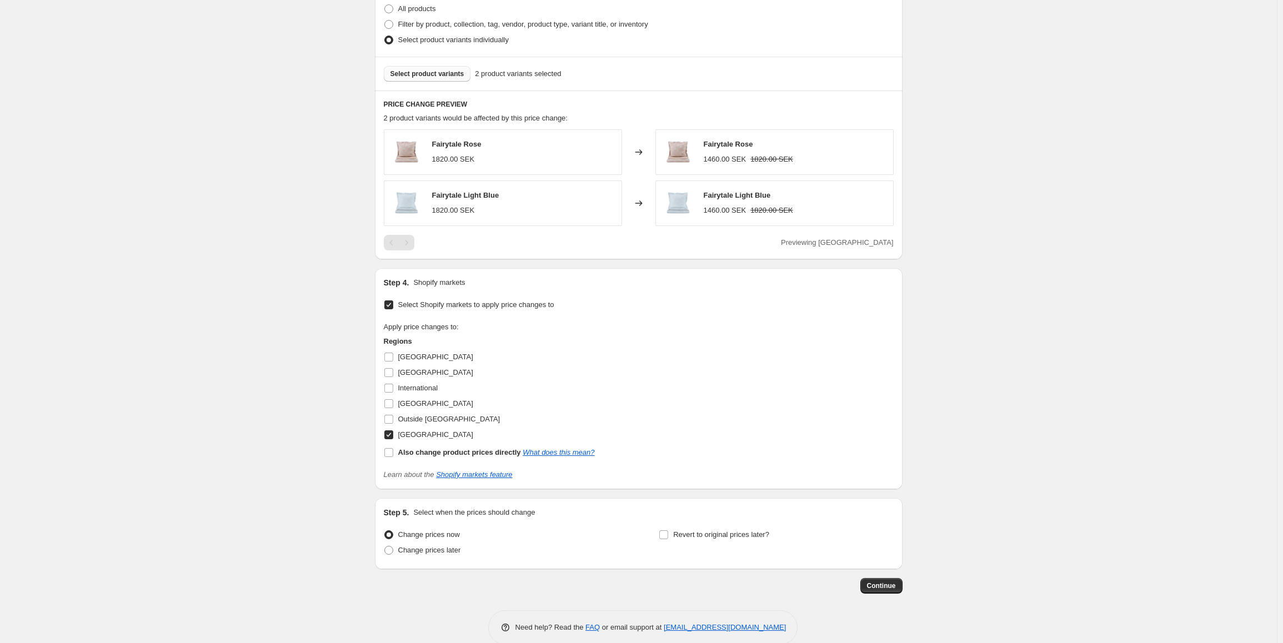
scroll to position [475, 0]
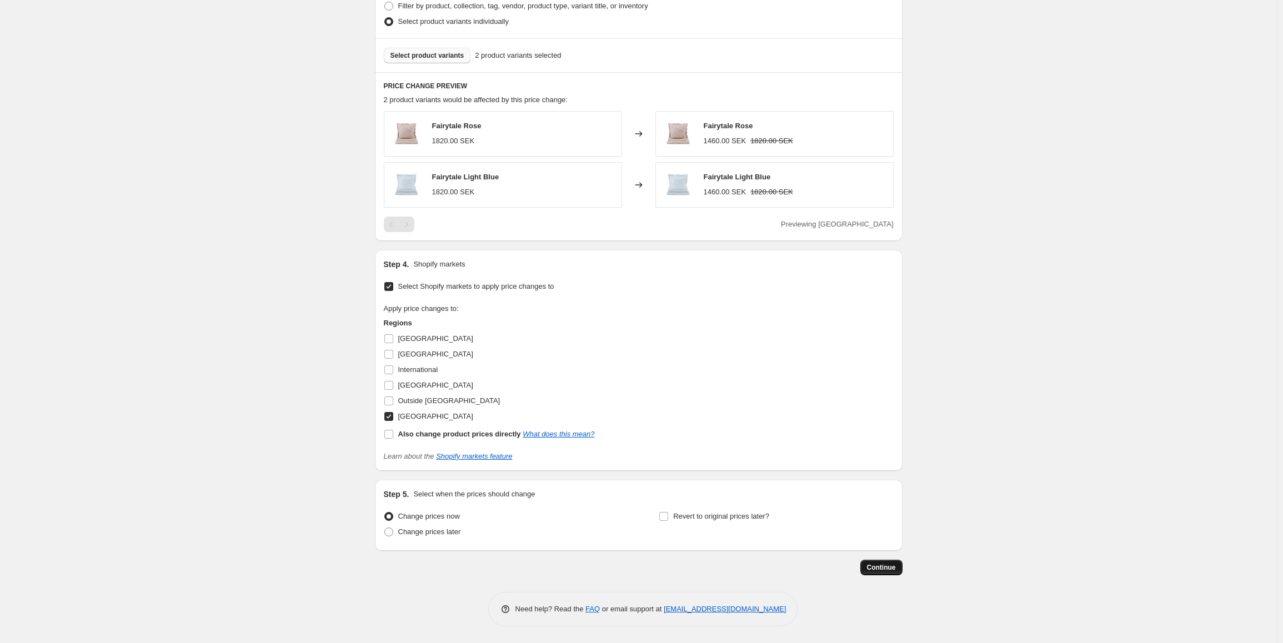
click at [879, 575] on button "Continue" at bounding box center [881, 568] width 42 height 16
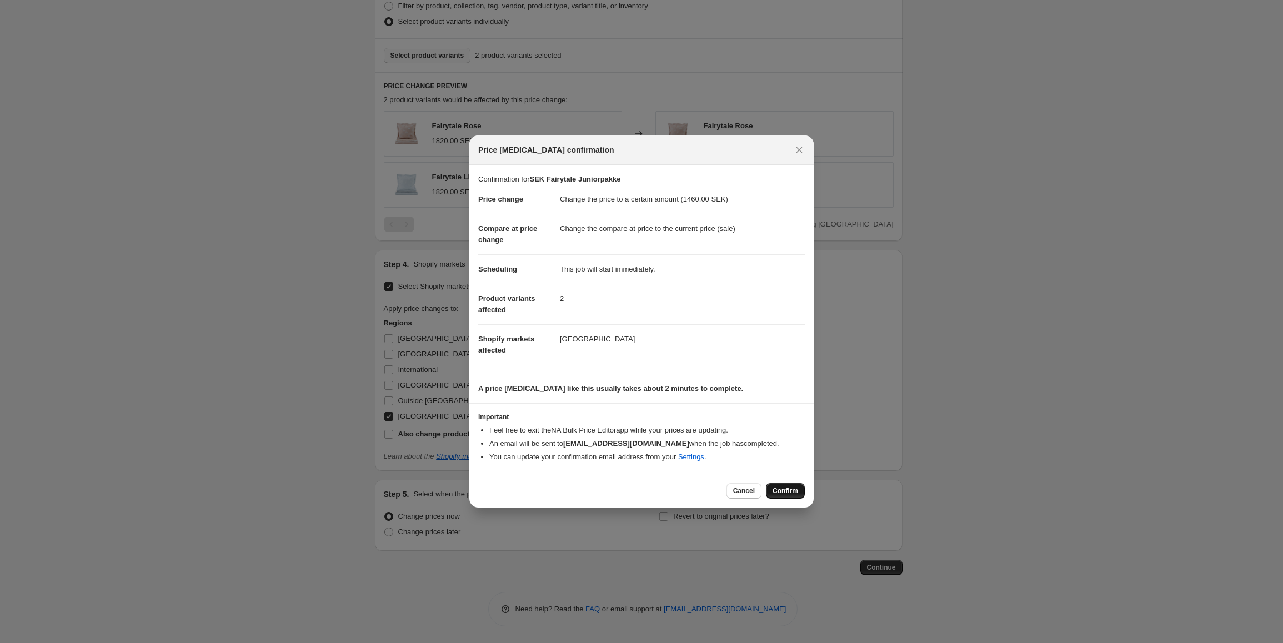
click at [789, 491] on span "Confirm" at bounding box center [785, 490] width 26 height 9
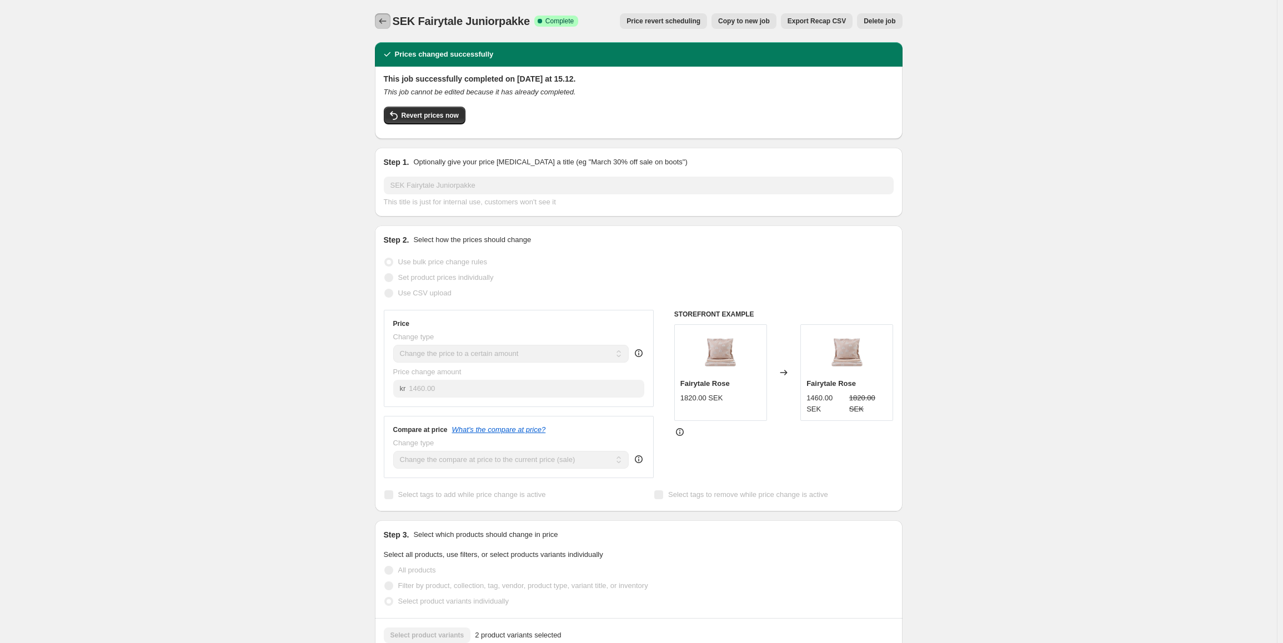
click at [382, 23] on icon "Price change jobs" at bounding box center [382, 21] width 11 height 11
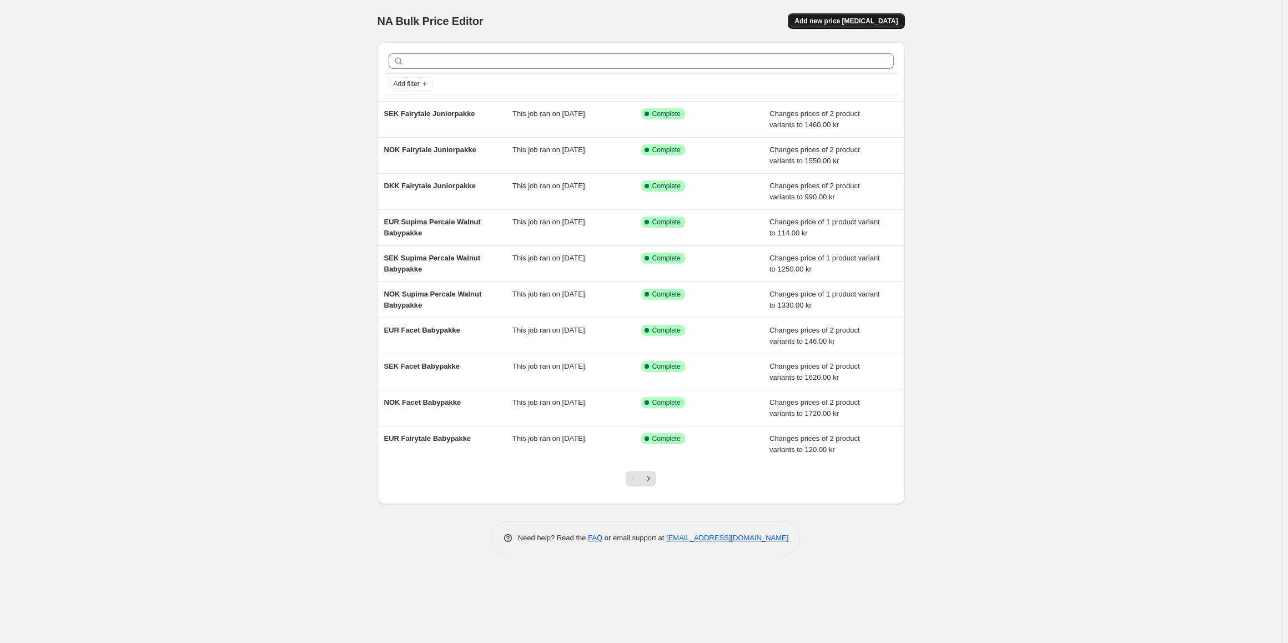
click at [863, 19] on span "Add new price [MEDICAL_DATA]" at bounding box center [846, 21] width 103 height 9
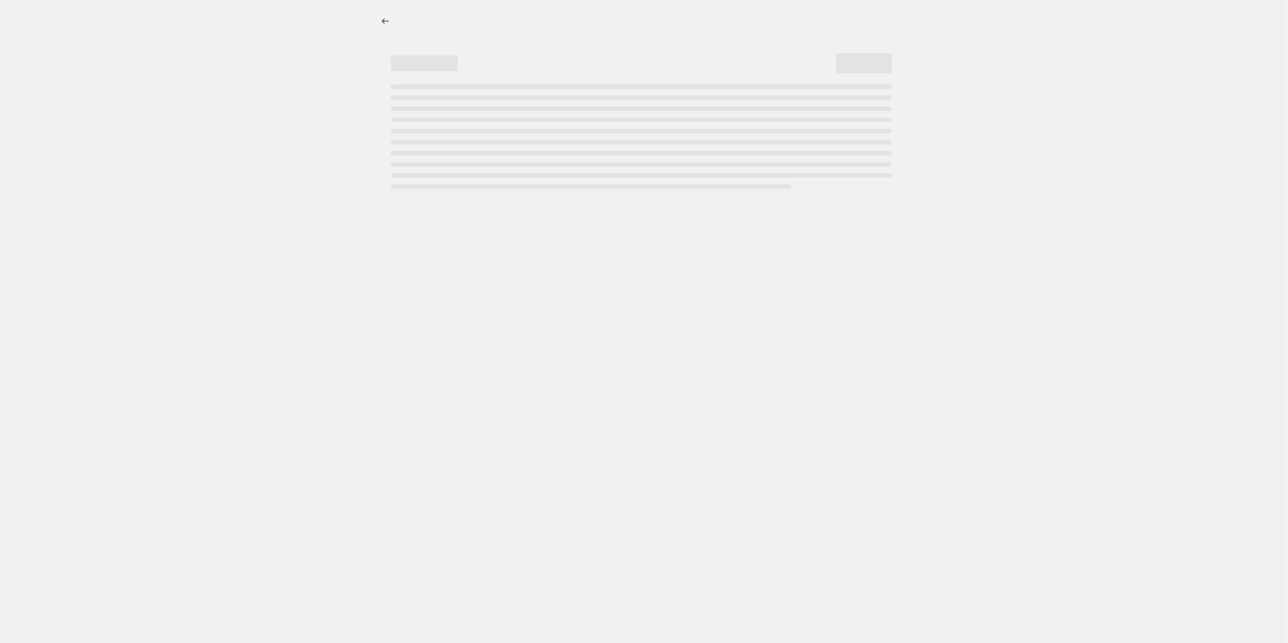
select select "percentage"
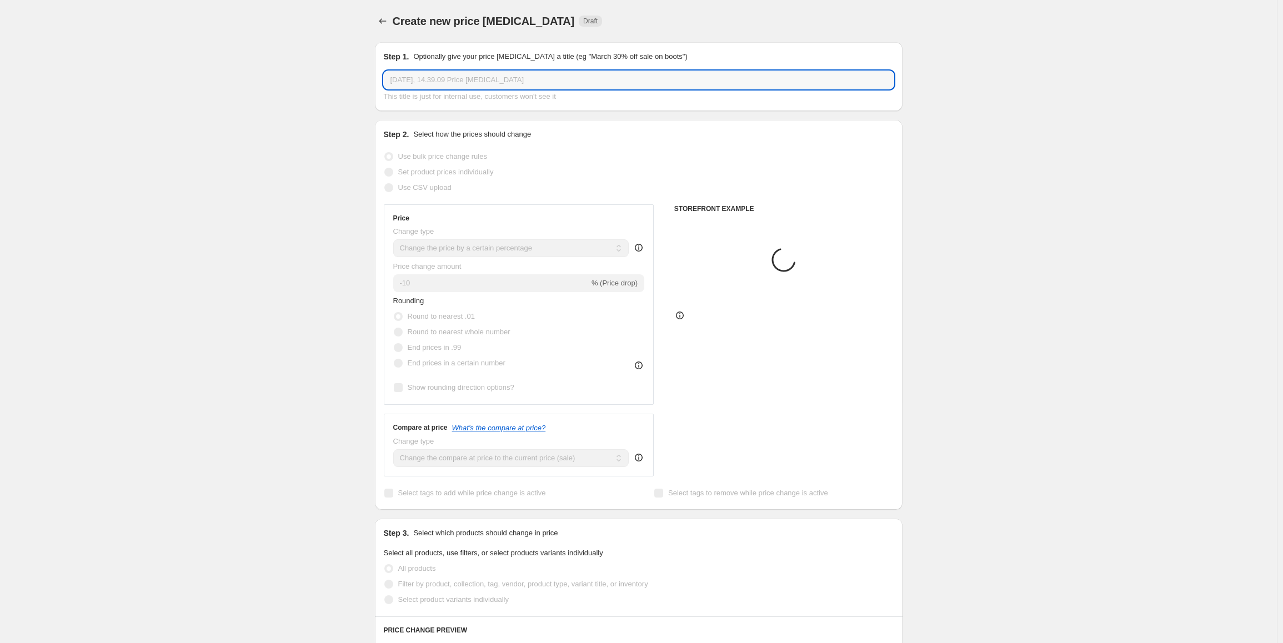
click at [467, 85] on input "[DATE], 14.39.09 Price [MEDICAL_DATA]" at bounding box center [639, 80] width 510 height 18
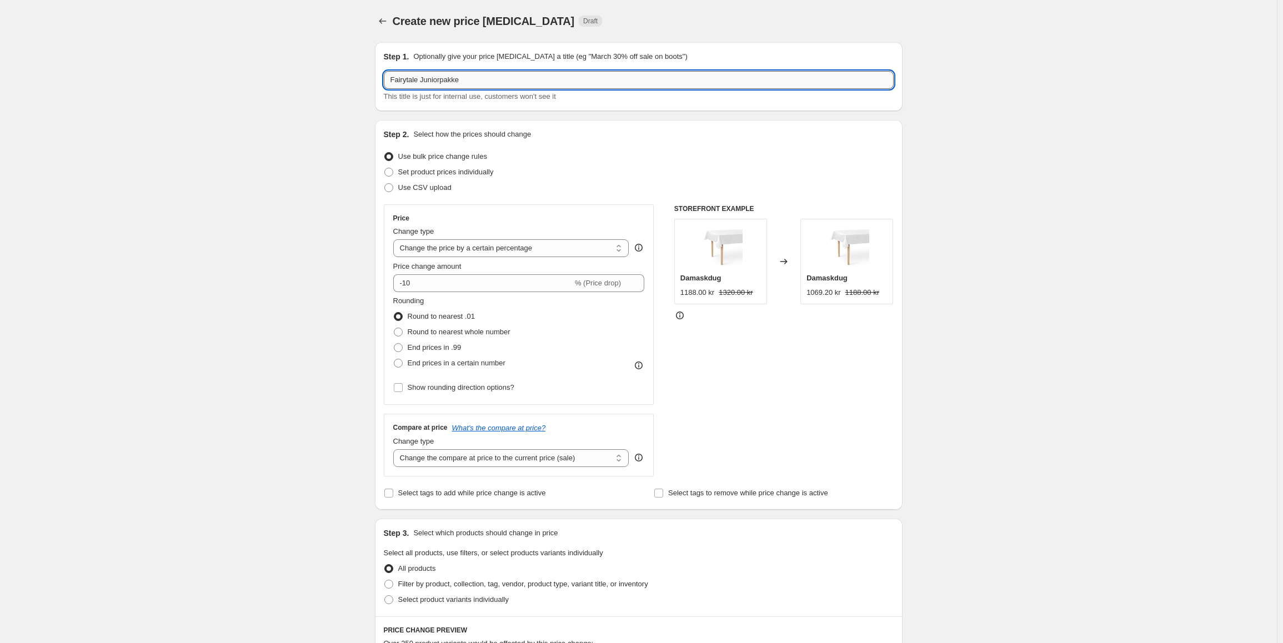
click at [393, 83] on input "Fairytale Juniorpakke" at bounding box center [639, 80] width 510 height 18
drag, startPoint x: 429, startPoint y: 78, endPoint x: 626, endPoint y: 82, distance: 197.7
click at [626, 82] on input "EUR Fairytale Juniorpakke" at bounding box center [639, 80] width 510 height 18
type input "EUR Fairytale Juniorpakke"
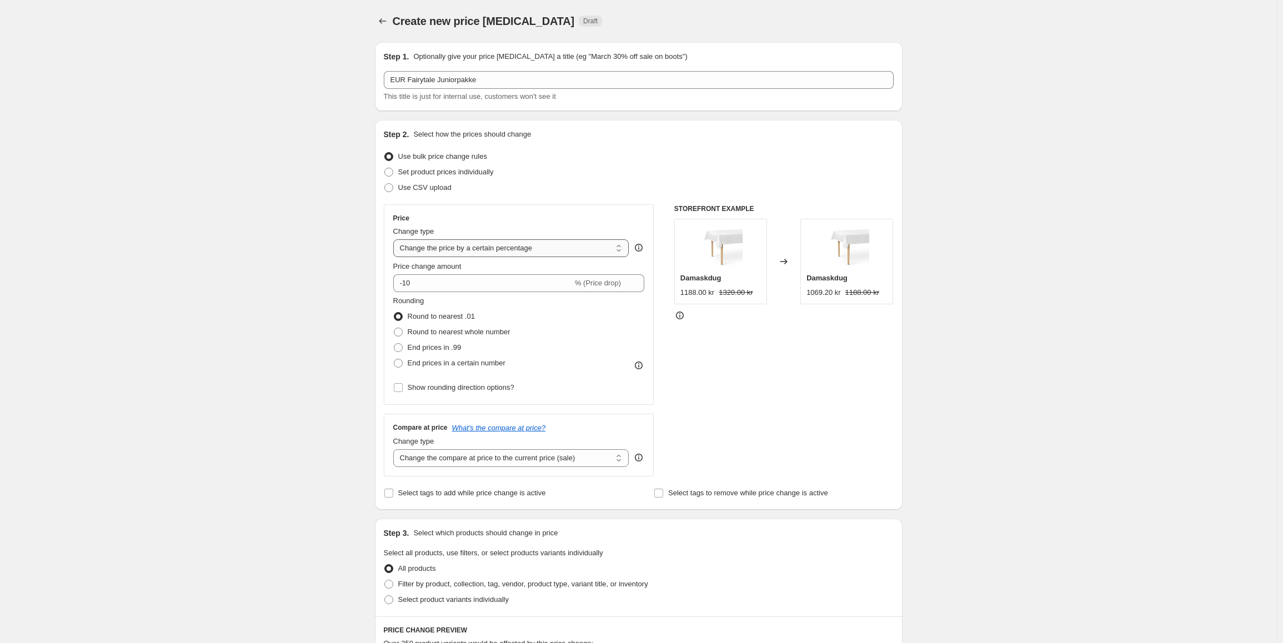
click at [466, 250] on select "Change the price to a certain amount Change the price by a certain amount Chang…" at bounding box center [511, 248] width 236 height 18
select select "to"
click at [395, 239] on select "Change the price to a certain amount Change the price by a certain amount Chang…" at bounding box center [511, 248] width 236 height 18
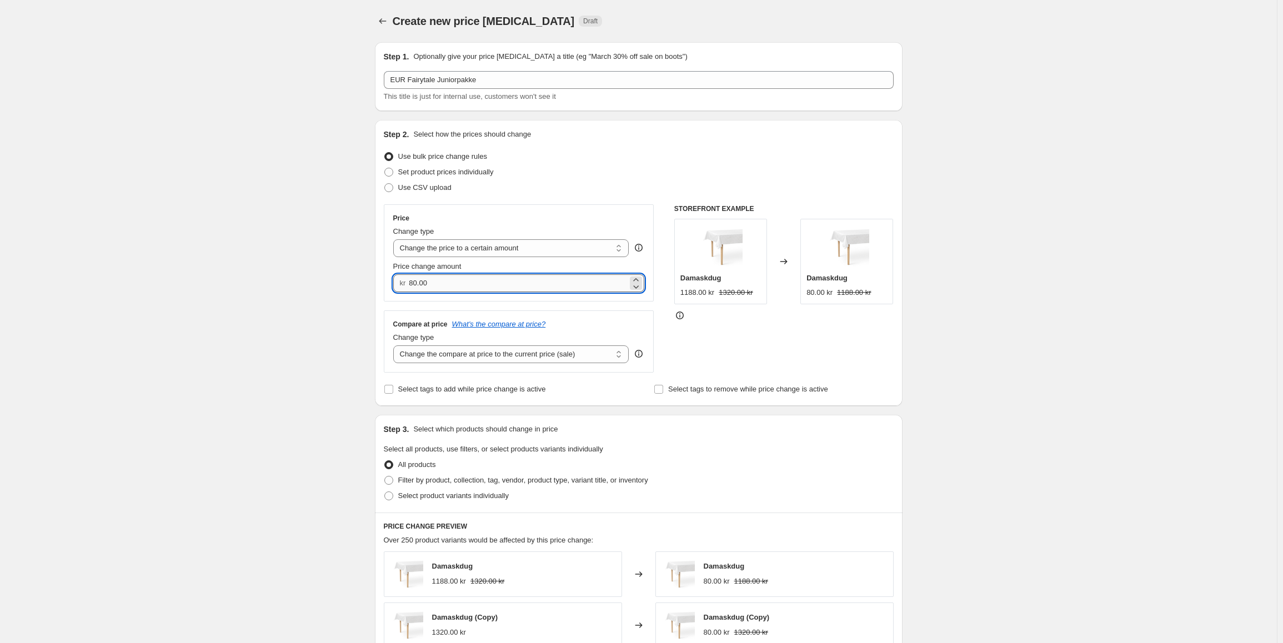
click at [424, 287] on input "80.00" at bounding box center [518, 283] width 219 height 18
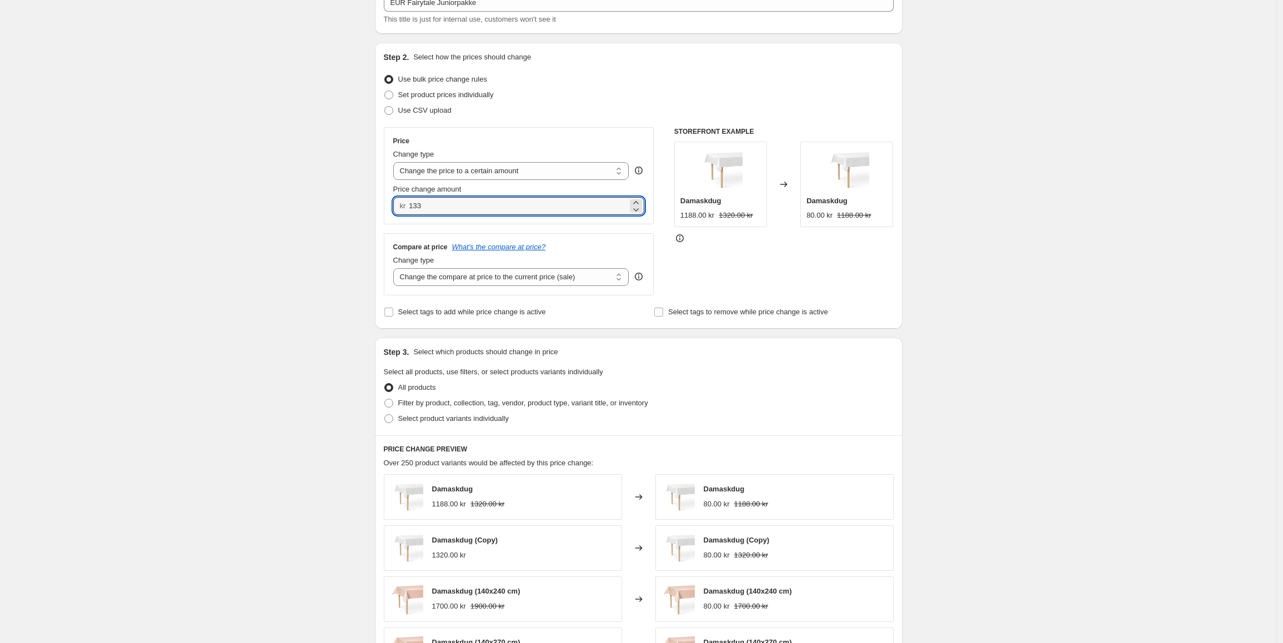
scroll to position [167, 0]
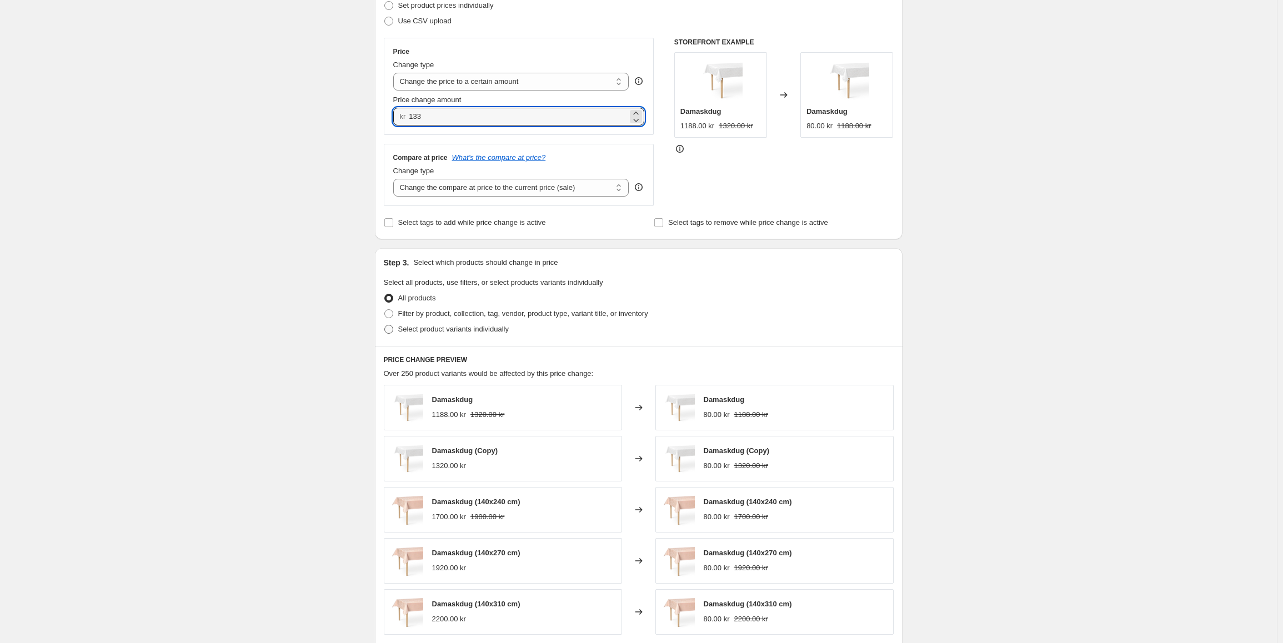
type input "133.00"
click at [429, 333] on span "Select product variants individually" at bounding box center [453, 329] width 111 height 8
click at [385, 325] on input "Select product variants individually" at bounding box center [384, 325] width 1 height 1
radio input "true"
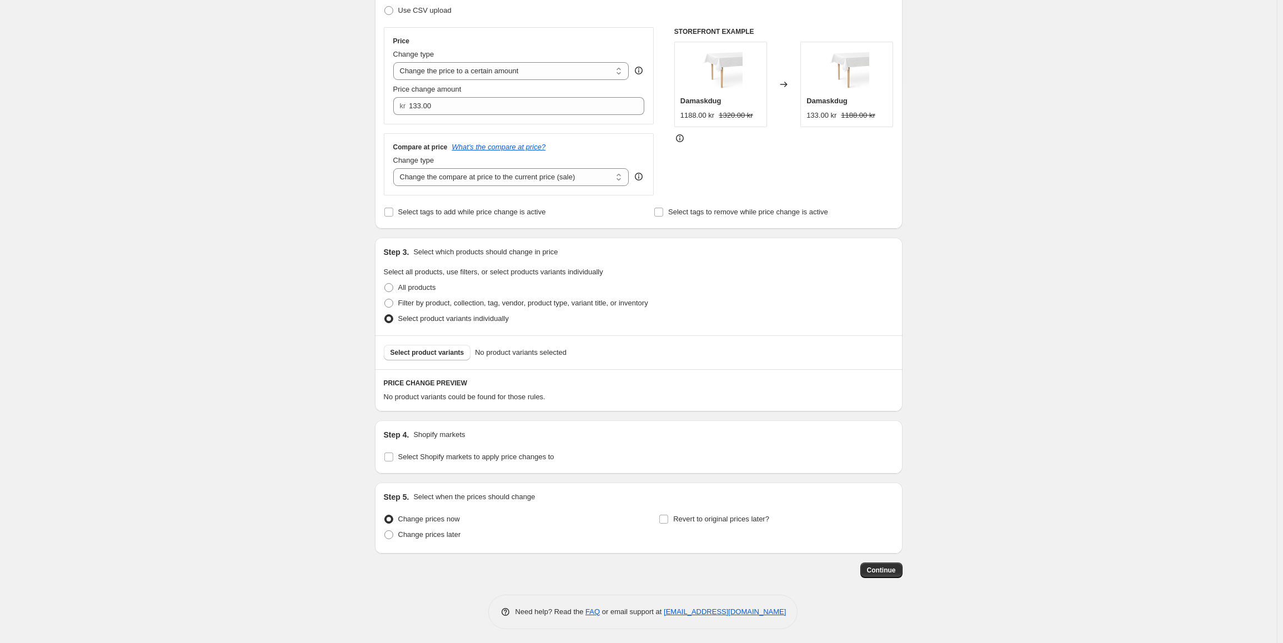
scroll to position [180, 0]
click at [427, 349] on span "Select product variants" at bounding box center [427, 349] width 74 height 9
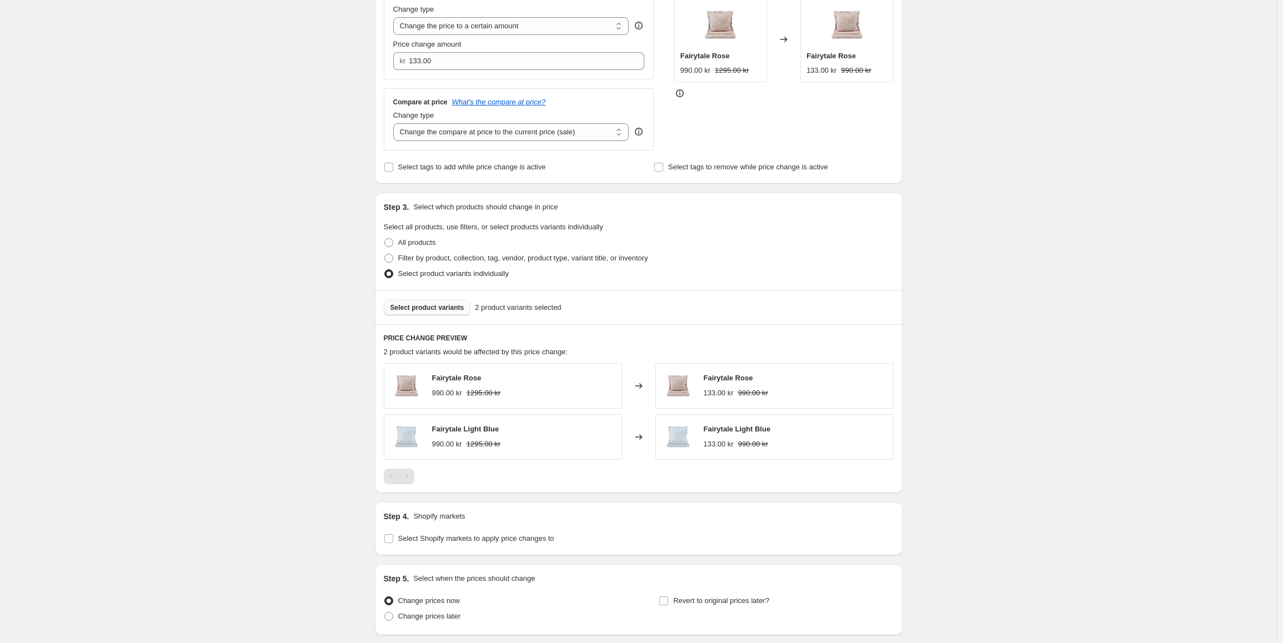
scroll to position [292, 0]
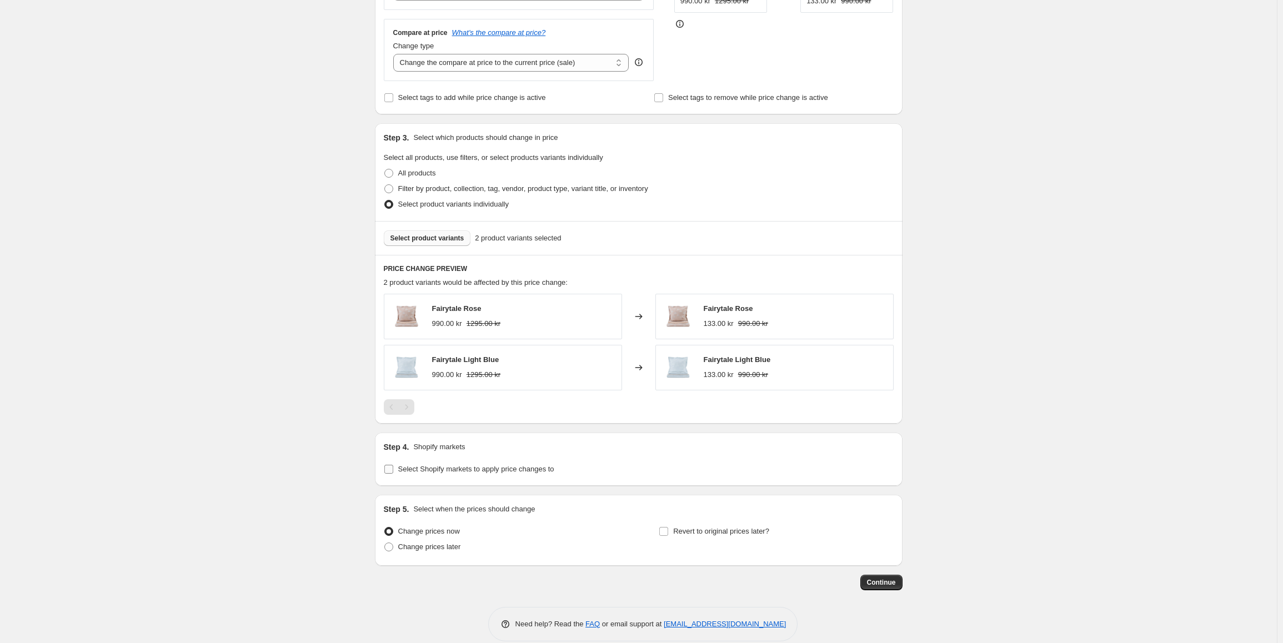
click at [482, 472] on span "Select Shopify markets to apply price changes to" at bounding box center [476, 469] width 156 height 8
click at [393, 472] on input "Select Shopify markets to apply price changes to" at bounding box center [388, 469] width 9 height 9
checkbox input "true"
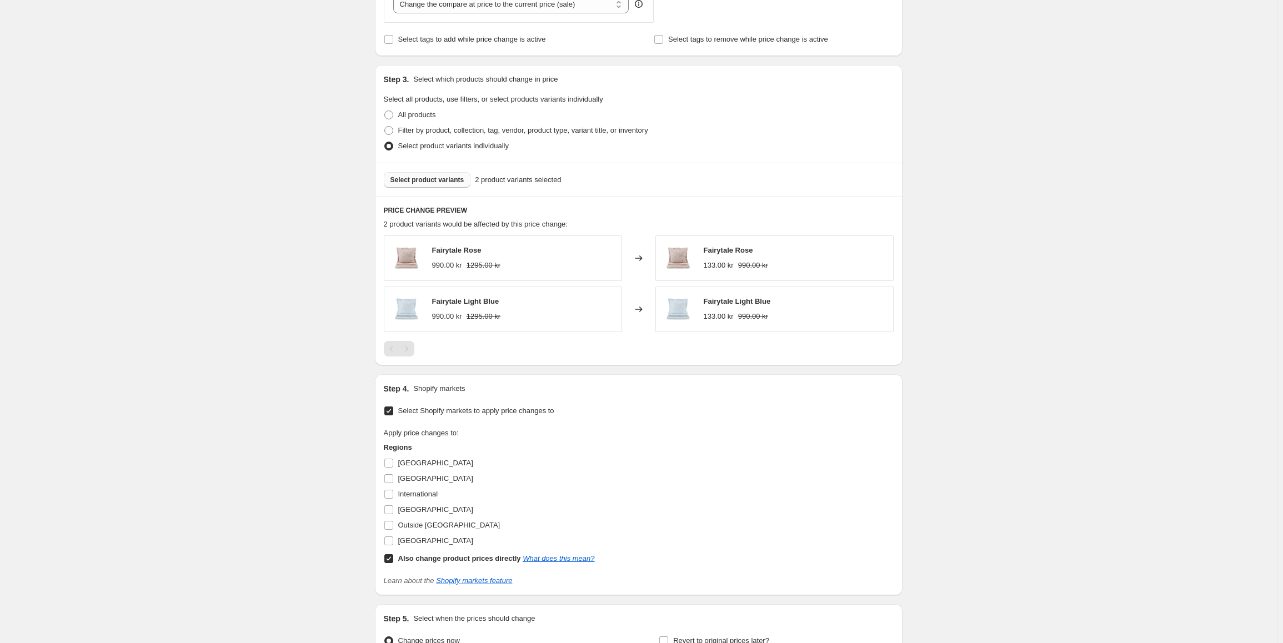
scroll to position [458, 0]
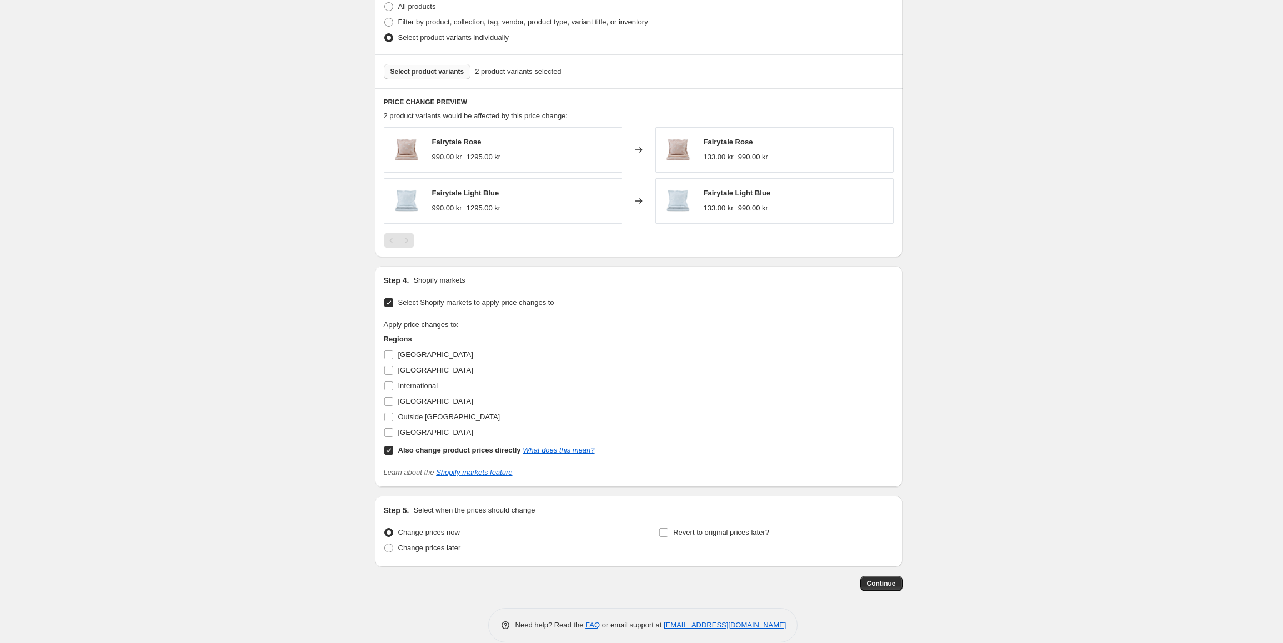
click at [393, 451] on input "Also change product prices directly What does this mean?" at bounding box center [388, 450] width 9 height 9
checkbox input "false"
click at [394, 389] on span at bounding box center [389, 386] width 10 height 10
click at [393, 389] on input "International" at bounding box center [388, 385] width 9 height 9
checkbox input "true"
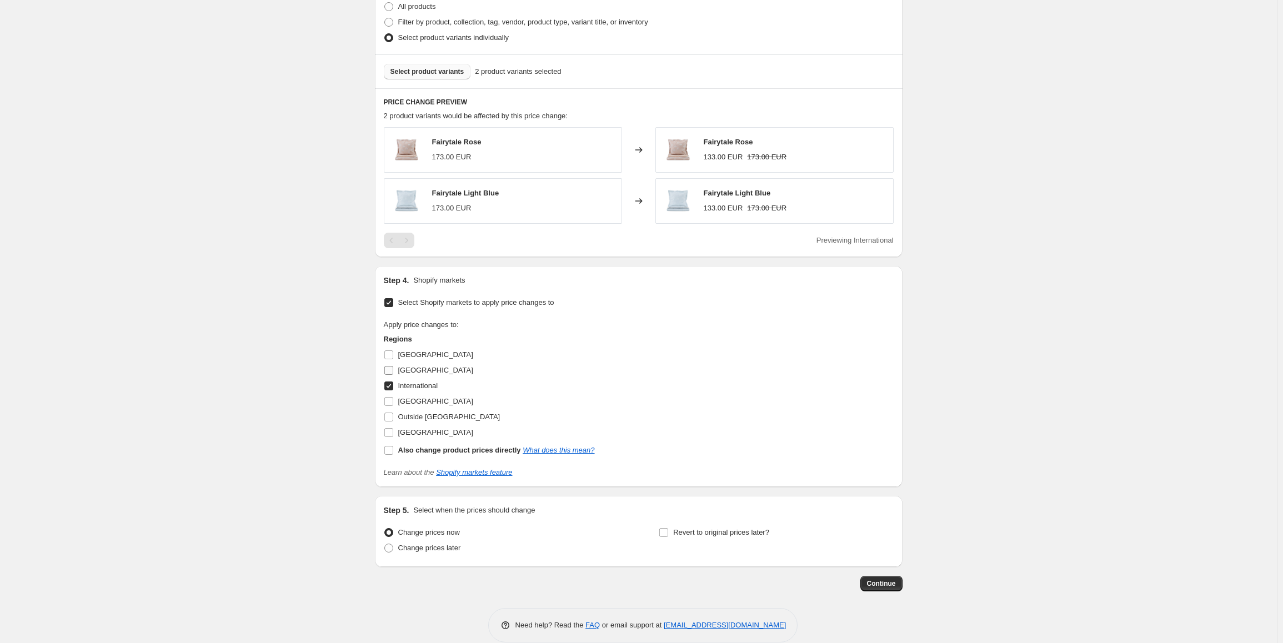
click at [393, 369] on input "[GEOGRAPHIC_DATA]" at bounding box center [388, 370] width 9 height 9
checkbox input "true"
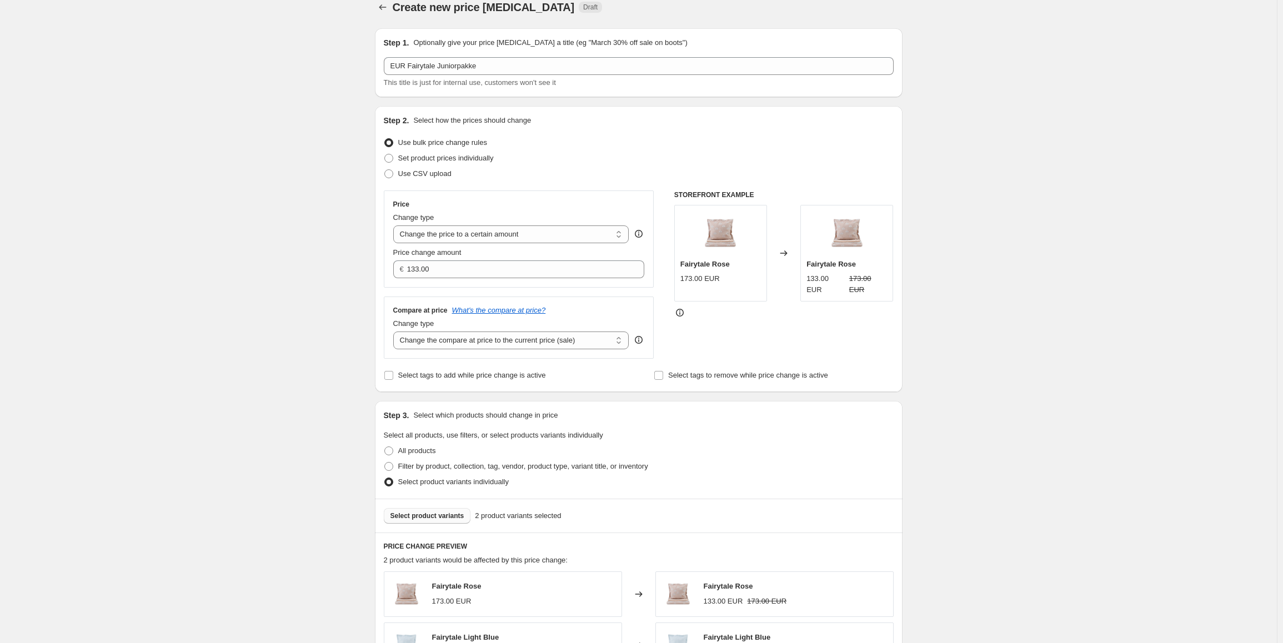
scroll to position [490, 0]
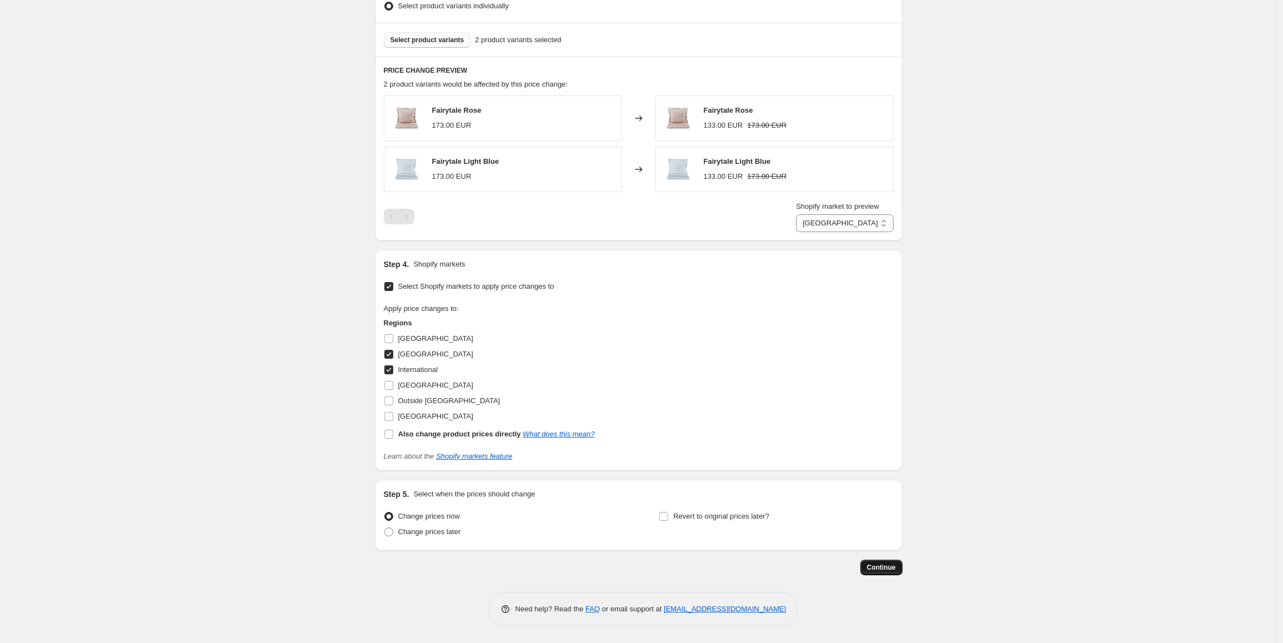
click at [891, 575] on button "Continue" at bounding box center [881, 568] width 42 height 16
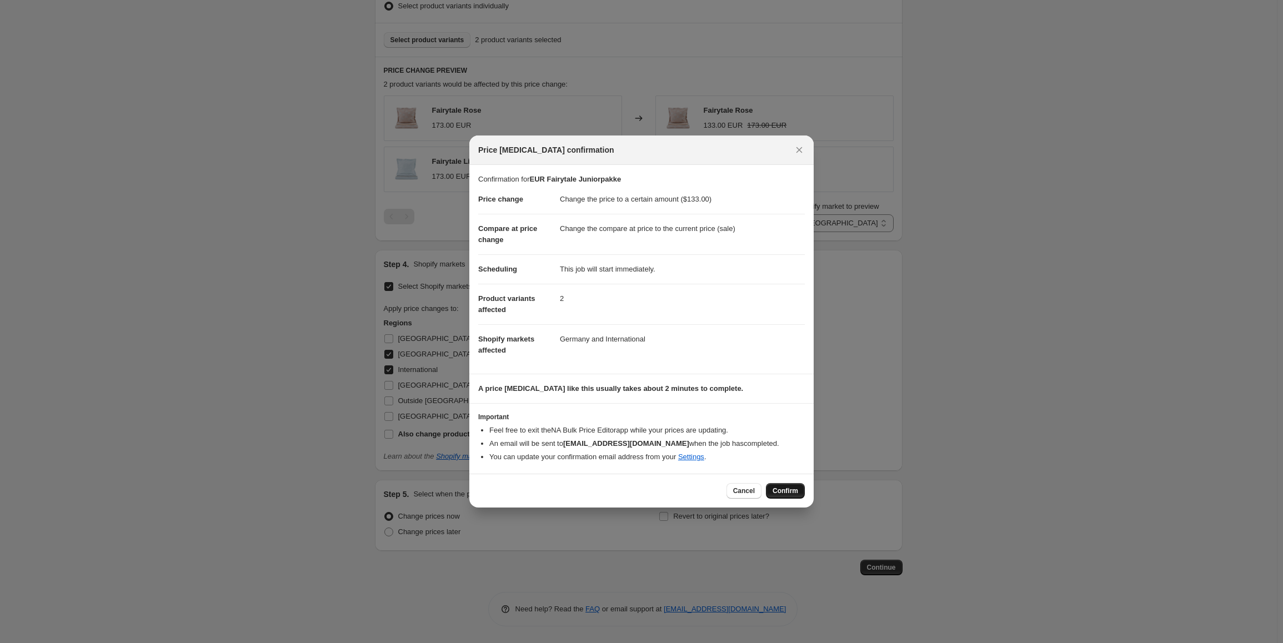
click at [795, 492] on span "Confirm" at bounding box center [785, 490] width 26 height 9
type input "EUR Fairytale Juniorpakke"
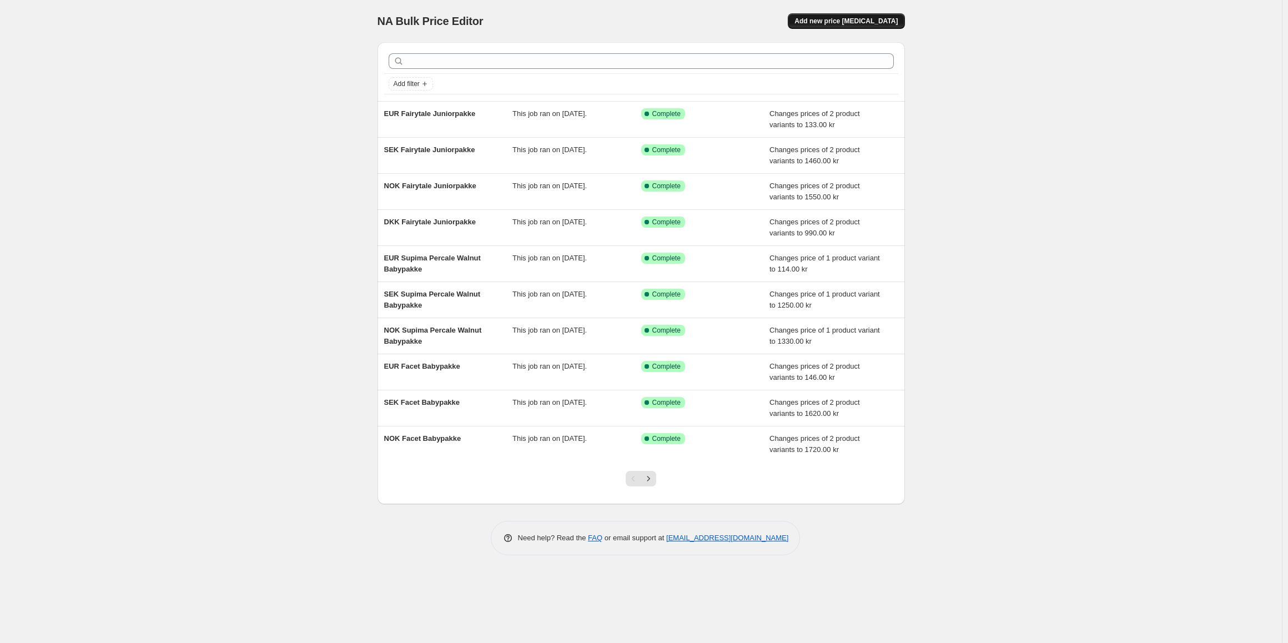
click at [867, 19] on span "Add new price [MEDICAL_DATA]" at bounding box center [846, 21] width 103 height 9
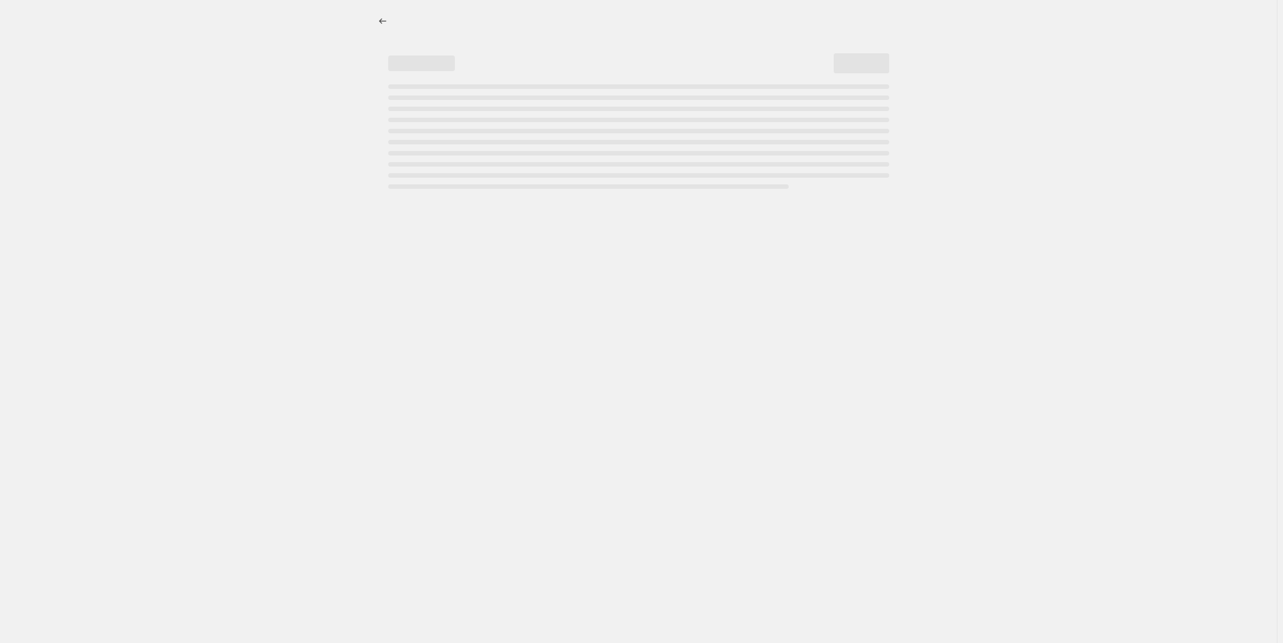
select select "percentage"
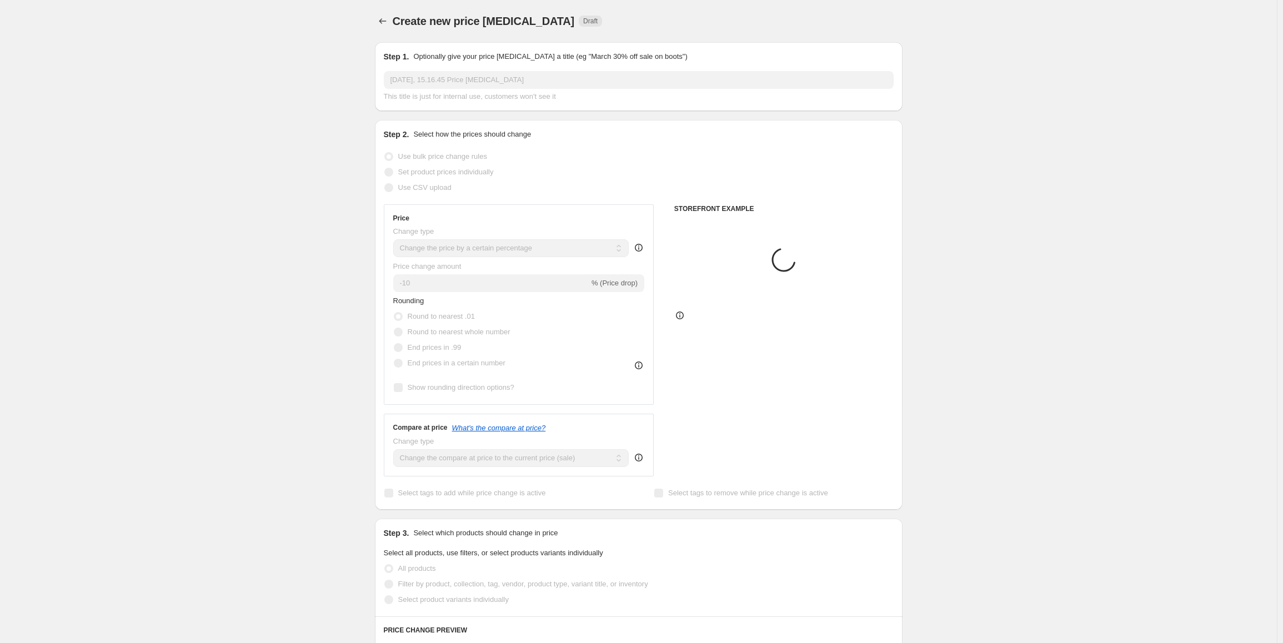
click at [450, 78] on input "2. sep. 2025, 15.16.45 Price change job" at bounding box center [639, 80] width 510 height 18
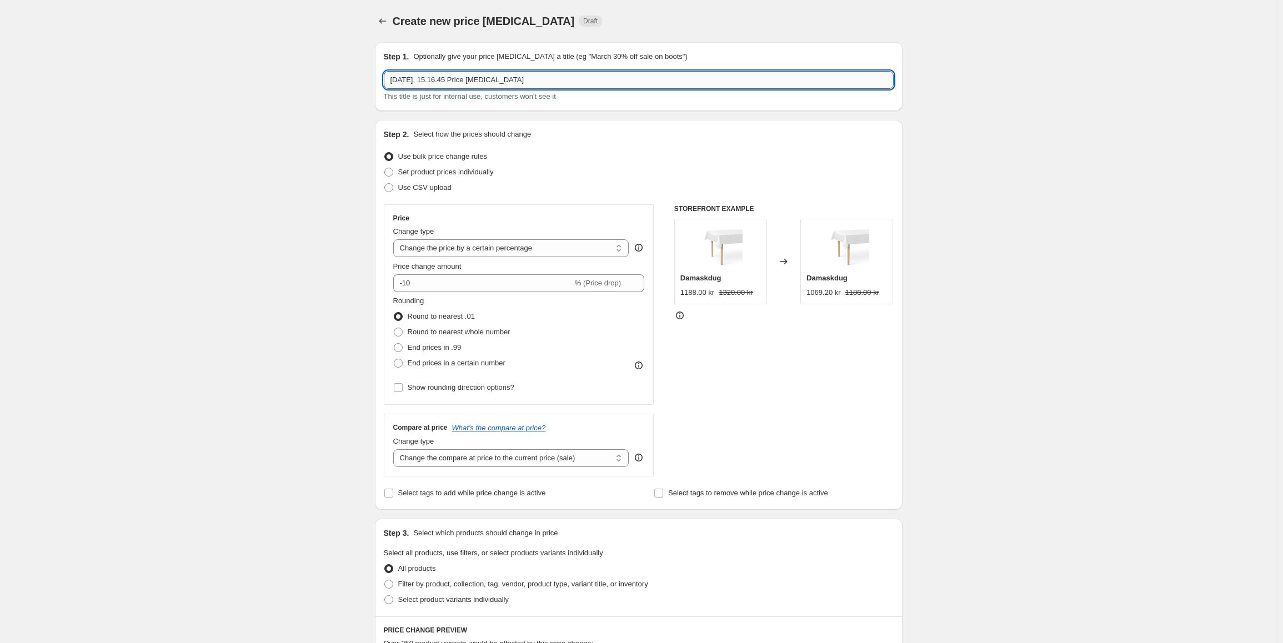
click at [450, 78] on input "2. sep. 2025, 15.16.45 Price change job" at bounding box center [639, 80] width 510 height 18
click at [394, 78] on input "Facet Juniorpakke" at bounding box center [639, 80] width 510 height 18
type input "NOK Facet Juniorpakke"
click at [465, 252] on select "Change the price to a certain amount Change the price by a certain amount Chang…" at bounding box center [511, 248] width 236 height 18
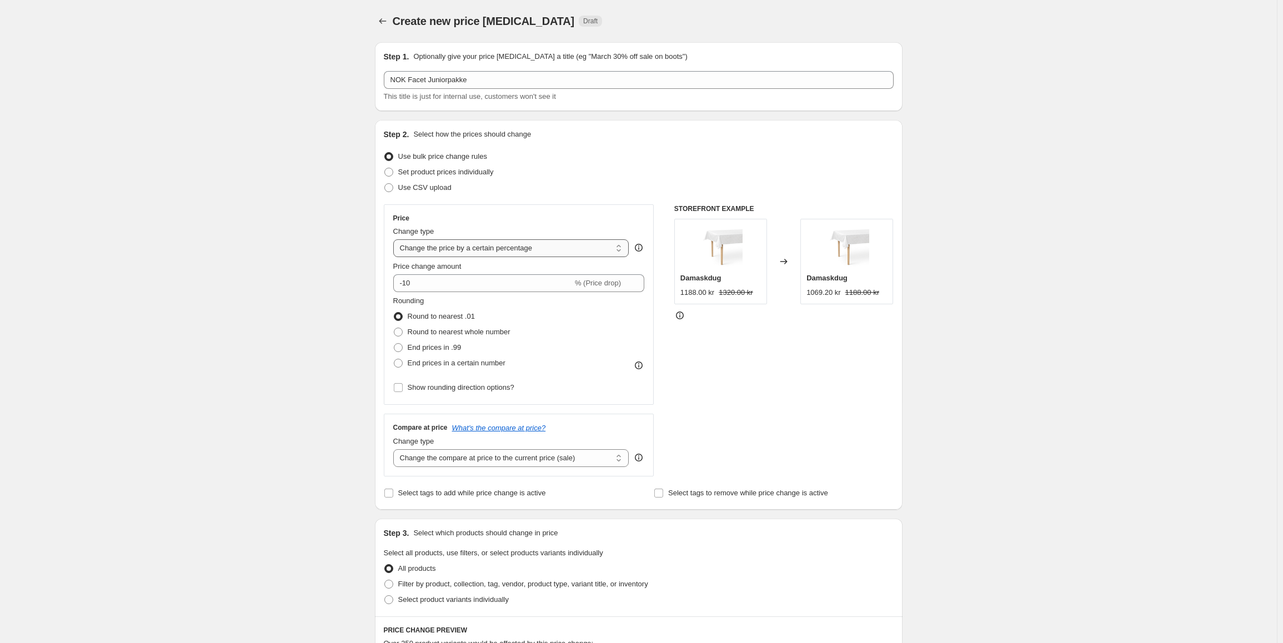
select select "to"
click at [395, 239] on select "Change the price to a certain amount Change the price by a certain amount Chang…" at bounding box center [511, 248] width 236 height 18
type input "80.00"
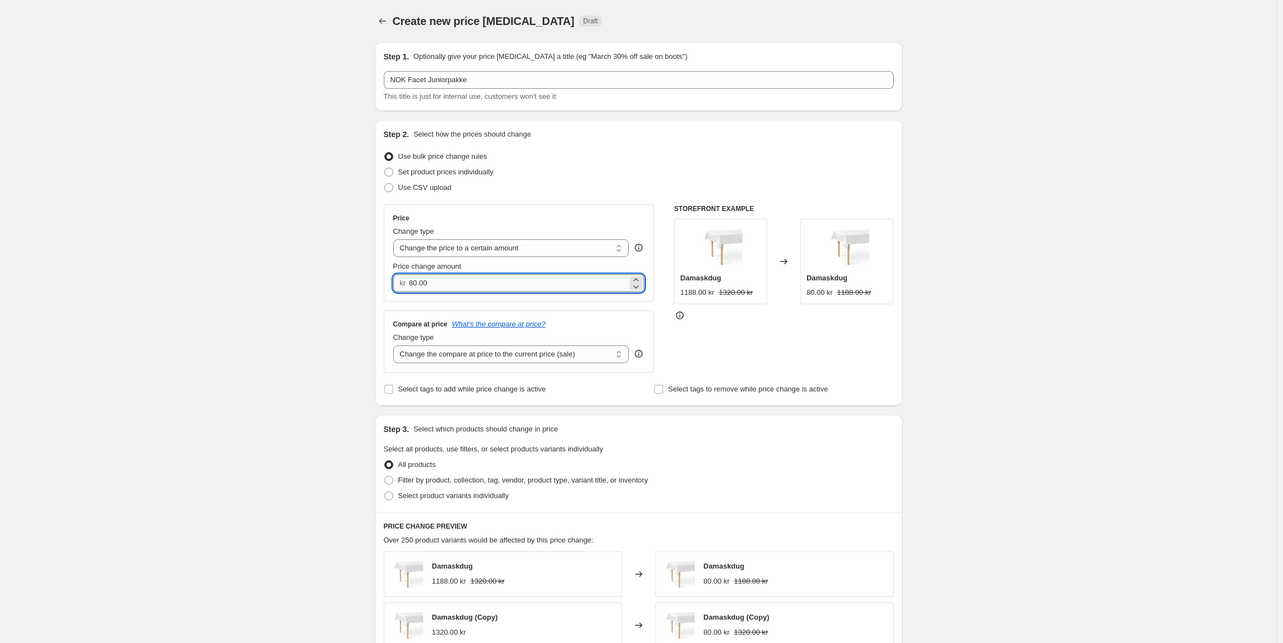
click at [421, 280] on input "80.00" at bounding box center [518, 283] width 219 height 18
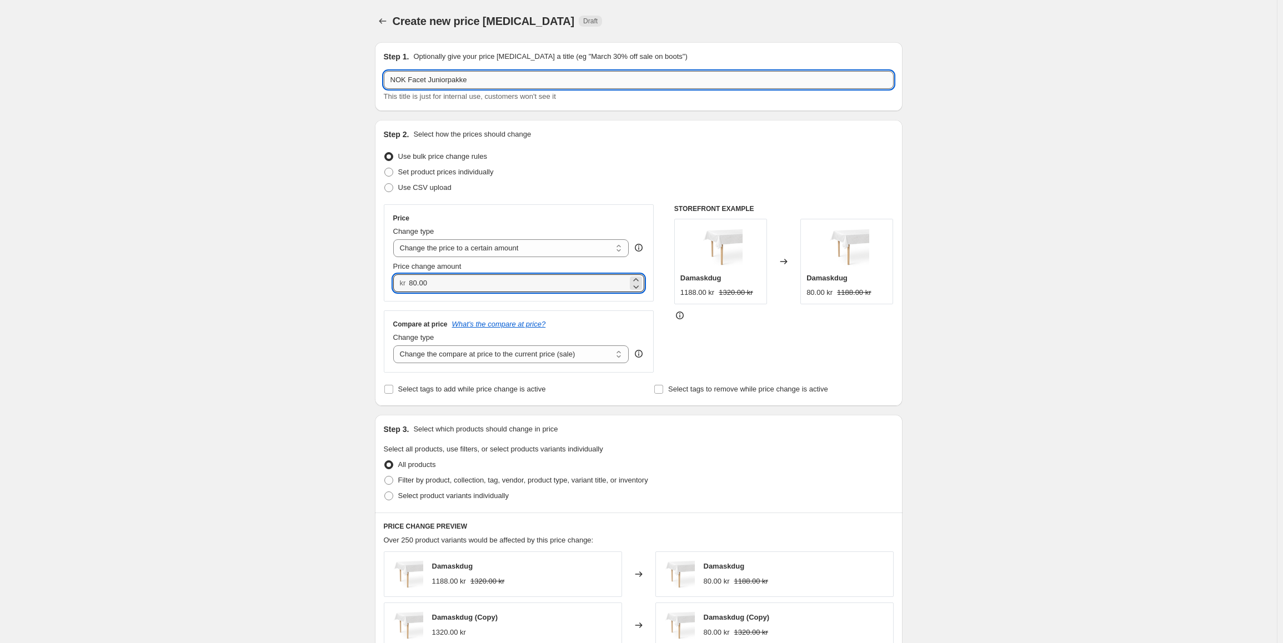
click at [398, 84] on input "NOK Facet Juniorpakke" at bounding box center [639, 80] width 510 height 18
type input "DKK Facet Juniorpakke"
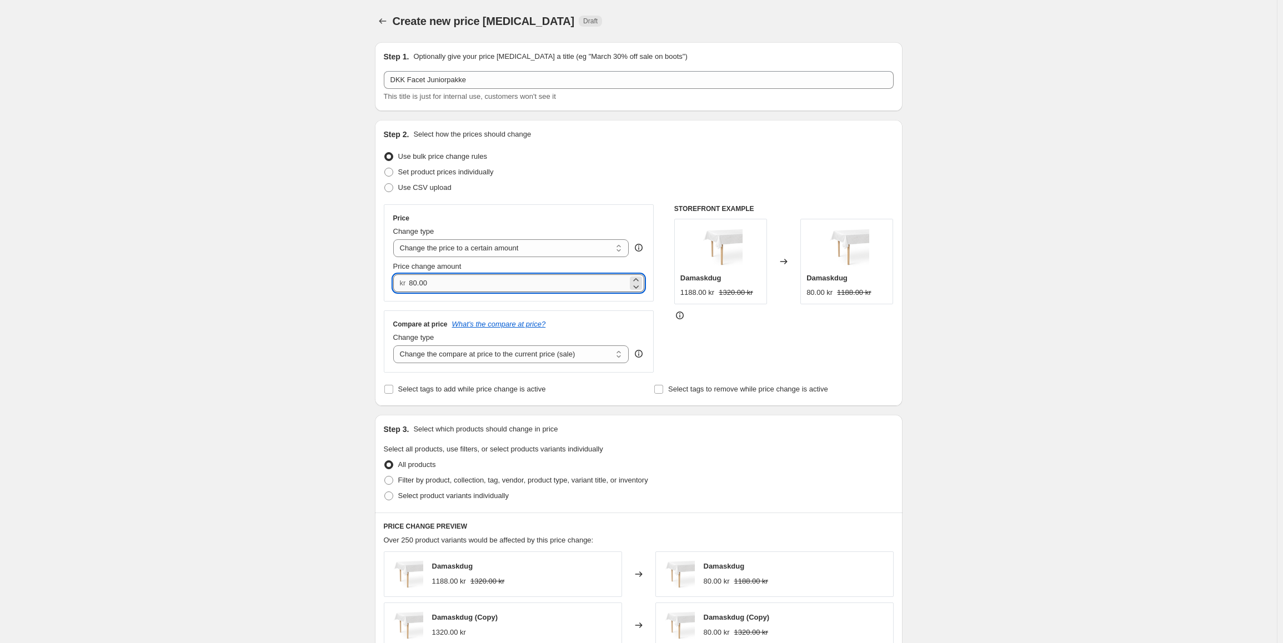
click at [455, 281] on input "80.00" at bounding box center [518, 283] width 219 height 18
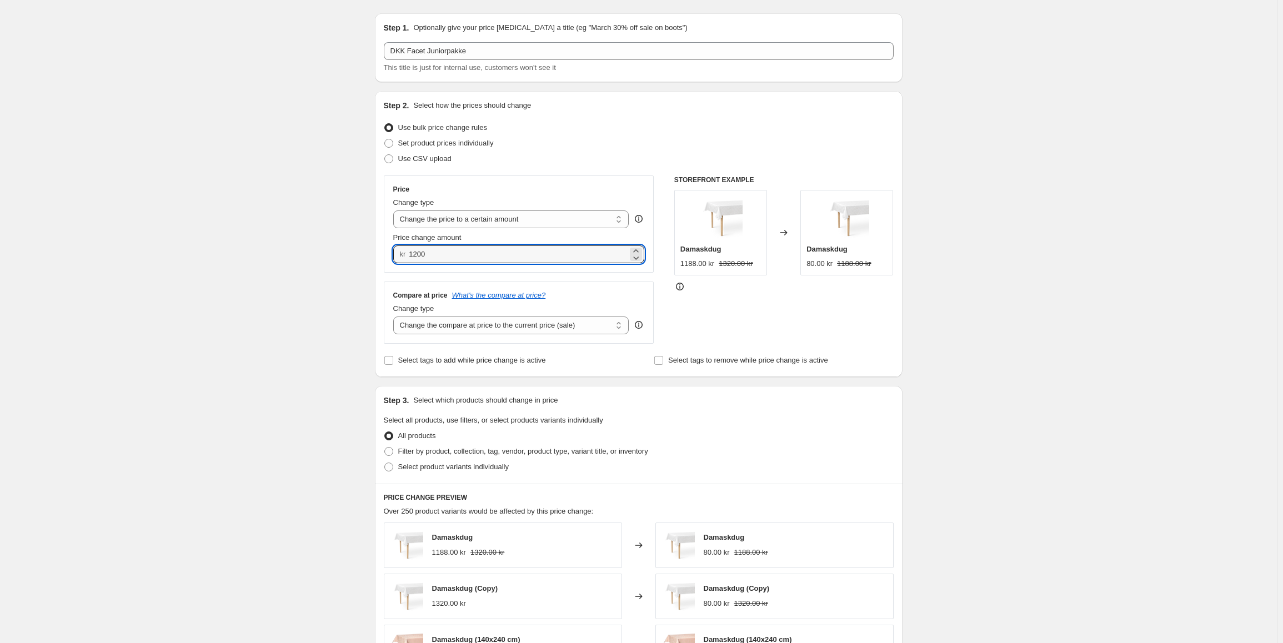
scroll to position [56, 0]
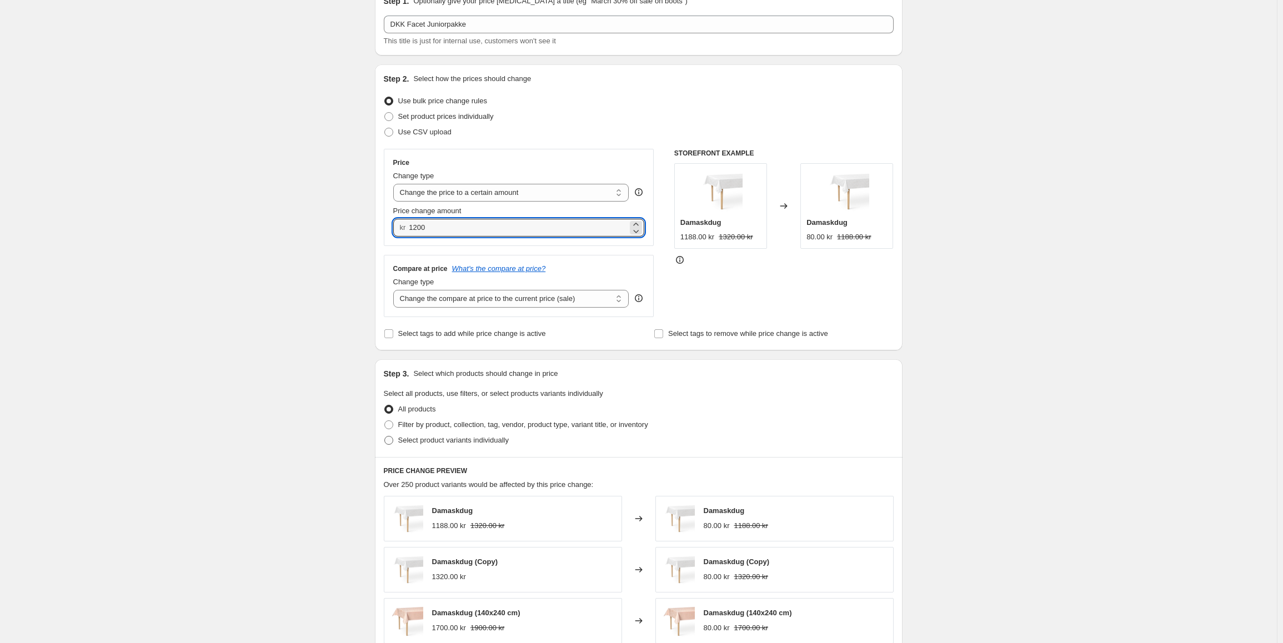
type input "1200.00"
click at [420, 437] on span "Select product variants individually" at bounding box center [453, 440] width 111 height 8
click at [385, 436] on input "Select product variants individually" at bounding box center [384, 436] width 1 height 1
radio input "true"
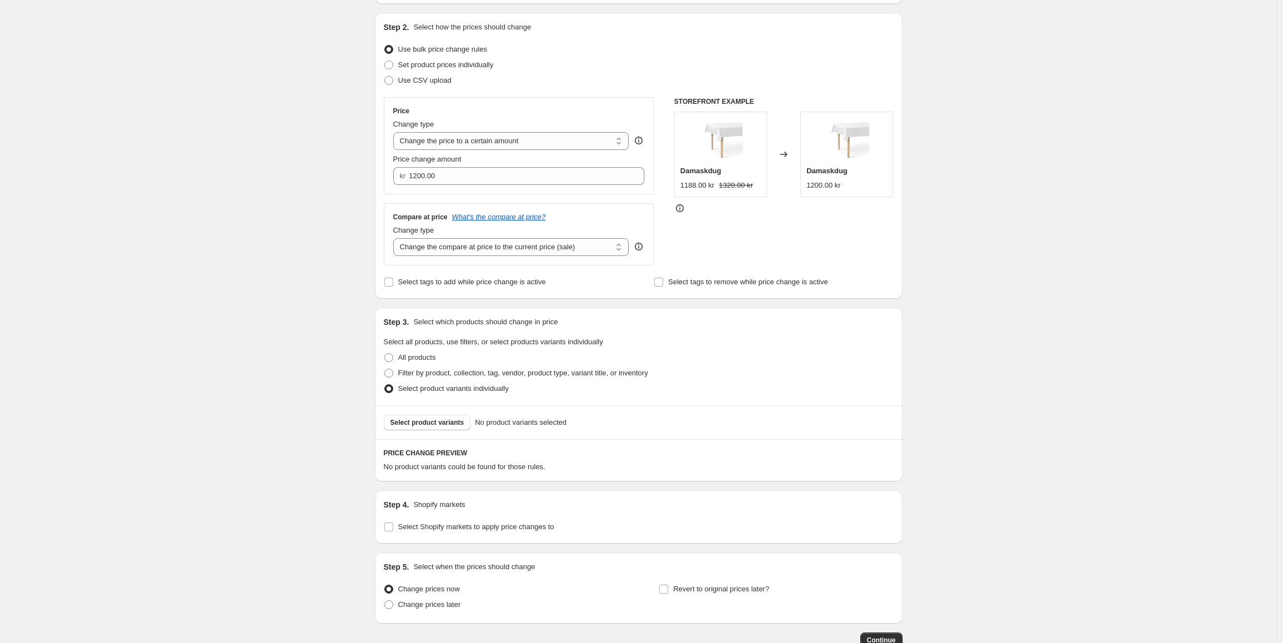
scroll to position [167, 0]
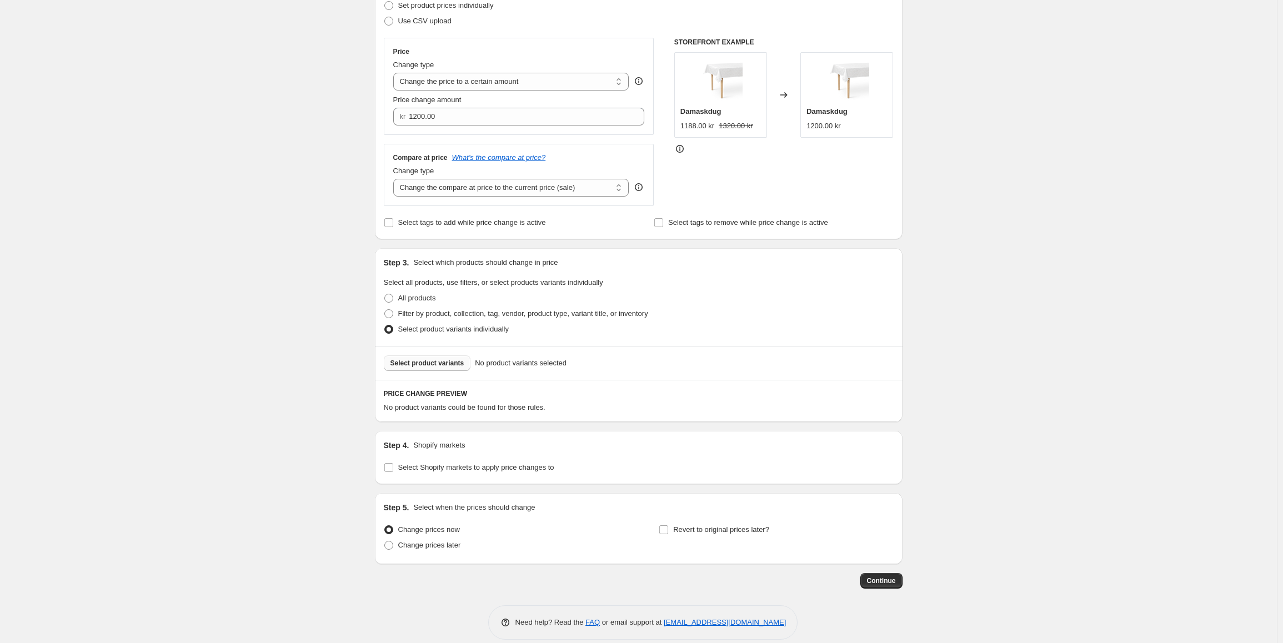
click at [430, 356] on button "Select product variants" at bounding box center [427, 363] width 87 height 16
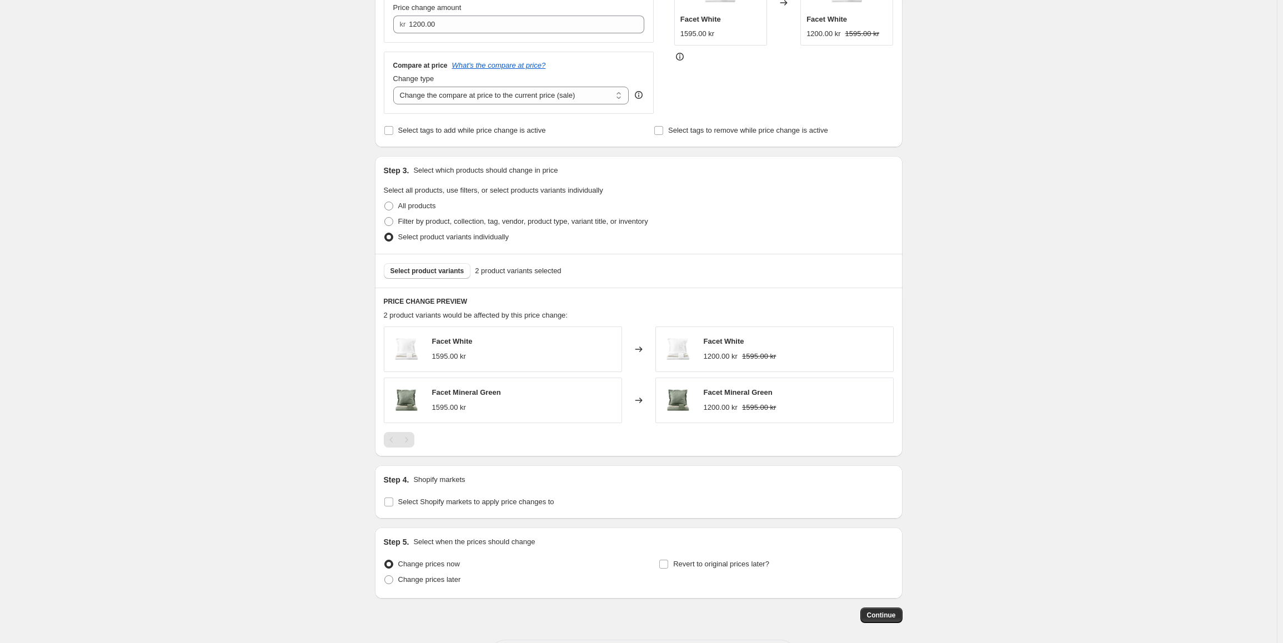
scroll to position [307, 0]
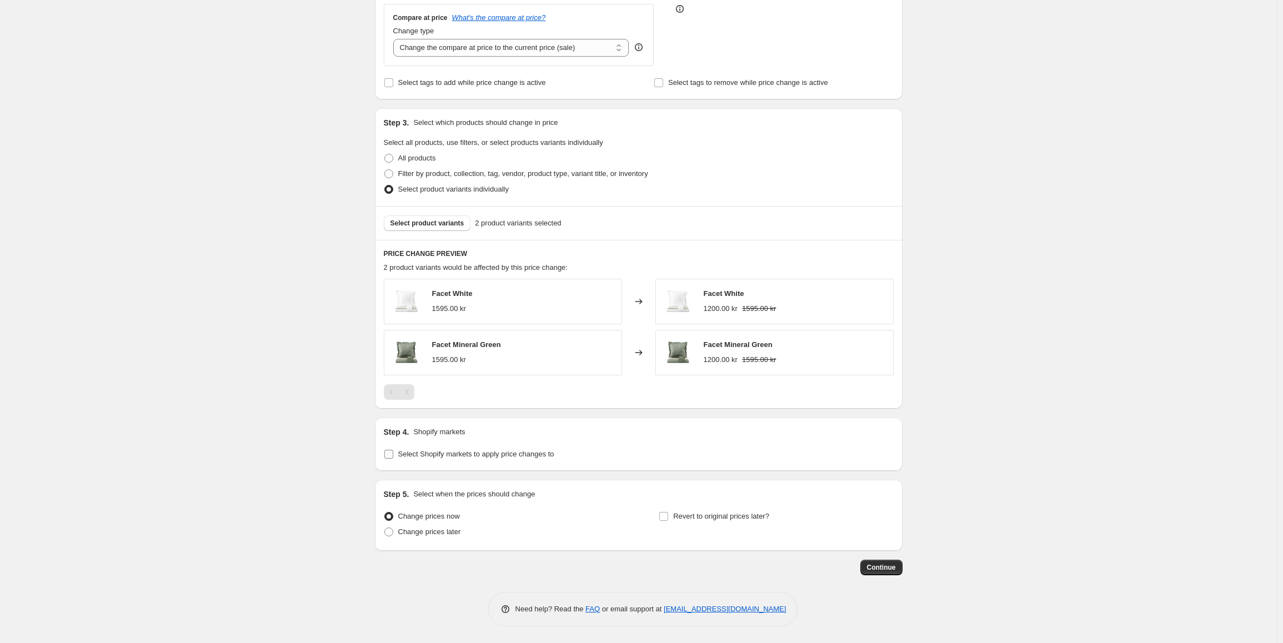
click at [438, 448] on label "Select Shopify markets to apply price changes to" at bounding box center [469, 454] width 170 height 16
click at [393, 450] on input "Select Shopify markets to apply price changes to" at bounding box center [388, 454] width 9 height 9
checkbox input "true"
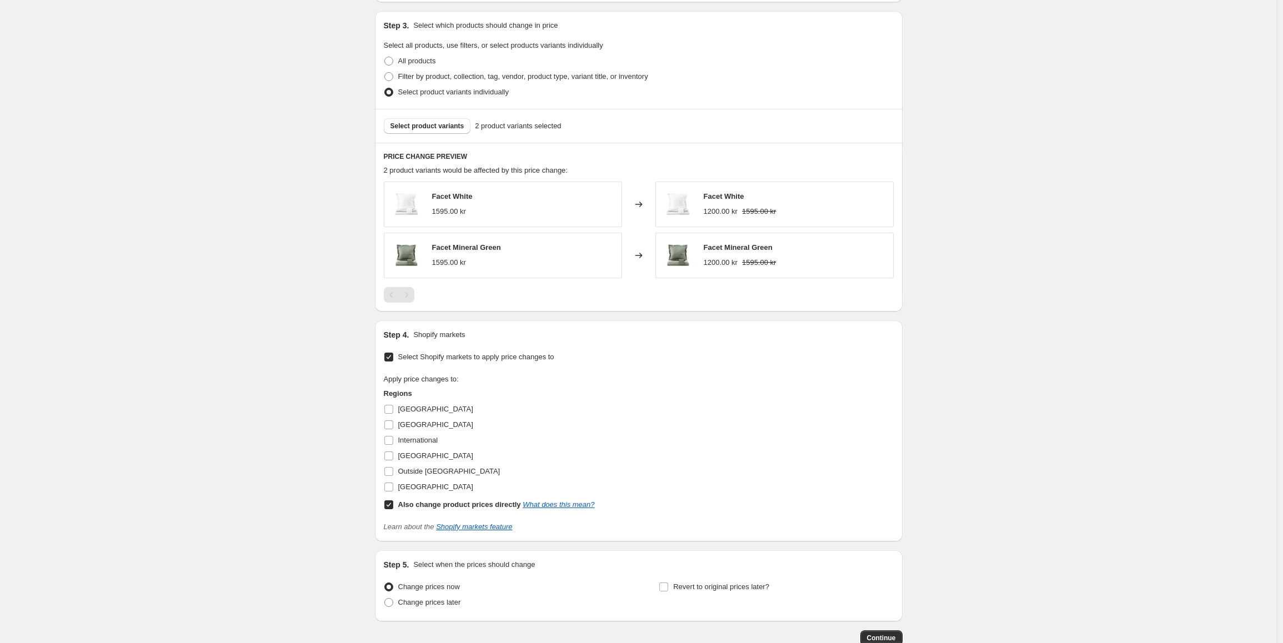
scroll to position [418, 0]
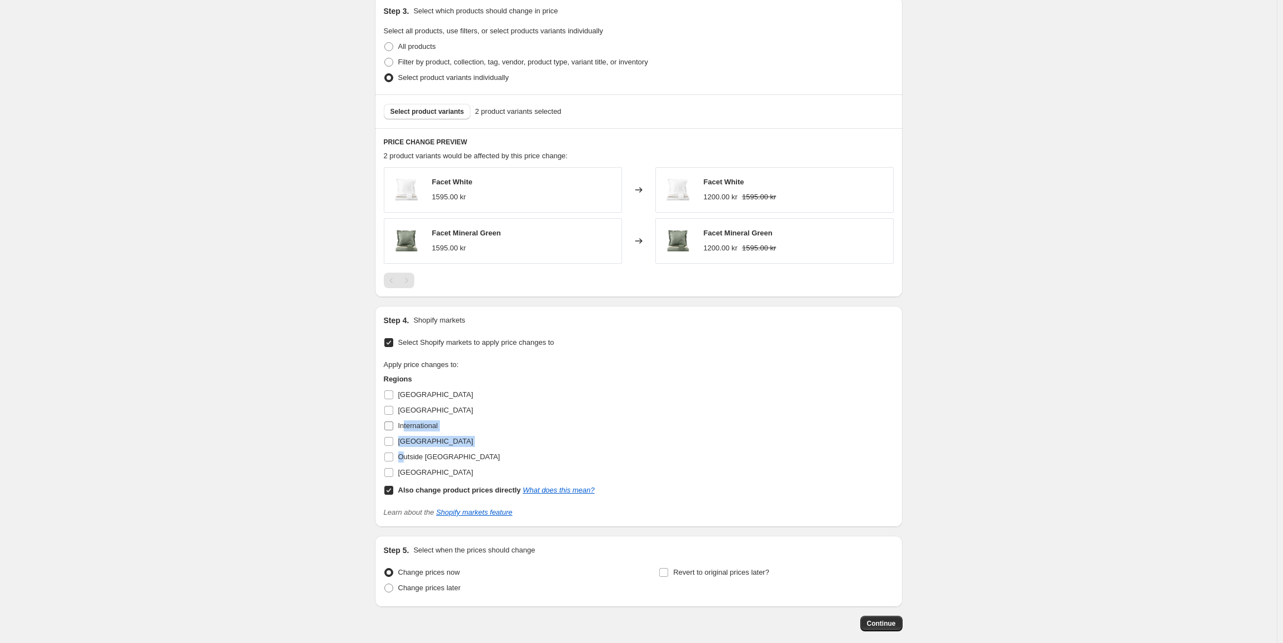
drag, startPoint x: 404, startPoint y: 459, endPoint x: 406, endPoint y: 421, distance: 37.8
click at [406, 421] on div "Regions Denmark Germany International Norway Outside EU Sweden Also change prod…" at bounding box center [489, 436] width 211 height 124
click at [454, 416] on div "[GEOGRAPHIC_DATA]" at bounding box center [489, 411] width 211 height 16
click at [388, 396] on input "[GEOGRAPHIC_DATA]" at bounding box center [388, 394] width 9 height 9
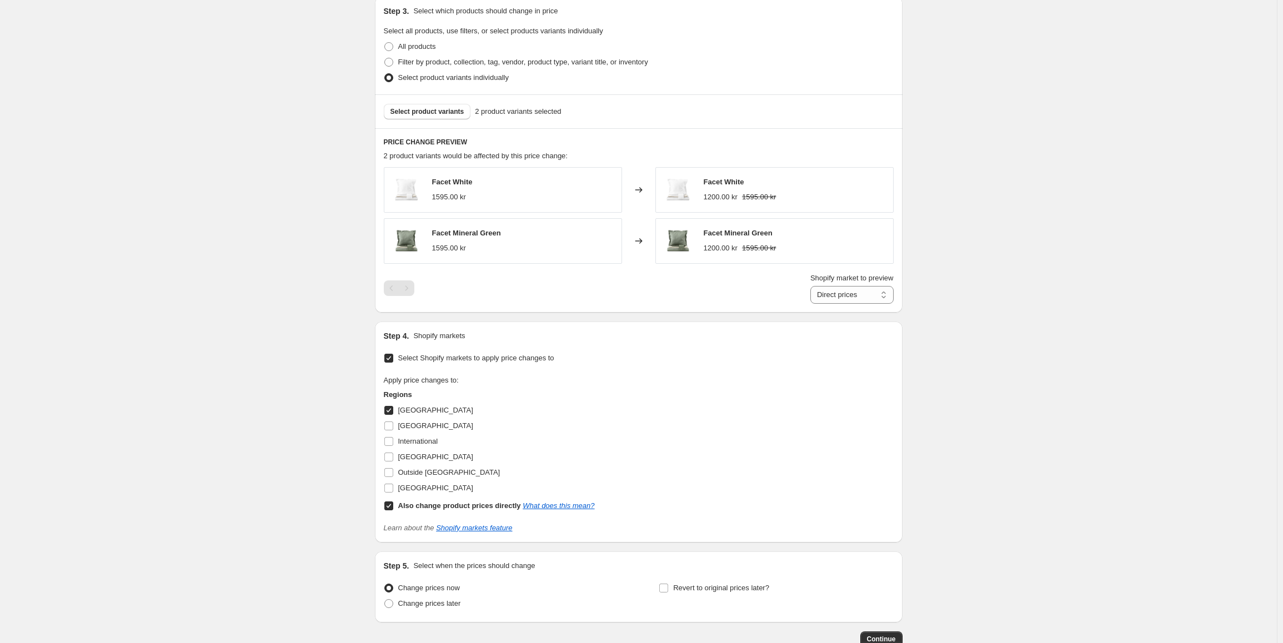
click at [391, 410] on input "[GEOGRAPHIC_DATA]" at bounding box center [388, 410] width 9 height 9
checkbox input "false"
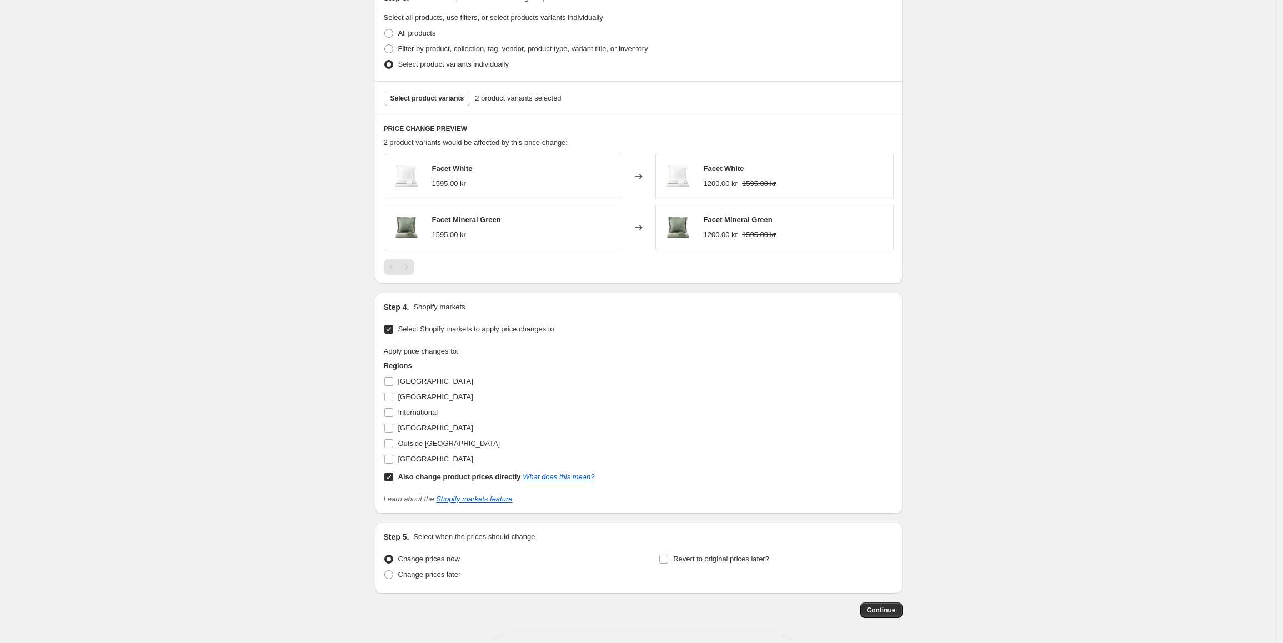
scroll to position [474, 0]
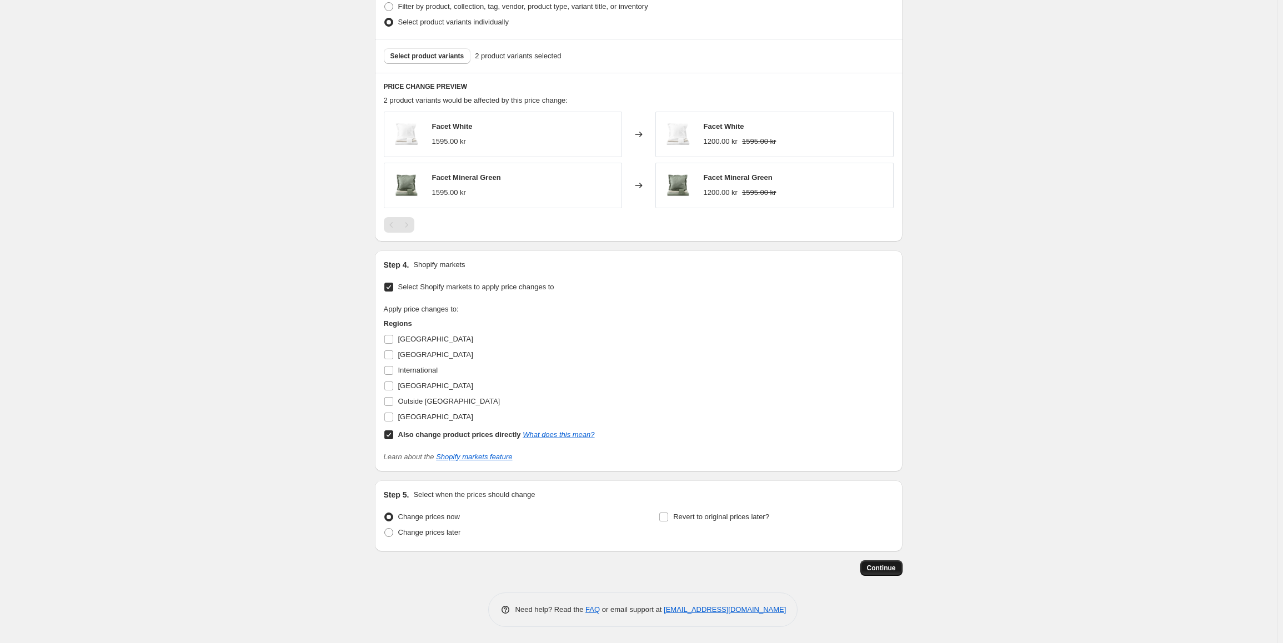
click at [872, 564] on button "Continue" at bounding box center [881, 568] width 42 height 16
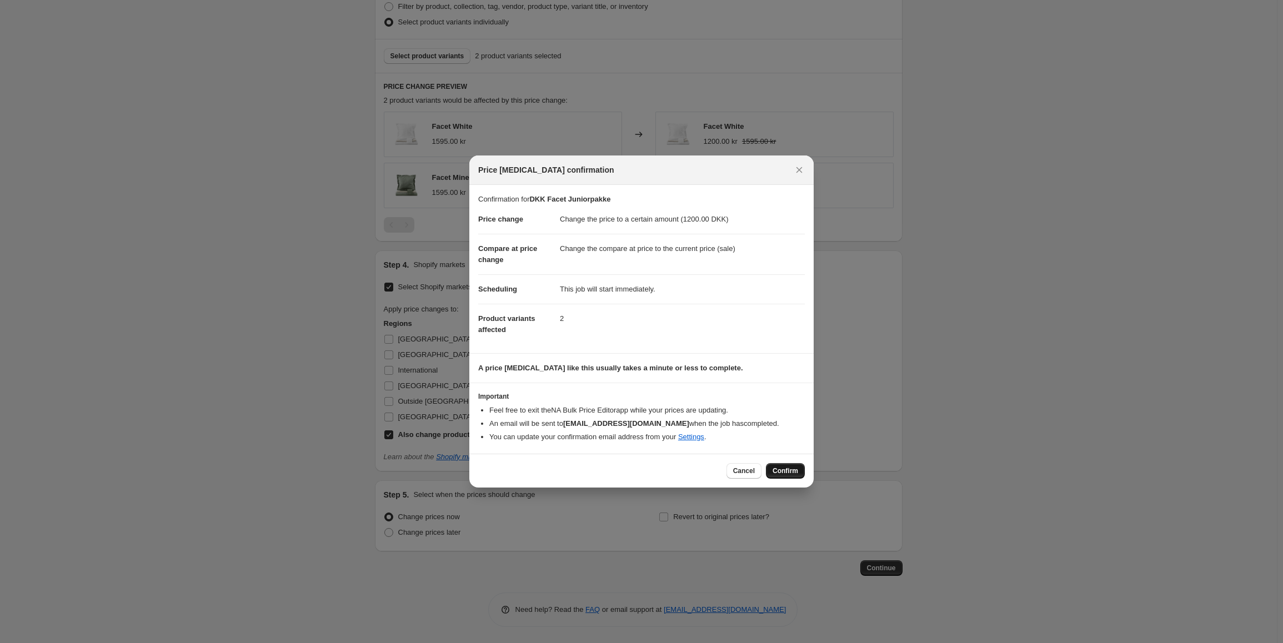
click at [791, 465] on button "Confirm" at bounding box center [785, 471] width 39 height 16
type input "DKK Facet Juniorpakke"
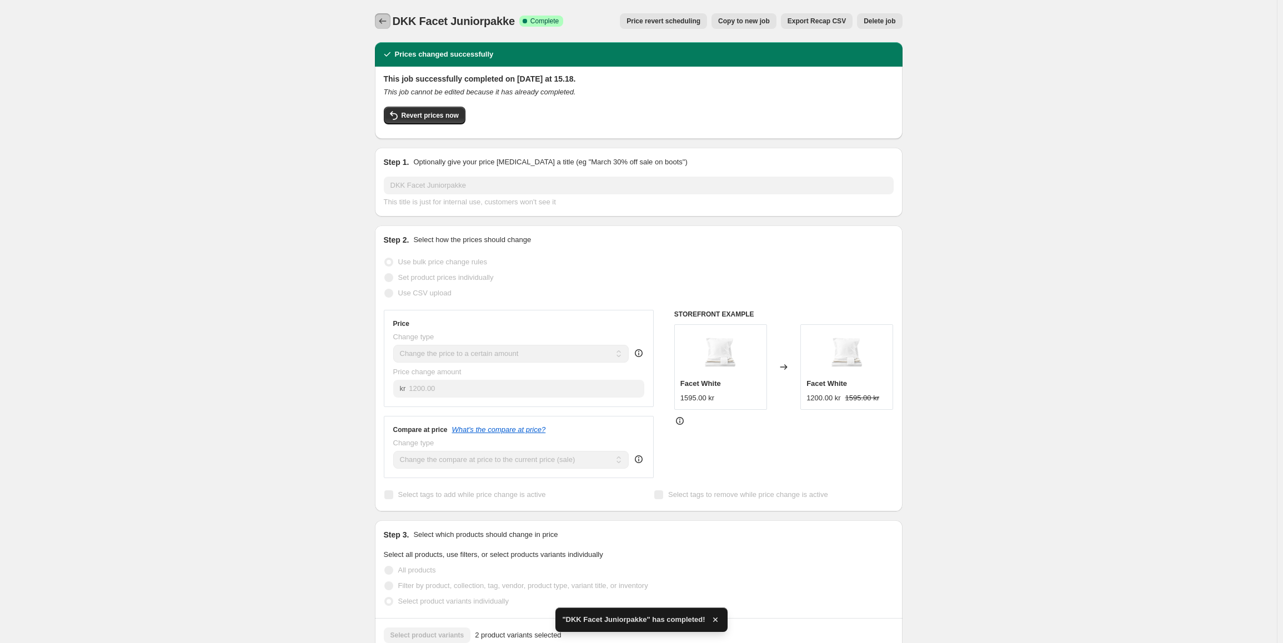
click at [388, 19] on icon "Price change jobs" at bounding box center [382, 21] width 11 height 11
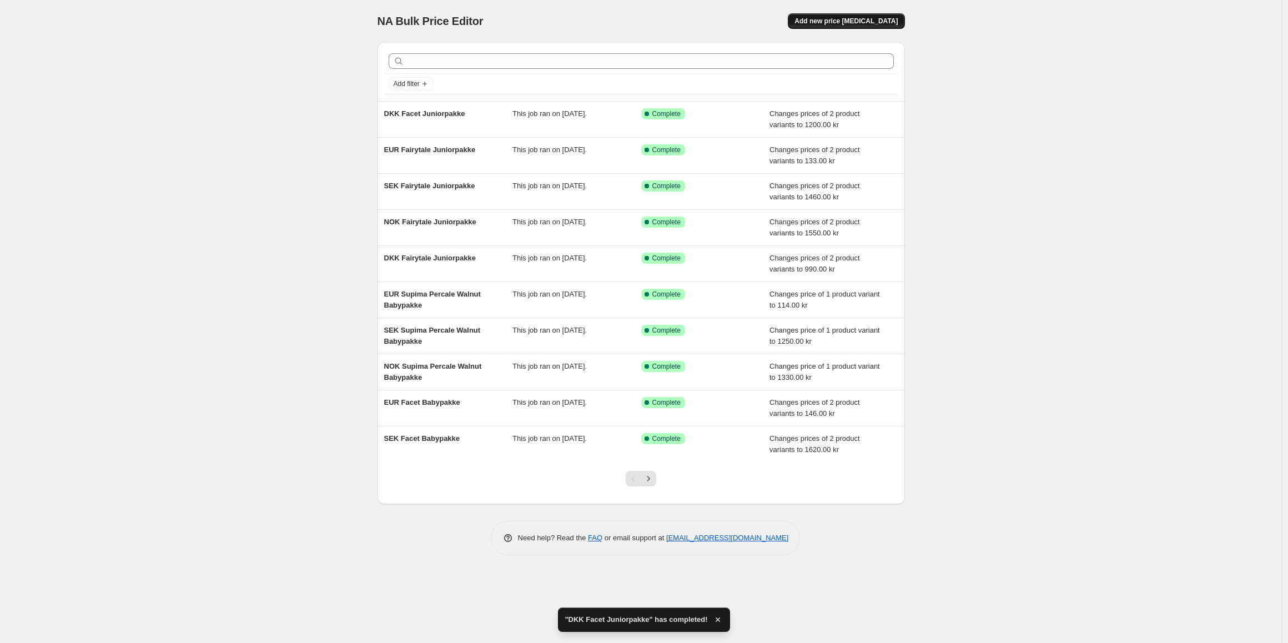
click at [870, 22] on span "Add new price [MEDICAL_DATA]" at bounding box center [846, 21] width 103 height 9
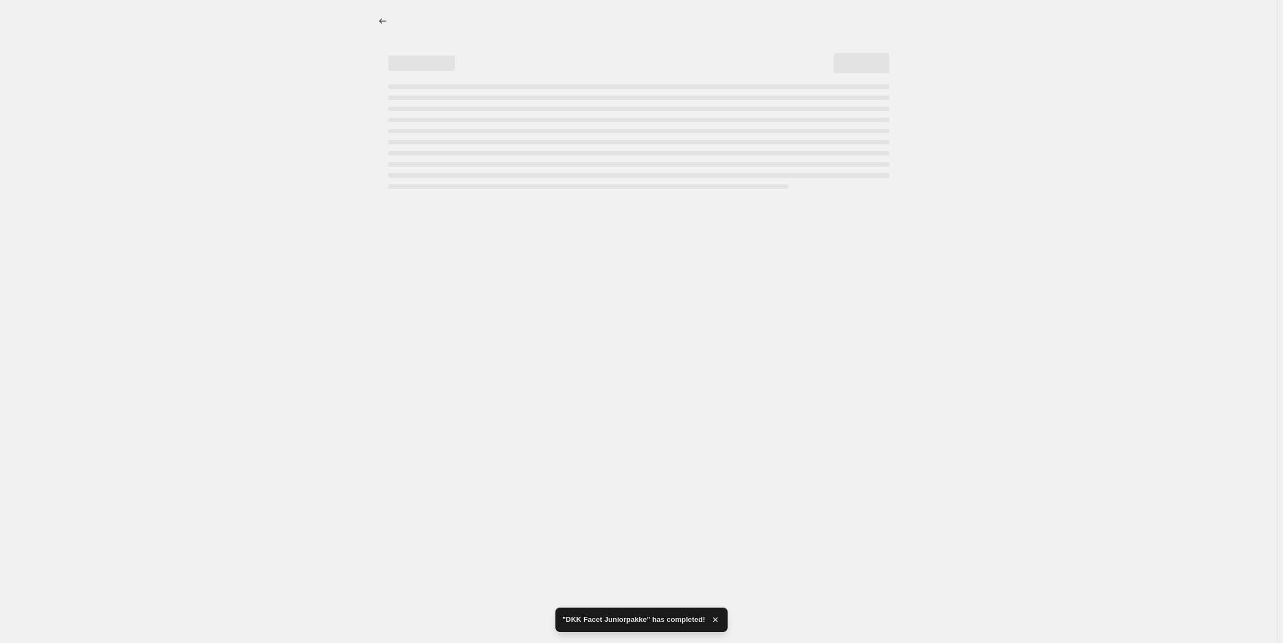
select select "percentage"
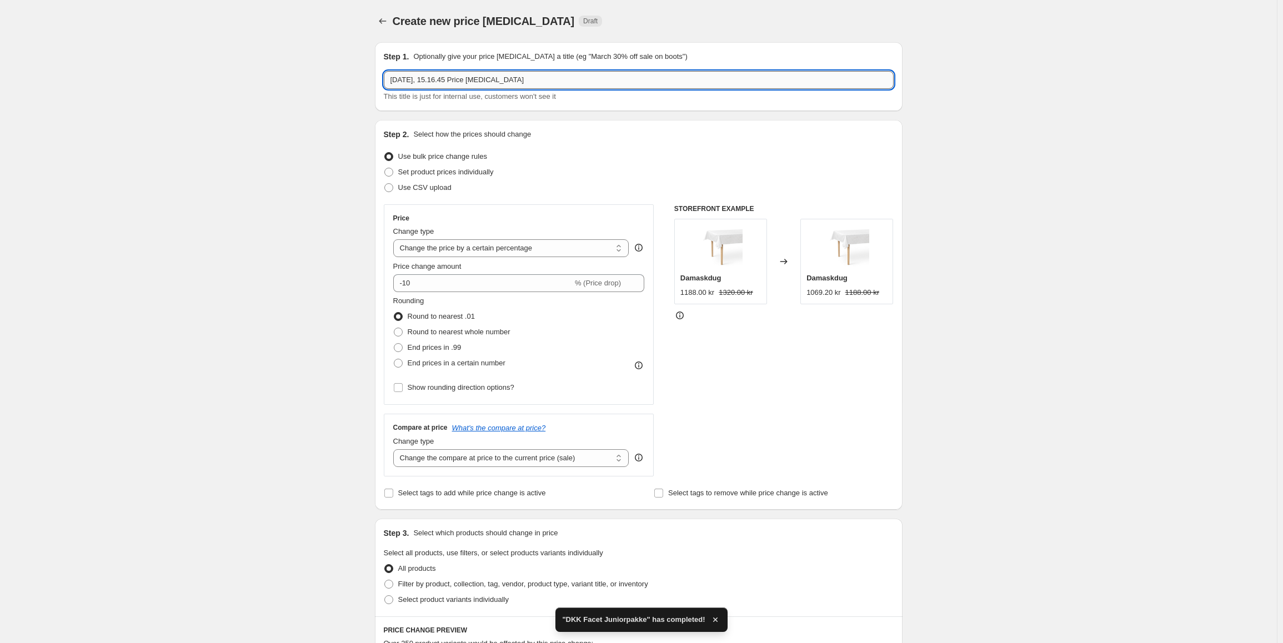
click at [433, 81] on input "2. sep. 2025, 15.16.45 Price change job" at bounding box center [639, 80] width 510 height 18
type input "NOK Facet Juniorpakke"
click at [534, 247] on select "Change the price to a certain amount Change the price by a certain amount Chang…" at bounding box center [511, 248] width 236 height 18
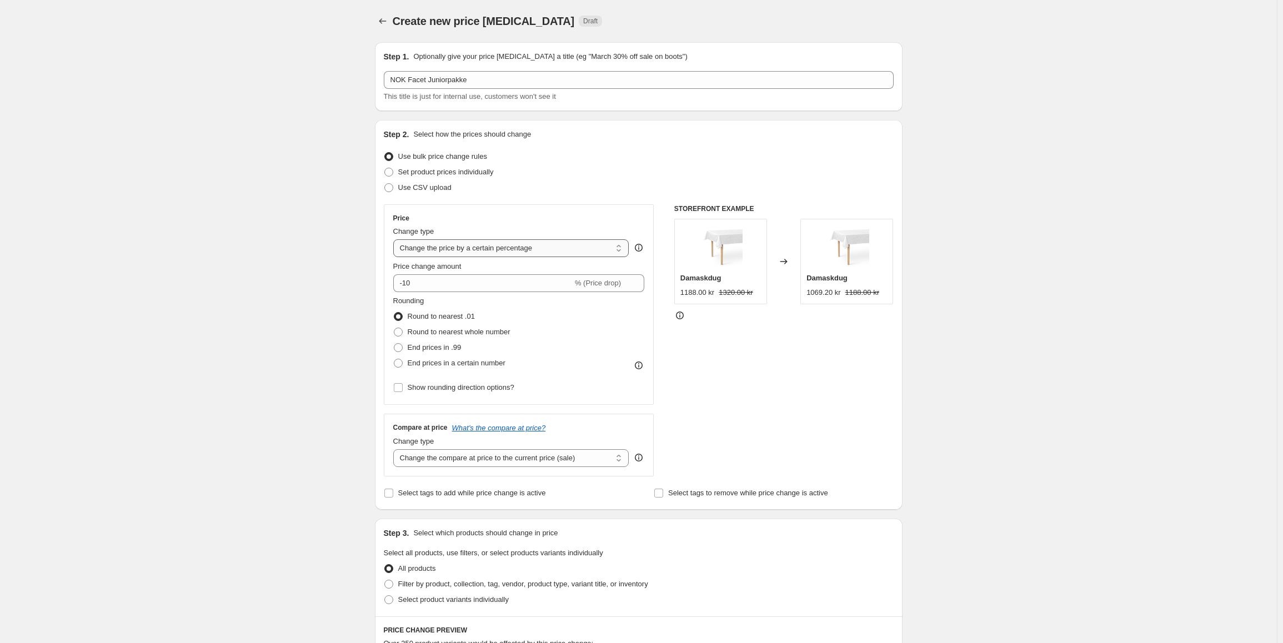
select select "to"
click at [395, 239] on select "Change the price to a certain amount Change the price by a certain amount Chang…" at bounding box center [511, 248] width 236 height 18
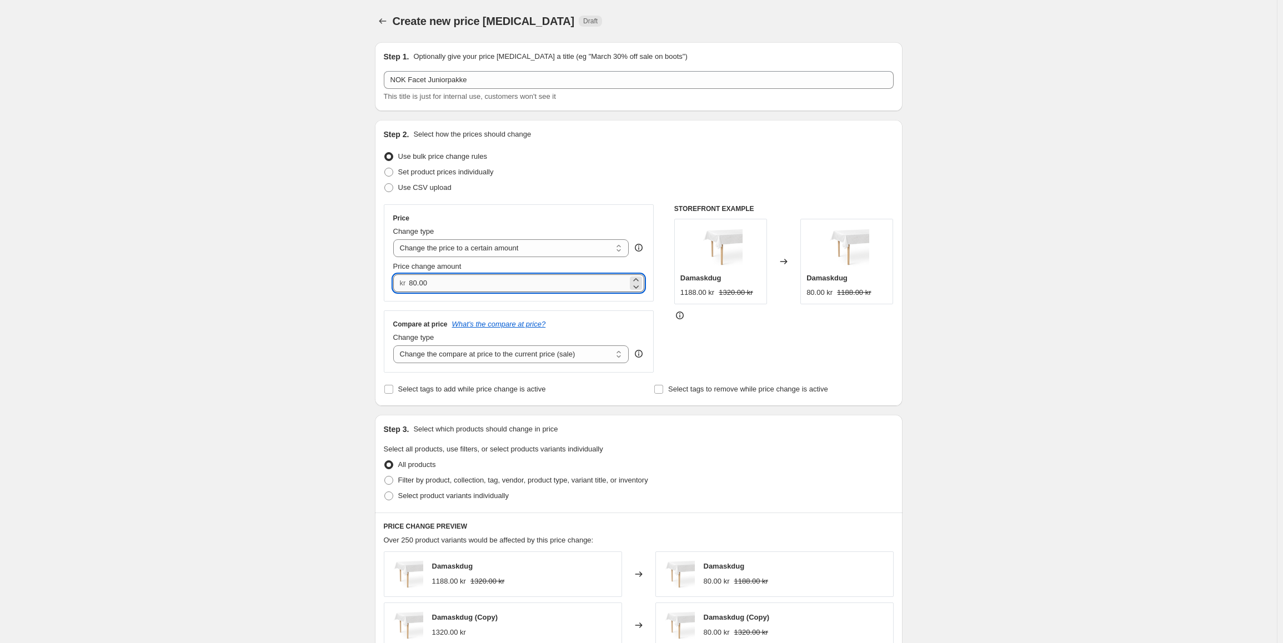
click at [466, 285] on input "80.00" at bounding box center [518, 283] width 219 height 18
type input "1880.00"
click at [482, 354] on select "Change the compare at price to the current price (sale) Change the compare at p…" at bounding box center [511, 354] width 236 height 18
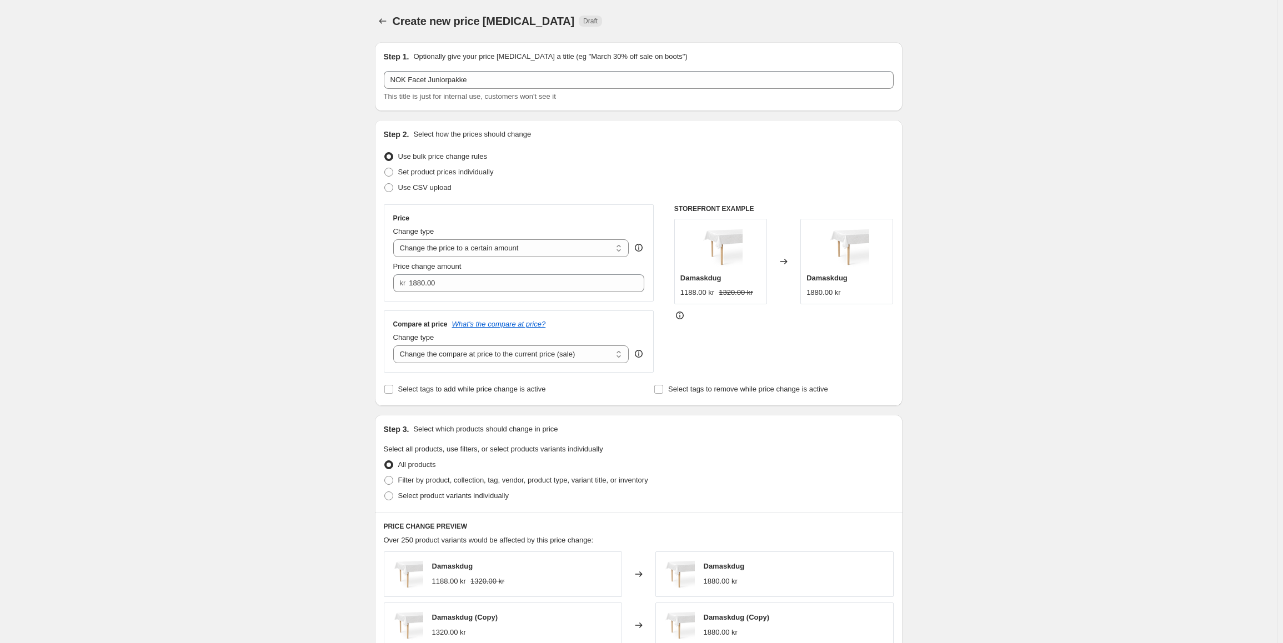
click at [395, 346] on select "Change the compare at price to the current price (sale) Change the compare at p…" at bounding box center [511, 354] width 236 height 18
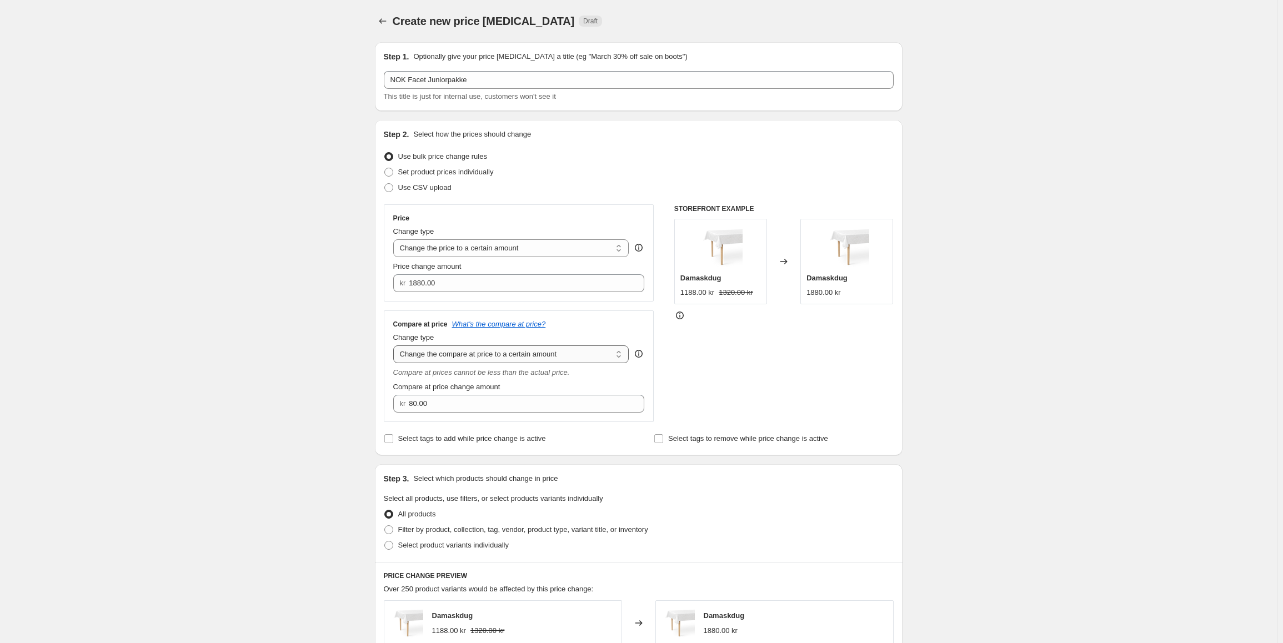
click at [538, 362] on select "Change the compare at price to the current price (sale) Change the compare at p…" at bounding box center [511, 354] width 236 height 18
select select "ep"
click at [395, 346] on select "Change the compare at price to the current price (sale) Change the compare at p…" at bounding box center [511, 354] width 236 height 18
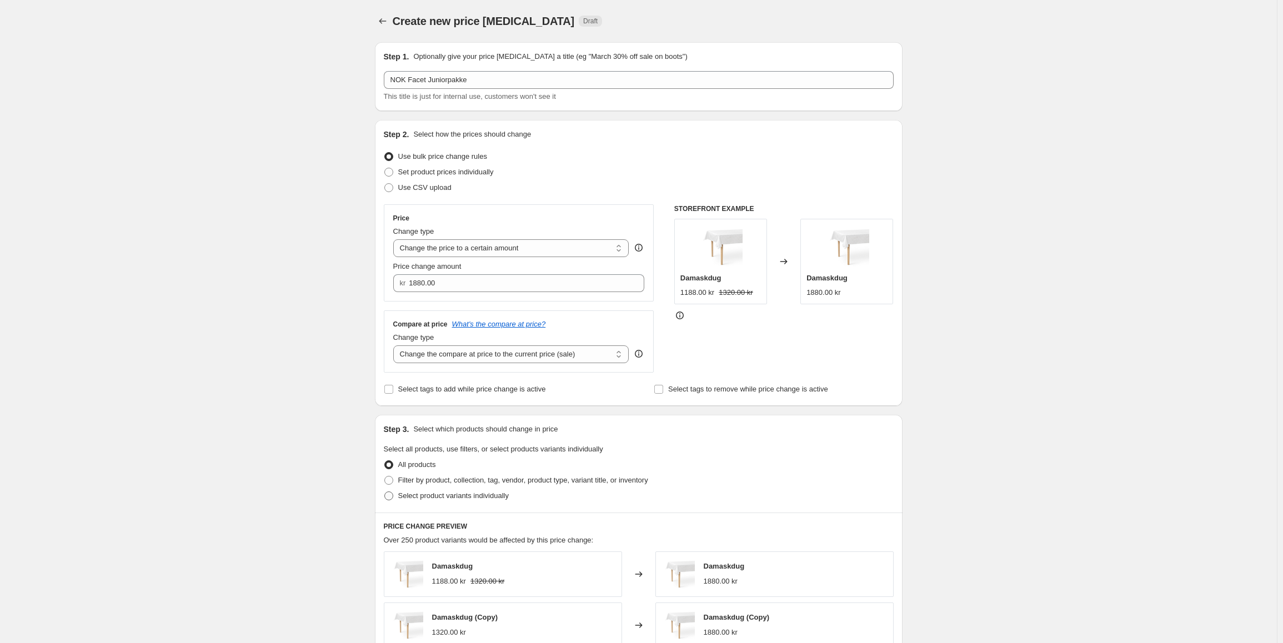
click at [448, 500] on span "Select product variants individually" at bounding box center [453, 495] width 111 height 8
click at [385, 492] on input "Select product variants individually" at bounding box center [384, 491] width 1 height 1
radio input "true"
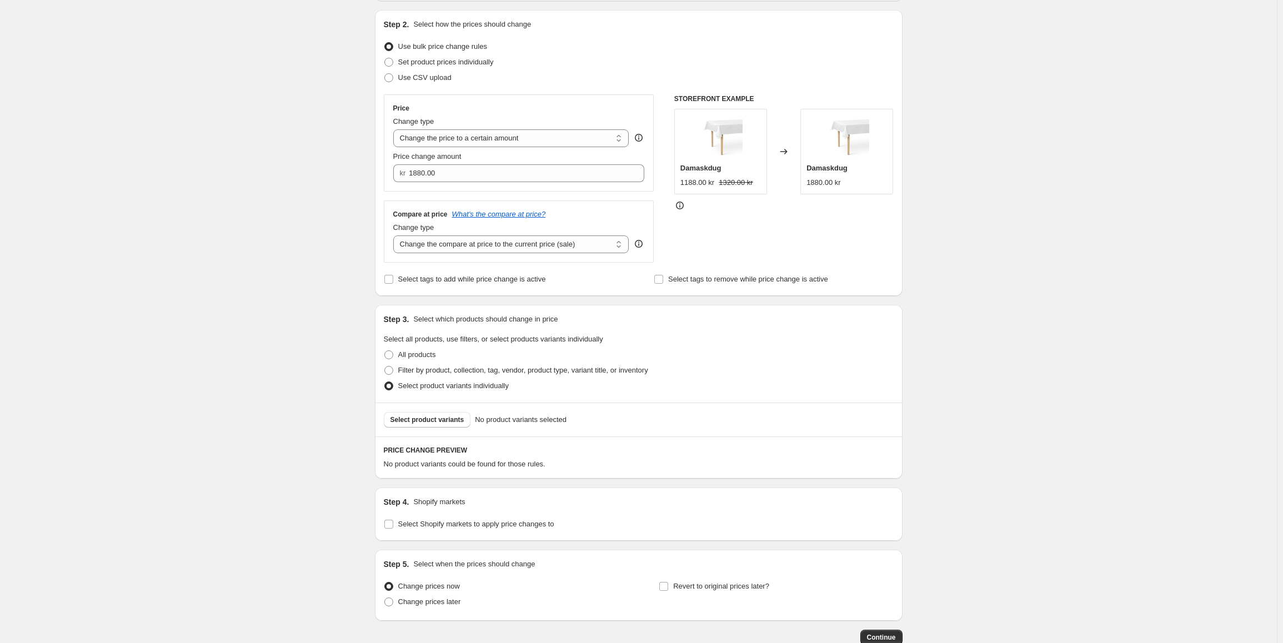
scroll to position [111, 0]
click at [431, 431] on div "Select product variants No product variants selected" at bounding box center [639, 418] width 528 height 34
click at [431, 423] on span "Select product variants" at bounding box center [427, 418] width 74 height 9
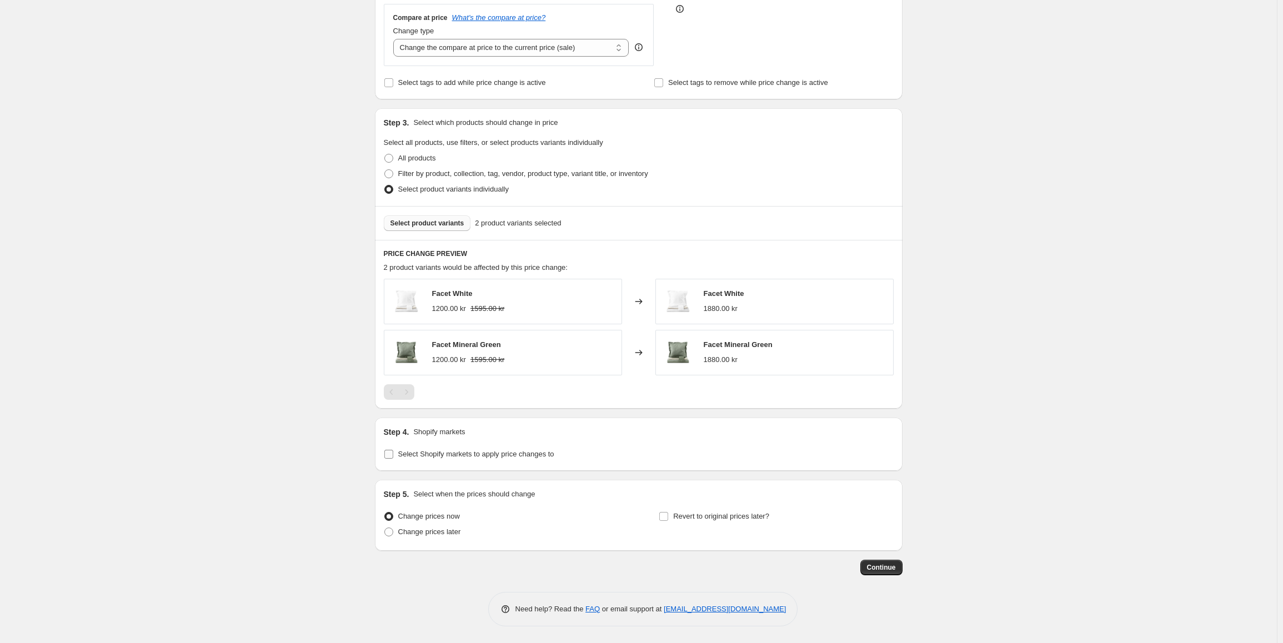
click at [454, 456] on span "Select Shopify markets to apply price changes to" at bounding box center [476, 454] width 156 height 8
click at [393, 456] on input "Select Shopify markets to apply price changes to" at bounding box center [388, 454] width 9 height 9
checkbox input "true"
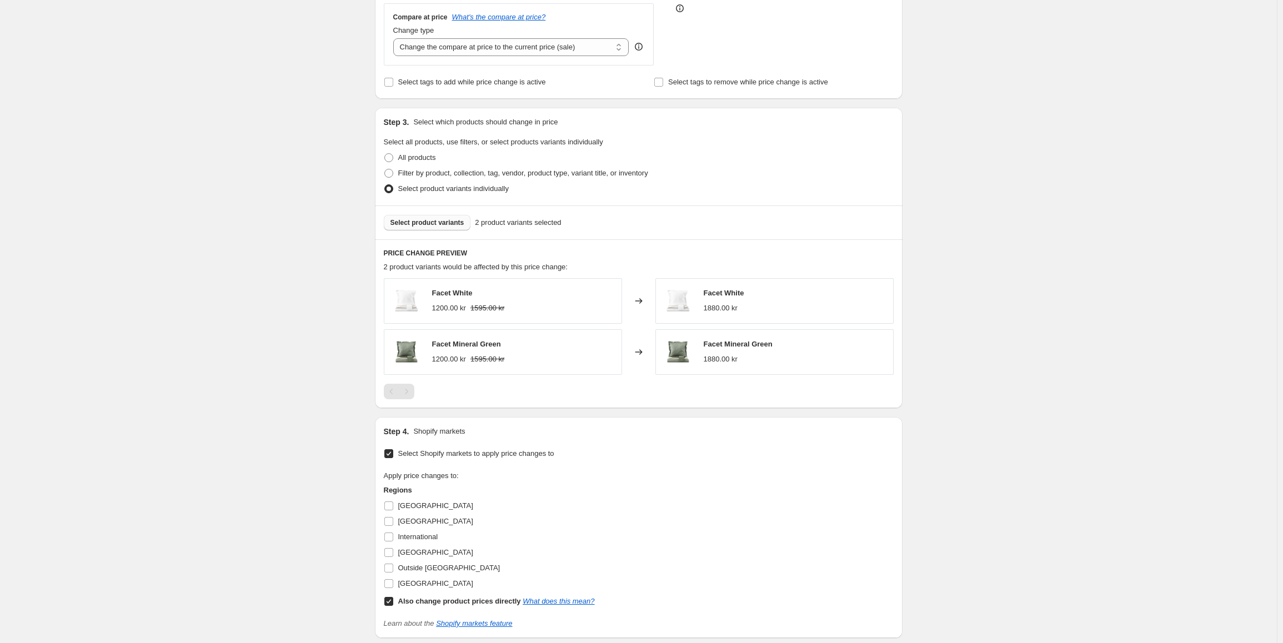
scroll to position [363, 0]
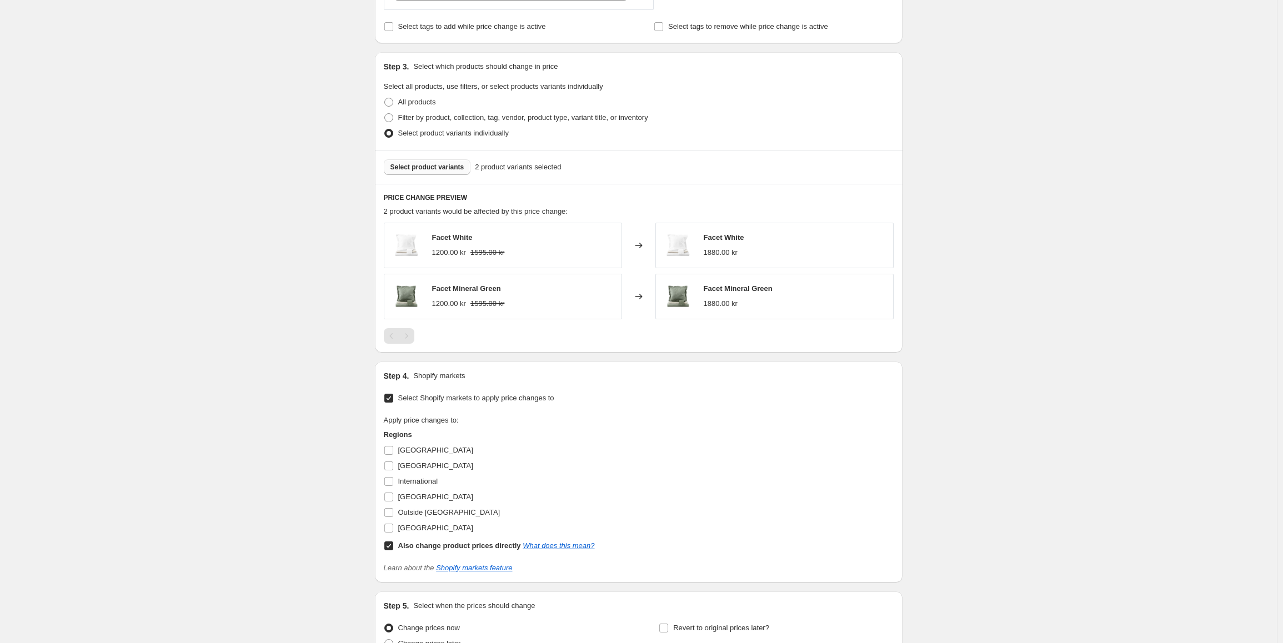
click at [389, 540] on label "Also change product prices directly What does this mean?" at bounding box center [489, 546] width 211 height 16
click at [389, 541] on input "Also change product prices directly What does this mean?" at bounding box center [388, 545] width 9 height 9
checkbox input "false"
click at [391, 500] on input "[GEOGRAPHIC_DATA]" at bounding box center [388, 497] width 9 height 9
checkbox input "true"
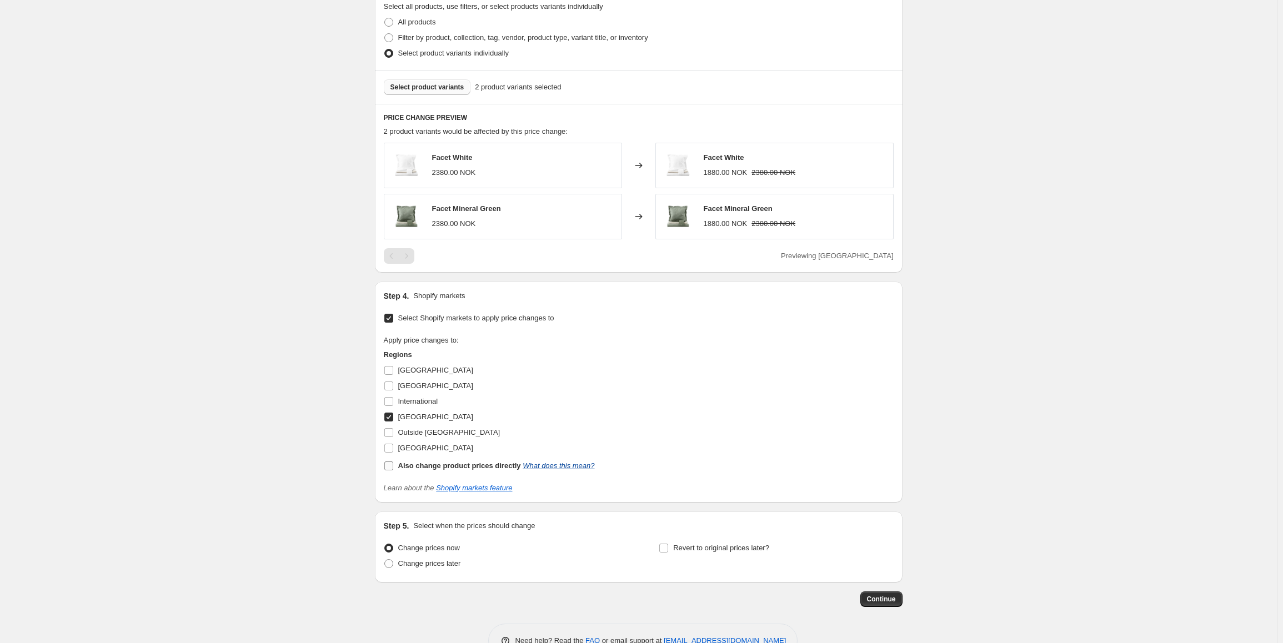
scroll to position [444, 0]
click at [901, 593] on button "Continue" at bounding box center [881, 598] width 42 height 16
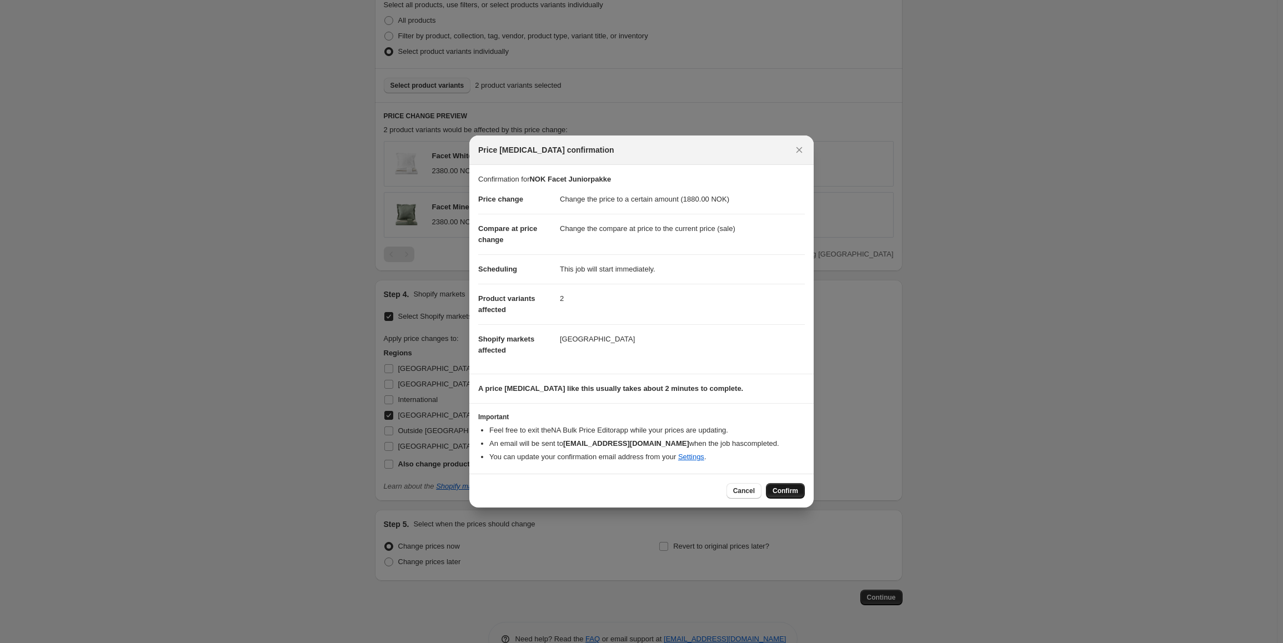
click at [781, 493] on span "Confirm" at bounding box center [785, 490] width 26 height 9
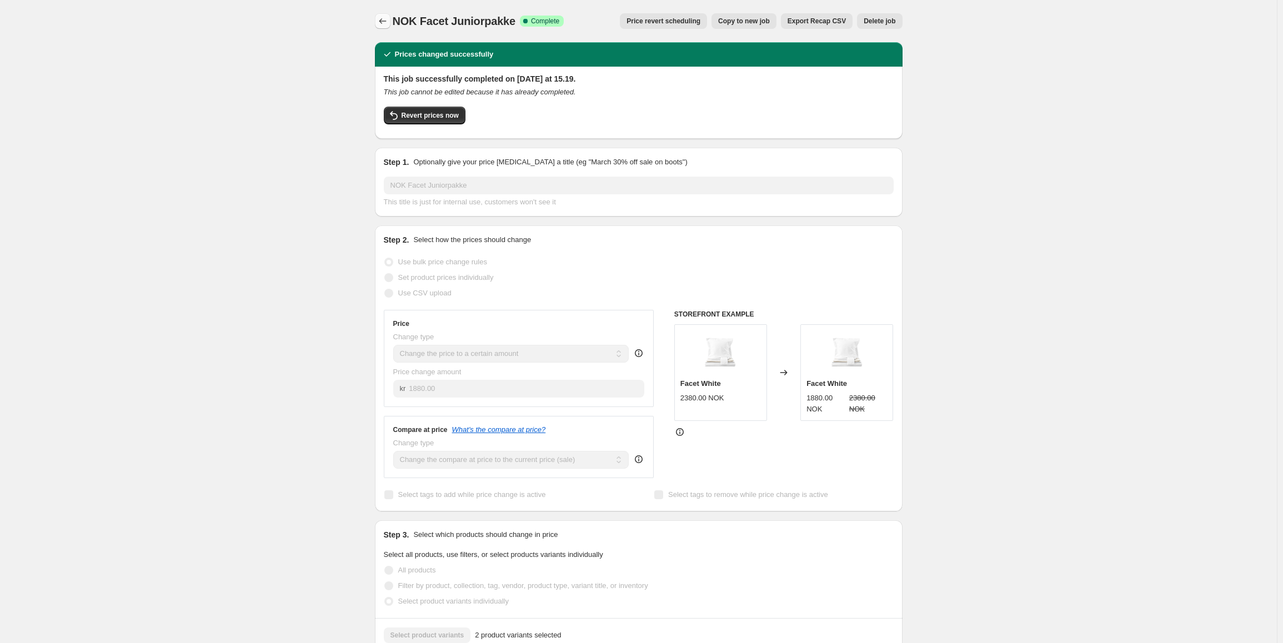
click at [377, 24] on button "Price change jobs" at bounding box center [383, 21] width 16 height 16
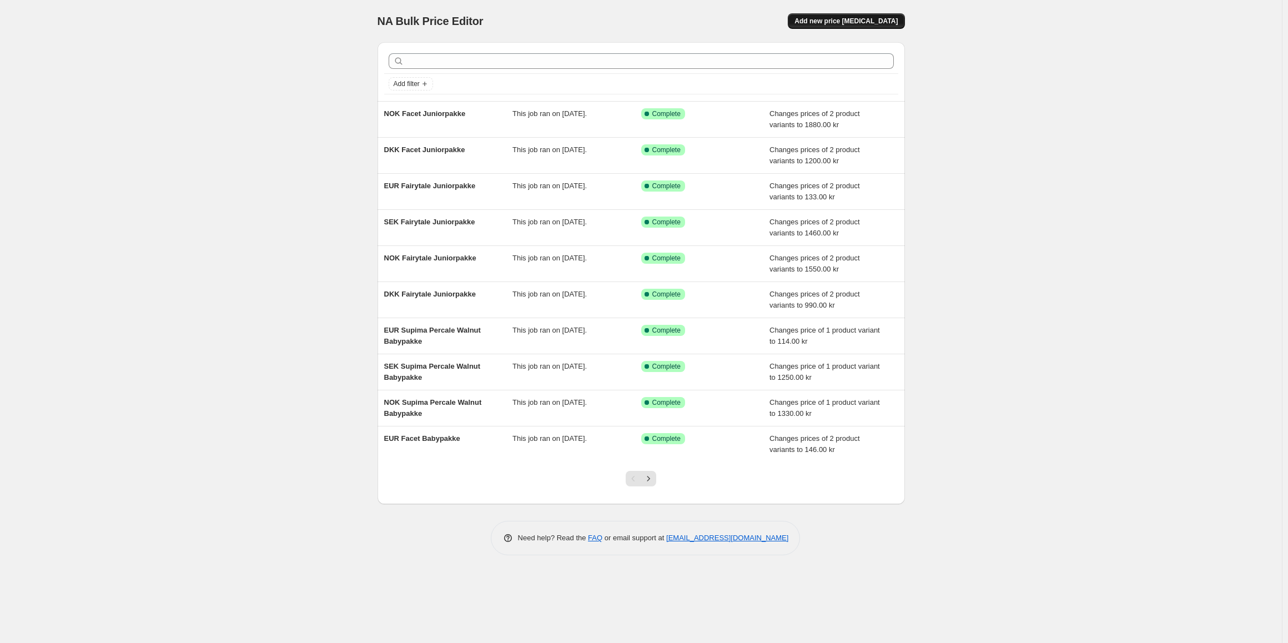
click at [850, 18] on span "Add new price [MEDICAL_DATA]" at bounding box center [846, 21] width 103 height 9
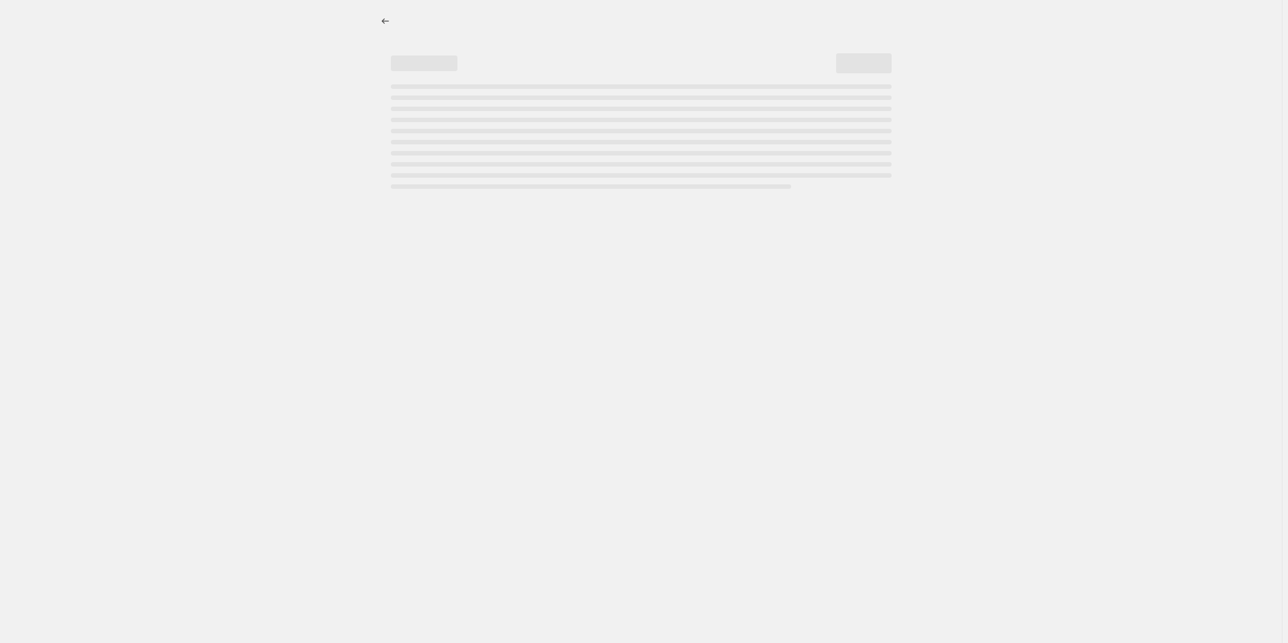
select select "percentage"
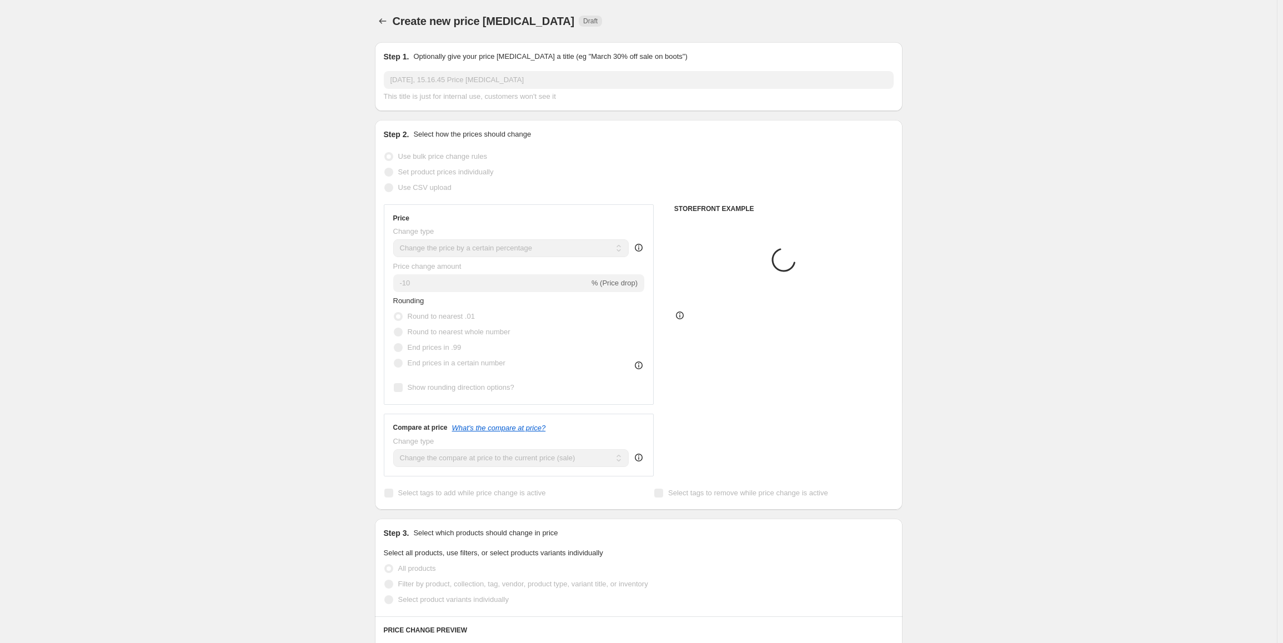
click at [423, 76] on input "2. sep. 2025, 15.16.45 Price change job" at bounding box center [639, 80] width 510 height 18
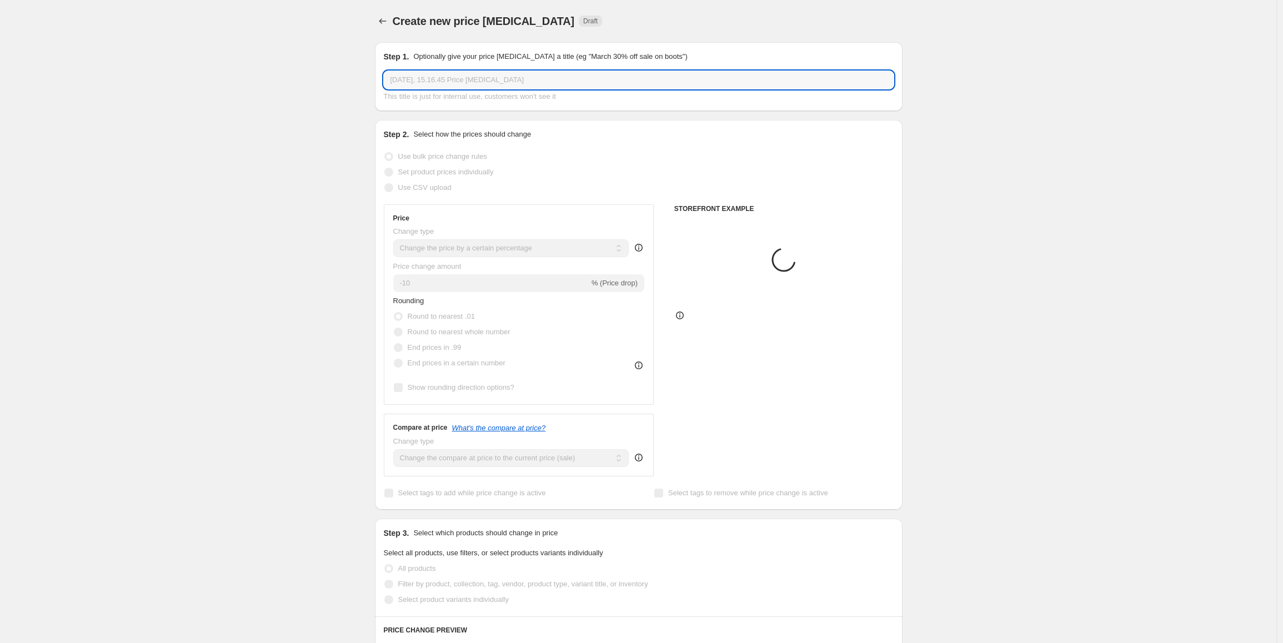
click at [423, 76] on input "2. sep. 2025, 15.16.45 Price change job" at bounding box center [639, 80] width 510 height 18
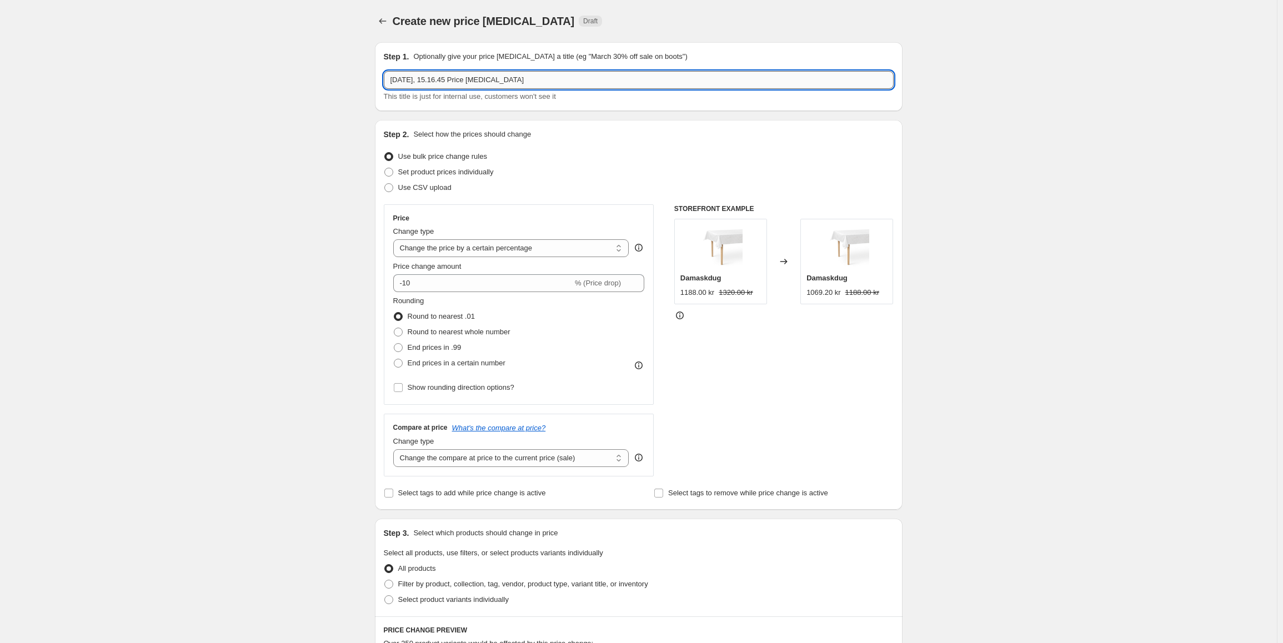
click at [423, 76] on input "2. sep. 2025, 15.16.45 Price change job" at bounding box center [639, 80] width 510 height 18
type input "SEK Facet Juniorpakke"
click at [509, 251] on select "Change the price to a certain amount Change the price by a certain amount Chang…" at bounding box center [511, 248] width 236 height 18
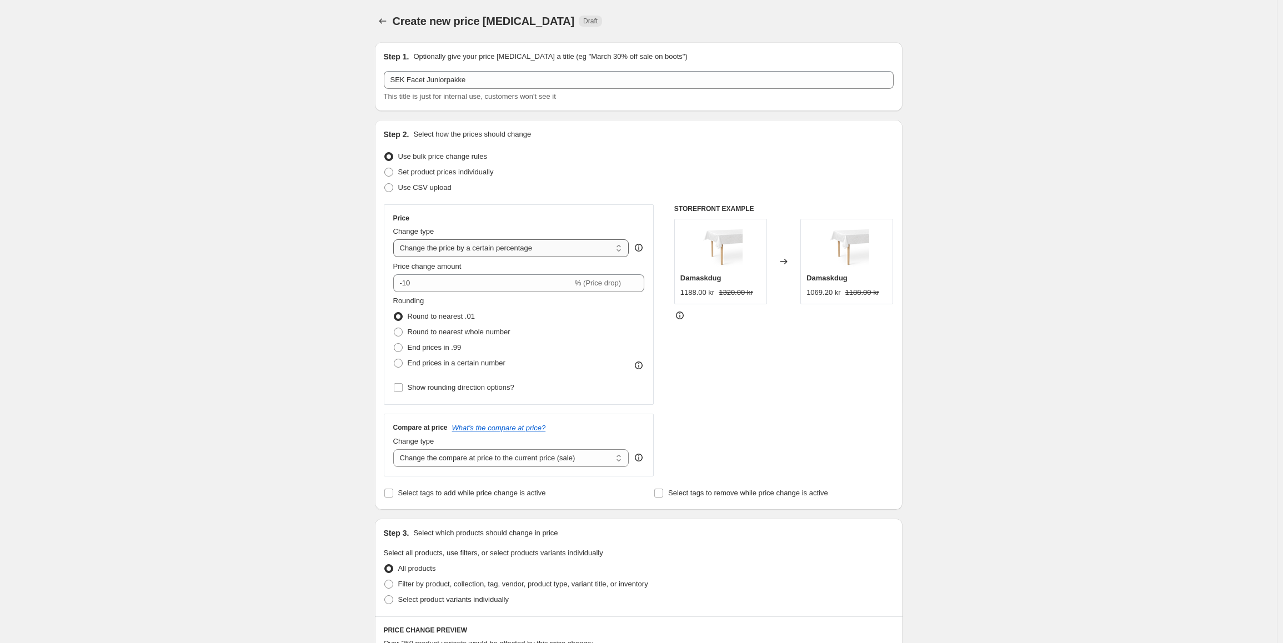
select select "to"
click at [395, 239] on select "Change the price to a certain amount Change the price by a certain amount Chang…" at bounding box center [511, 248] width 236 height 18
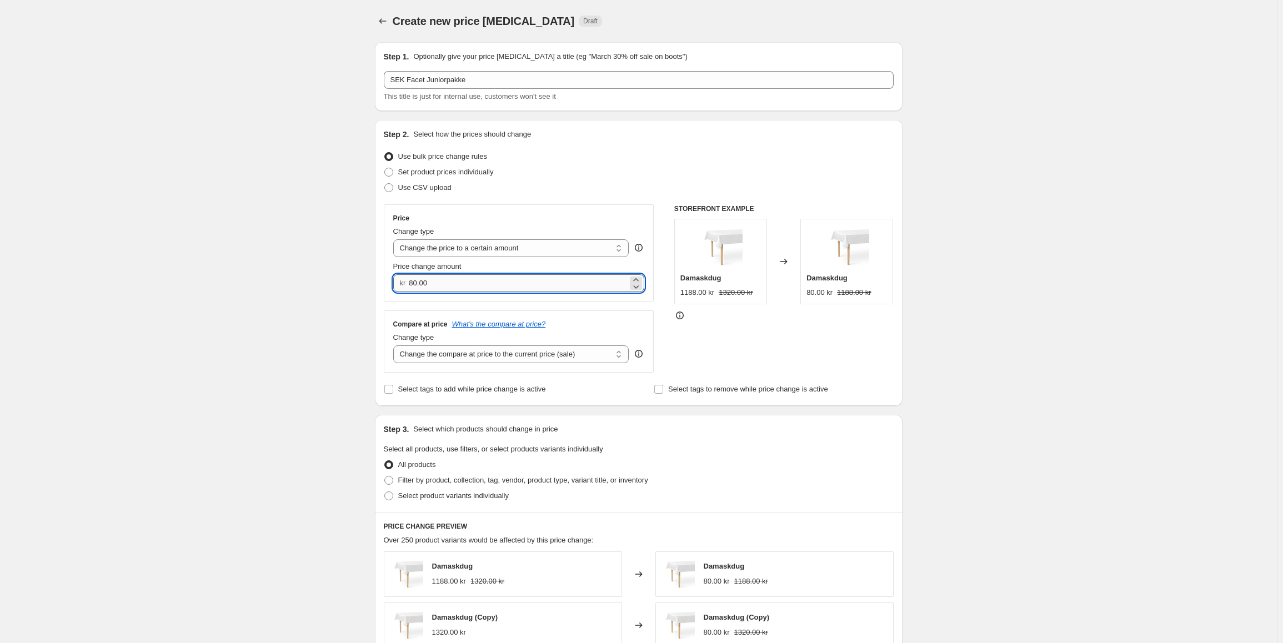
click at [450, 287] on input "80.00" at bounding box center [518, 283] width 219 height 18
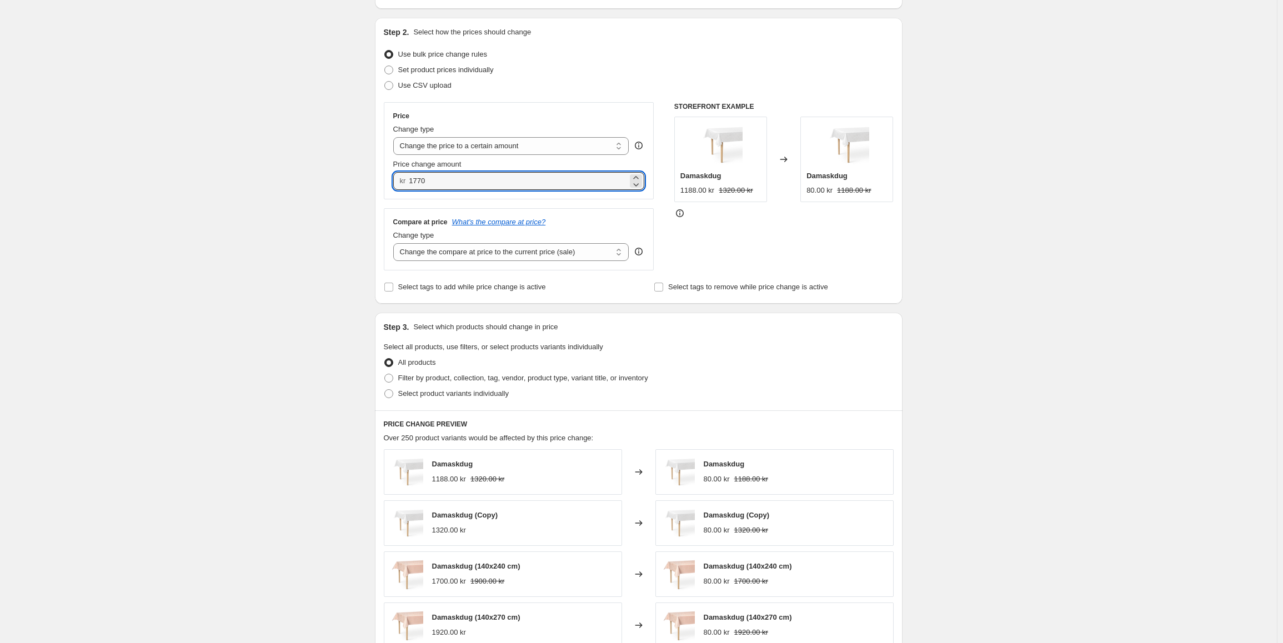
scroll to position [111, 0]
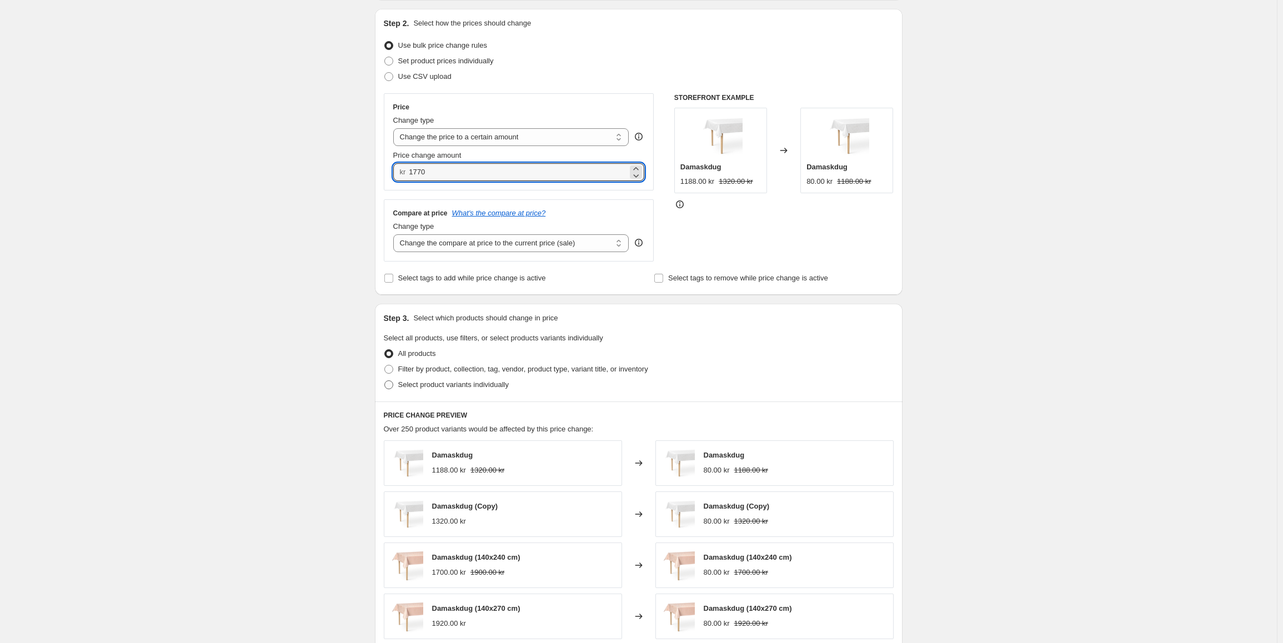
type input "1770.00"
click at [434, 386] on span "Select product variants individually" at bounding box center [453, 384] width 111 height 8
click at [385, 381] on input "Select product variants individually" at bounding box center [384, 380] width 1 height 1
radio input "true"
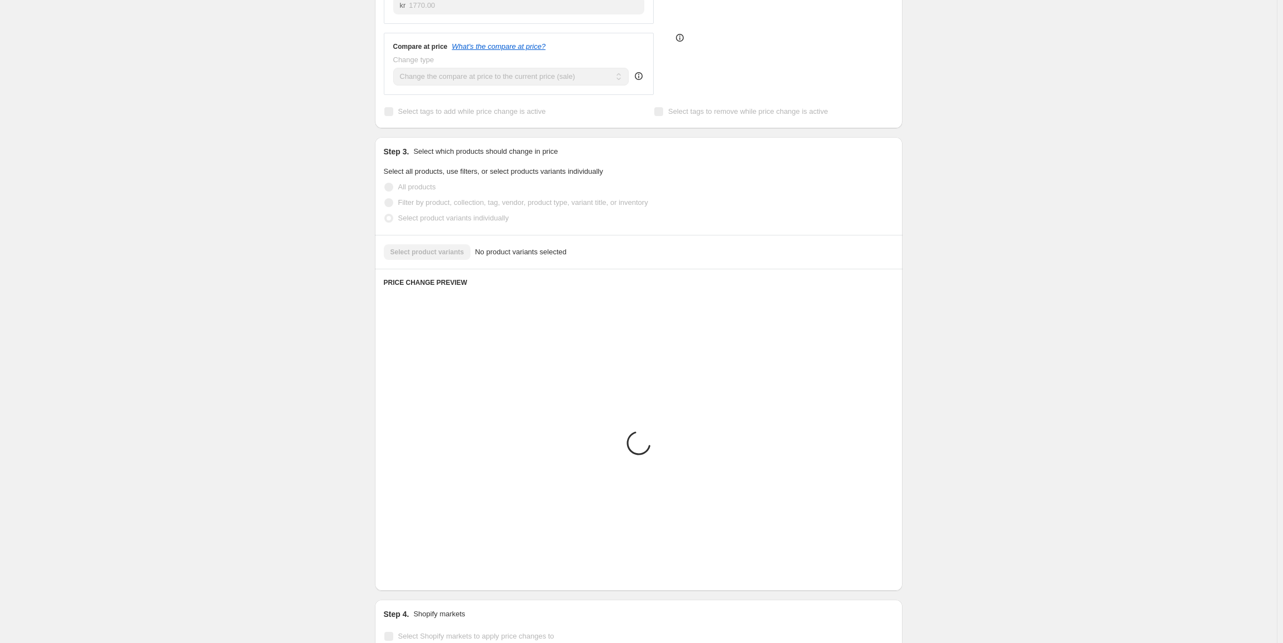
scroll to position [180, 0]
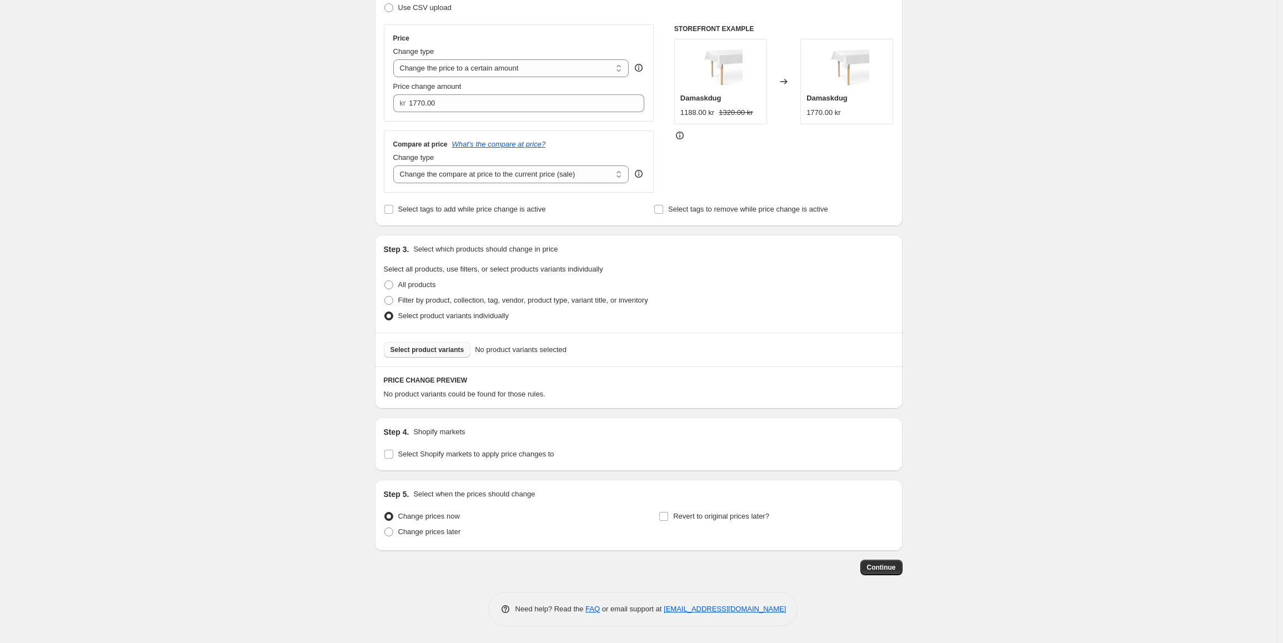
click at [439, 350] on span "Select product variants" at bounding box center [427, 349] width 74 height 9
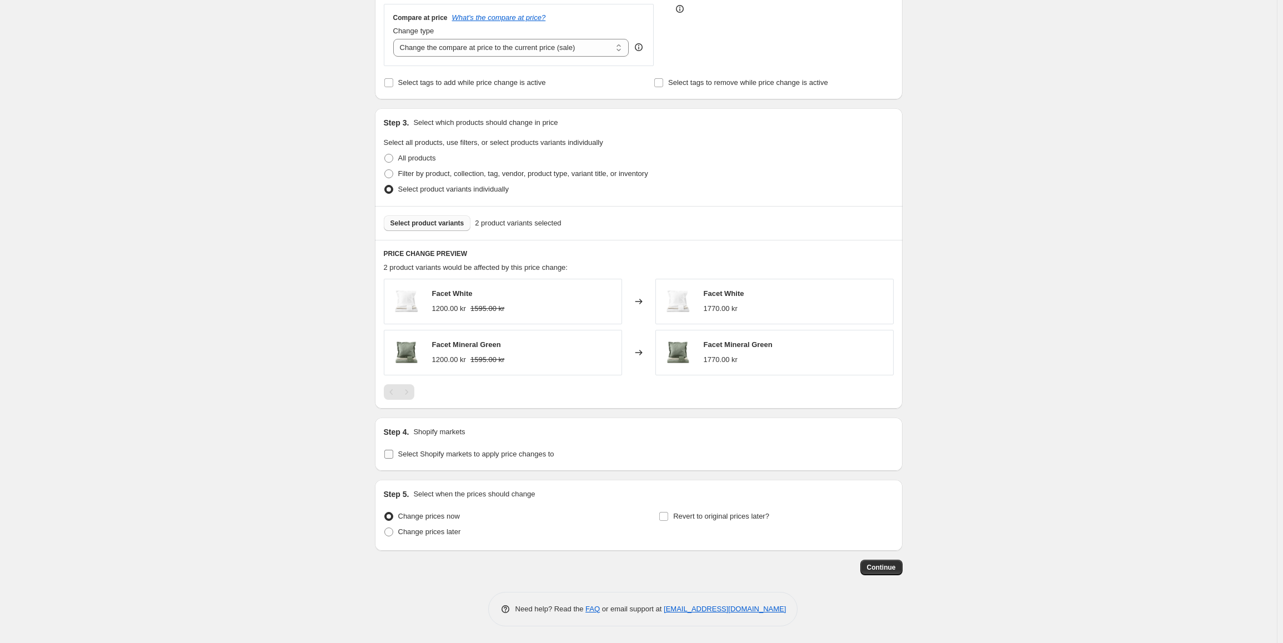
click at [491, 455] on span "Select Shopify markets to apply price changes to" at bounding box center [476, 454] width 156 height 8
click at [393, 455] on input "Select Shopify markets to apply price changes to" at bounding box center [388, 454] width 9 height 9
checkbox input "true"
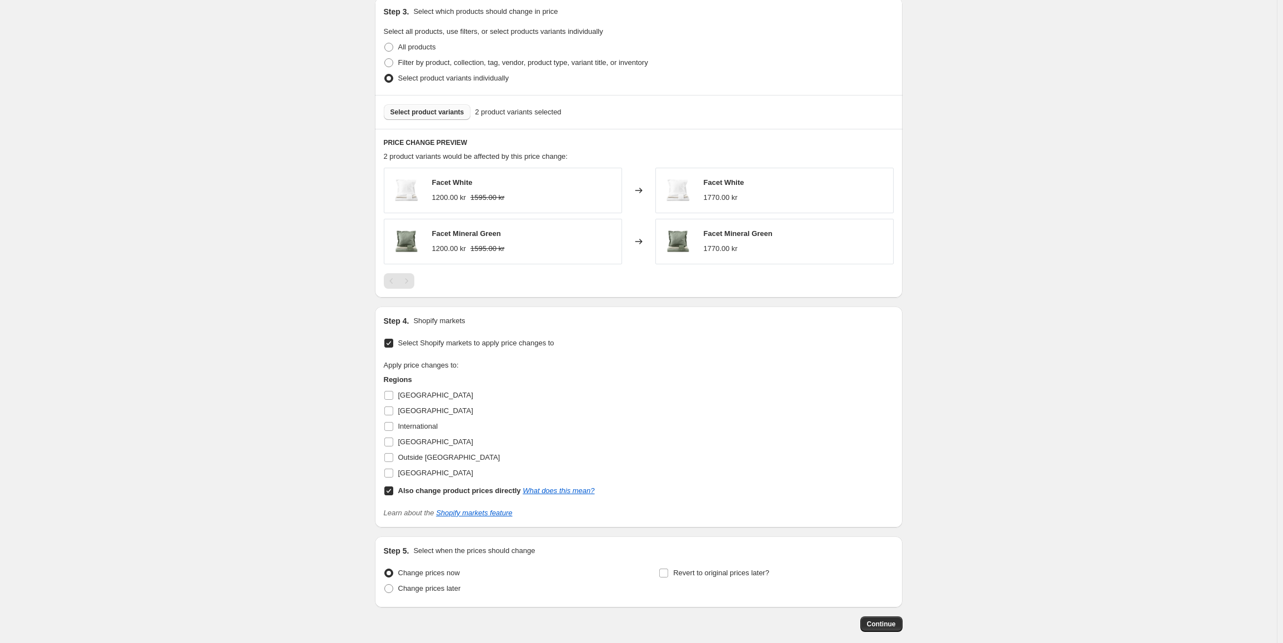
scroll to position [418, 0]
click at [387, 489] on input "Also change product prices directly What does this mean?" at bounding box center [388, 490] width 9 height 9
checkbox input "false"
click at [393, 475] on input "[GEOGRAPHIC_DATA]" at bounding box center [388, 472] width 9 height 9
checkbox input "true"
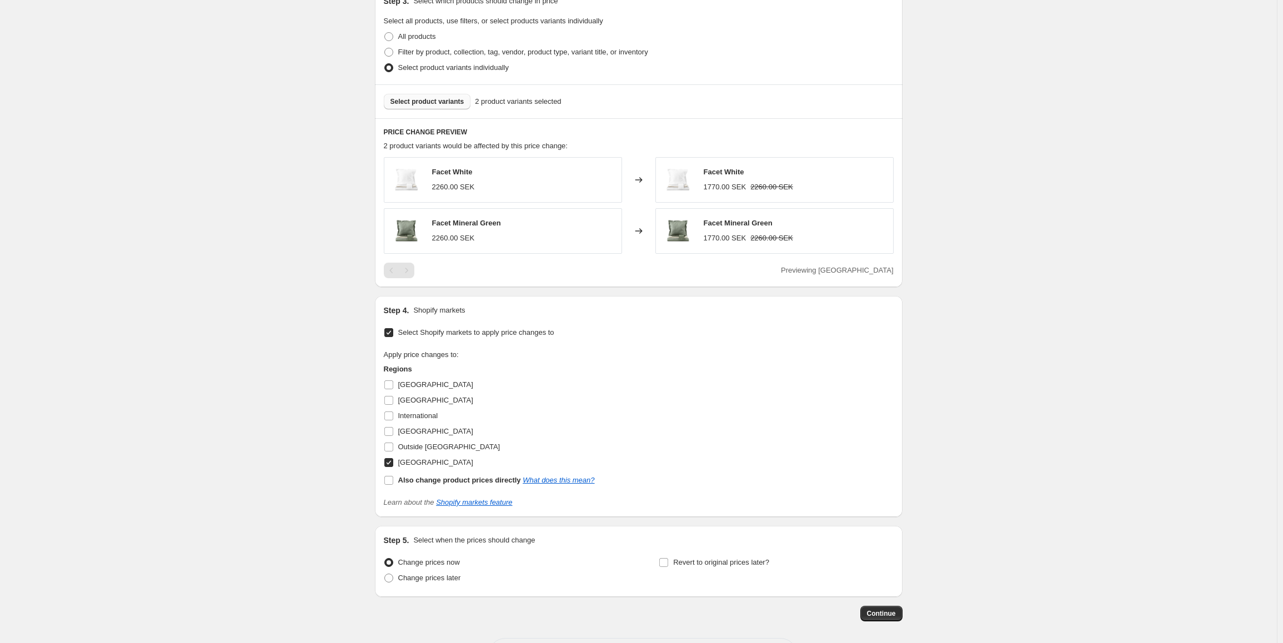
scroll to position [475, 0]
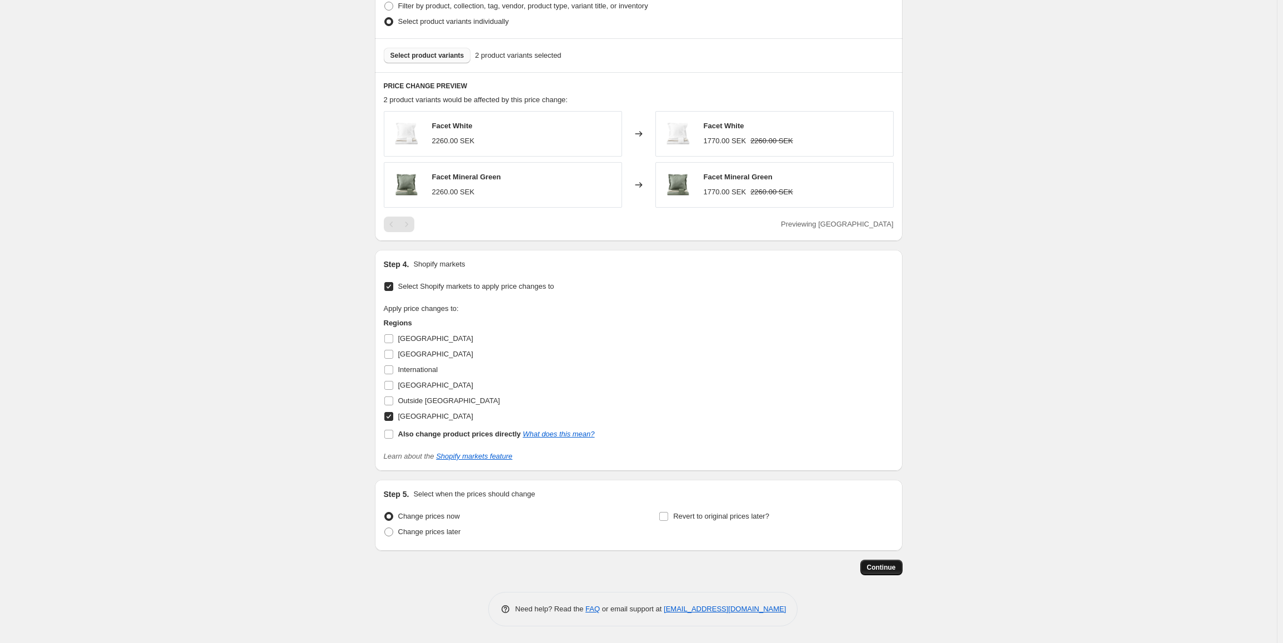
click at [891, 570] on span "Continue" at bounding box center [881, 567] width 29 height 9
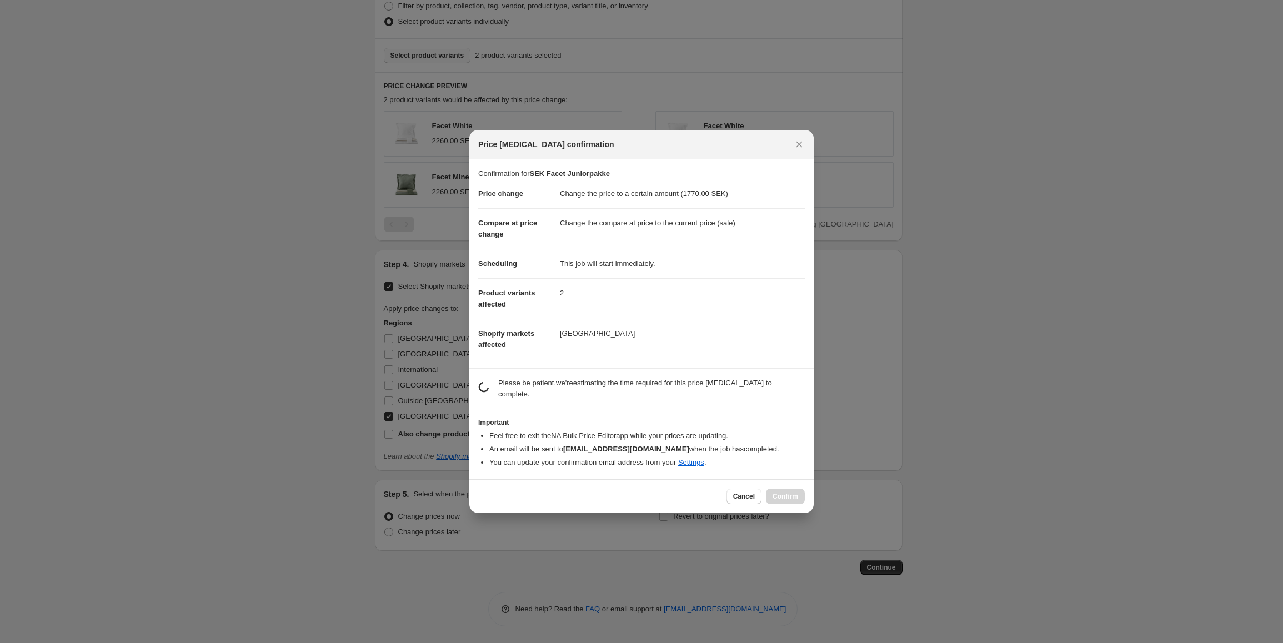
scroll to position [0, 0]
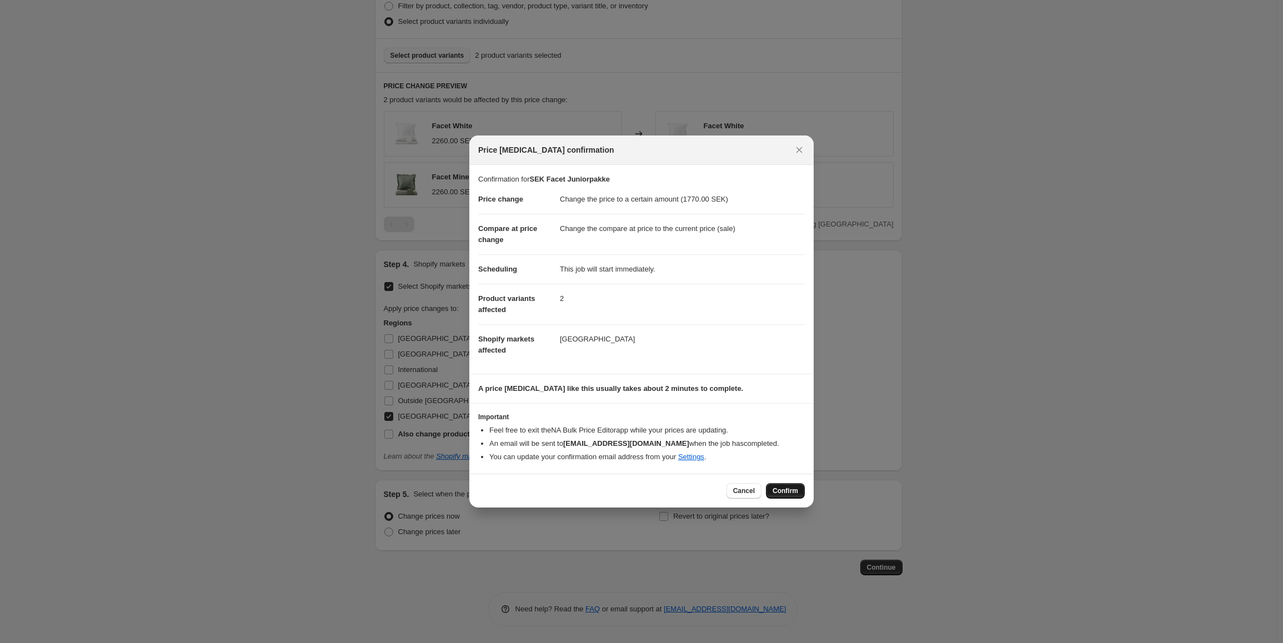
click at [787, 493] on span "Confirm" at bounding box center [785, 490] width 26 height 9
type input "SEK Facet Juniorpakke"
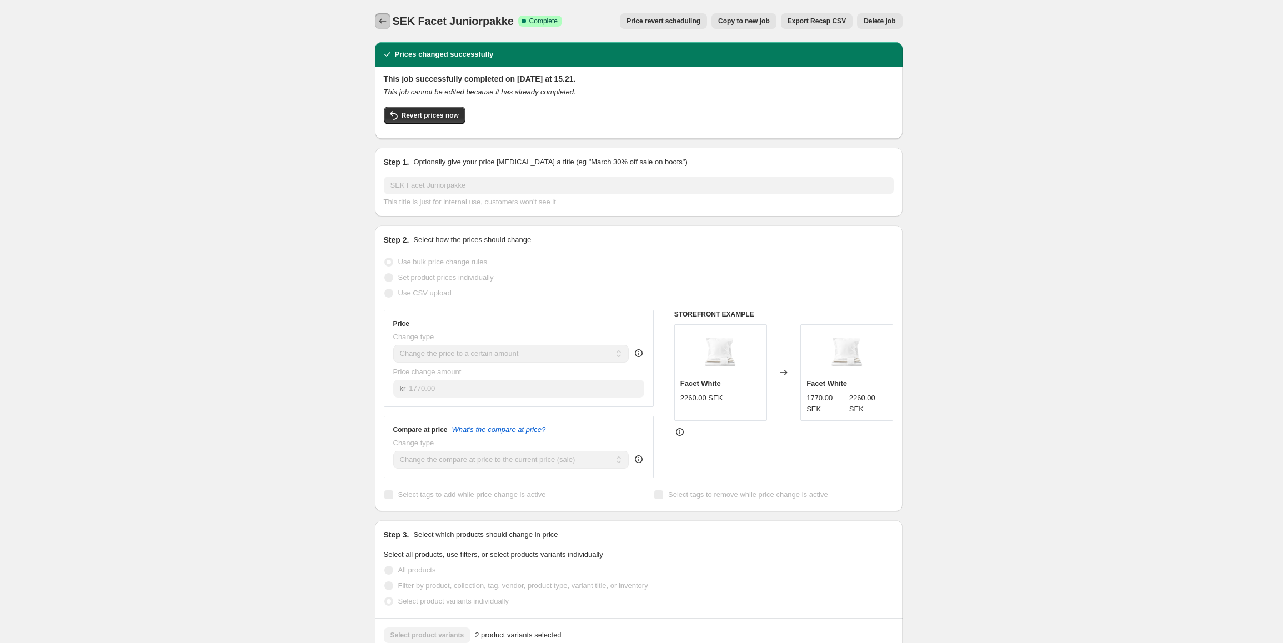
click at [385, 19] on icon "Price change jobs" at bounding box center [382, 21] width 11 height 11
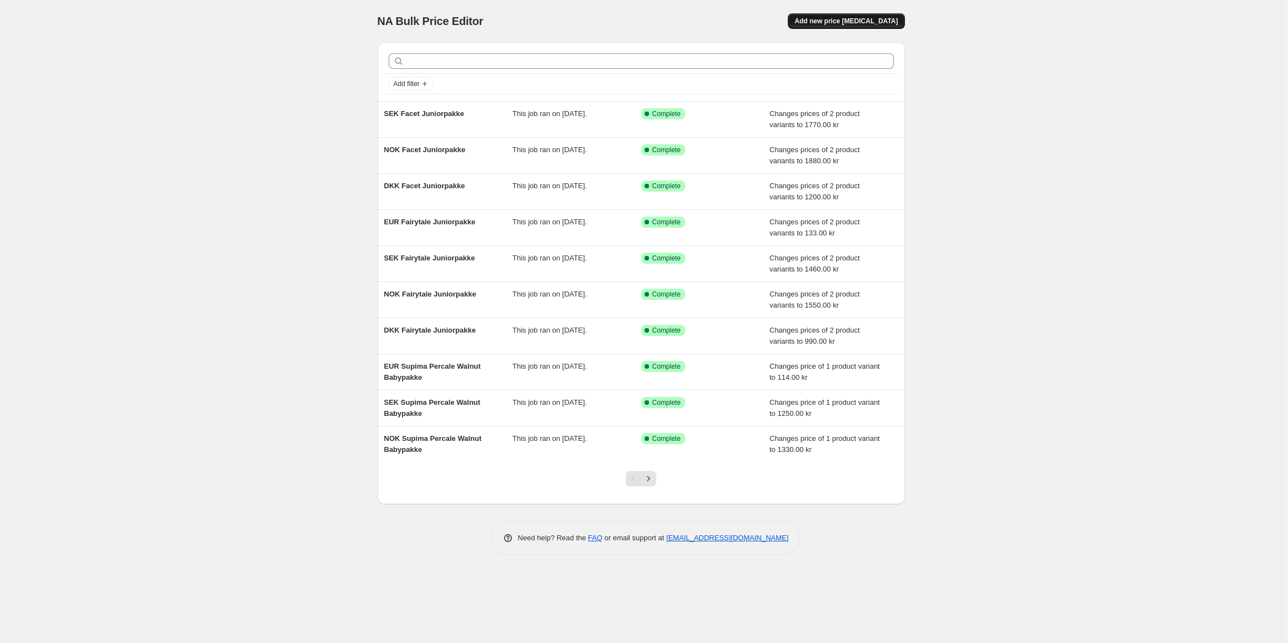
click at [887, 21] on span "Add new price [MEDICAL_DATA]" at bounding box center [846, 21] width 103 height 9
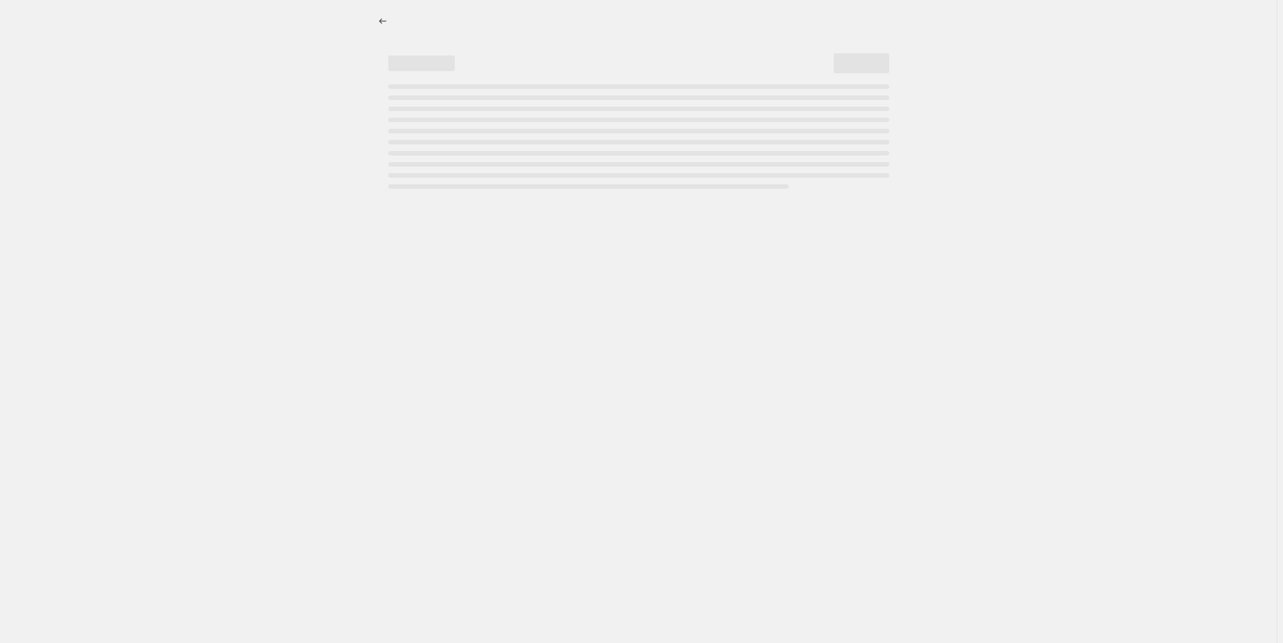
select select "percentage"
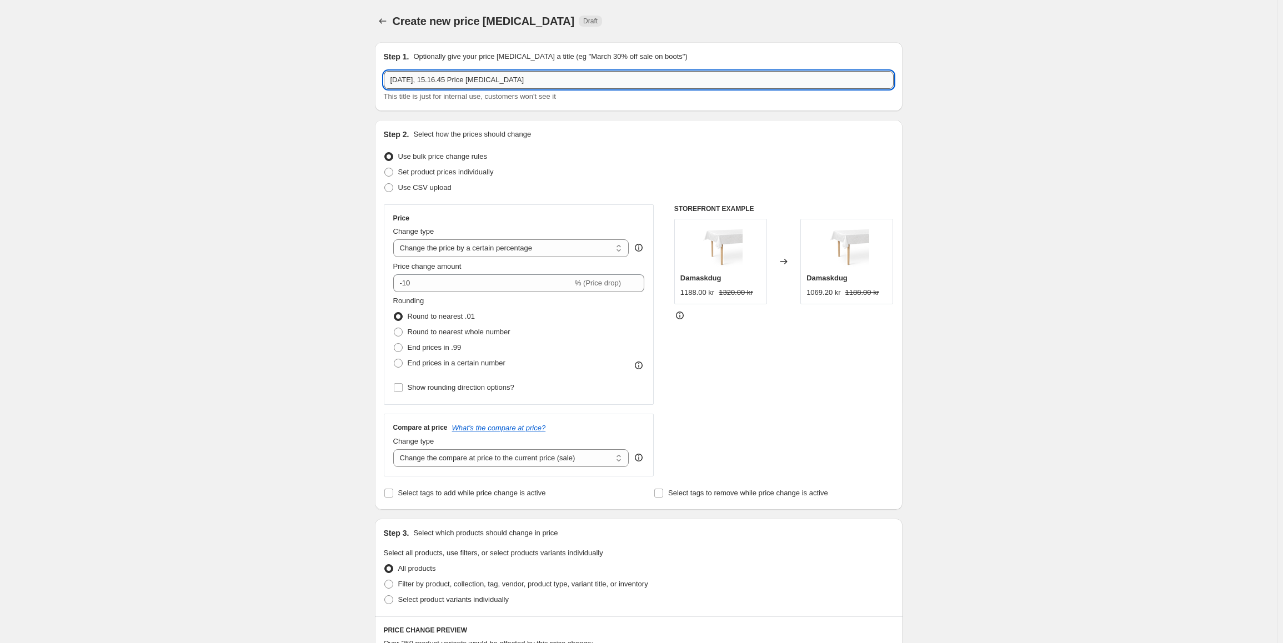
click at [460, 84] on input "2. sep. 2025, 15.16.45 Price change job" at bounding box center [639, 80] width 510 height 18
paste input "SEK Facet Juniorpakke"
click at [401, 84] on input "SEK Facet Juniorpakke" at bounding box center [639, 80] width 510 height 18
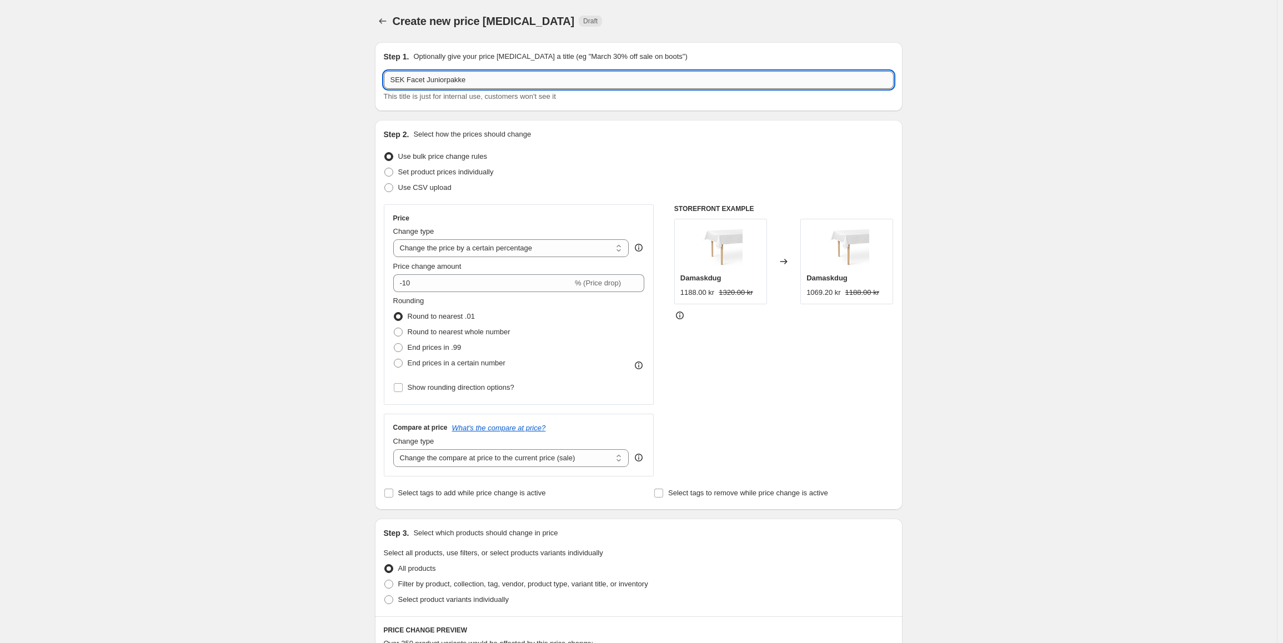
click at [401, 84] on input "SEK Facet Juniorpakke" at bounding box center [639, 80] width 510 height 18
type input "EUR Facet Juniorpakke"
click at [511, 244] on select "Change the price to a certain amount Change the price by a certain amount Chang…" at bounding box center [511, 248] width 236 height 18
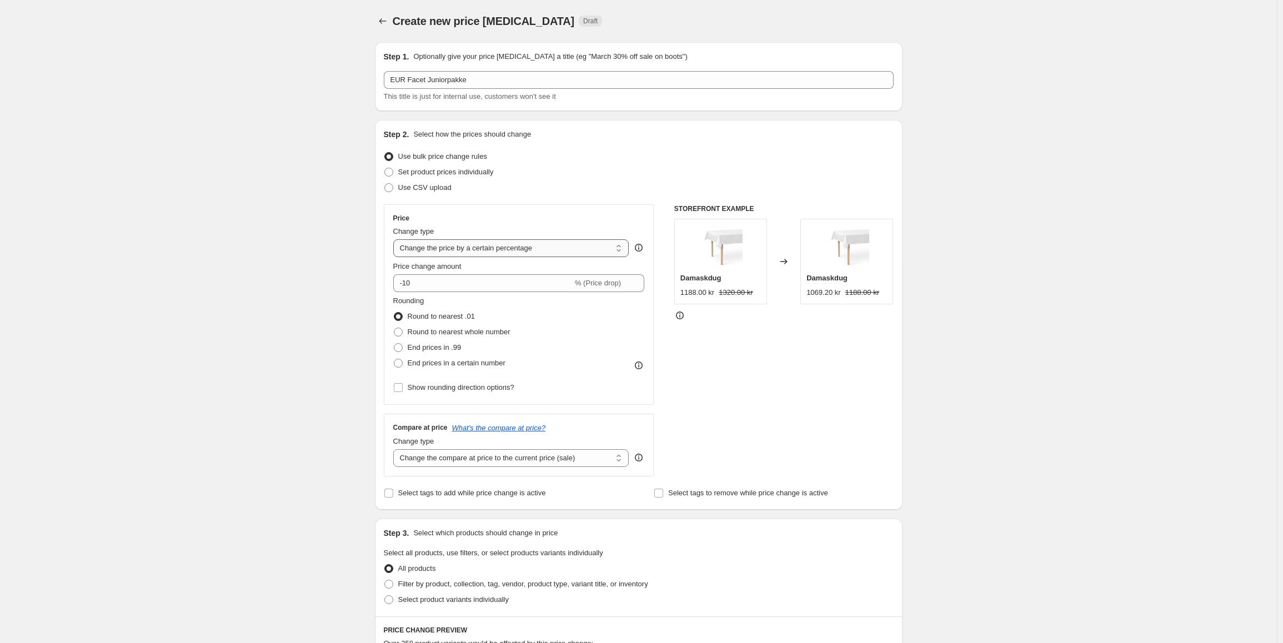
select select "to"
click at [395, 239] on select "Change the price to a certain amount Change the price by a certain amount Chang…" at bounding box center [511, 248] width 236 height 18
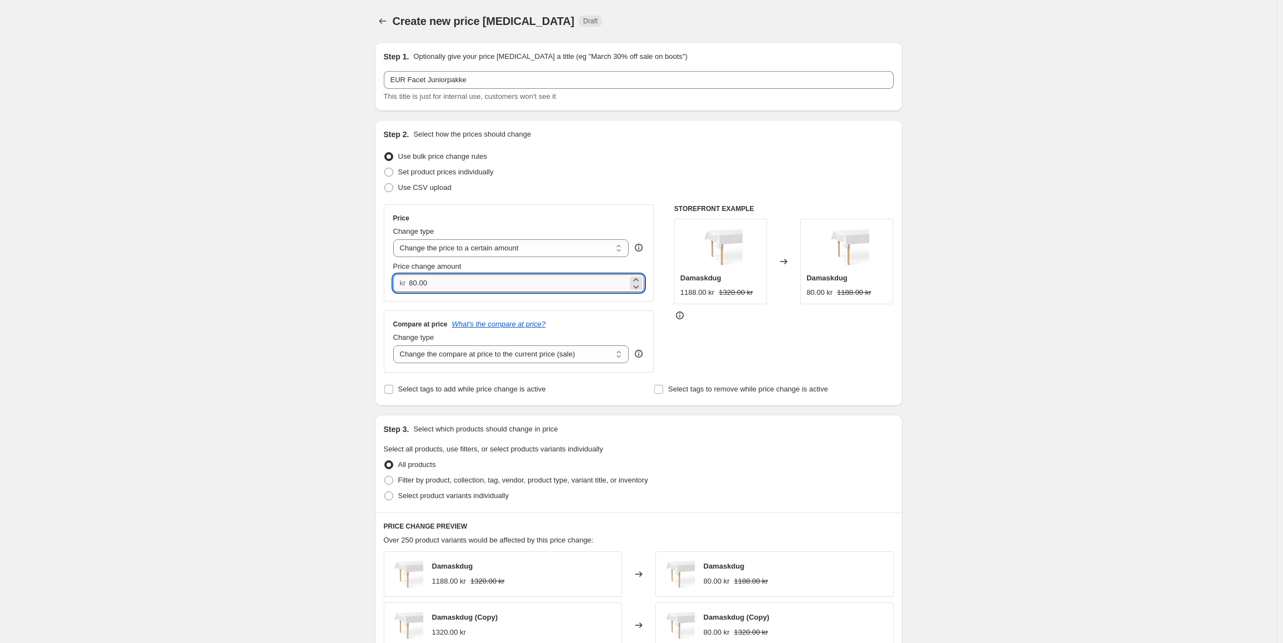
click at [429, 292] on input "80.00" at bounding box center [518, 283] width 219 height 18
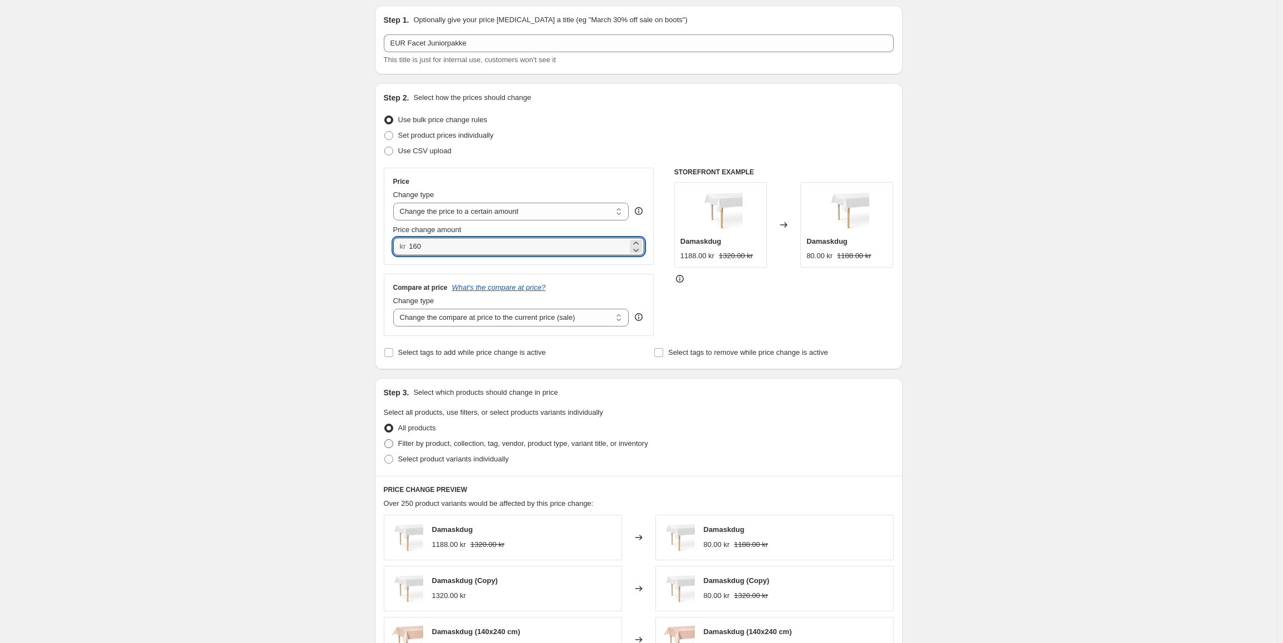
scroll to position [56, 0]
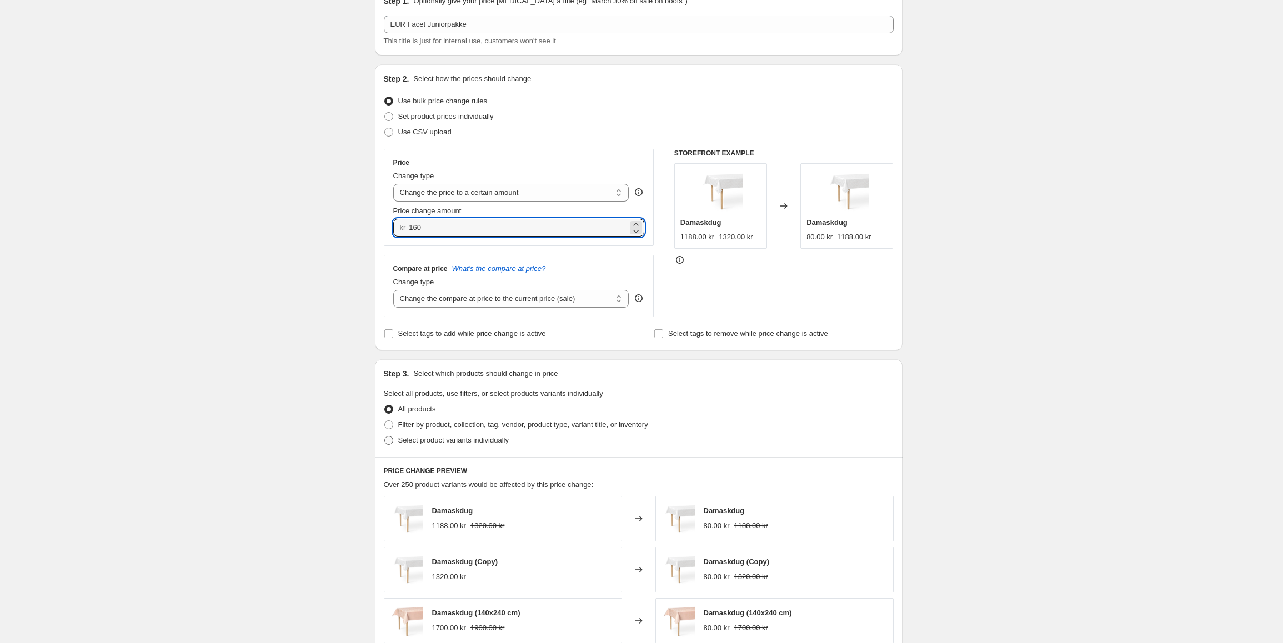
type input "160.00"
click at [443, 438] on span "Select product variants individually" at bounding box center [453, 440] width 111 height 8
click at [385, 436] on input "Select product variants individually" at bounding box center [384, 436] width 1 height 1
radio input "true"
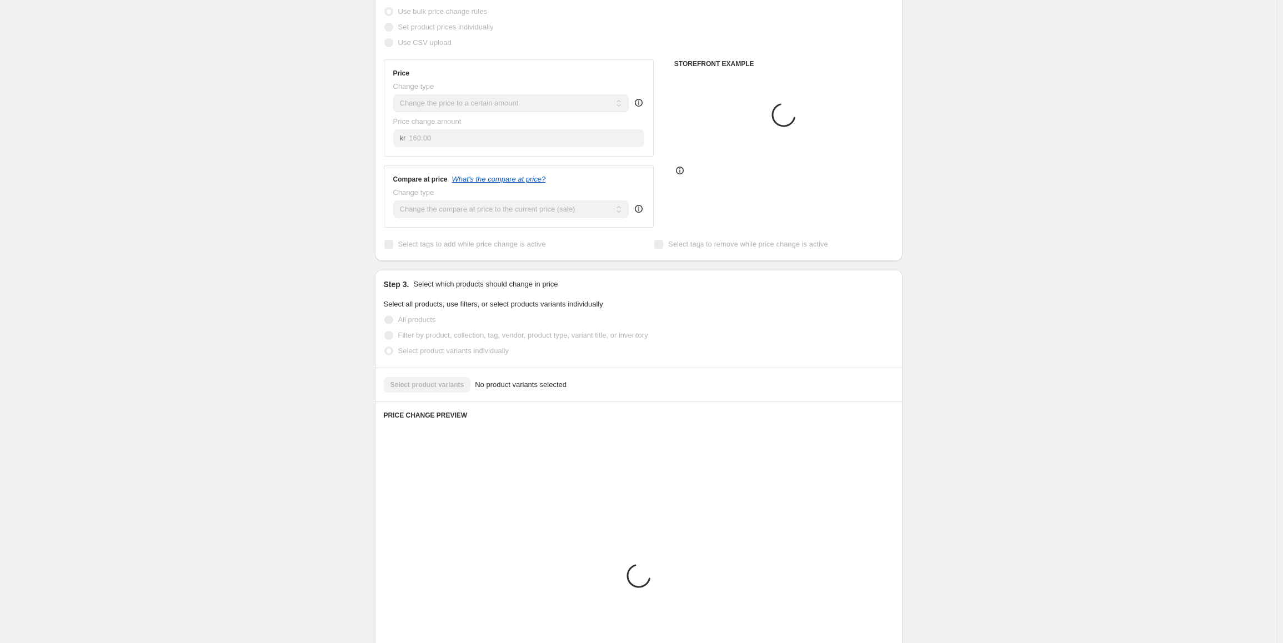
scroll to position [167, 0]
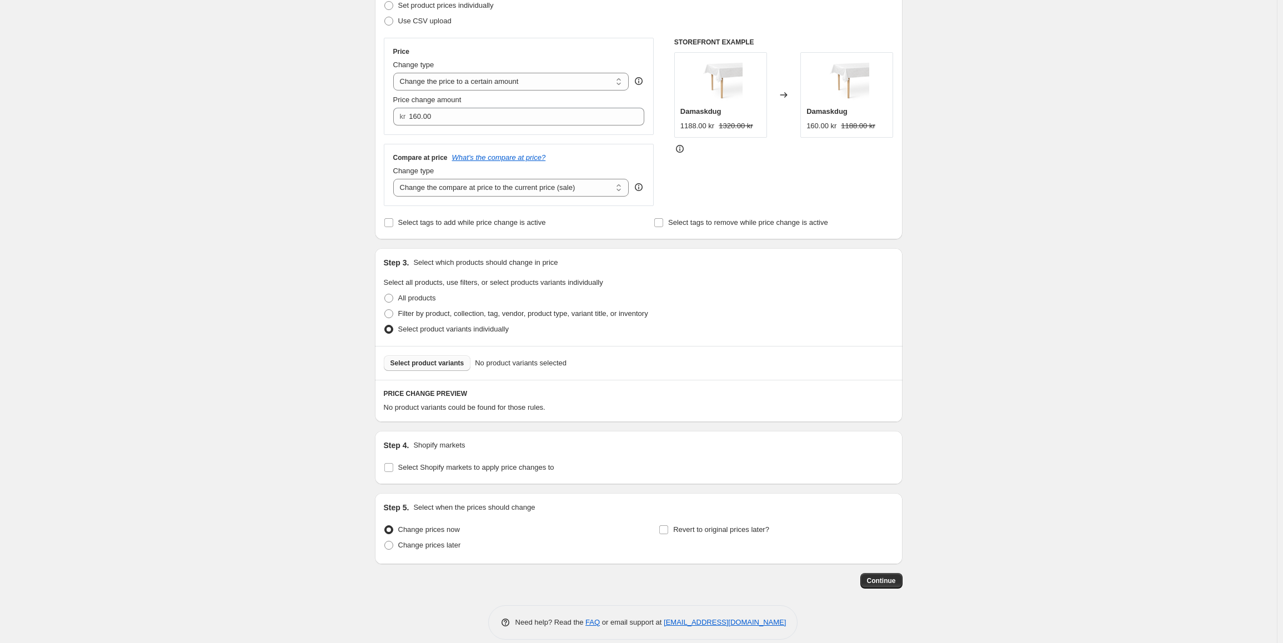
click at [450, 365] on span "Select product variants" at bounding box center [427, 363] width 74 height 9
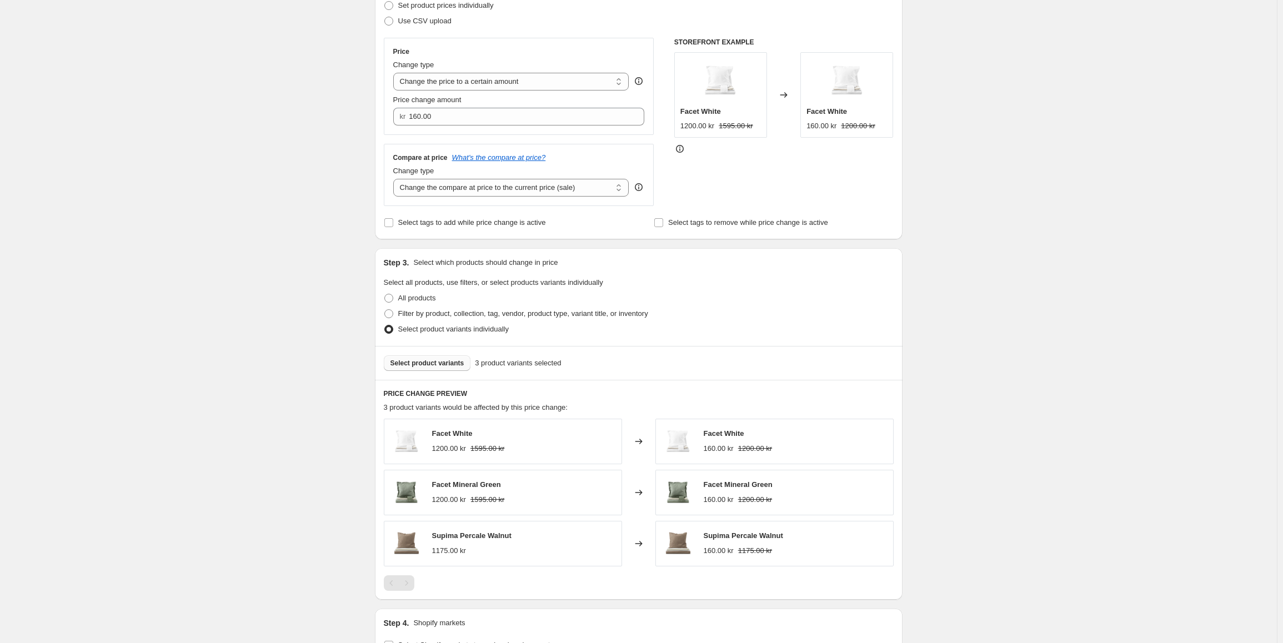
click at [452, 365] on span "Select product variants" at bounding box center [427, 363] width 74 height 9
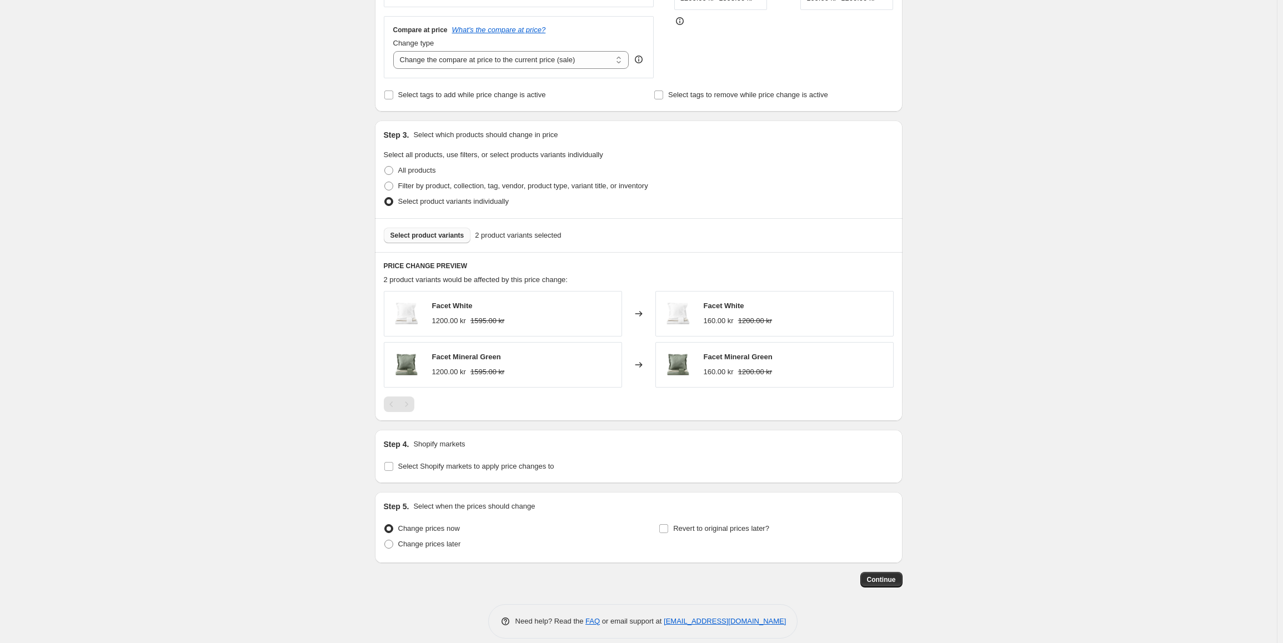
scroll to position [307, 0]
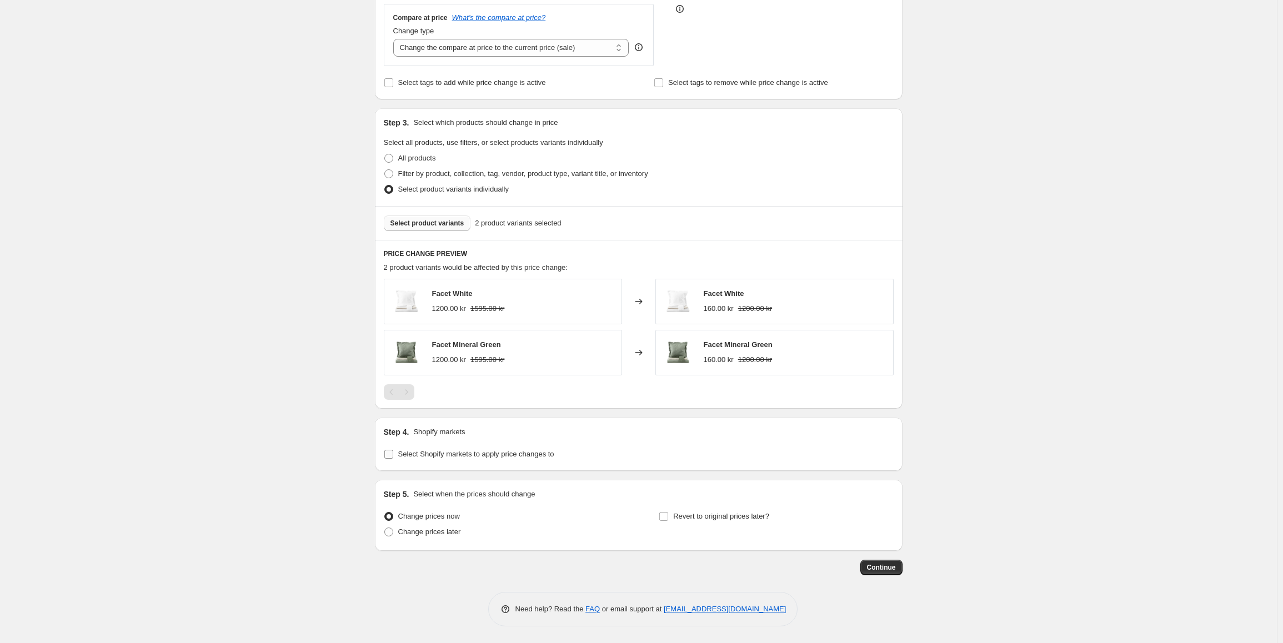
click at [431, 459] on span "Select Shopify markets to apply price changes to" at bounding box center [476, 454] width 156 height 11
click at [393, 459] on input "Select Shopify markets to apply price changes to" at bounding box center [388, 454] width 9 height 9
checkbox input "true"
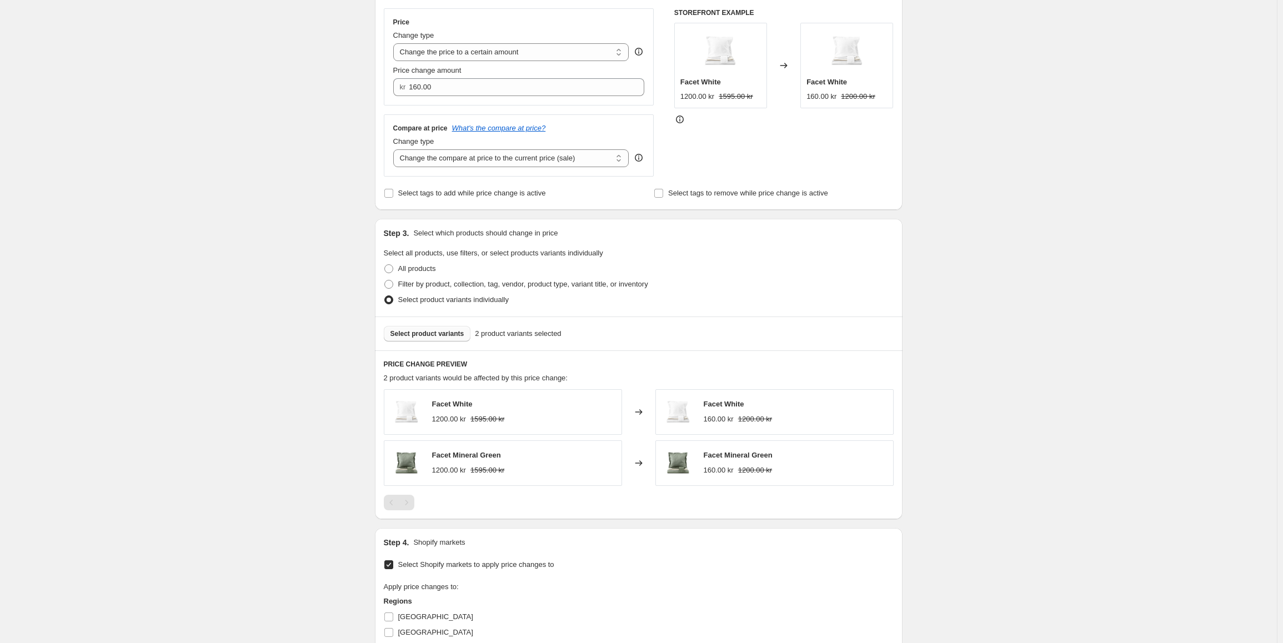
scroll to position [363, 0]
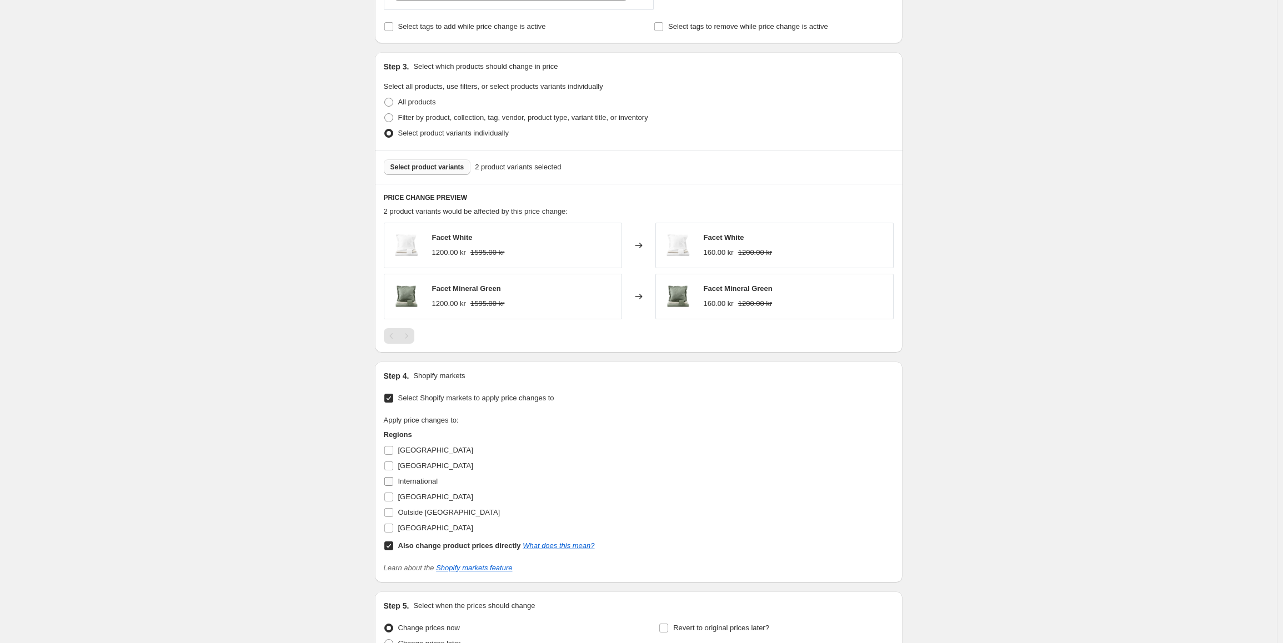
click at [389, 482] on input "International" at bounding box center [388, 481] width 9 height 9
checkbox input "true"
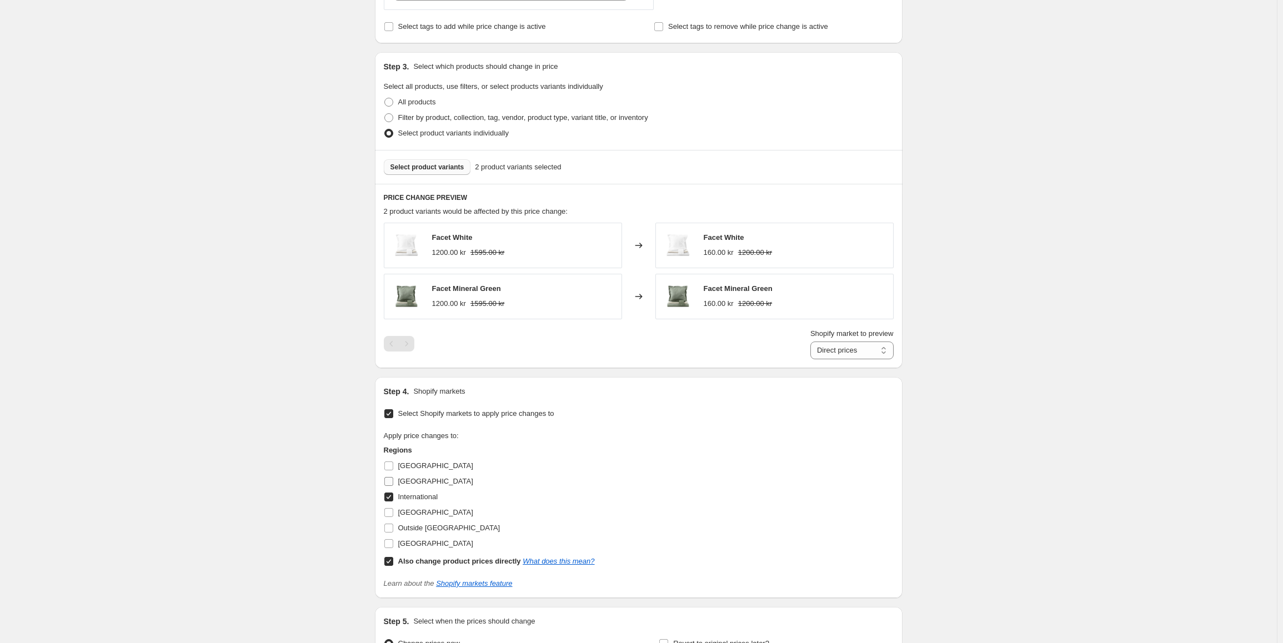
click at [390, 486] on input "[GEOGRAPHIC_DATA]" at bounding box center [388, 481] width 9 height 9
checkbox input "true"
click at [384, 563] on div "Step 4. Shopify markets Select Shopify markets to apply price changes to Apply …" at bounding box center [639, 487] width 528 height 221
click at [391, 559] on input "Also change product prices directly What does this mean?" at bounding box center [388, 561] width 9 height 9
checkbox input "false"
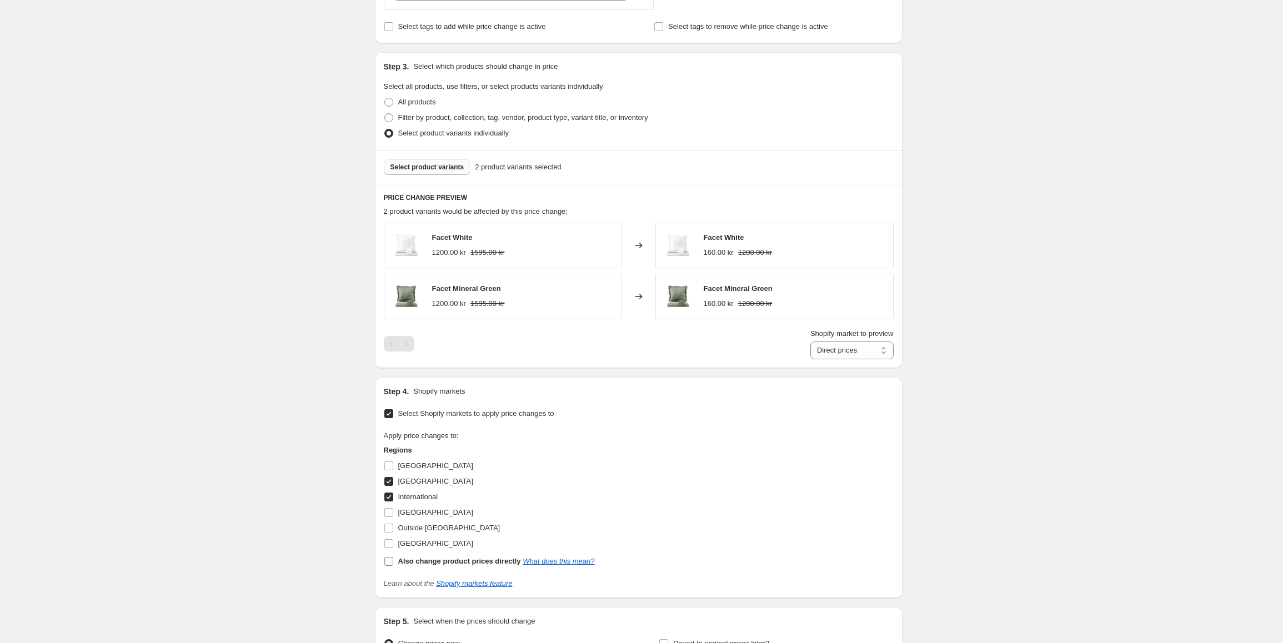
select select "86089990453"
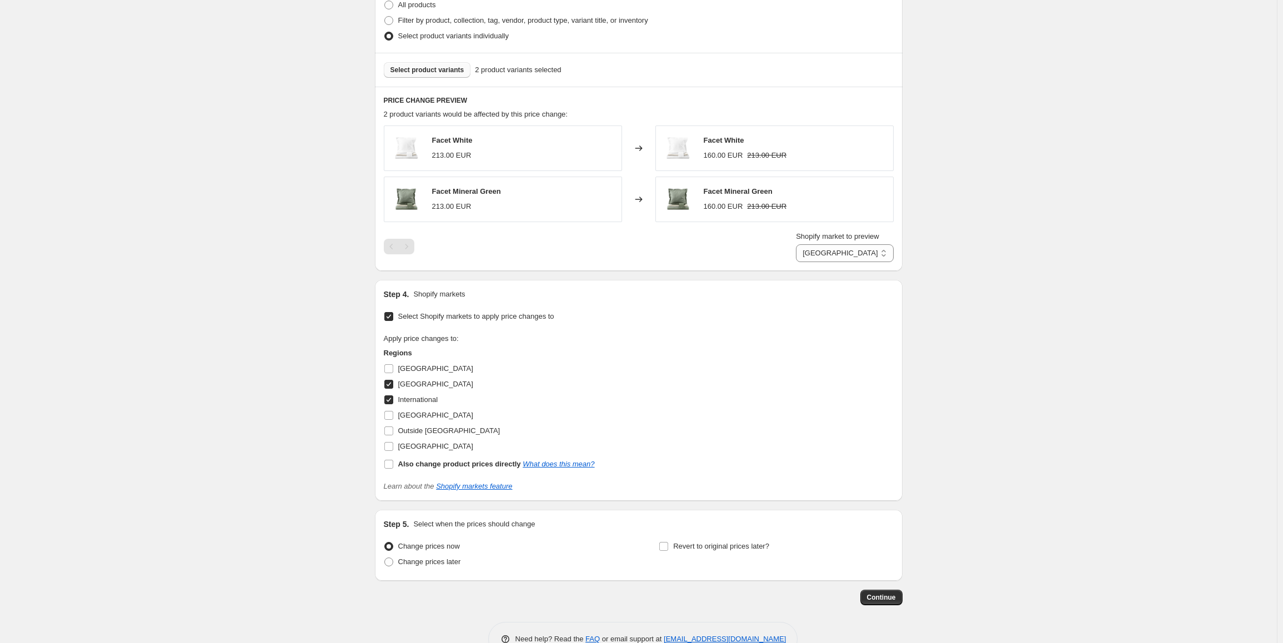
scroll to position [490, 0]
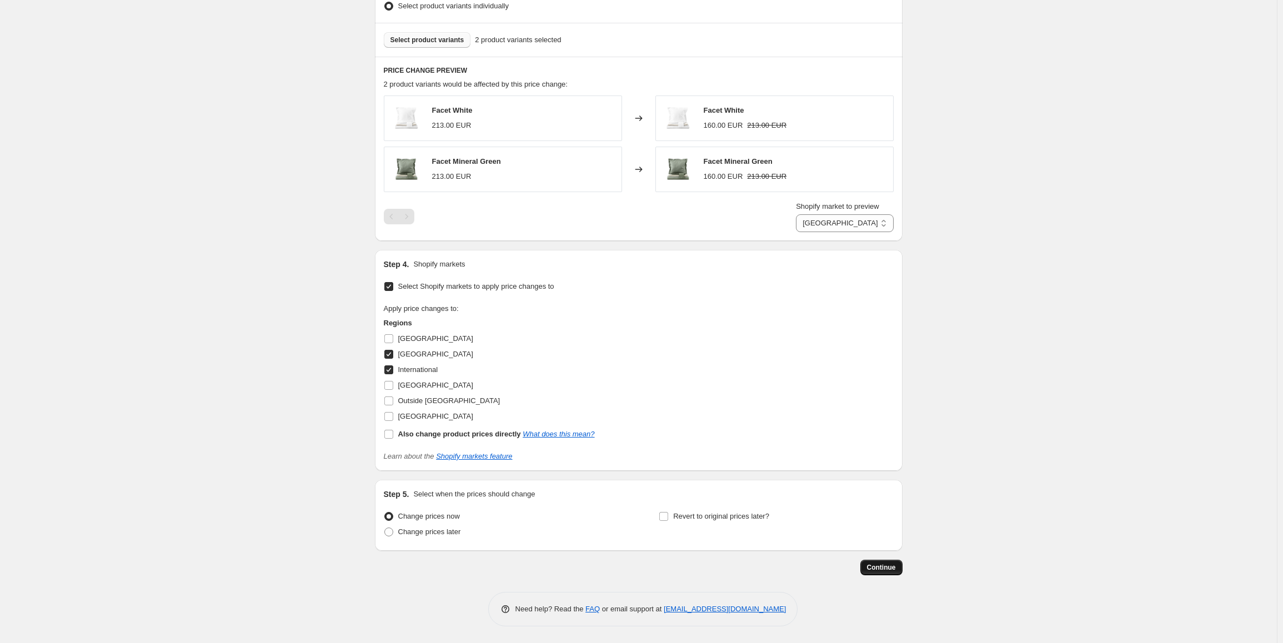
click at [892, 570] on span "Continue" at bounding box center [881, 567] width 29 height 9
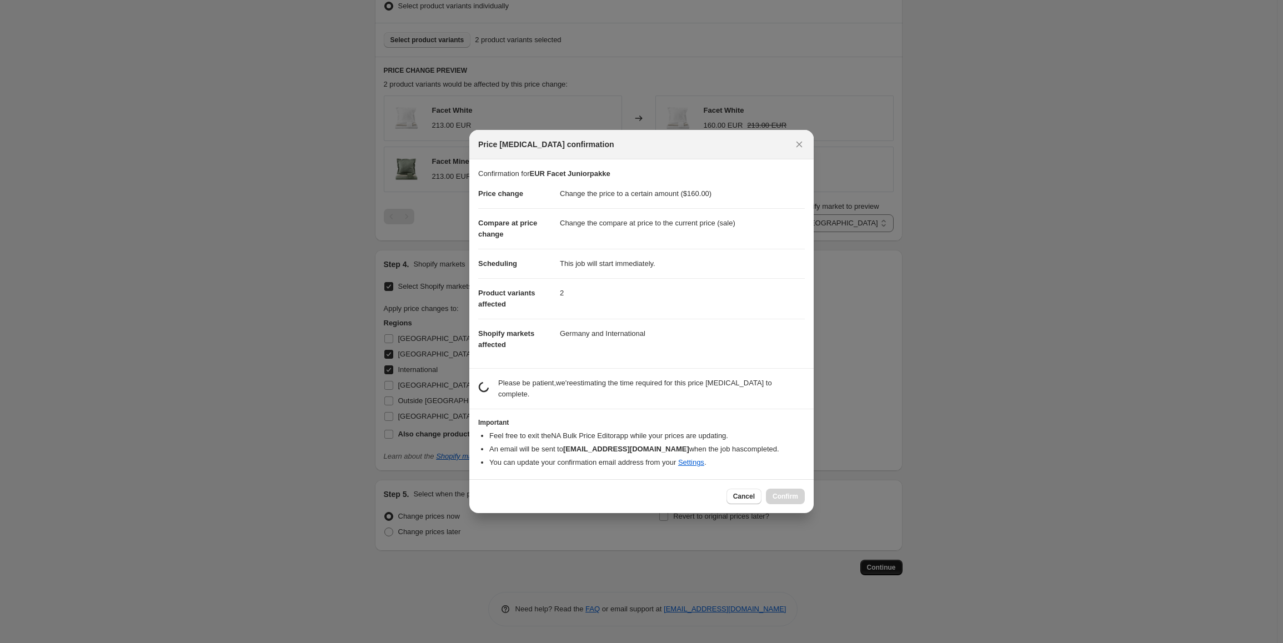
scroll to position [0, 0]
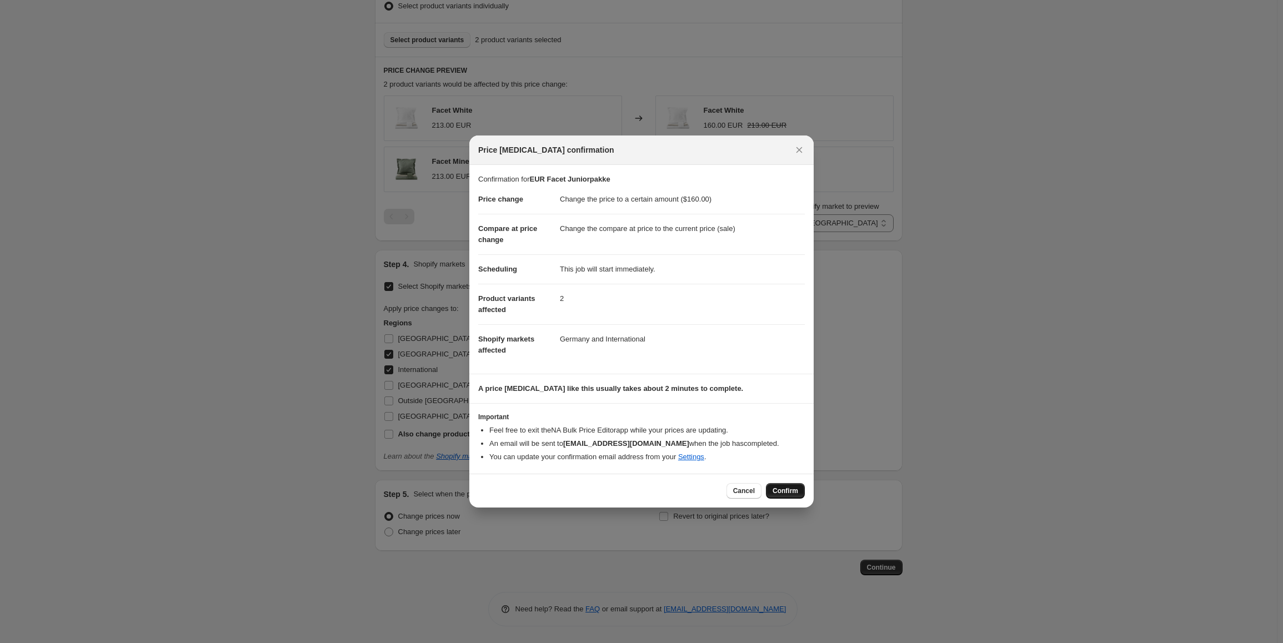
click at [785, 488] on span "Confirm" at bounding box center [785, 490] width 26 height 9
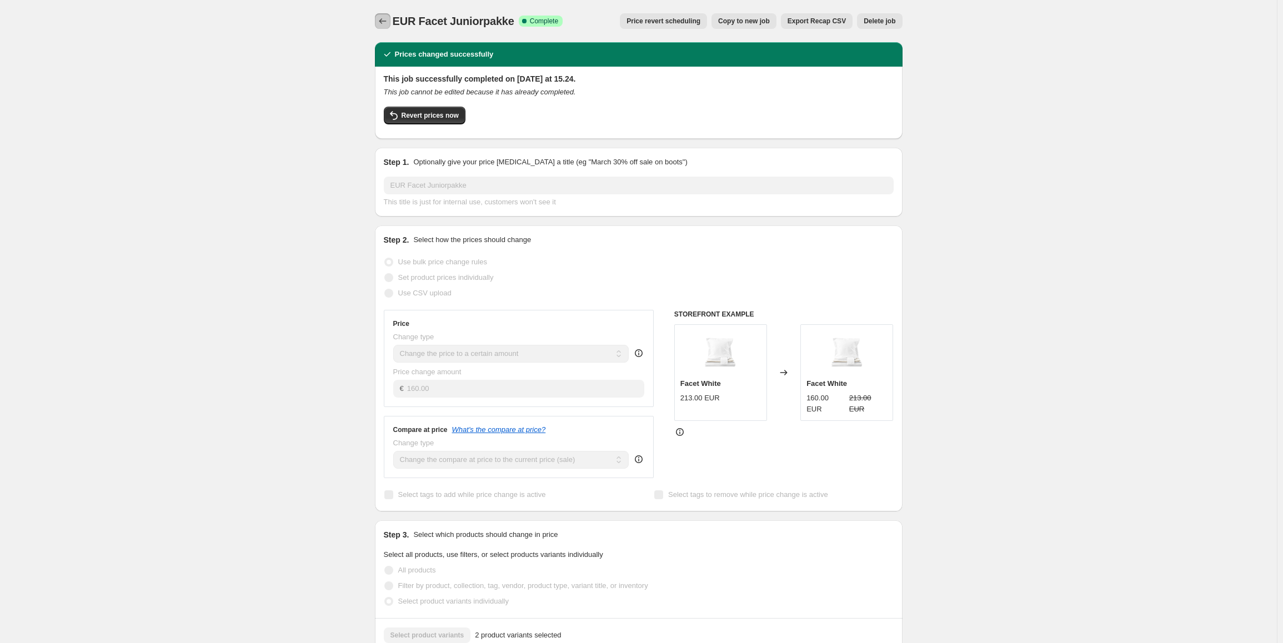
click at [381, 21] on icon "Price change jobs" at bounding box center [382, 21] width 11 height 11
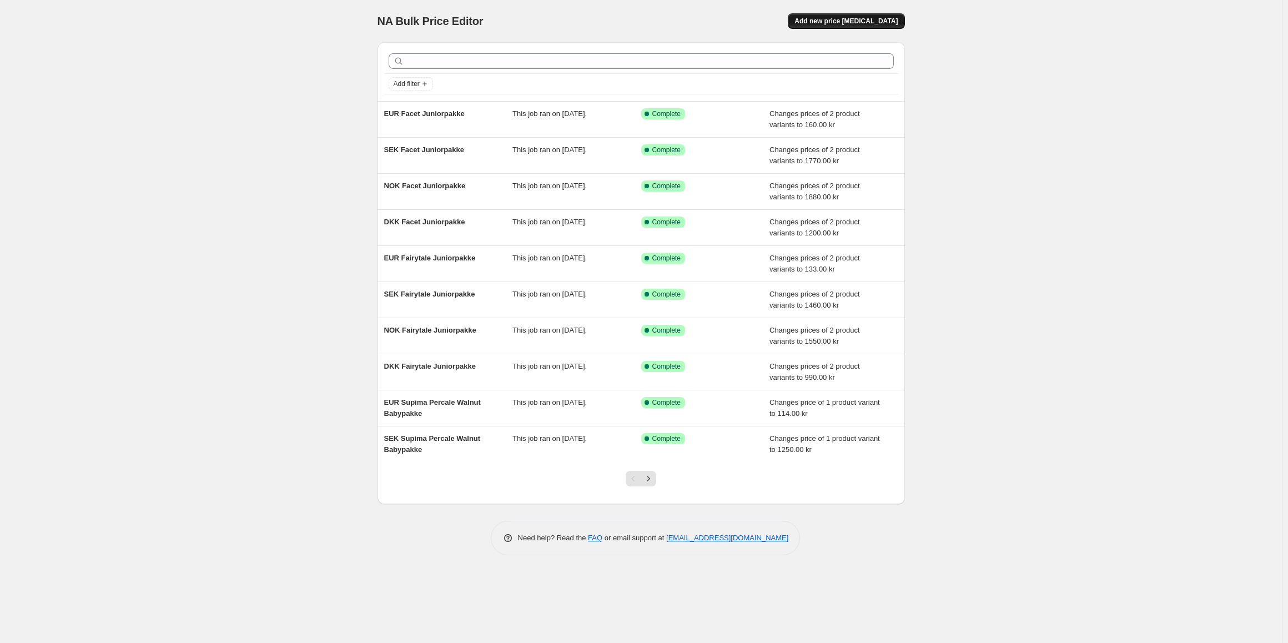
click at [879, 17] on span "Add new price [MEDICAL_DATA]" at bounding box center [846, 21] width 103 height 9
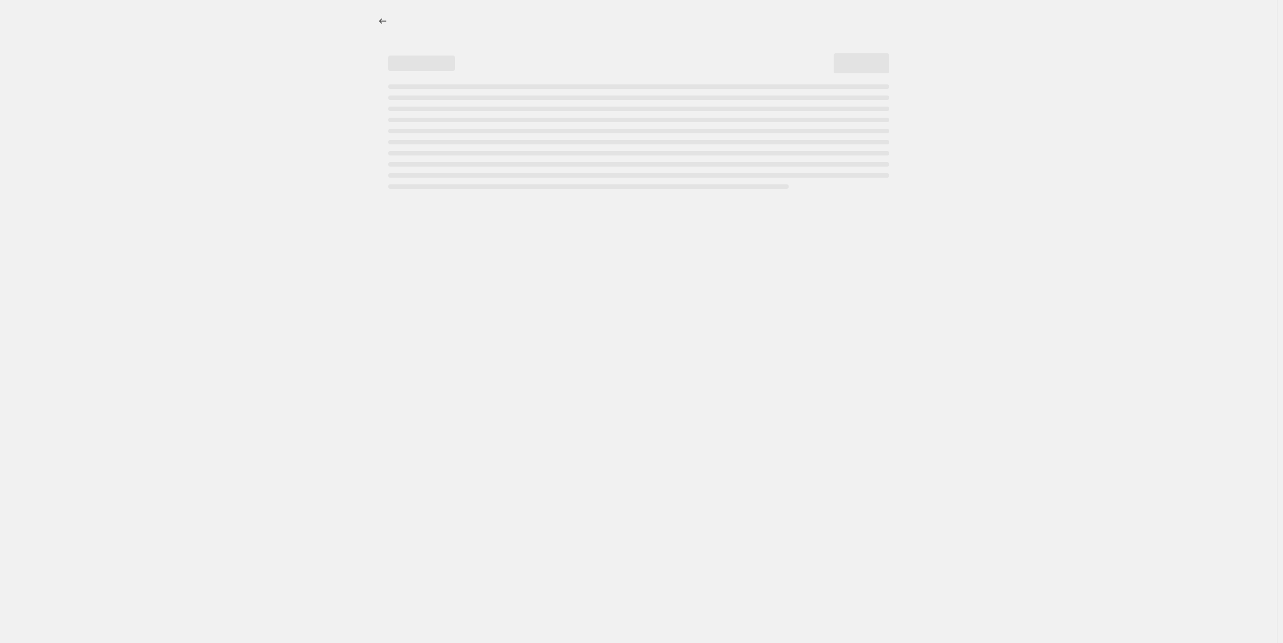
select select "percentage"
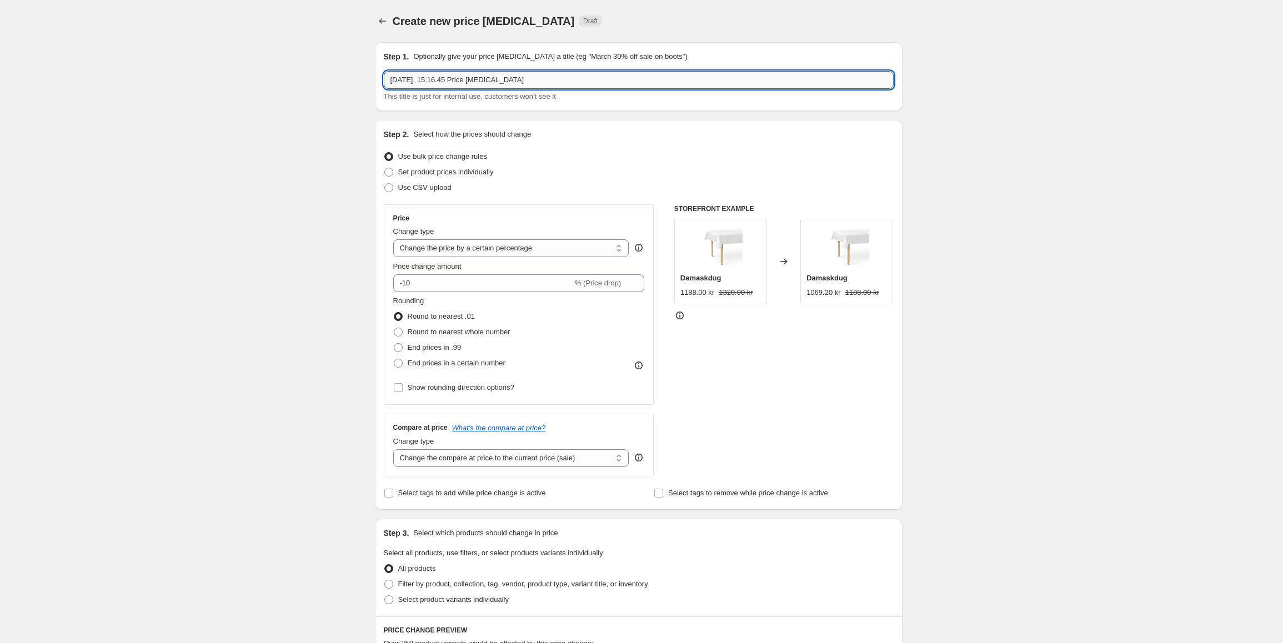
click at [468, 80] on input "2. sep. 2025, 15.16.45 Price change job" at bounding box center [639, 80] width 510 height 18
click at [468, 80] on input "DKK Supima Percale Walnut Juniorpakke" at bounding box center [639, 80] width 510 height 18
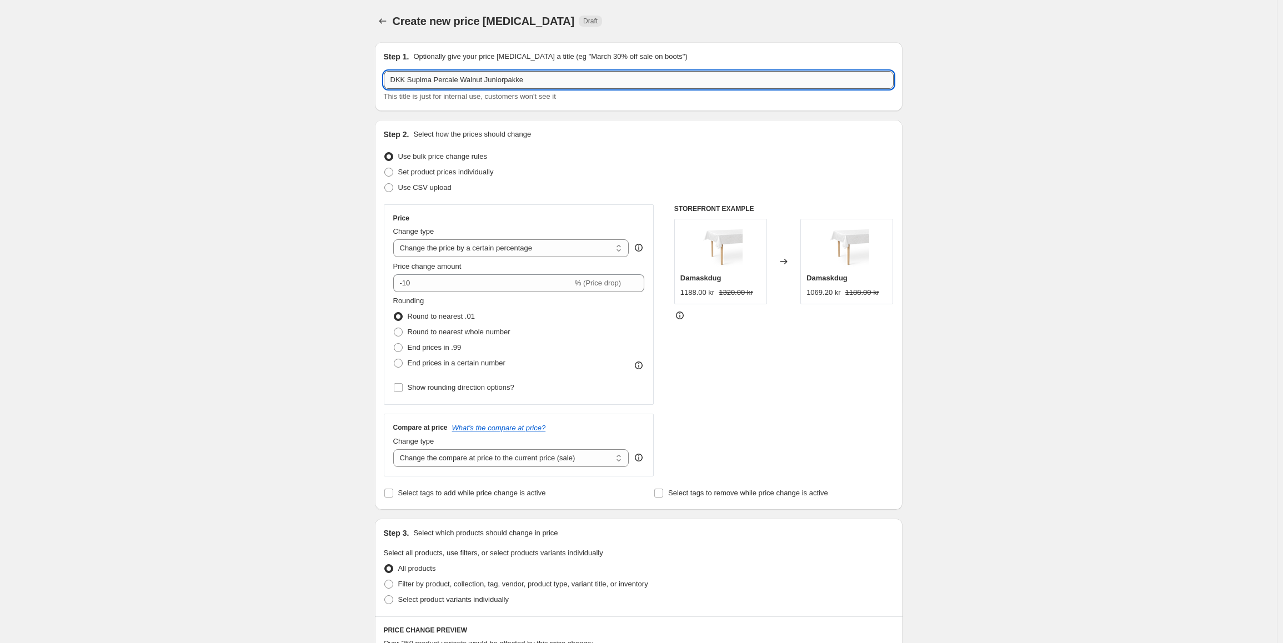
click at [468, 80] on input "DKK Supima Percale Walnut Juniorpakke" at bounding box center [639, 80] width 510 height 18
type input "DKK Supima Percale Walnut Juniorpakke"
click at [481, 253] on select "Change the price to a certain amount Change the price by a certain amount Chang…" at bounding box center [511, 248] width 236 height 18
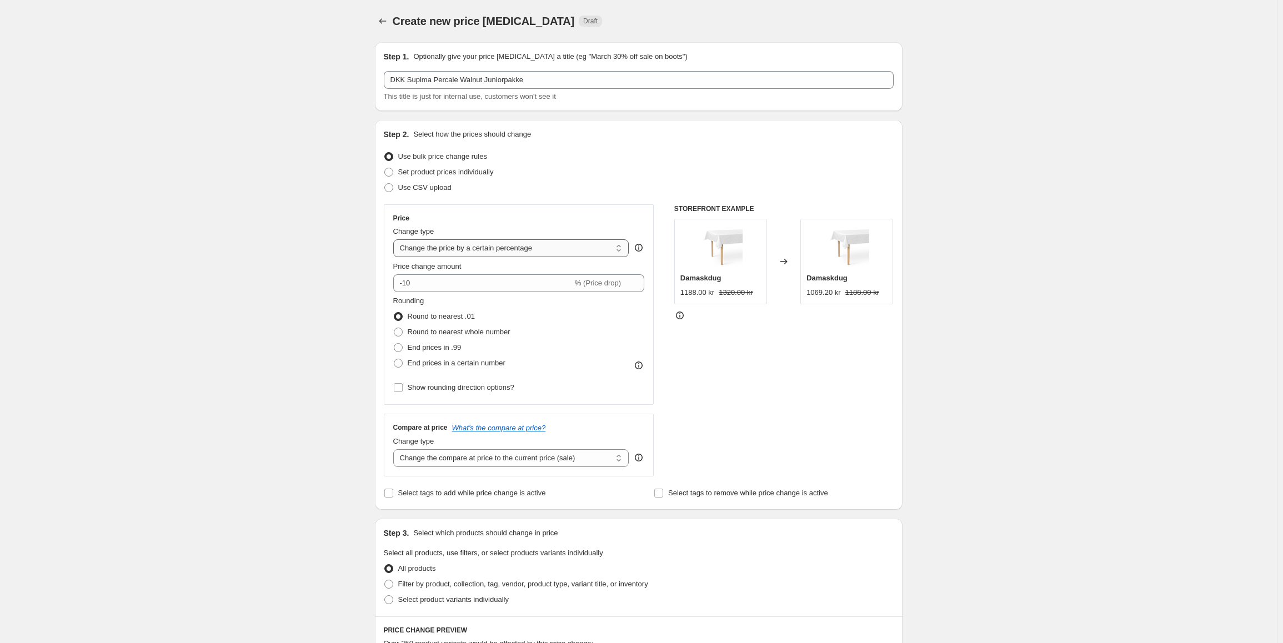
select select "to"
click at [395, 239] on select "Change the price to a certain amount Change the price by a certain amount Chang…" at bounding box center [511, 248] width 236 height 18
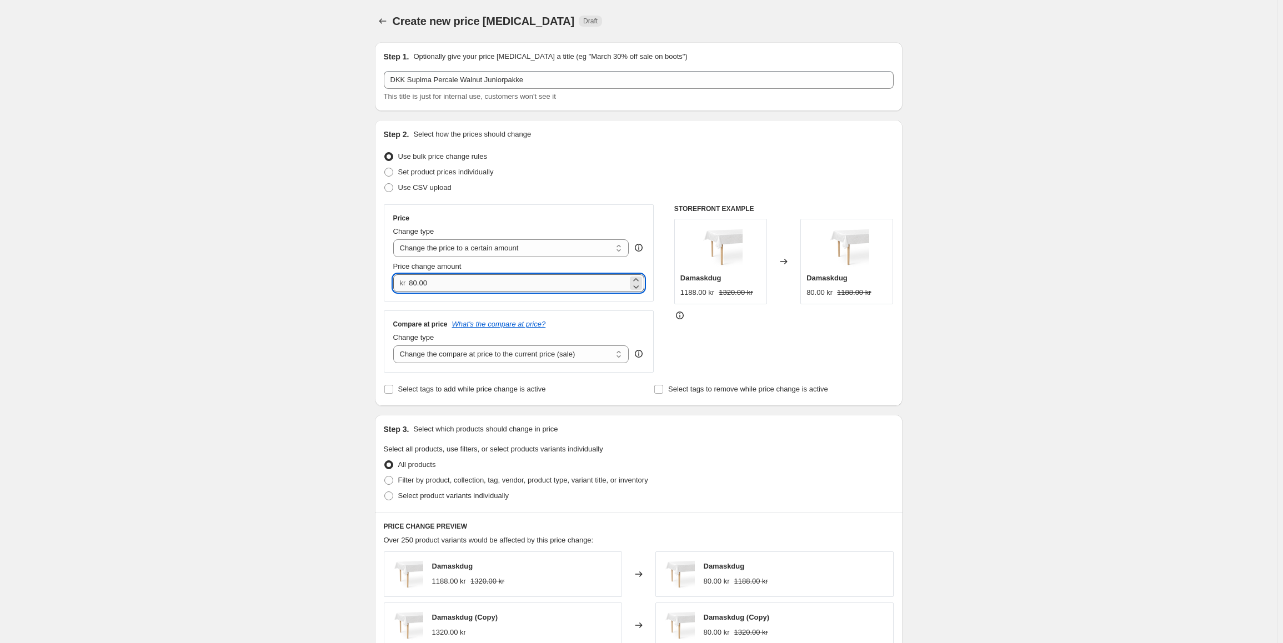
click at [466, 291] on input "80.00" at bounding box center [518, 283] width 219 height 18
click at [466, 290] on input "80.00" at bounding box center [518, 283] width 219 height 18
type input "950.00"
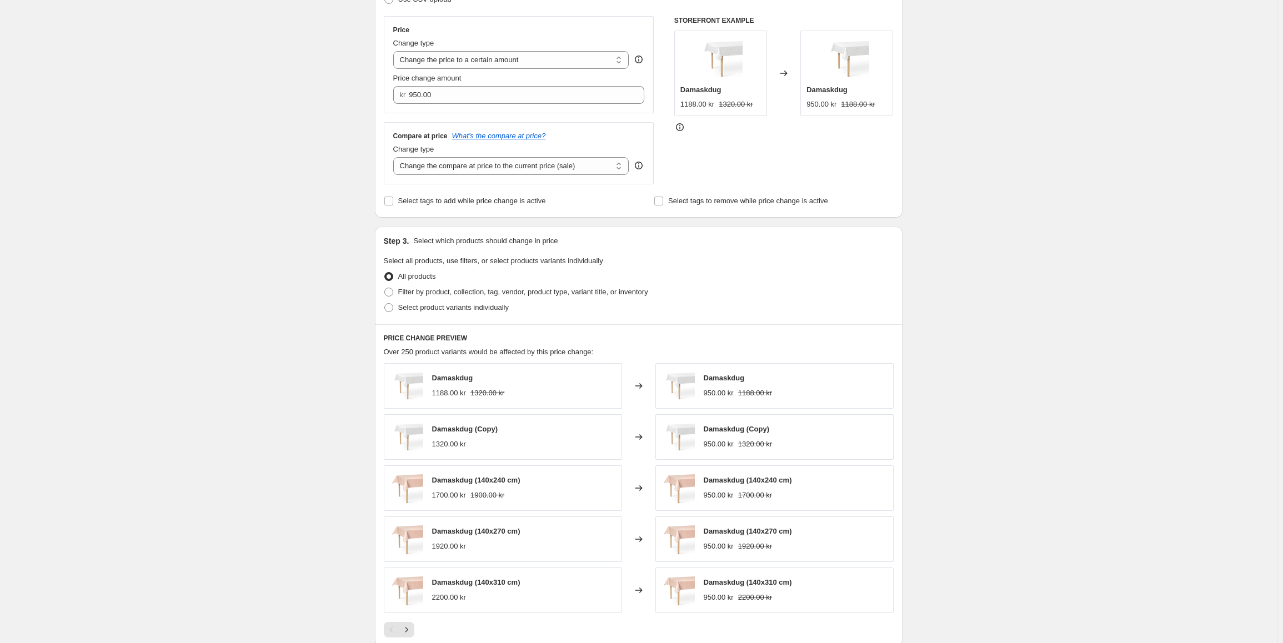
scroll to position [222, 0]
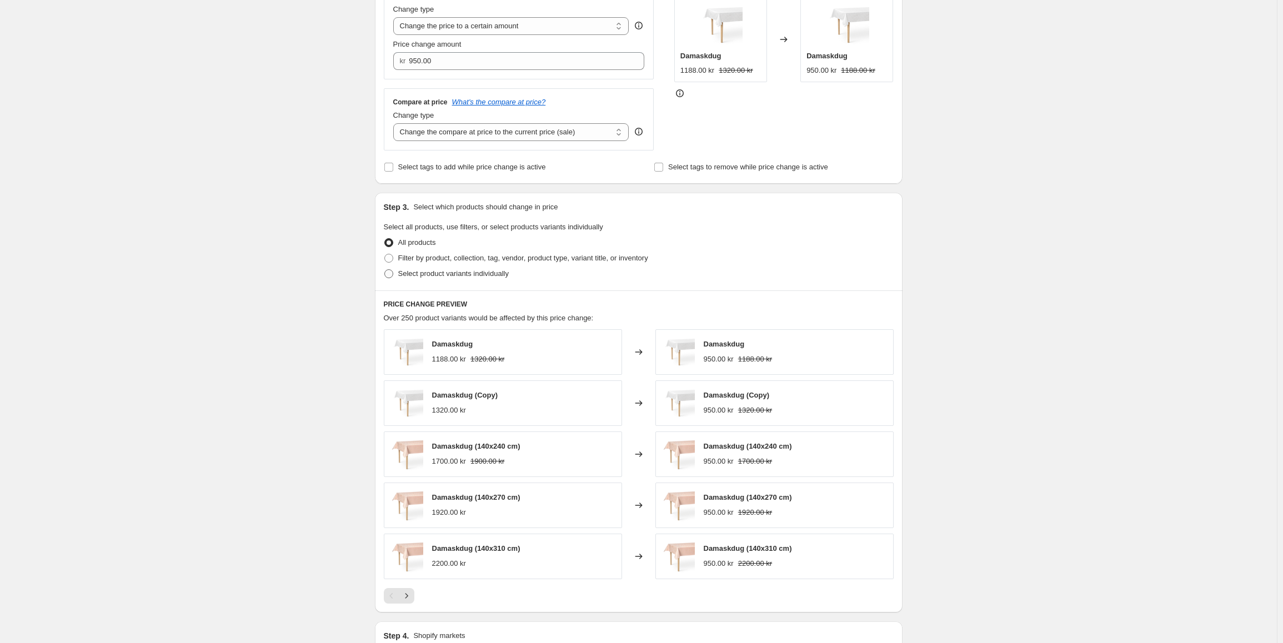
click at [453, 273] on span "Select product variants individually" at bounding box center [453, 273] width 111 height 8
click at [385, 270] on input "Select product variants individually" at bounding box center [384, 269] width 1 height 1
radio input "true"
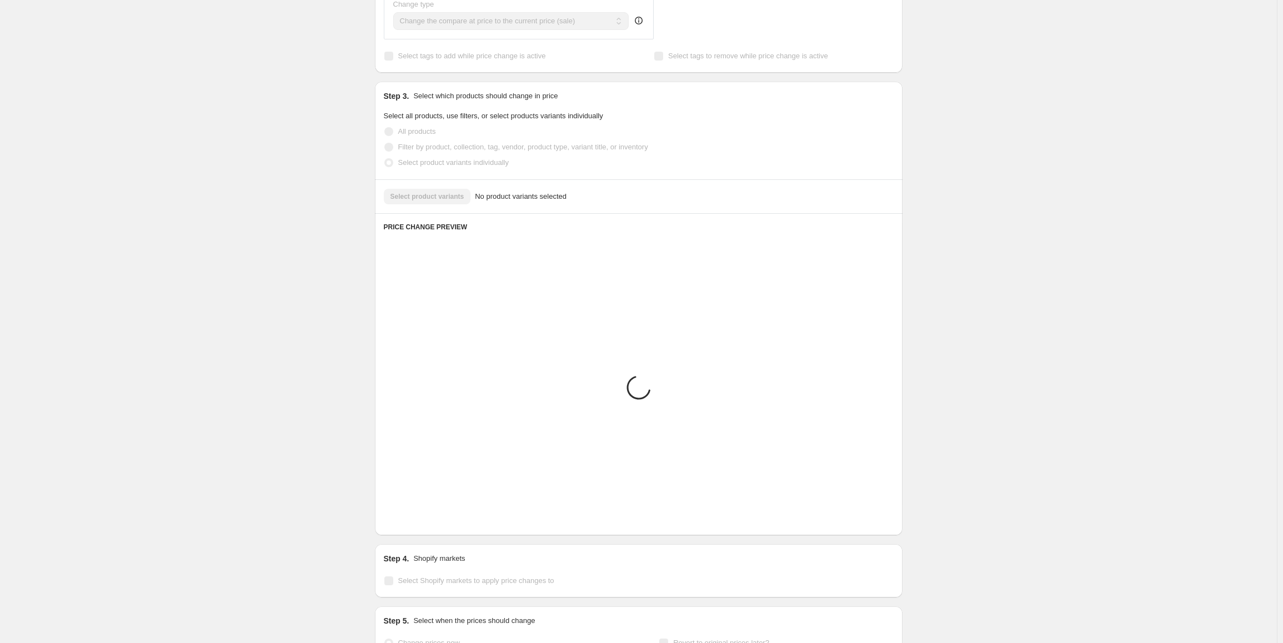
scroll to position [180, 0]
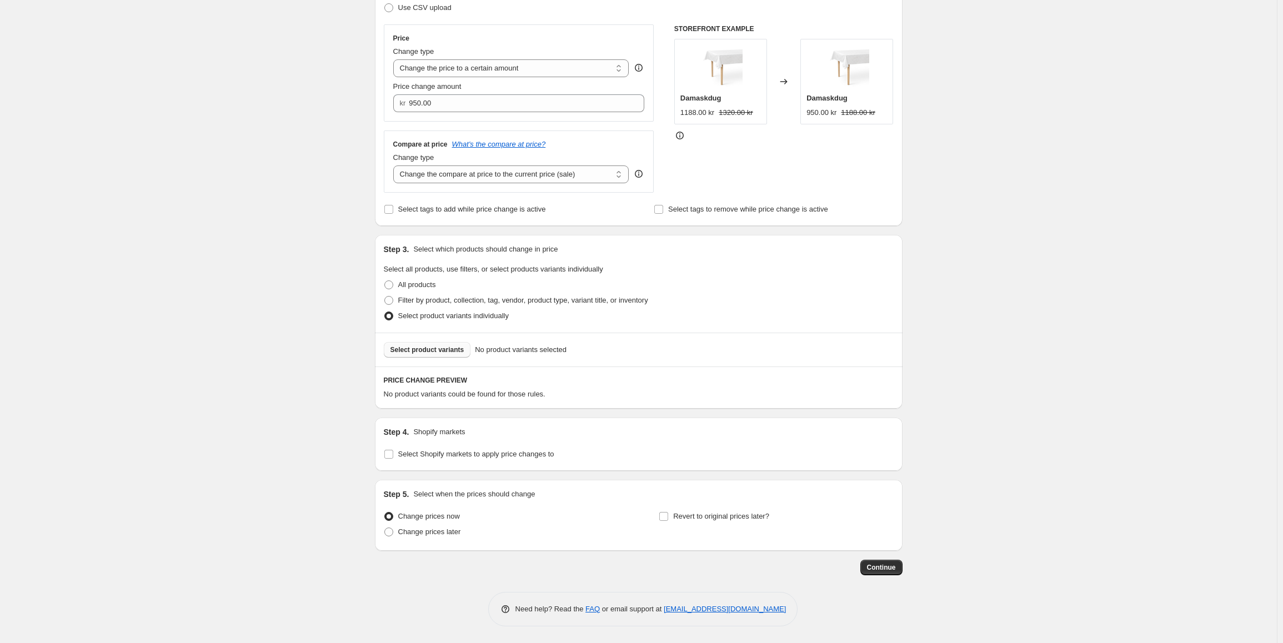
click at [428, 352] on span "Select product variants" at bounding box center [427, 349] width 74 height 9
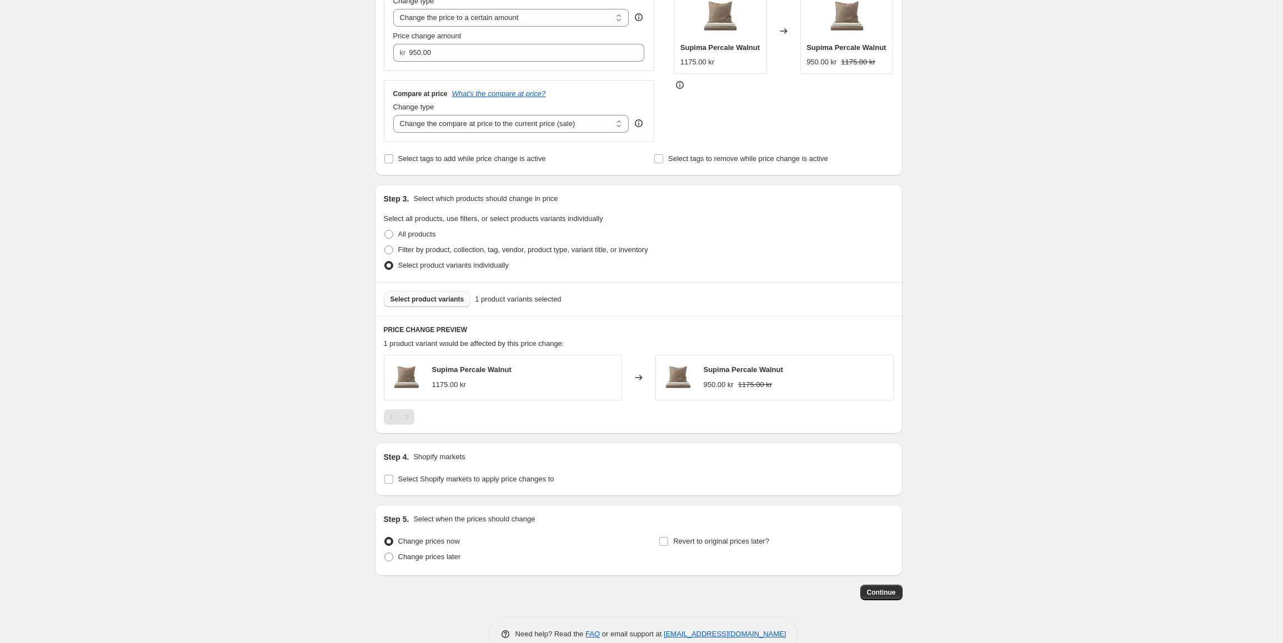
scroll to position [256, 0]
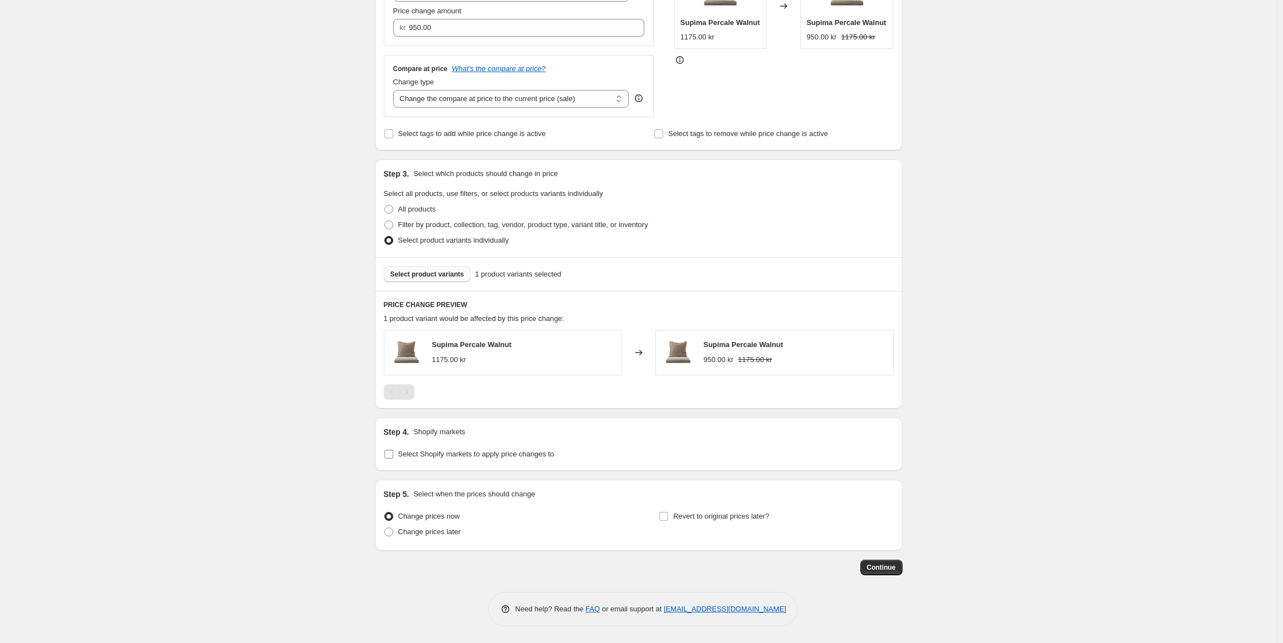
click at [485, 455] on span "Select Shopify markets to apply price changes to" at bounding box center [476, 454] width 156 height 8
click at [393, 455] on input "Select Shopify markets to apply price changes to" at bounding box center [388, 454] width 9 height 9
checkbox input "true"
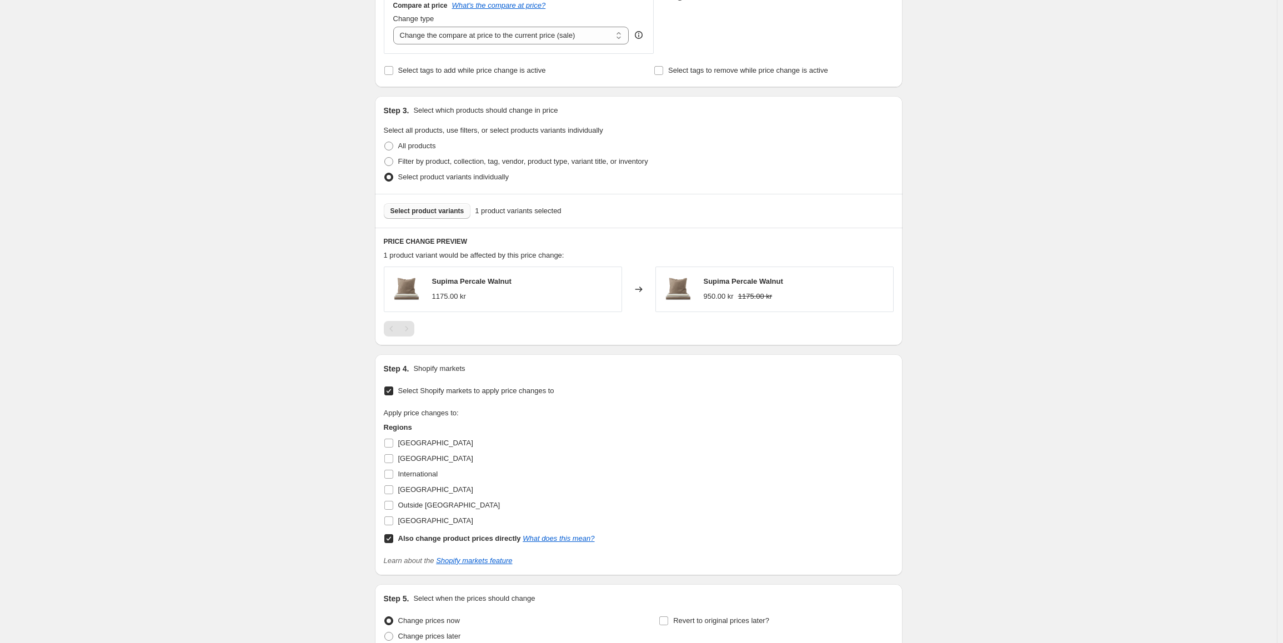
scroll to position [424, 0]
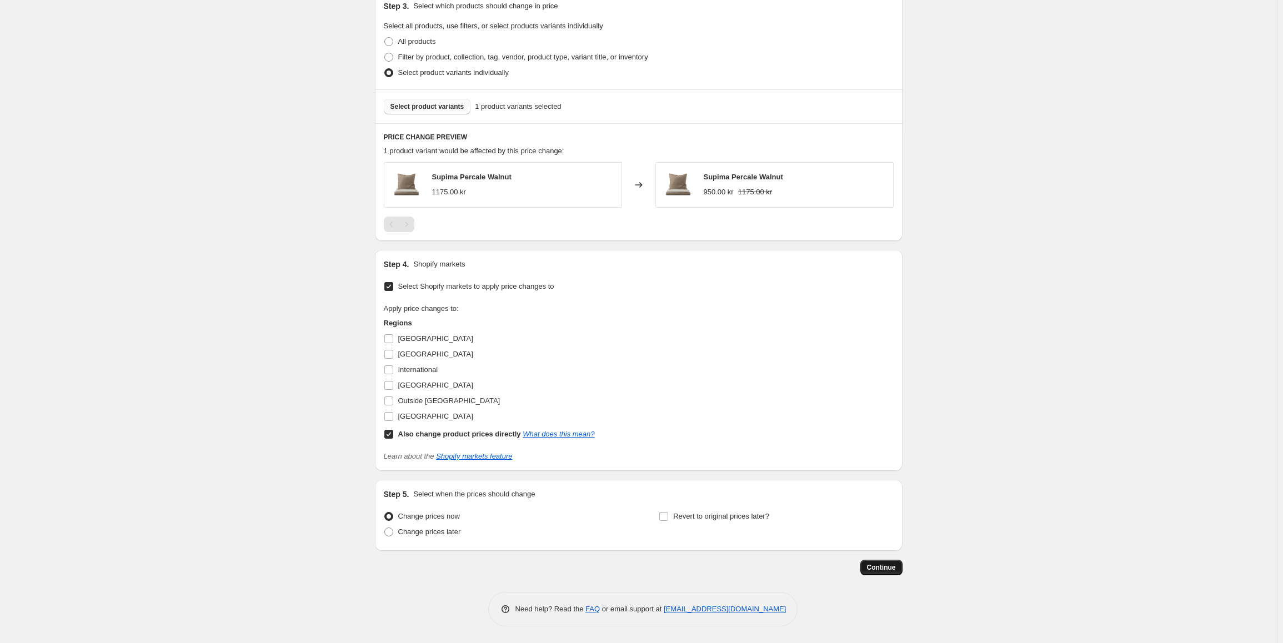
click at [889, 565] on span "Continue" at bounding box center [881, 567] width 29 height 9
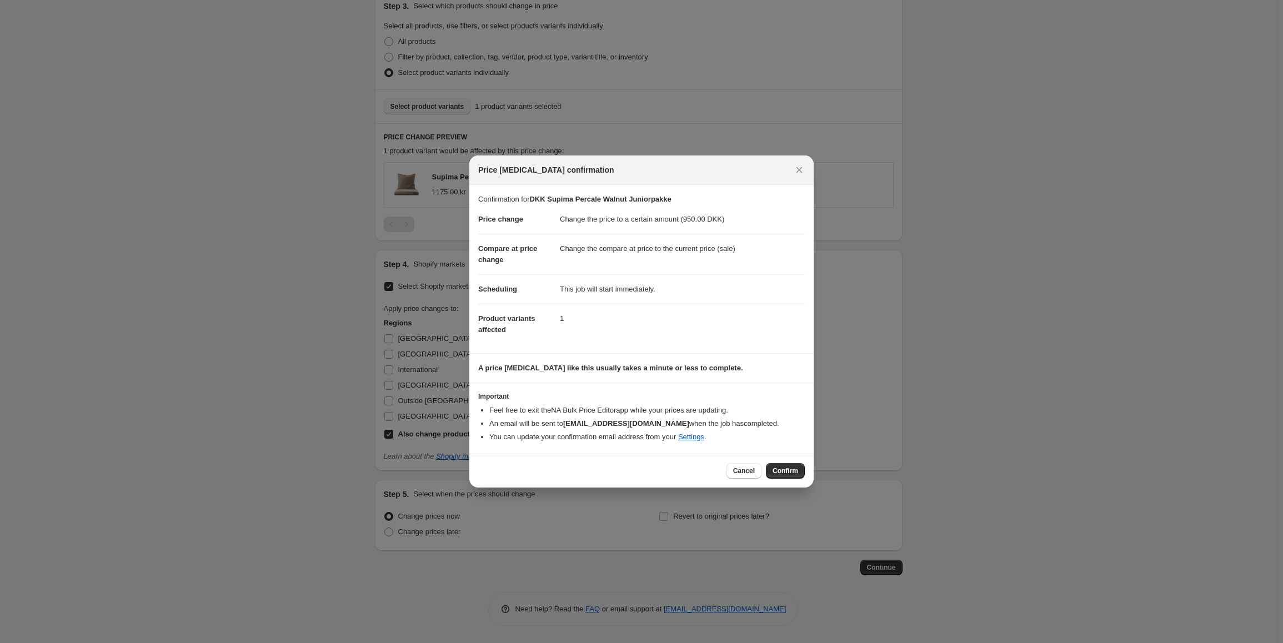
click at [780, 469] on span "Confirm" at bounding box center [785, 470] width 26 height 9
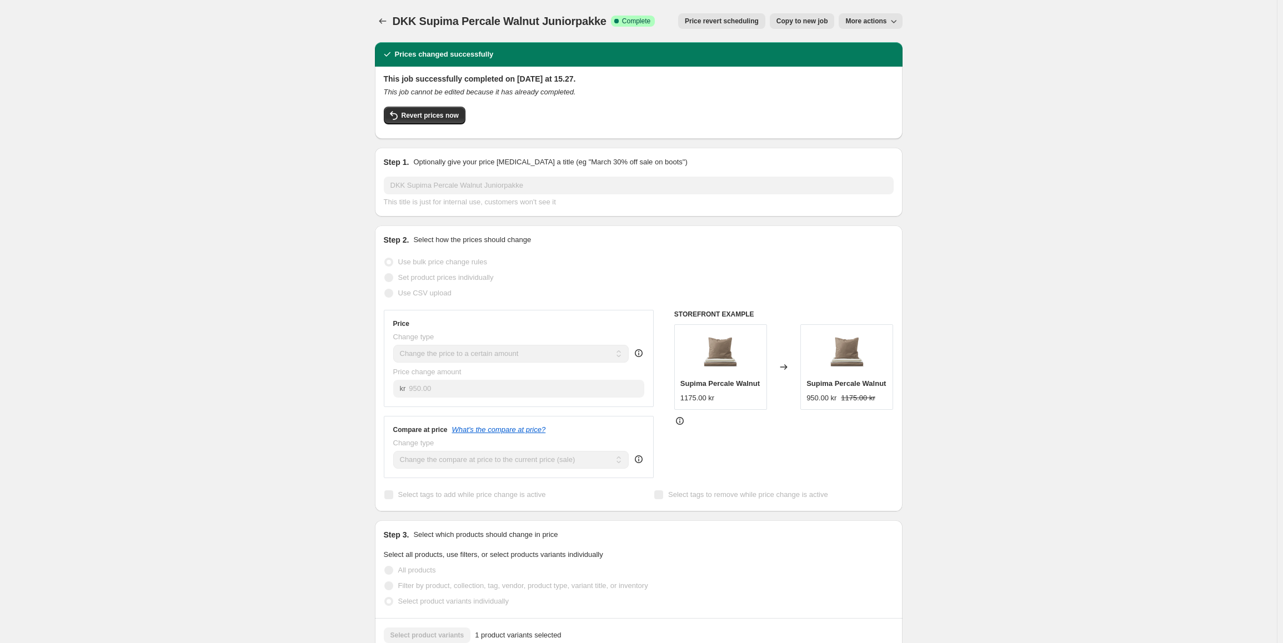
click at [373, 14] on div "DKK Supima Percale Walnut Juniorpakke. This page is ready DKK Supima Percale Wa…" at bounding box center [639, 573] width 554 height 1147
click at [384, 21] on icon "Price change jobs" at bounding box center [382, 21] width 11 height 11
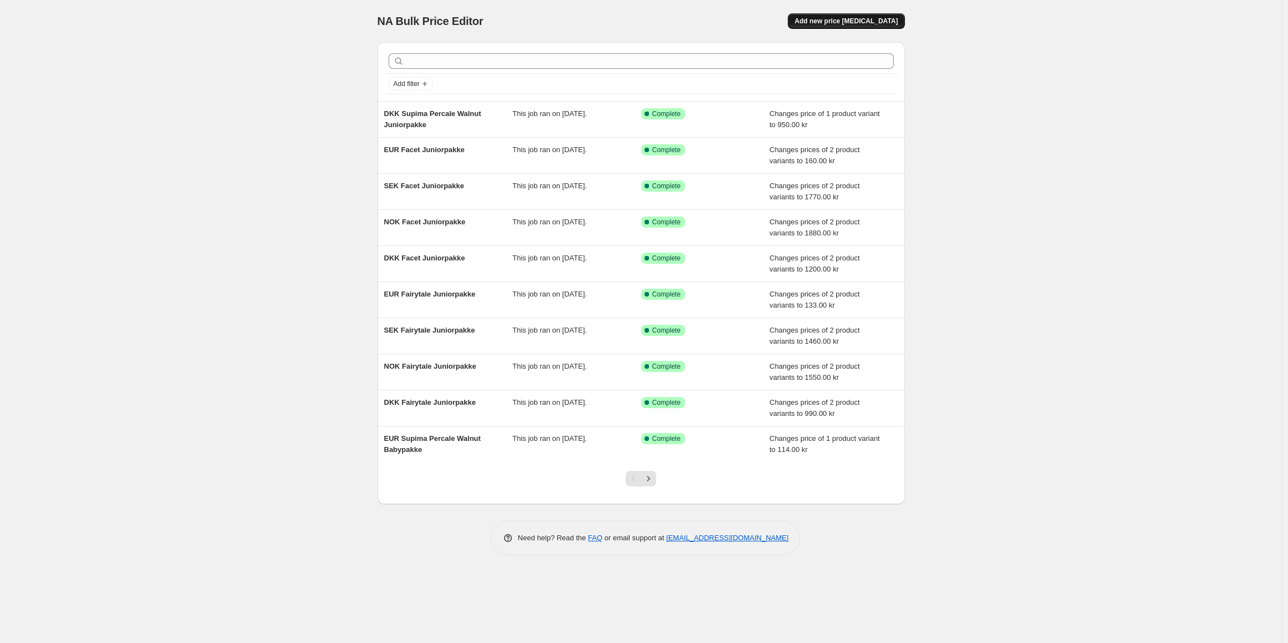
click at [853, 22] on span "Add new price [MEDICAL_DATA]" at bounding box center [846, 21] width 103 height 9
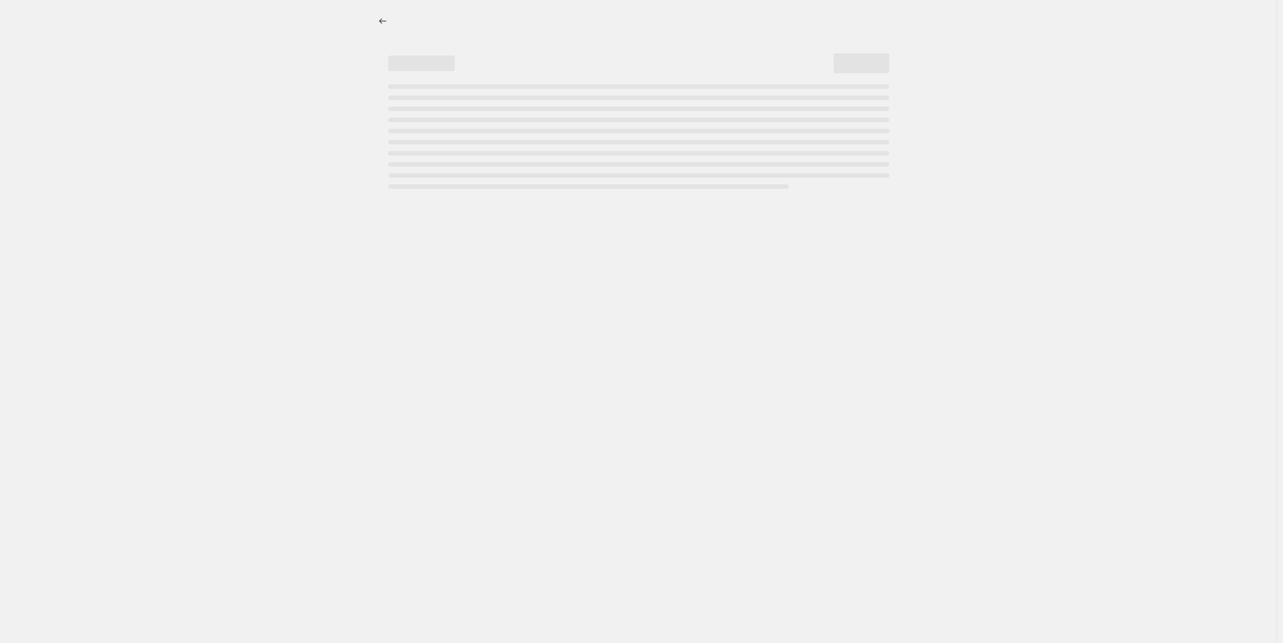
select select "percentage"
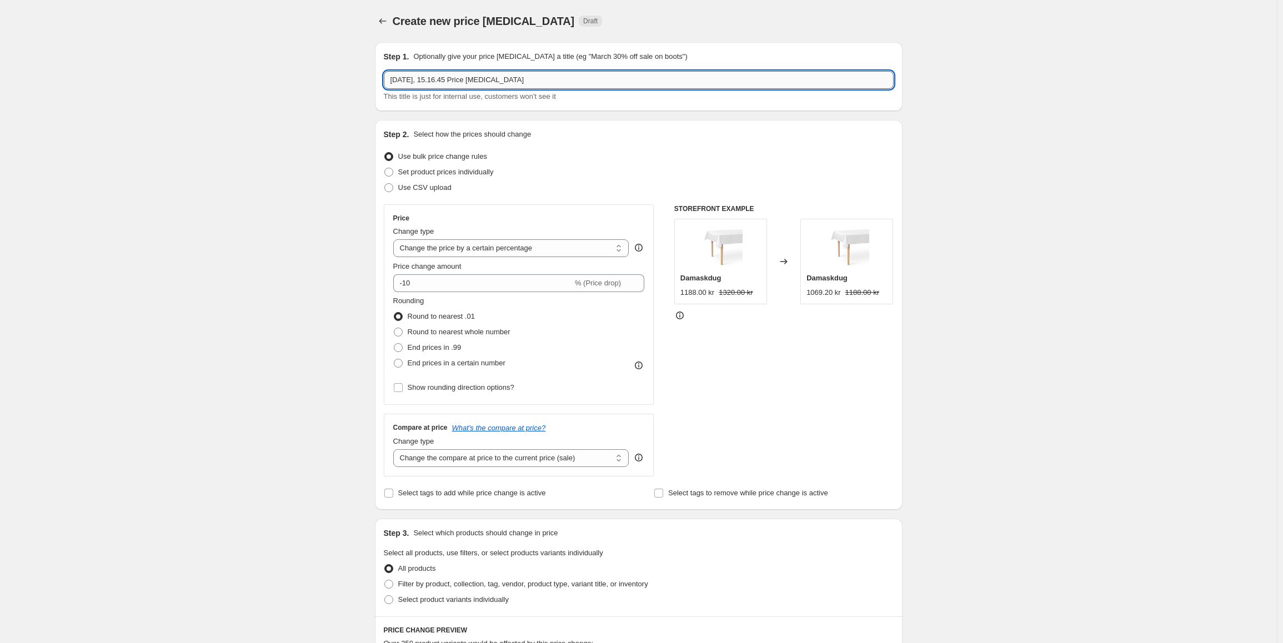
click at [529, 84] on input "2. sep. 2025, 15.16.45 Price change job" at bounding box center [639, 80] width 510 height 18
type input "NOK Supima Percale Walnut Juniorpakke"
click at [506, 250] on select "Change the price to a certain amount Change the price by a certain amount Chang…" at bounding box center [511, 248] width 236 height 18
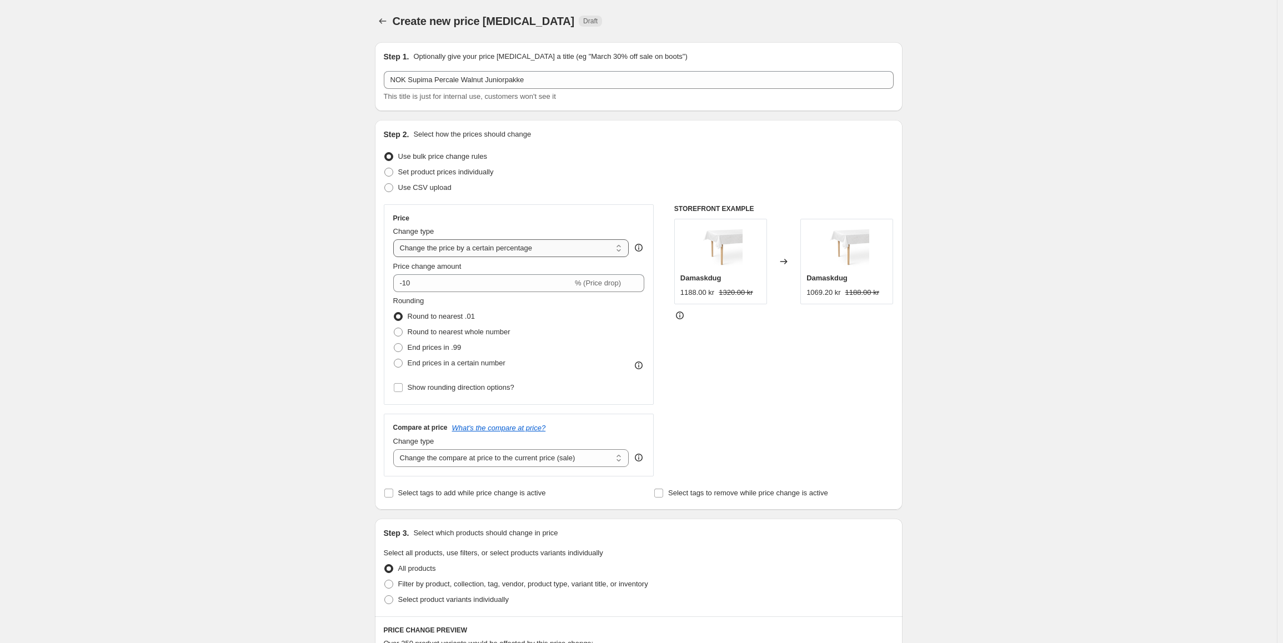
select select "to"
click at [395, 239] on select "Change the price to a certain amount Change the price by a certain amount Chang…" at bounding box center [511, 248] width 236 height 18
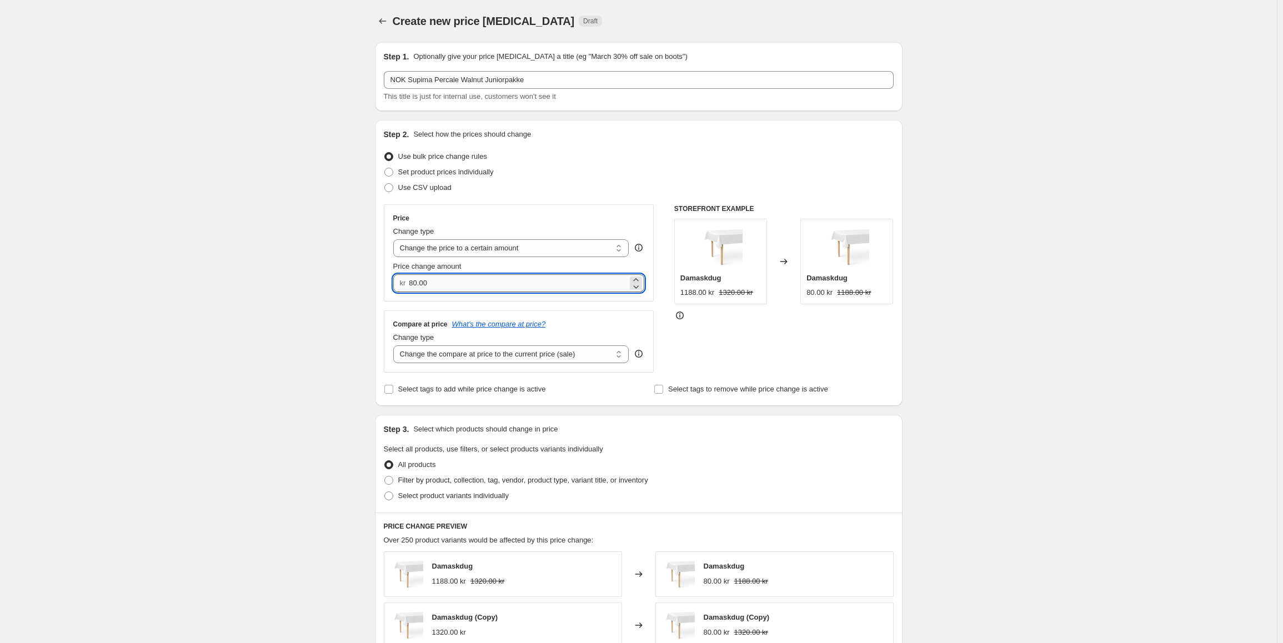
click at [451, 283] on input "80.00" at bounding box center [518, 283] width 219 height 18
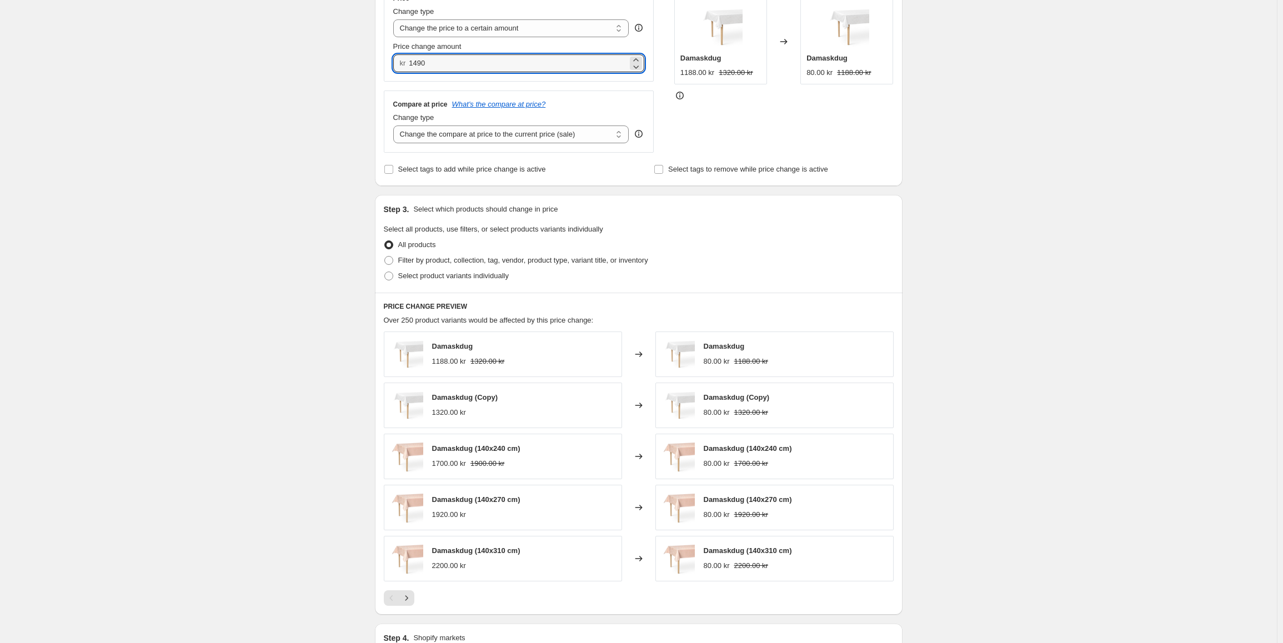
scroll to position [222, 0]
type input "1490.00"
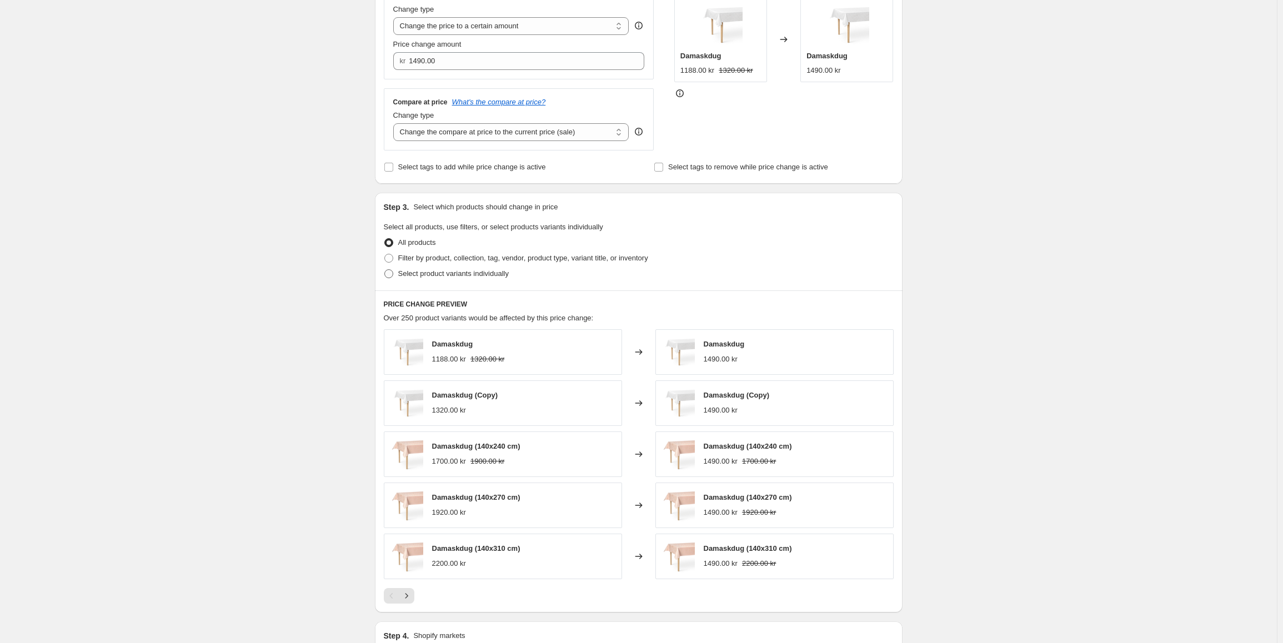
click at [440, 273] on span "Select product variants individually" at bounding box center [453, 273] width 111 height 8
click at [385, 270] on input "Select product variants individually" at bounding box center [384, 269] width 1 height 1
radio input "true"
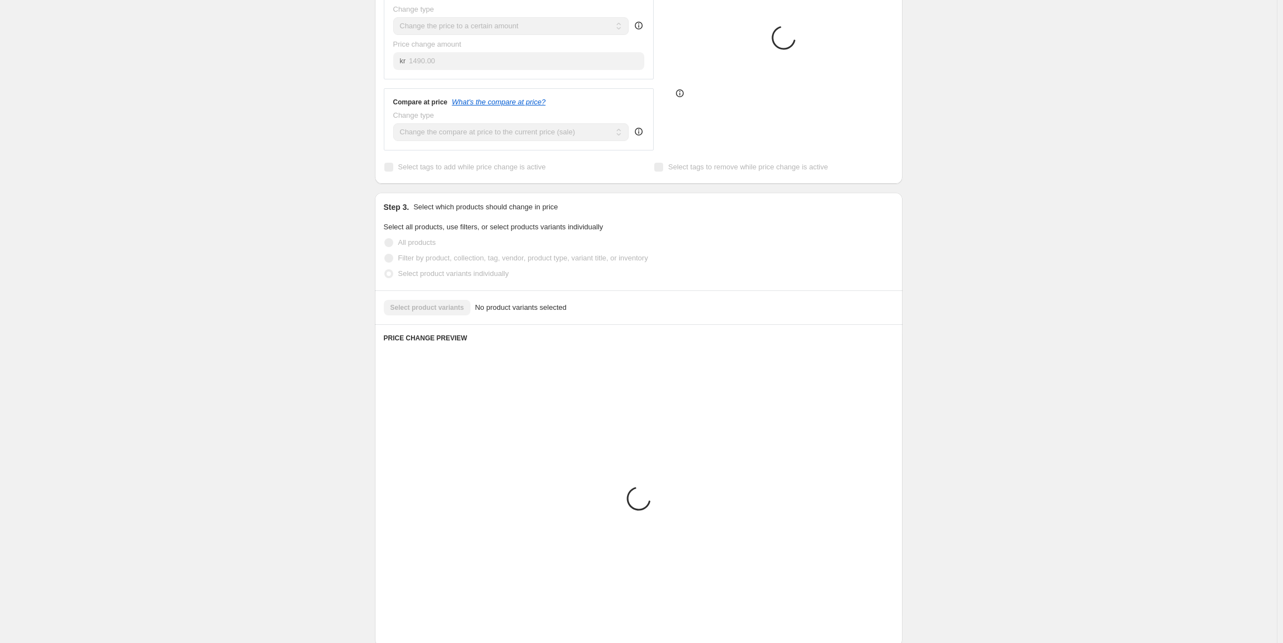
scroll to position [180, 0]
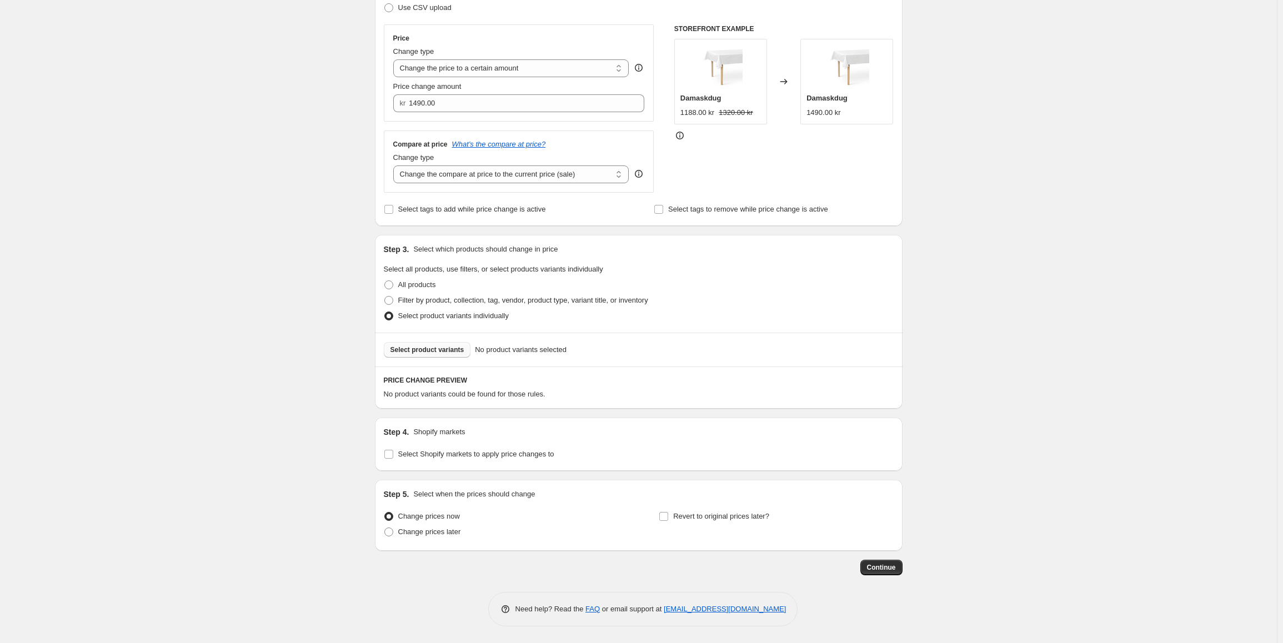
click at [458, 351] on span "Select product variants" at bounding box center [427, 349] width 74 height 9
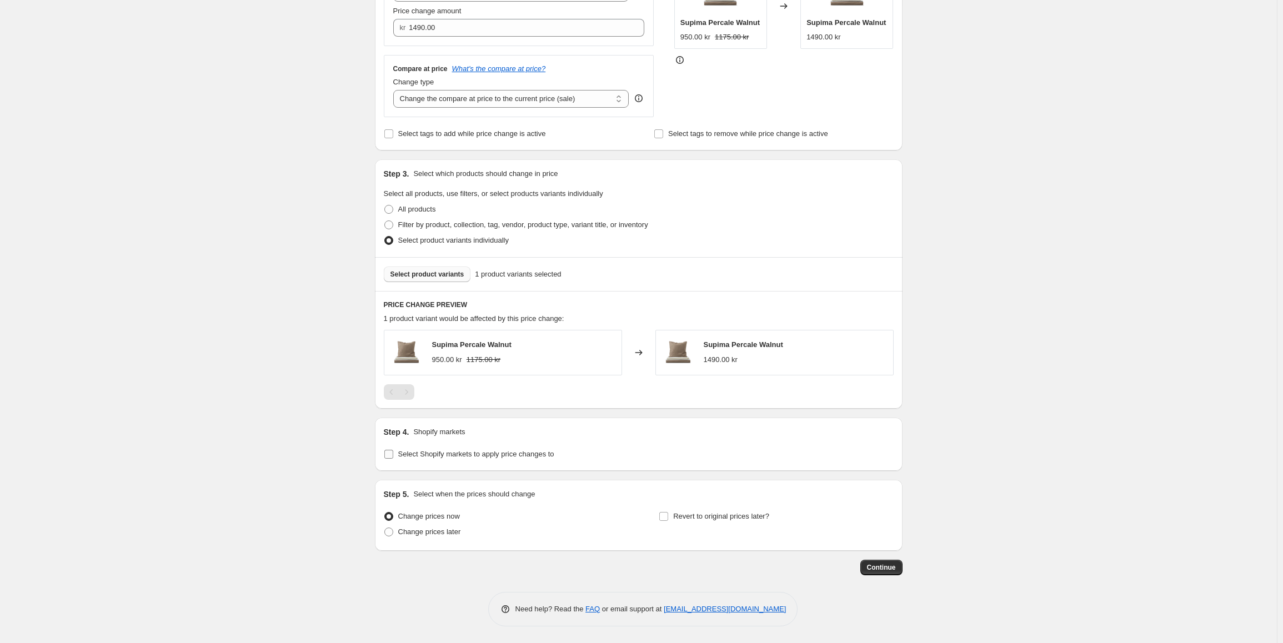
click at [448, 455] on span "Select Shopify markets to apply price changes to" at bounding box center [476, 454] width 156 height 8
click at [393, 455] on input "Select Shopify markets to apply price changes to" at bounding box center [388, 454] width 9 height 9
checkbox input "true"
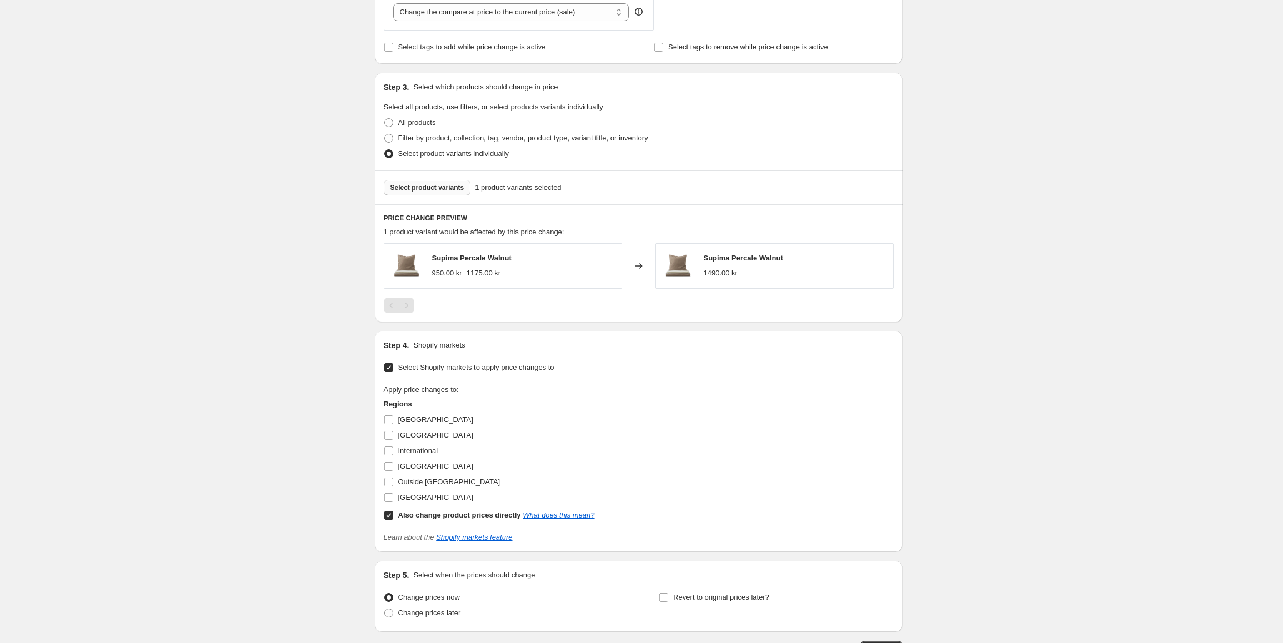
scroll to position [367, 0]
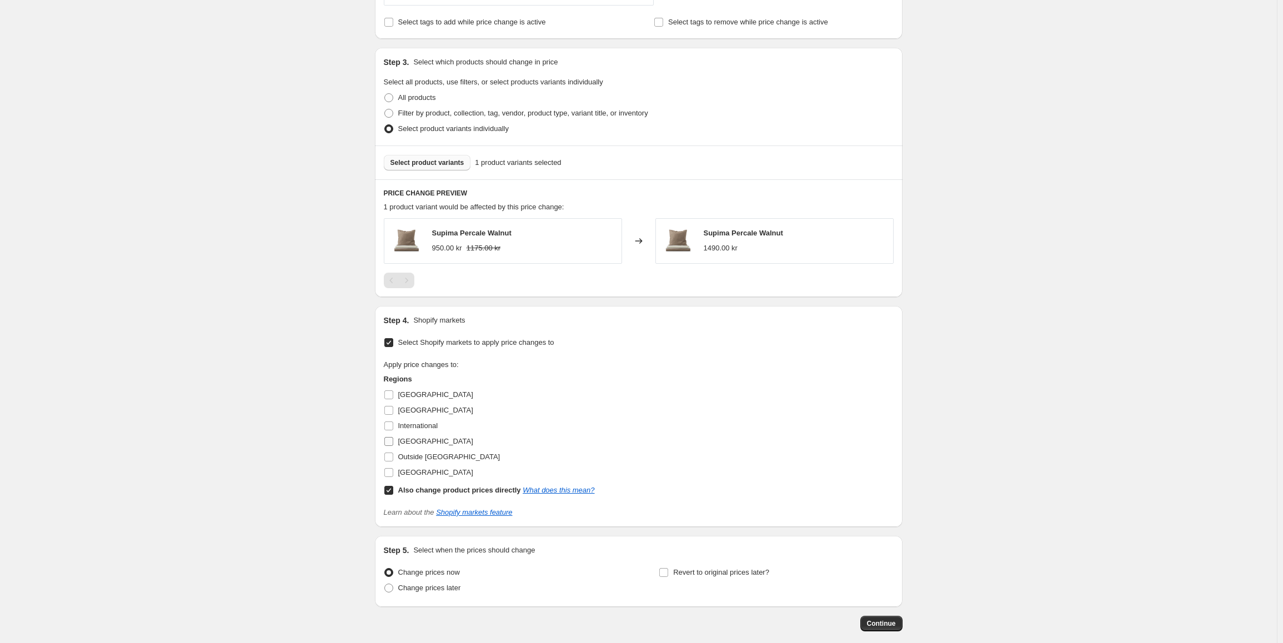
click at [393, 445] on input "[GEOGRAPHIC_DATA]" at bounding box center [388, 441] width 9 height 9
checkbox input "true"
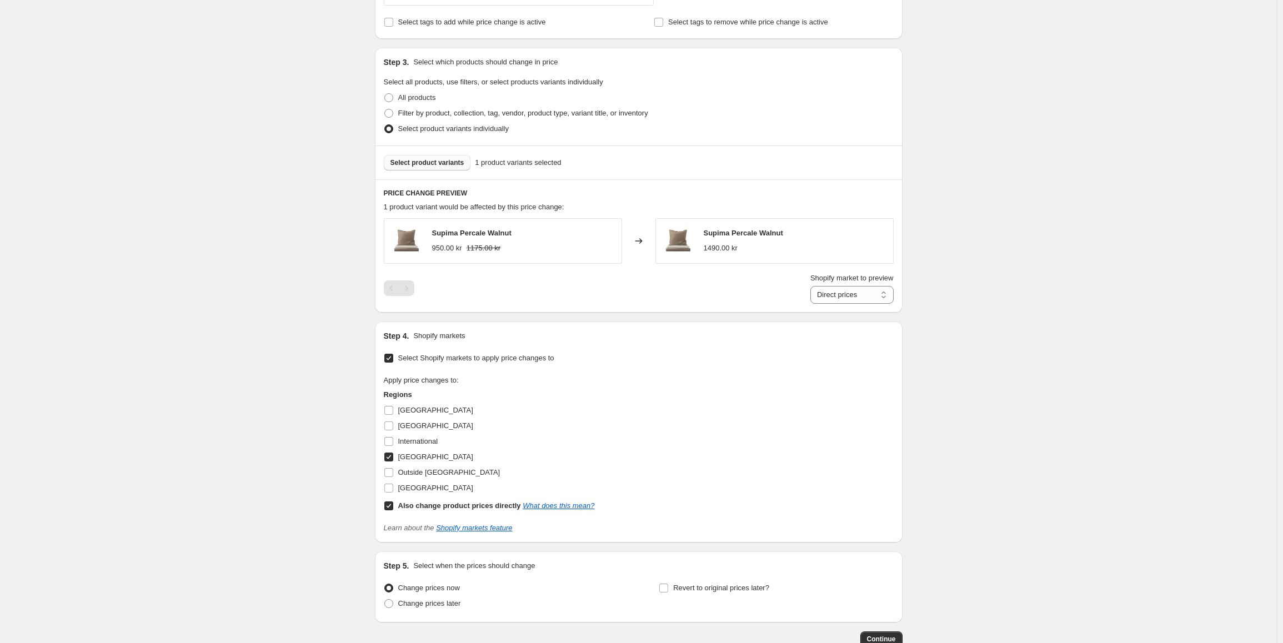
click at [393, 506] on input "Also change product prices directly What does this mean?" at bounding box center [388, 505] width 9 height 9
checkbox input "false"
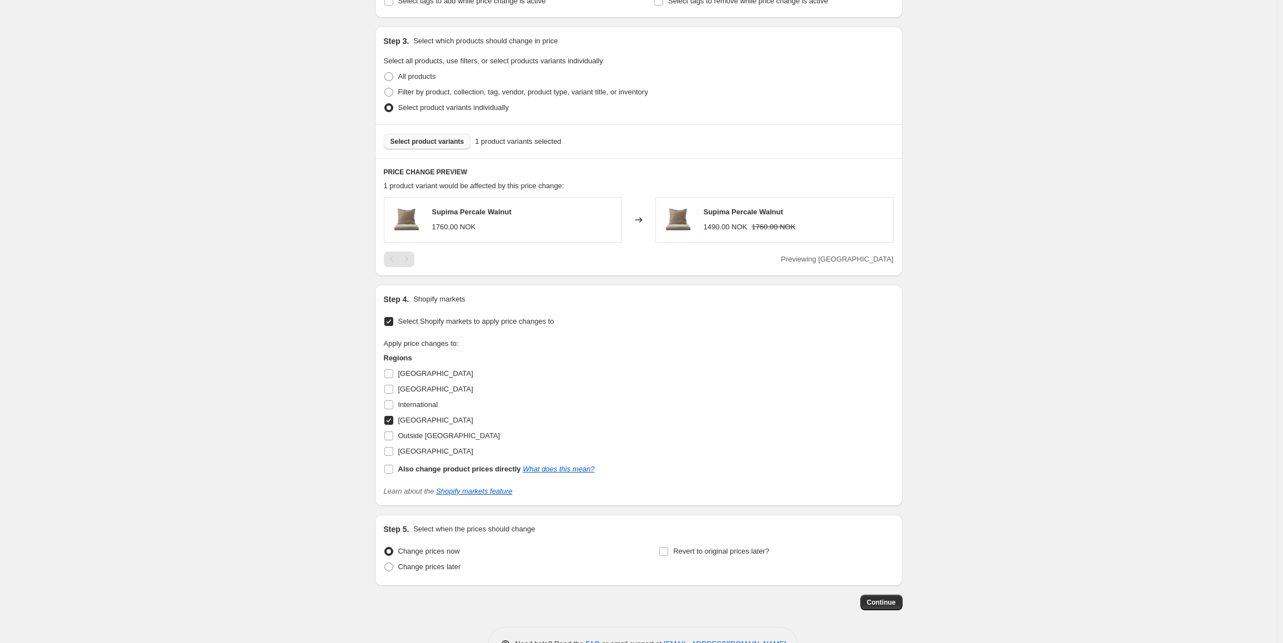
scroll to position [368, 0]
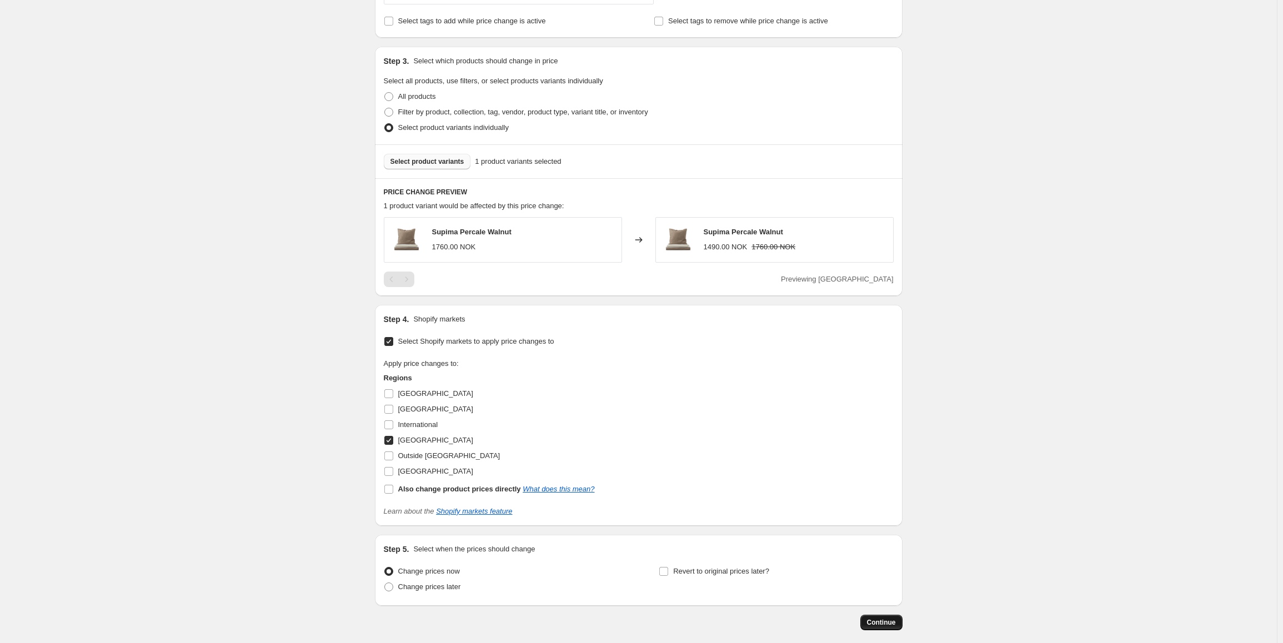
click at [881, 623] on span "Continue" at bounding box center [881, 622] width 29 height 9
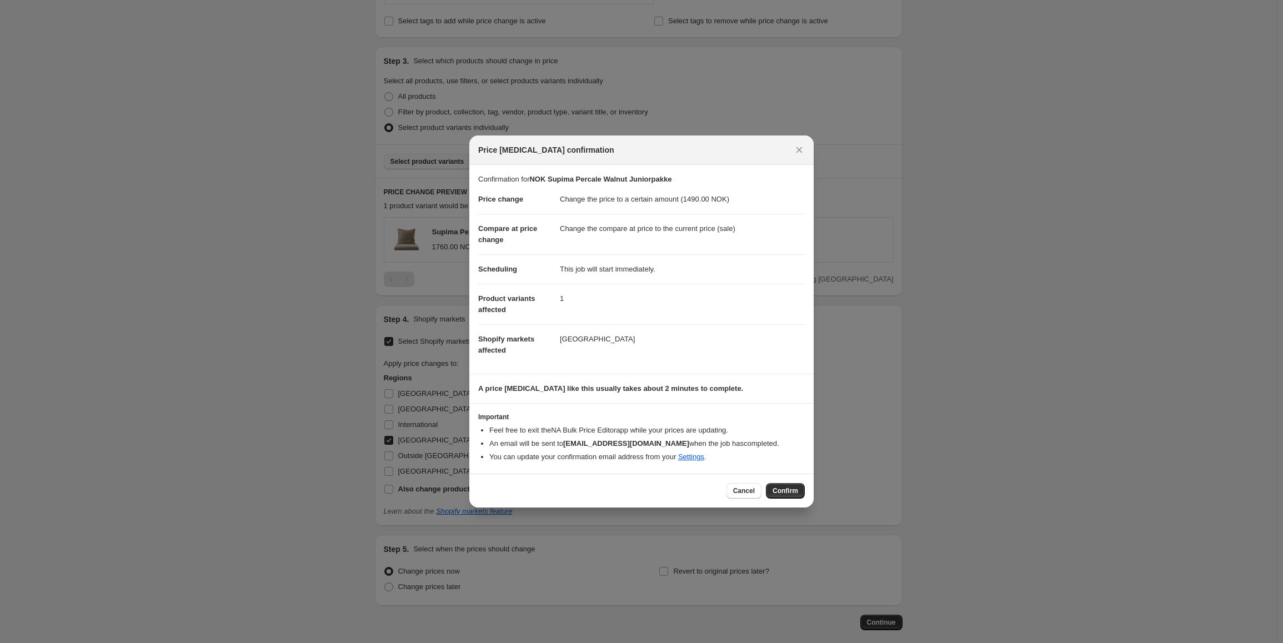
click at [784, 493] on span "Confirm" at bounding box center [785, 490] width 26 height 9
type input "NOK Supima Percale Walnut Juniorpakke"
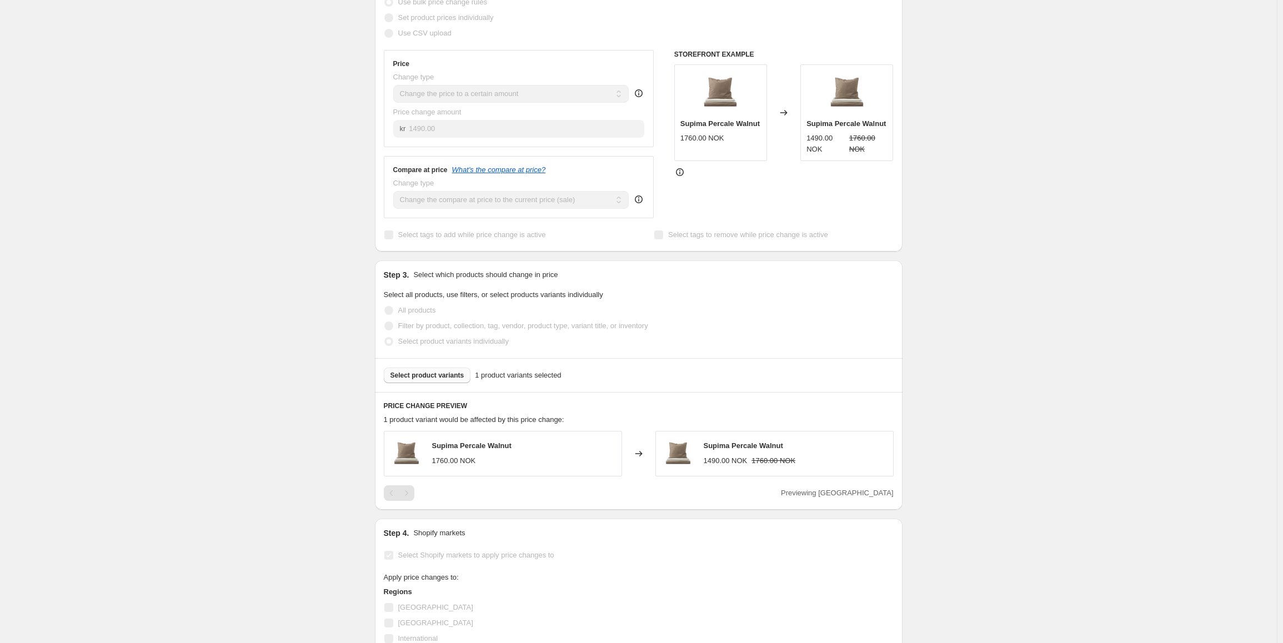
scroll to position [35, 0]
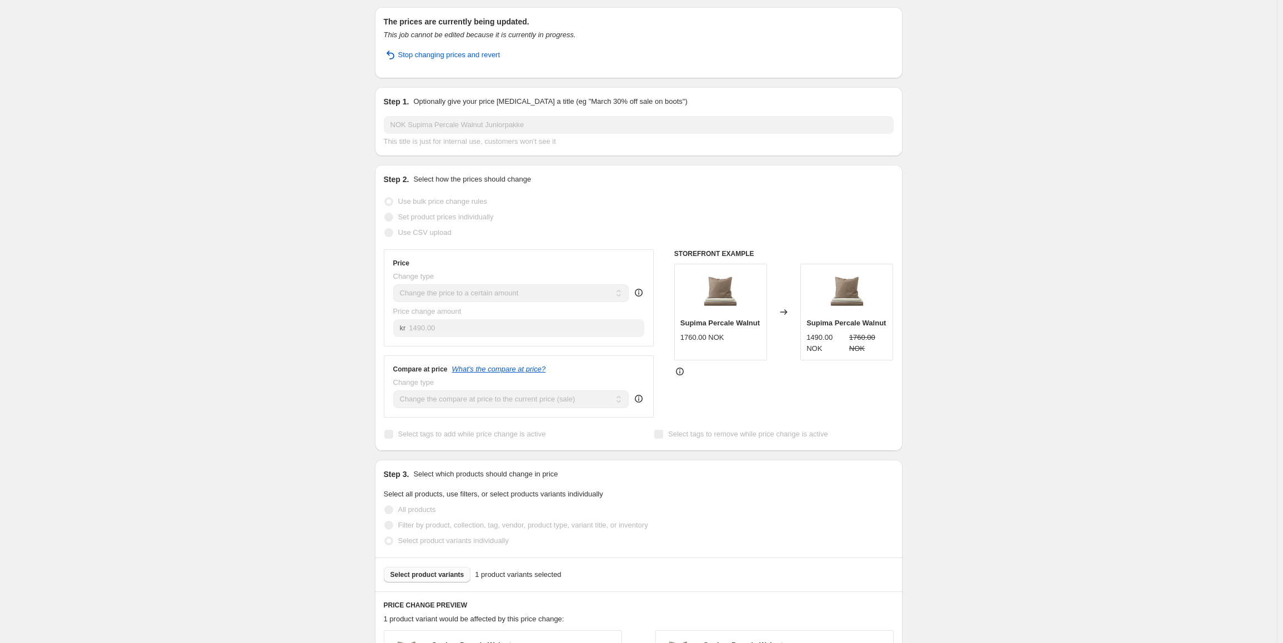
click at [482, 90] on div "Step 1. Optionally give your price change job a title (eg "March 30% off sale o…" at bounding box center [639, 121] width 528 height 69
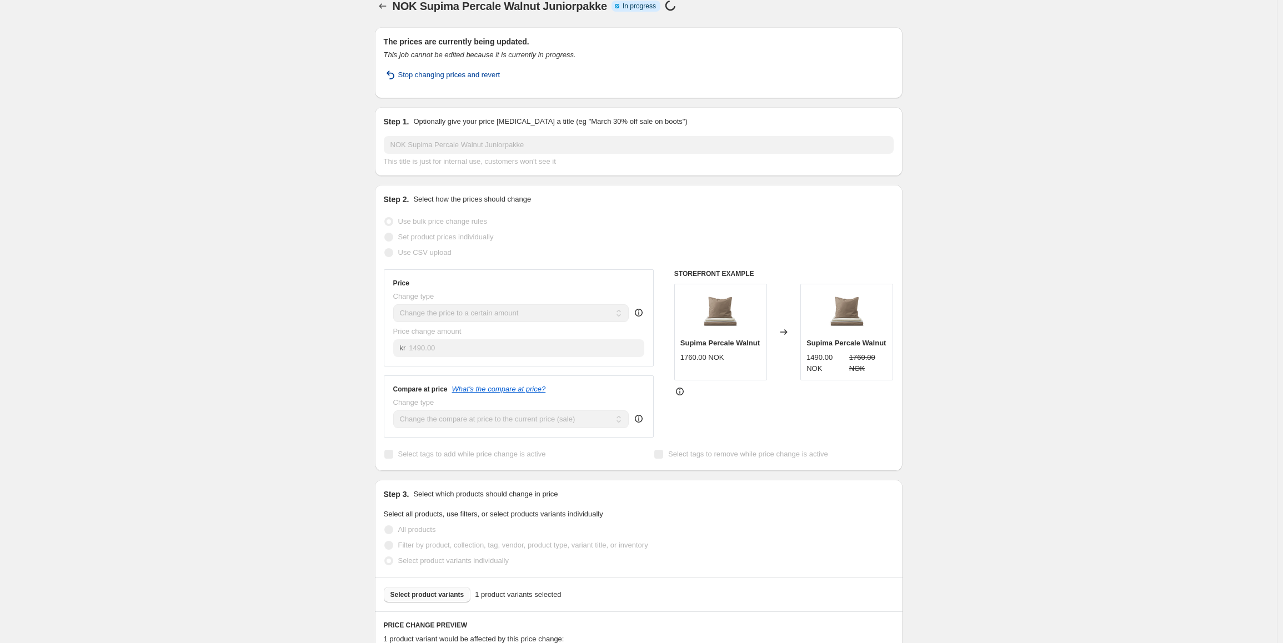
scroll to position [0, 0]
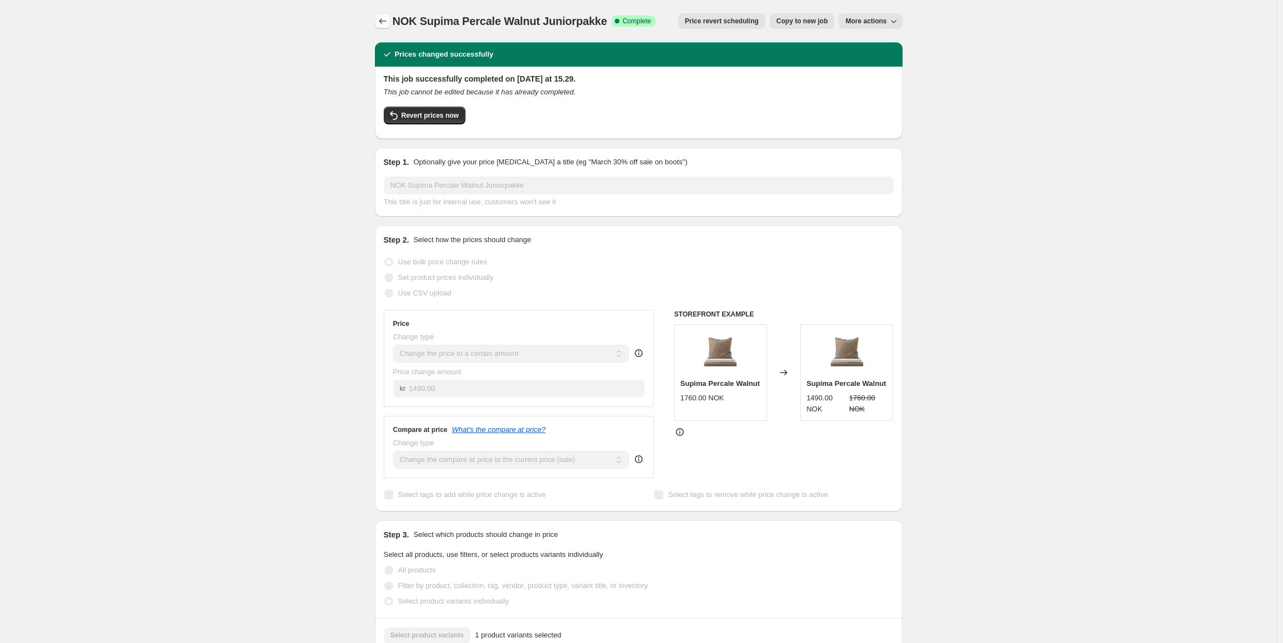
click at [386, 27] on button "Price change jobs" at bounding box center [383, 21] width 16 height 16
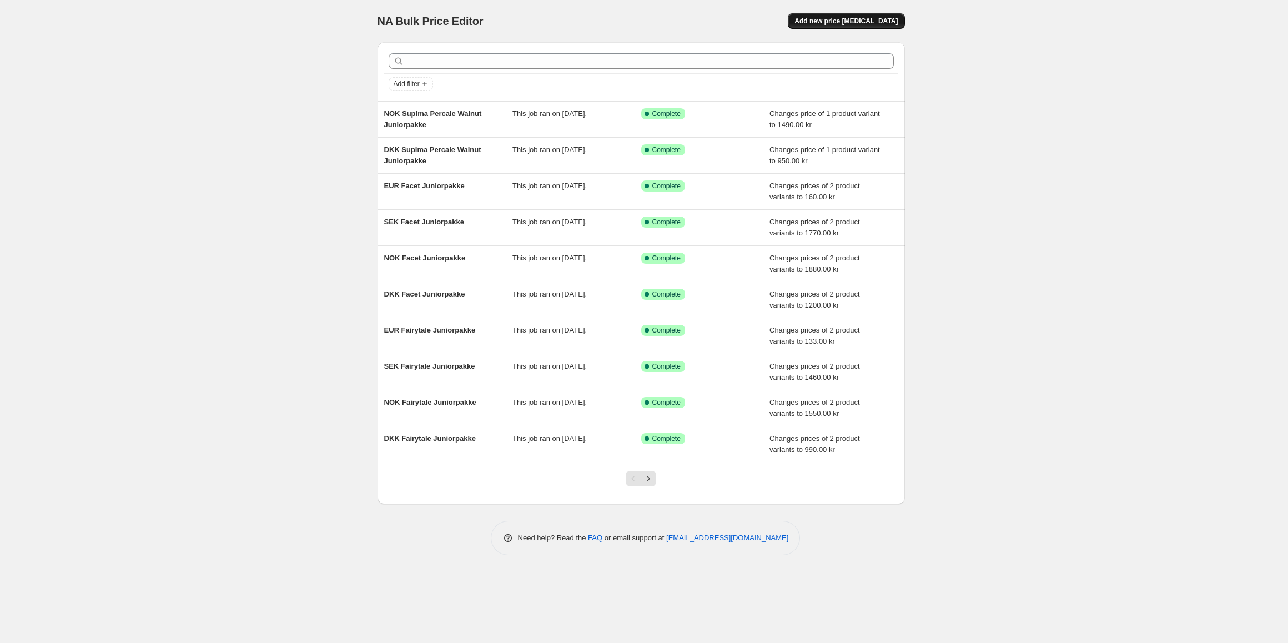
click at [849, 18] on span "Add new price [MEDICAL_DATA]" at bounding box center [846, 21] width 103 height 9
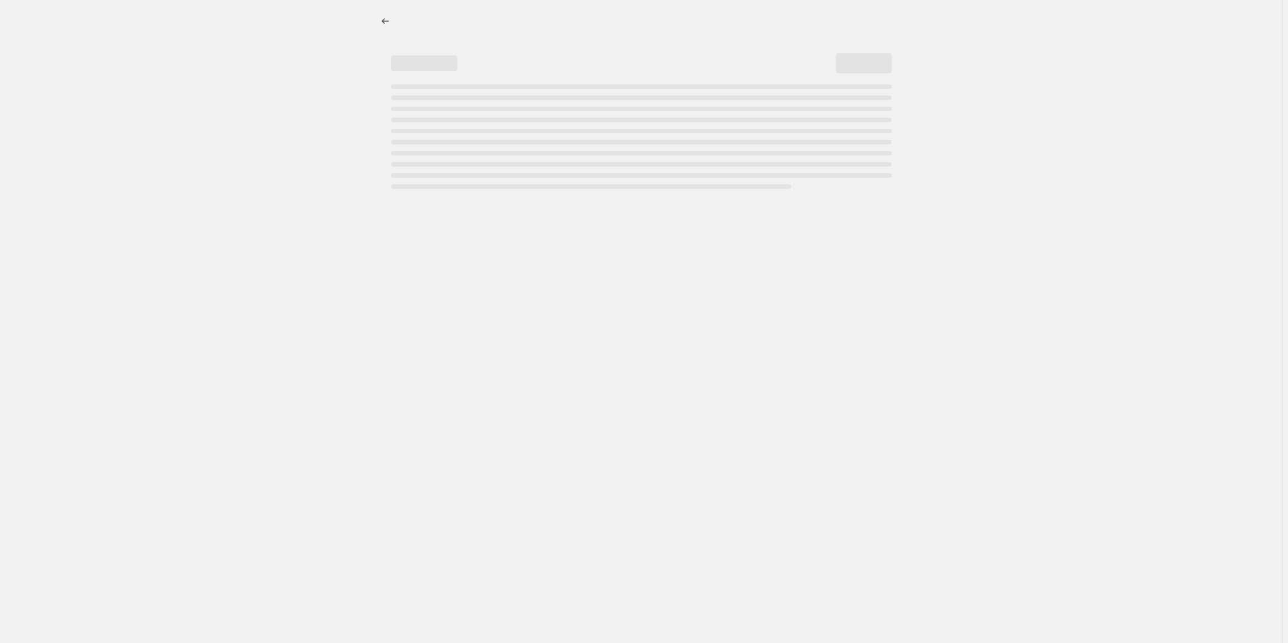
select select "percentage"
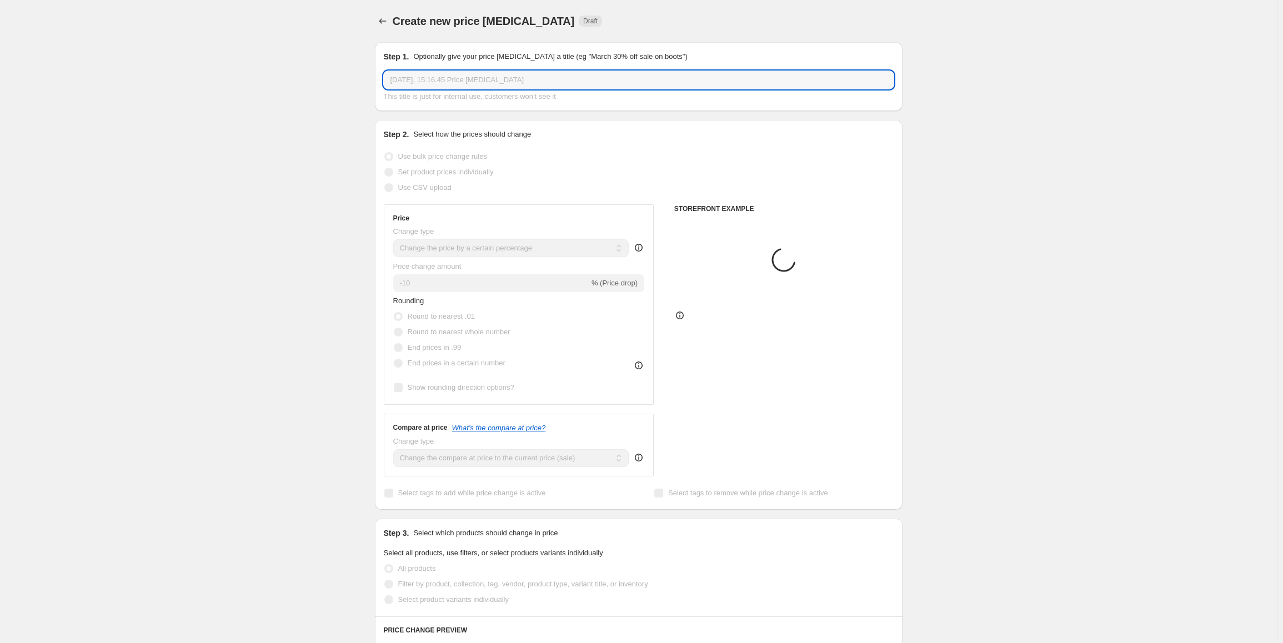
click at [441, 76] on input "2. sep. 2025, 15.16.45 Price change job" at bounding box center [639, 80] width 510 height 18
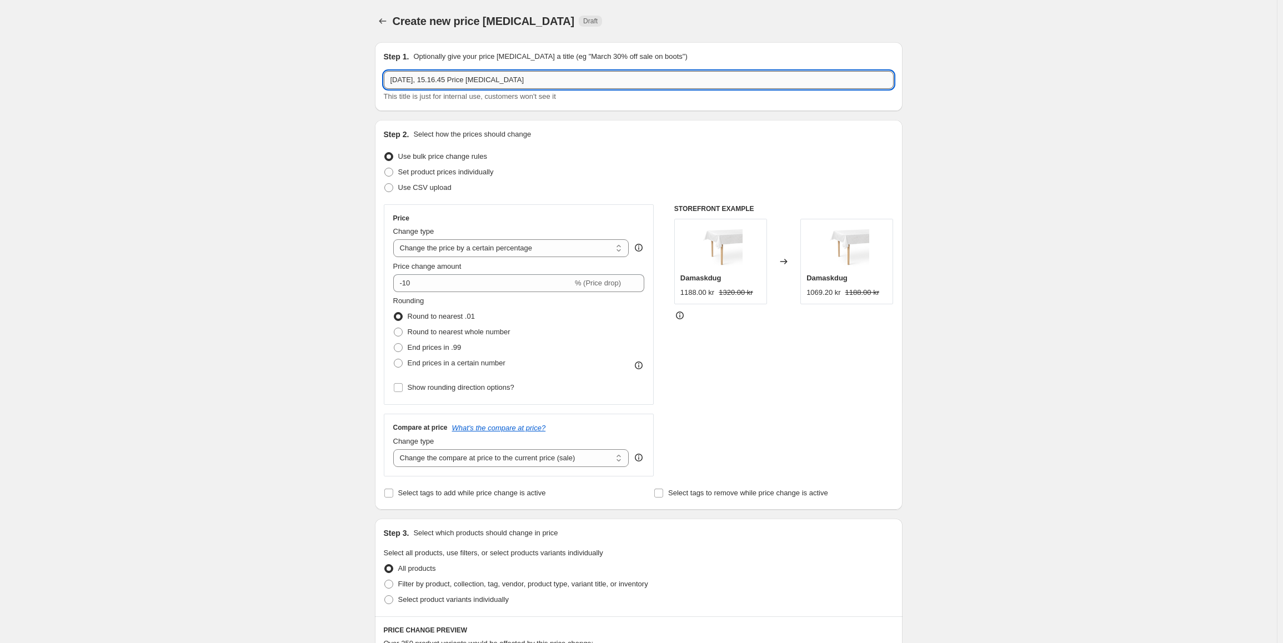
click at [441, 76] on input "2. sep. 2025, 15.16.45 Price change job" at bounding box center [639, 80] width 510 height 18
paste input "NOK Supima Percale Walnut Juniorpakke"
click at [399, 79] on input "NOK Supima Percale Walnut Juniorpakke" at bounding box center [639, 80] width 510 height 18
type input "SEK Supima Percale Walnut Juniorpakke"
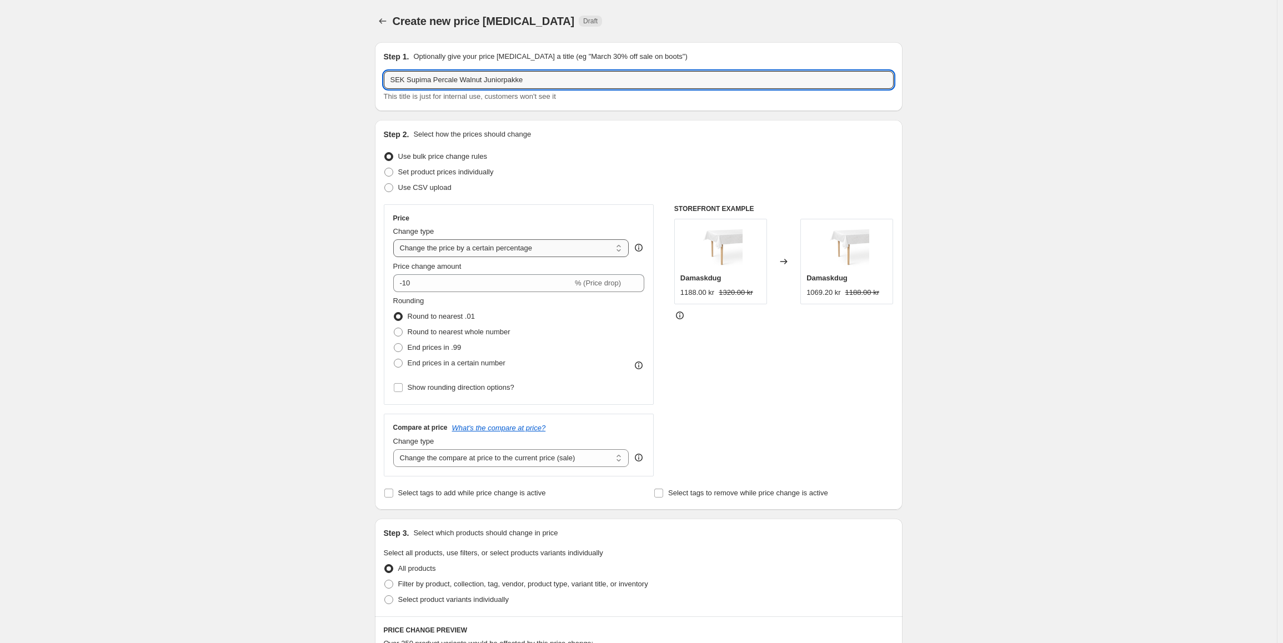
click at [505, 250] on select "Change the price to a certain amount Change the price by a certain amount Chang…" at bounding box center [511, 248] width 236 height 18
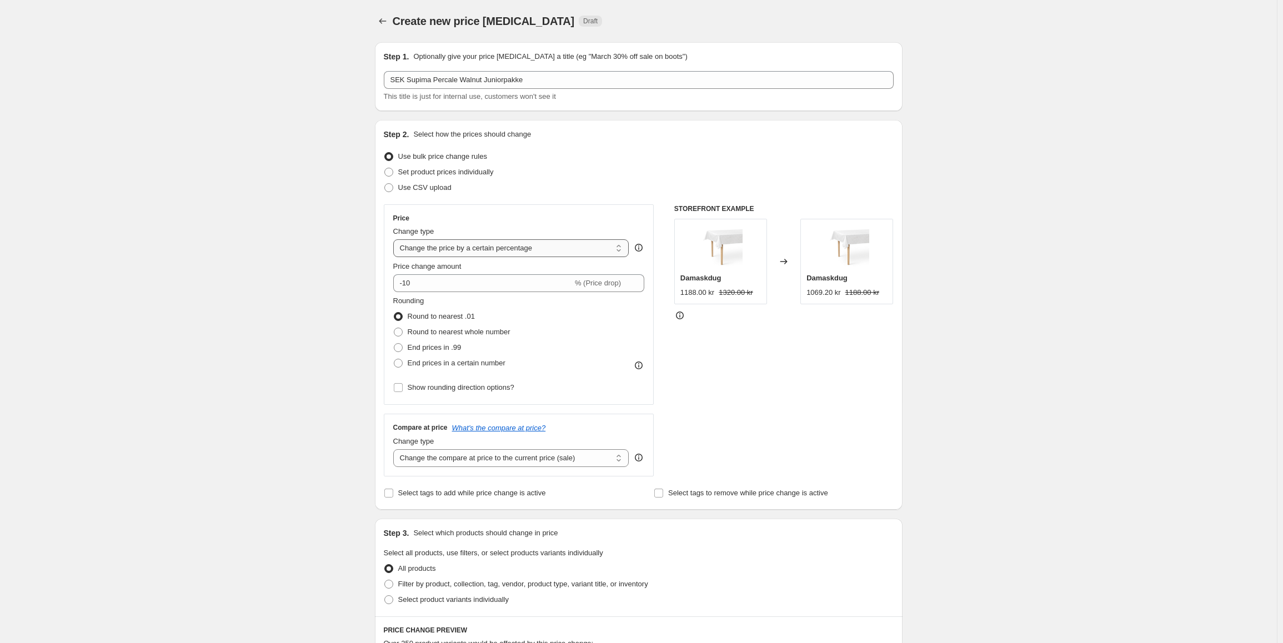
select select "to"
click at [395, 239] on select "Change the price to a certain amount Change the price by a certain amount Chang…" at bounding box center [511, 248] width 236 height 18
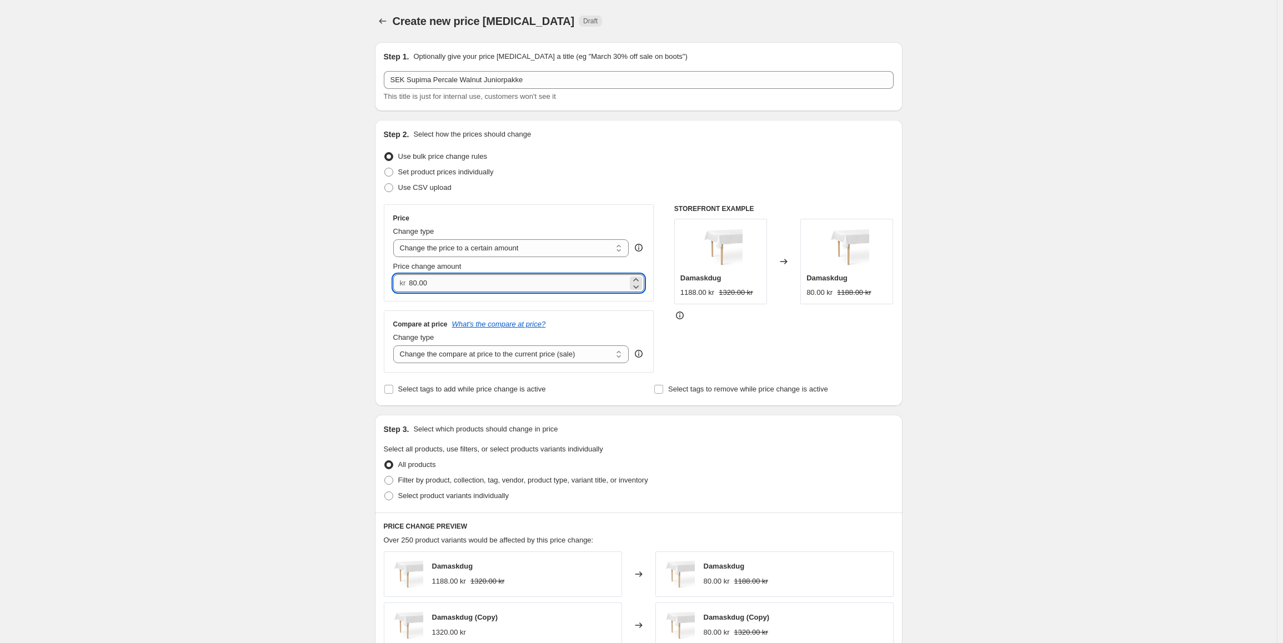
click at [448, 281] on input "80.00" at bounding box center [518, 283] width 219 height 18
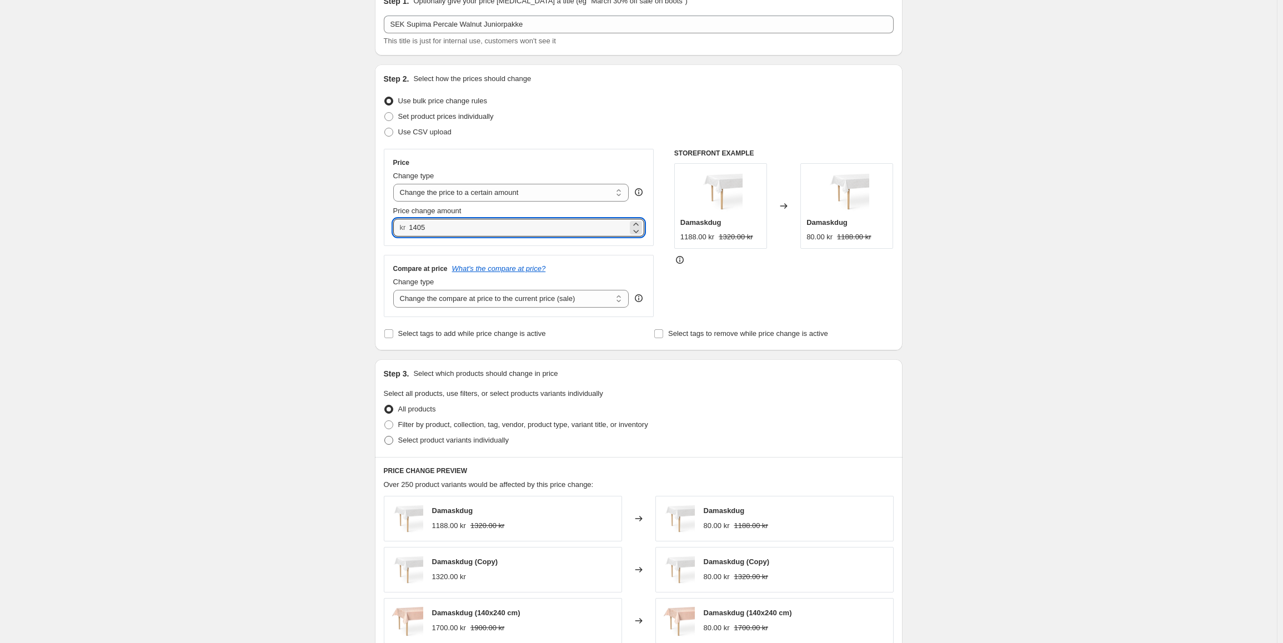
type input "1405.00"
click at [486, 444] on span "Select product variants individually" at bounding box center [453, 440] width 111 height 8
click at [385, 436] on input "Select product variants individually" at bounding box center [384, 436] width 1 height 1
radio input "true"
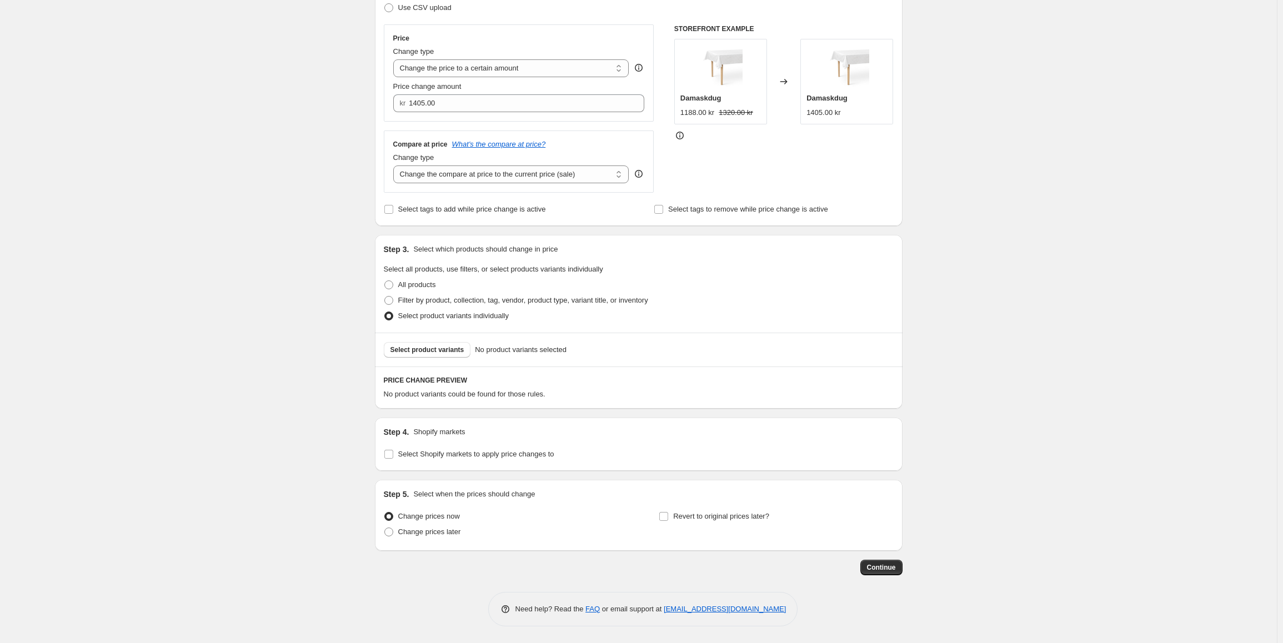
scroll to position [180, 0]
click at [443, 350] on span "Select product variants" at bounding box center [427, 349] width 74 height 9
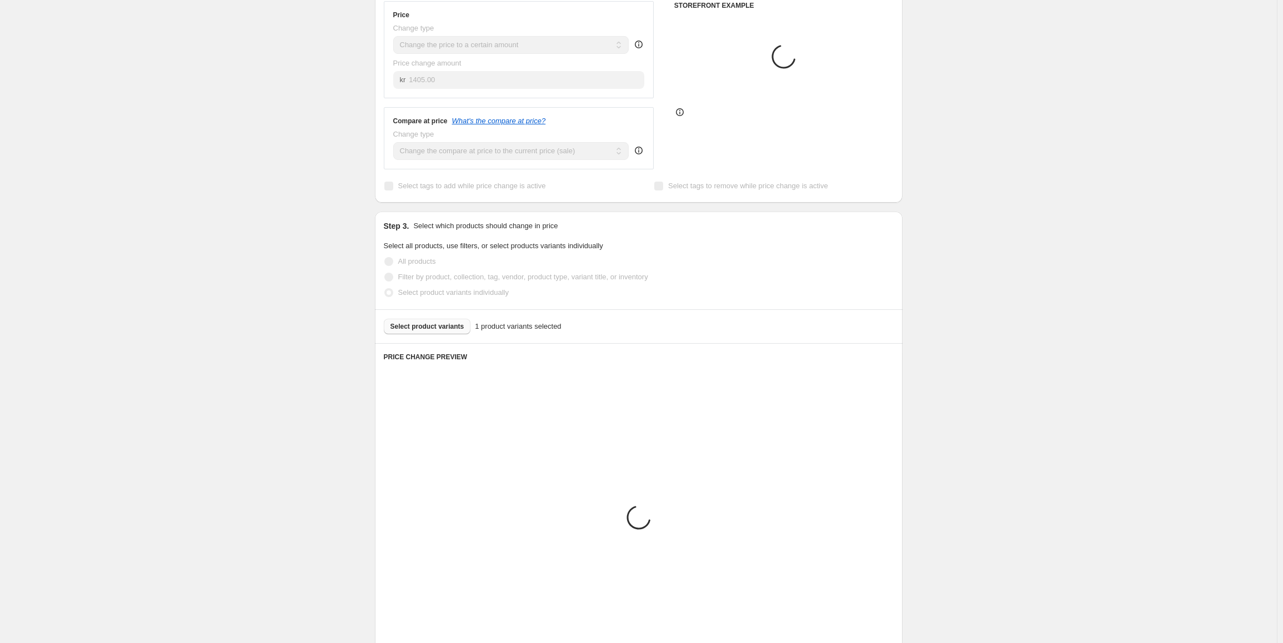
scroll to position [256, 0]
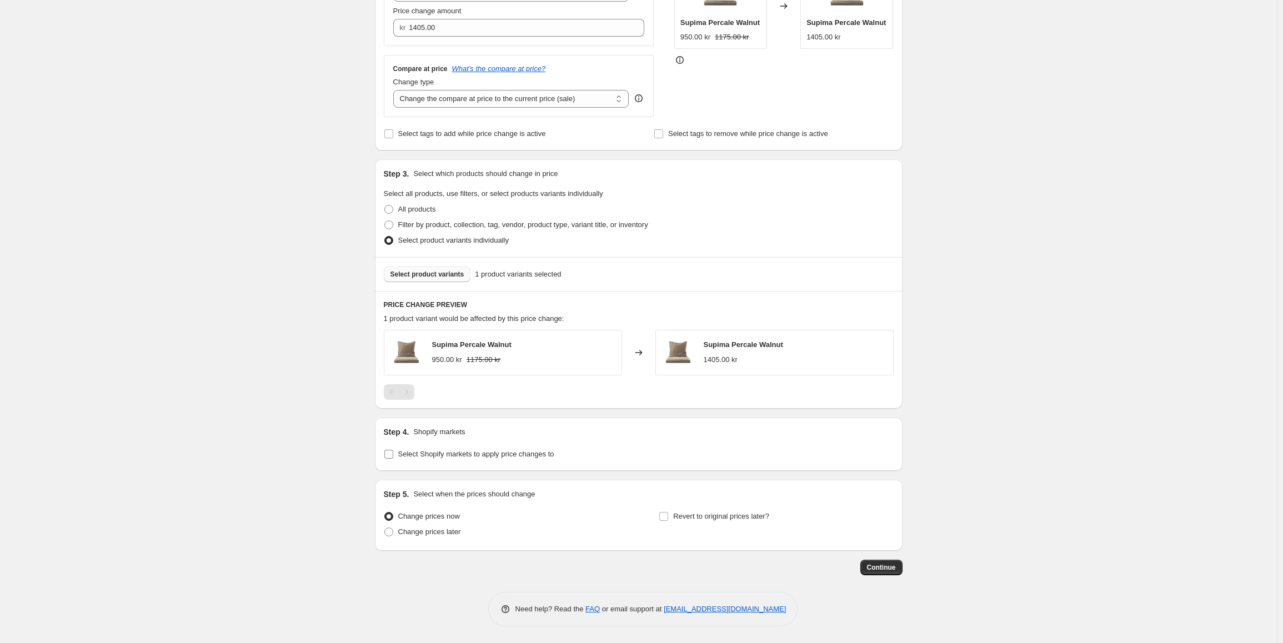
click at [476, 458] on span "Select Shopify markets to apply price changes to" at bounding box center [476, 454] width 156 height 8
click at [393, 458] on input "Select Shopify markets to apply price changes to" at bounding box center [388, 454] width 9 height 9
checkbox input "true"
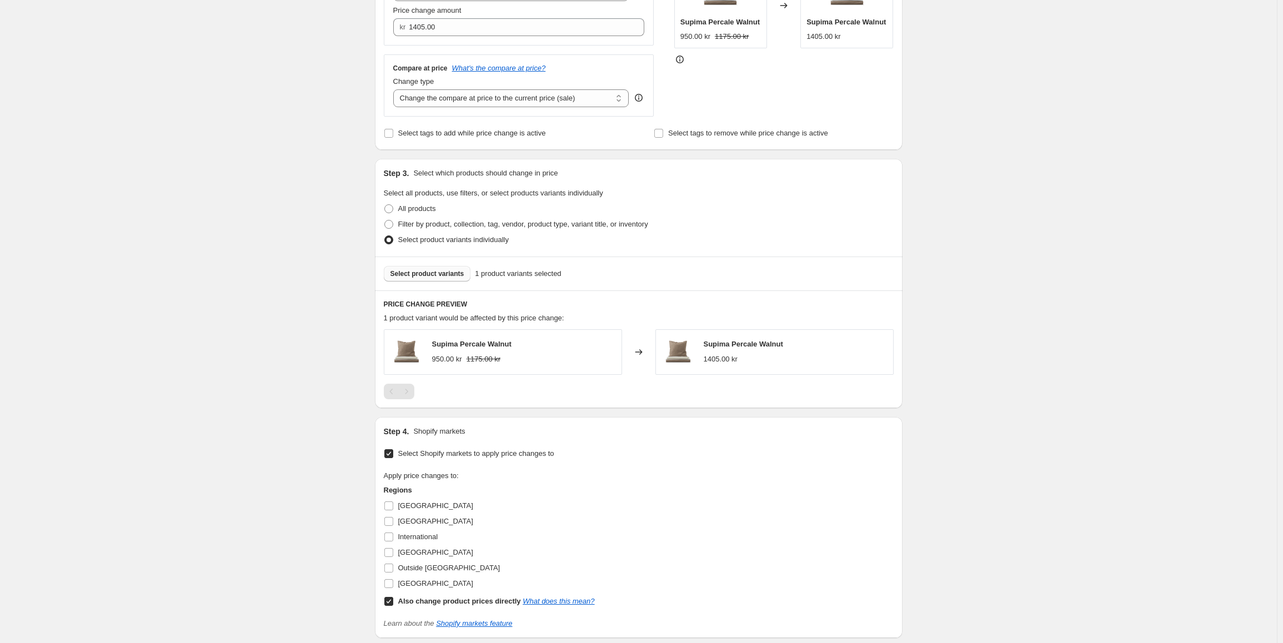
scroll to position [424, 0]
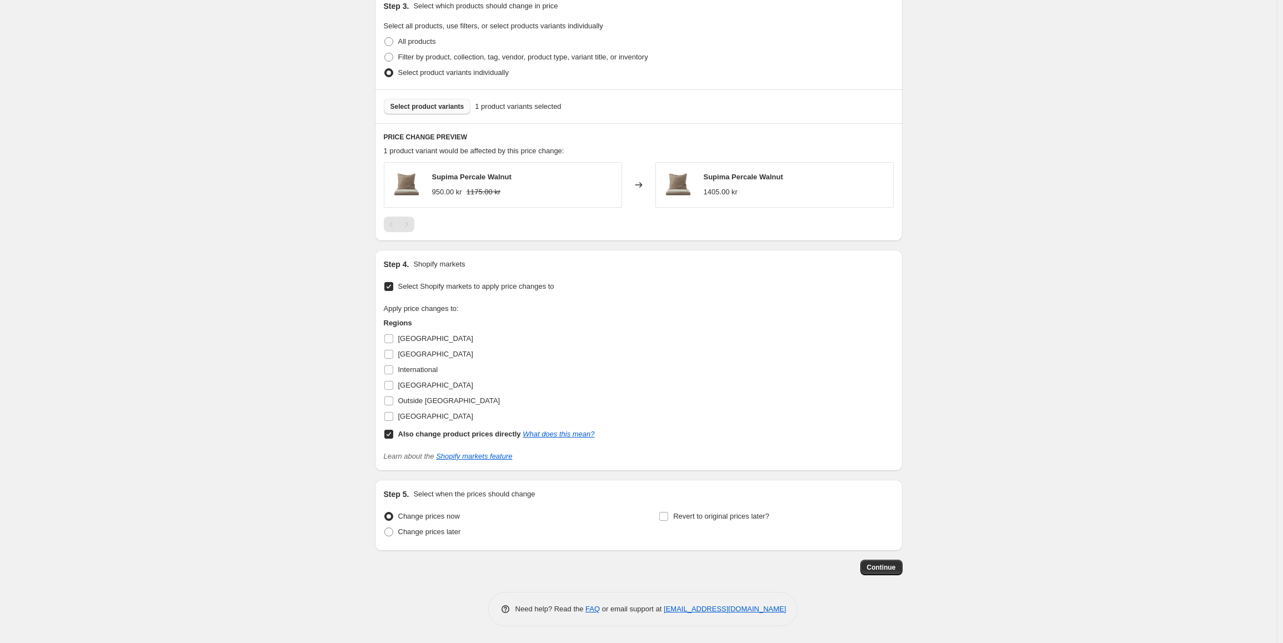
click at [392, 432] on input "Also change product prices directly What does this mean?" at bounding box center [388, 434] width 9 height 9
checkbox input "false"
click at [393, 415] on input "[GEOGRAPHIC_DATA]" at bounding box center [388, 416] width 9 height 9
checkbox input "true"
click at [872, 569] on span "Continue" at bounding box center [881, 567] width 29 height 9
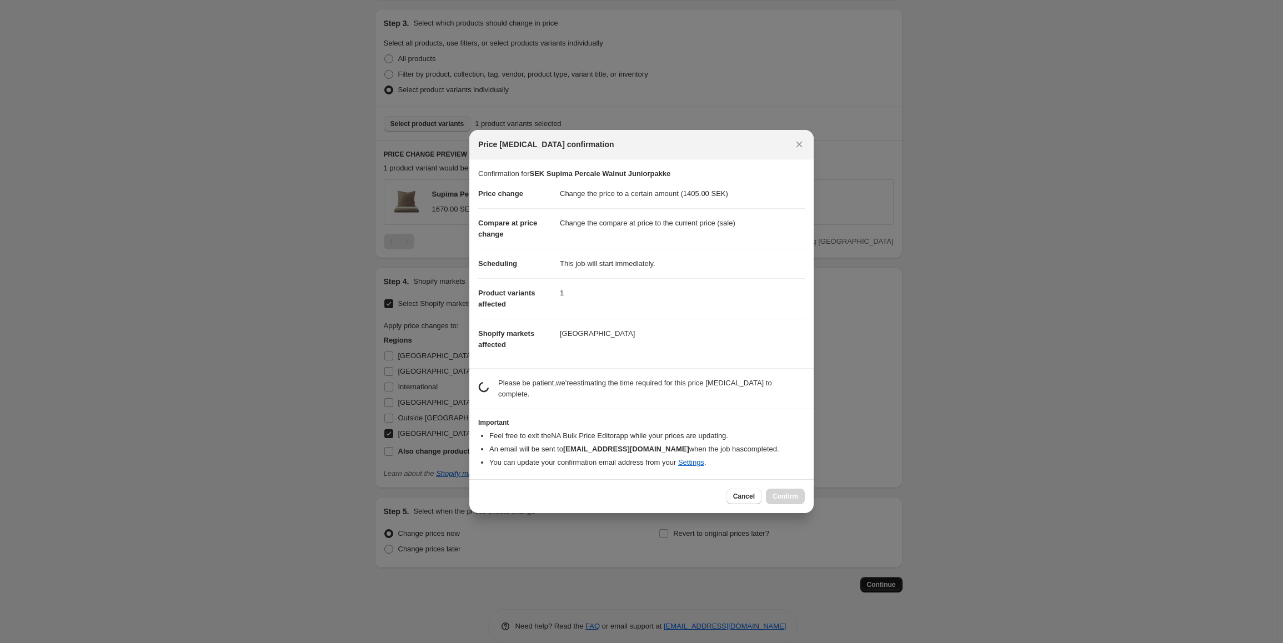
scroll to position [0, 0]
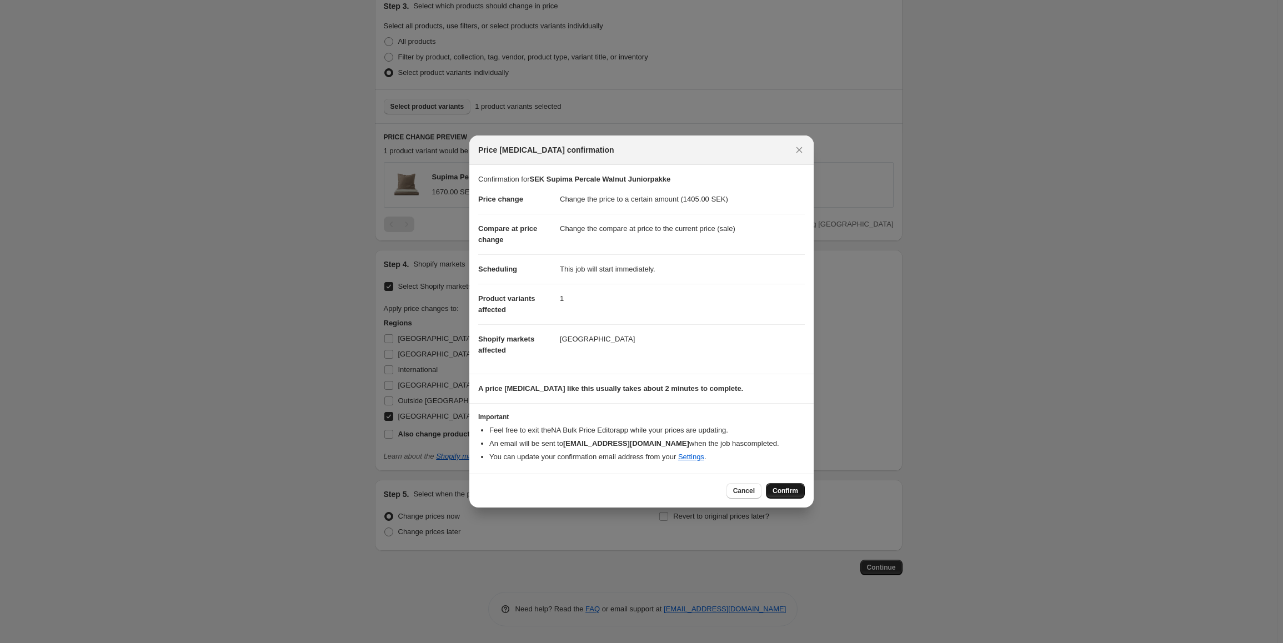
click at [791, 486] on button "Confirm" at bounding box center [785, 491] width 39 height 16
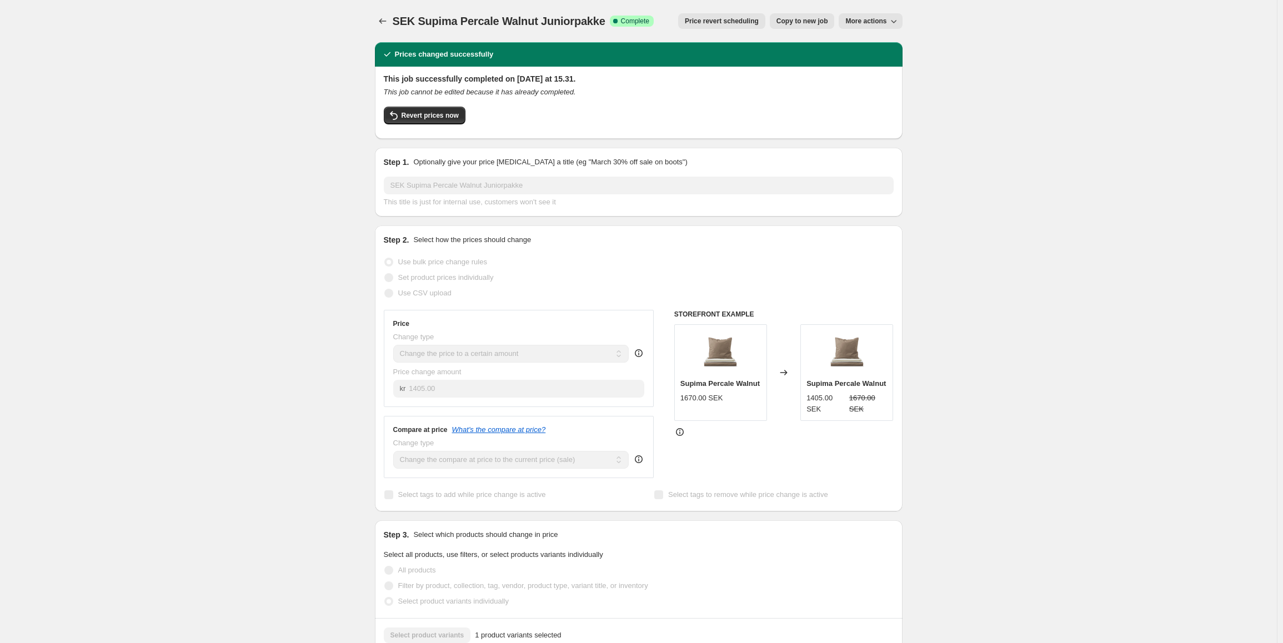
click at [372, 17] on div "SEK Supima Percale Walnut Juniorpakke. This page is ready SEK Supima Percale Wa…" at bounding box center [639, 573] width 554 height 1147
click at [388, 20] on icon "Price change jobs" at bounding box center [382, 21] width 11 height 11
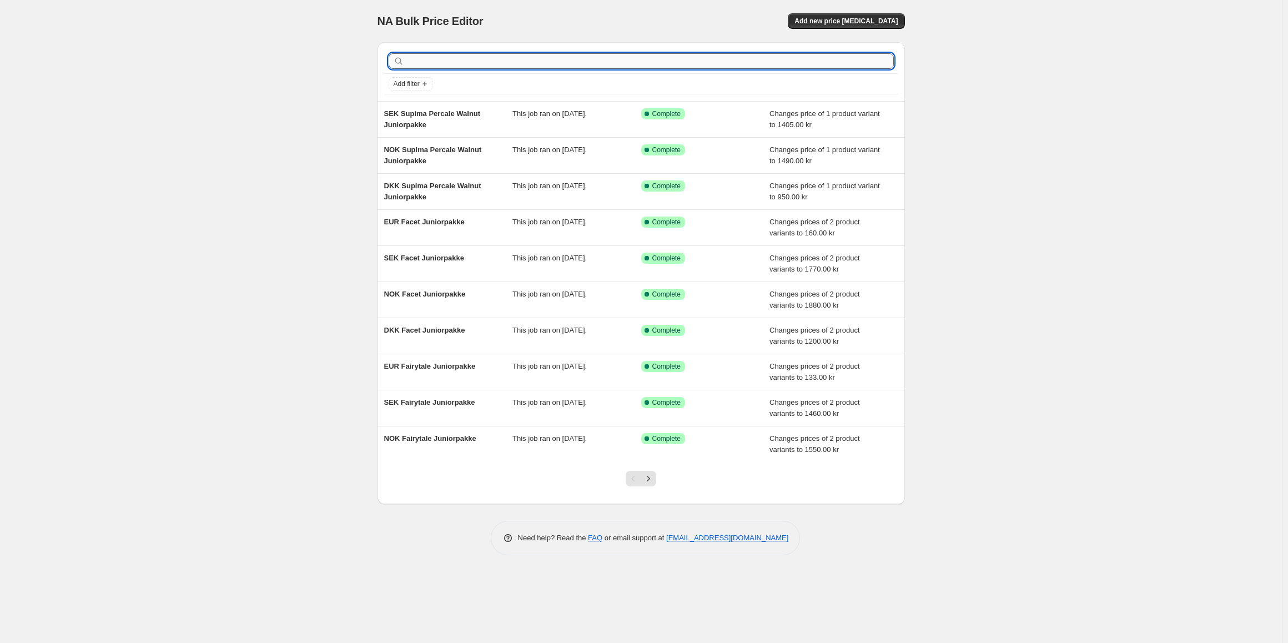
click at [468, 68] on input "text" at bounding box center [650, 61] width 488 height 16
click at [870, 15] on button "Add new price [MEDICAL_DATA]" at bounding box center [846, 21] width 117 height 16
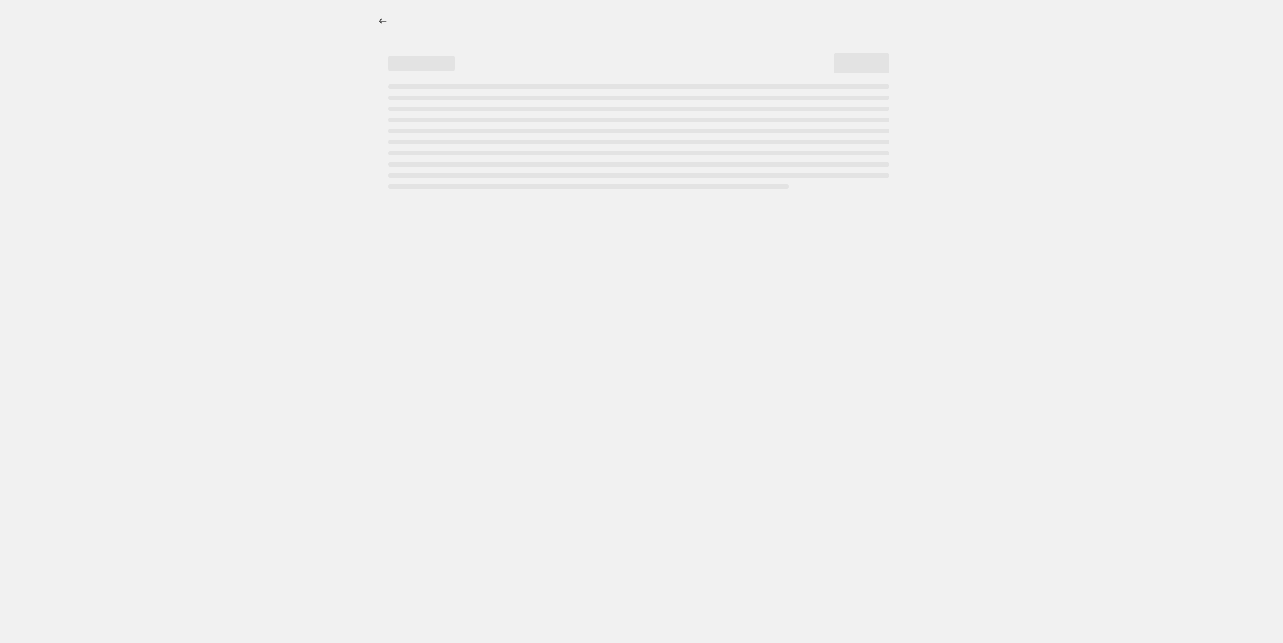
select select "percentage"
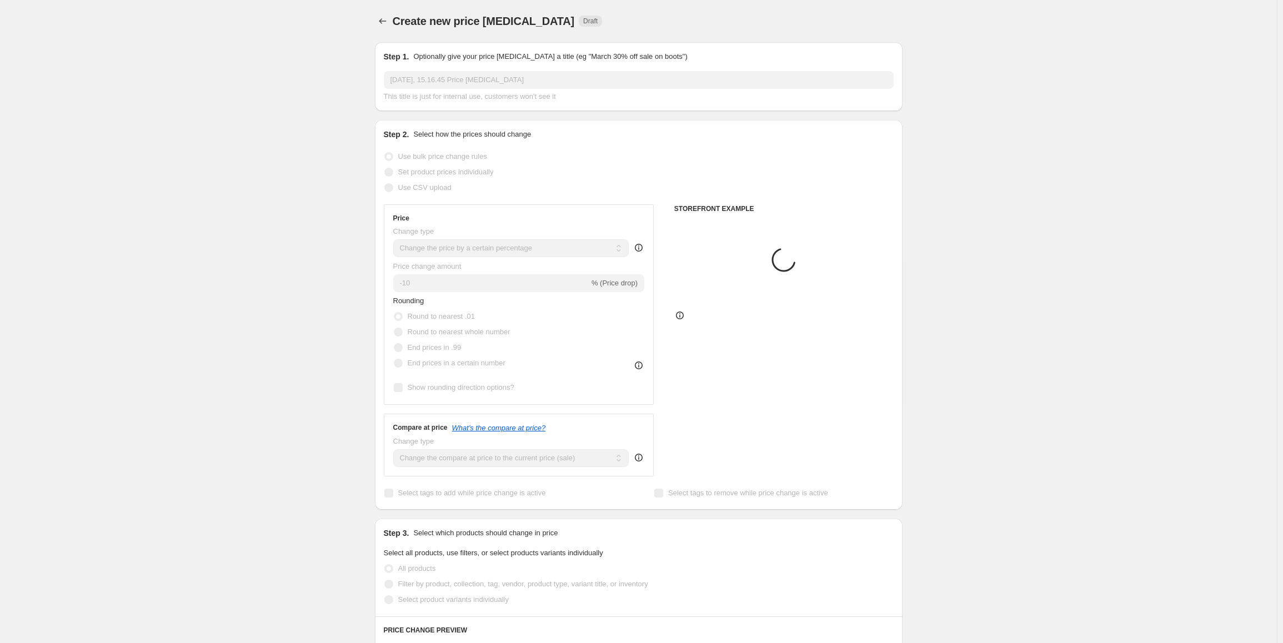
click at [458, 77] on input "2. sep. 2025, 15.16.45 Price change job" at bounding box center [639, 80] width 510 height 18
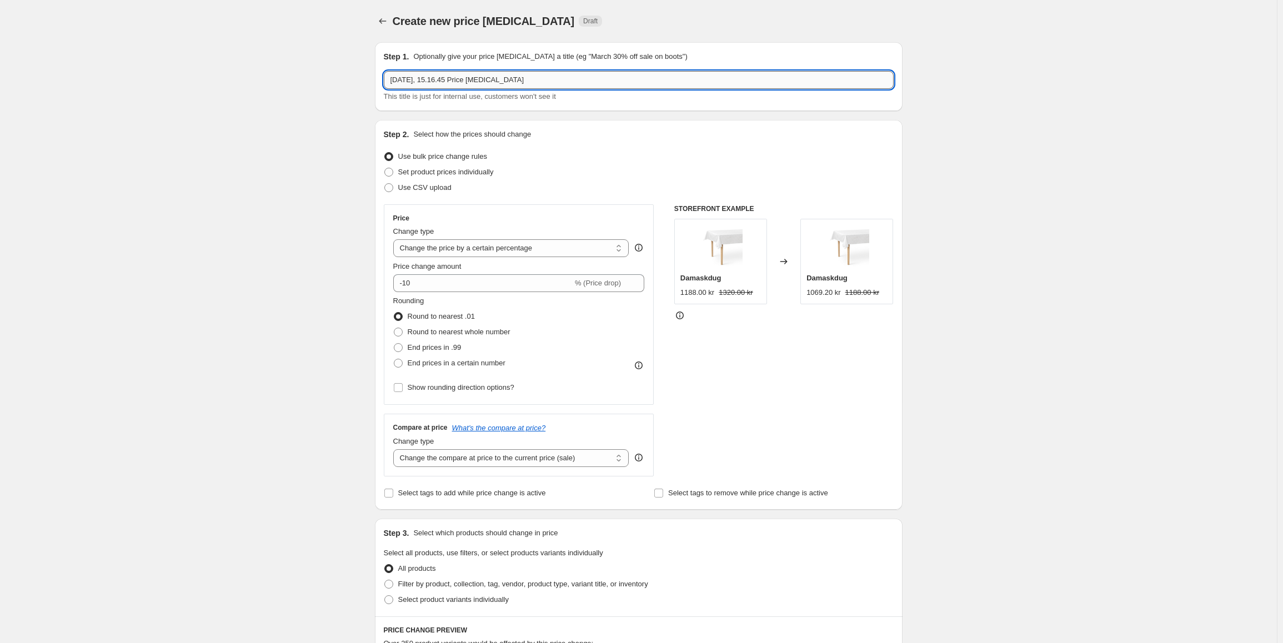
click at [458, 77] on input "2. sep. 2025, 15.16.45 Price change job" at bounding box center [639, 80] width 510 height 18
paste input "NOK Supima Percale Walnut Juniorpakke"
click at [398, 75] on input "NOK Supima Percale Walnut Juniorpakke" at bounding box center [639, 80] width 510 height 18
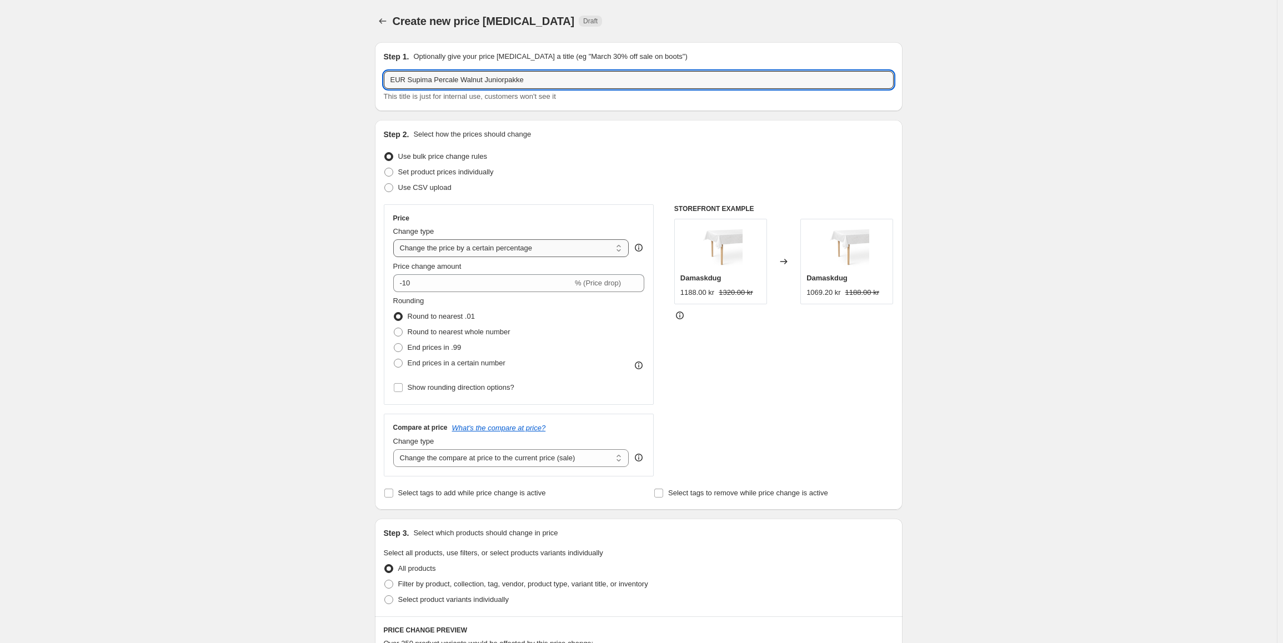
type input "EUR Supima Percale Walnut Juniorpakke"
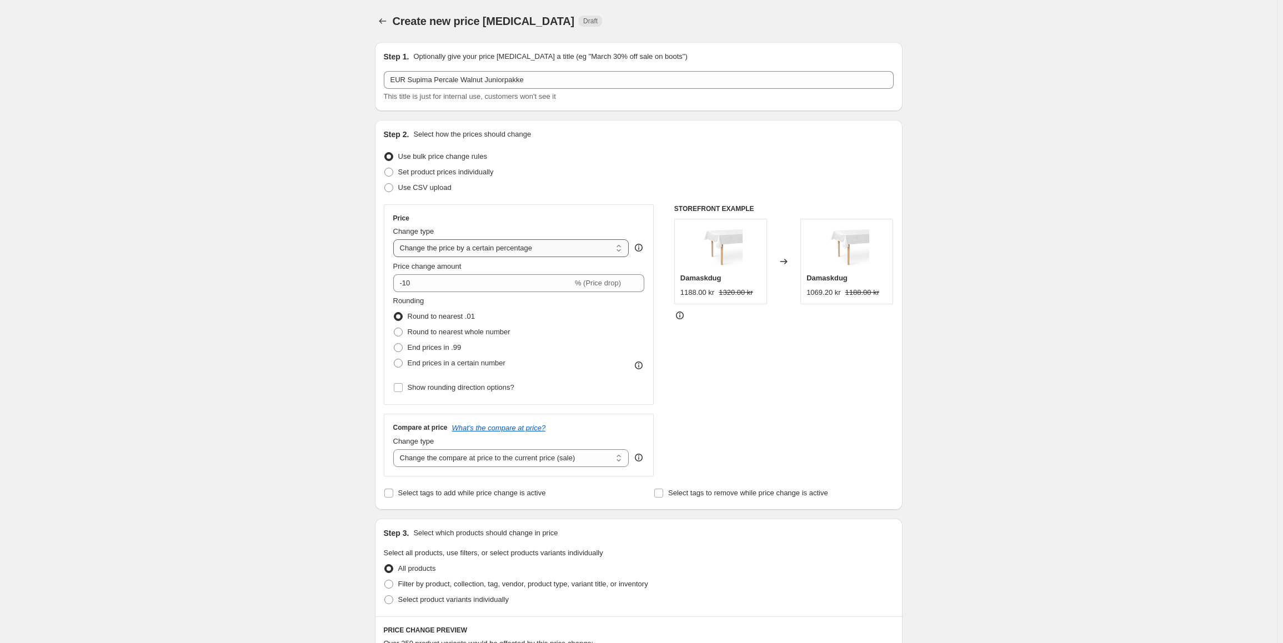
click at [538, 247] on select "Change the price to a certain amount Change the price by a certain amount Chang…" at bounding box center [511, 248] width 236 height 18
select select "to"
click at [395, 239] on select "Change the price to a certain amount Change the price by a certain amount Chang…" at bounding box center [511, 248] width 236 height 18
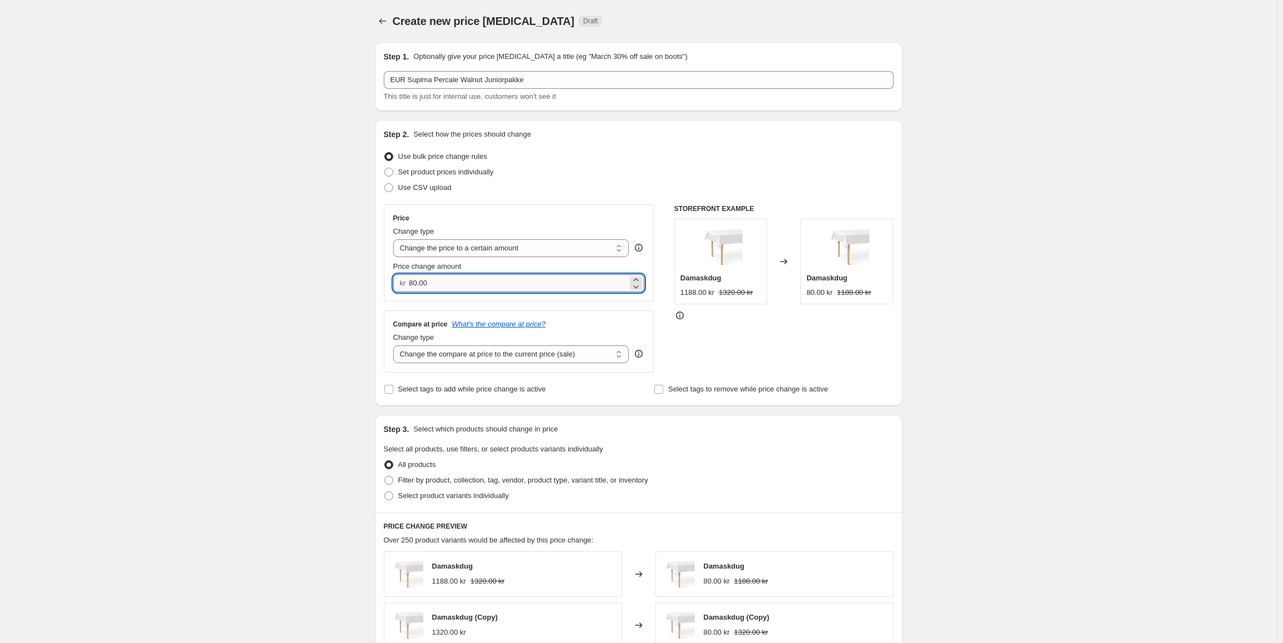
click at [484, 285] on input "80.00" at bounding box center [518, 283] width 219 height 18
type input "128.00"
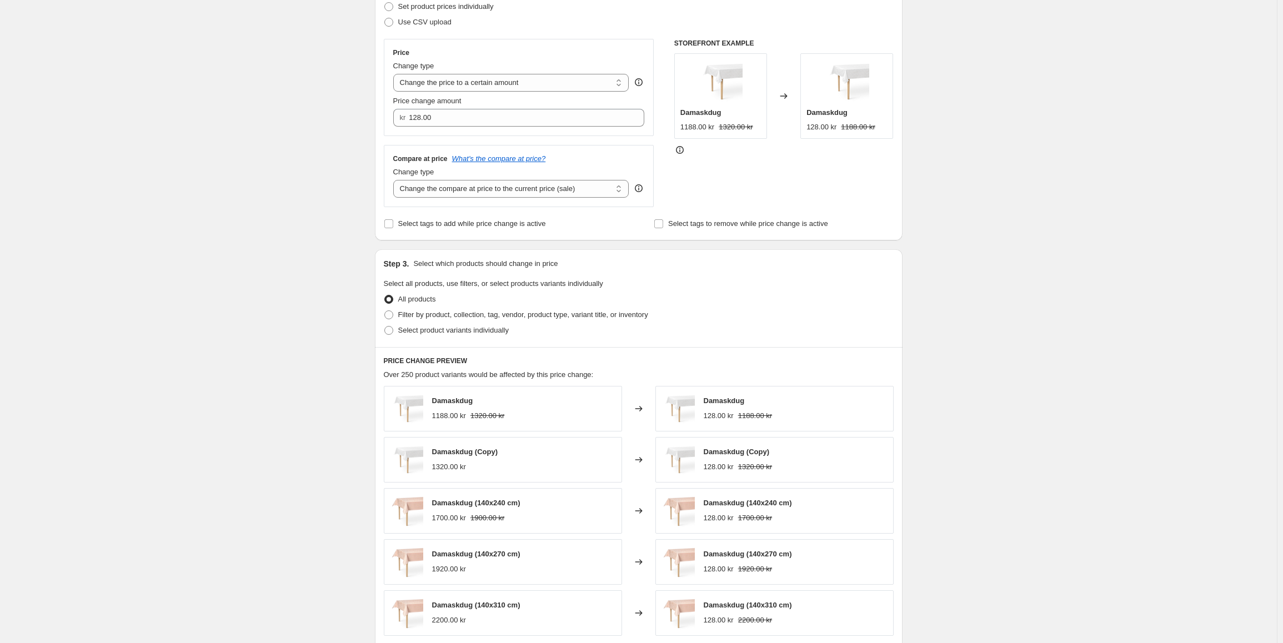
scroll to position [167, 0]
click at [431, 329] on span "Select product variants individually" at bounding box center [453, 329] width 111 height 8
click at [385, 325] on input "Select product variants individually" at bounding box center [384, 325] width 1 height 1
radio input "true"
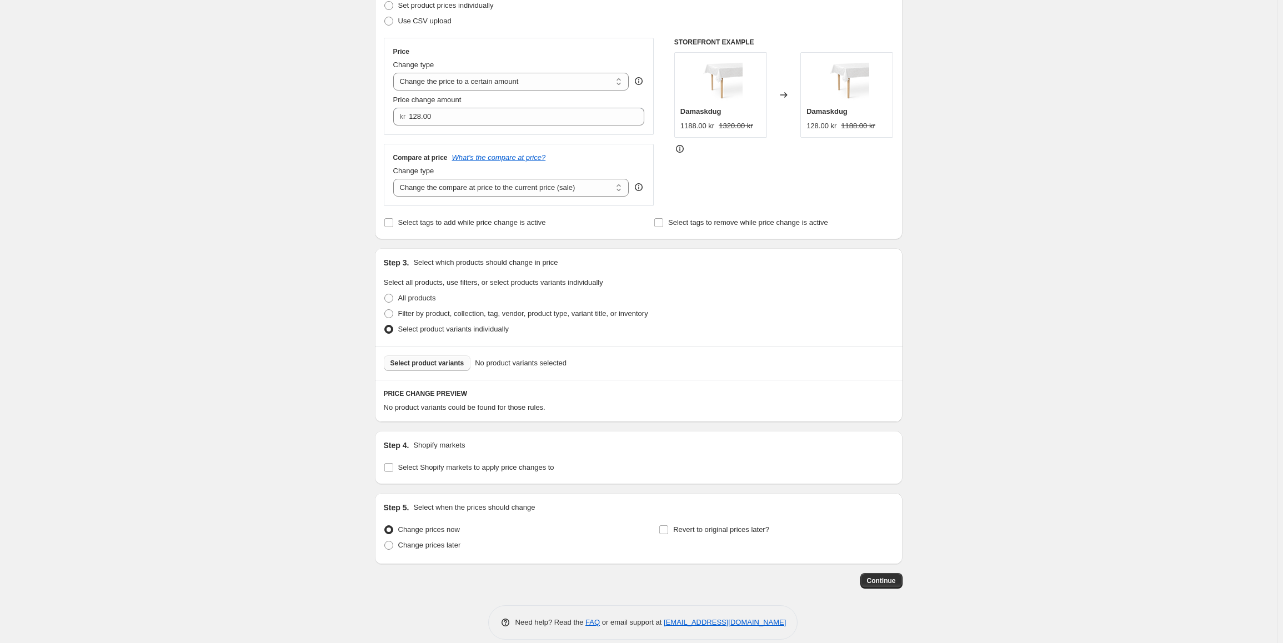
click at [446, 360] on span "Select product variants" at bounding box center [427, 363] width 74 height 9
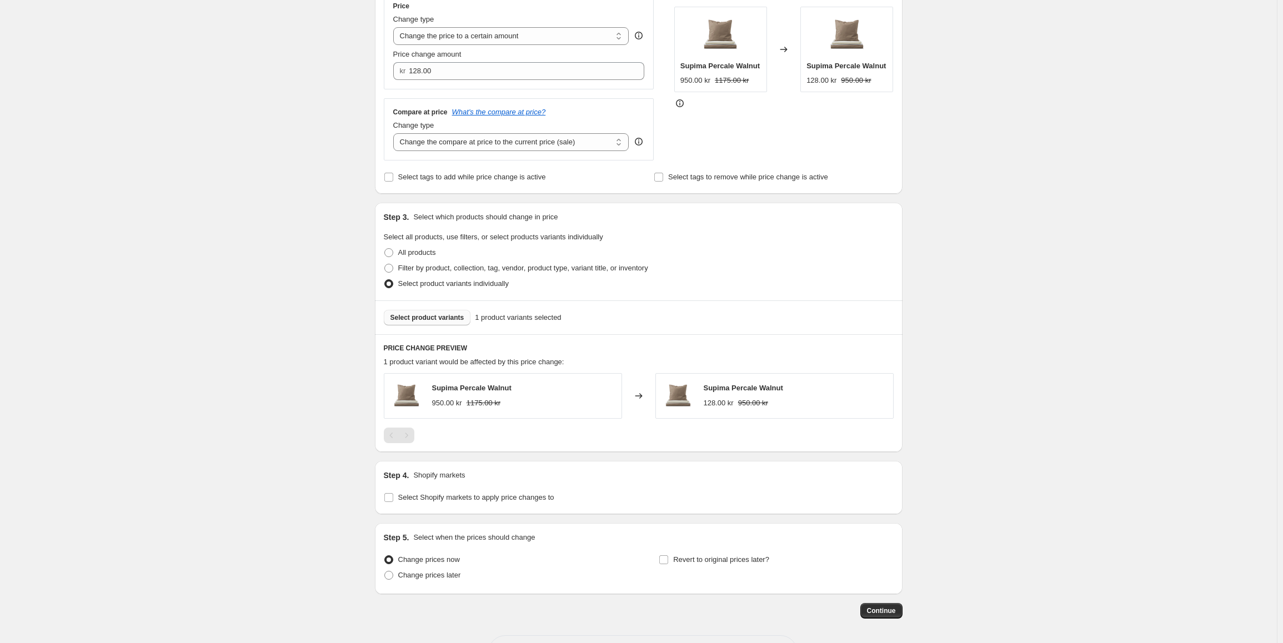
scroll to position [256, 0]
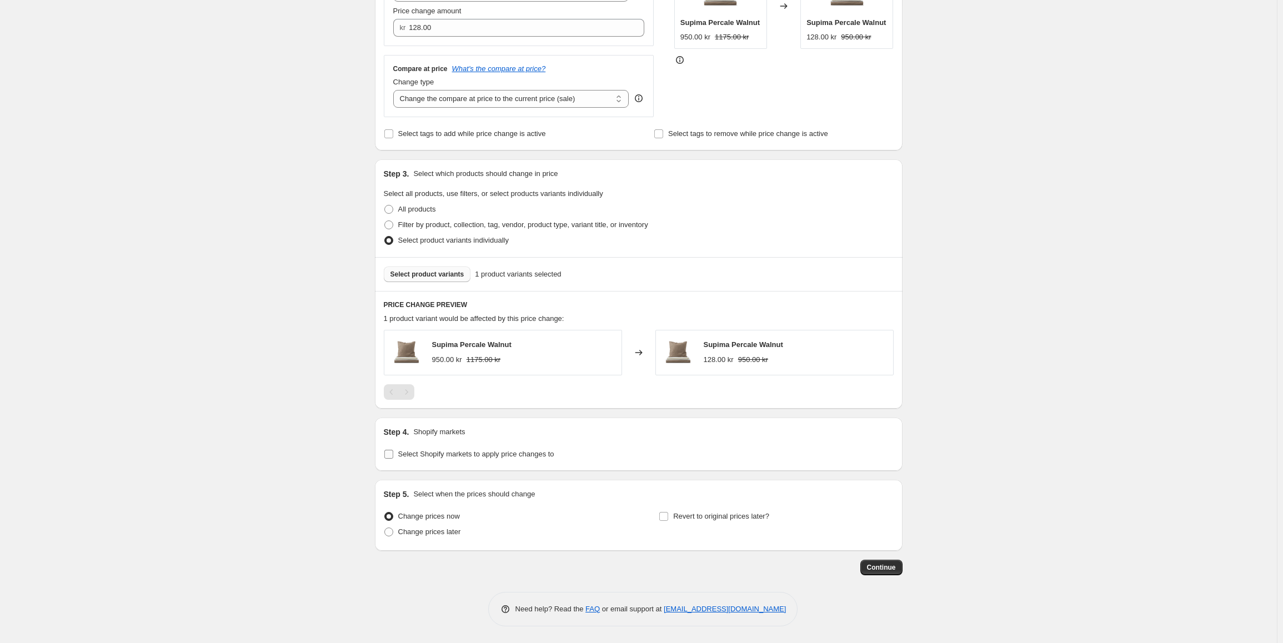
click at [449, 460] on label "Select Shopify markets to apply price changes to" at bounding box center [469, 454] width 170 height 16
click at [393, 459] on input "Select Shopify markets to apply price changes to" at bounding box center [388, 454] width 9 height 9
checkbox input "true"
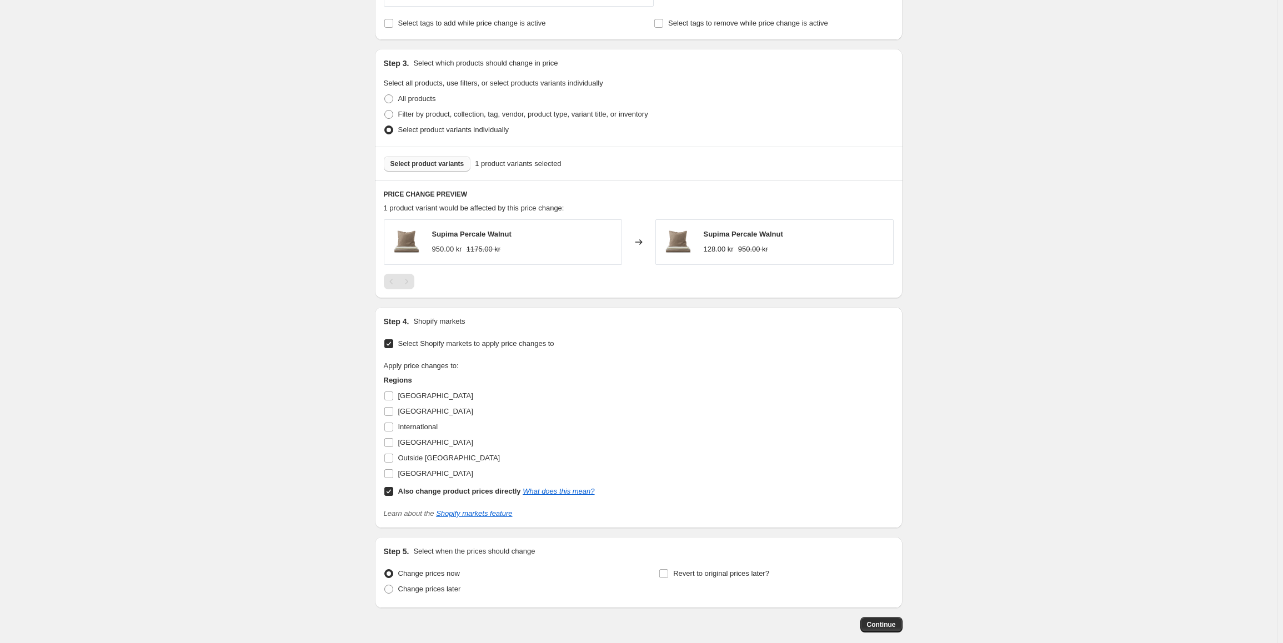
scroll to position [367, 0]
click at [389, 493] on input "Also change product prices directly What does this mean?" at bounding box center [388, 490] width 9 height 9
checkbox input "false"
click at [393, 413] on input "[GEOGRAPHIC_DATA]" at bounding box center [388, 410] width 9 height 9
checkbox input "true"
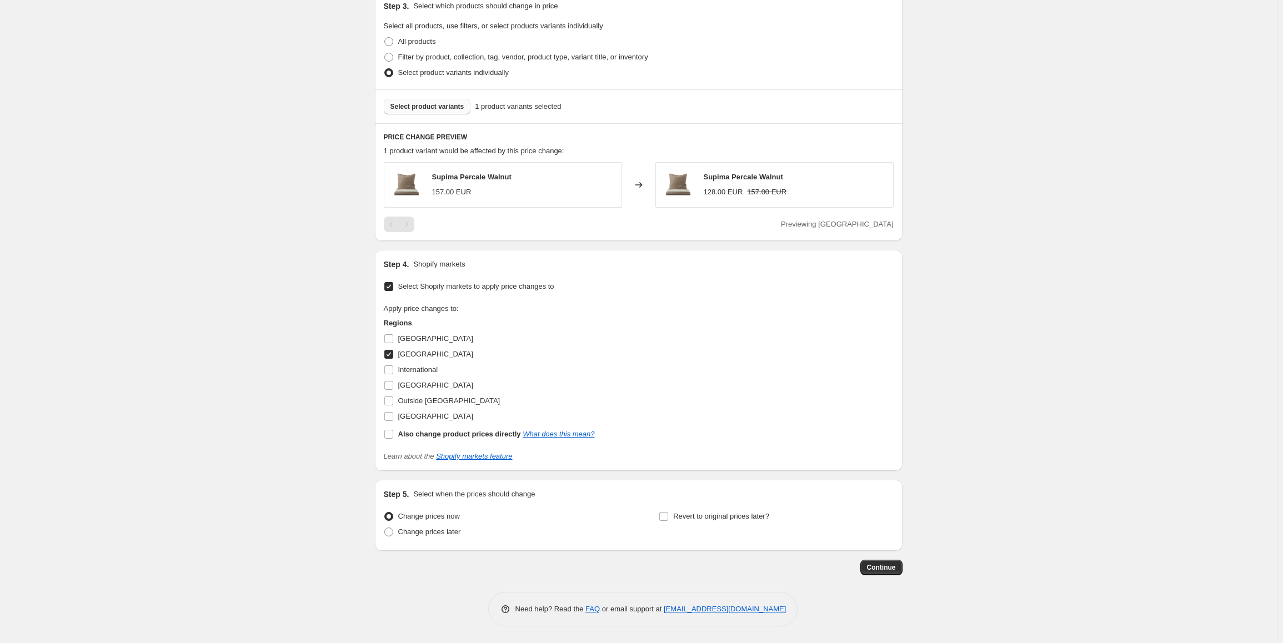
scroll to position [424, 0]
click at [393, 369] on input "International" at bounding box center [388, 369] width 9 height 9
checkbox input "true"
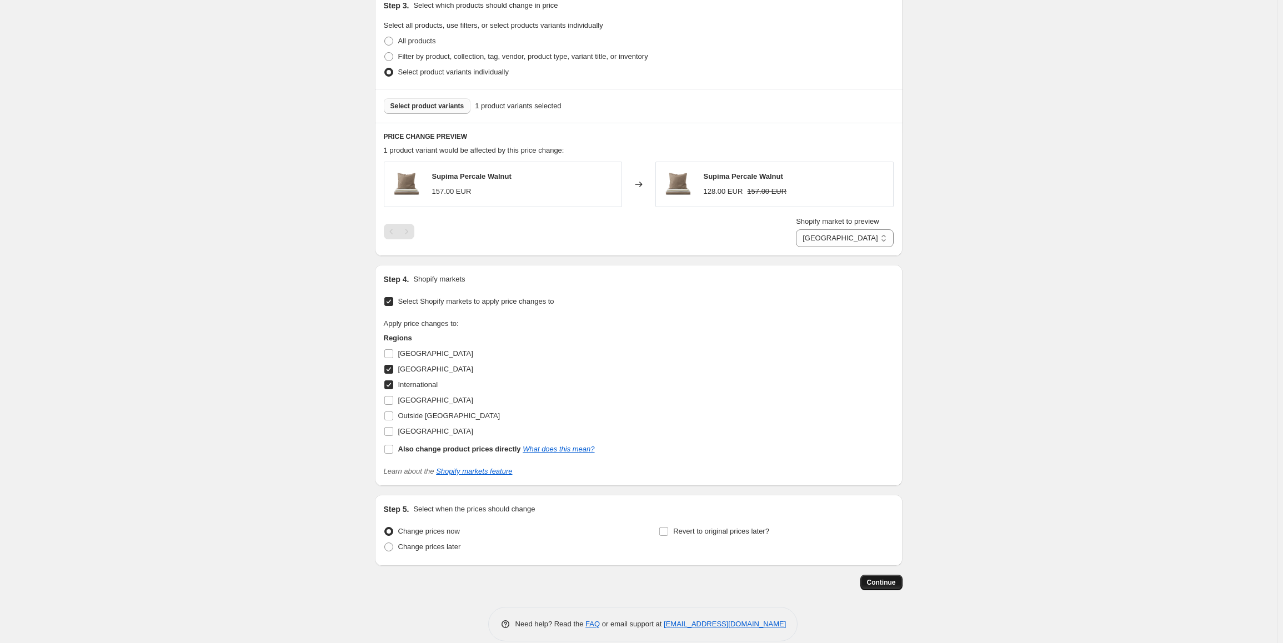
click at [880, 586] on span "Continue" at bounding box center [881, 582] width 29 height 9
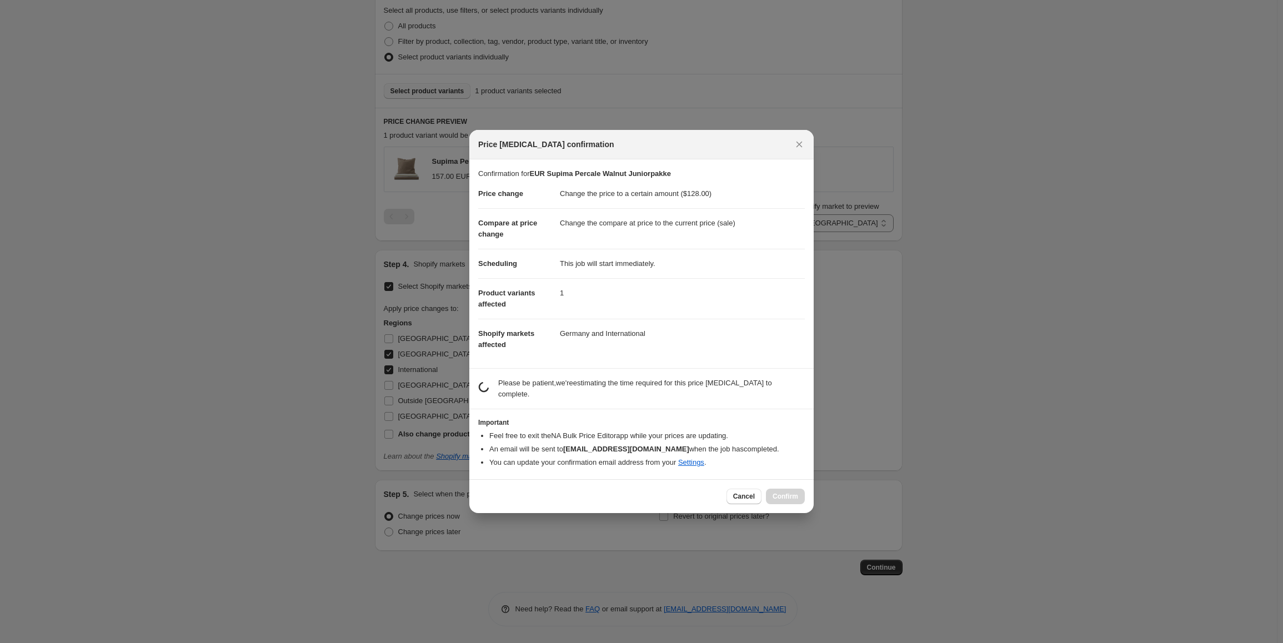
scroll to position [0, 0]
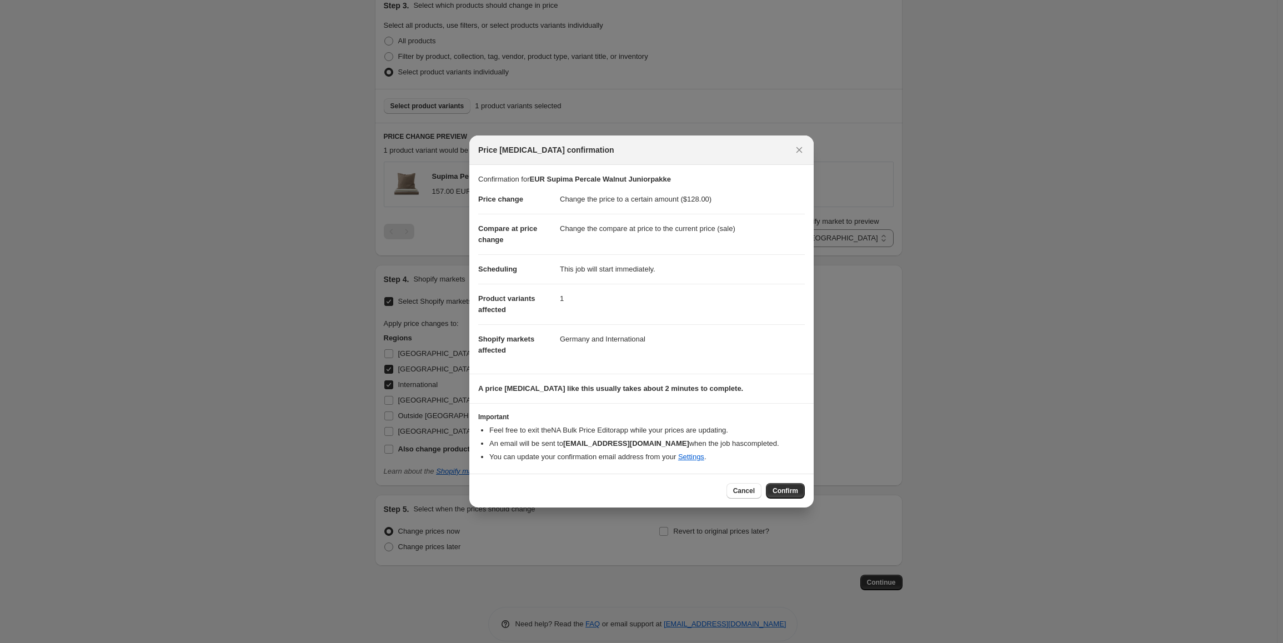
click at [791, 494] on span "Confirm" at bounding box center [785, 490] width 26 height 9
click at [791, 494] on div "Cancel Loading Confirm" at bounding box center [765, 491] width 78 height 16
